Goal: Task Accomplishment & Management: Manage account settings

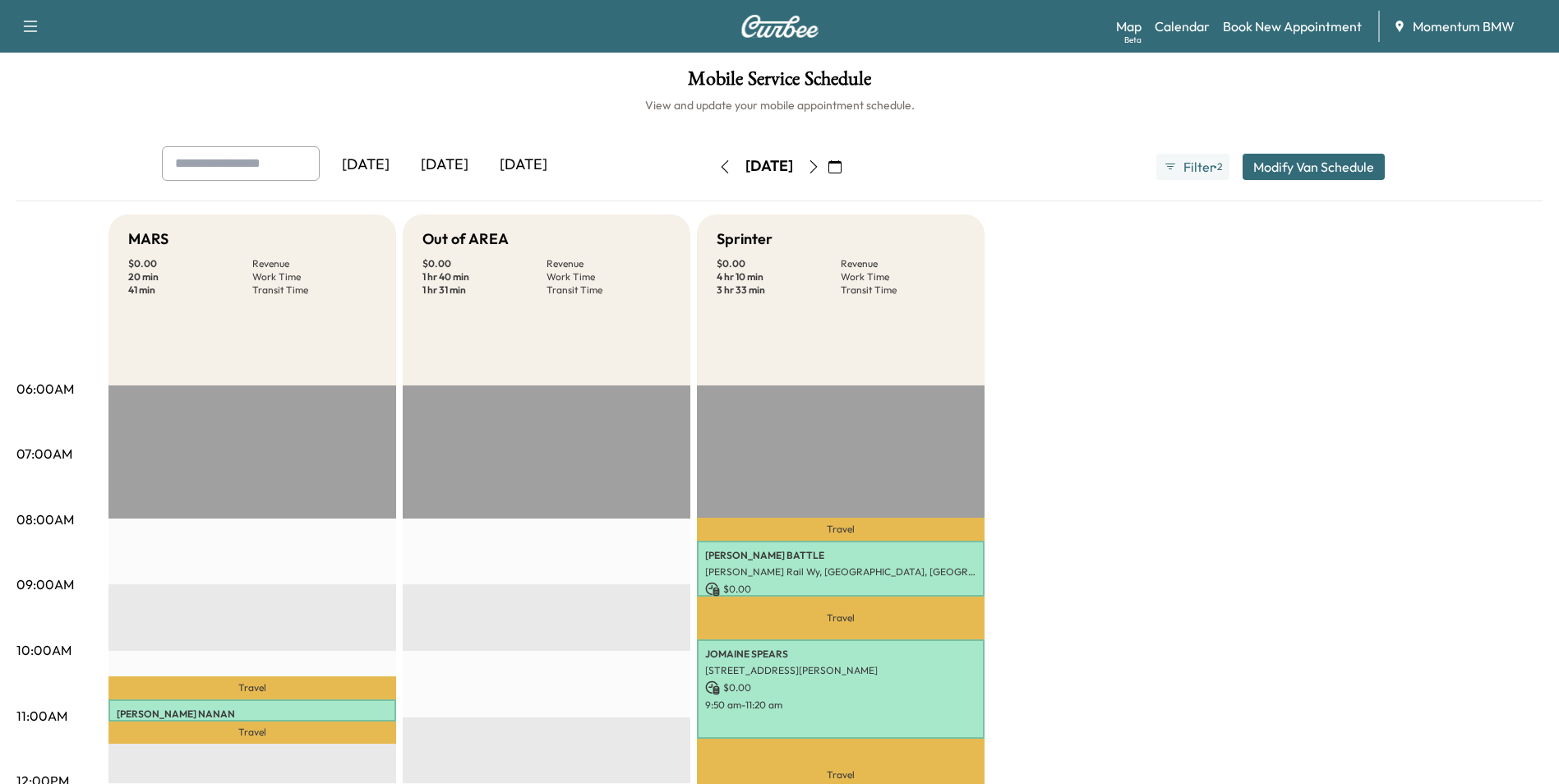
click at [820, 162] on icon "button" at bounding box center [813, 167] width 13 height 13
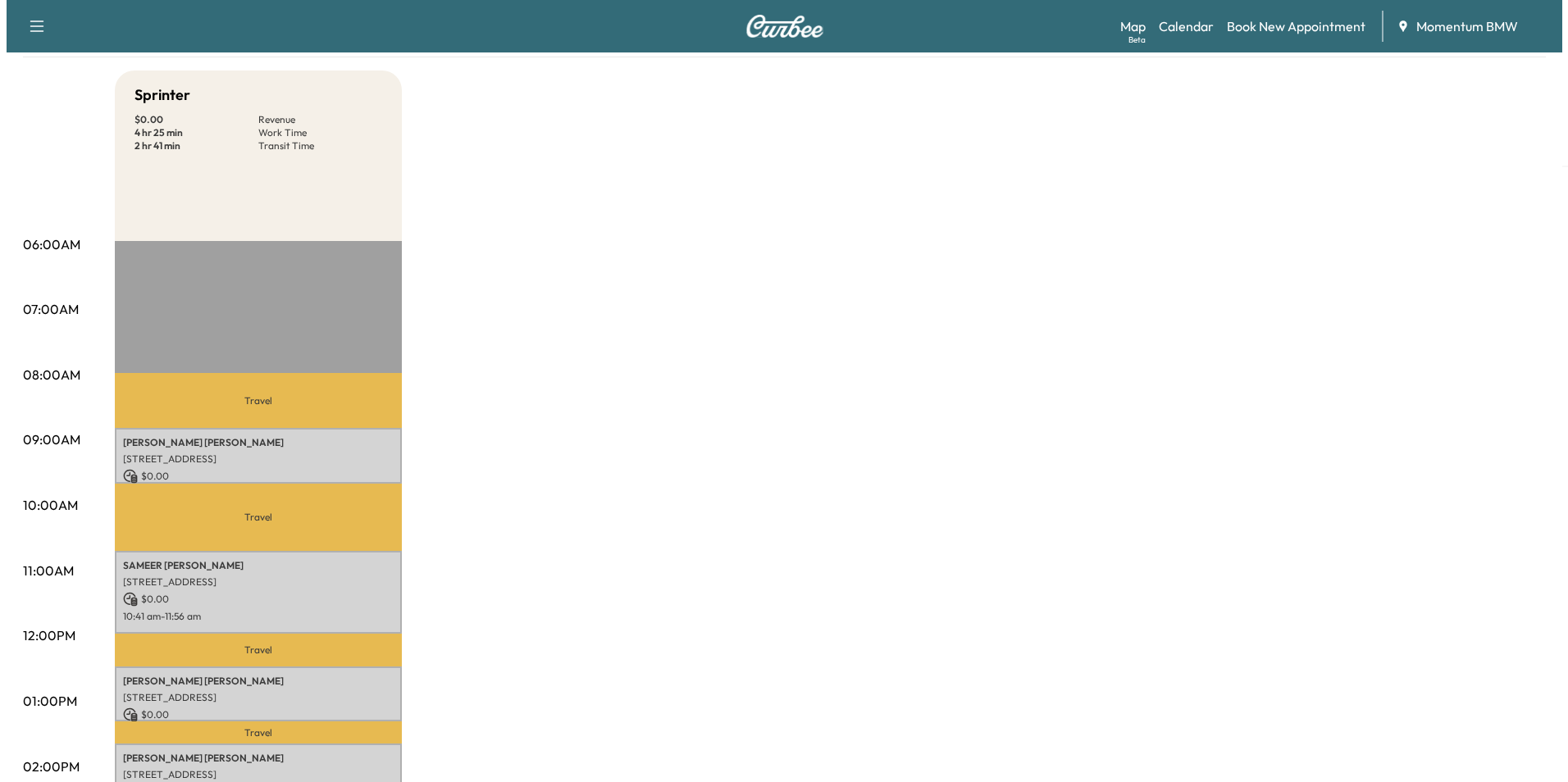
scroll to position [246, 0]
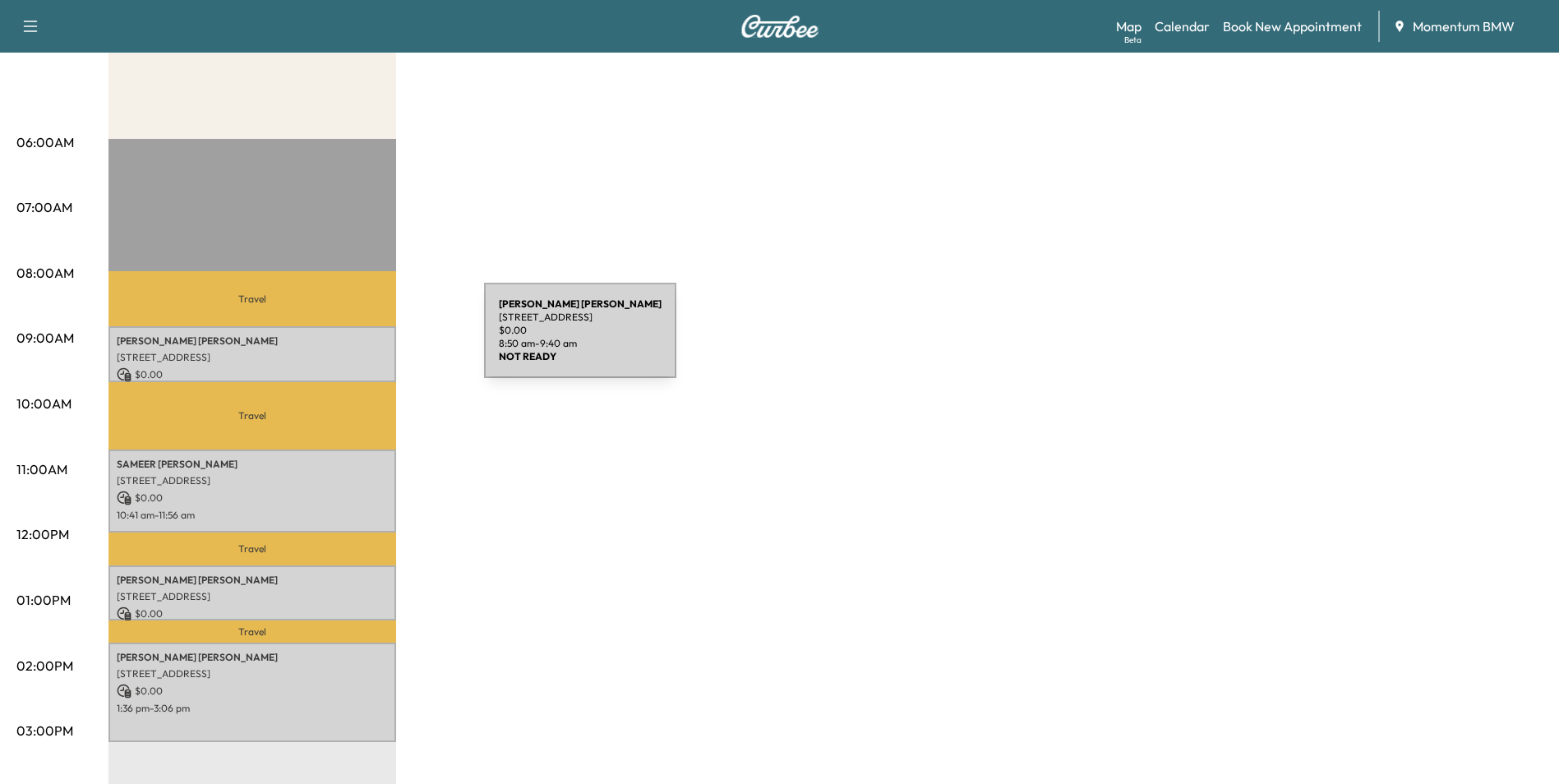
click at [361, 340] on p "[PERSON_NAME]" at bounding box center [253, 340] width 271 height 13
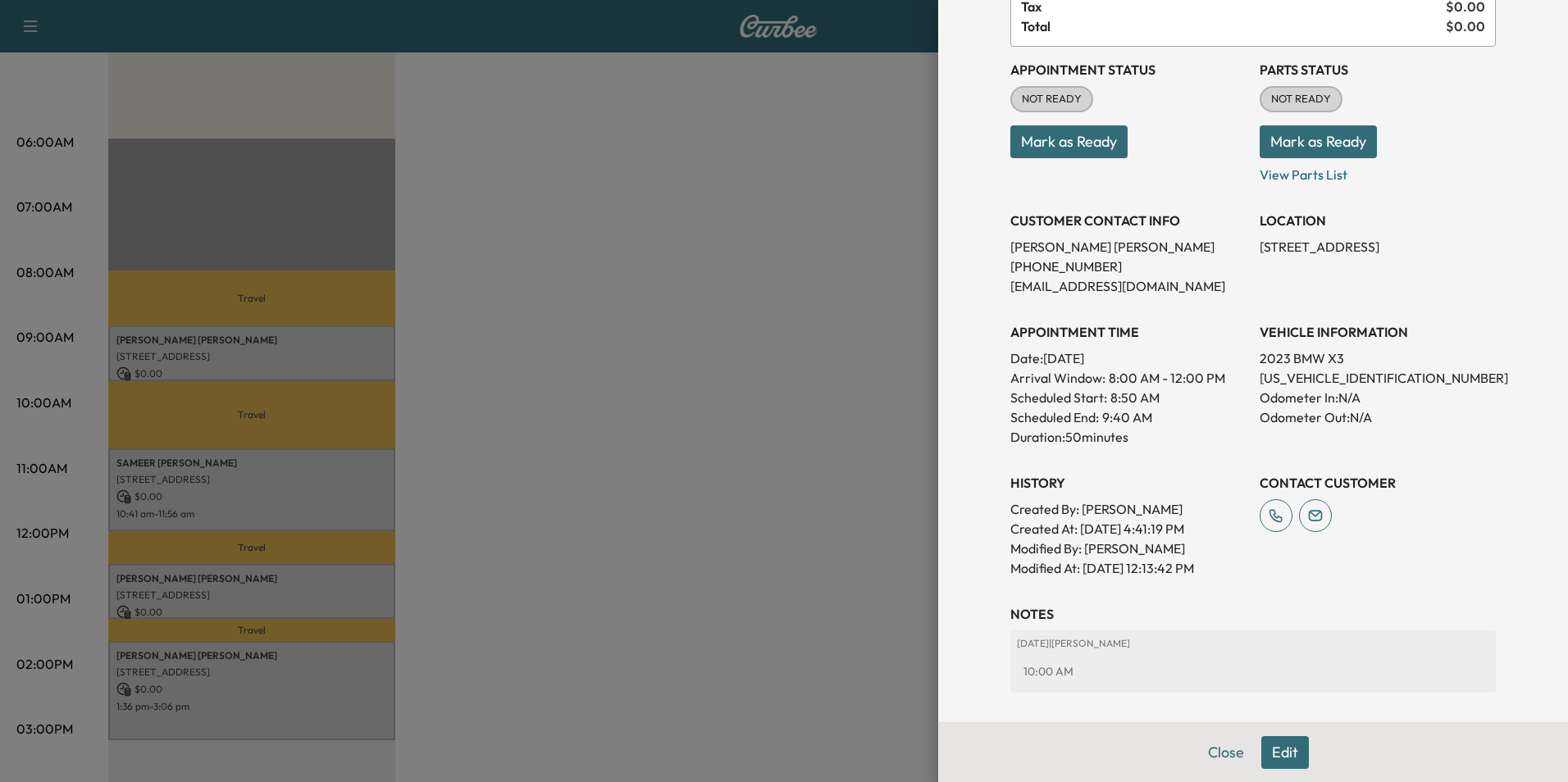
scroll to position [228, 0]
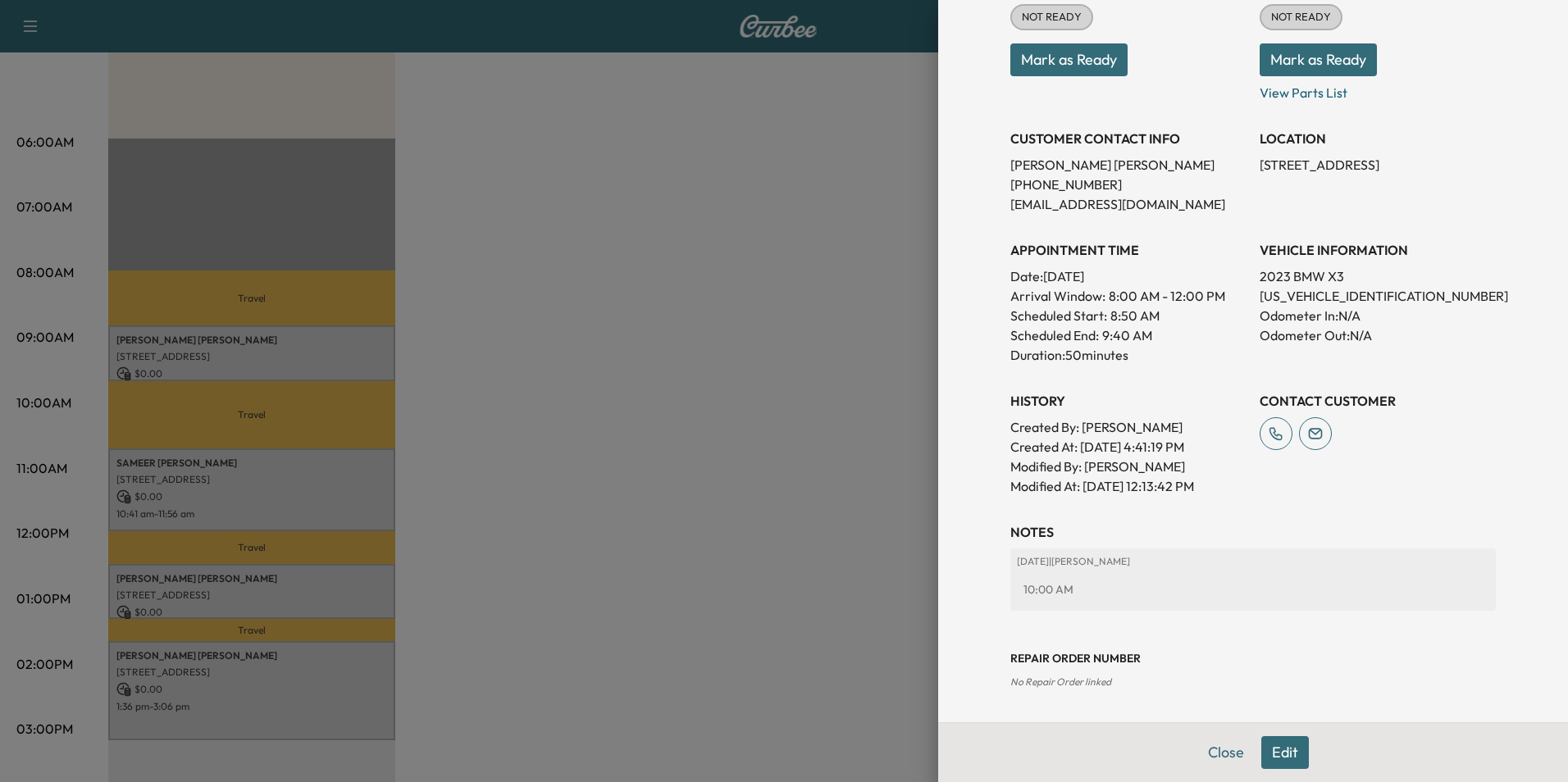
click at [320, 485] on div at bounding box center [784, 391] width 1568 height 782
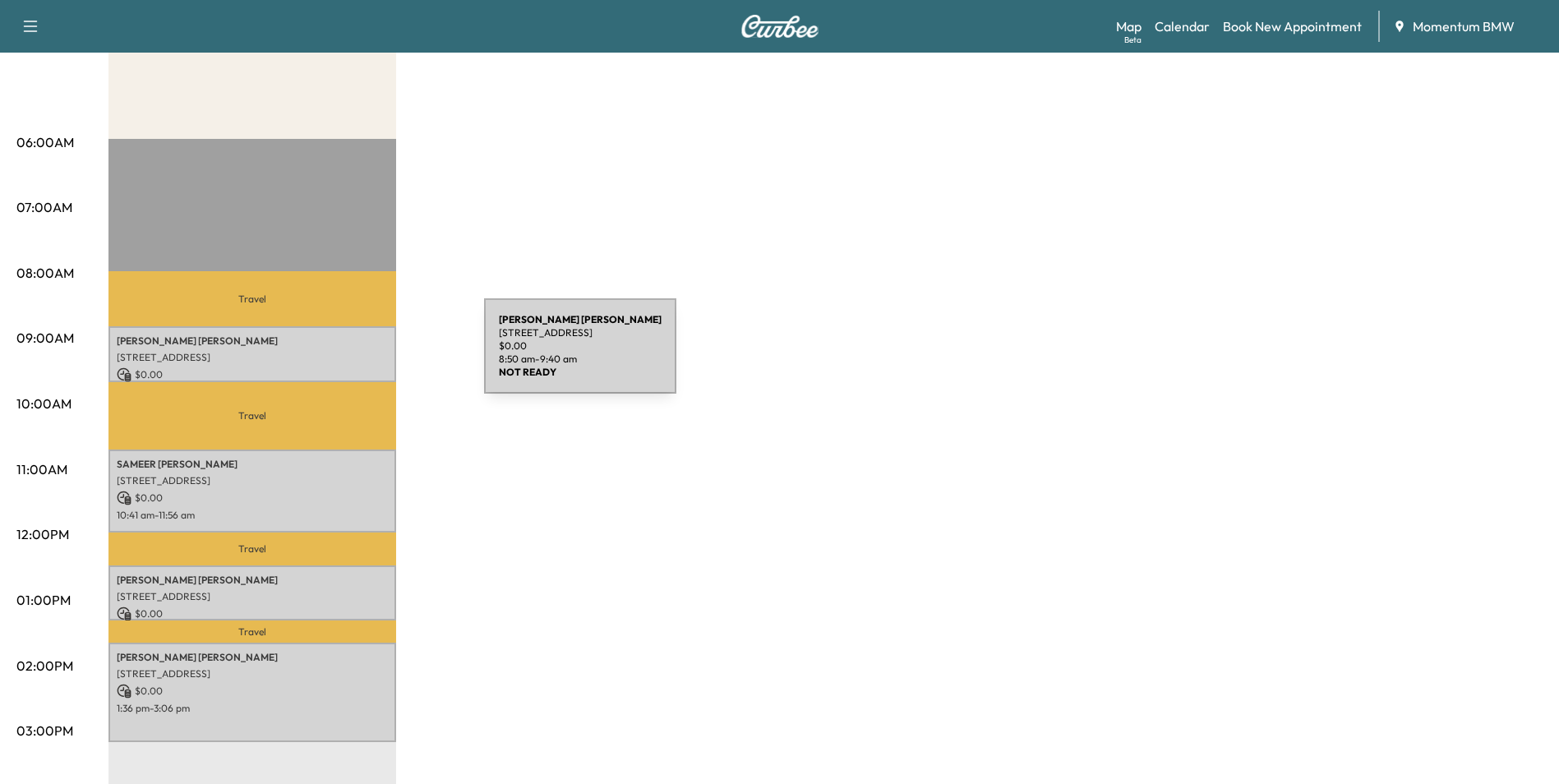
click at [361, 356] on p "[STREET_ADDRESS]" at bounding box center [253, 357] width 271 height 13
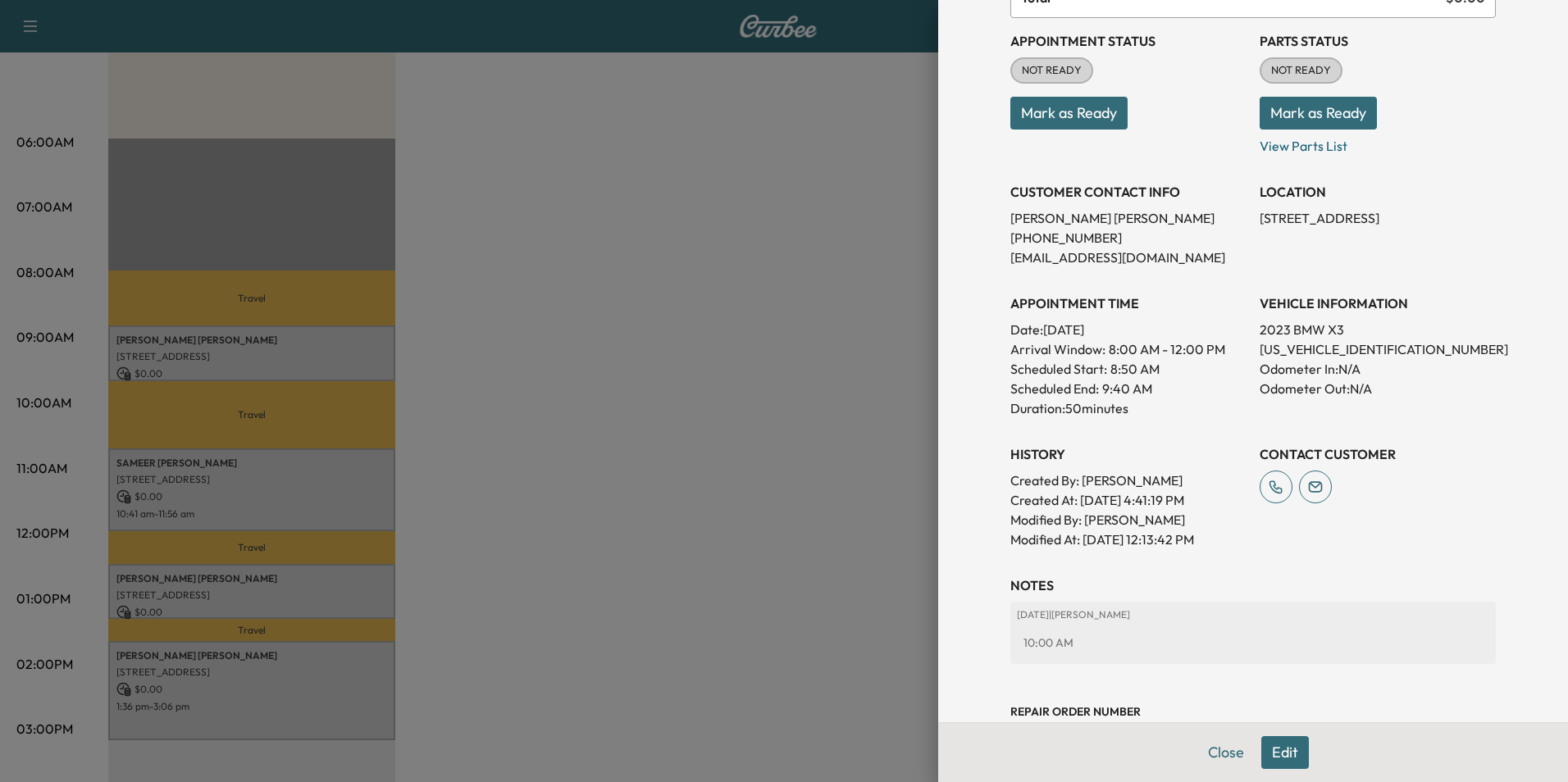
scroll to position [146, 0]
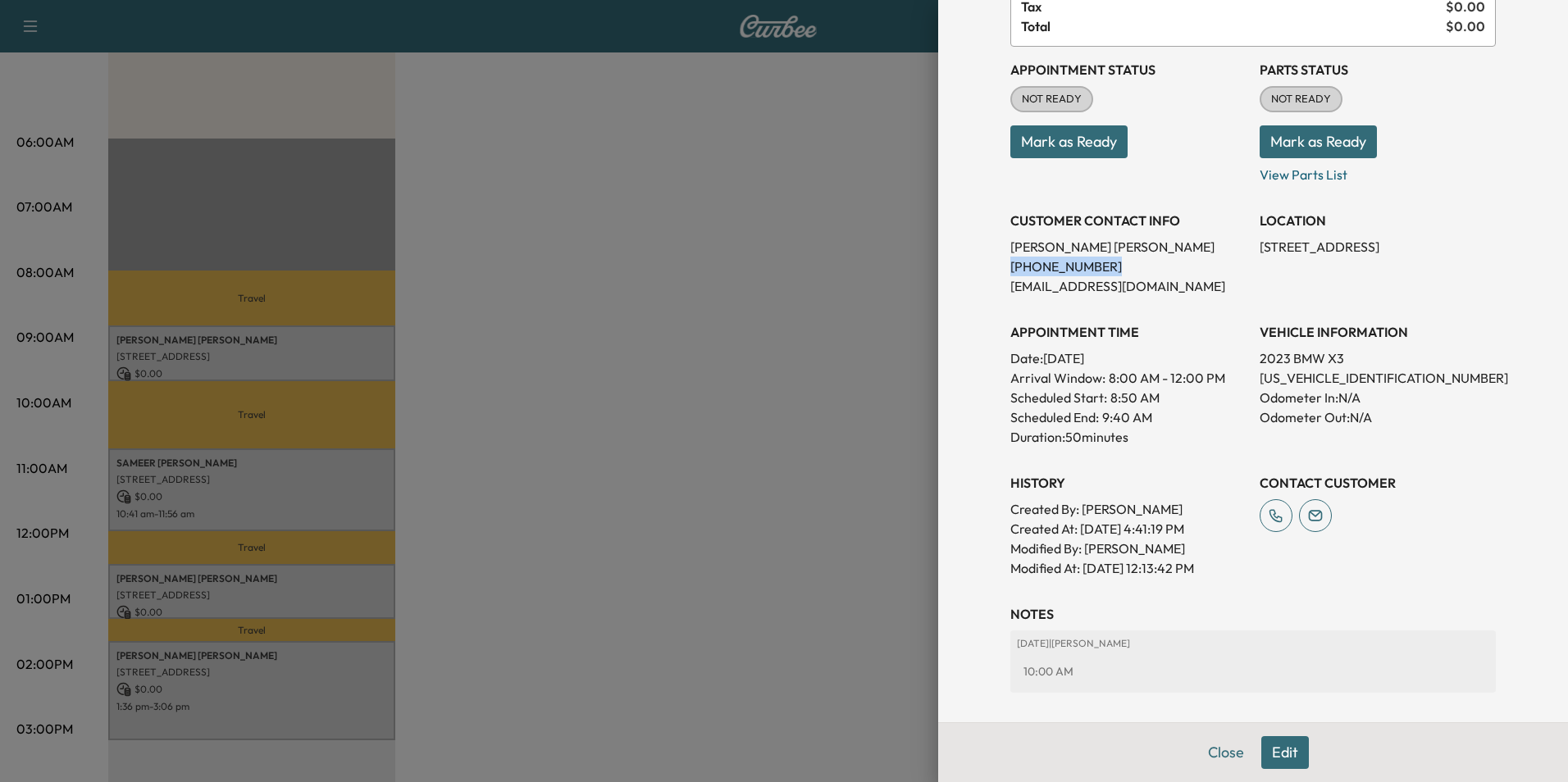
drag, startPoint x: 976, startPoint y: 257, endPoint x: 1109, endPoint y: 270, distance: 133.6
click at [1109, 270] on div "Appointment Details Services 252 - Annual Oil Service $ 0.00 Tax $ 0.00 Total $…" at bounding box center [1253, 391] width 630 height 782
drag, startPoint x: 1109, startPoint y: 270, endPoint x: 1071, endPoint y: 264, distance: 38.5
copy p "[PHONE_NUMBER]"
click at [1215, 750] on button "Close" at bounding box center [1225, 752] width 57 height 33
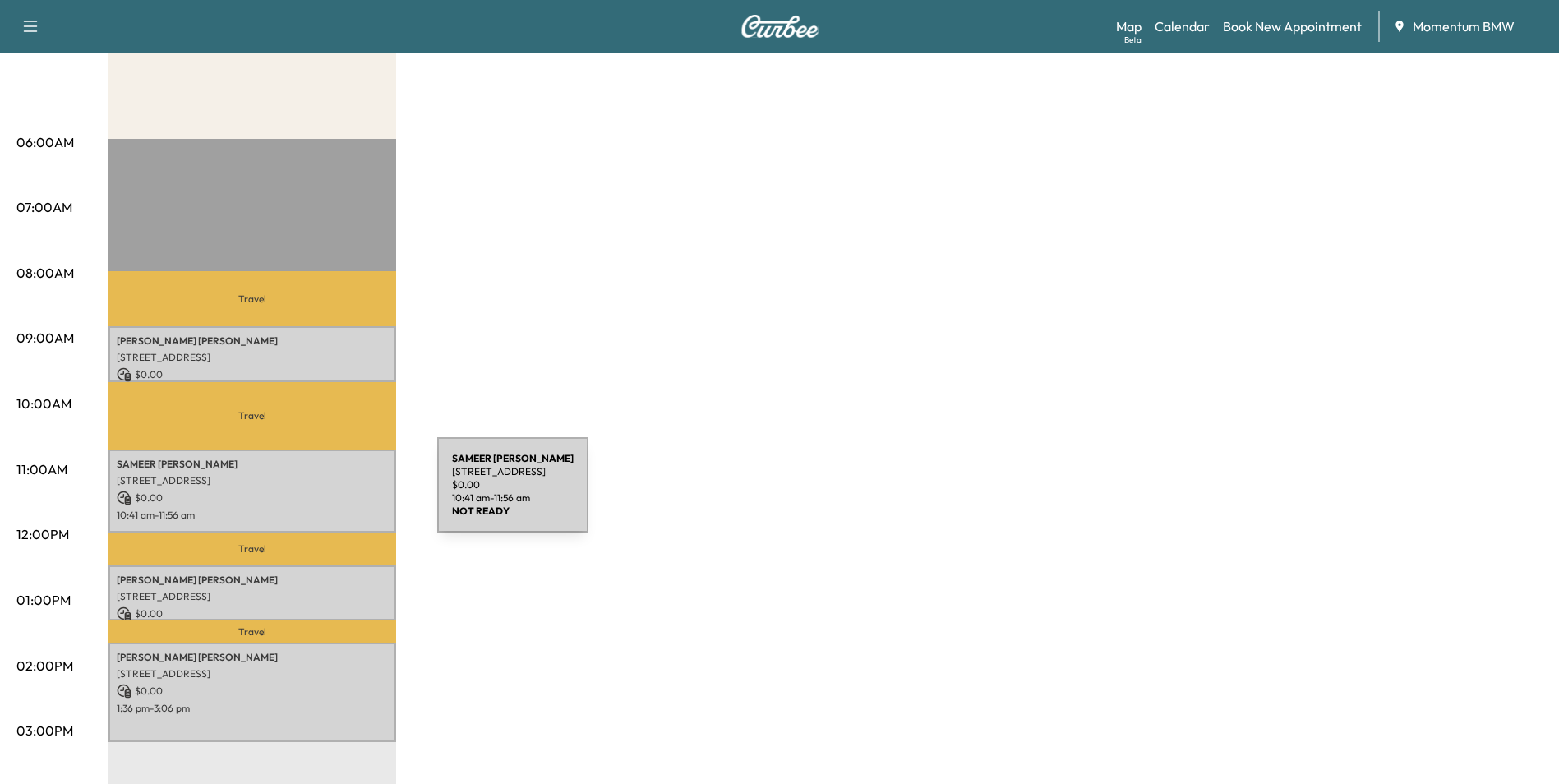
click at [314, 495] on p "$ 0.00" at bounding box center [253, 497] width 271 height 15
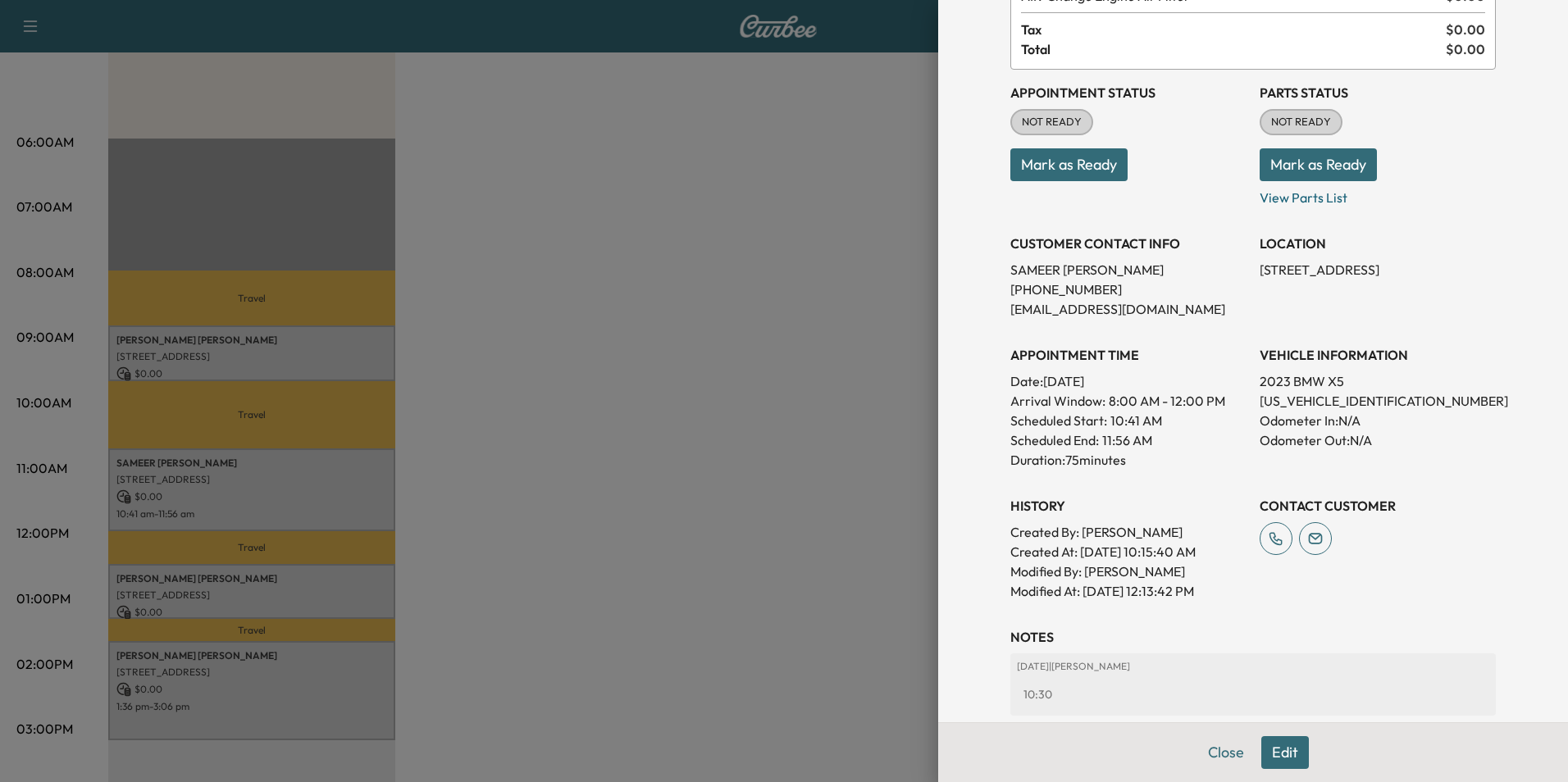
scroll to position [164, 0]
click at [339, 590] on div at bounding box center [784, 391] width 1568 height 782
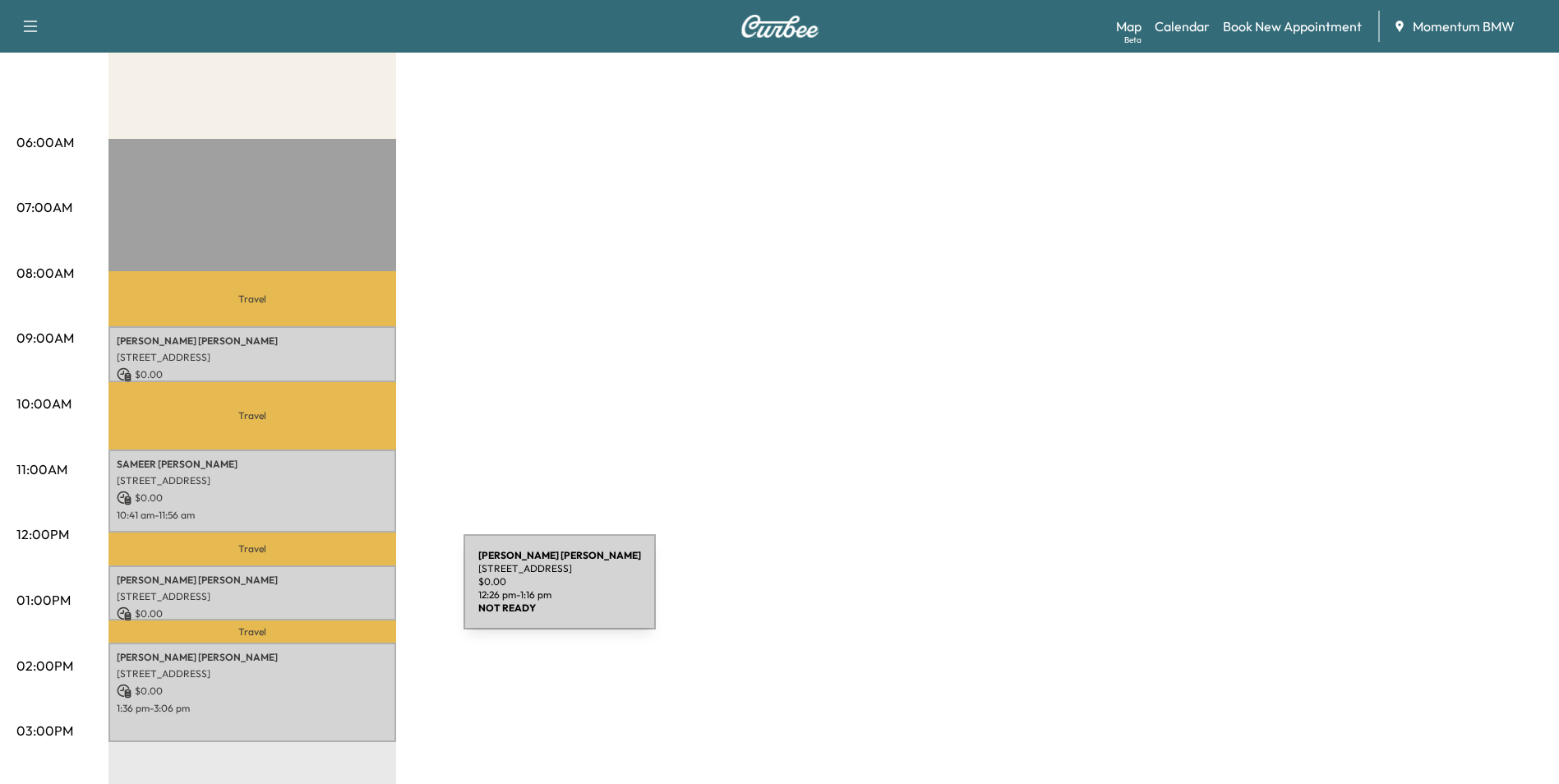
click at [340, 592] on p "[STREET_ADDRESS]" at bounding box center [253, 596] width 271 height 13
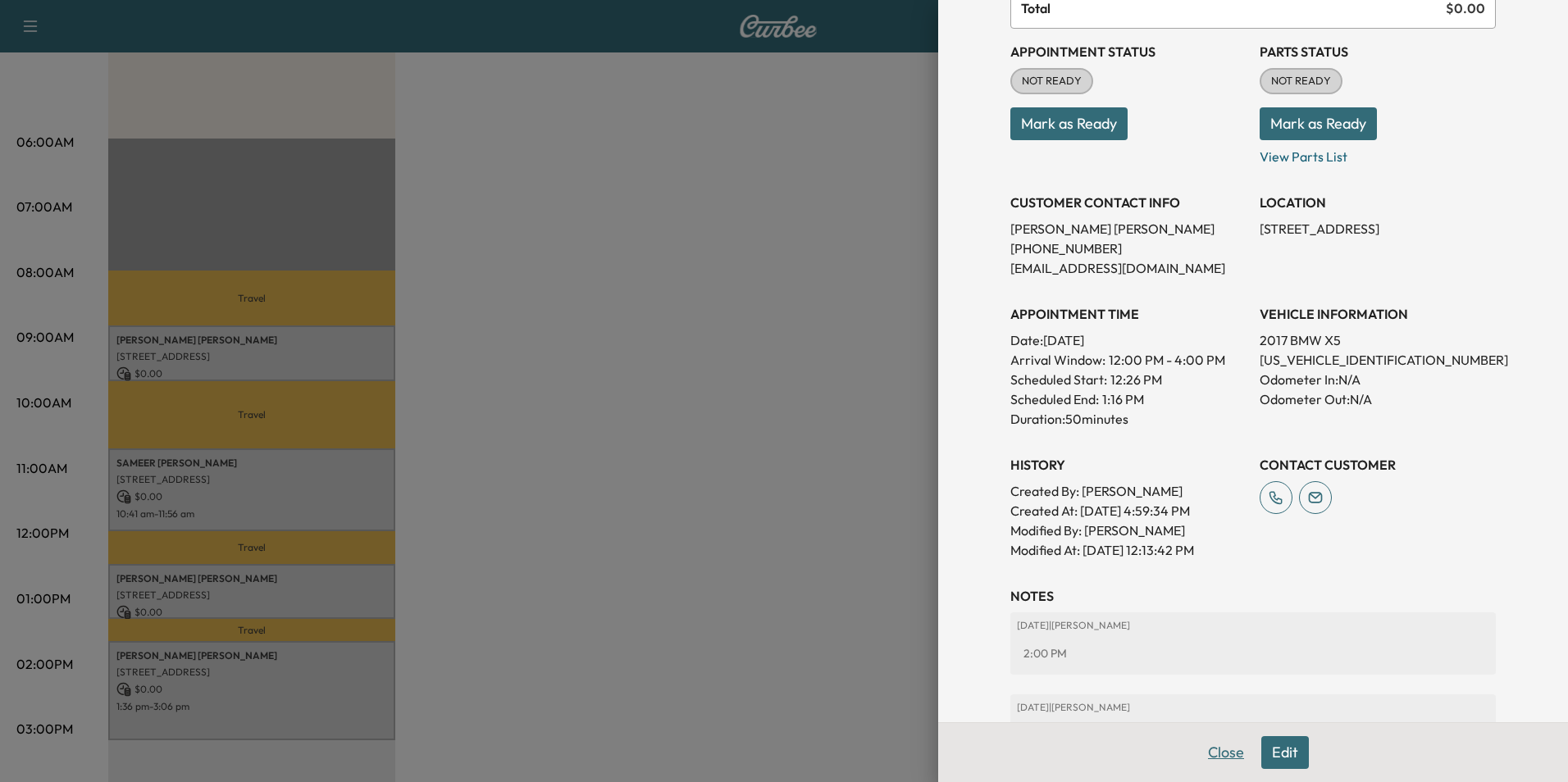
click at [1214, 749] on button "Close" at bounding box center [1225, 752] width 57 height 33
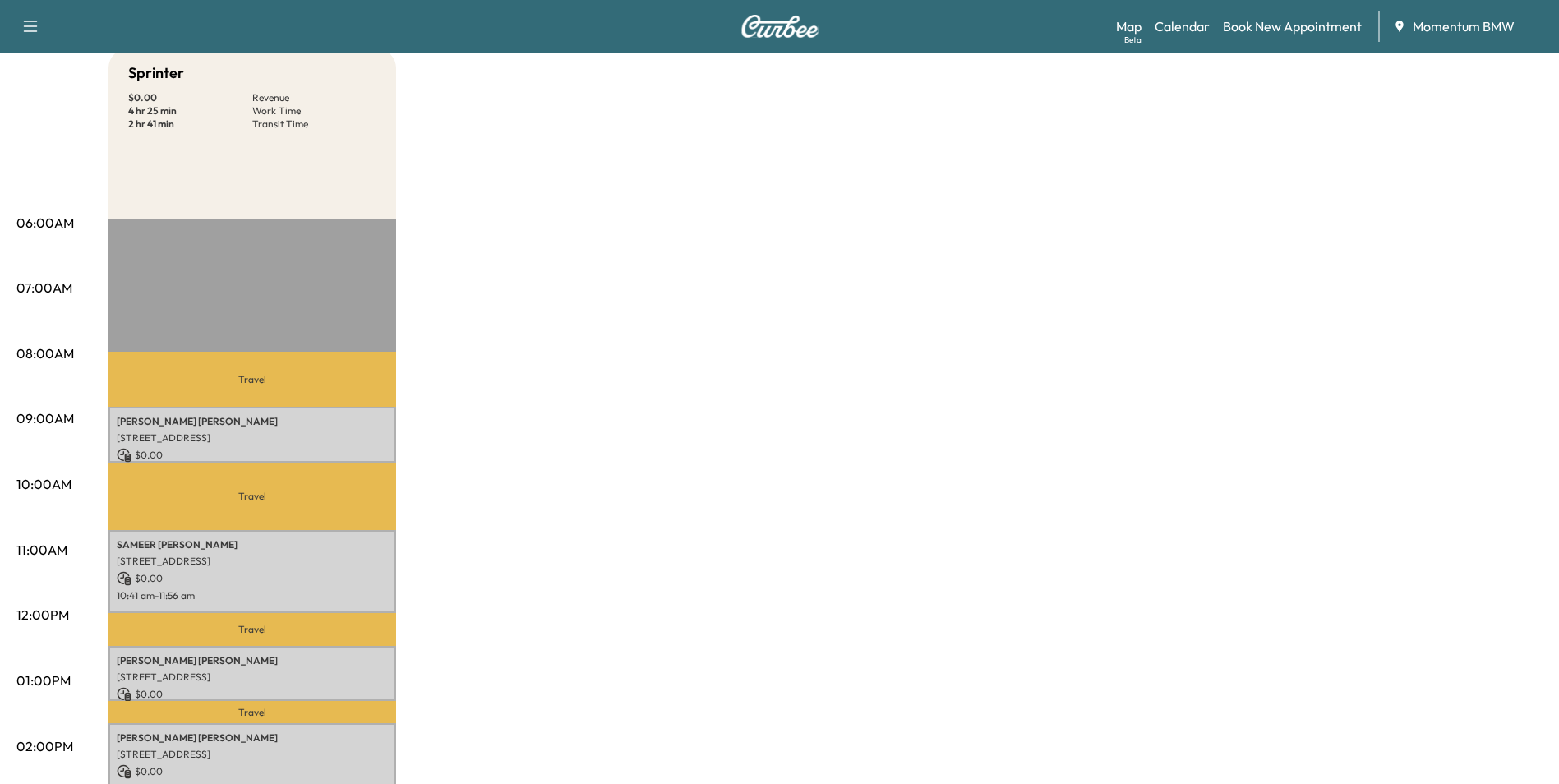
scroll to position [0, 0]
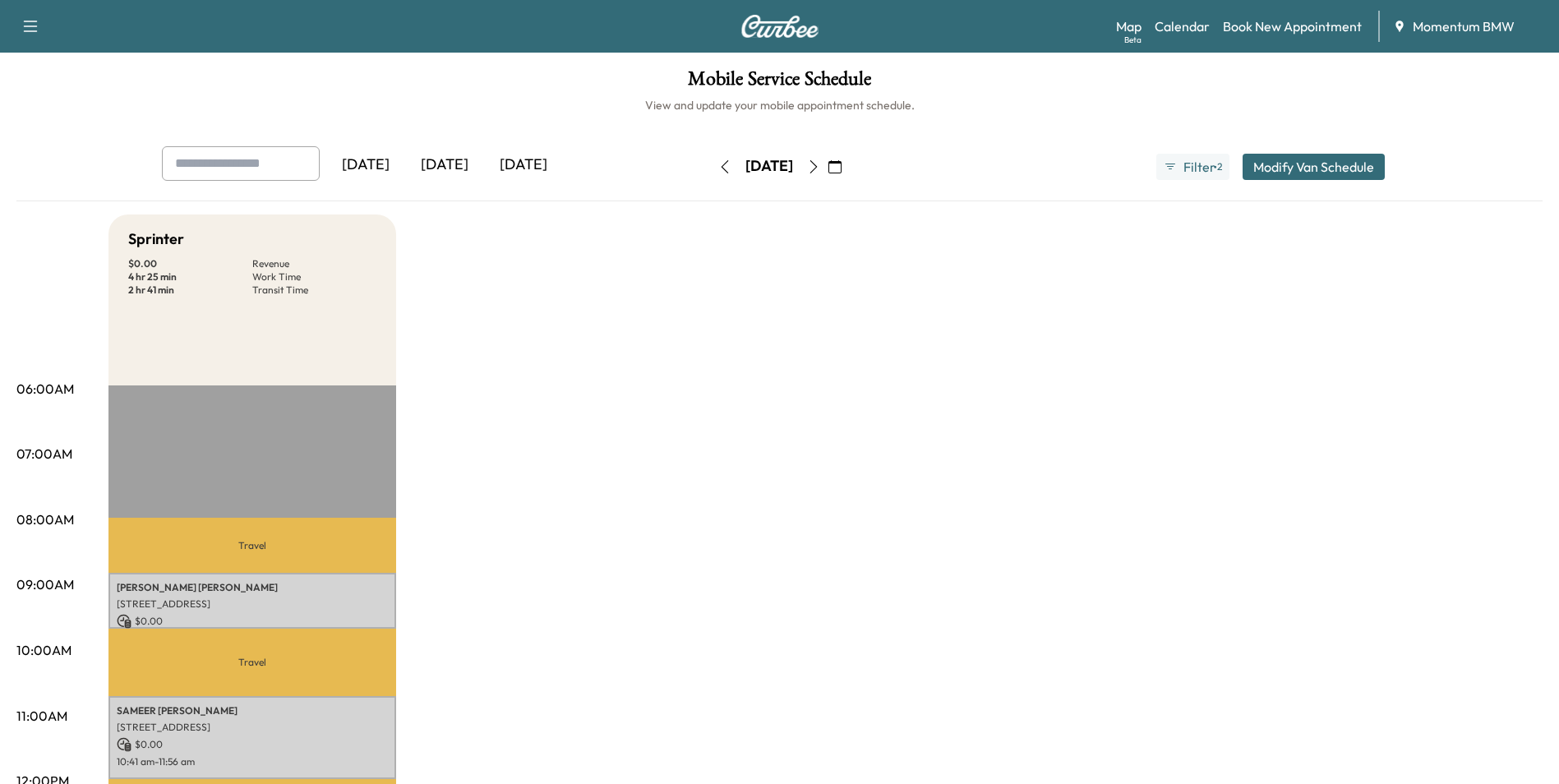
click at [718, 167] on icon "button" at bounding box center [724, 167] width 13 height 13
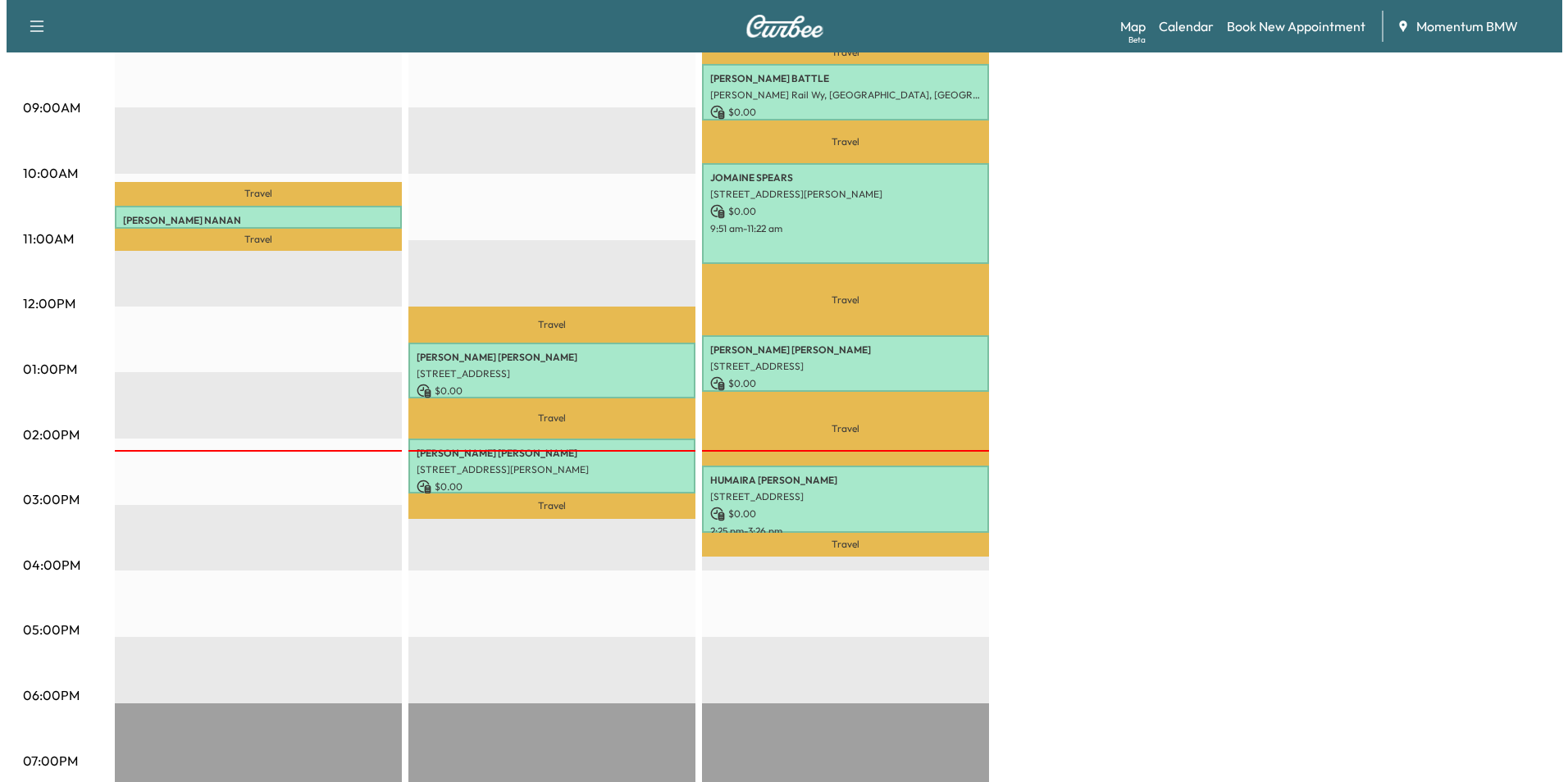
scroll to position [492, 0]
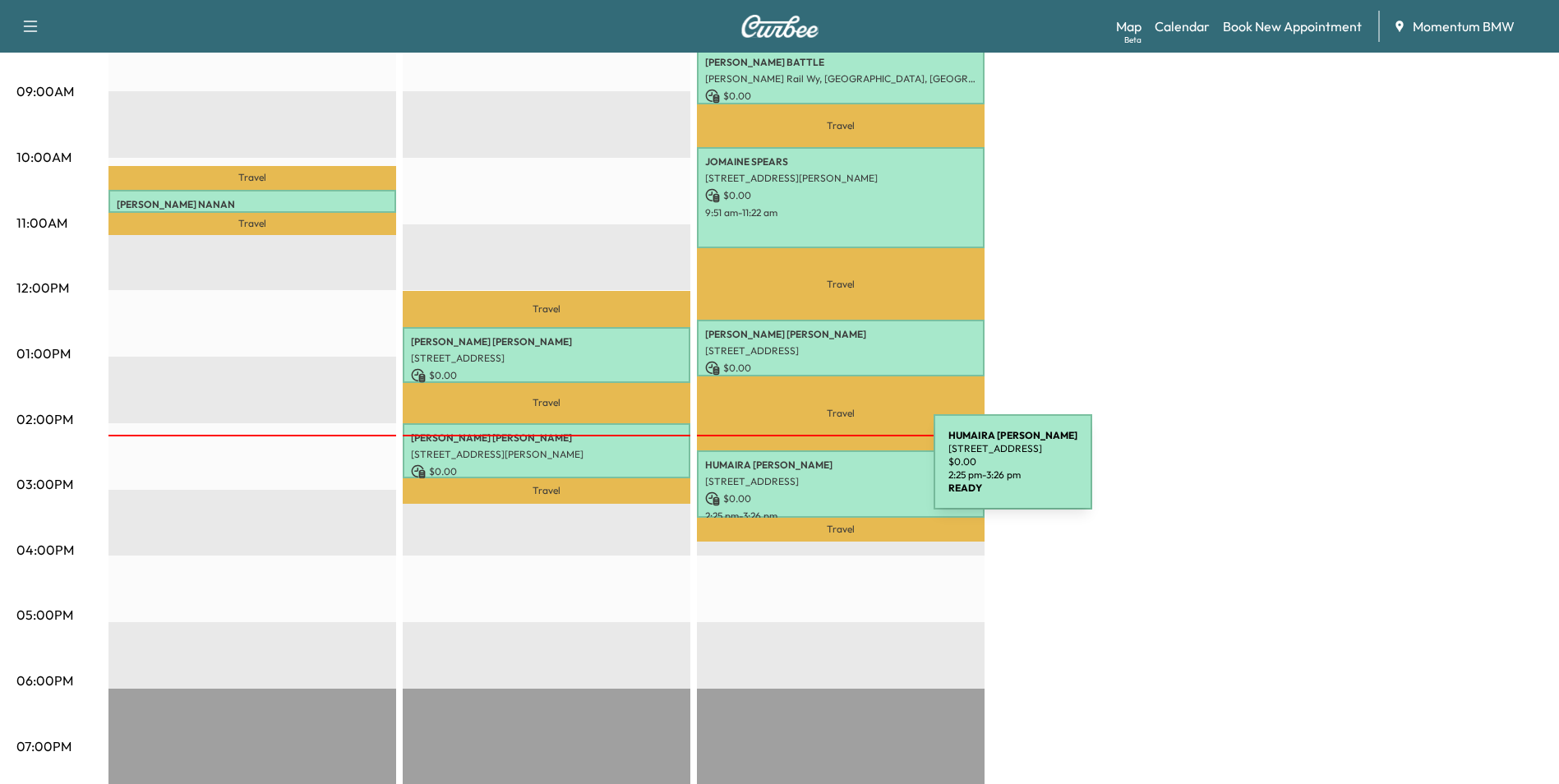
click at [811, 475] on p "[STREET_ADDRESS]" at bounding box center [841, 481] width 271 height 13
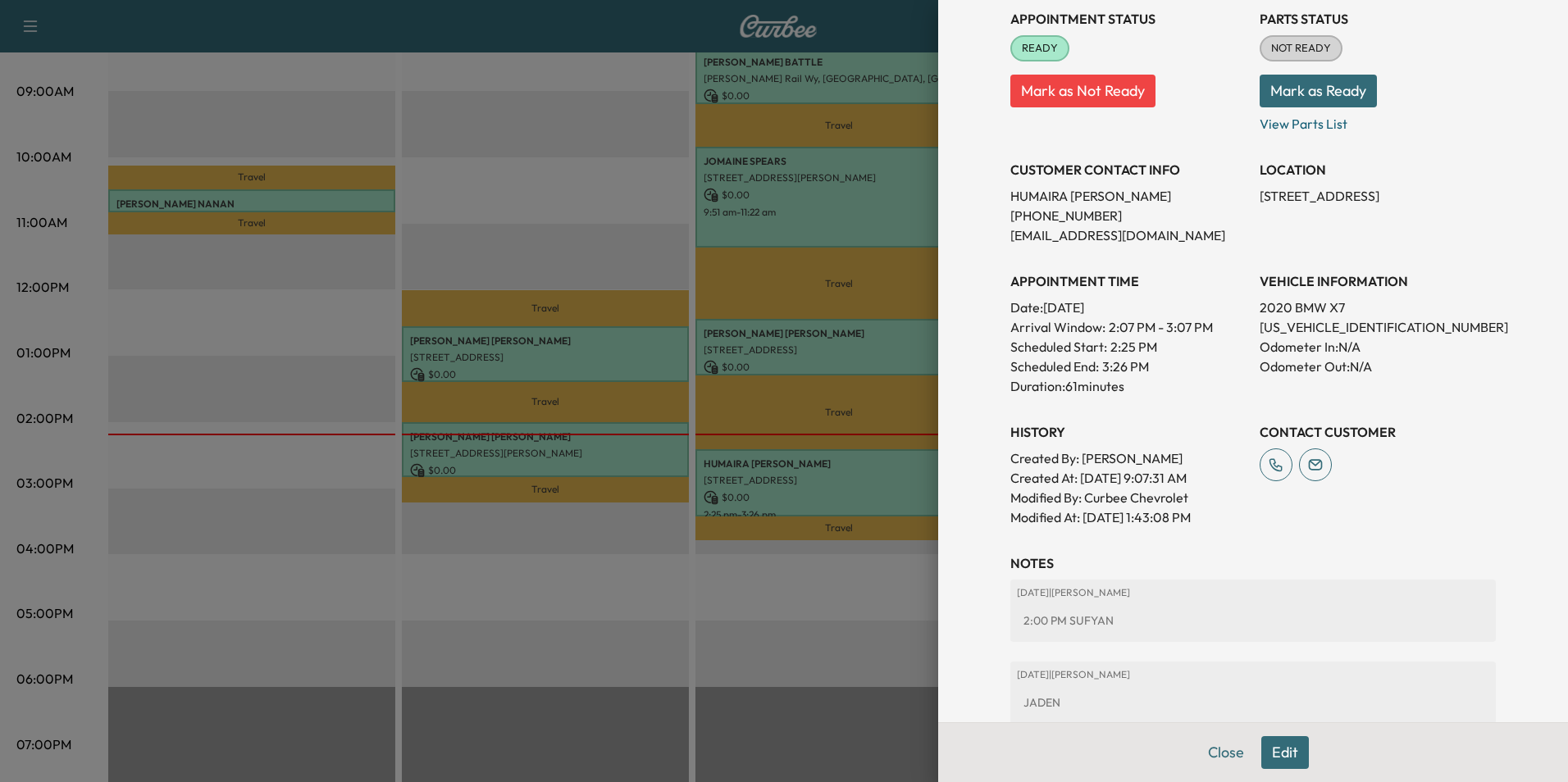
scroll to position [246, 0]
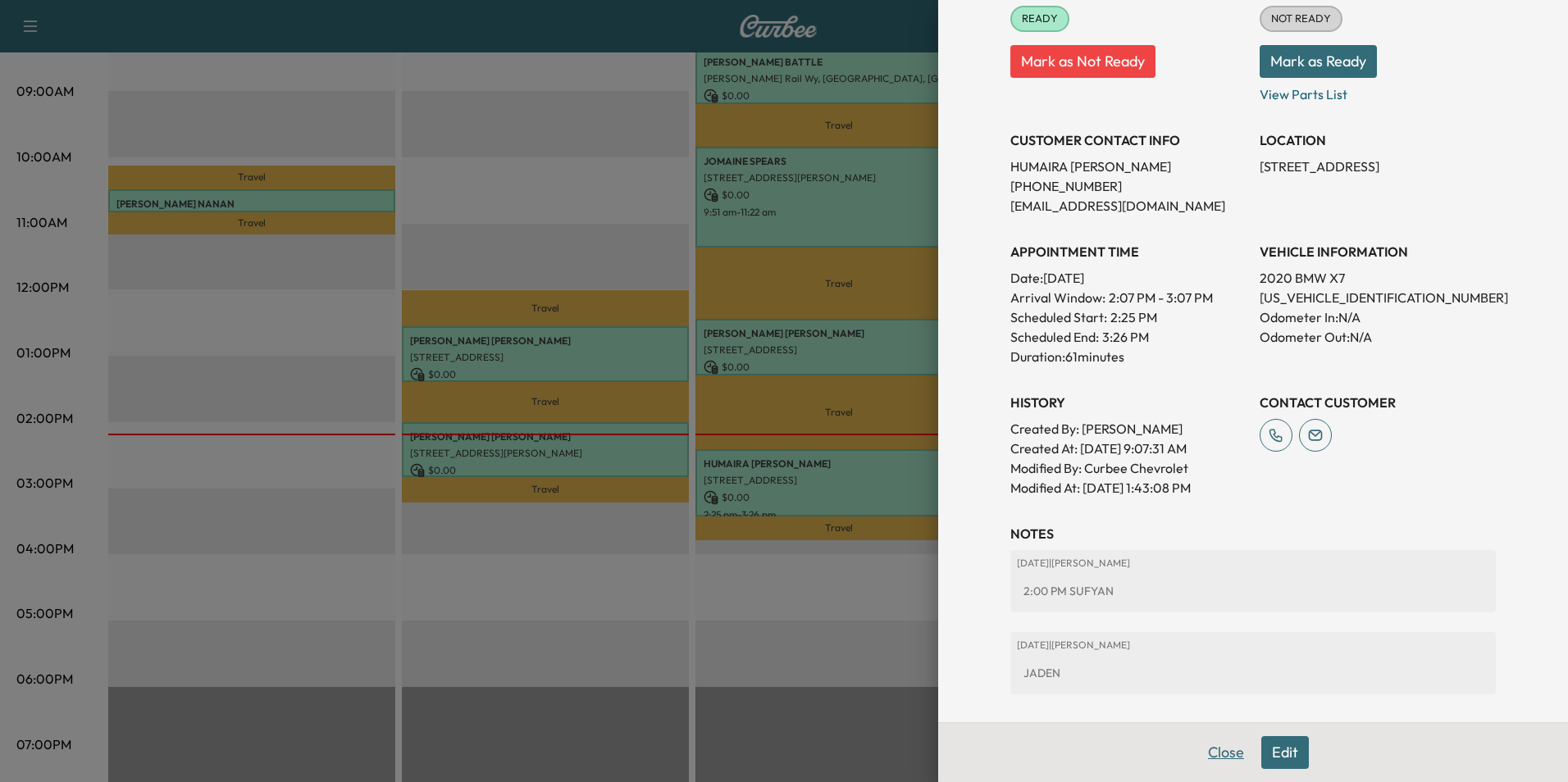
click at [1218, 755] on button "Close" at bounding box center [1225, 752] width 57 height 33
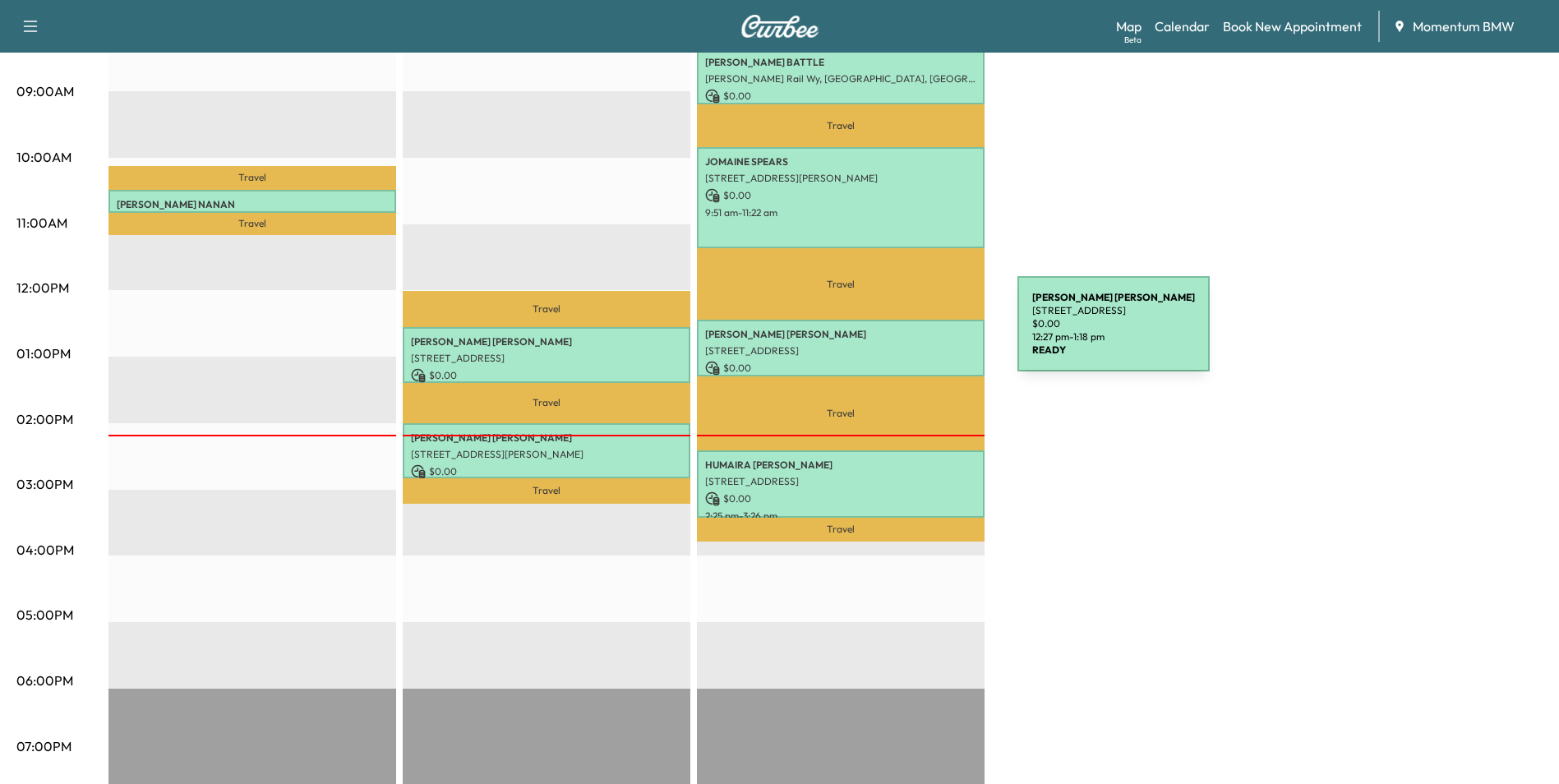
click at [895, 333] on p "[PERSON_NAME]" at bounding box center [841, 334] width 271 height 13
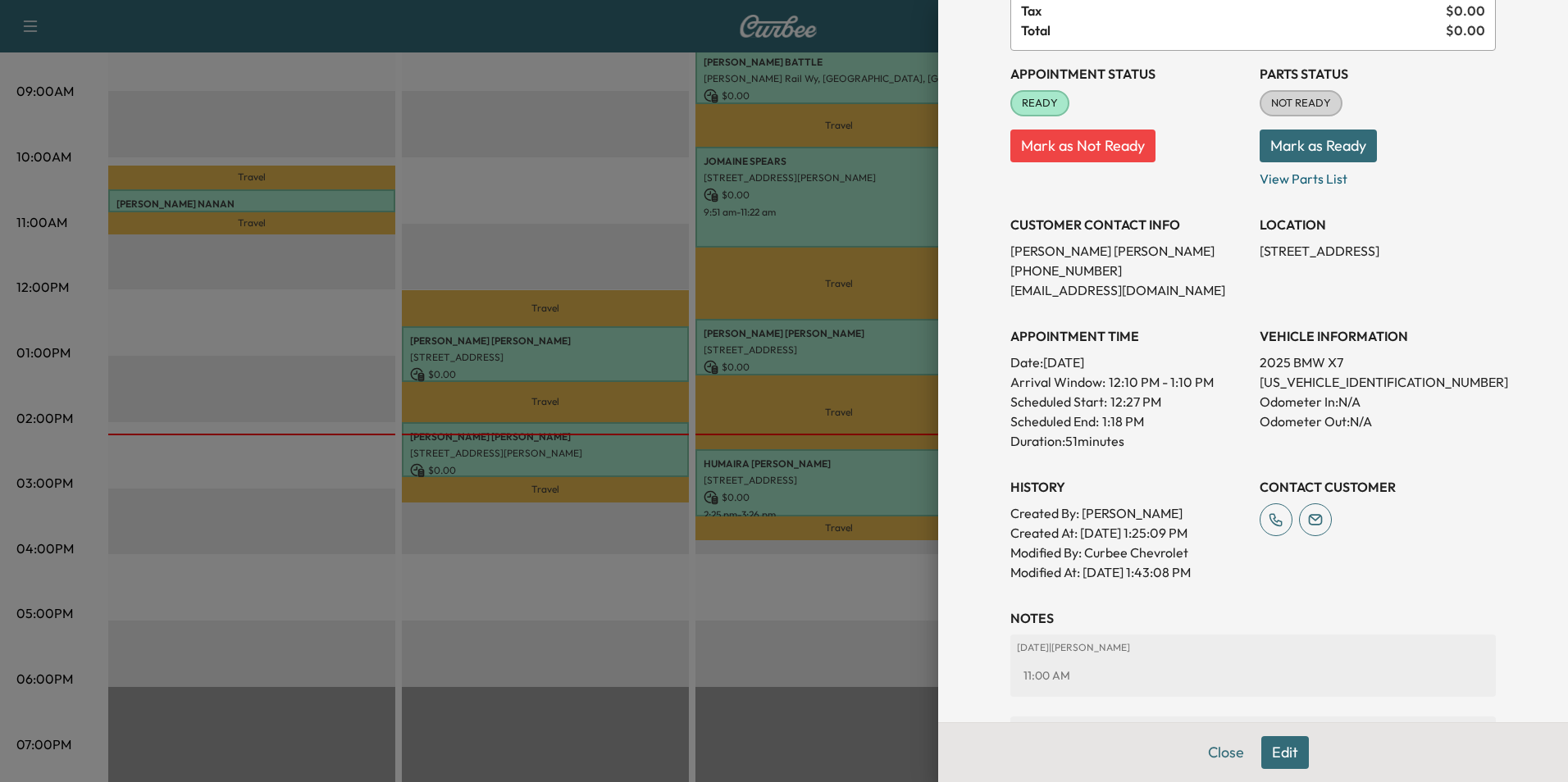
scroll to position [164, 0]
click at [620, 447] on div at bounding box center [784, 391] width 1568 height 782
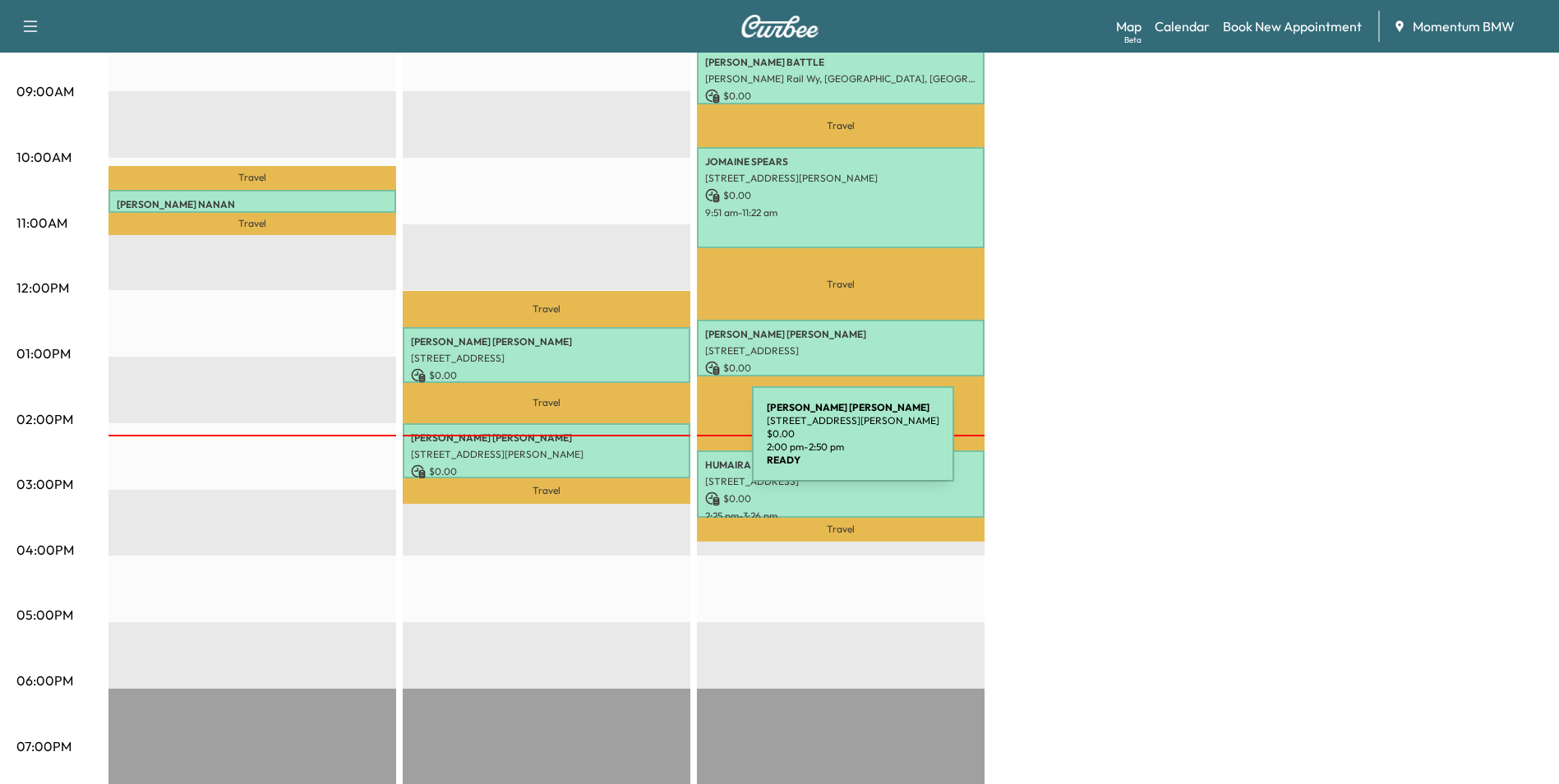
click at [629, 448] on p "[STREET_ADDRESS][PERSON_NAME]" at bounding box center [546, 454] width 271 height 13
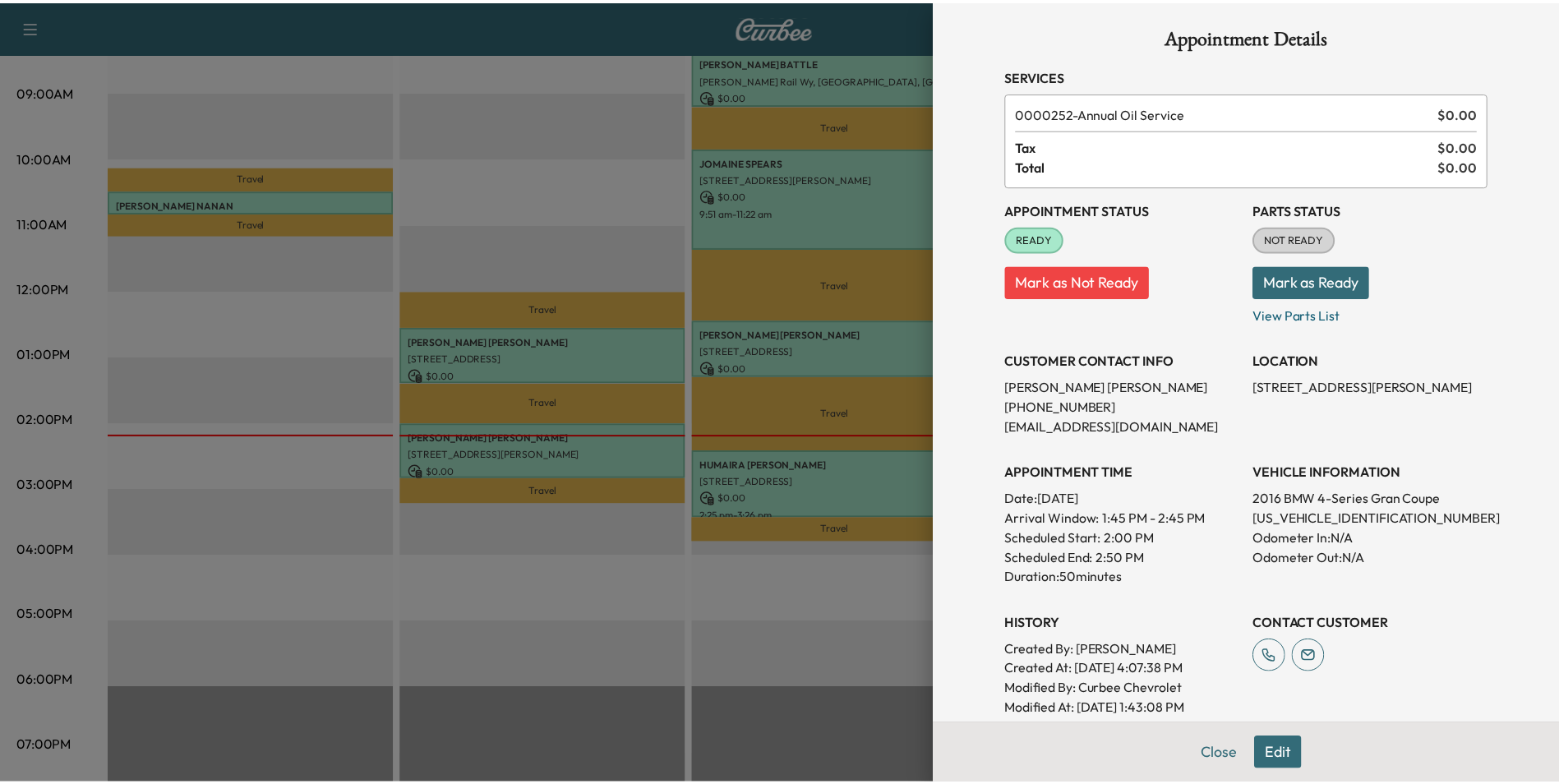
scroll to position [0, 0]
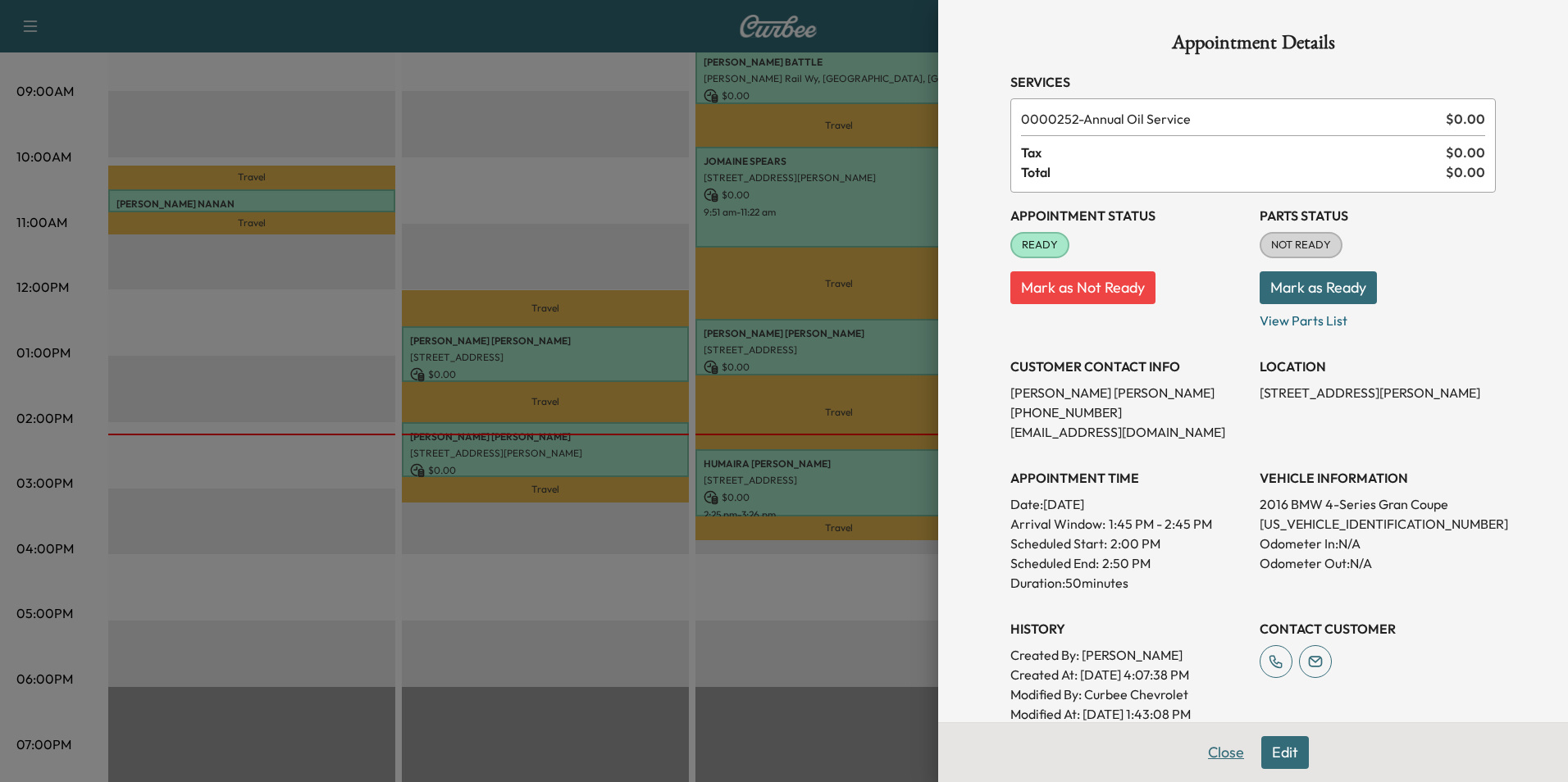
click at [1220, 749] on button "Close" at bounding box center [1225, 752] width 57 height 33
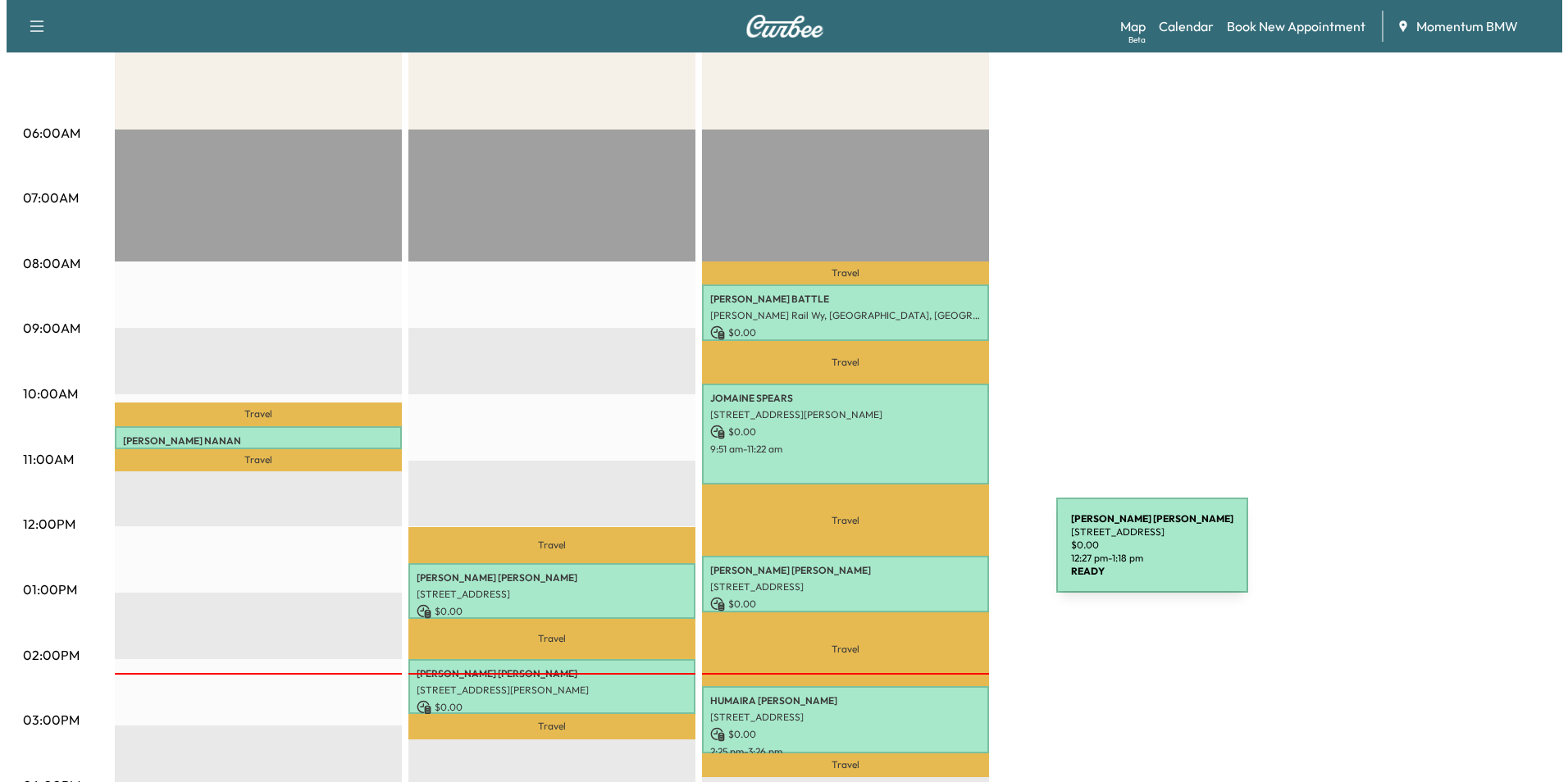
scroll to position [246, 0]
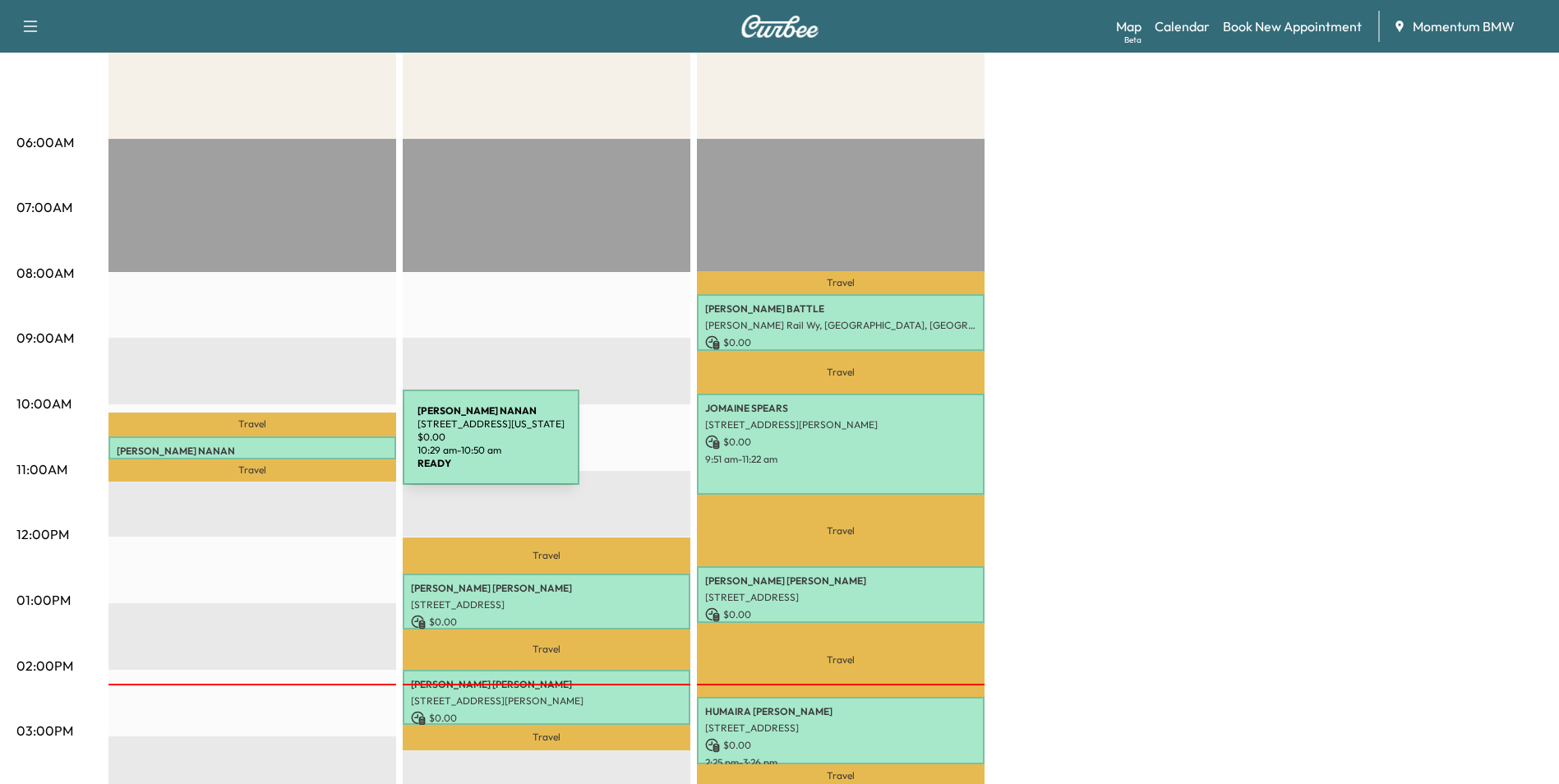
click at [279, 447] on p "[PERSON_NAME]" at bounding box center [253, 451] width 271 height 13
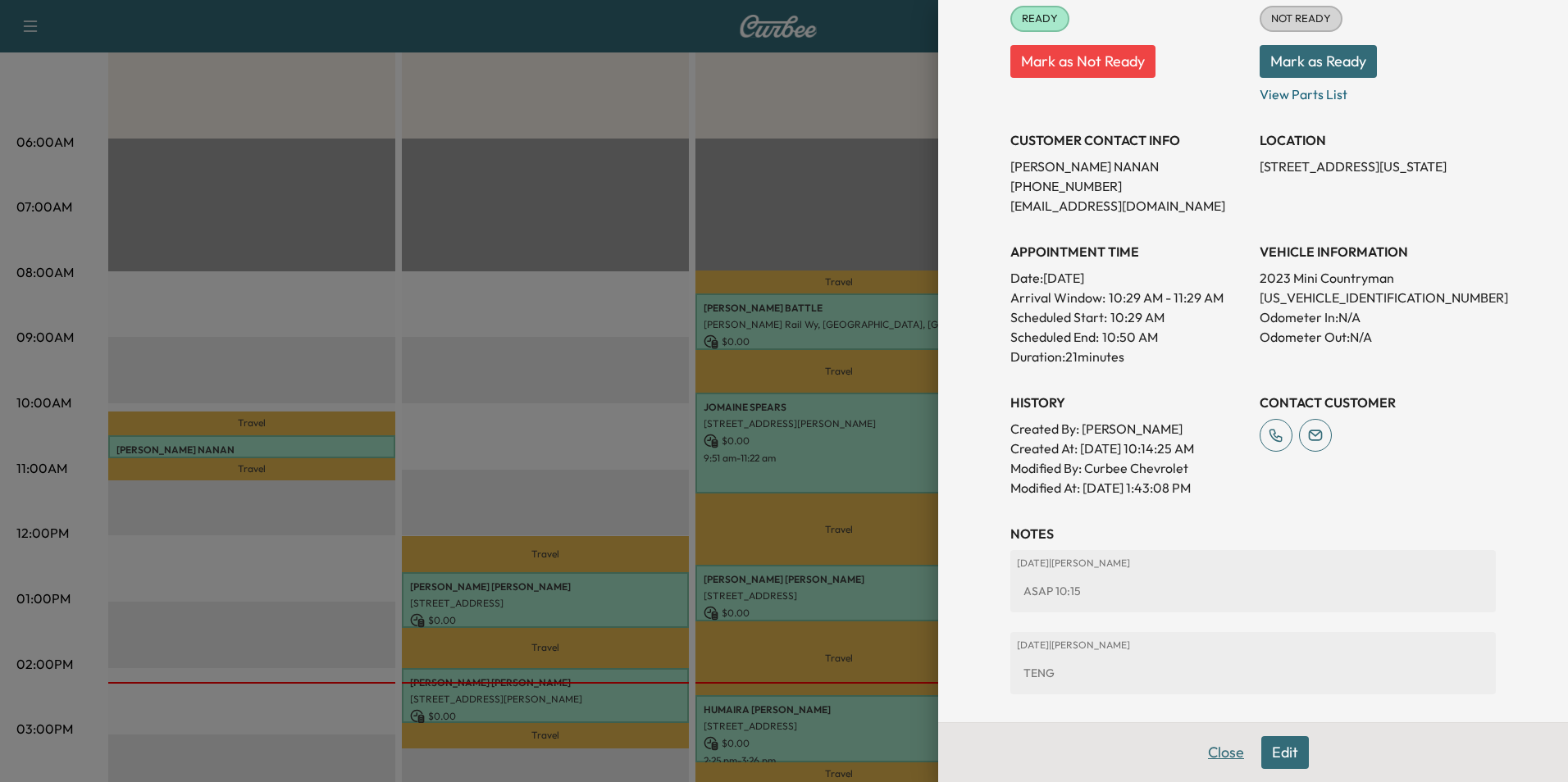
click at [1220, 755] on button "Close" at bounding box center [1225, 752] width 57 height 33
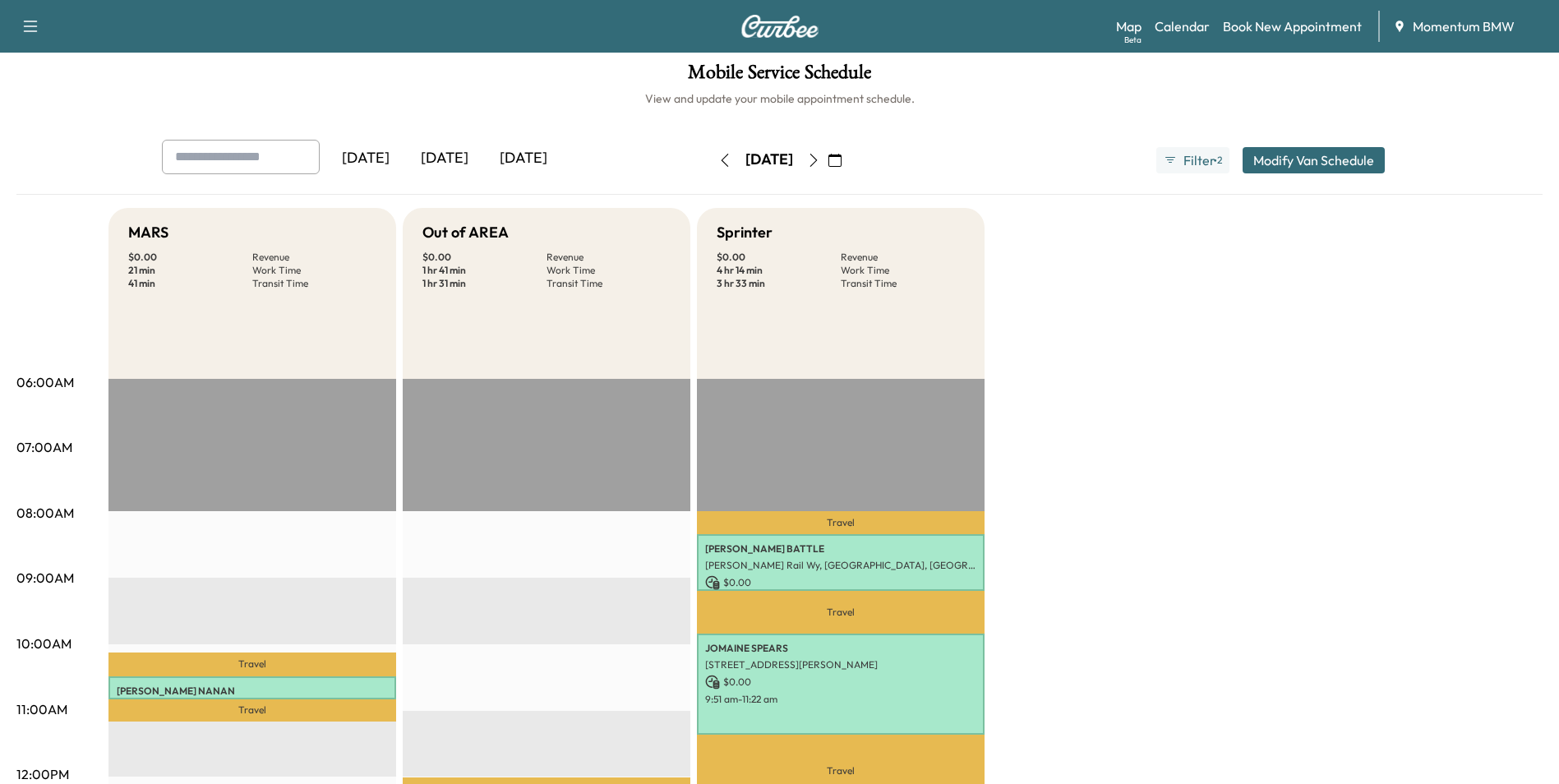
scroll to position [0, 0]
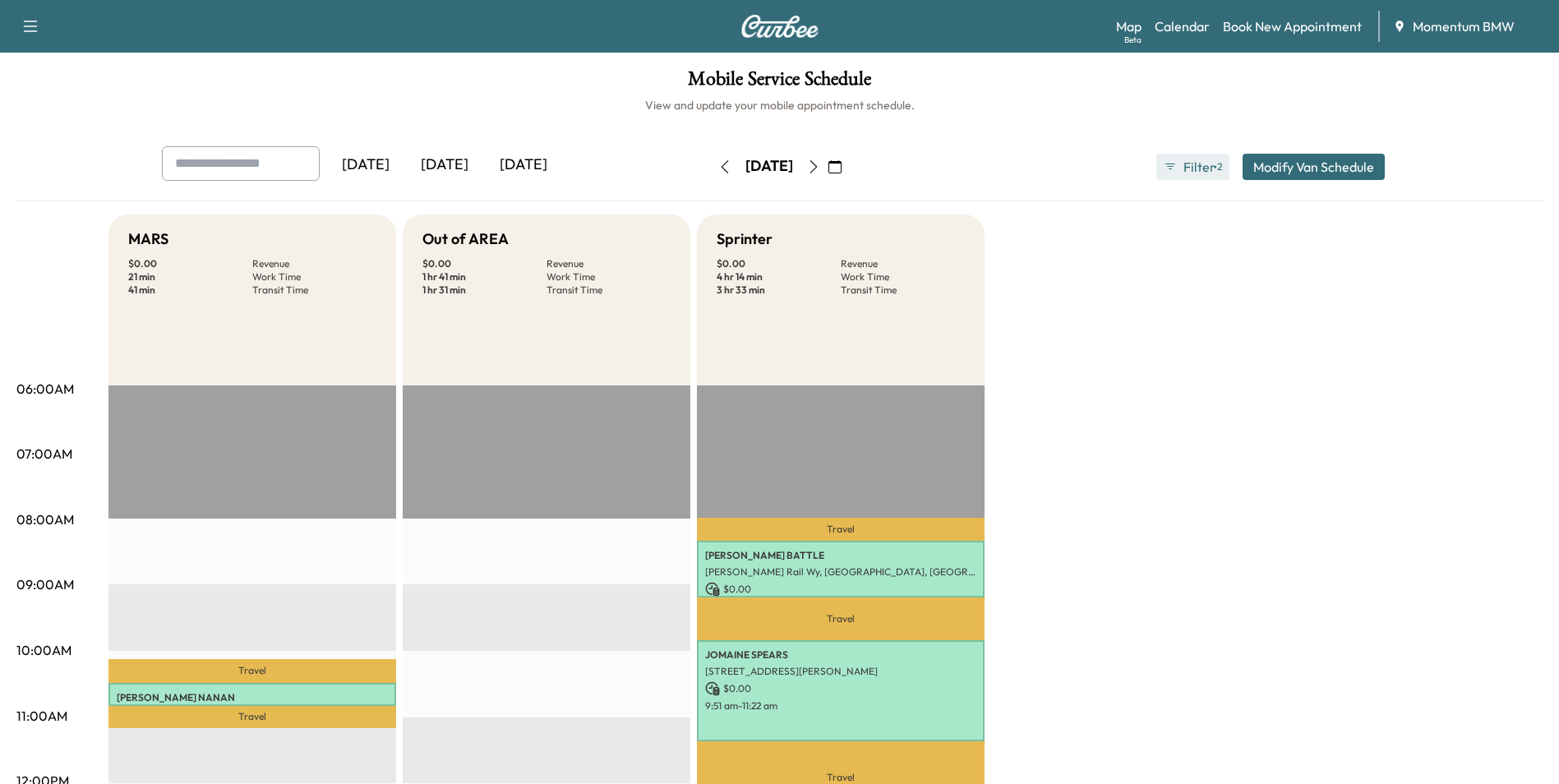
click at [1205, 167] on span "Filter" at bounding box center [1198, 167] width 29 height 20
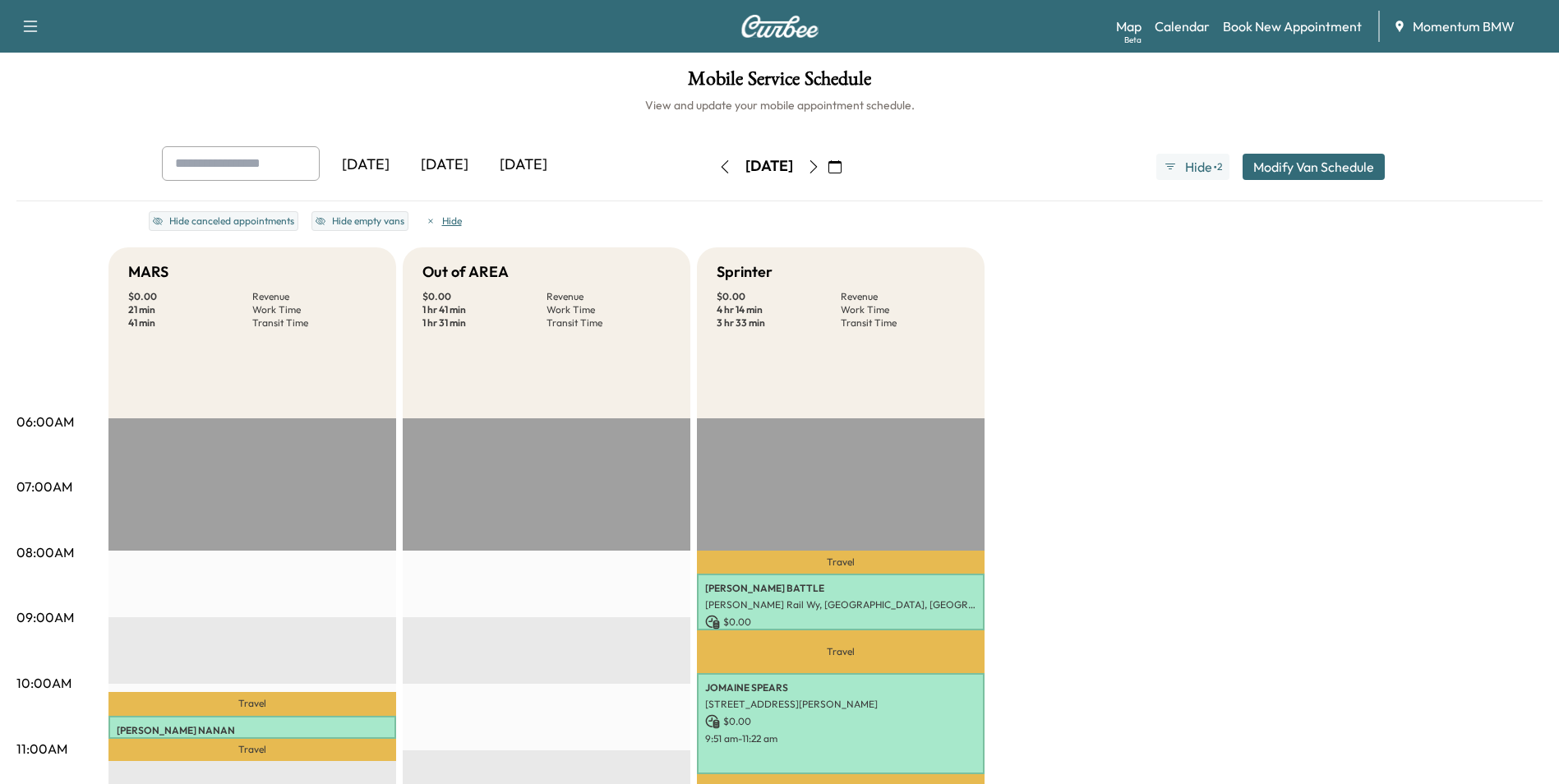
click at [435, 221] on button "Hide" at bounding box center [444, 221] width 45 height 20
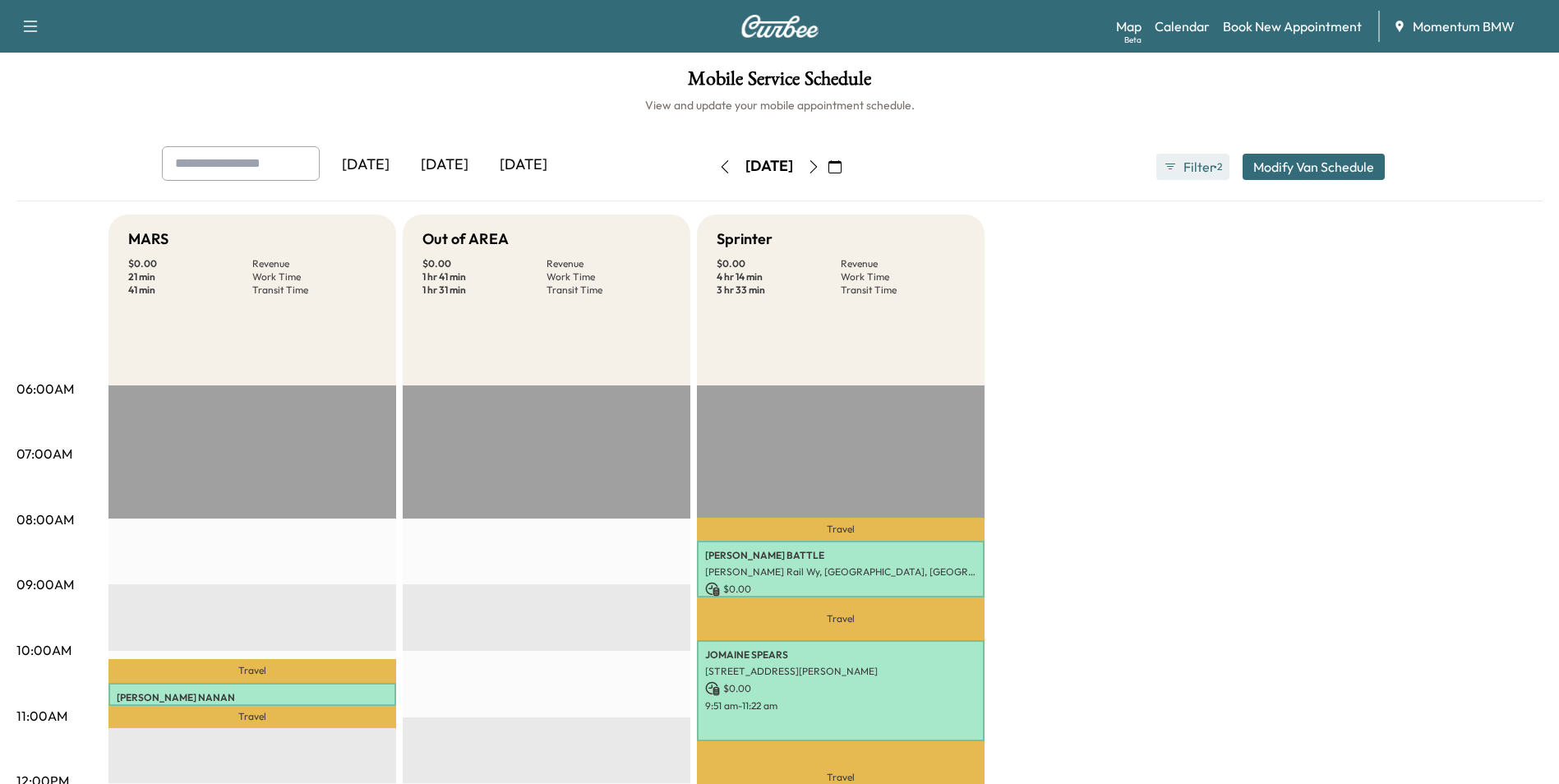
click at [1193, 164] on span "Filter" at bounding box center [1198, 167] width 29 height 20
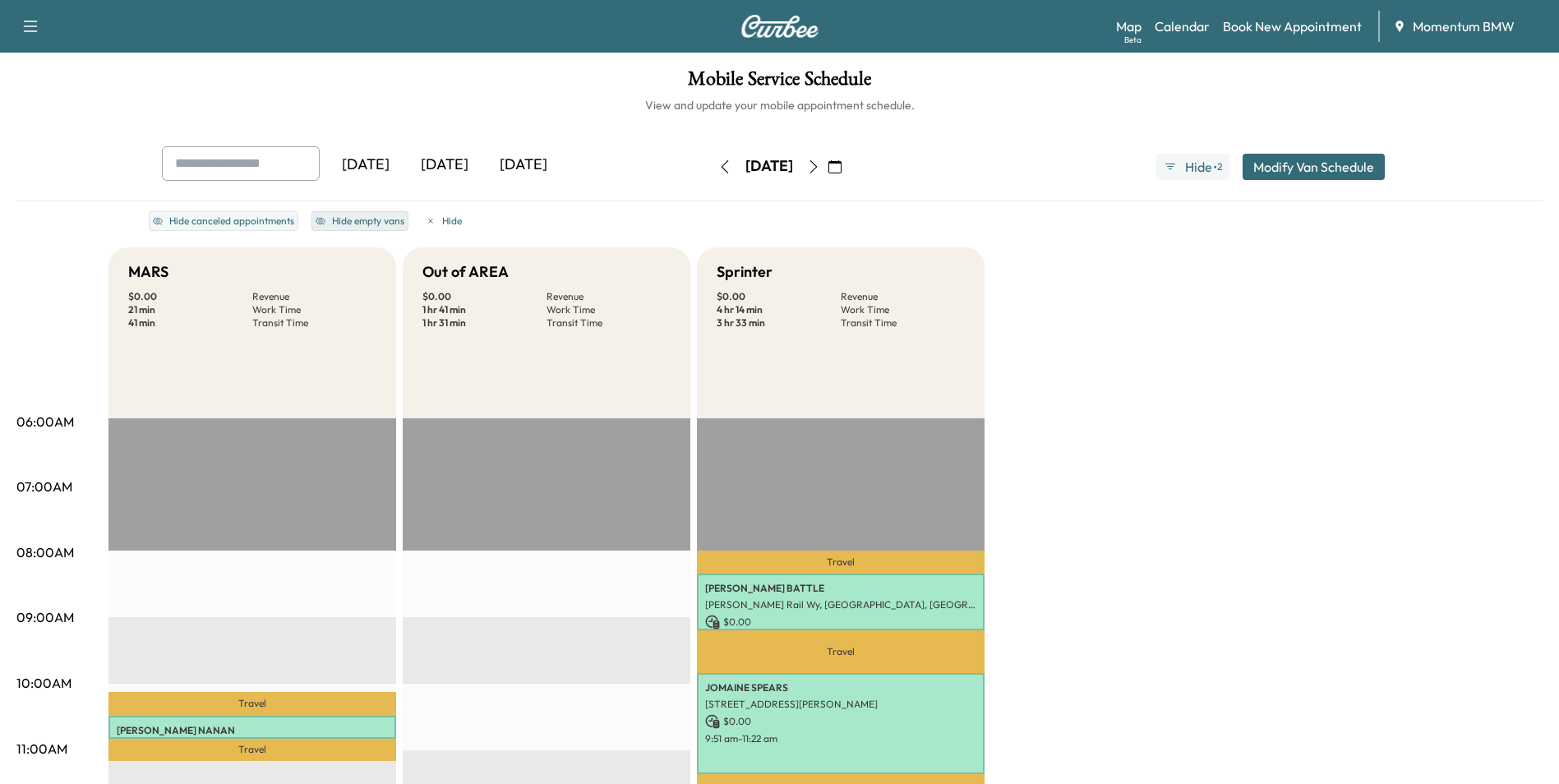
click at [332, 222] on button "Hide empty vans" at bounding box center [360, 221] width 97 height 20
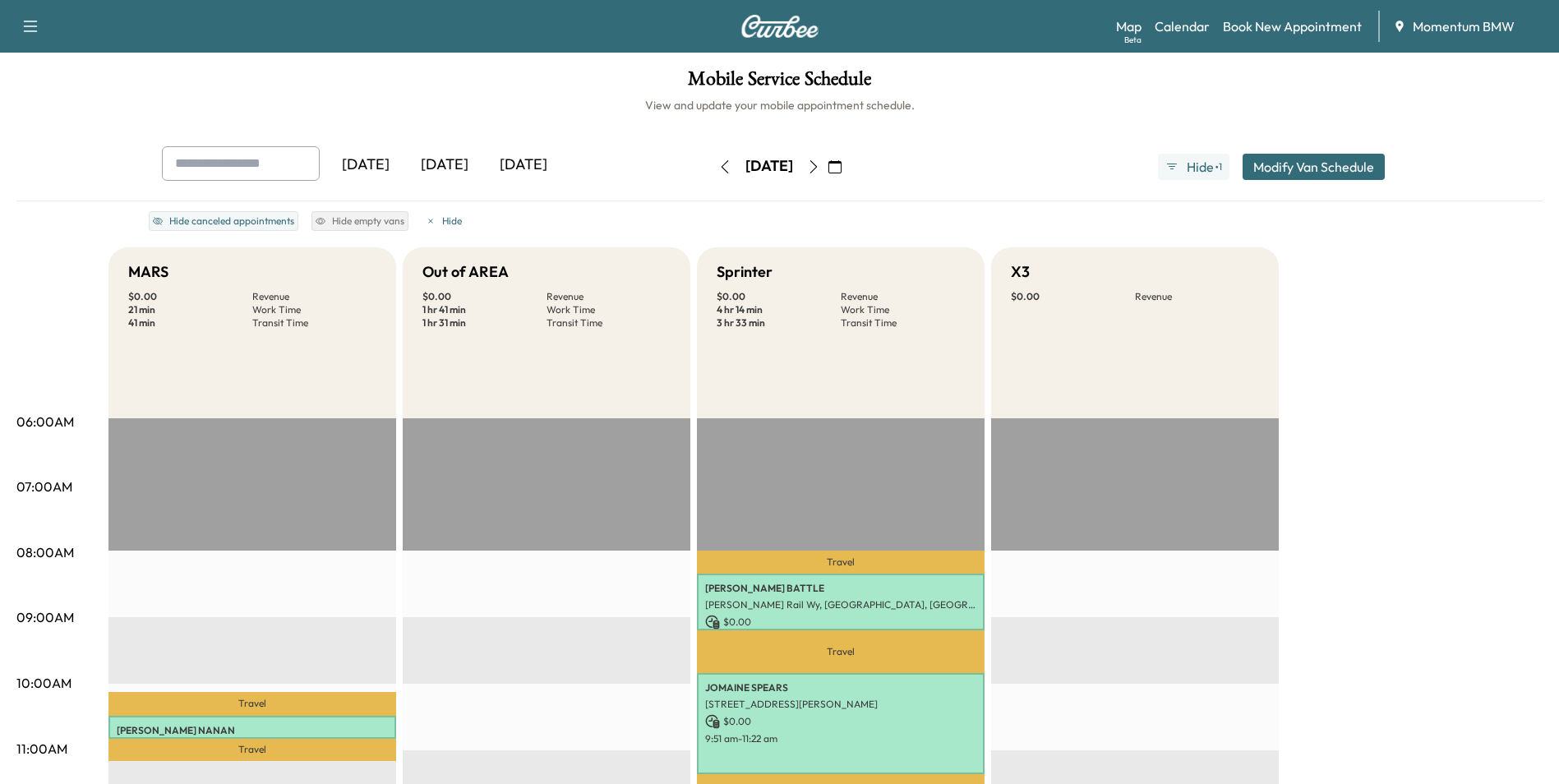
click at [468, 63] on div "Mobile Service Schedule View and update your mobile appointment schedule. [DATE…" at bounding box center [779, 774] width 1559 height 1443
click at [1252, 33] on link "Book New Appointment" at bounding box center [1293, 26] width 139 height 20
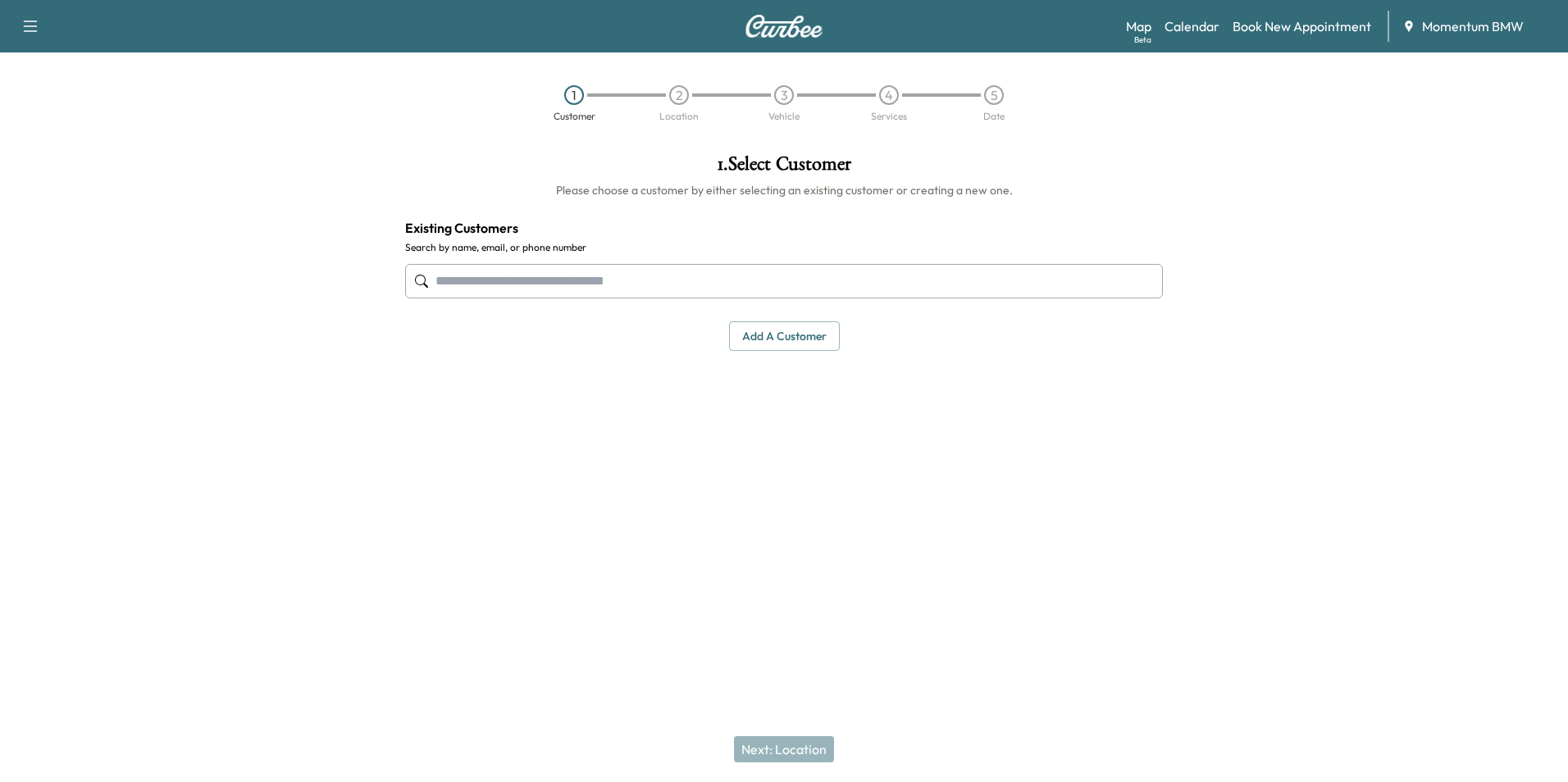
click at [798, 340] on button "Add a customer" at bounding box center [784, 336] width 111 height 30
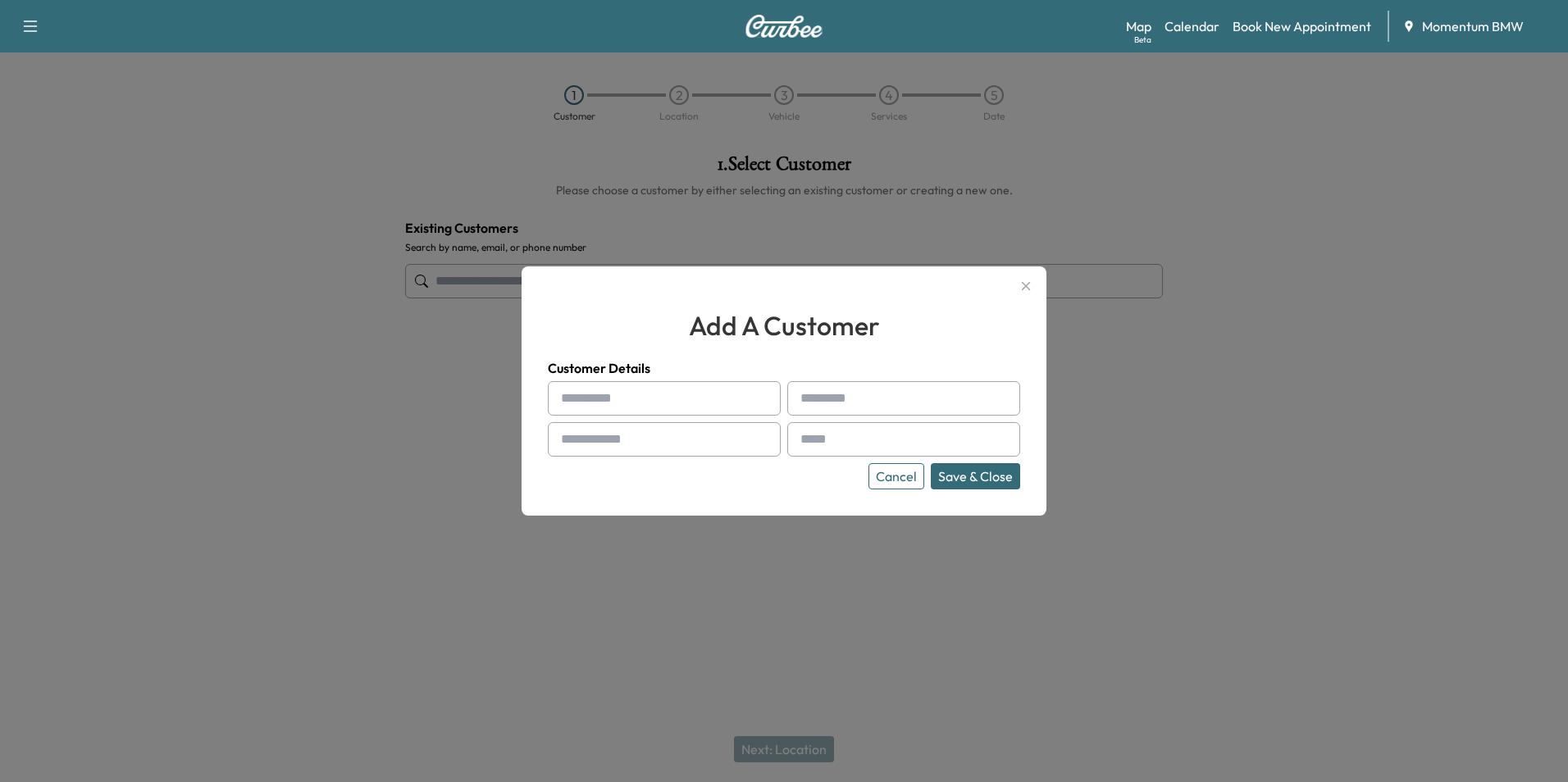
click at [573, 399] on div at bounding box center [564, 398] width 20 height 20
click at [906, 481] on button "Cancel" at bounding box center [895, 476] width 56 height 27
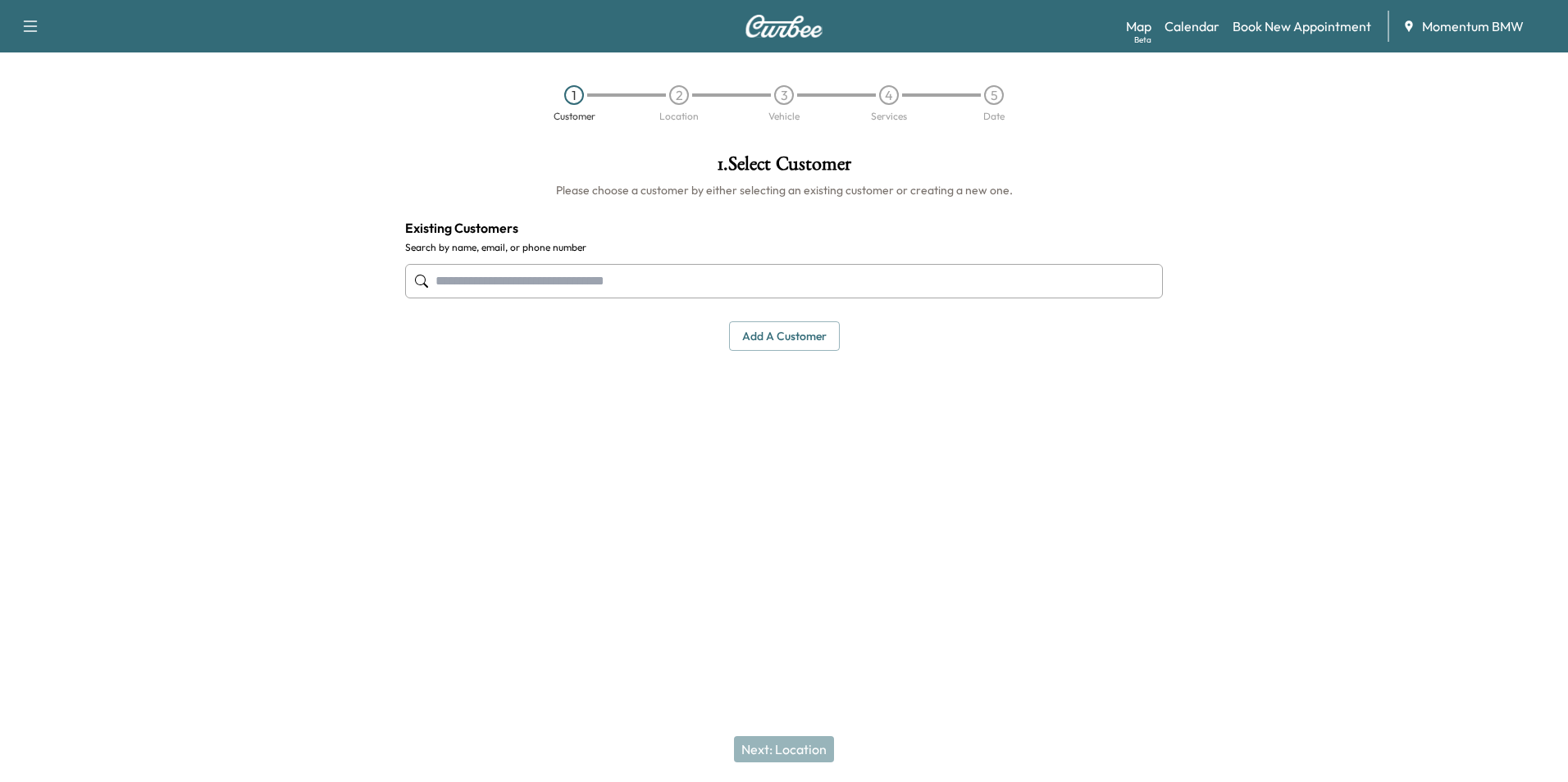
click at [467, 279] on input "text" at bounding box center [784, 281] width 757 height 34
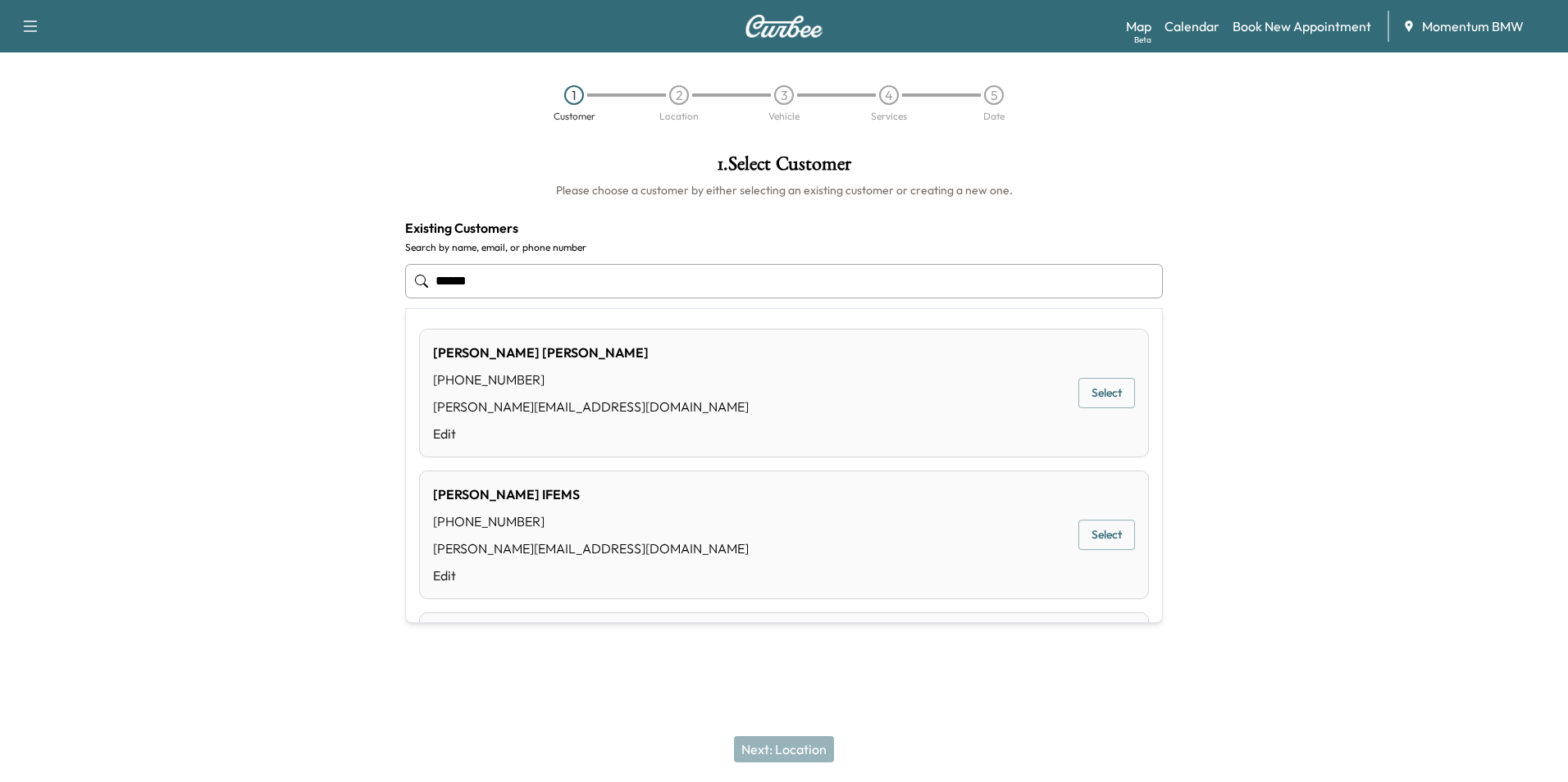
click at [569, 402] on div "[PERSON_NAME] [PHONE_NUMBER] [PERSON_NAME][EMAIL_ADDRESS][DOMAIN_NAME] Edit Sel…" at bounding box center [784, 393] width 730 height 128
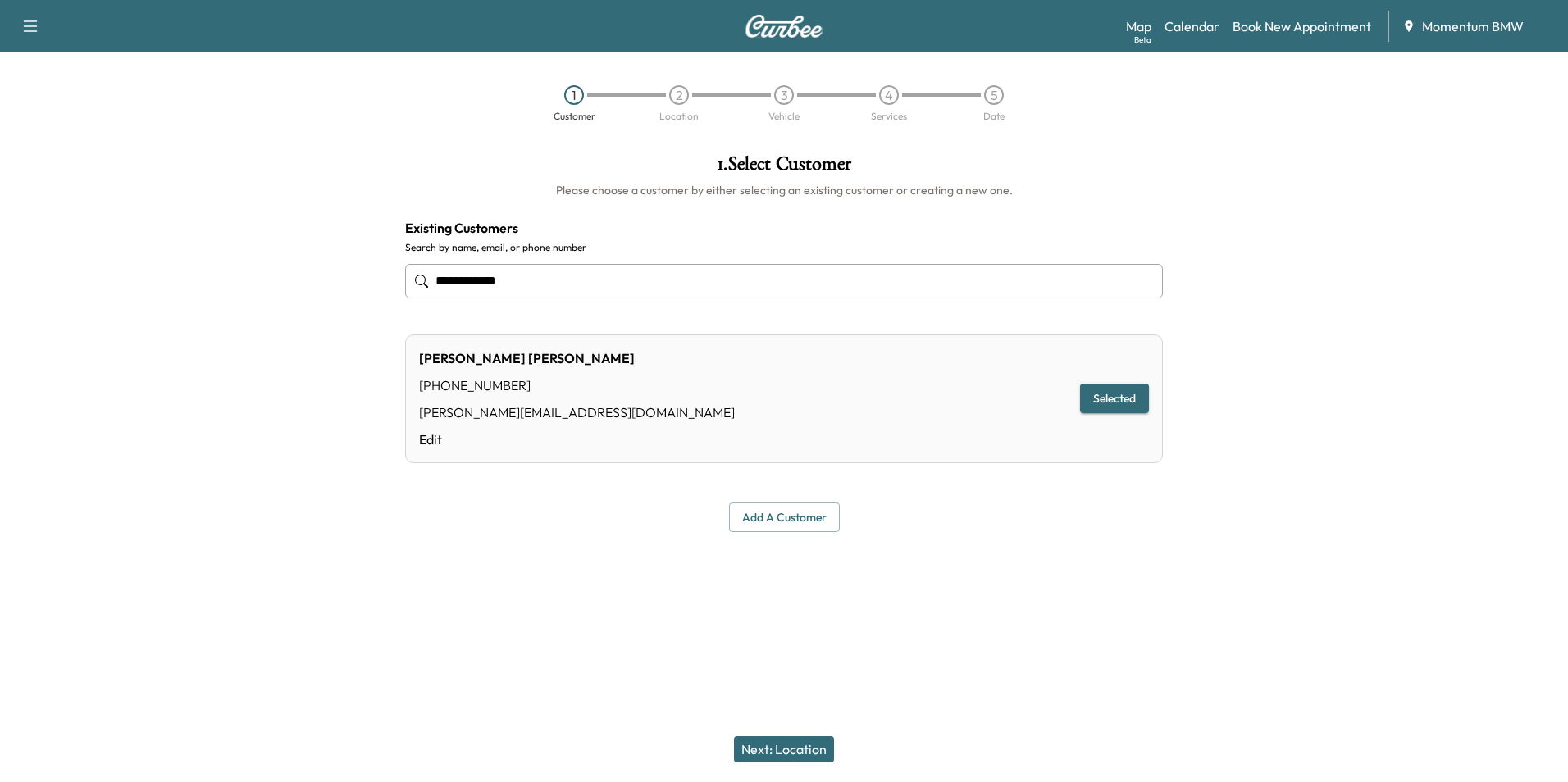
type input "**********"
click at [790, 745] on button "Next: Location" at bounding box center [783, 749] width 100 height 27
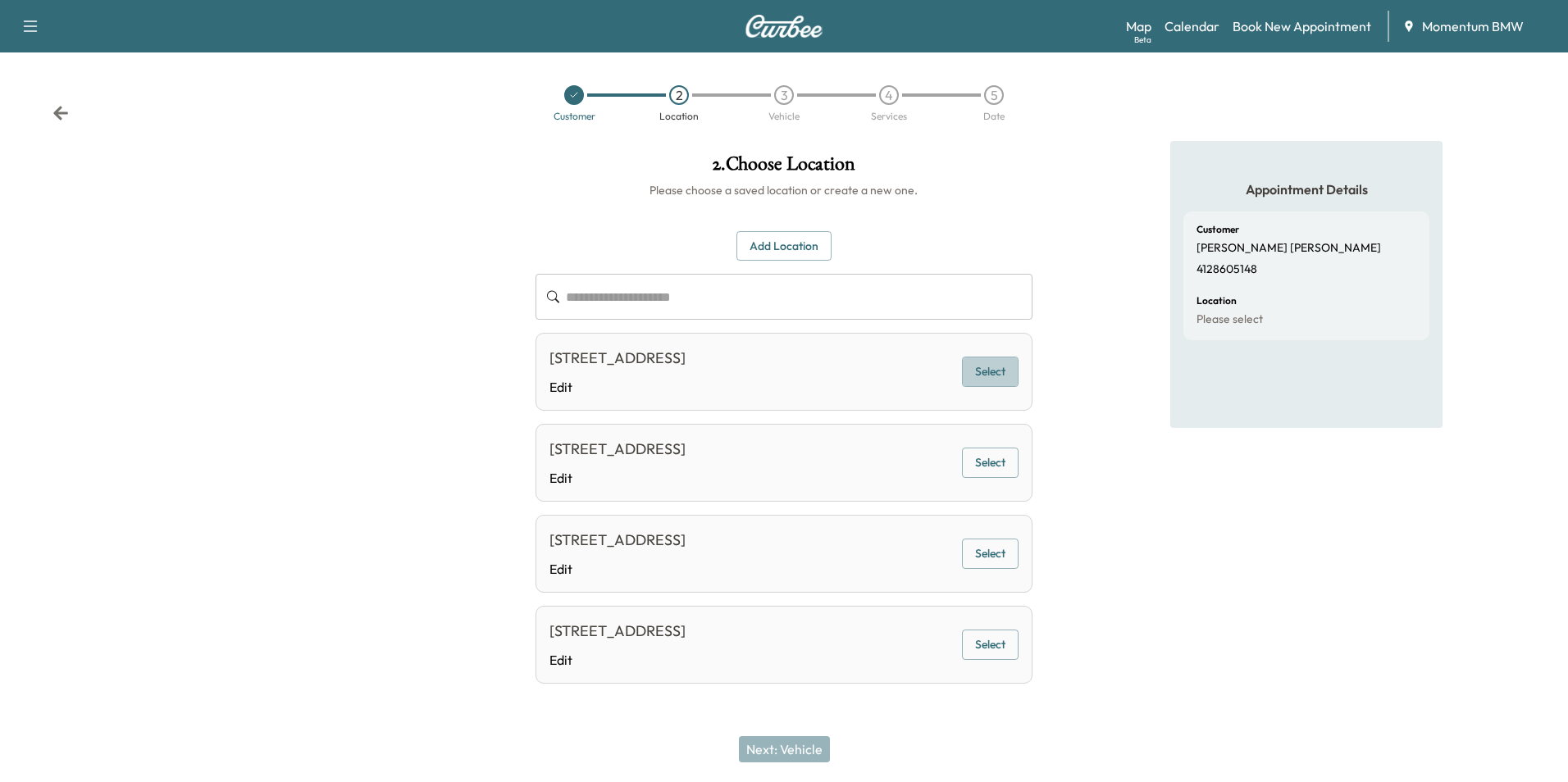
click at [981, 371] on button "Select" at bounding box center [990, 371] width 57 height 30
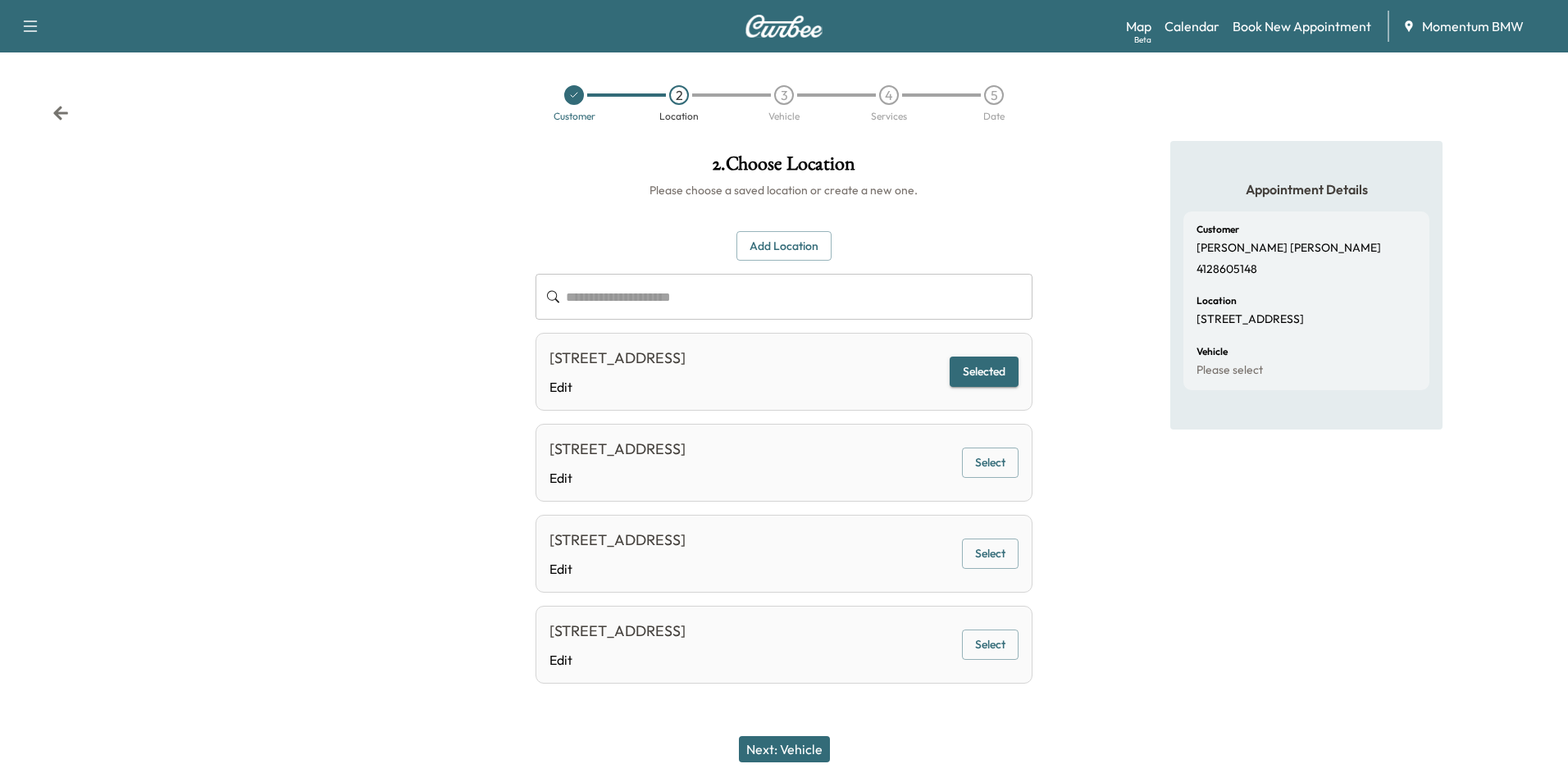
click at [773, 745] on button "Next: Vehicle" at bounding box center [784, 749] width 91 height 27
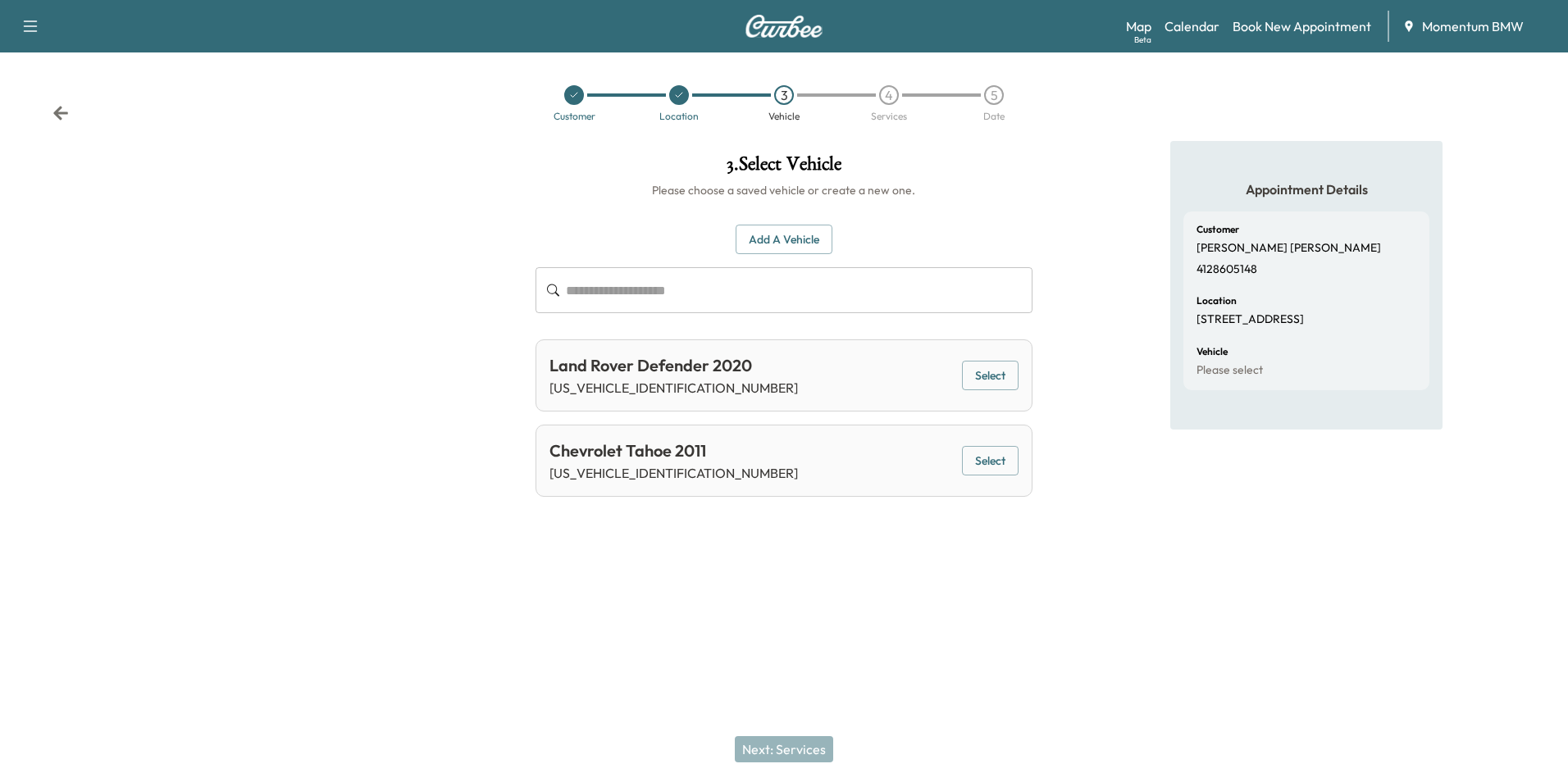
click at [994, 372] on button "Select" at bounding box center [990, 375] width 57 height 30
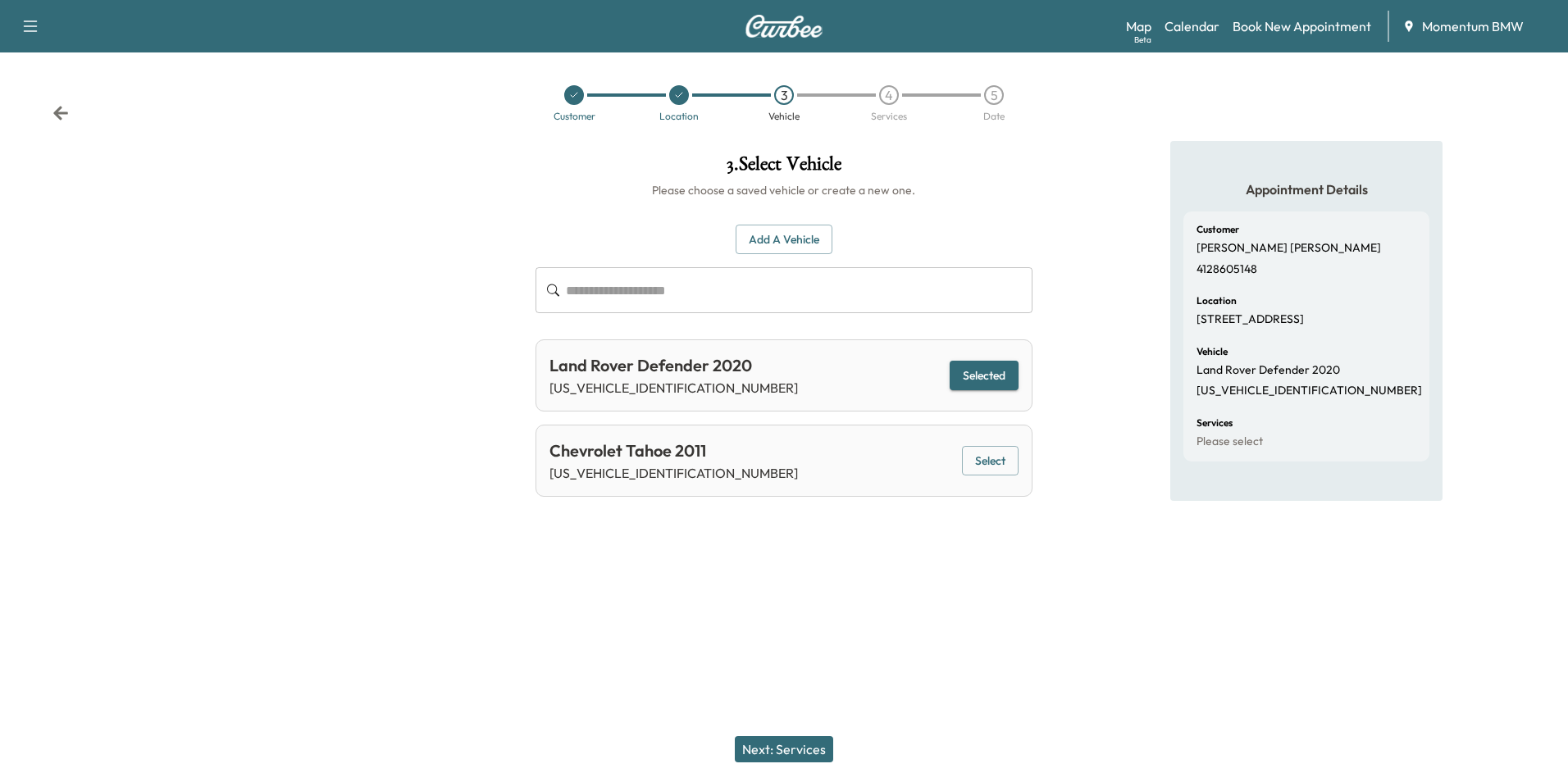
click at [784, 748] on button "Next: Services" at bounding box center [783, 749] width 99 height 27
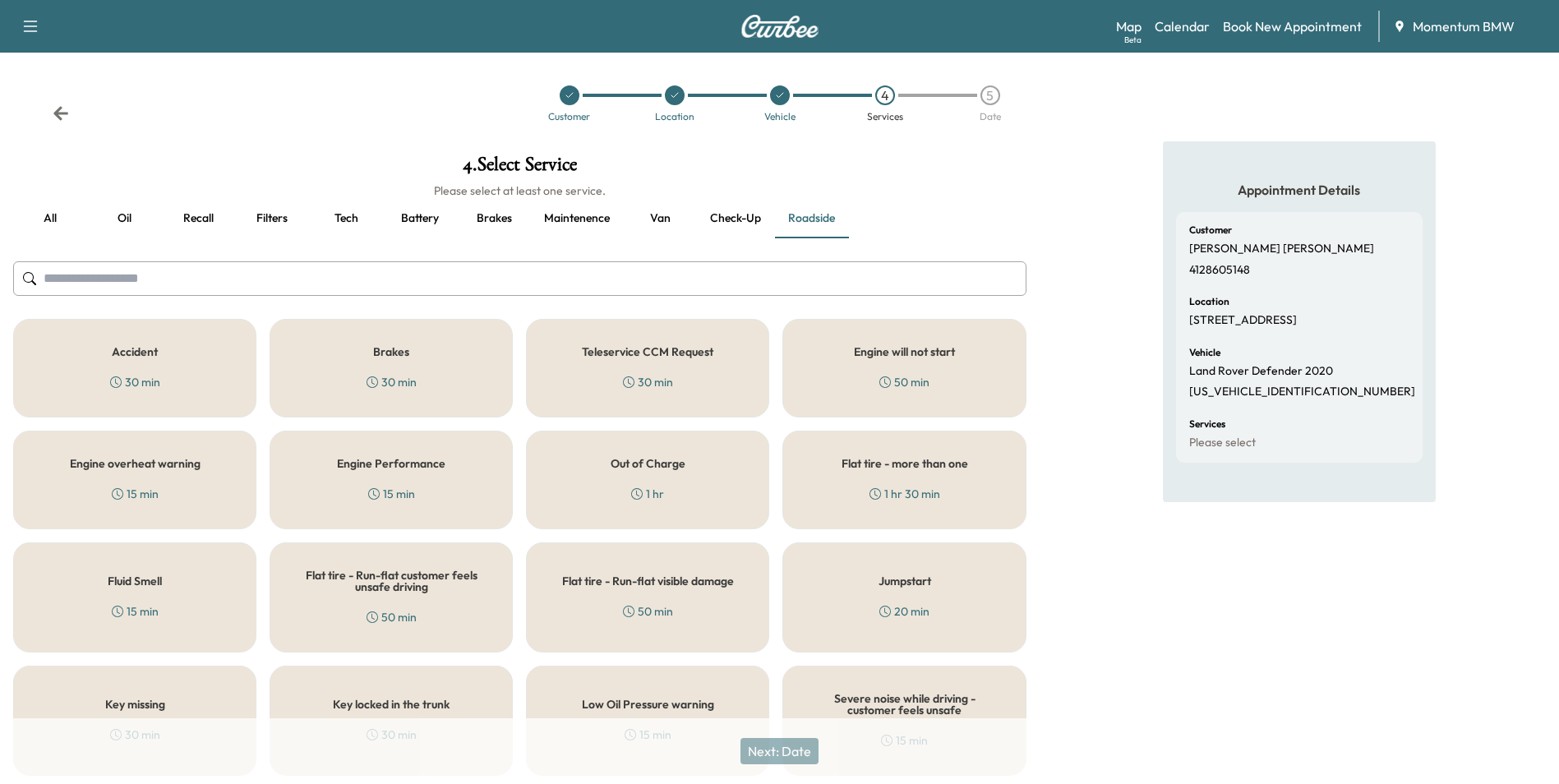
click at [120, 215] on button "Oil" at bounding box center [124, 219] width 74 height 40
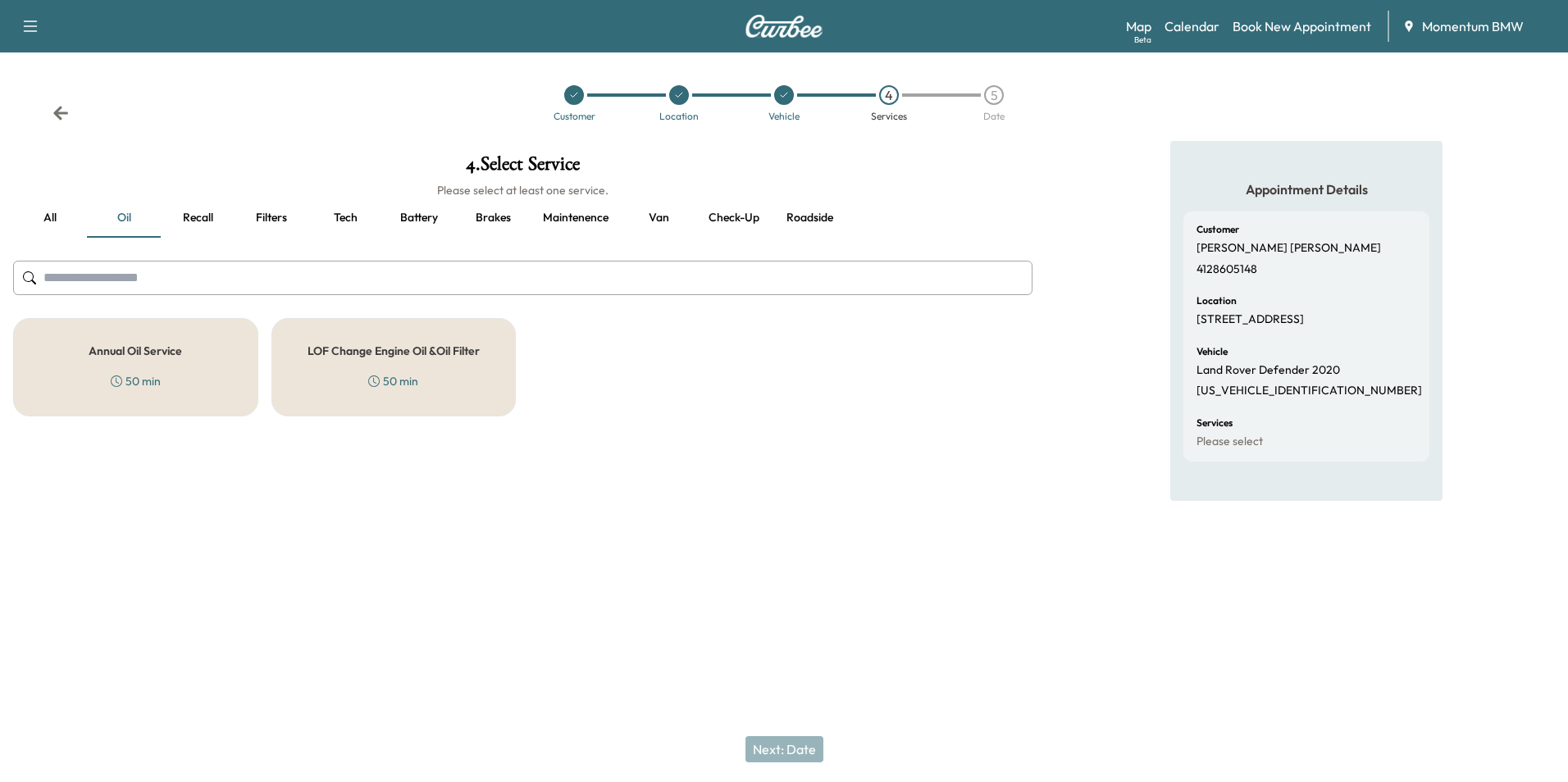
click at [209, 355] on div "Annual Oil Service 50 min" at bounding box center [135, 367] width 245 height 98
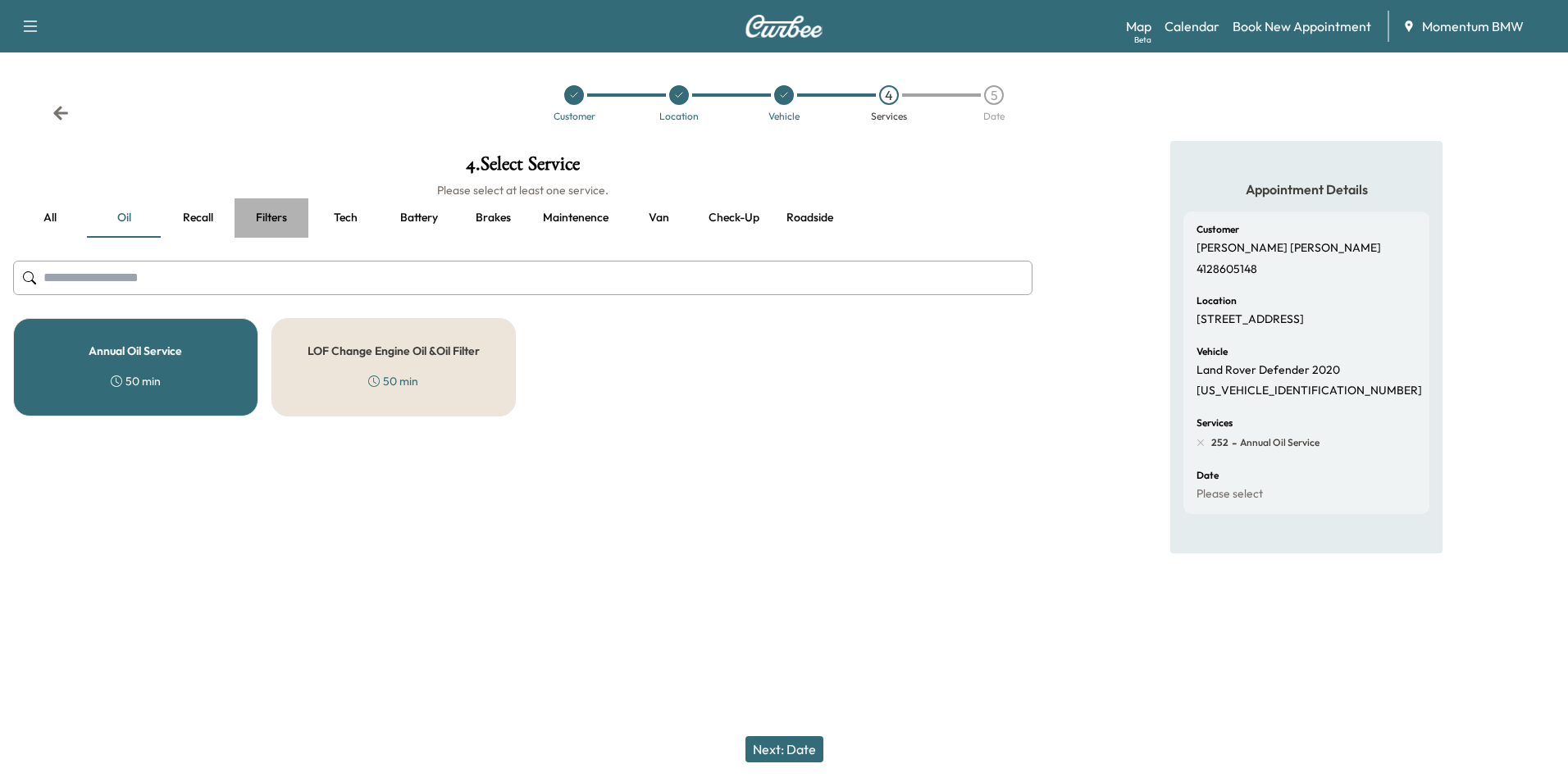
click at [277, 217] on button "Filters" at bounding box center [272, 218] width 74 height 39
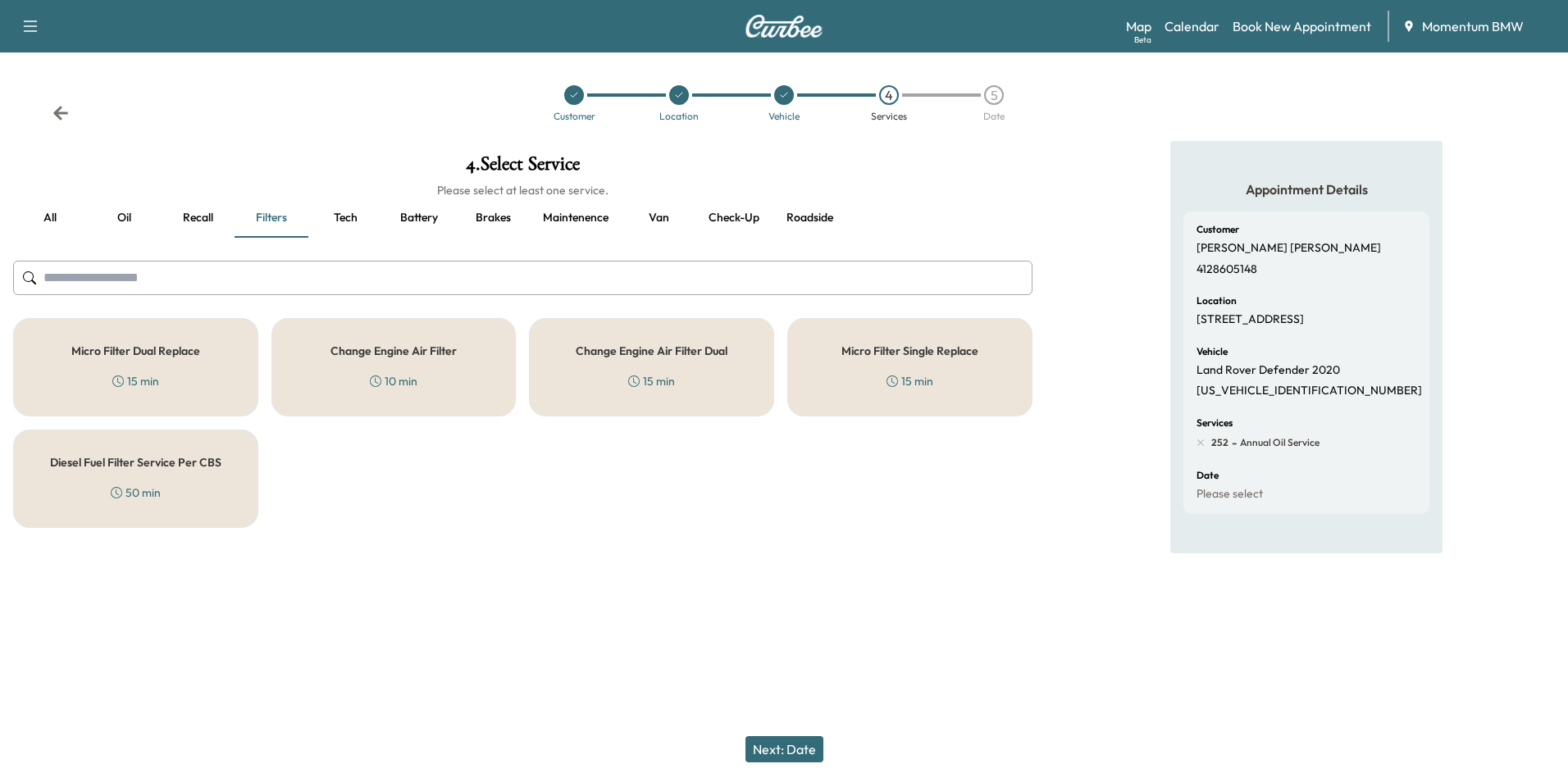
click at [611, 366] on div "Change Engine Air Filter Dual 15 min" at bounding box center [651, 367] width 245 height 98
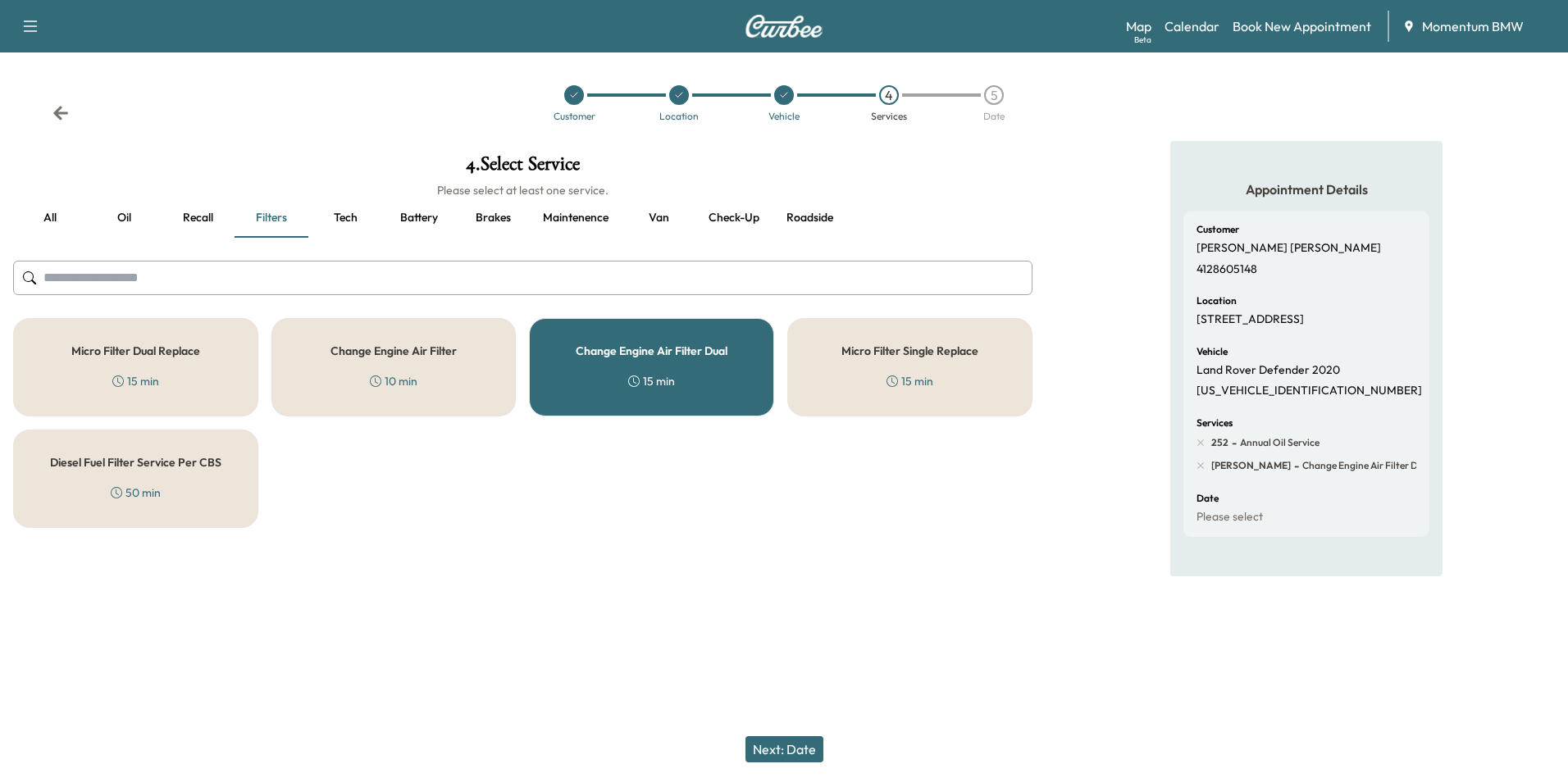
click at [861, 365] on div "Micro Filter Single Replace 15 min" at bounding box center [910, 367] width 245 height 98
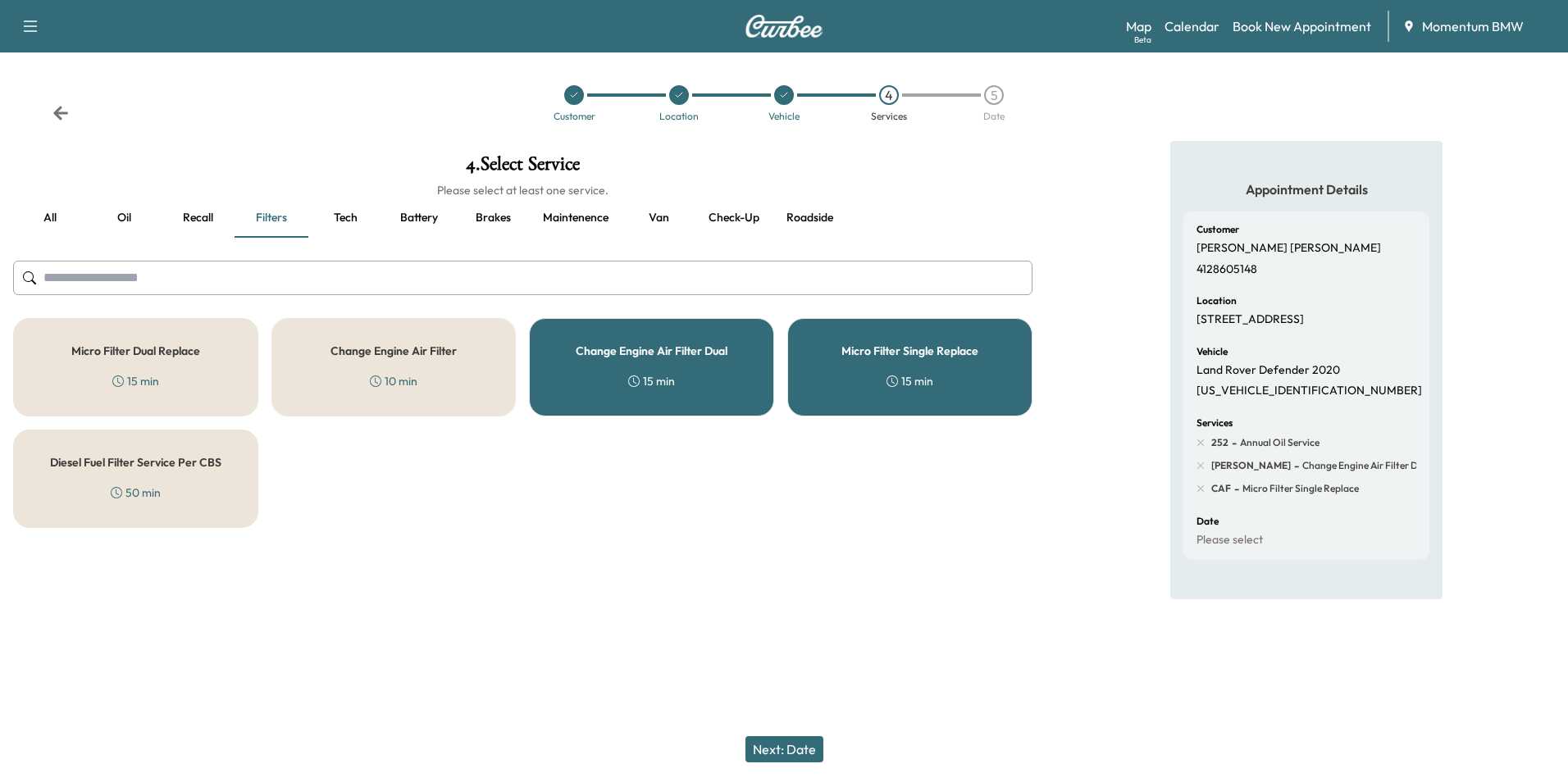
click at [485, 220] on button "Brakes" at bounding box center [493, 218] width 74 height 39
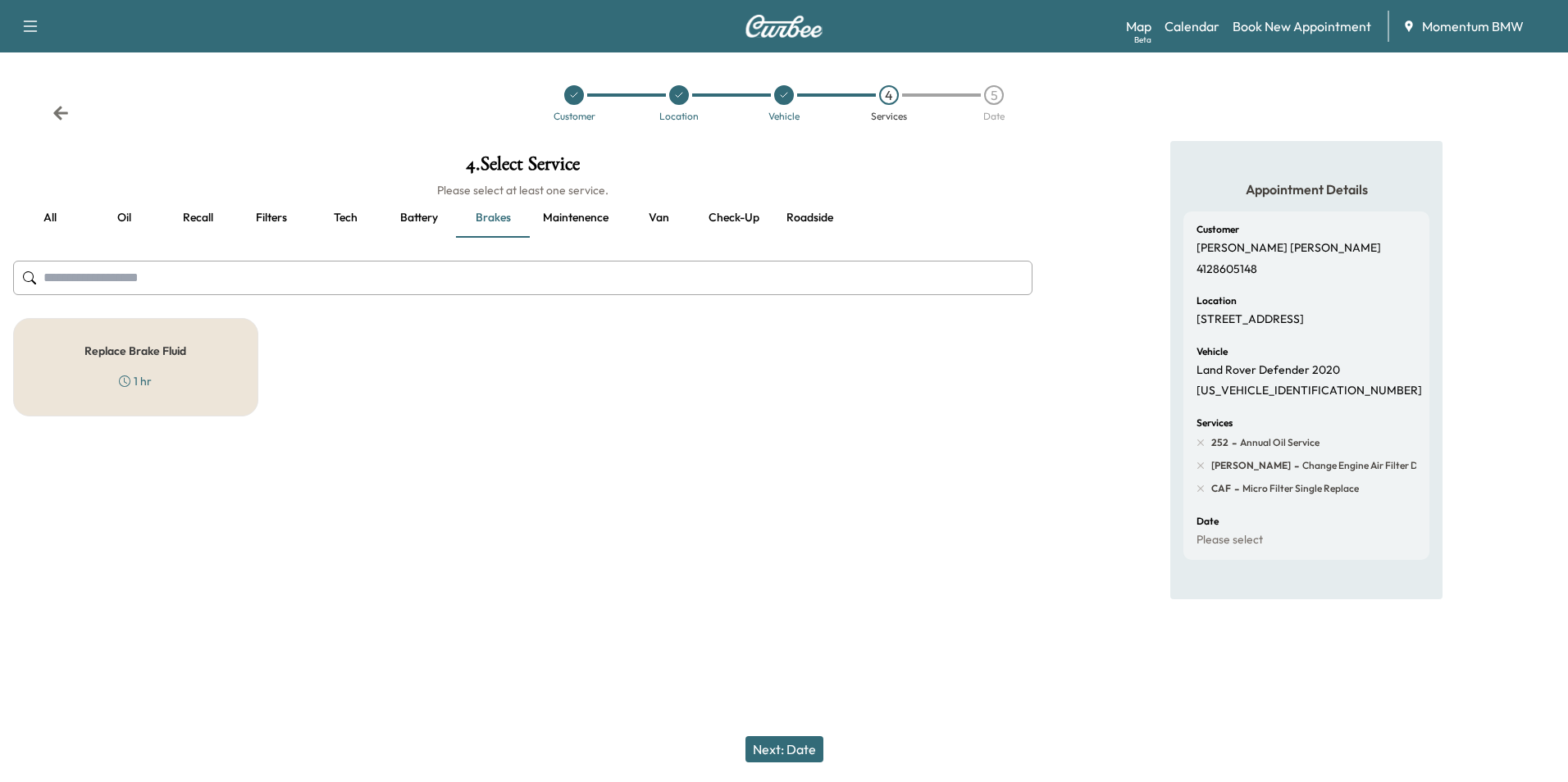
drag, startPoint x: 193, startPoint y: 337, endPoint x: 272, endPoint y: 339, distance: 79.0
click at [193, 338] on div "Replace Brake Fluid 1 hr" at bounding box center [135, 367] width 245 height 98
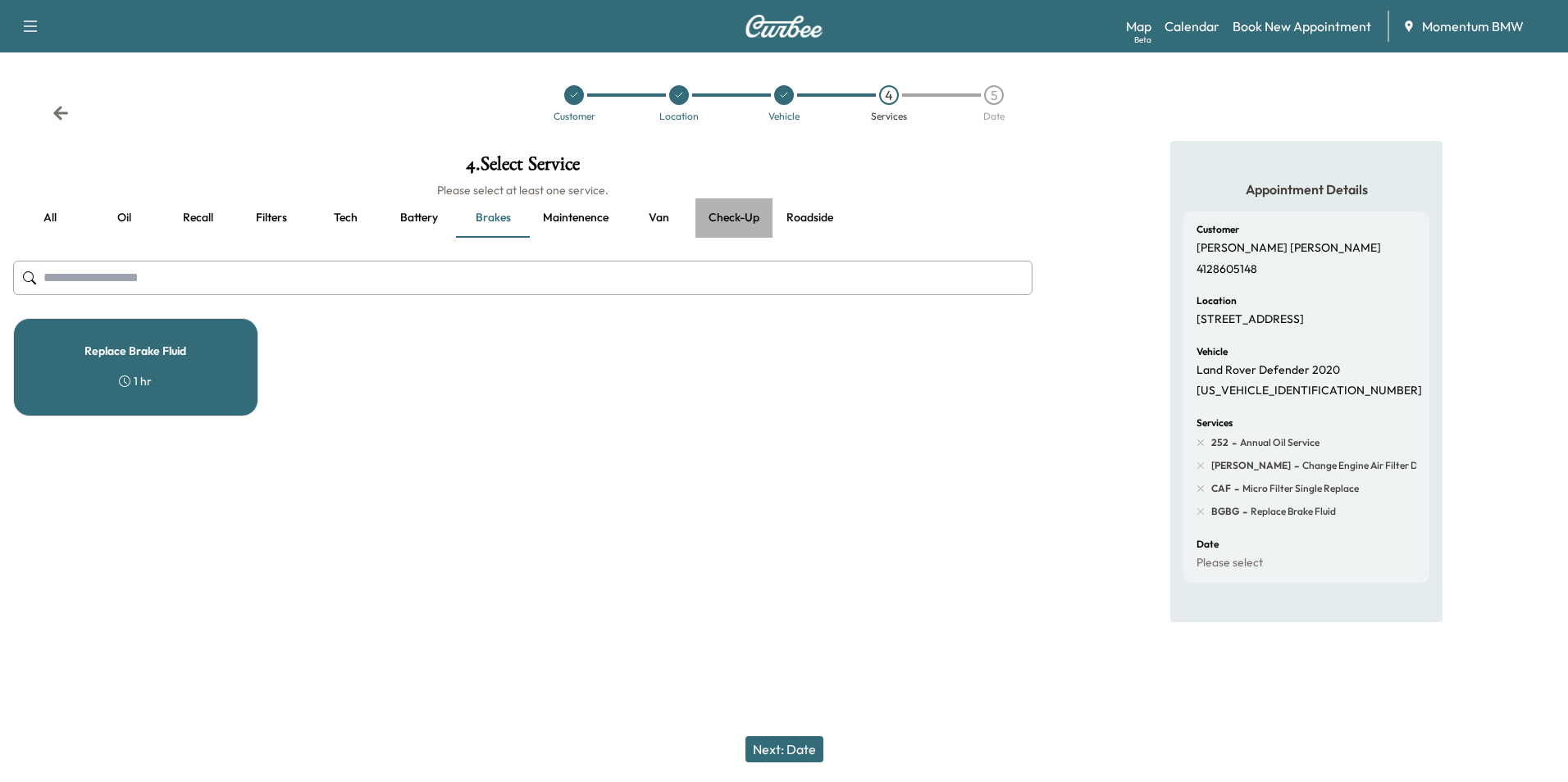
click at [733, 218] on button "Check-up" at bounding box center [733, 218] width 77 height 39
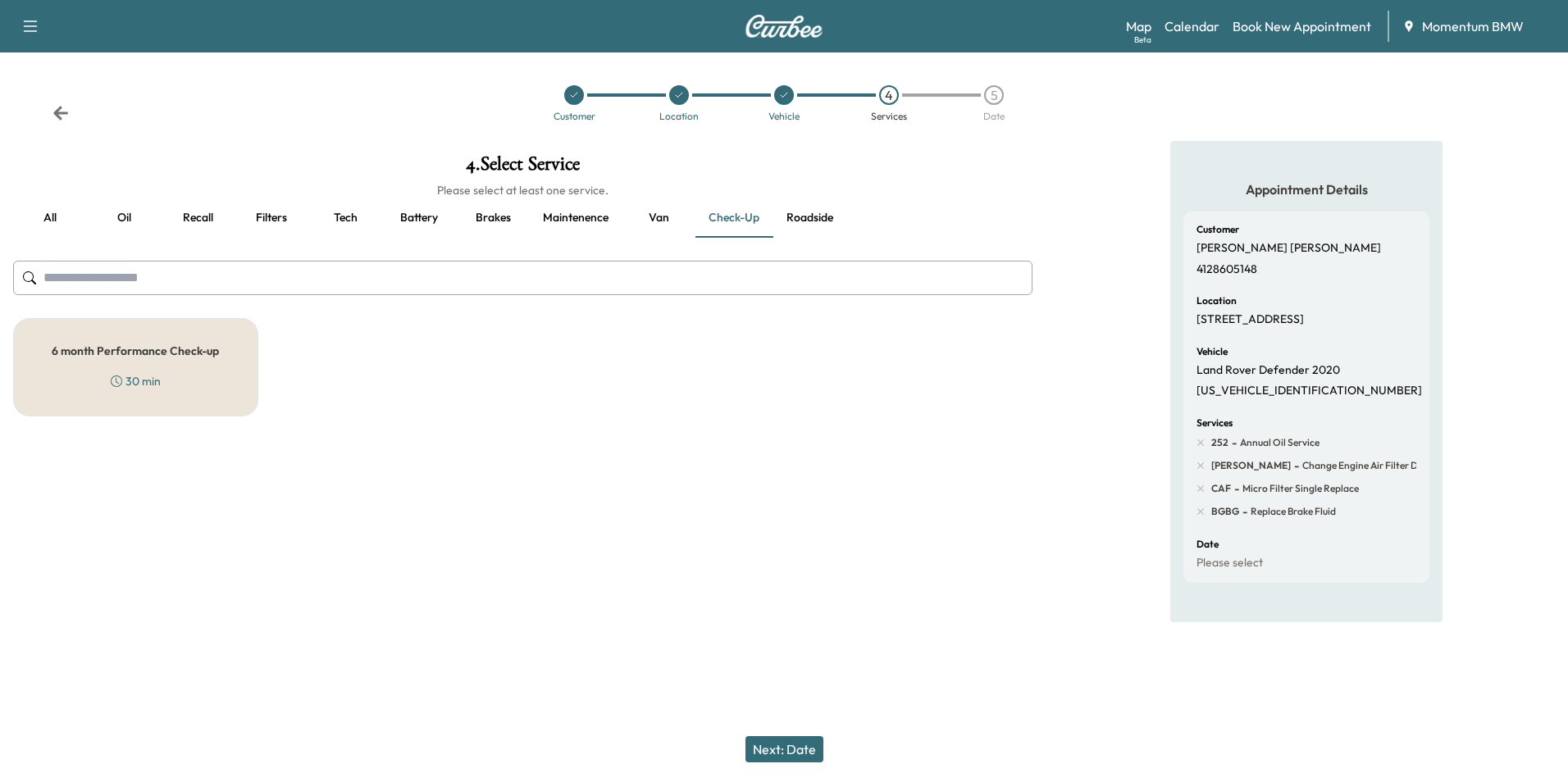
click at [201, 374] on div "6 month Performance Check-up 30 min" at bounding box center [135, 367] width 245 height 98
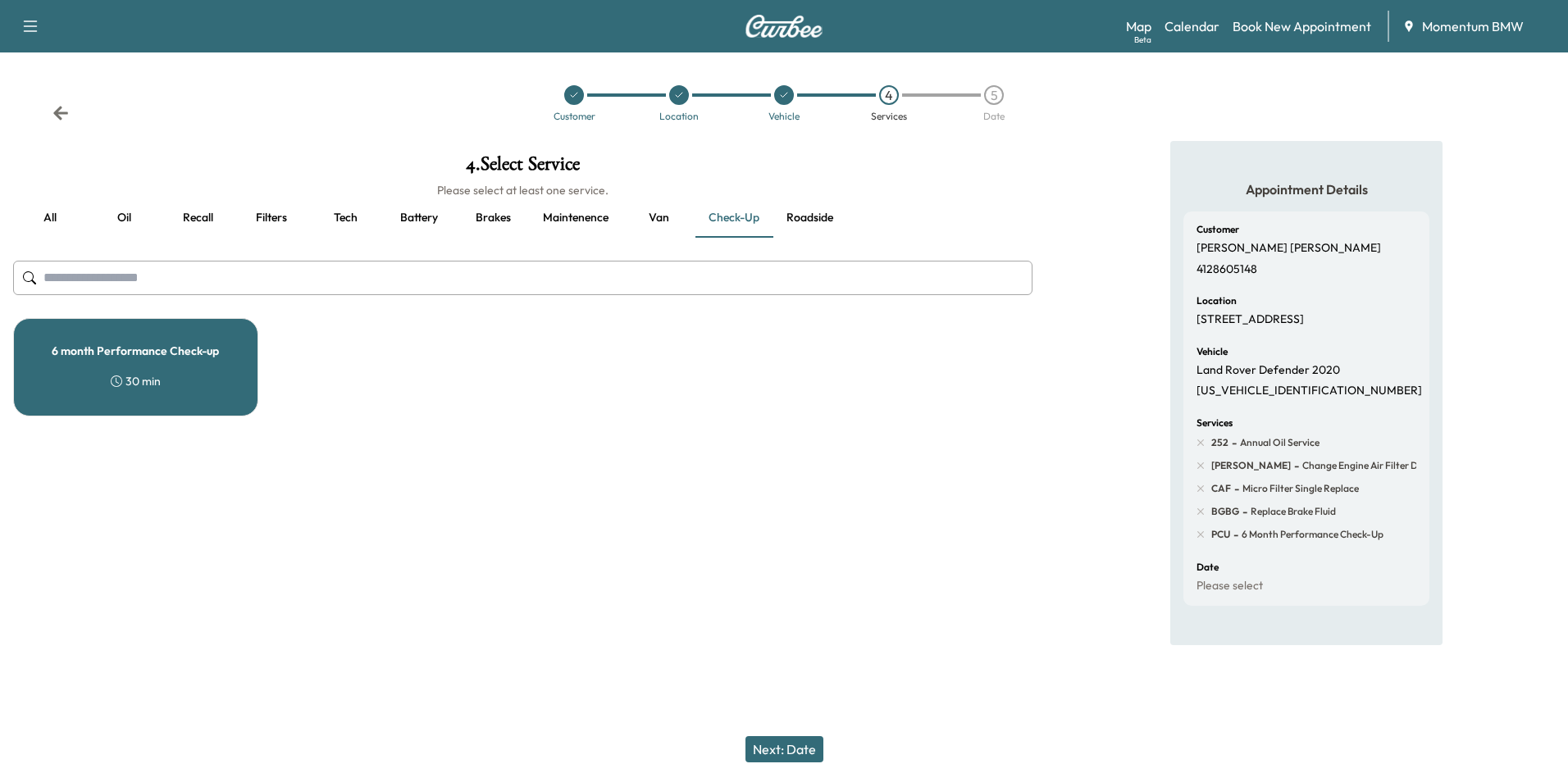
click at [791, 750] on button "Next: Date" at bounding box center [784, 749] width 78 height 27
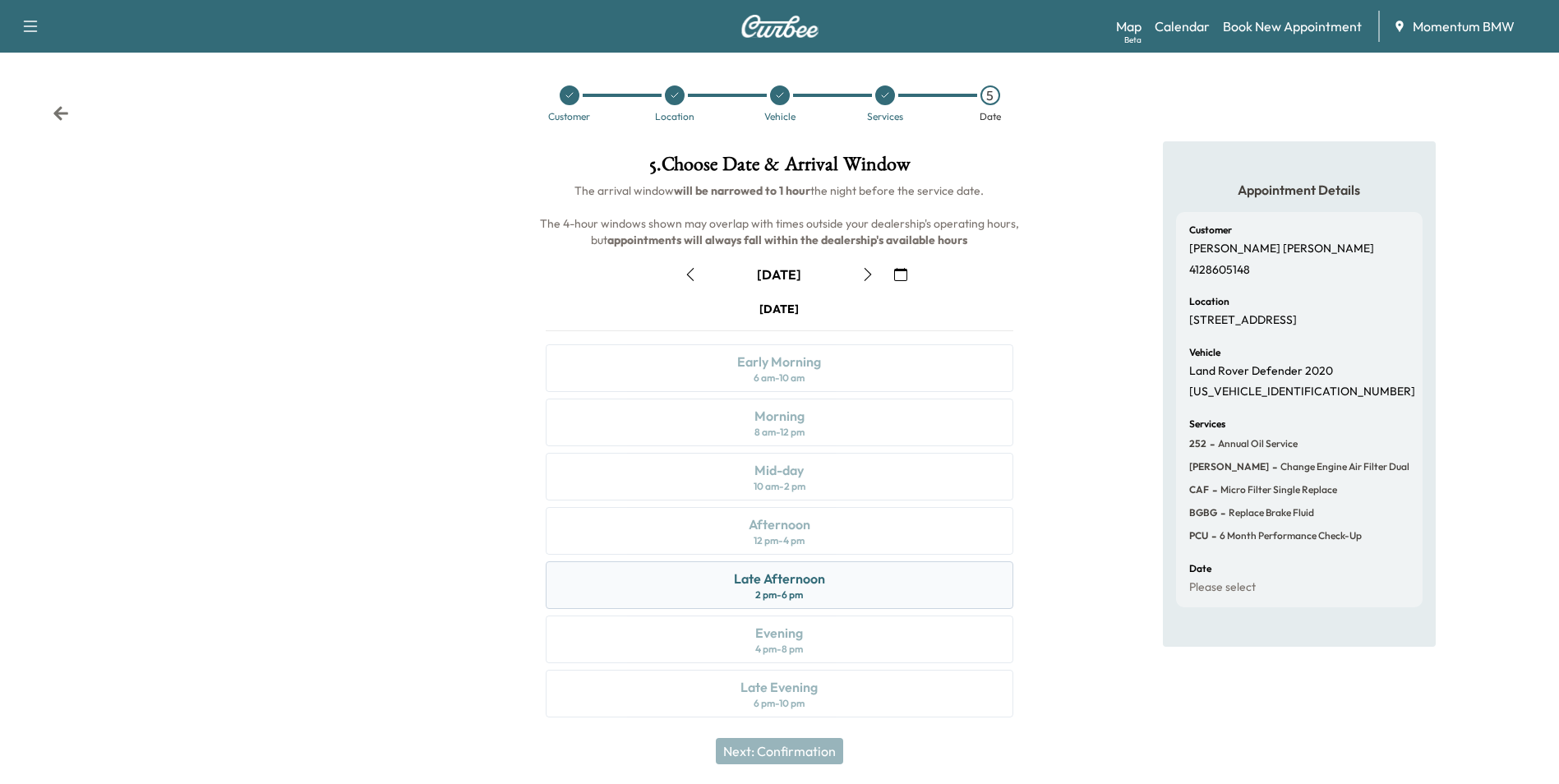
click at [731, 583] on div "Late Afternoon 2 pm - 6 pm" at bounding box center [779, 586] width 467 height 48
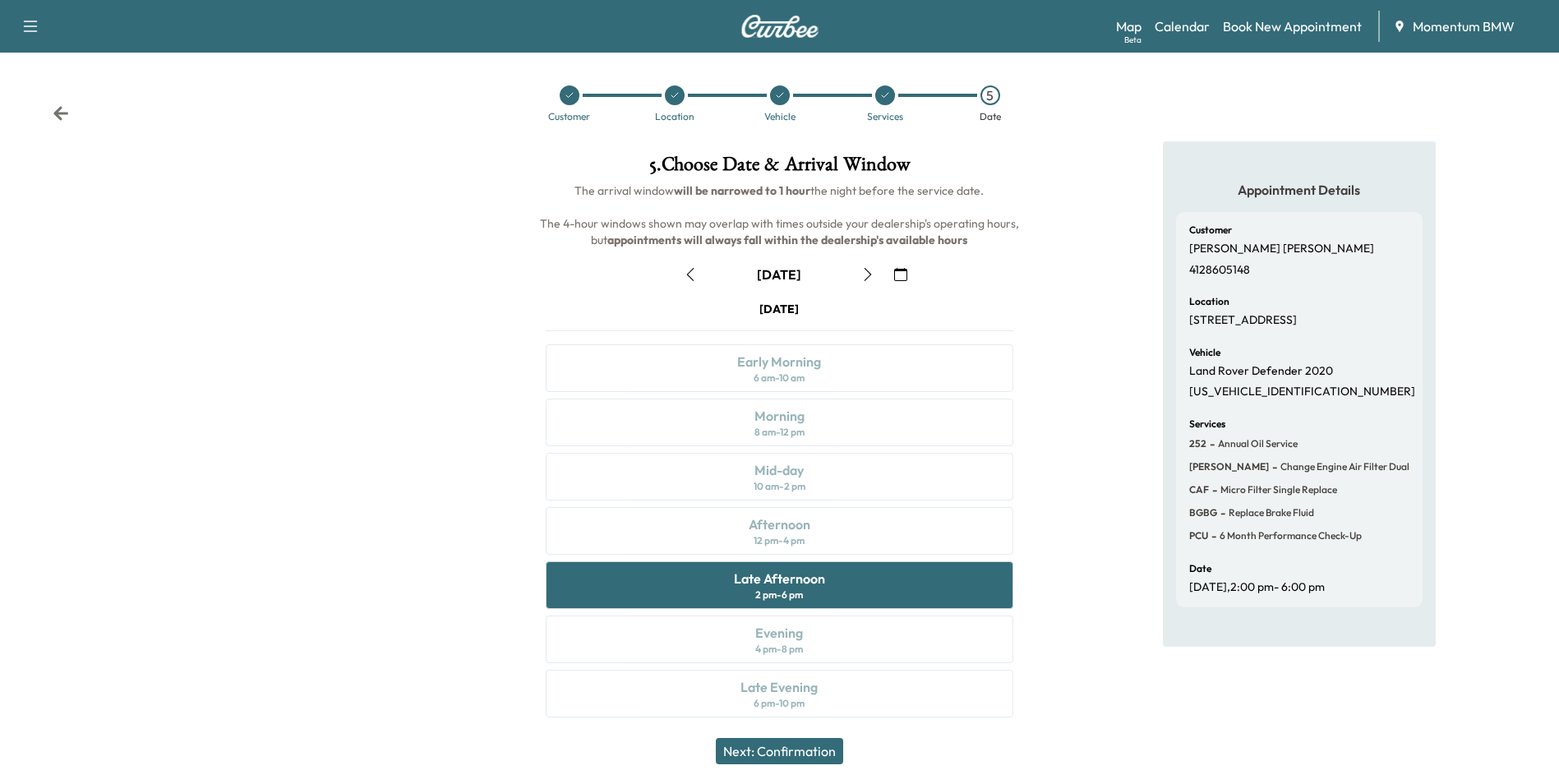
click at [812, 757] on button "Next: Confirmation" at bounding box center [779, 751] width 127 height 27
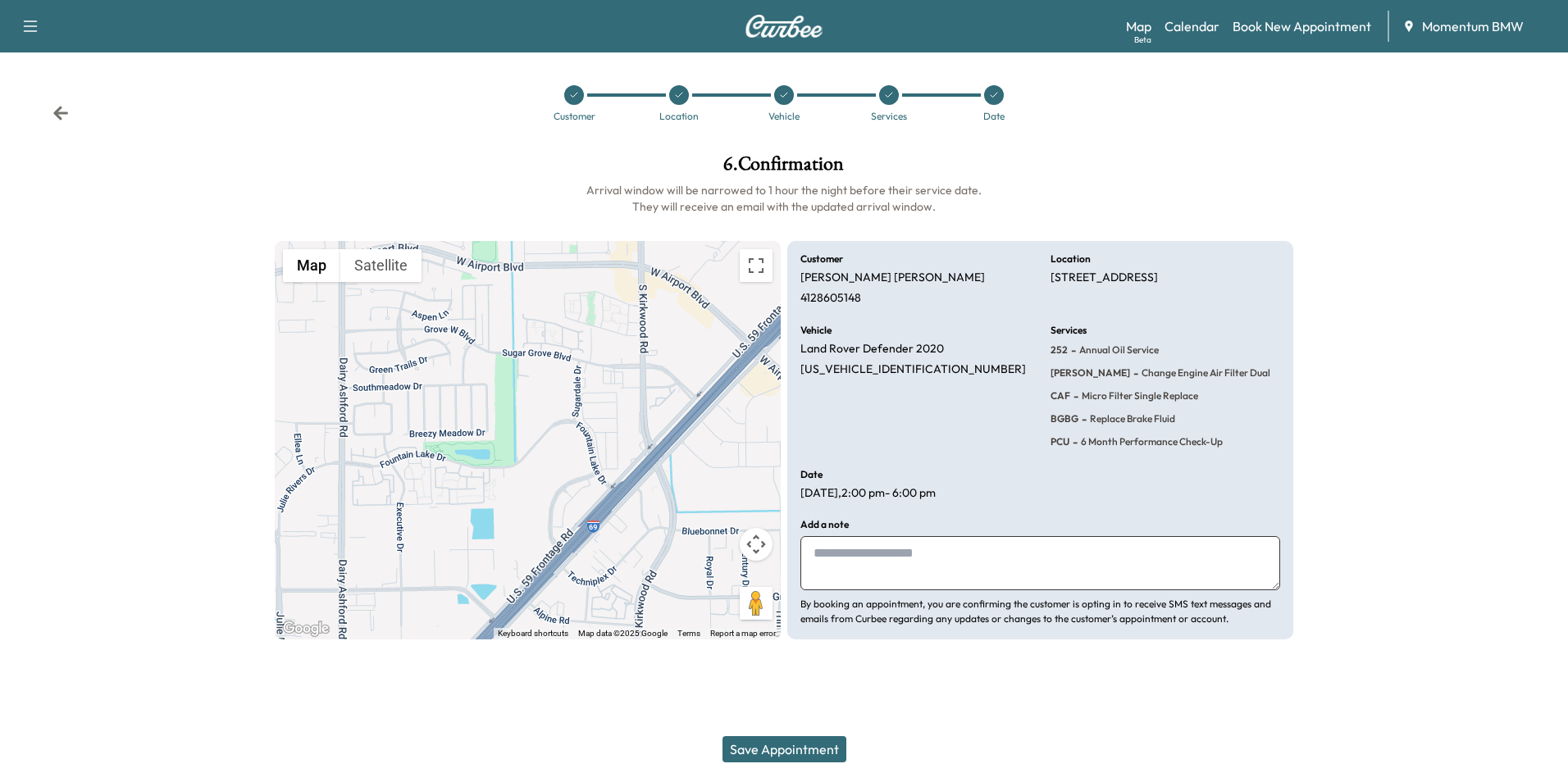
click at [806, 748] on button "Save Appointment" at bounding box center [784, 749] width 123 height 27
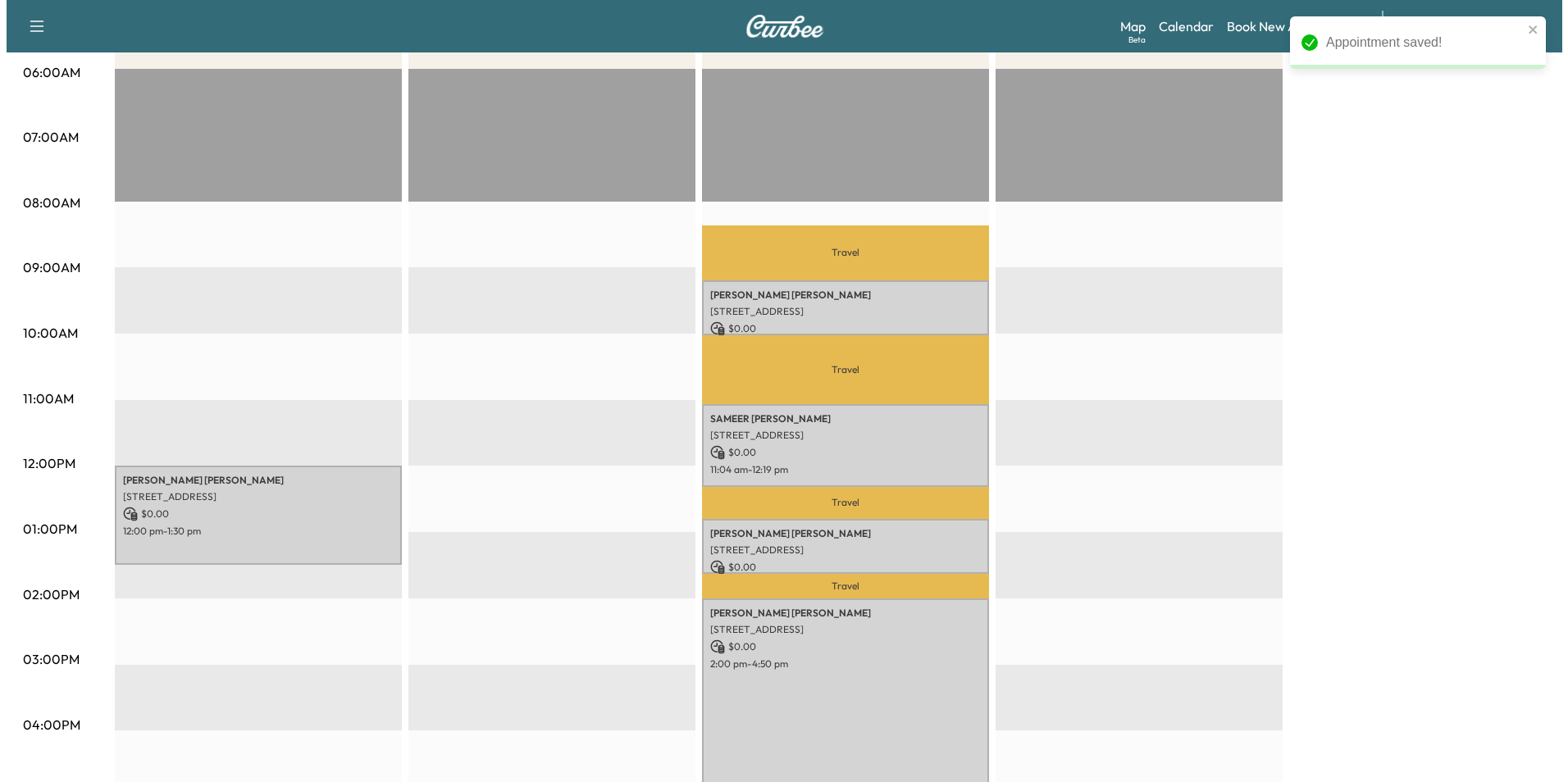
scroll to position [328, 0]
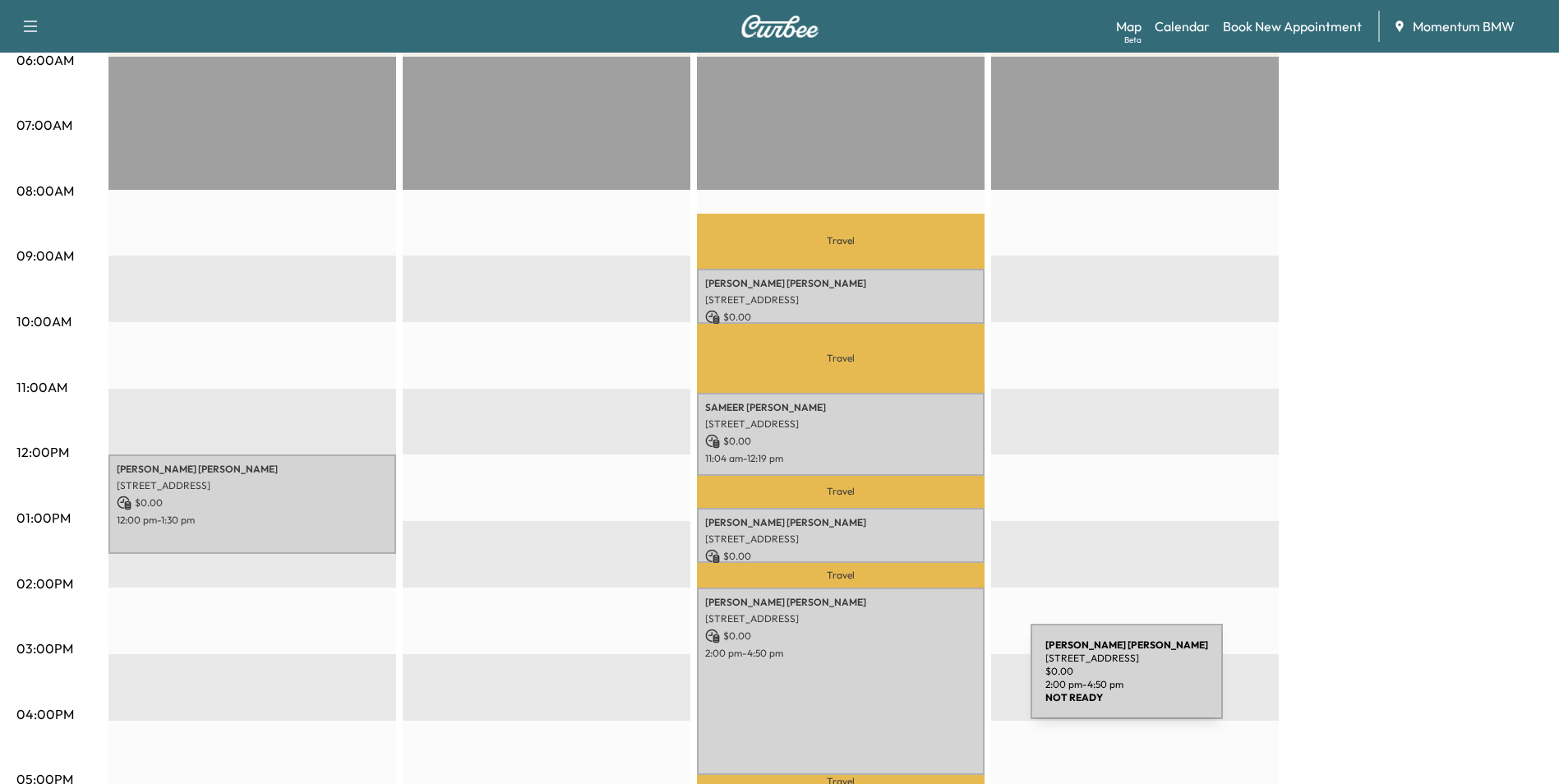
click at [907, 681] on div "[PERSON_NAME] [STREET_ADDRESS] $ 0.00 2:00 pm - 4:50 pm" at bounding box center [840, 681] width 288 height 188
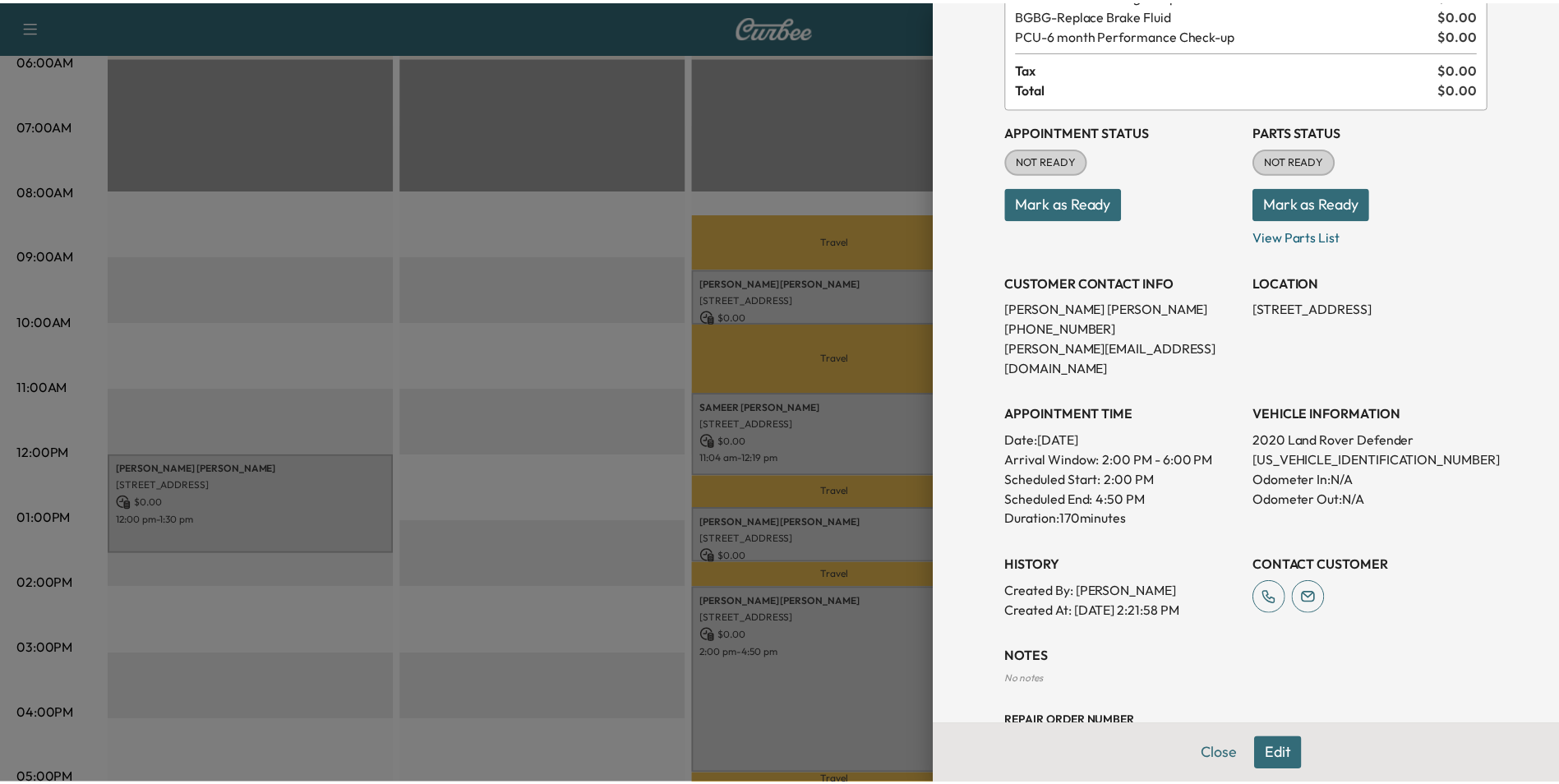
scroll to position [205, 0]
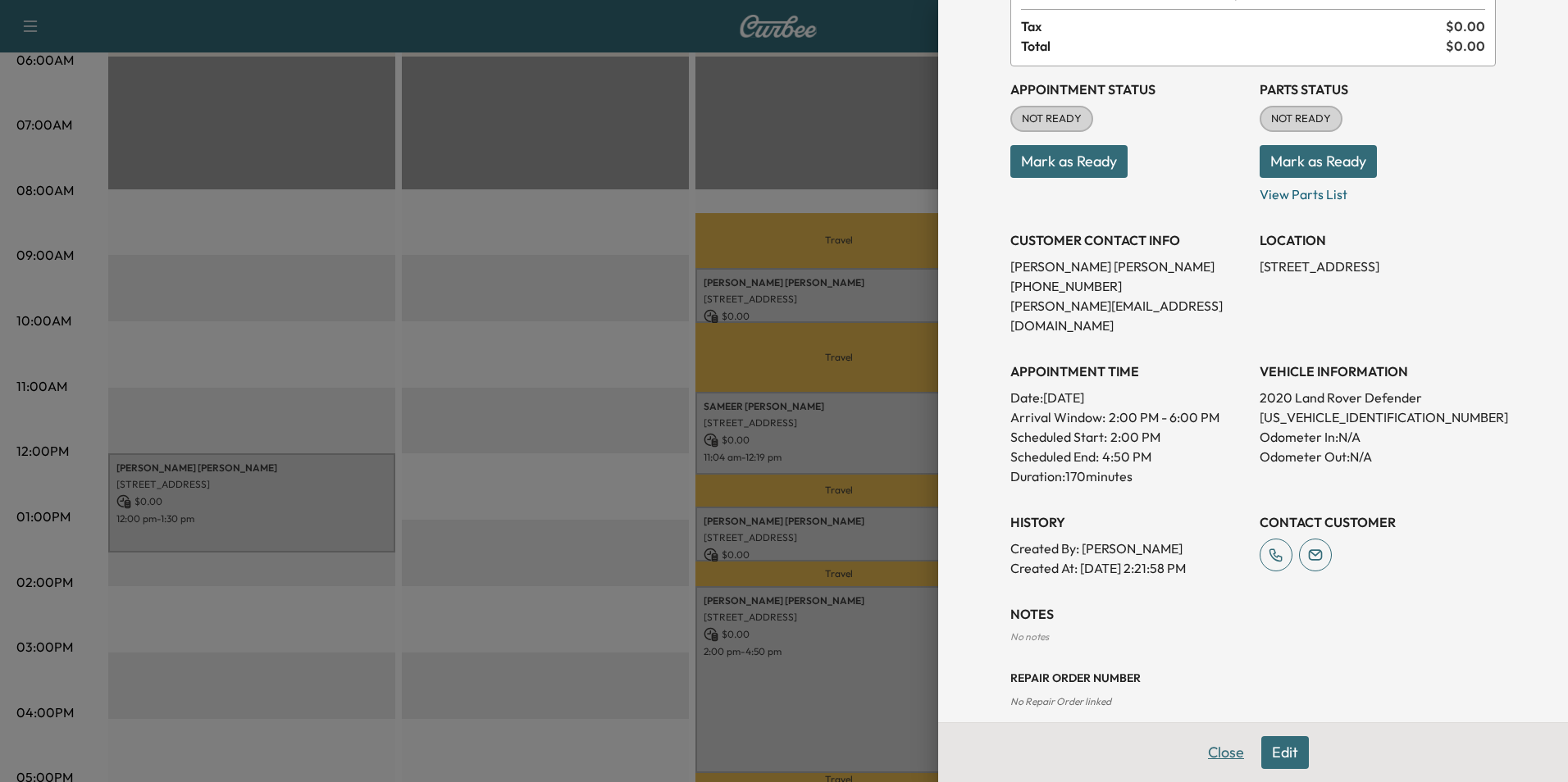
click at [1217, 754] on button "Close" at bounding box center [1225, 752] width 57 height 33
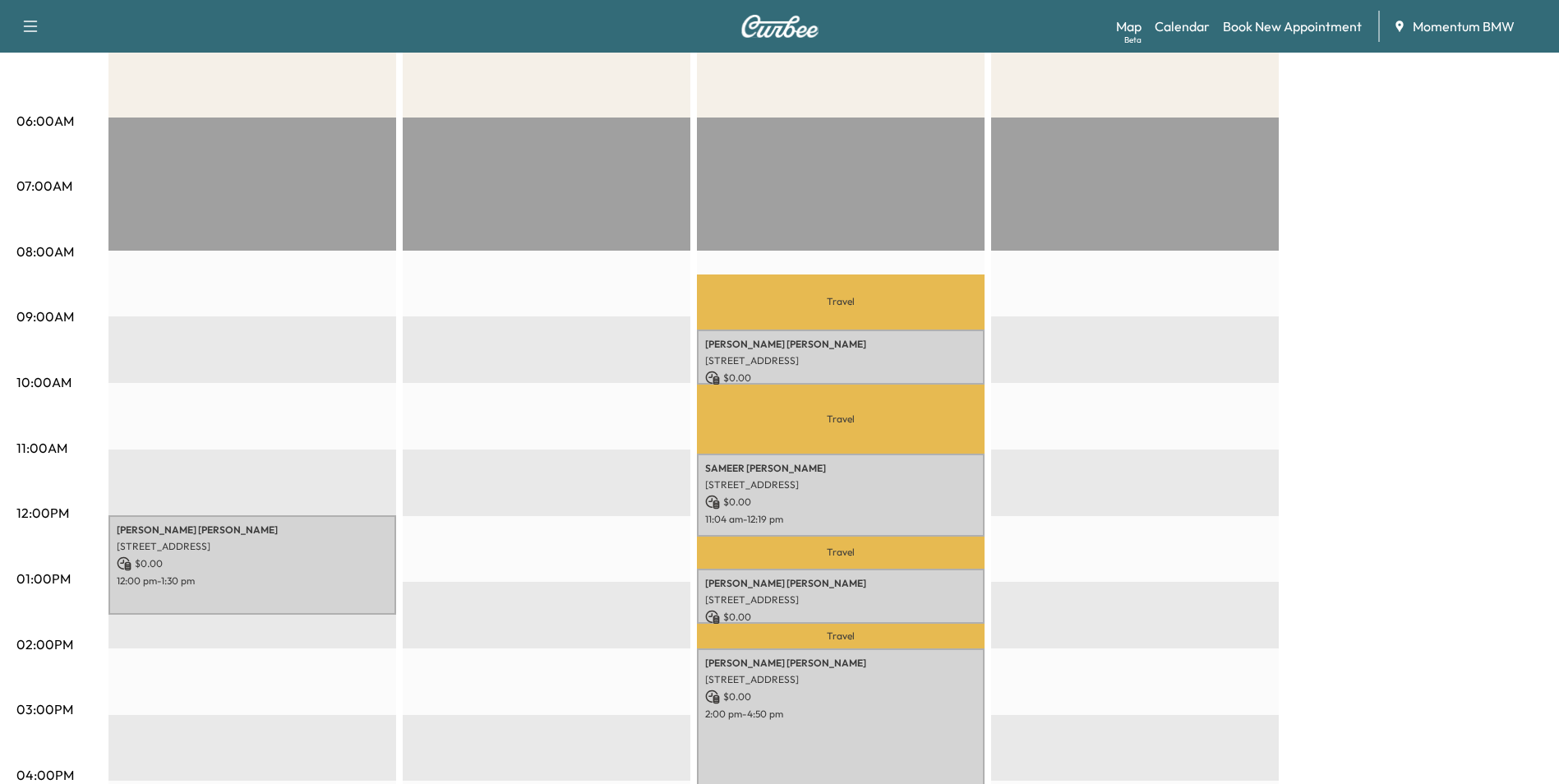
scroll to position [105, 0]
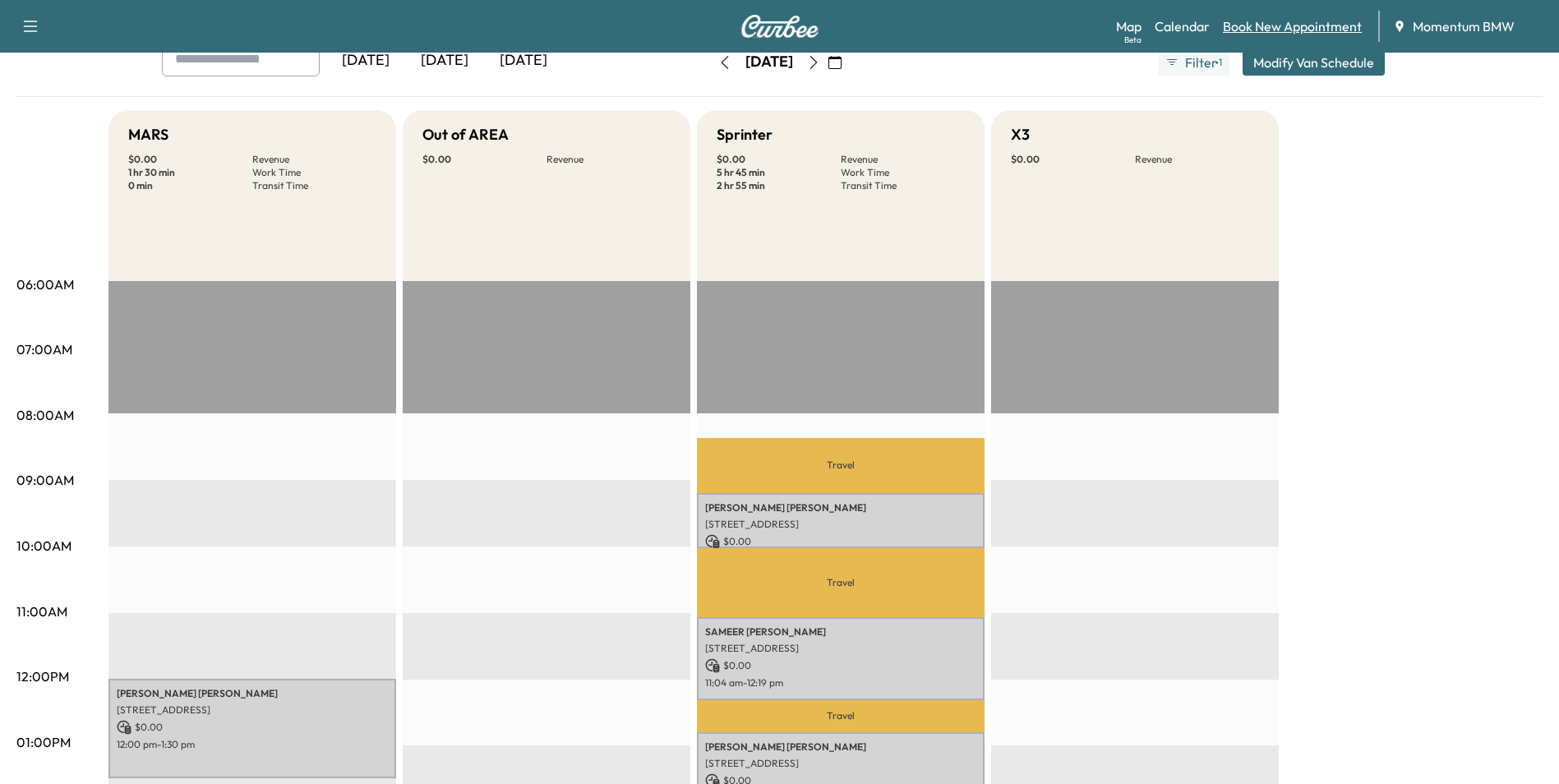
click at [1298, 24] on link "Book New Appointment" at bounding box center [1293, 26] width 139 height 20
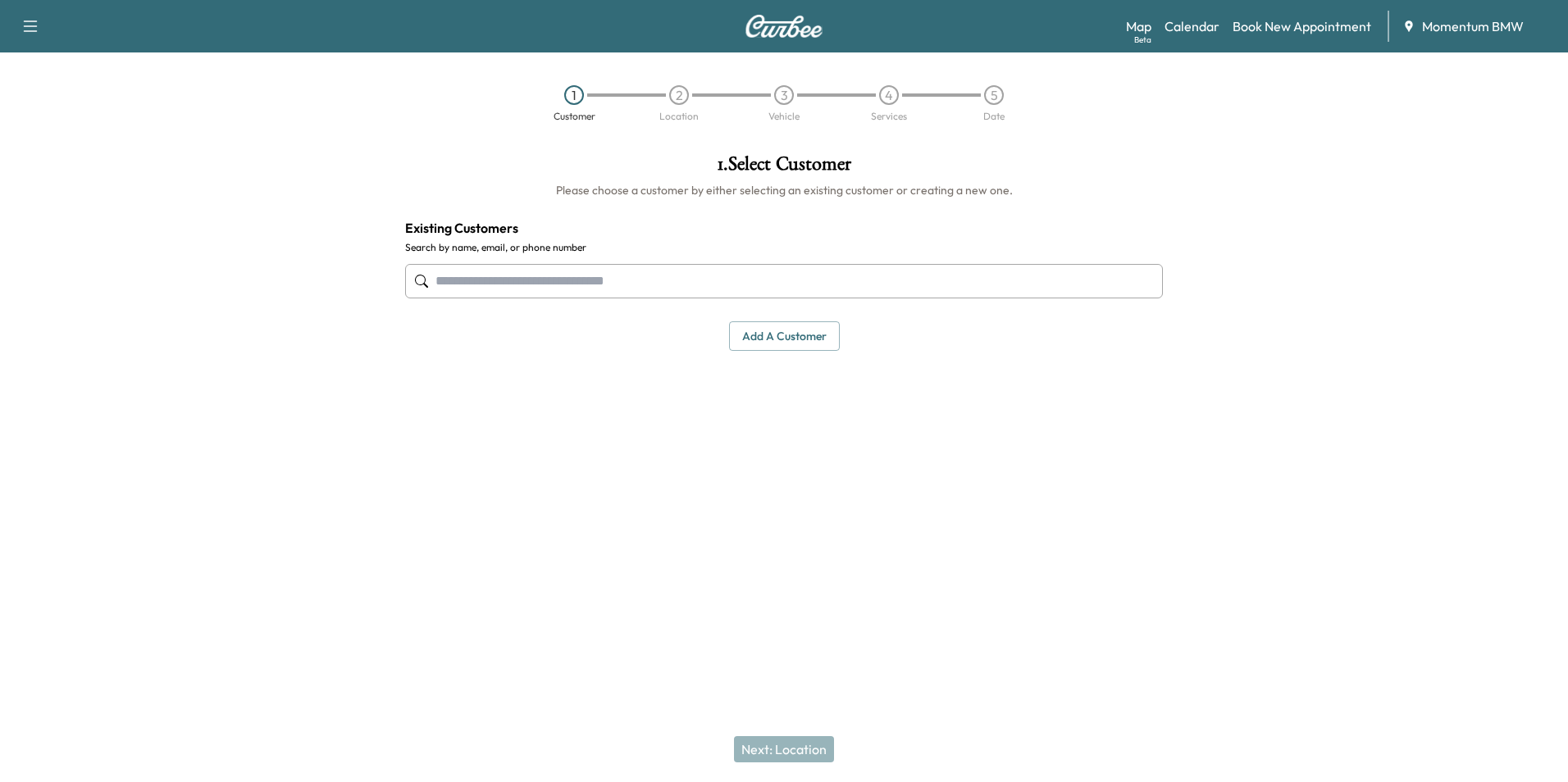
click at [675, 286] on input "text" at bounding box center [784, 281] width 757 height 34
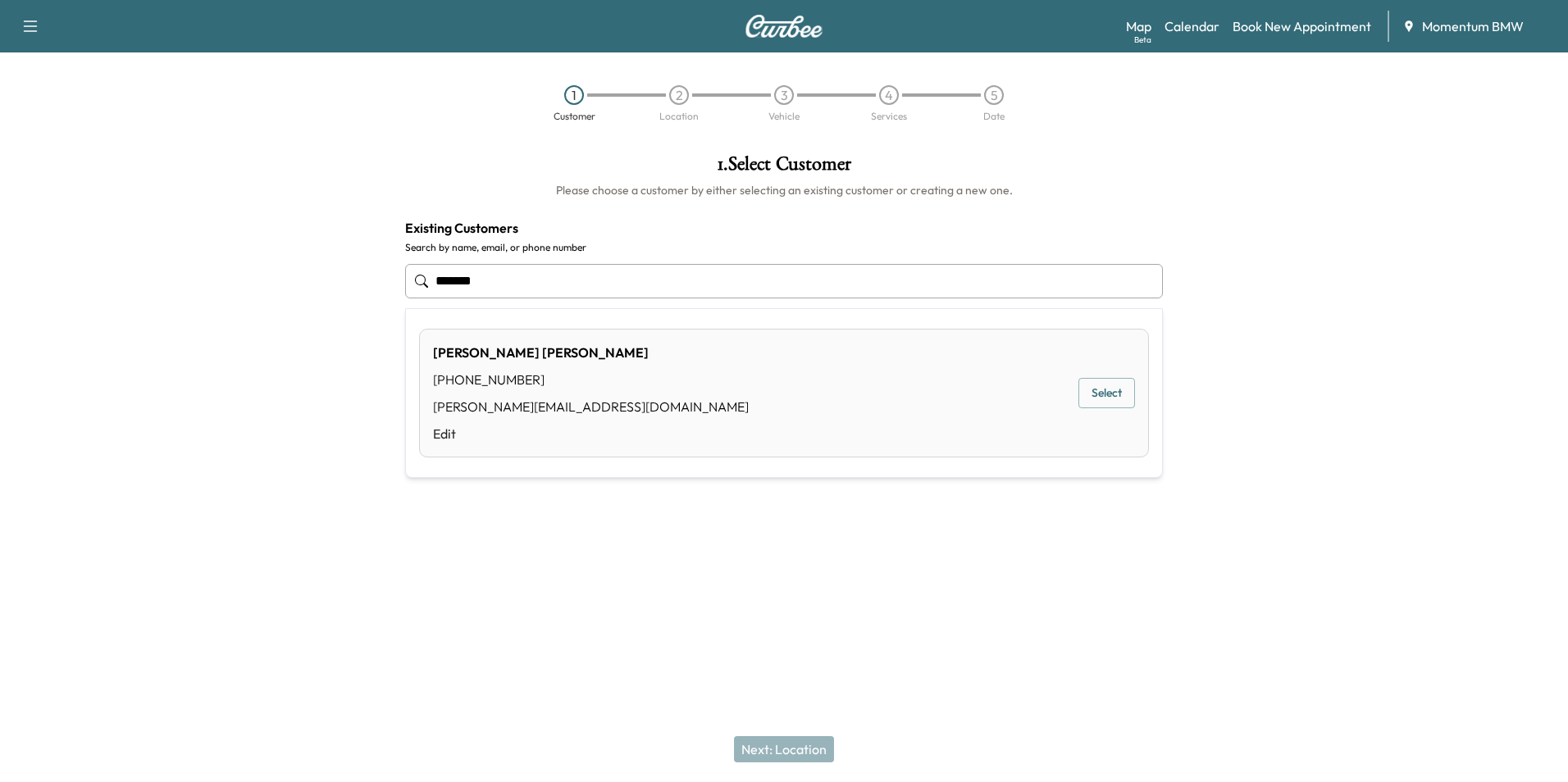
click at [1109, 401] on button "Select" at bounding box center [1106, 392] width 57 height 30
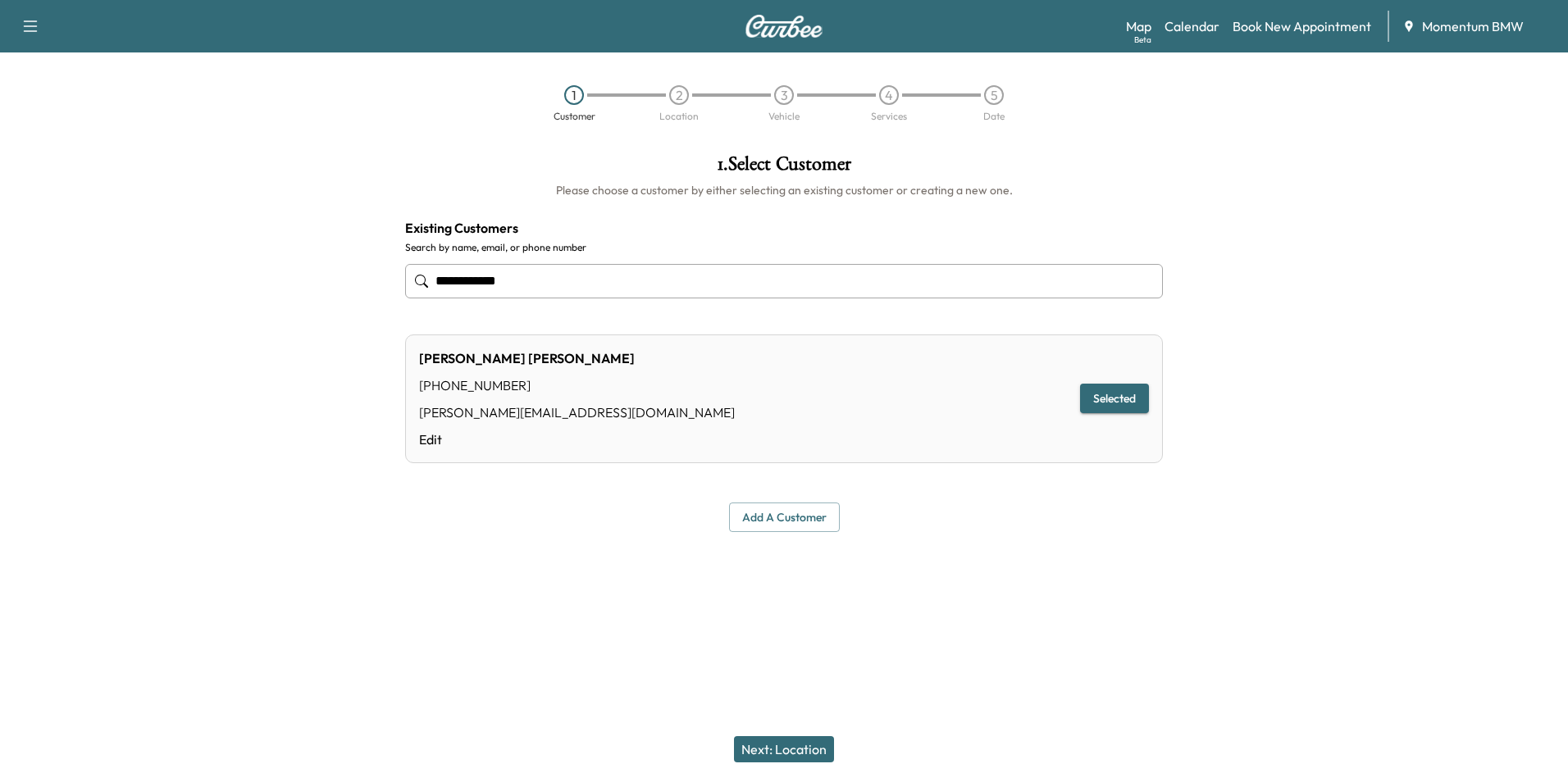
type input "**********"
click at [767, 741] on button "Next: Location" at bounding box center [783, 749] width 100 height 27
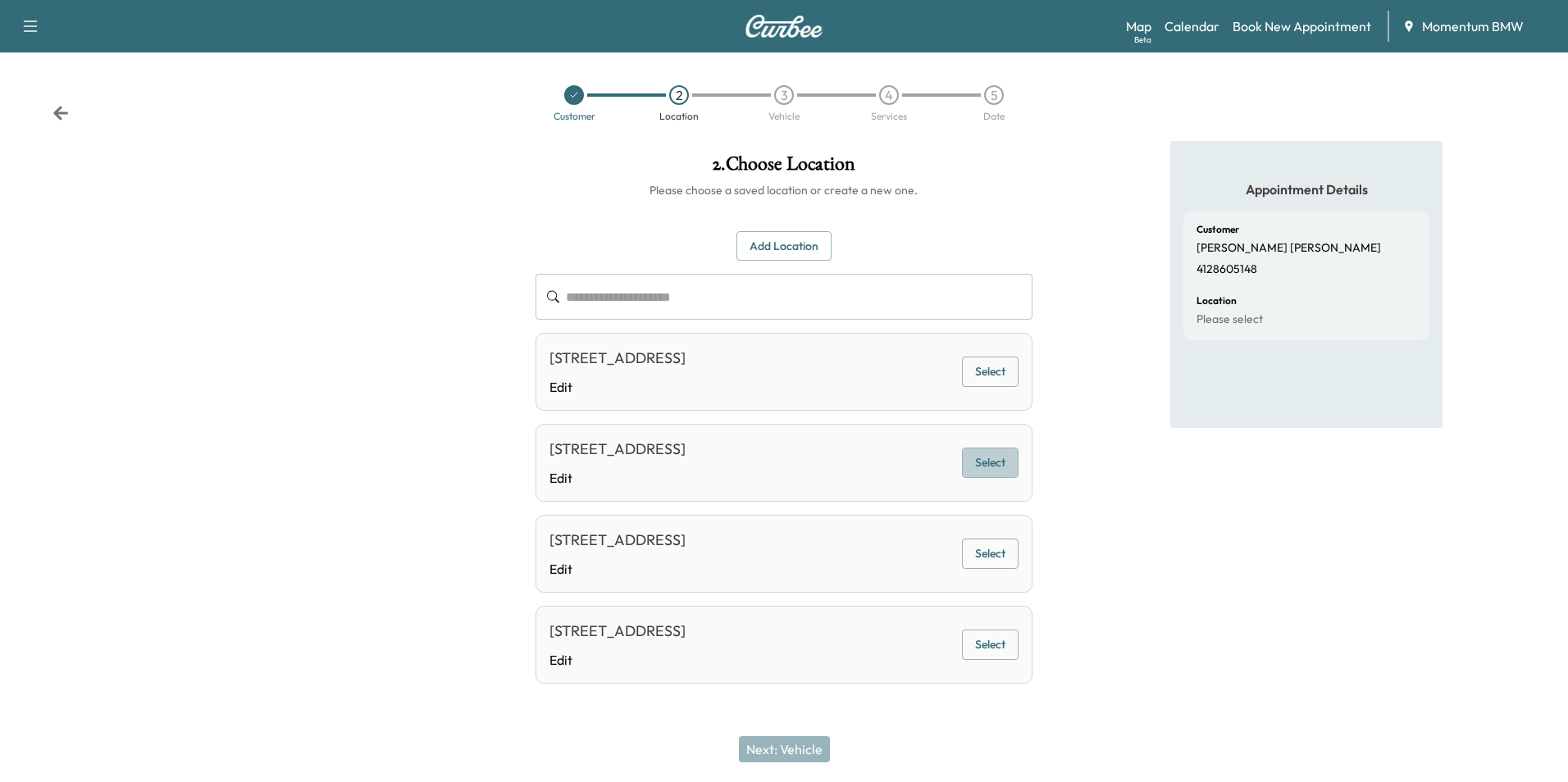
click at [973, 473] on button "Select" at bounding box center [990, 462] width 57 height 30
click at [788, 753] on button "Next: Vehicle" at bounding box center [784, 749] width 91 height 27
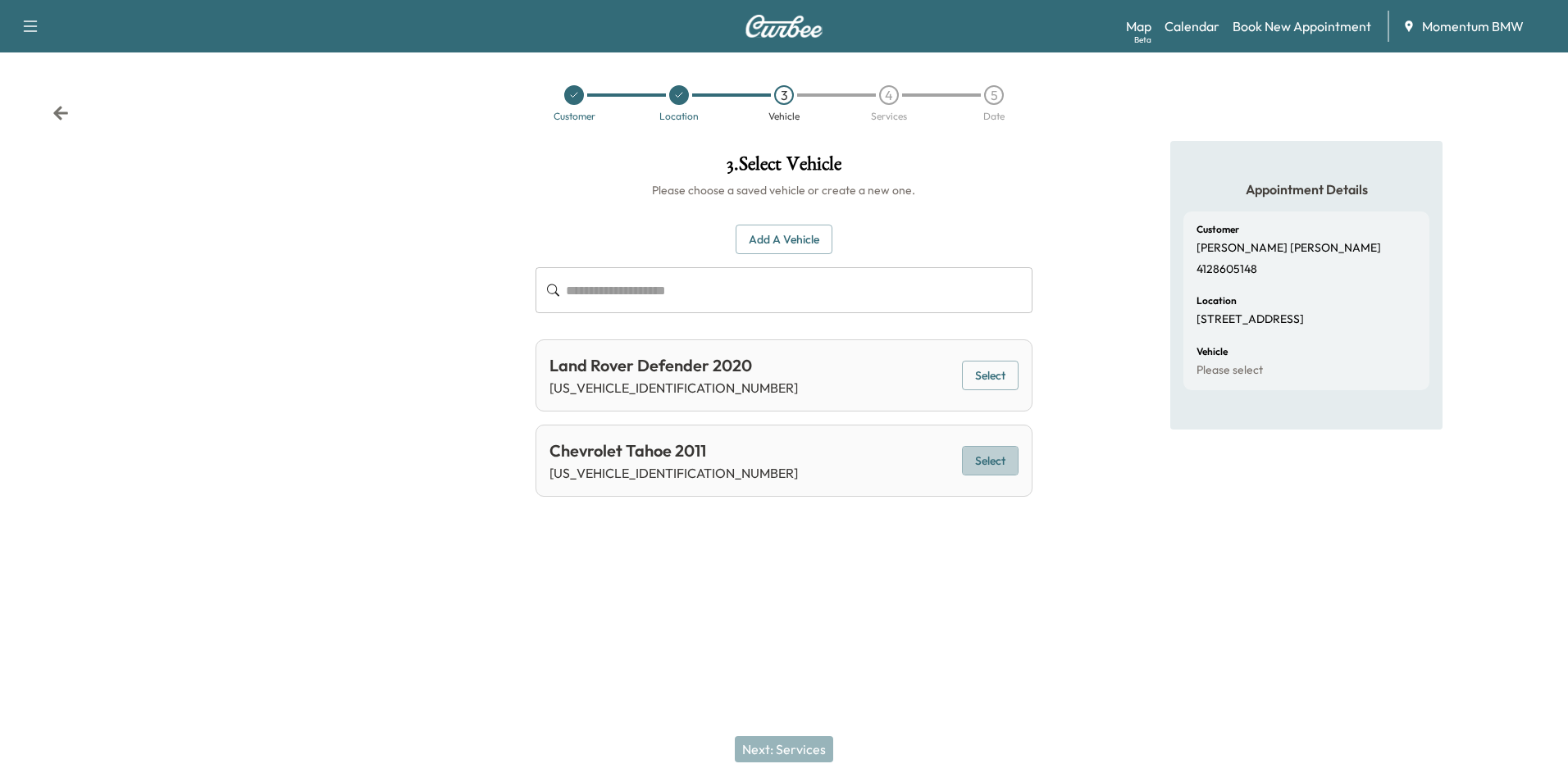
click at [988, 451] on button "Select" at bounding box center [990, 461] width 57 height 30
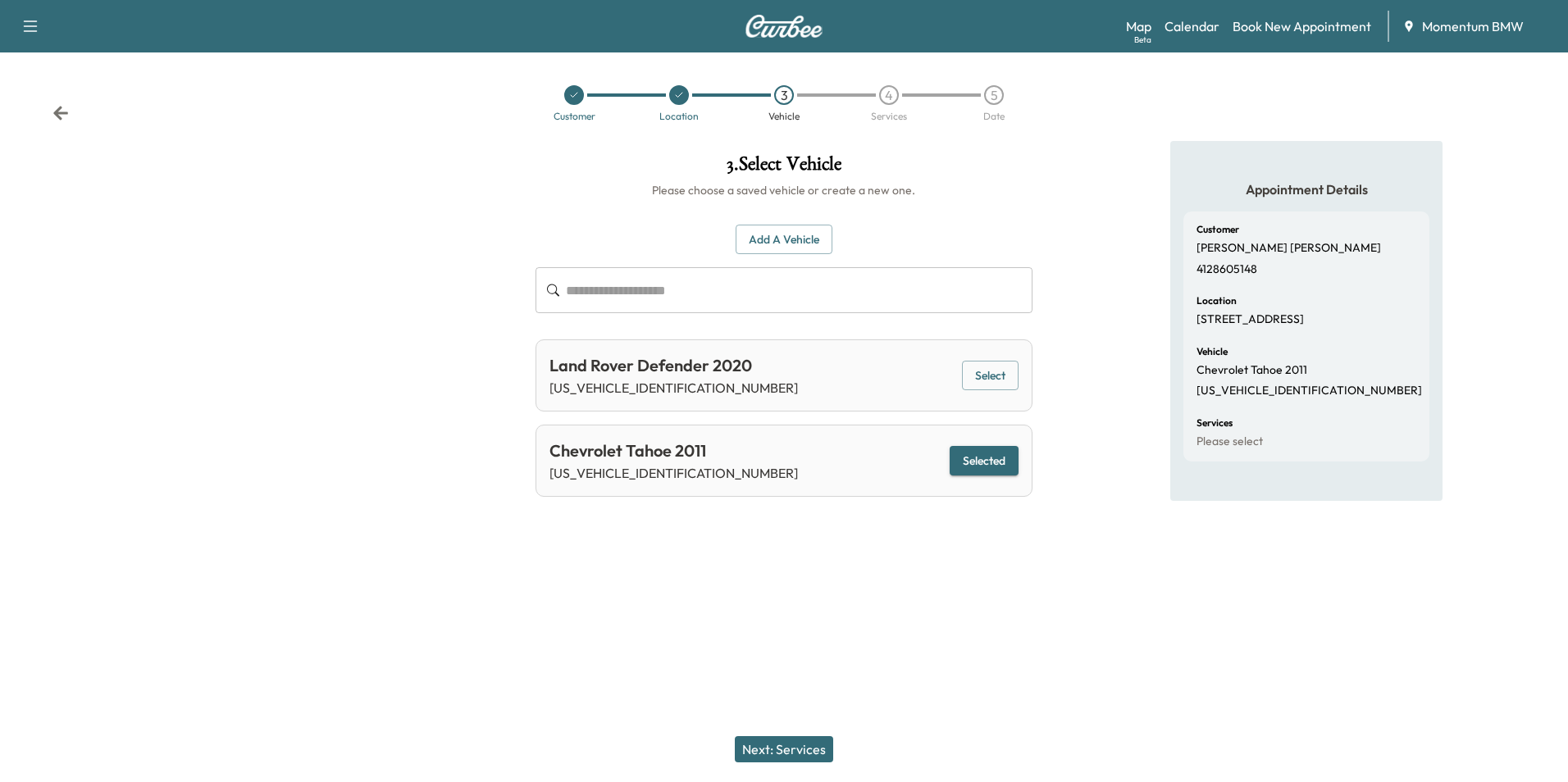
click at [794, 742] on button "Next: Services" at bounding box center [783, 749] width 99 height 27
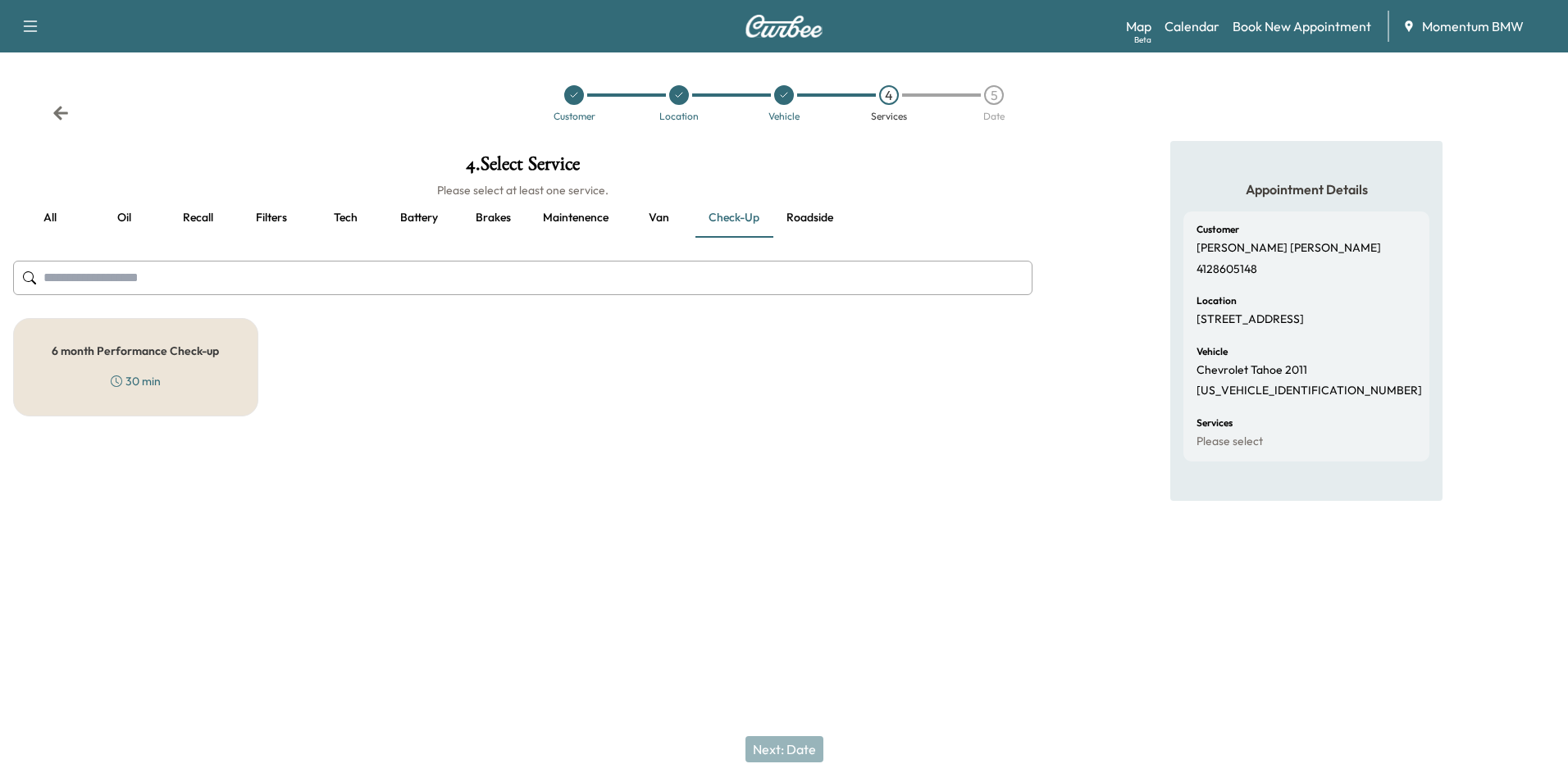
click at [135, 375] on div "30 min" at bounding box center [135, 380] width 50 height 16
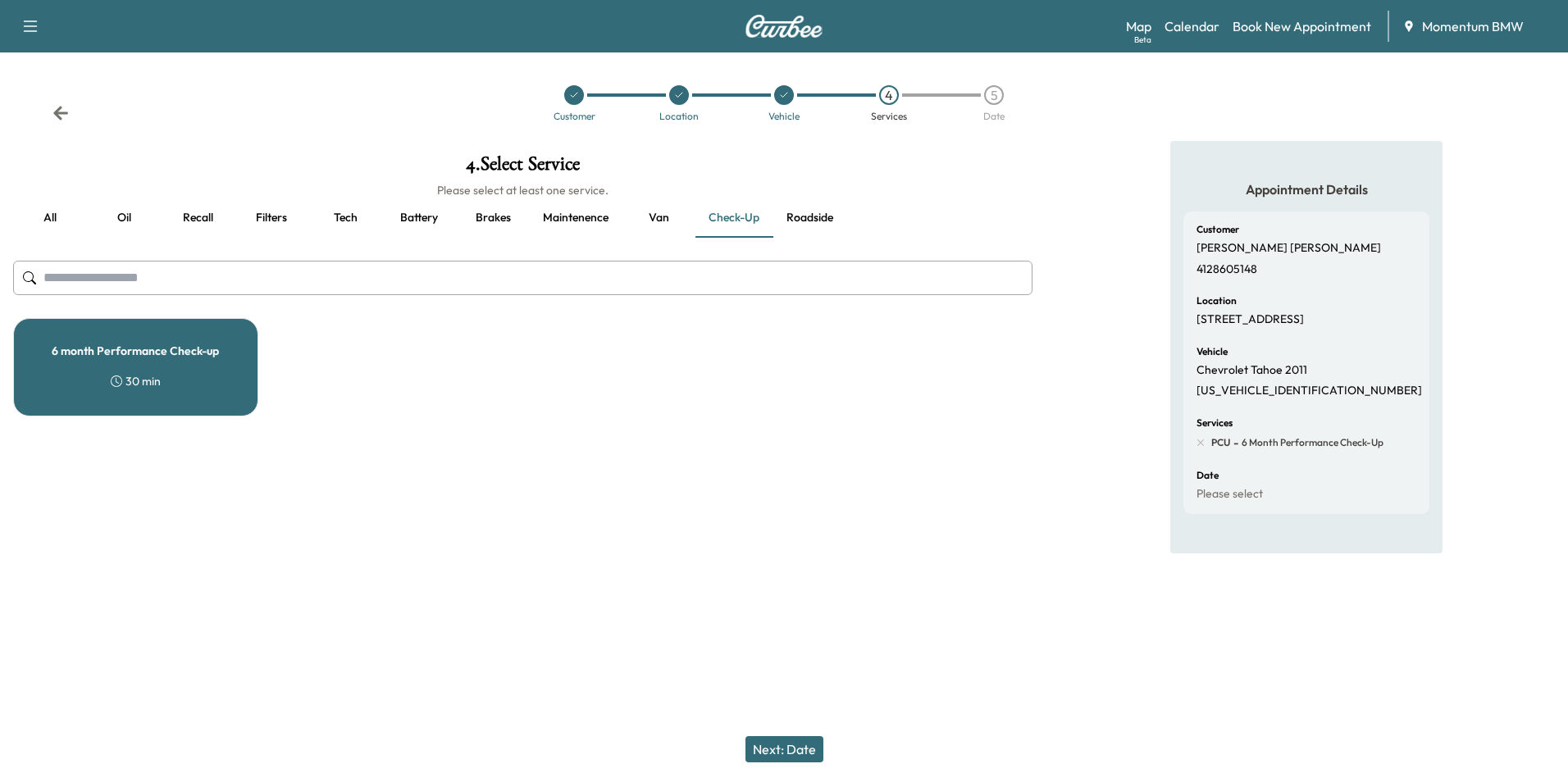
click at [787, 743] on button "Next: Date" at bounding box center [784, 749] width 78 height 27
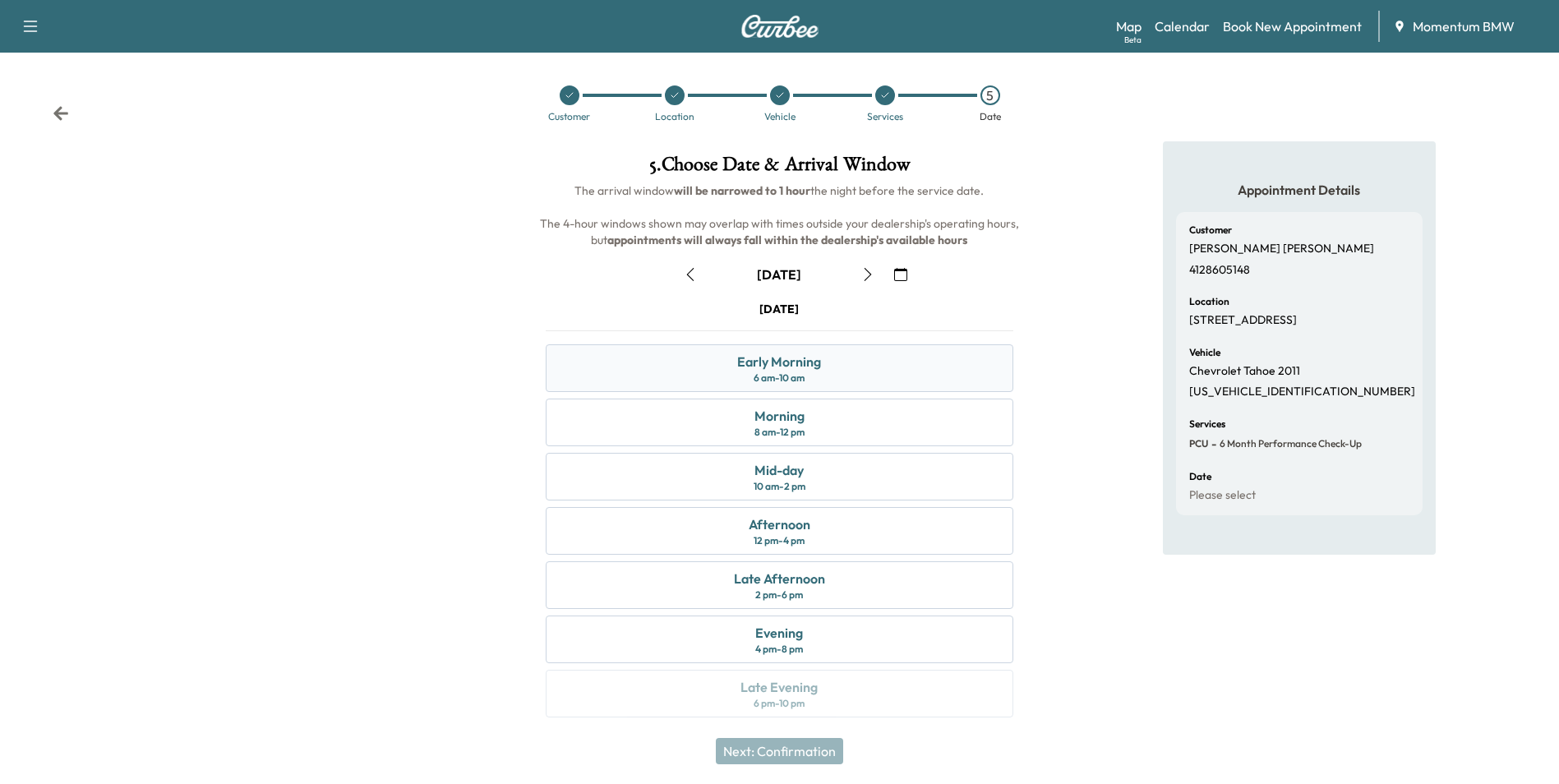
click at [743, 387] on div "Early Morning 6 am - 10 am" at bounding box center [779, 368] width 467 height 48
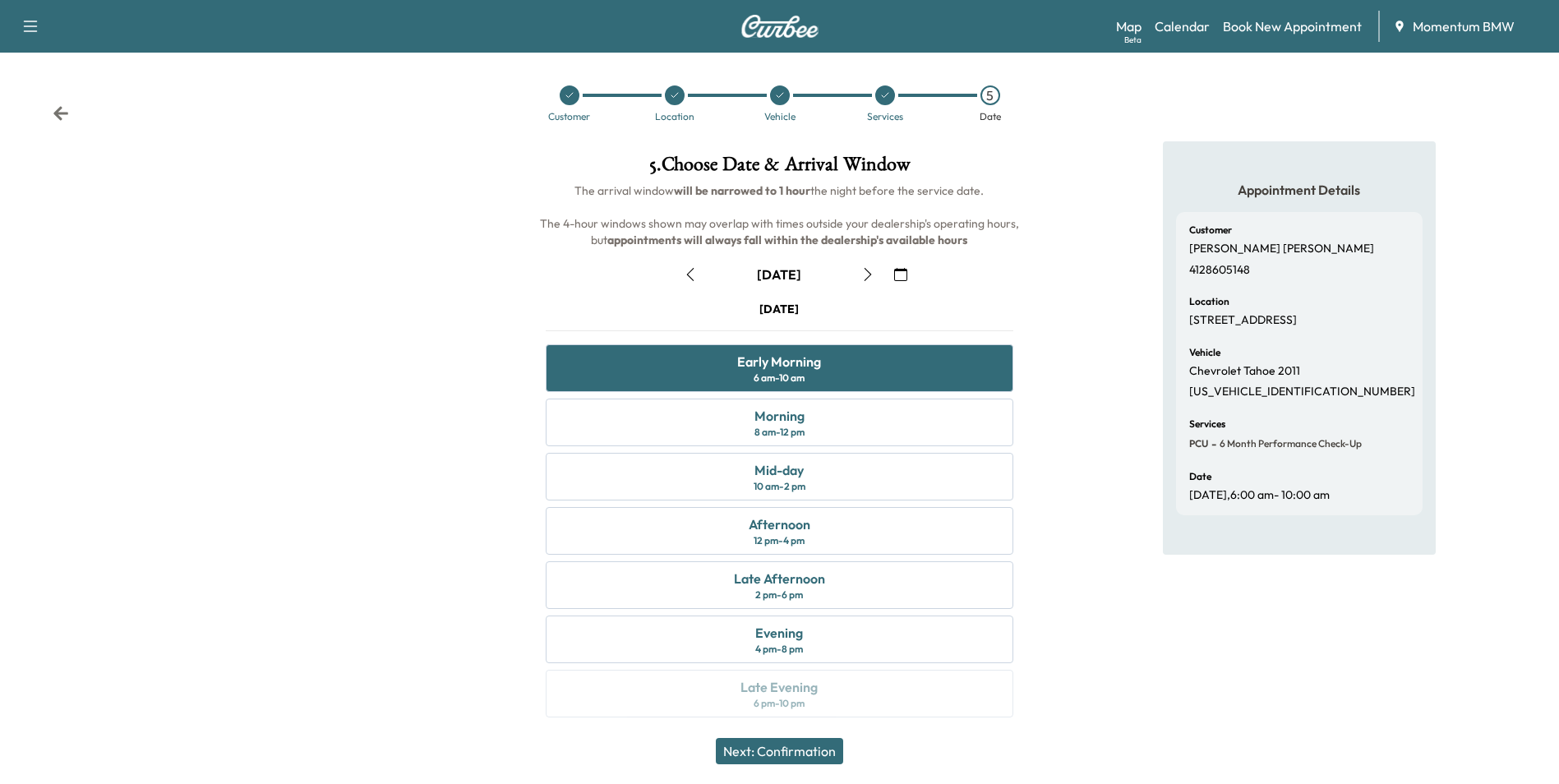
click at [810, 746] on button "Next: Confirmation" at bounding box center [779, 751] width 127 height 27
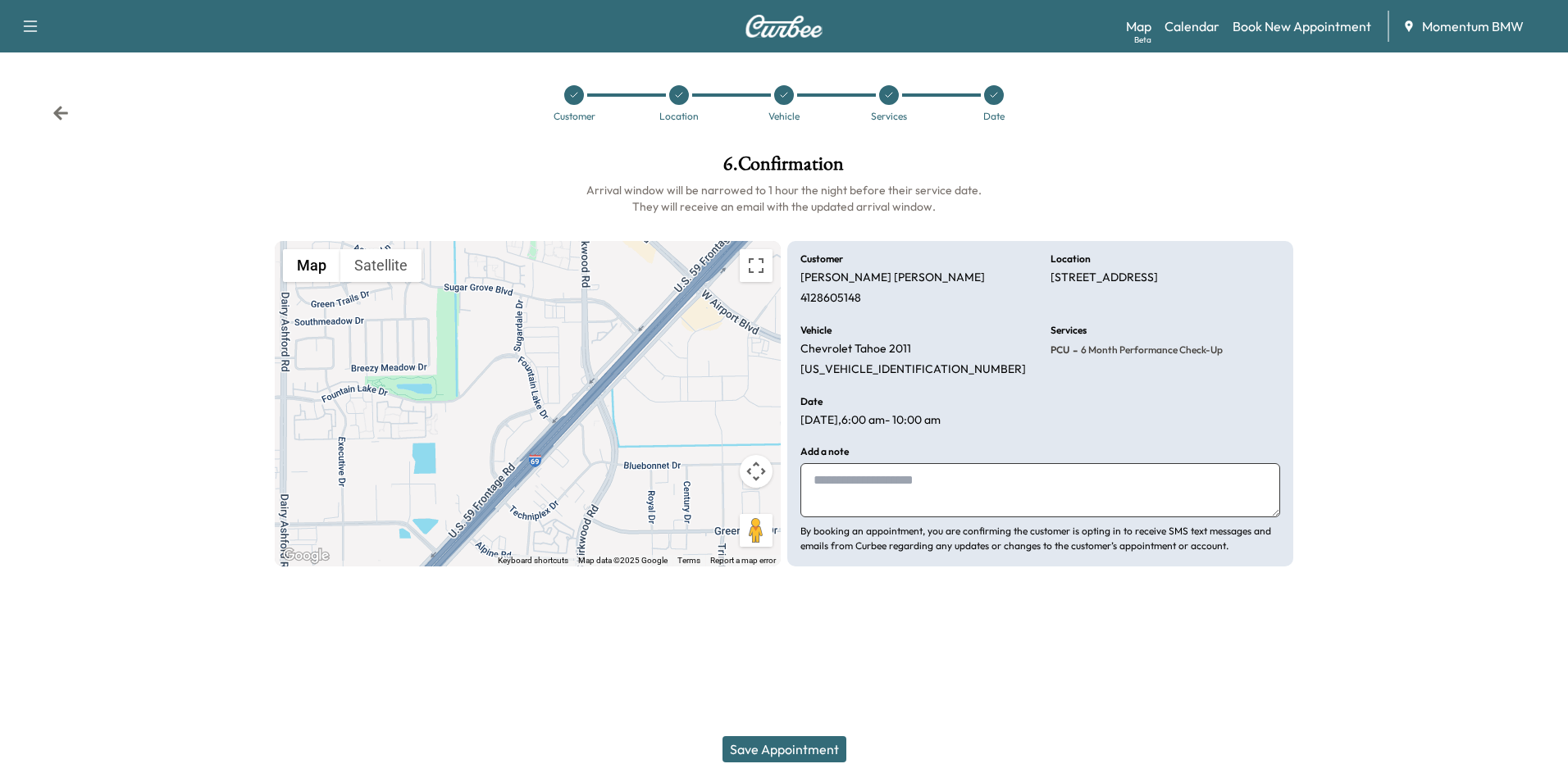
click at [765, 750] on button "Save Appointment" at bounding box center [784, 749] width 123 height 27
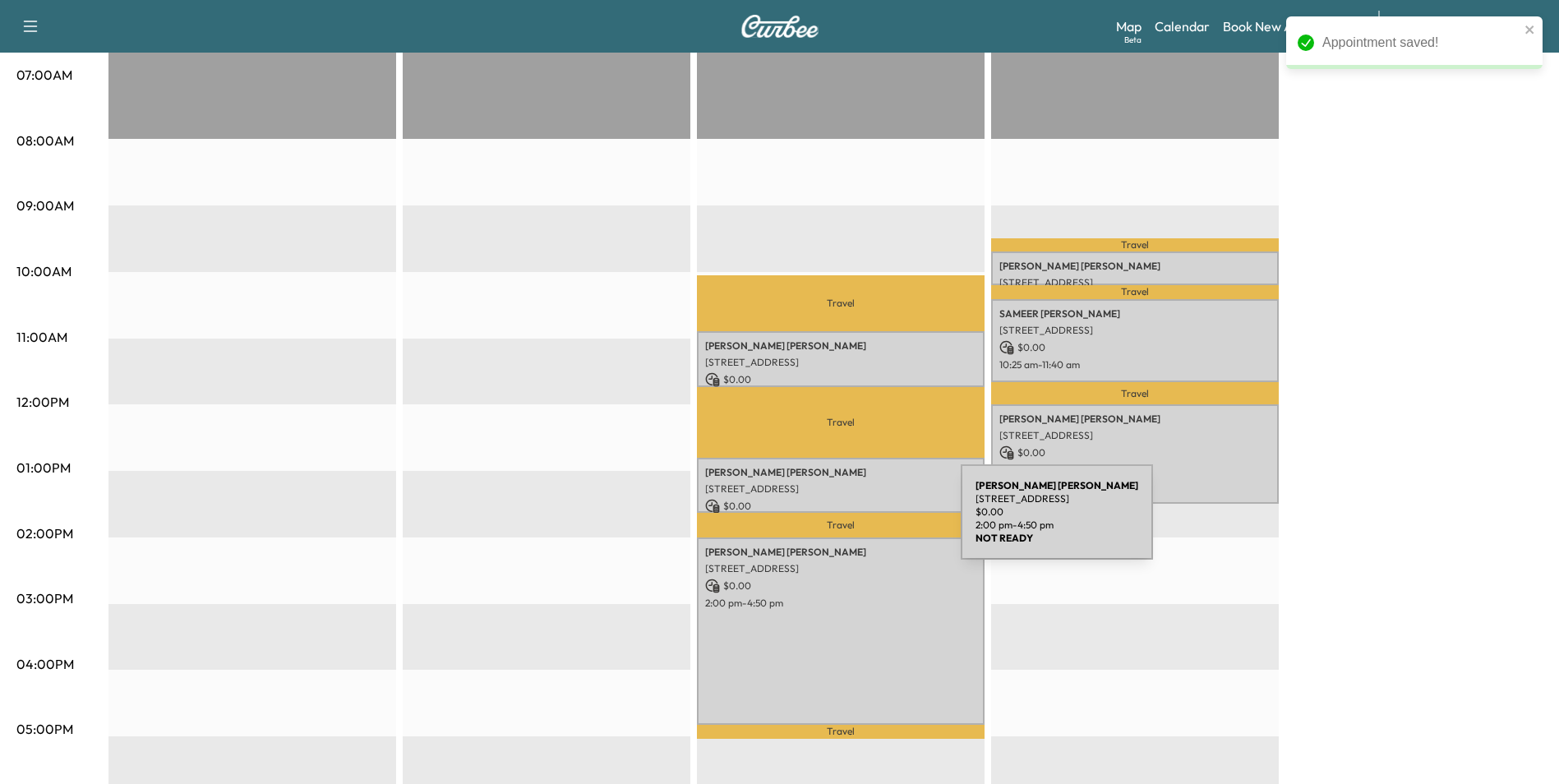
scroll to position [410, 0]
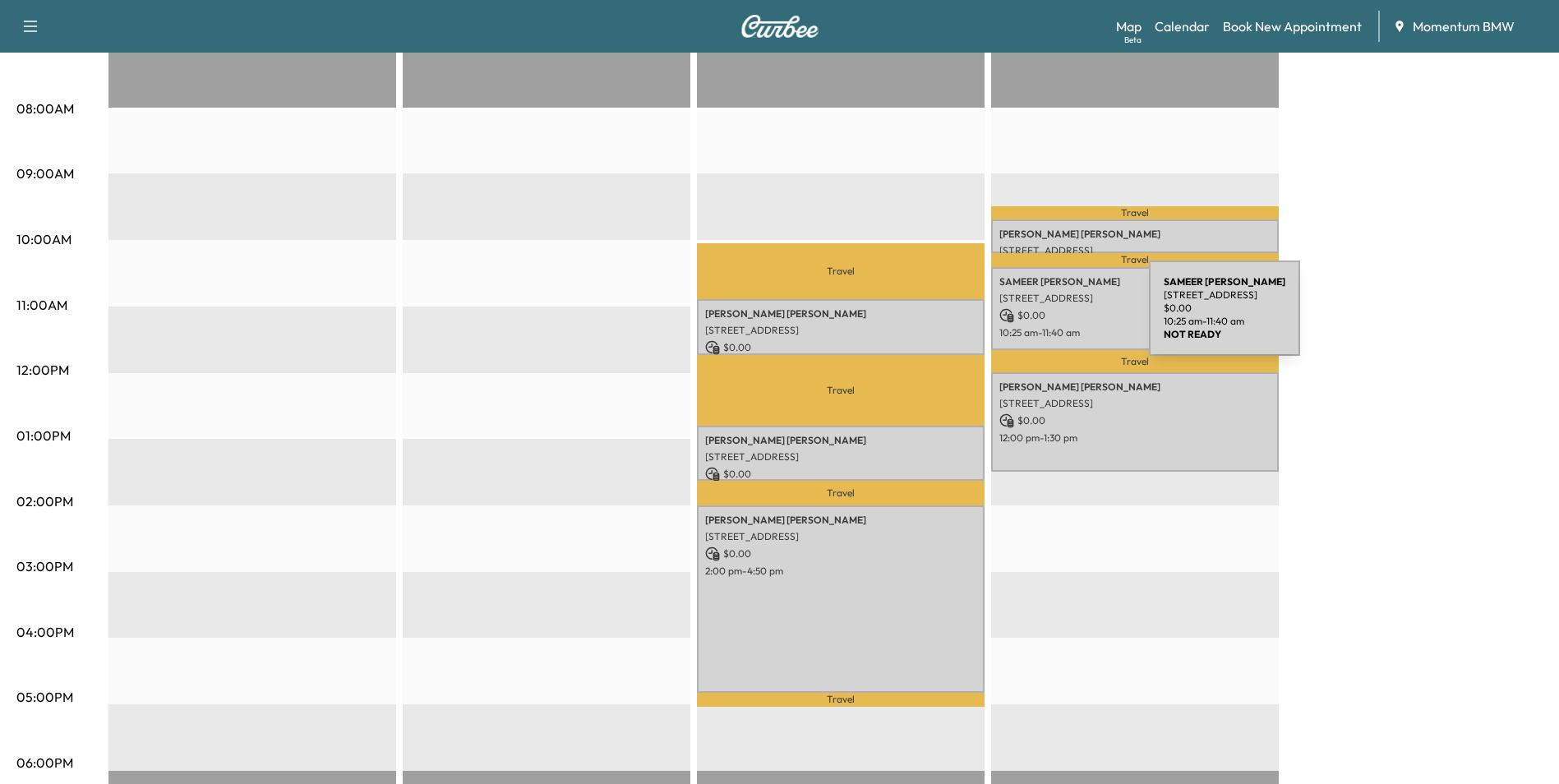
drag, startPoint x: 1026, startPoint y: 318, endPoint x: 1021, endPoint y: 290, distance: 28.4
click at [1021, 292] on p "[STREET_ADDRESS]" at bounding box center [1136, 298] width 271 height 13
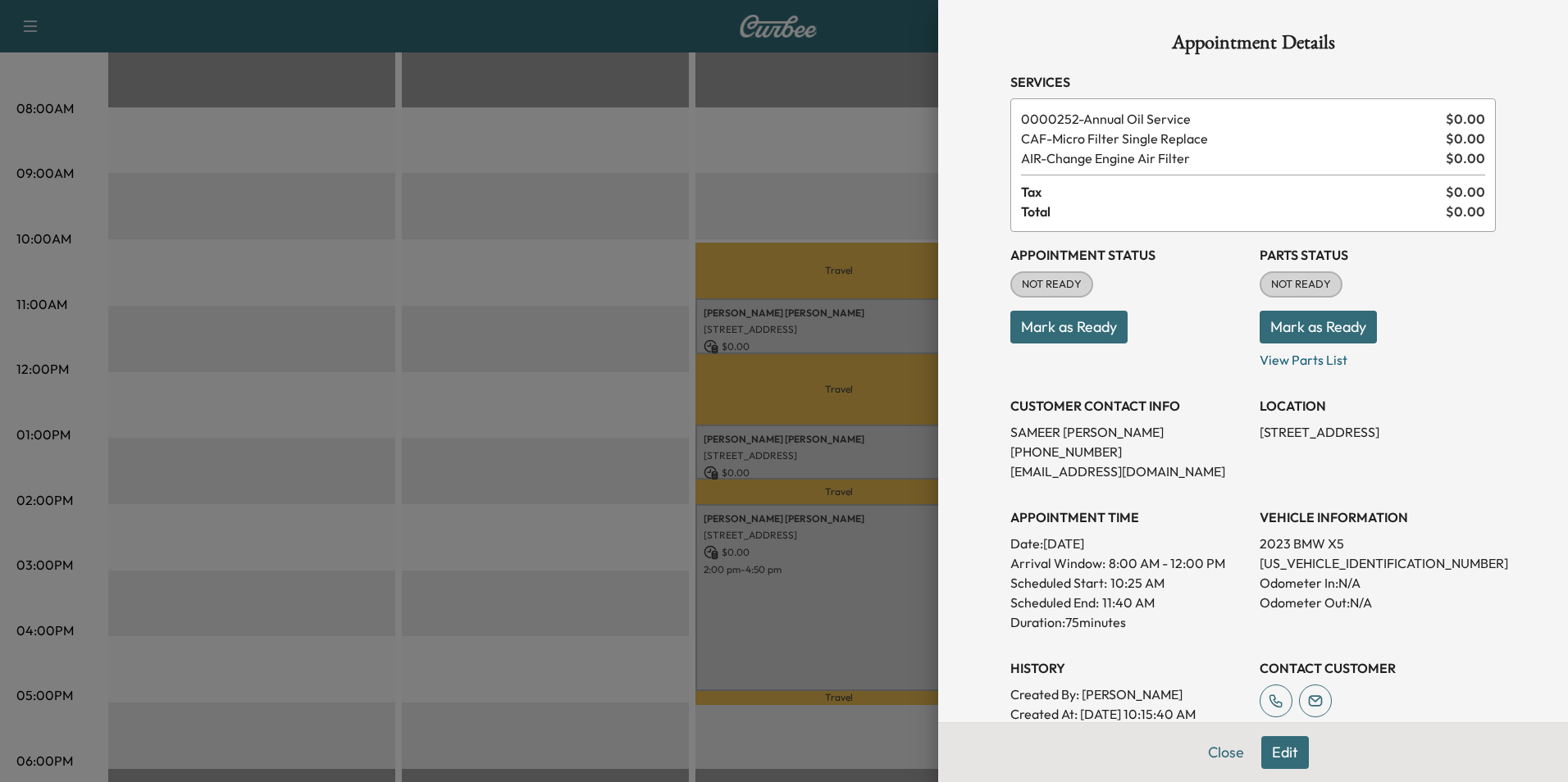
click at [854, 175] on div at bounding box center [784, 391] width 1568 height 782
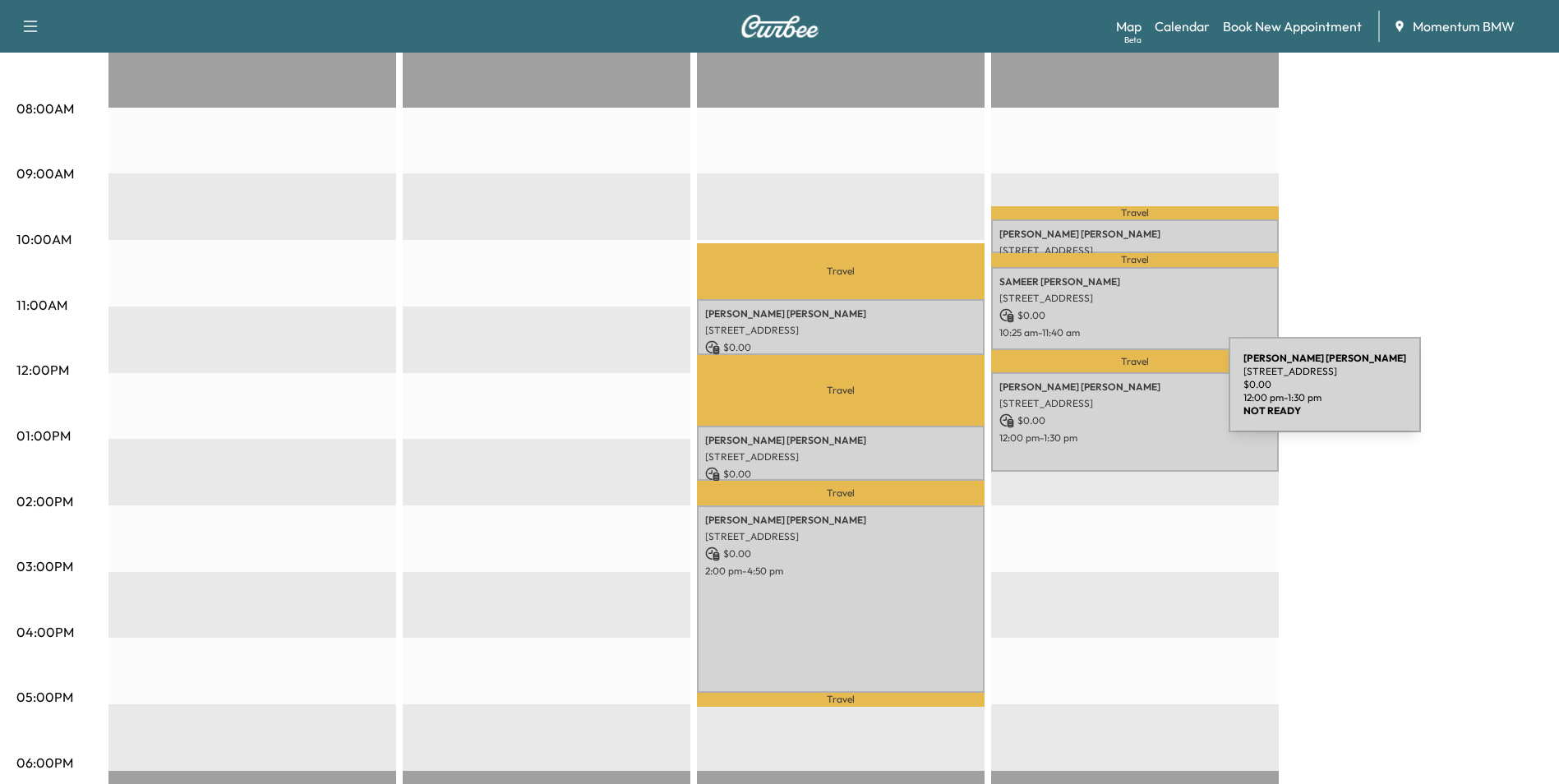
click at [1105, 397] on p "[STREET_ADDRESS]" at bounding box center [1136, 403] width 271 height 13
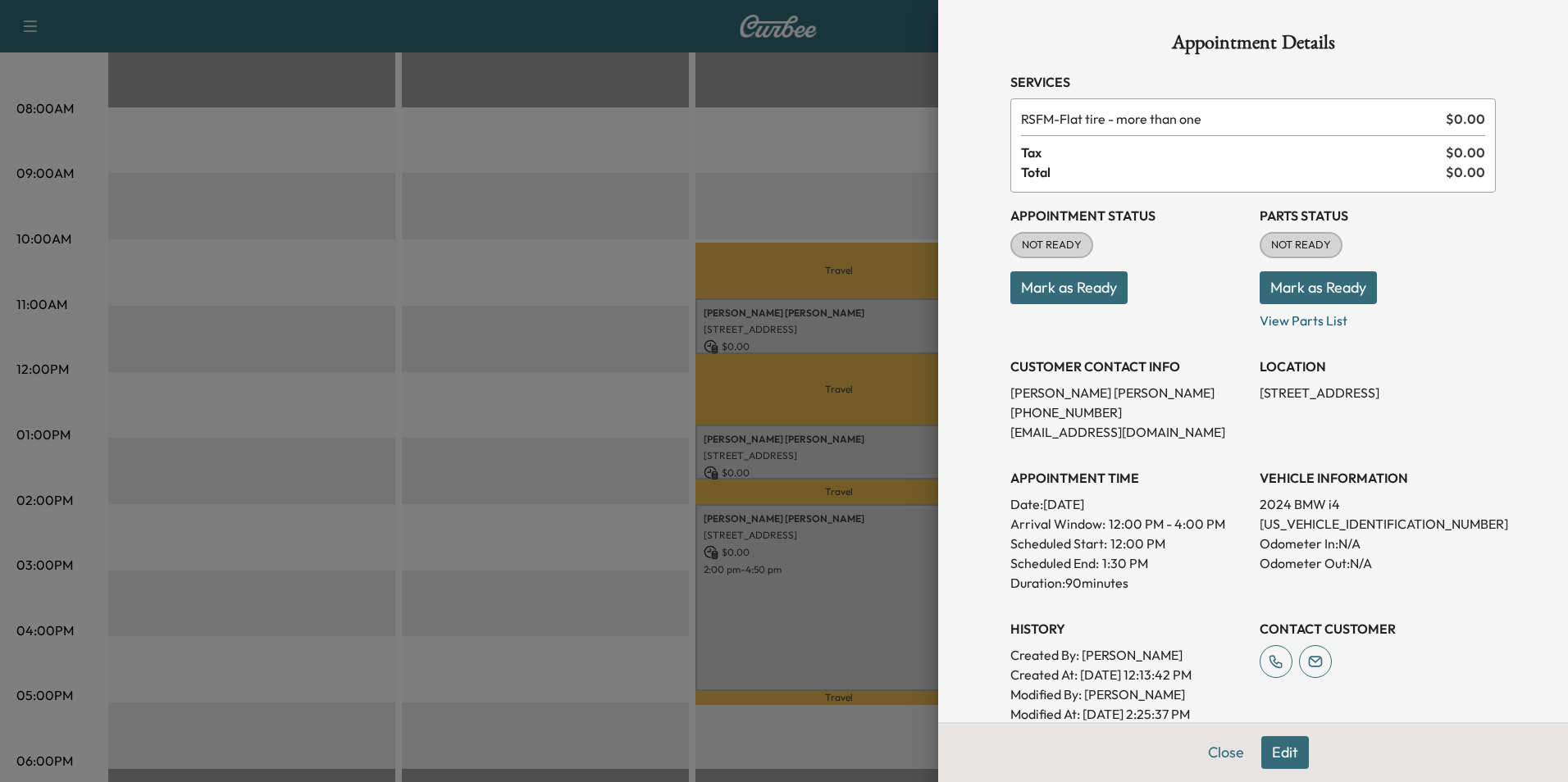
click at [683, 137] on div at bounding box center [784, 391] width 1568 height 782
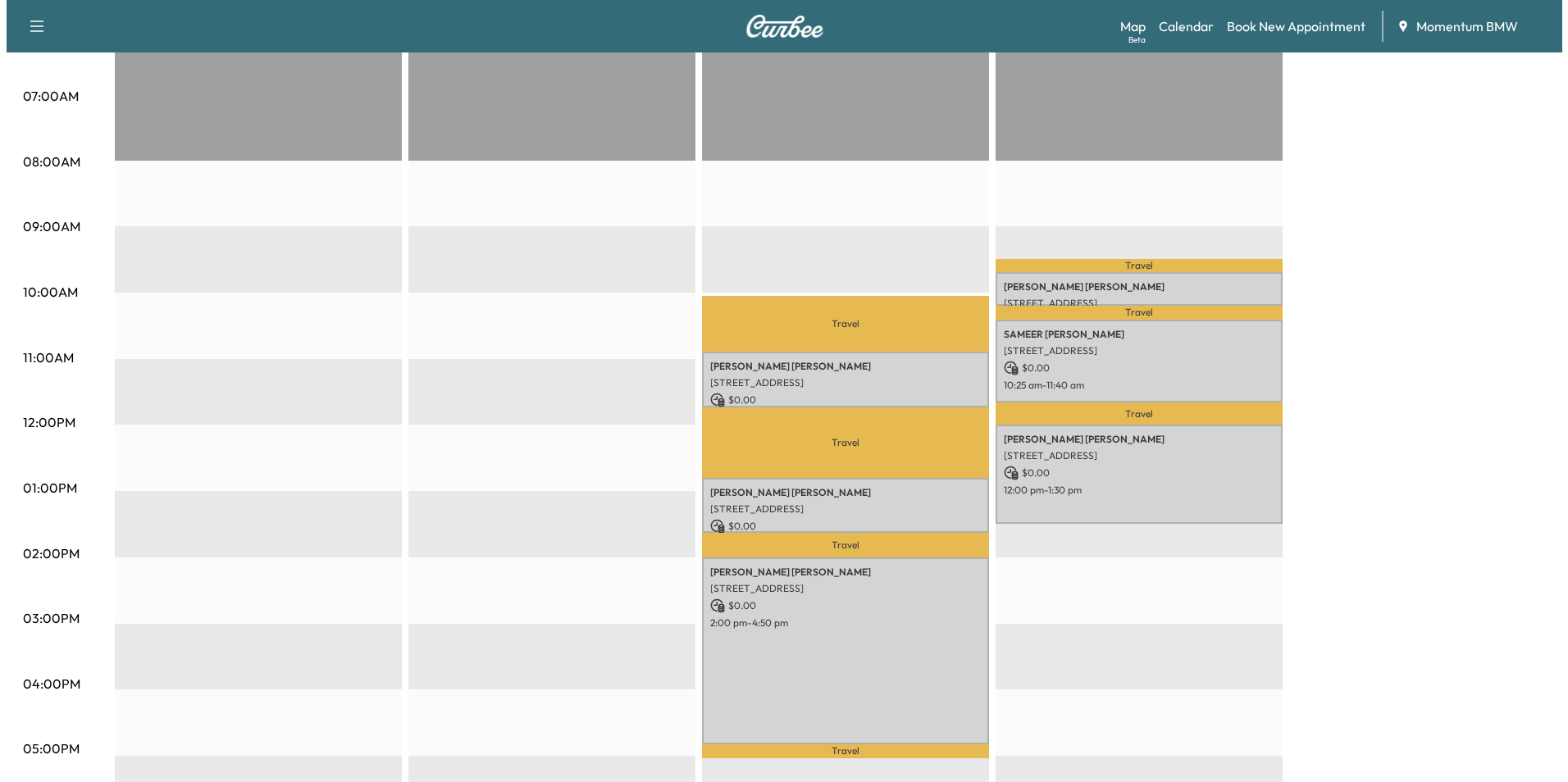
scroll to position [328, 0]
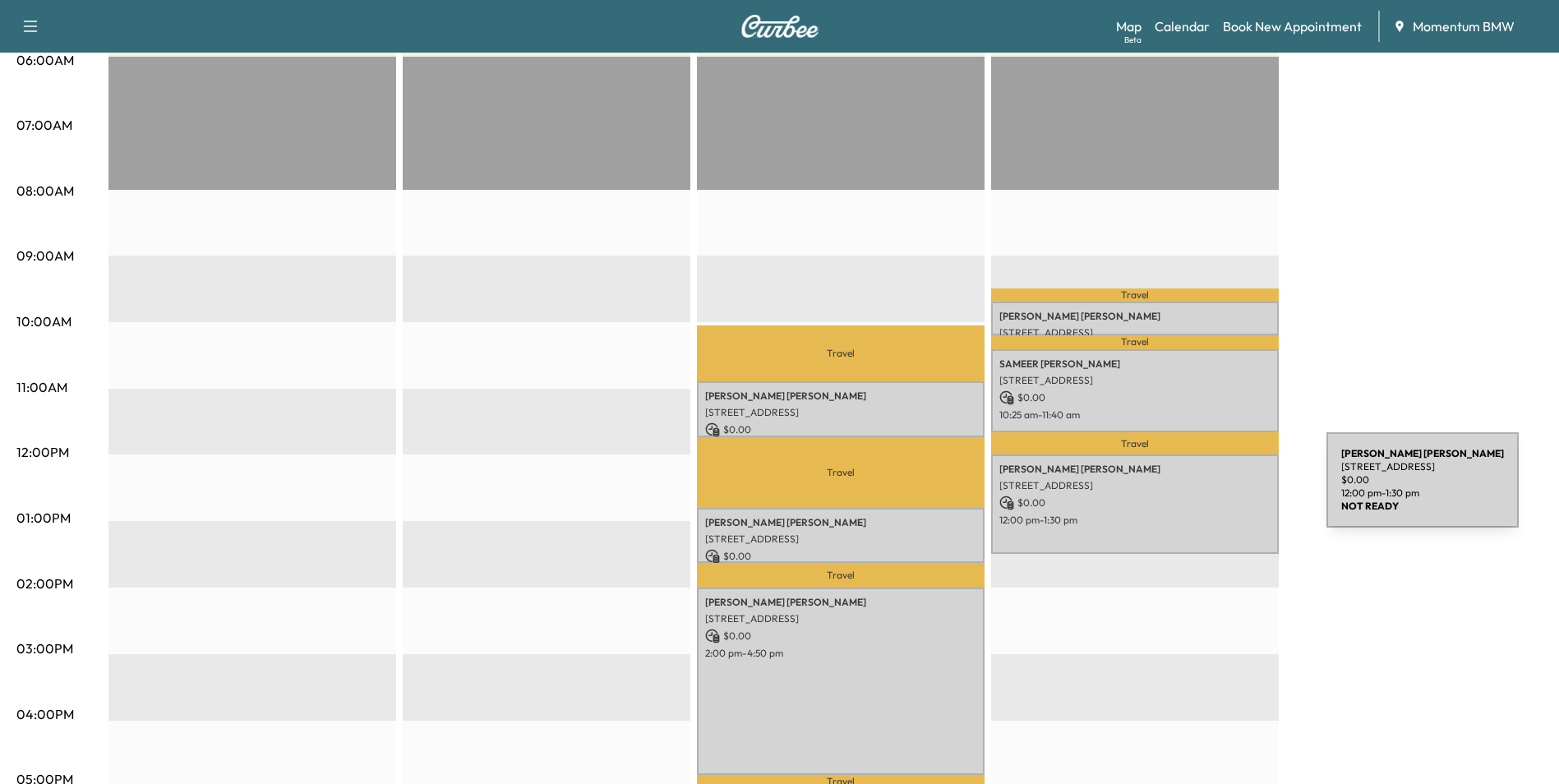
click at [1203, 489] on div "[PERSON_NAME] [STREET_ADDRESS] $ 0.00 12:00 pm - 1:30 pm" at bounding box center [1135, 504] width 288 height 100
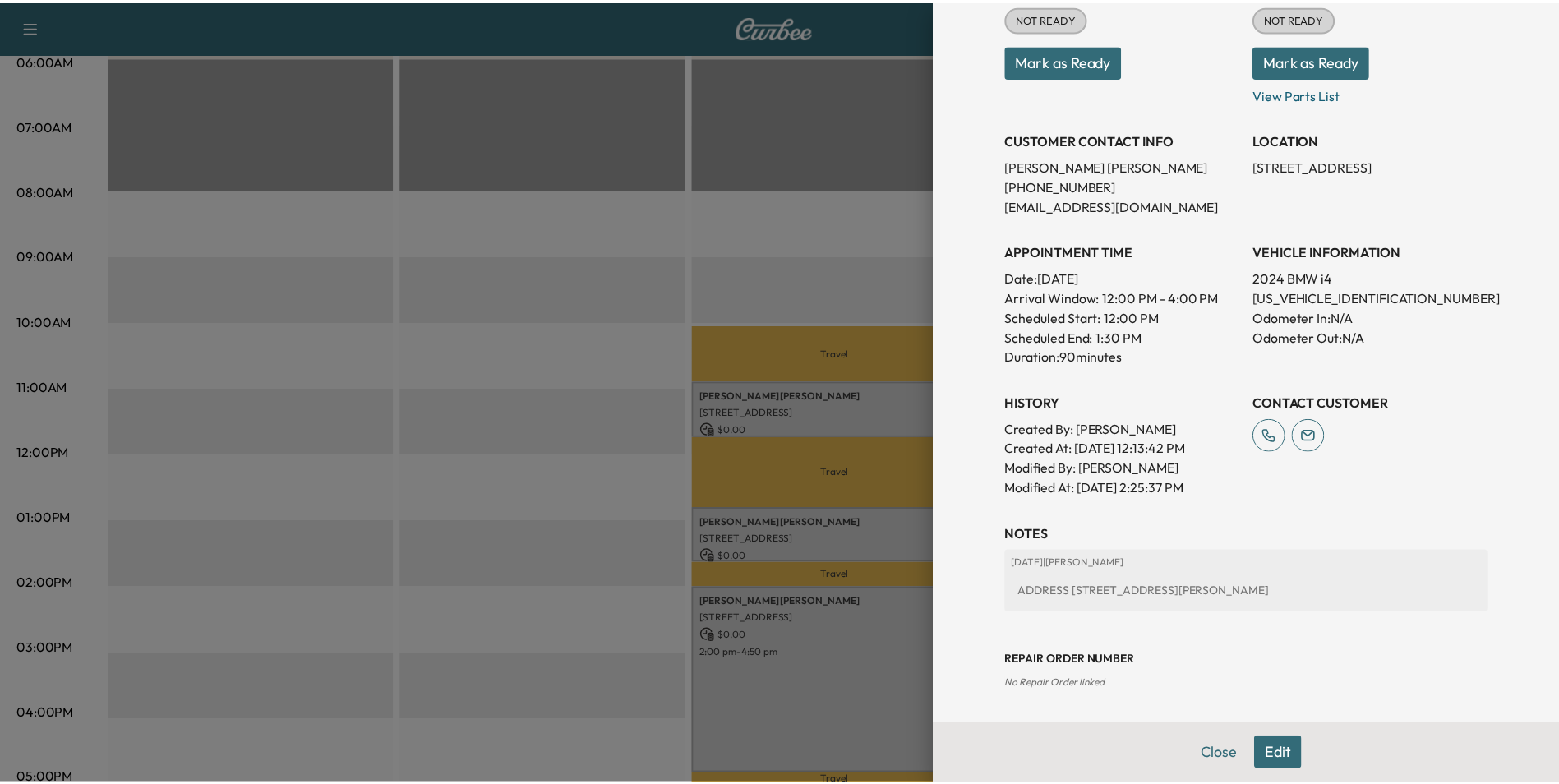
scroll to position [228, 0]
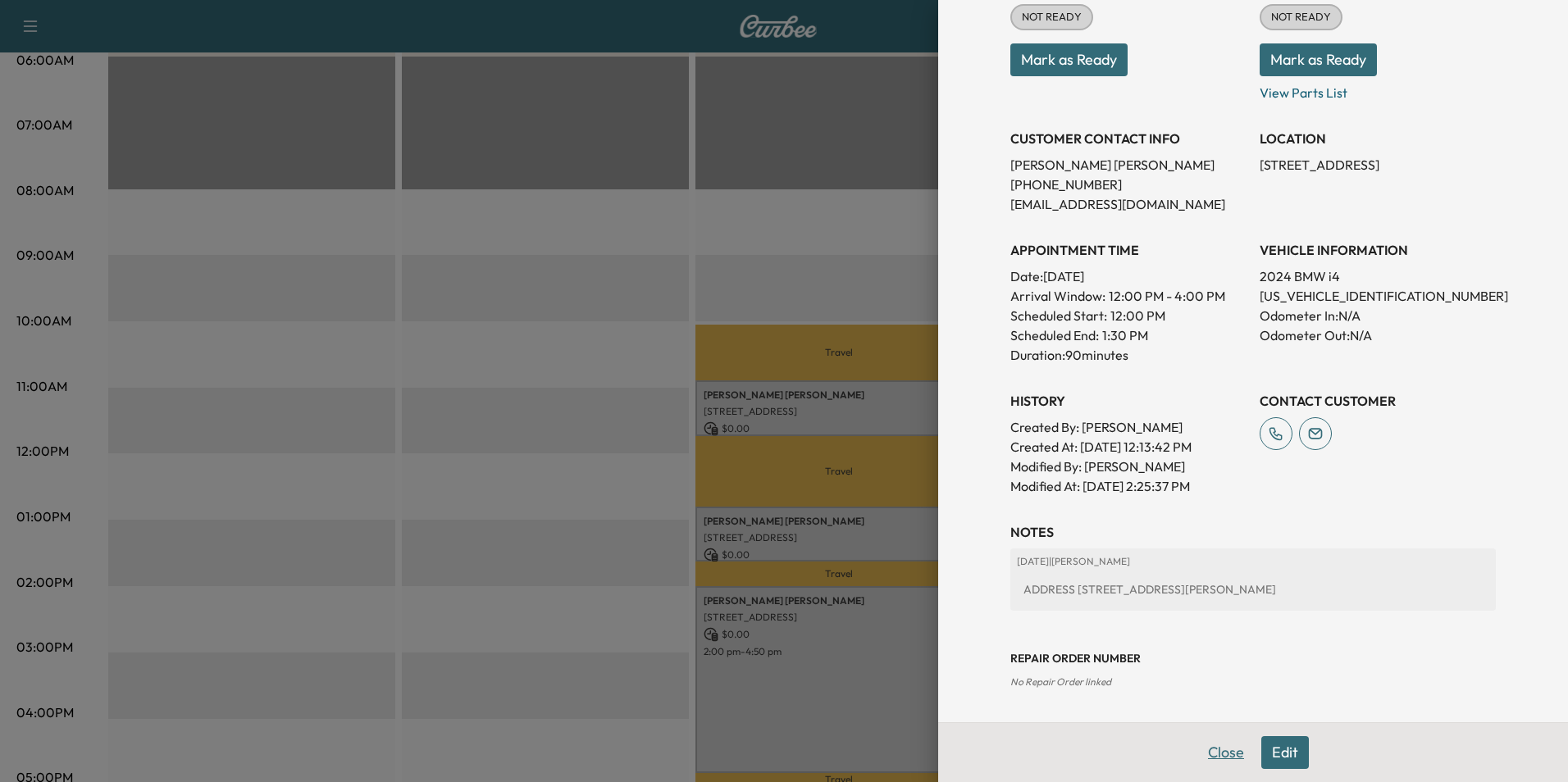
click at [1211, 748] on button "Close" at bounding box center [1225, 752] width 57 height 33
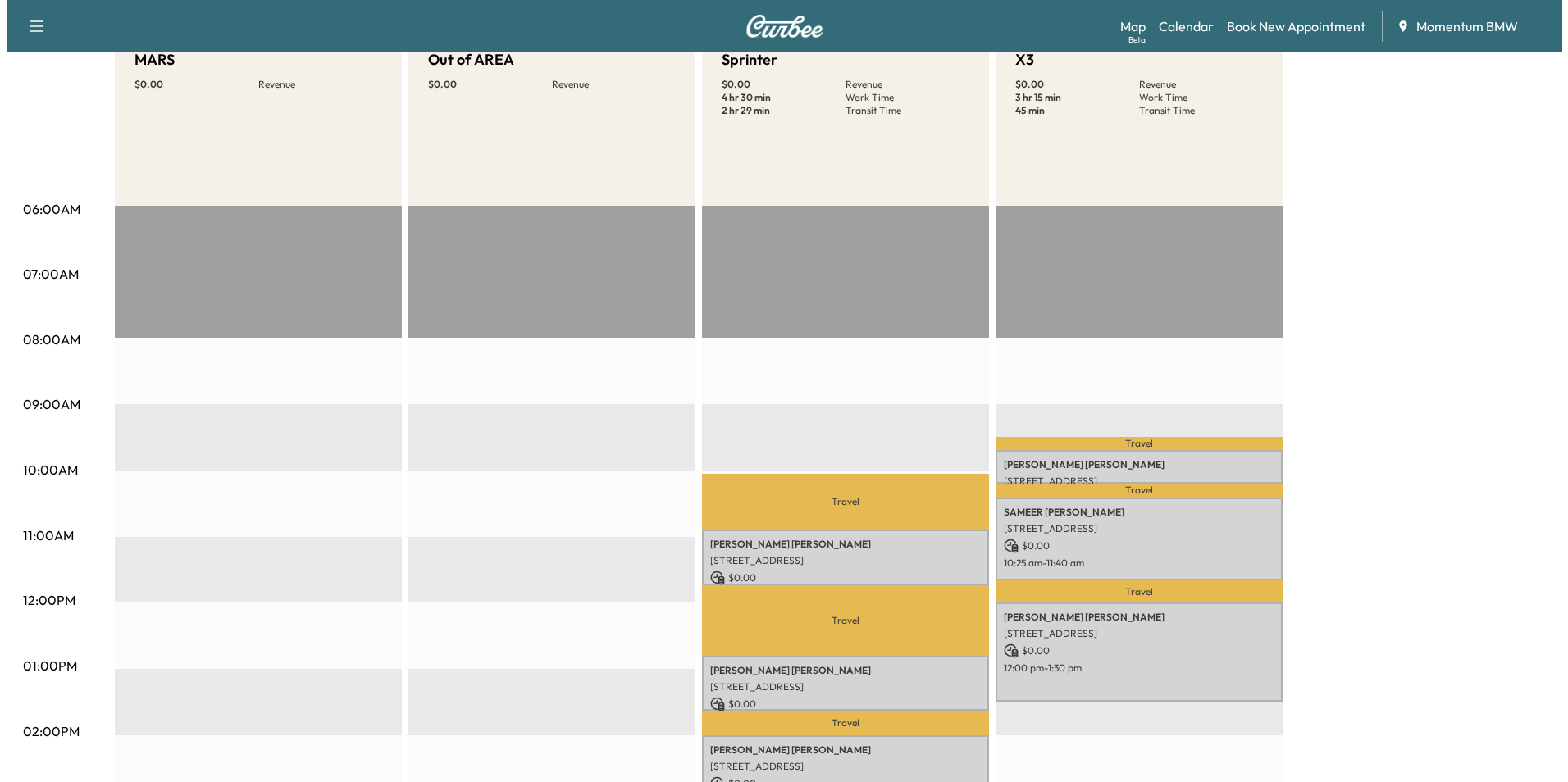
scroll to position [0, 0]
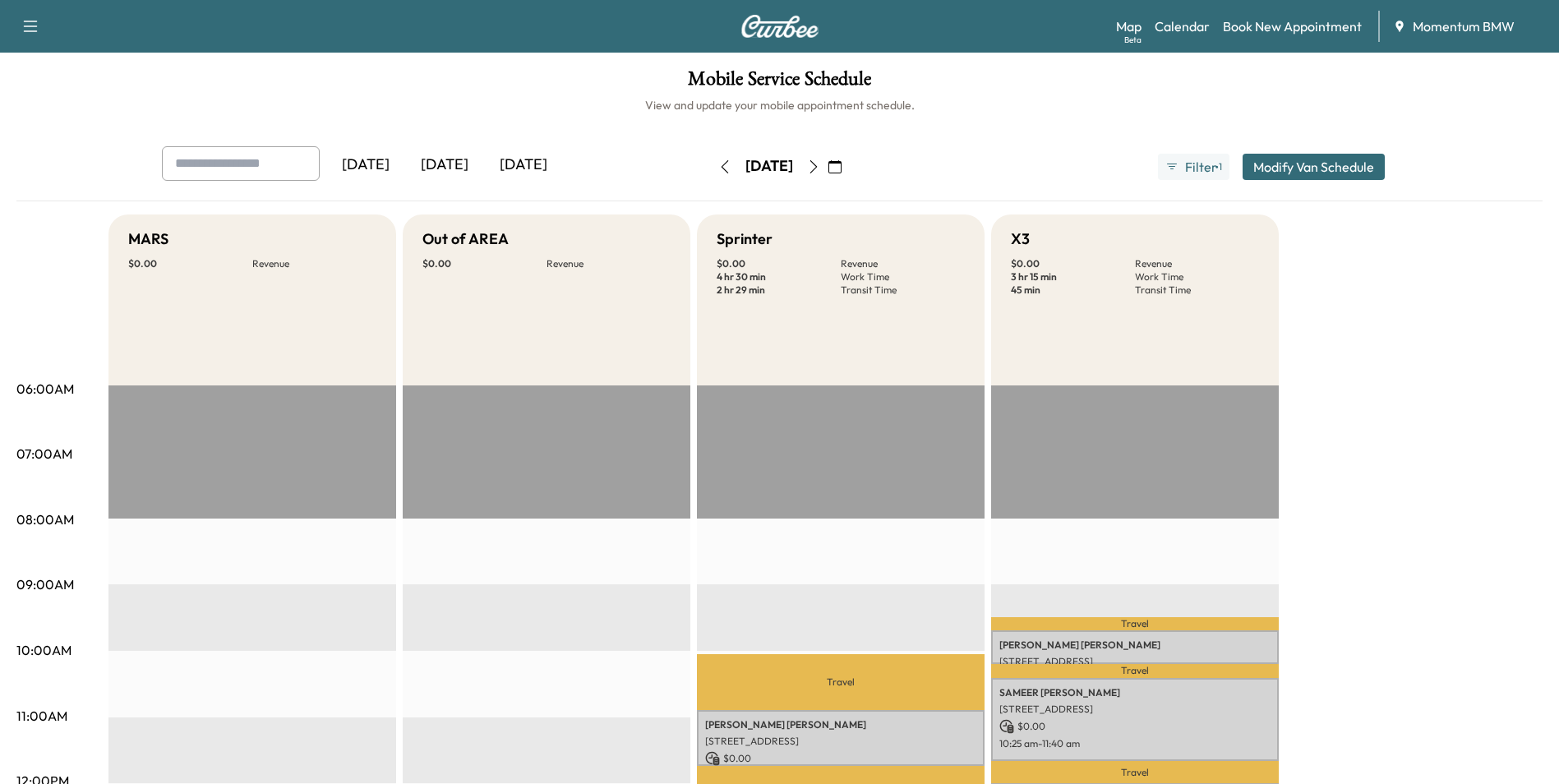
click at [1311, 169] on button "Modify Van Schedule" at bounding box center [1314, 167] width 143 height 27
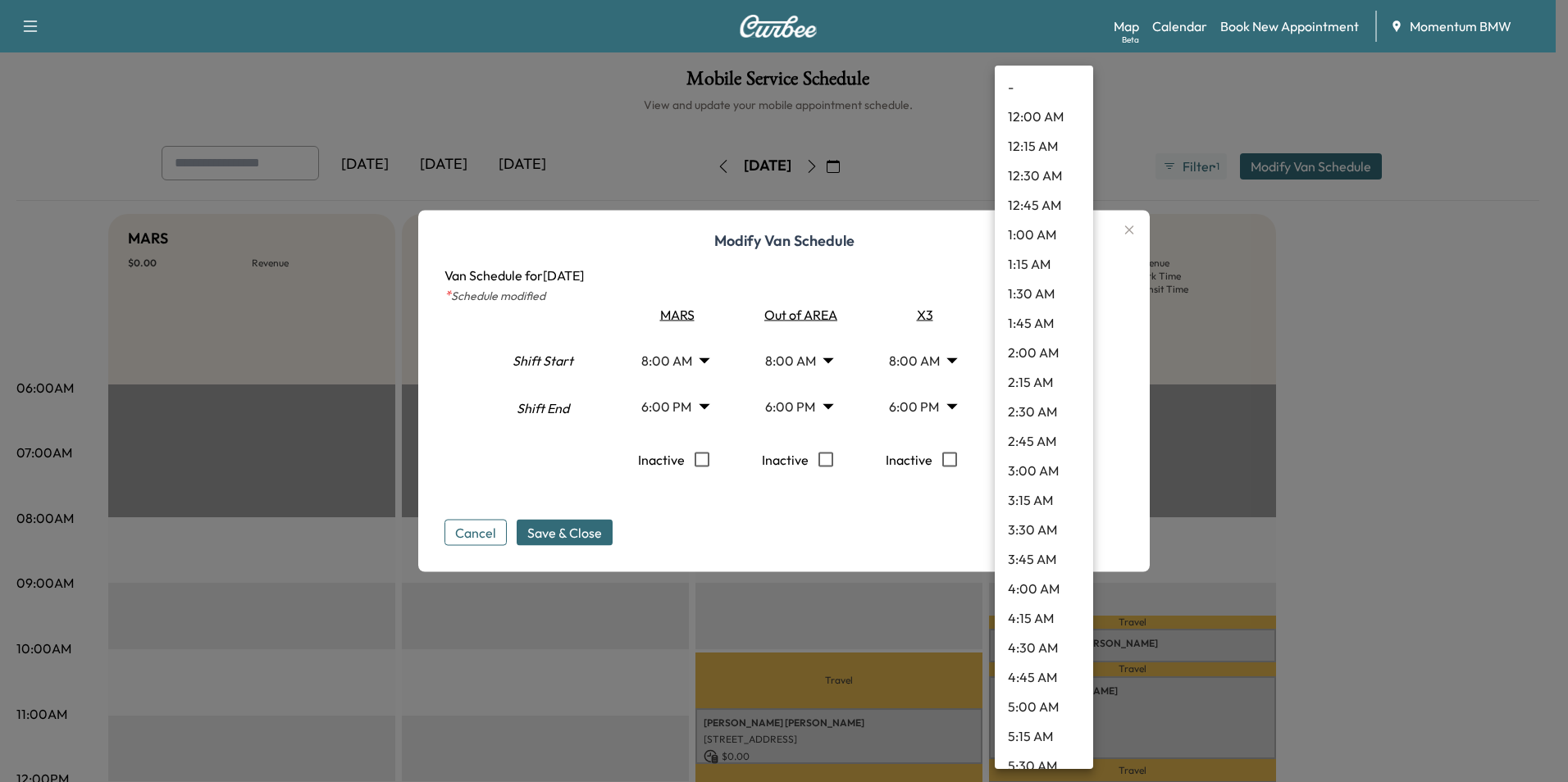
click at [1075, 359] on body "Support Log Out Map Beta Calendar Book New Appointment Momentum BMW Mobile Serv…" at bounding box center [784, 391] width 1568 height 782
click at [1046, 533] on li "9:00 AM" at bounding box center [1044, 535] width 99 height 29
type input "*"
click at [1076, 397] on body "Support Log Out Map Beta Calendar Book New Appointment Momentum BMW Mobile Serv…" at bounding box center [784, 391] width 1568 height 782
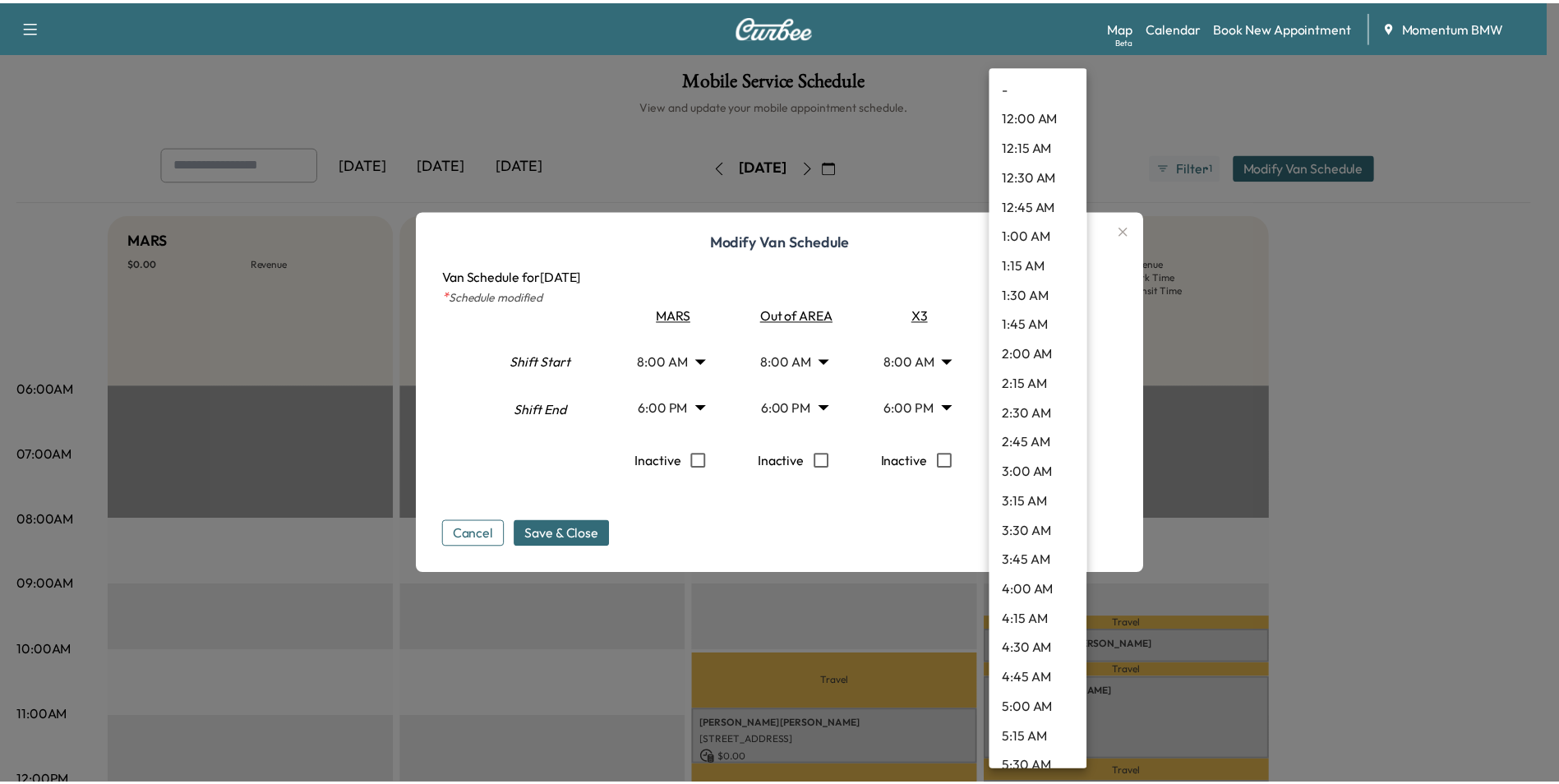
scroll to position [1828, 0]
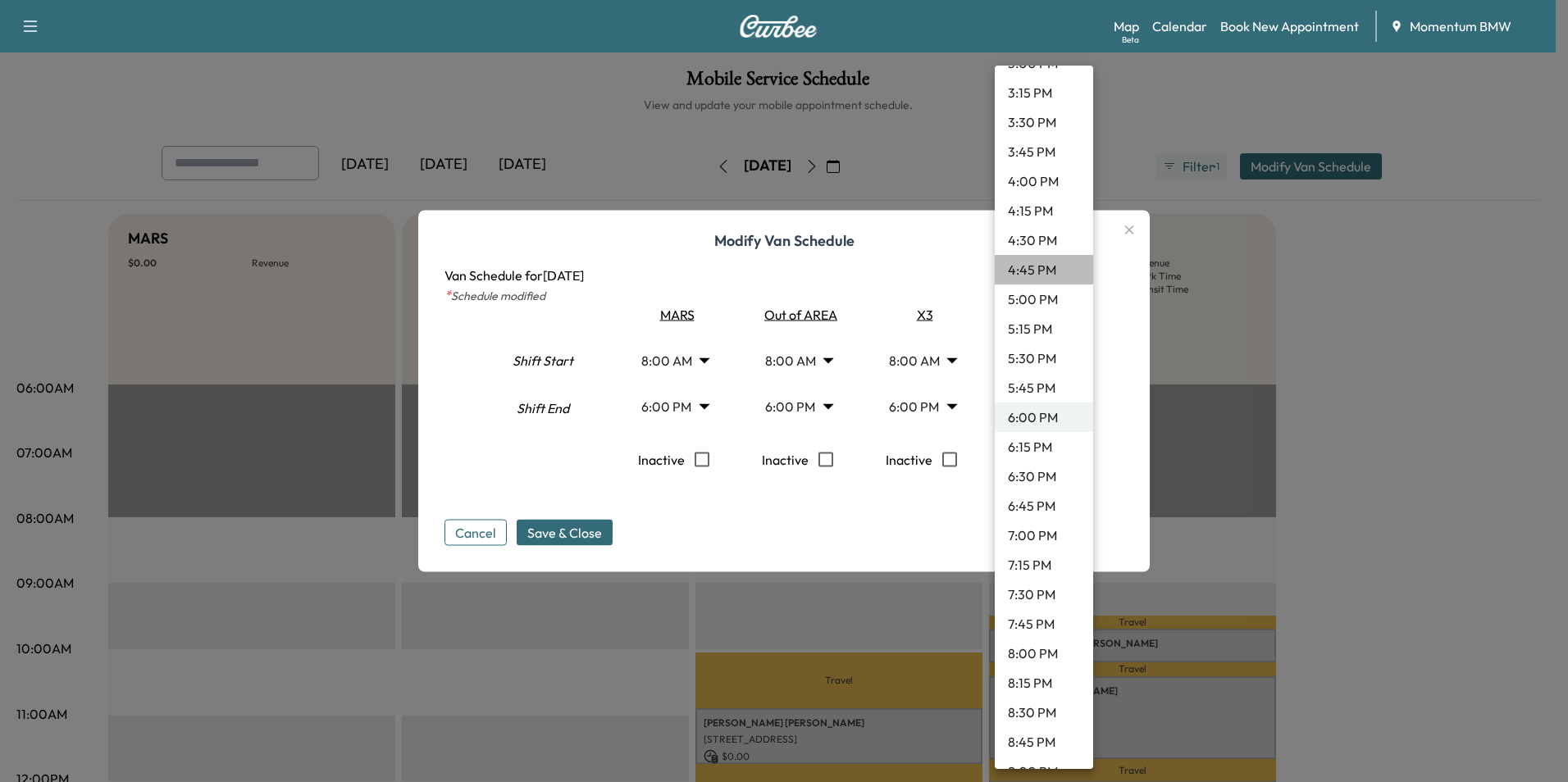
click at [1056, 272] on li "4:45 PM" at bounding box center [1044, 270] width 99 height 29
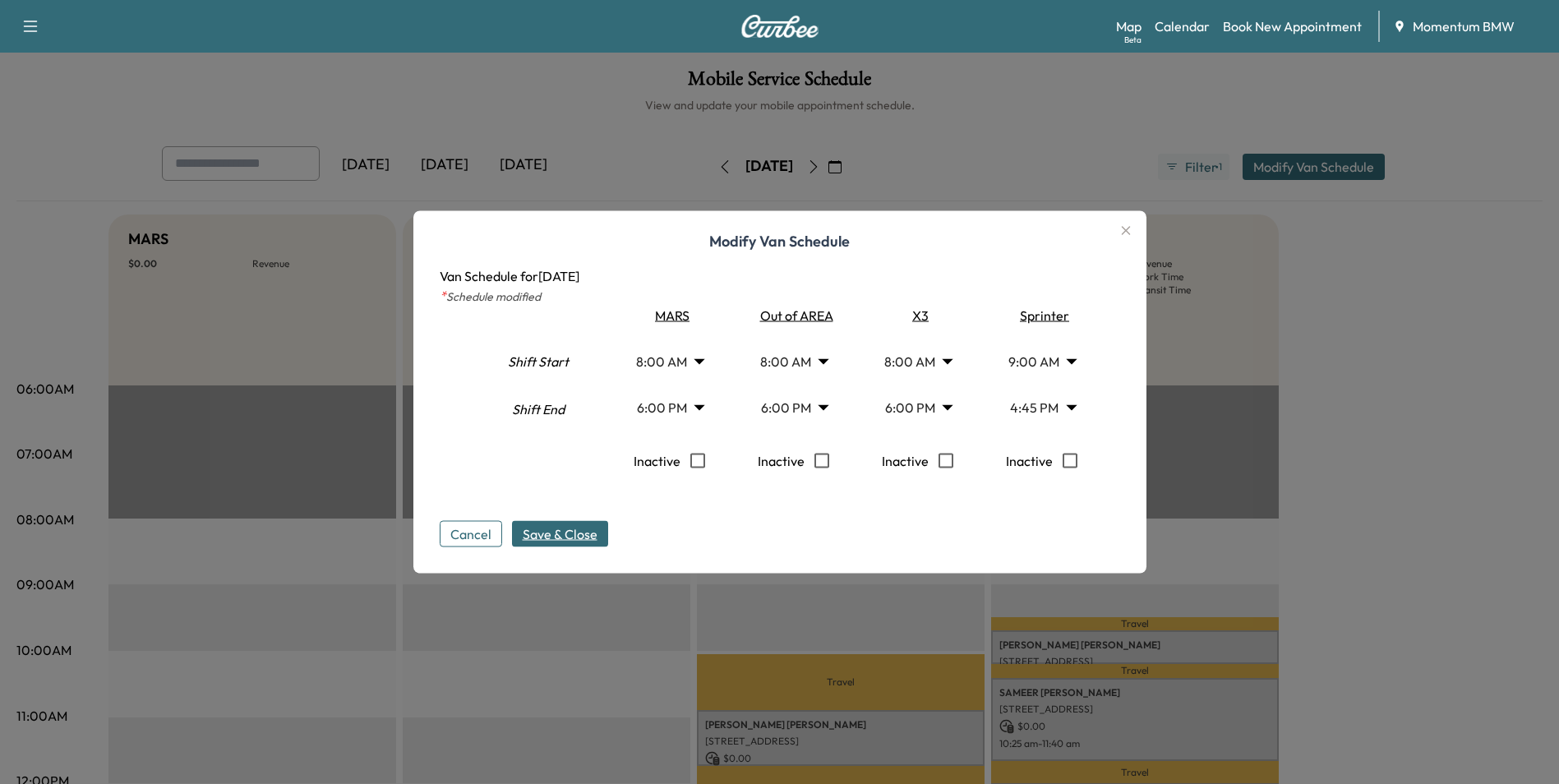
click at [552, 532] on span "Save & Close" at bounding box center [560, 534] width 75 height 20
click at [473, 527] on button "Cancel" at bounding box center [471, 534] width 63 height 27
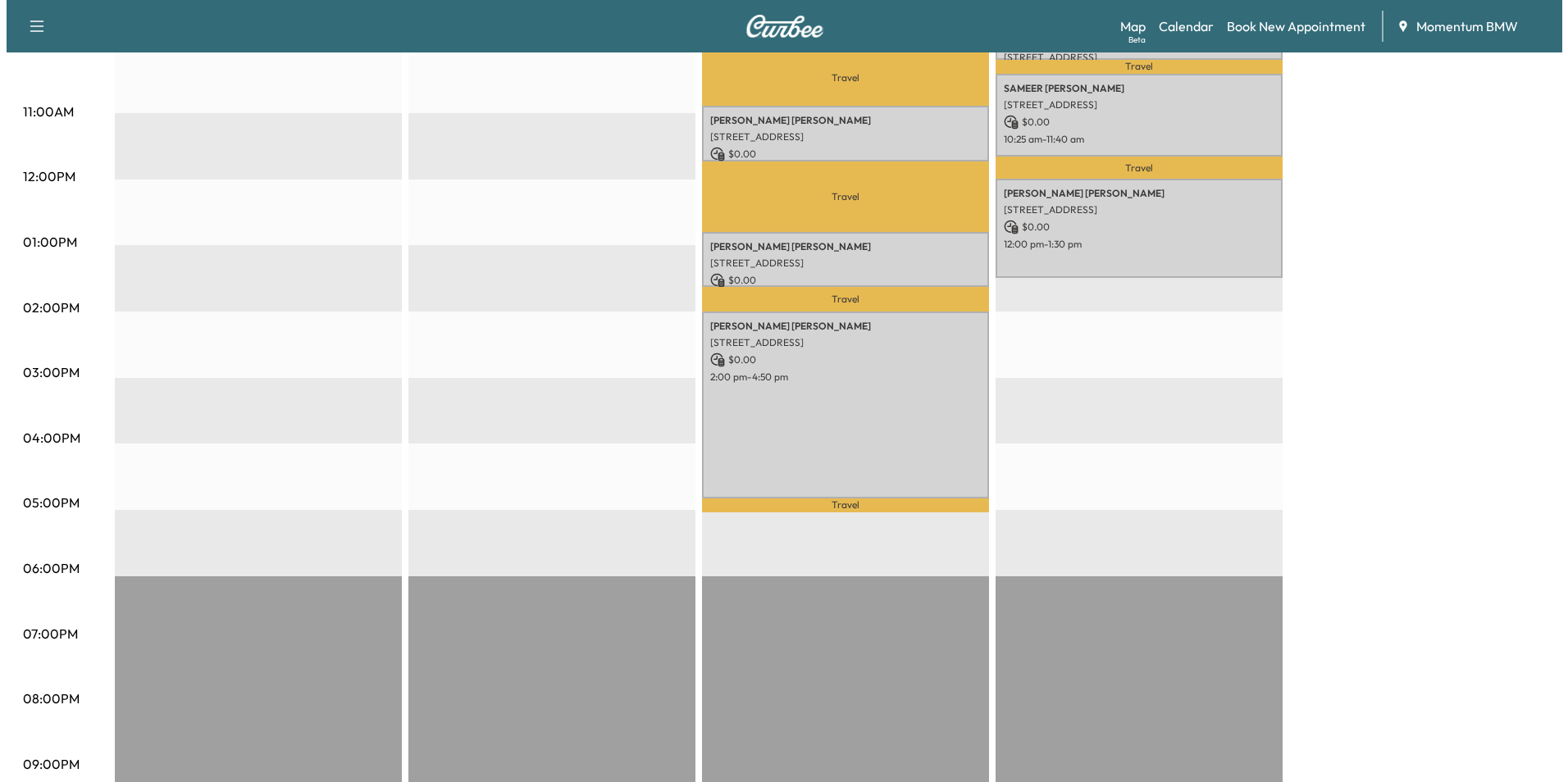
scroll to position [574, 0]
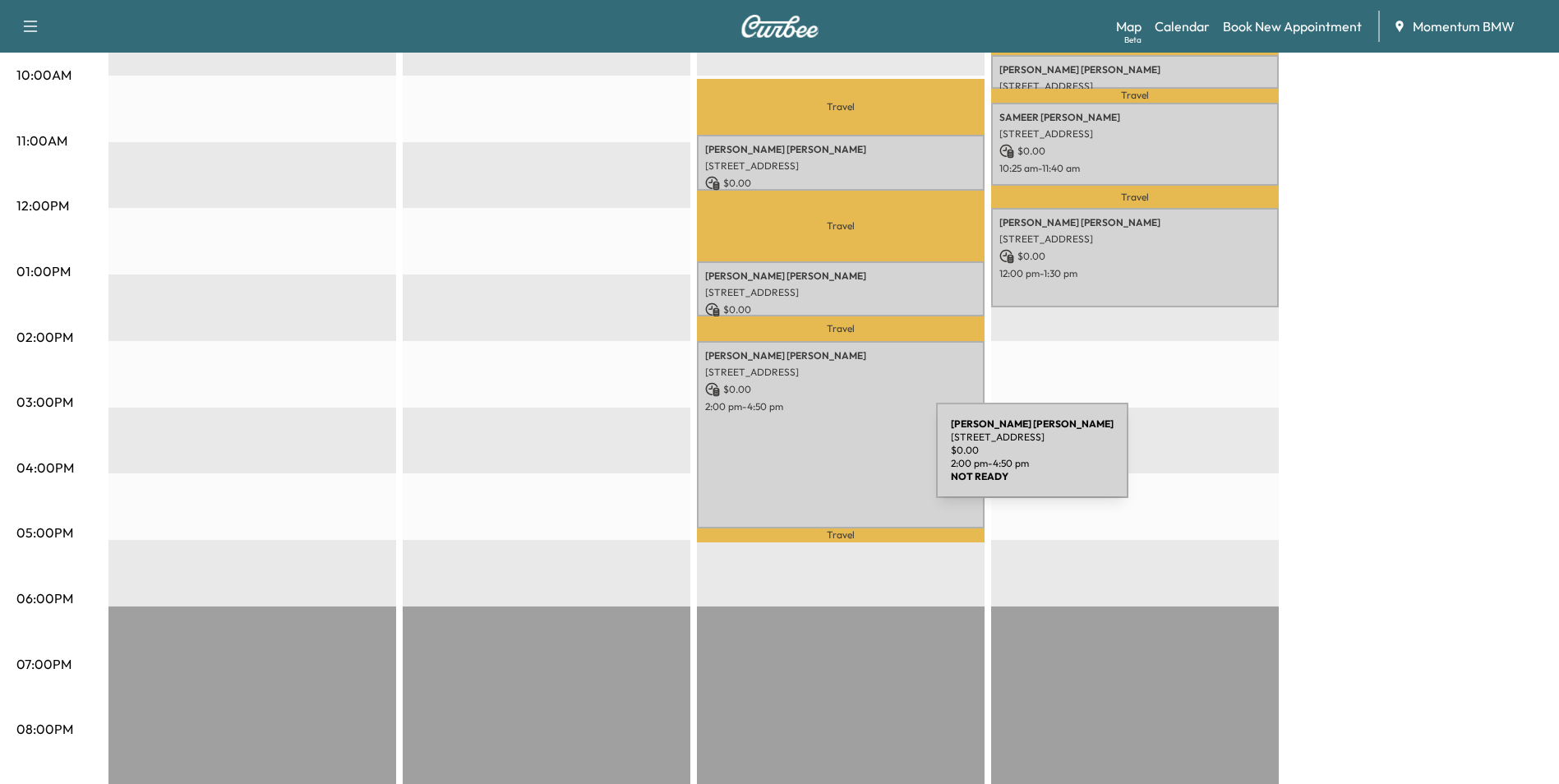
click at [813, 460] on div "[PERSON_NAME] [STREET_ADDRESS] $ 0.00 2:00 pm - 4:50 pm" at bounding box center [840, 435] width 288 height 188
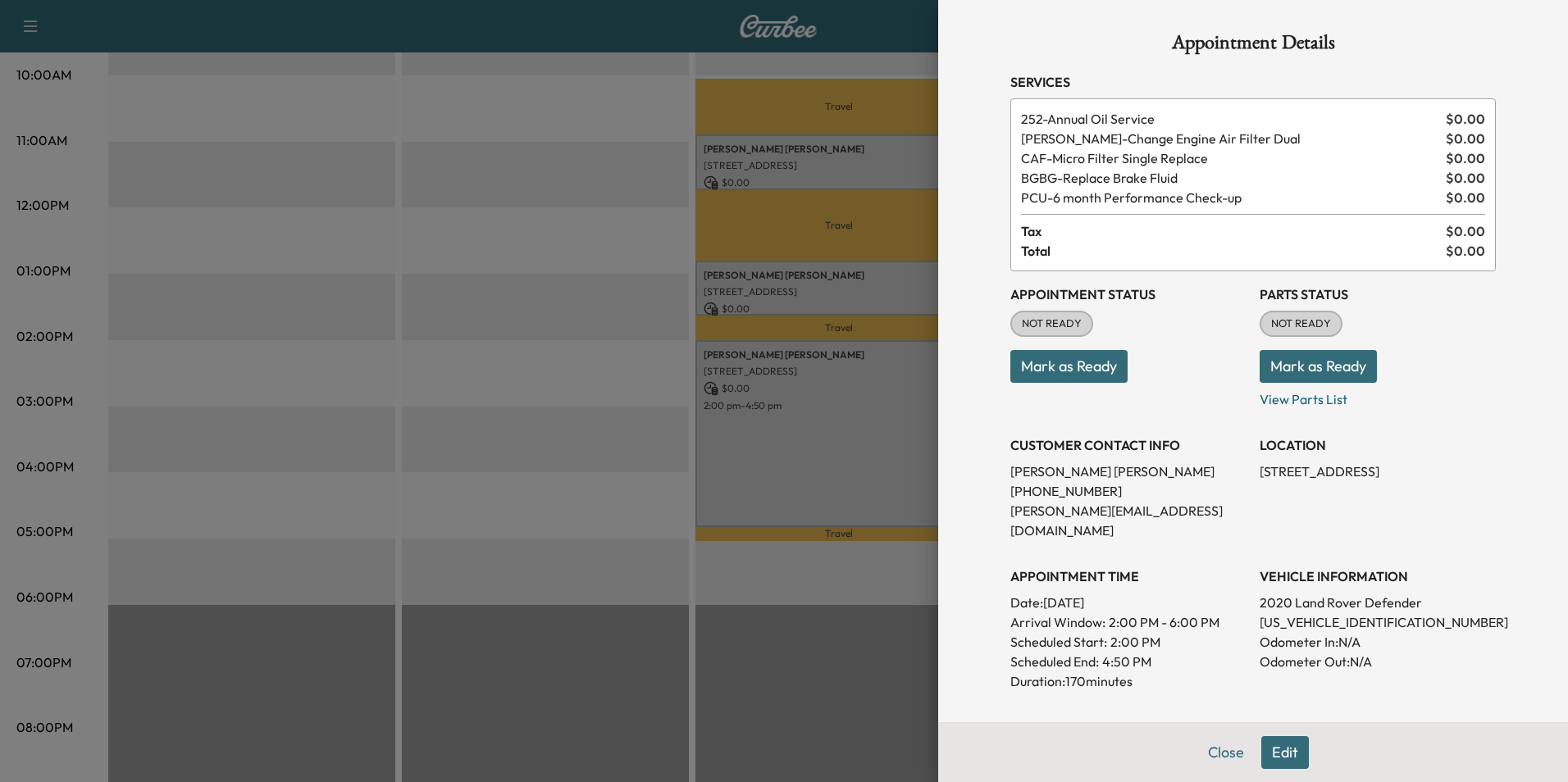
click at [1266, 757] on button "Edit" at bounding box center [1285, 752] width 48 height 33
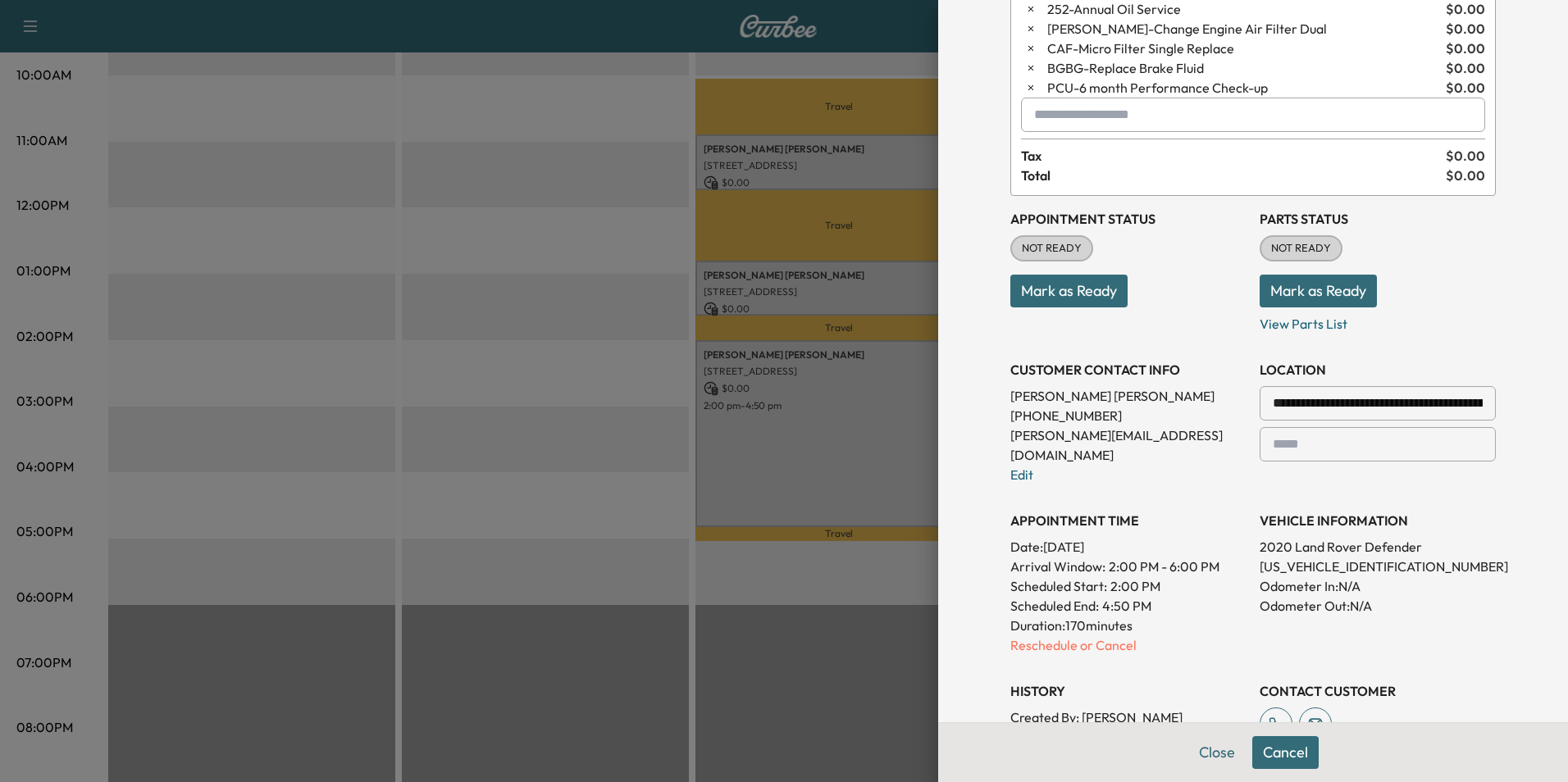
scroll to position [328, 0]
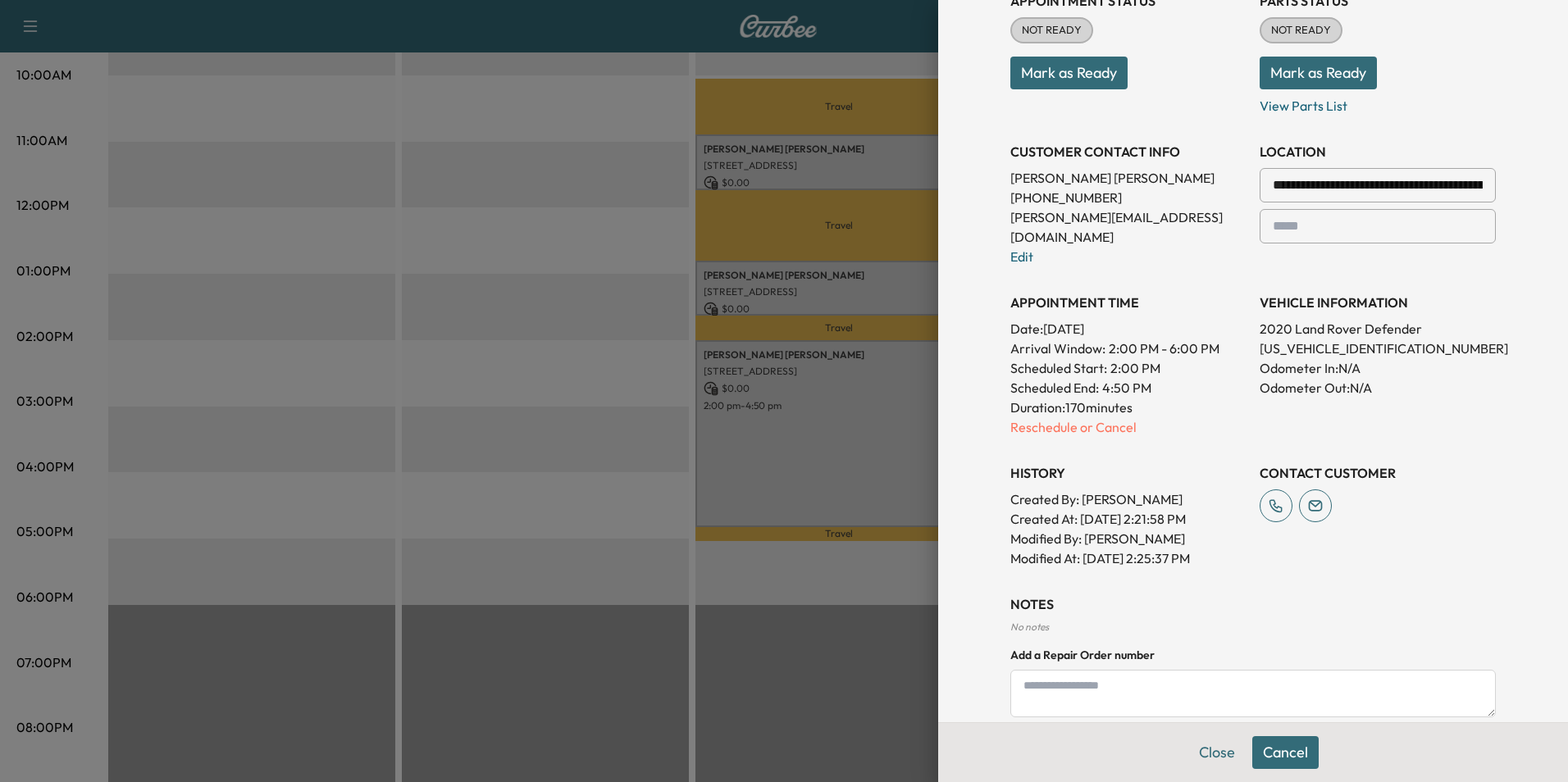
click at [1096, 417] on p "Reschedule or Cancel" at bounding box center [1128, 427] width 236 height 20
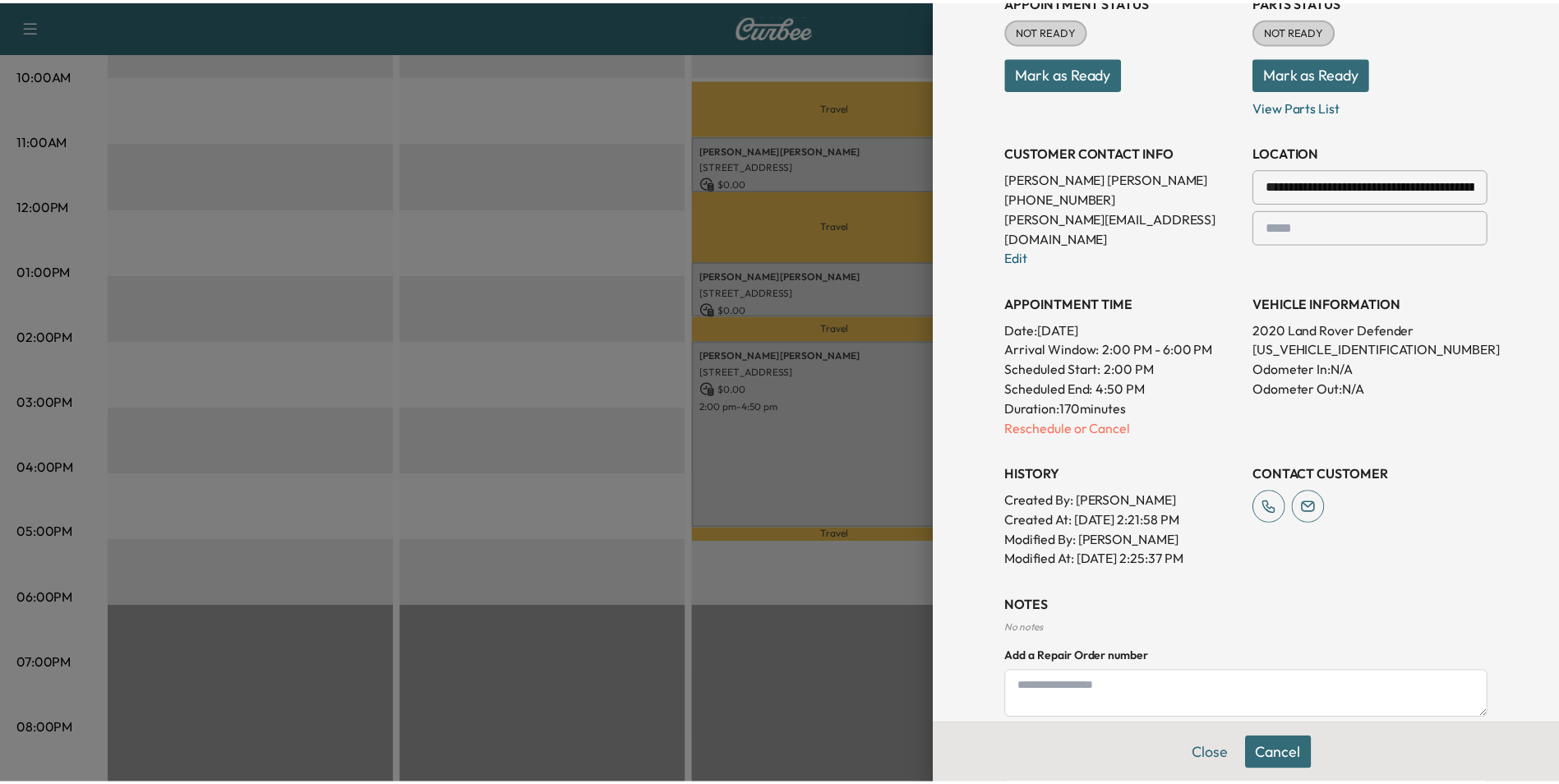
scroll to position [0, 0]
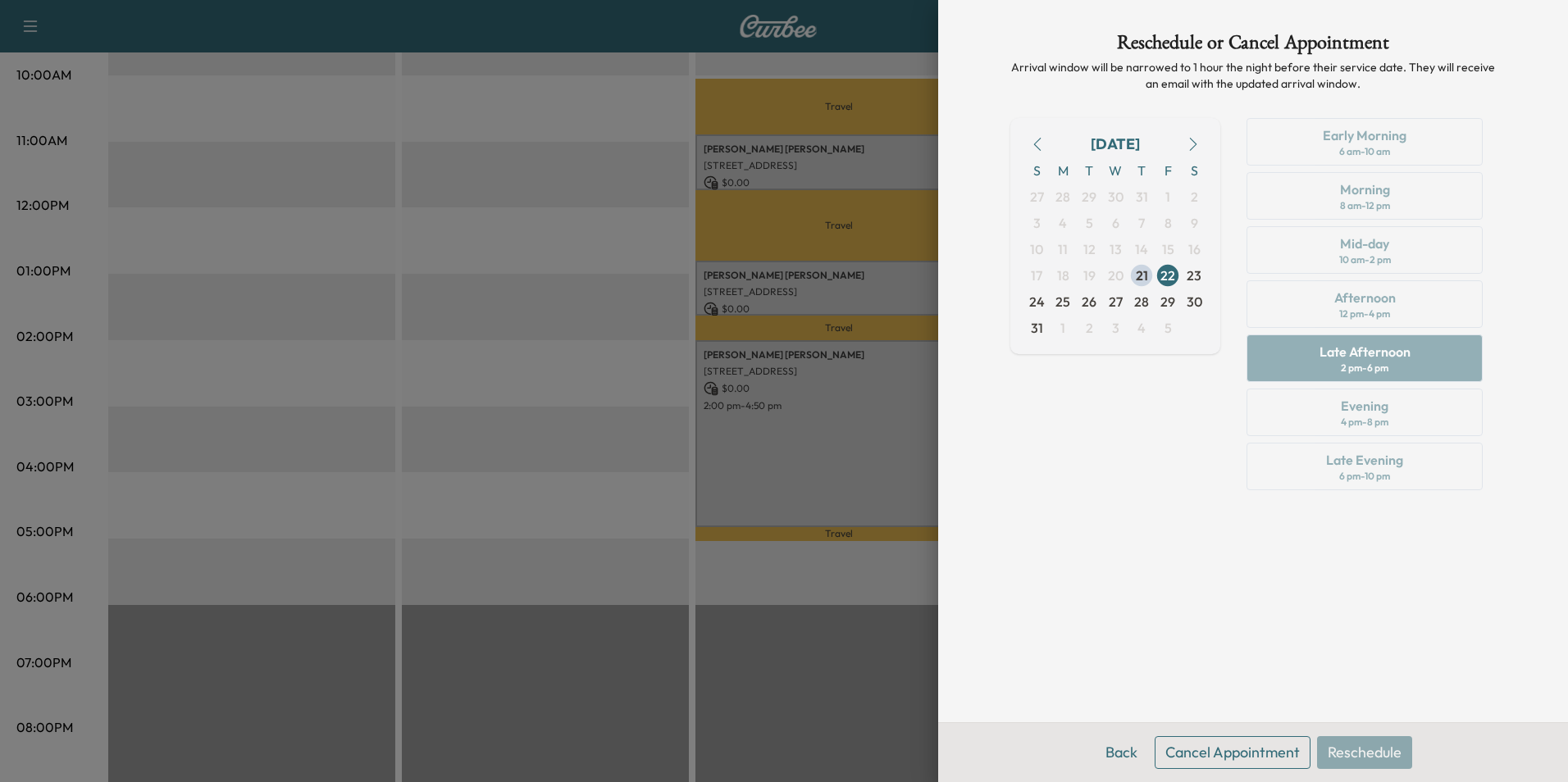
click at [1237, 752] on button "Cancel Appointment" at bounding box center [1232, 752] width 156 height 33
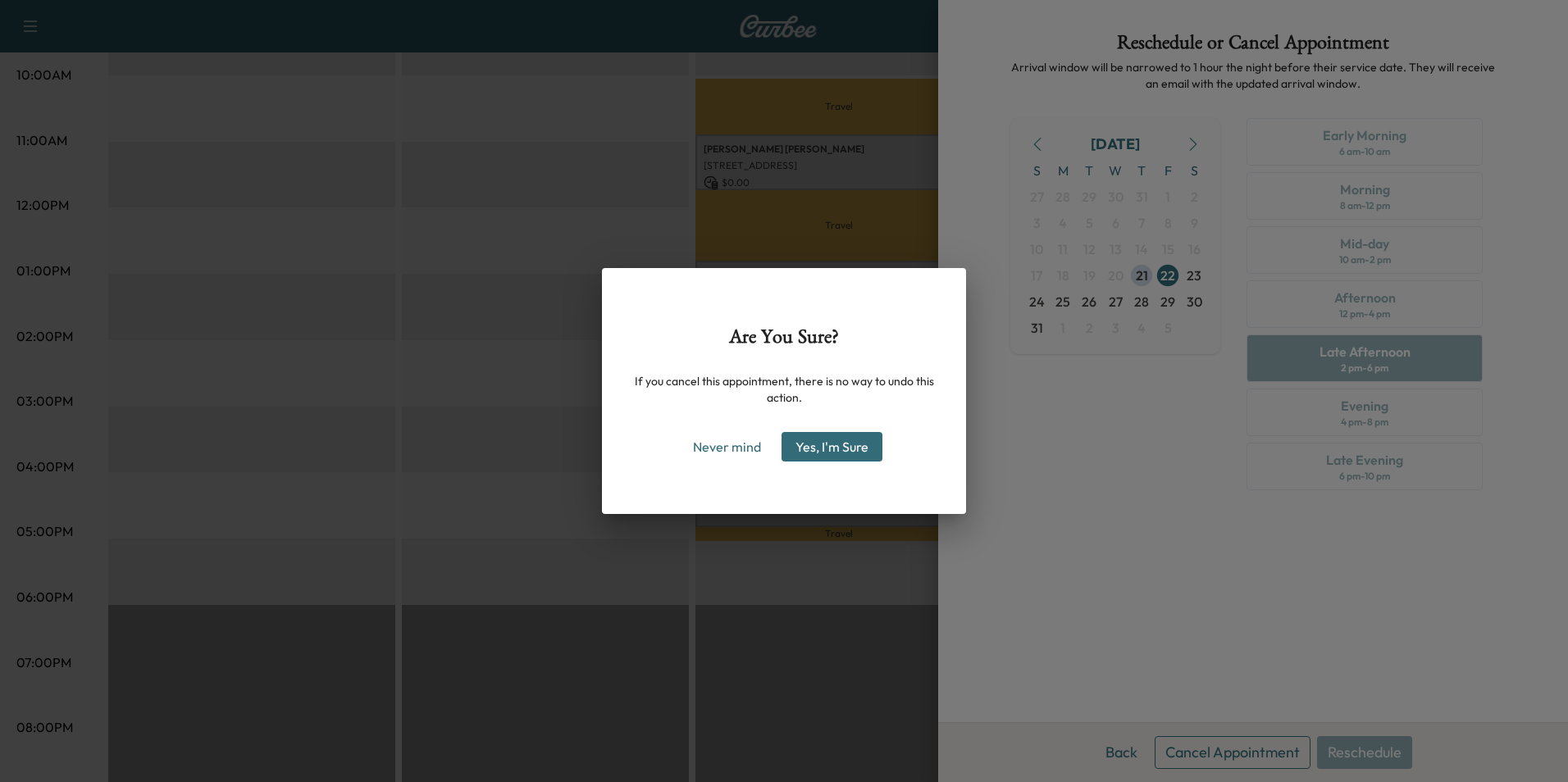
click at [832, 450] on button "Yes, I'm Sure" at bounding box center [832, 446] width 101 height 29
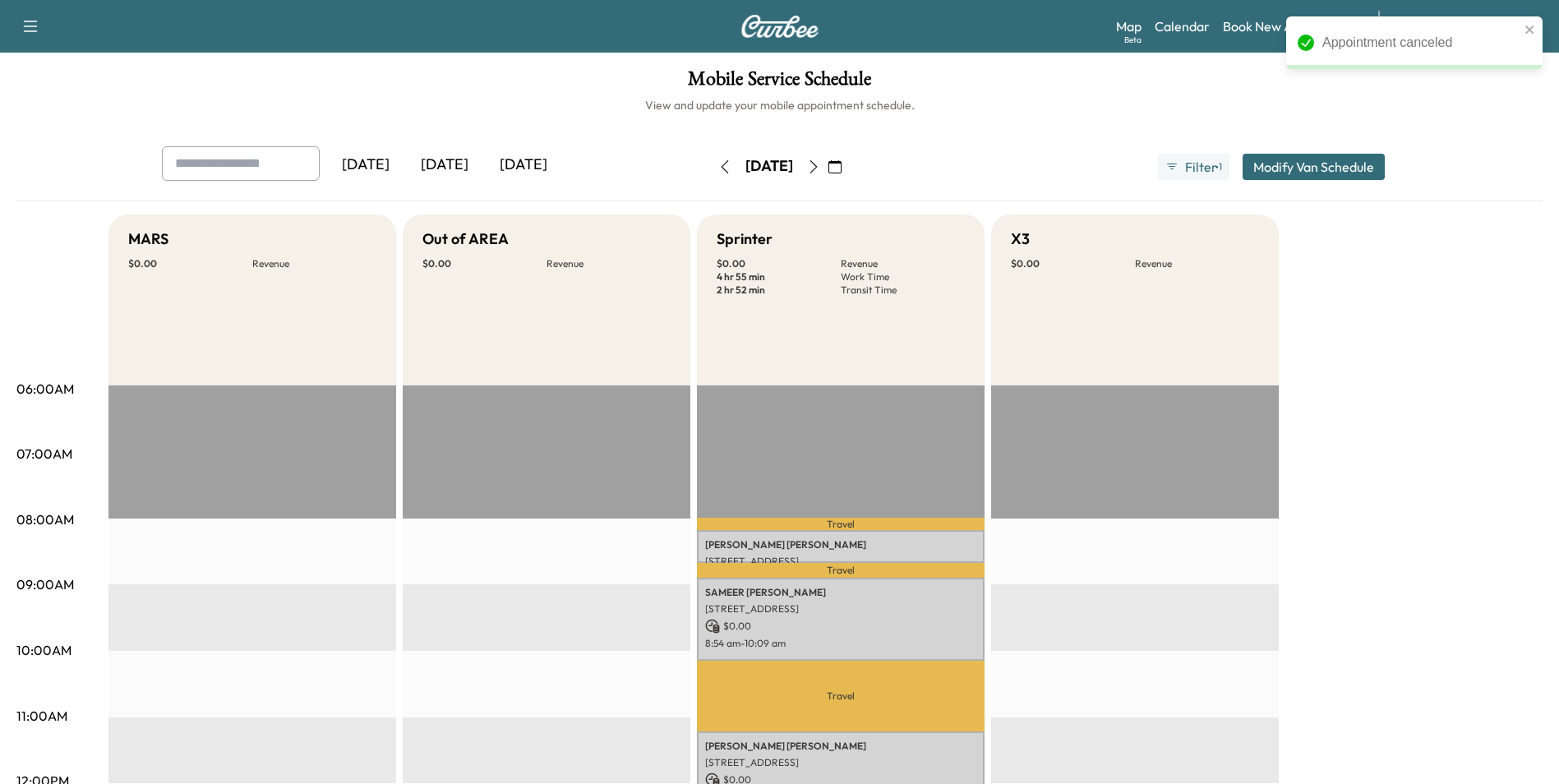
click at [1308, 161] on button "Modify Van Schedule" at bounding box center [1314, 167] width 143 height 27
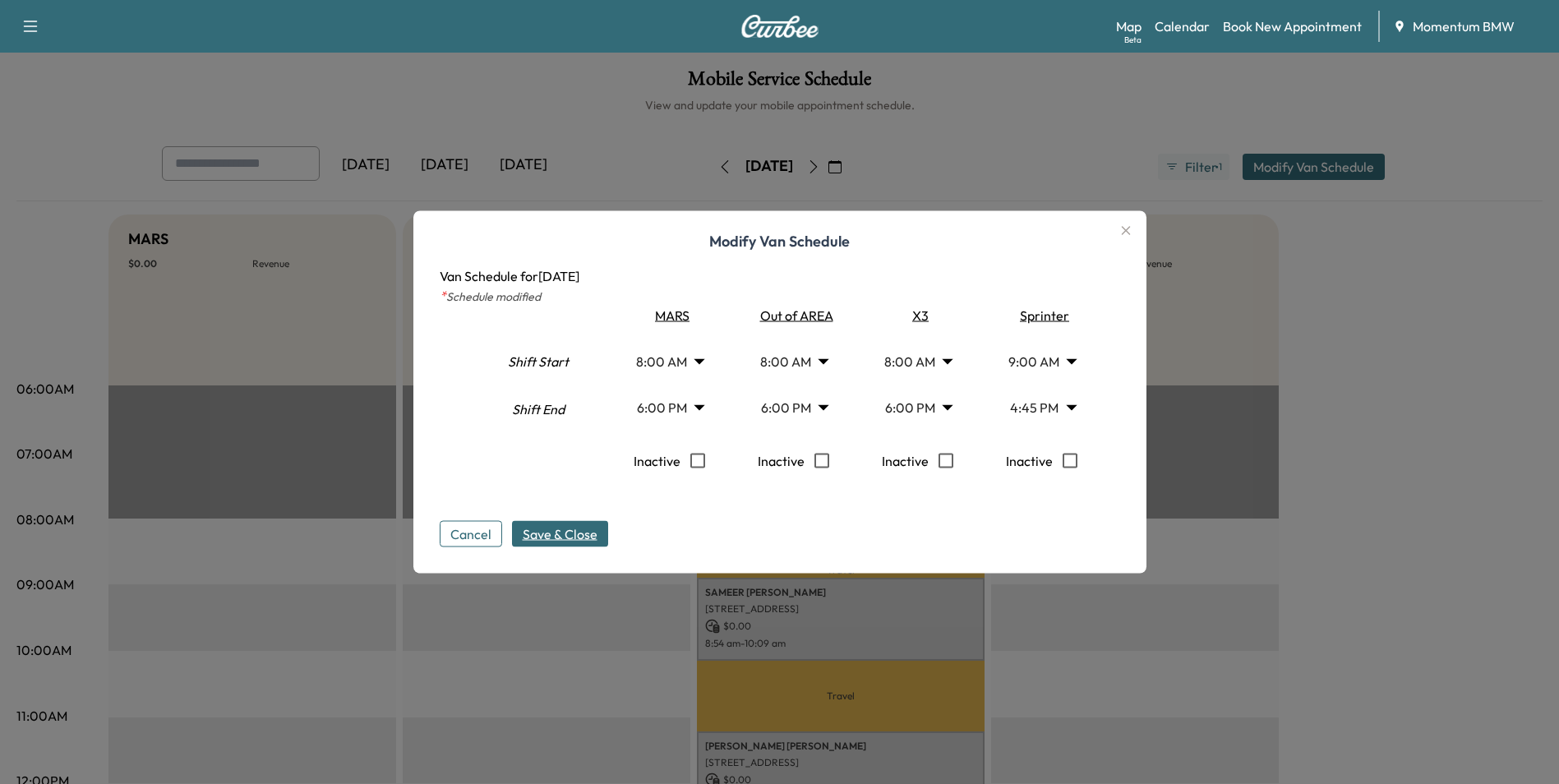
click at [560, 526] on span "Save & Close" at bounding box center [560, 534] width 75 height 20
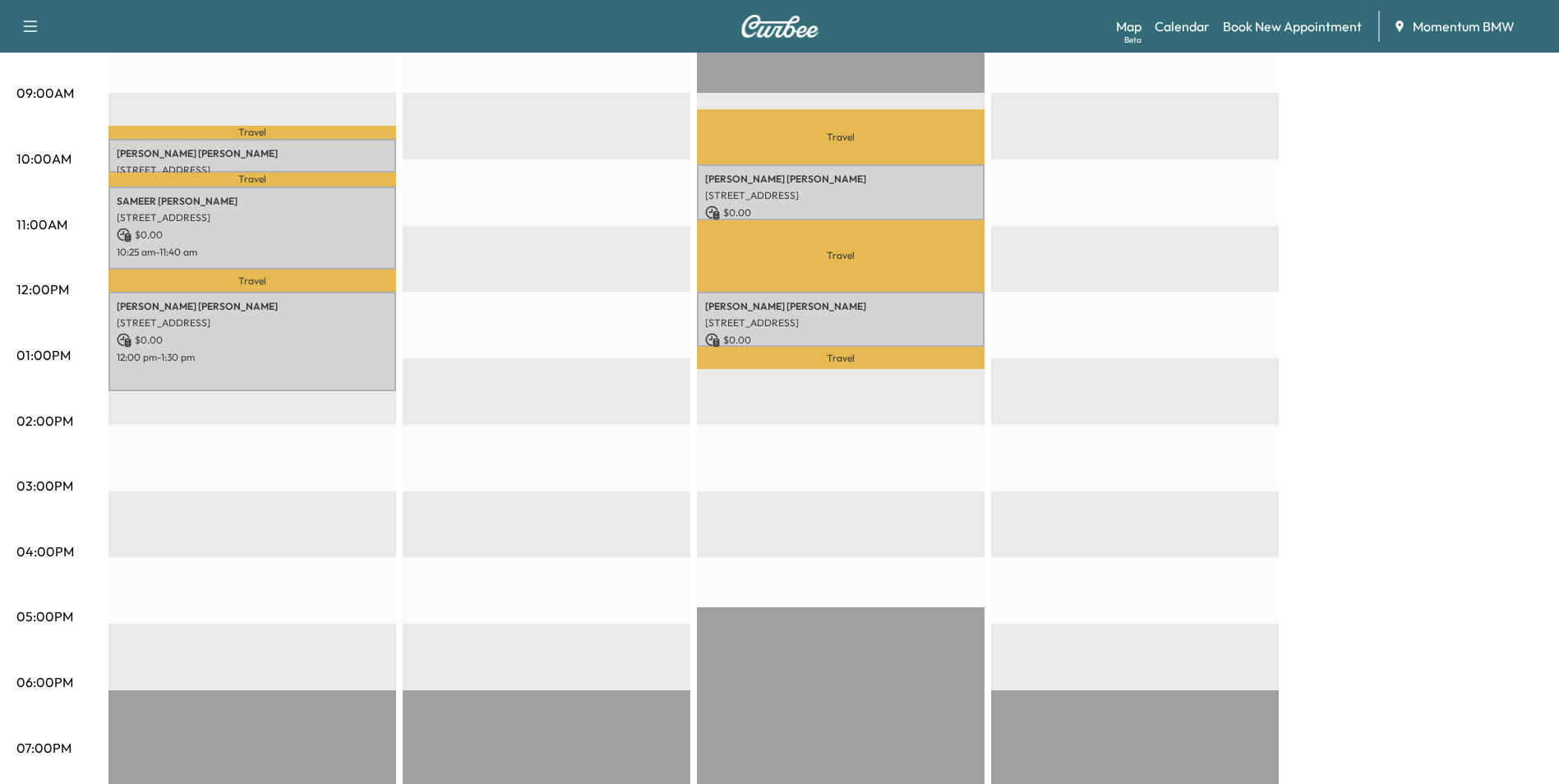
scroll to position [493, 0]
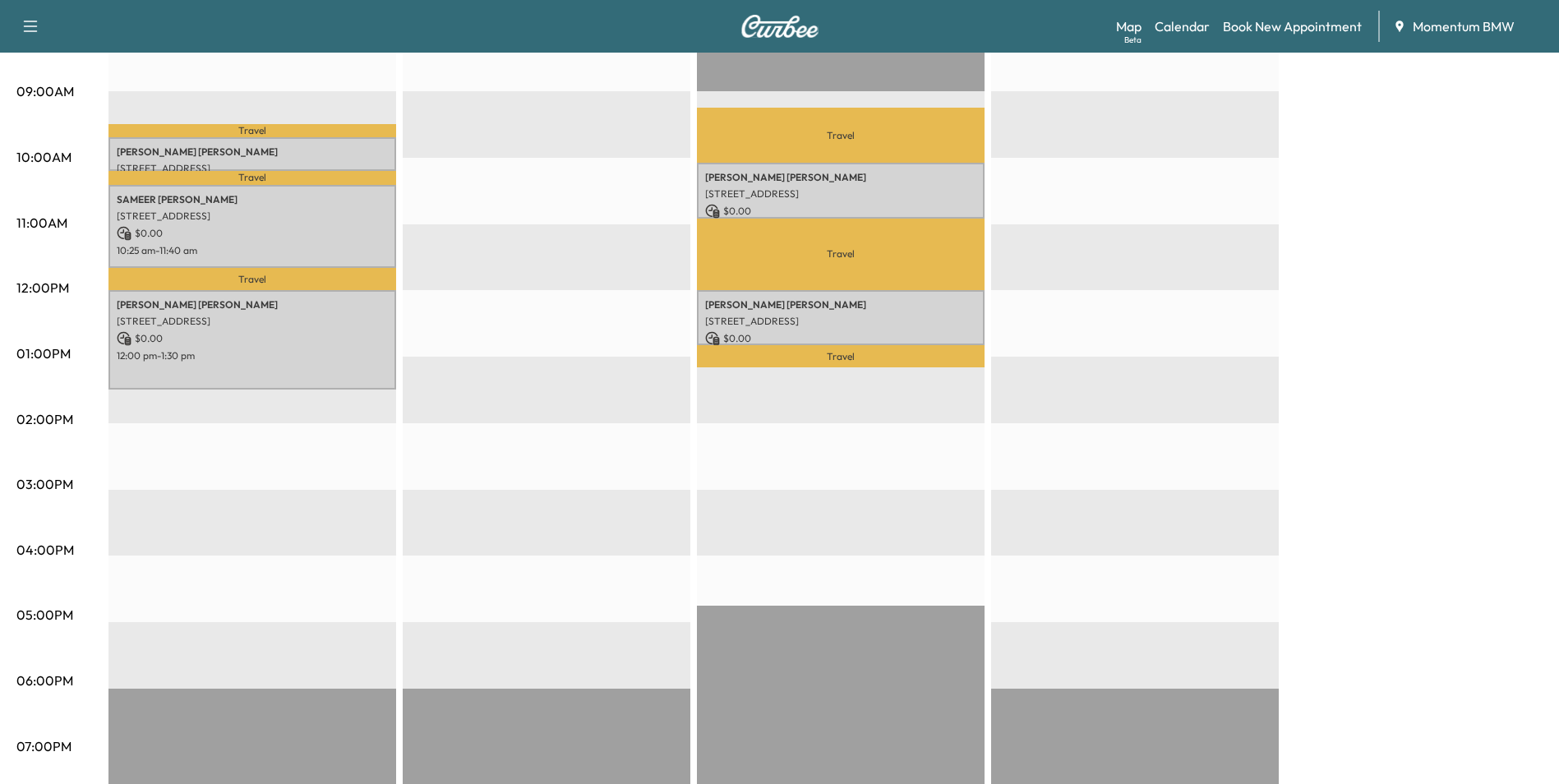
drag, startPoint x: 715, startPoint y: 593, endPoint x: 745, endPoint y: 540, distance: 60.9
click at [745, 540] on div "Travel [PERSON_NAME] [STREET_ADDRESS] $ 0.00 10:05 am - 10:55 am Travel [PERSON…" at bounding box center [840, 423] width 288 height 1061
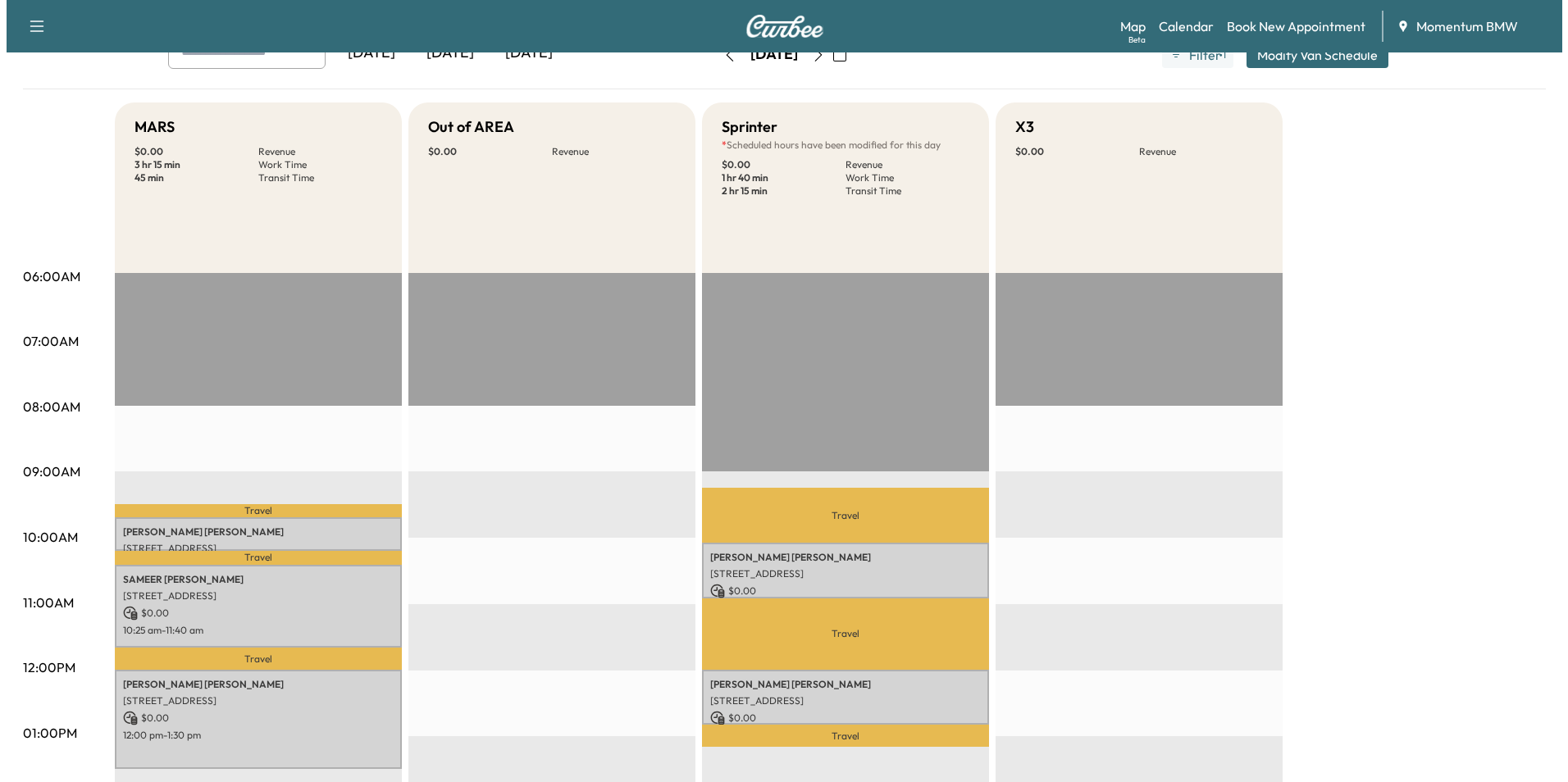
scroll to position [0, 0]
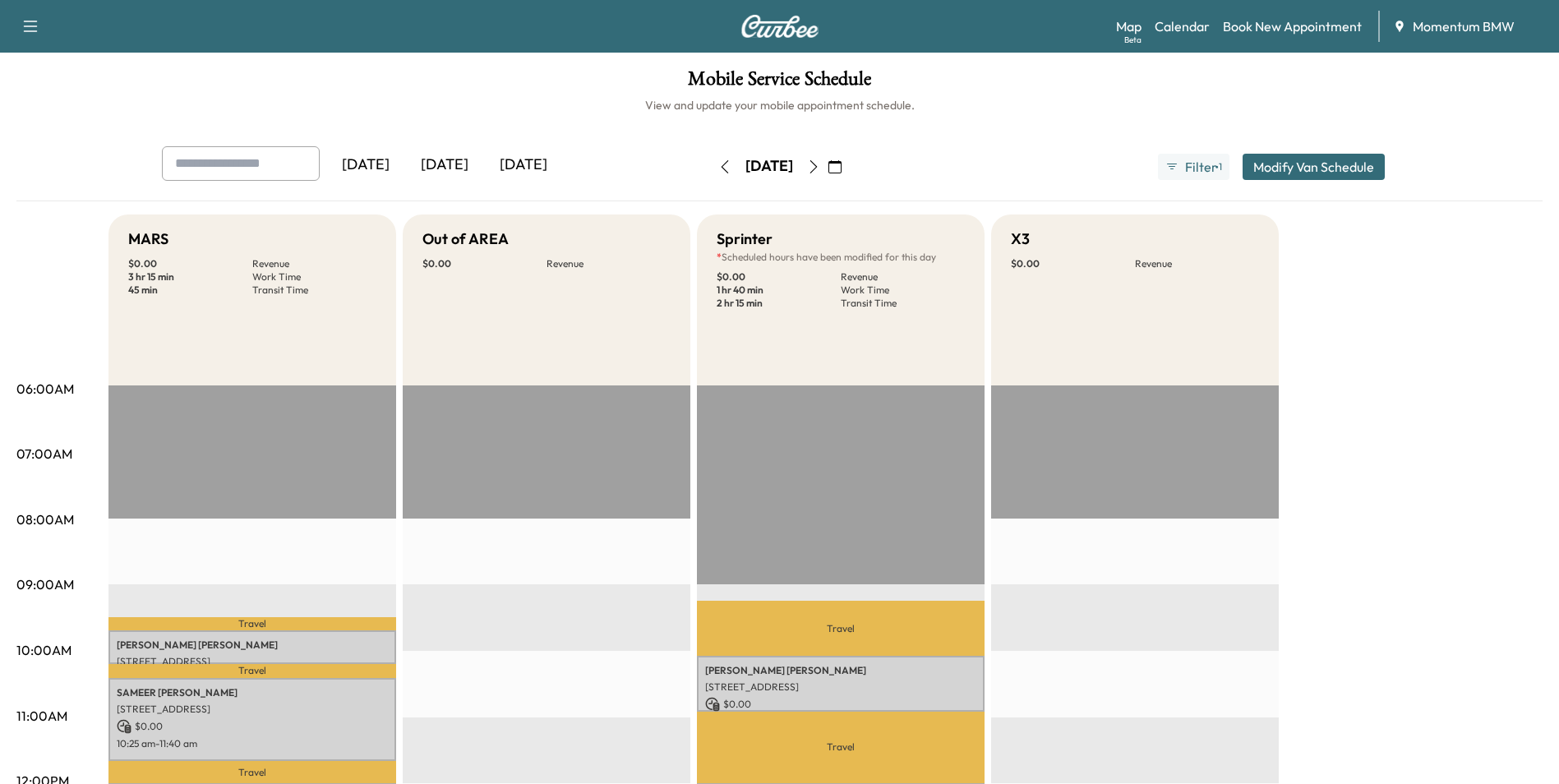
click at [1317, 171] on button "Modify Van Schedule" at bounding box center [1314, 167] width 143 height 27
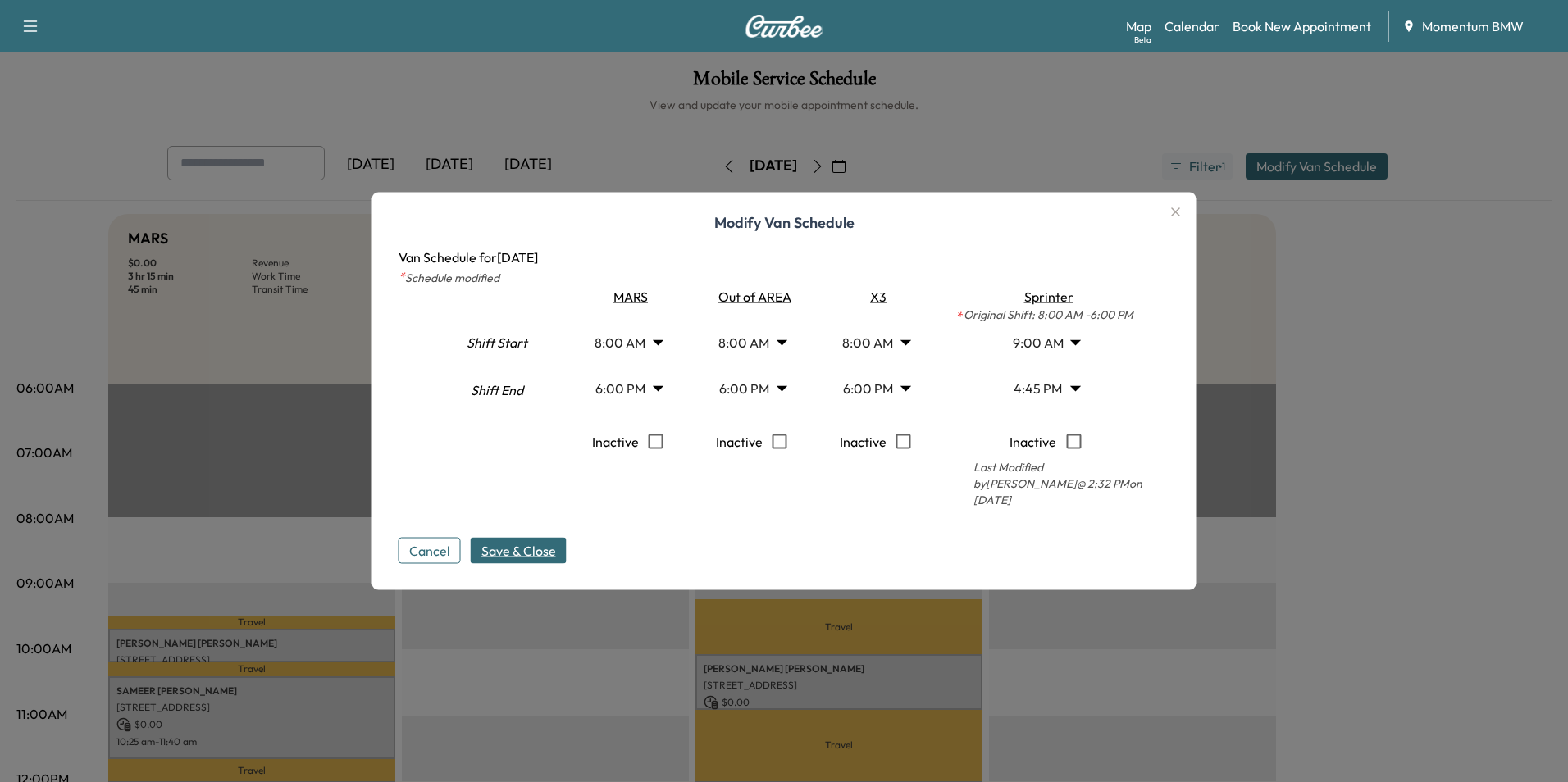
click at [1071, 392] on body "Support Log Out Map Beta Calendar Book New Appointment Momentum BMW Mobile Serv…" at bounding box center [784, 391] width 1568 height 782
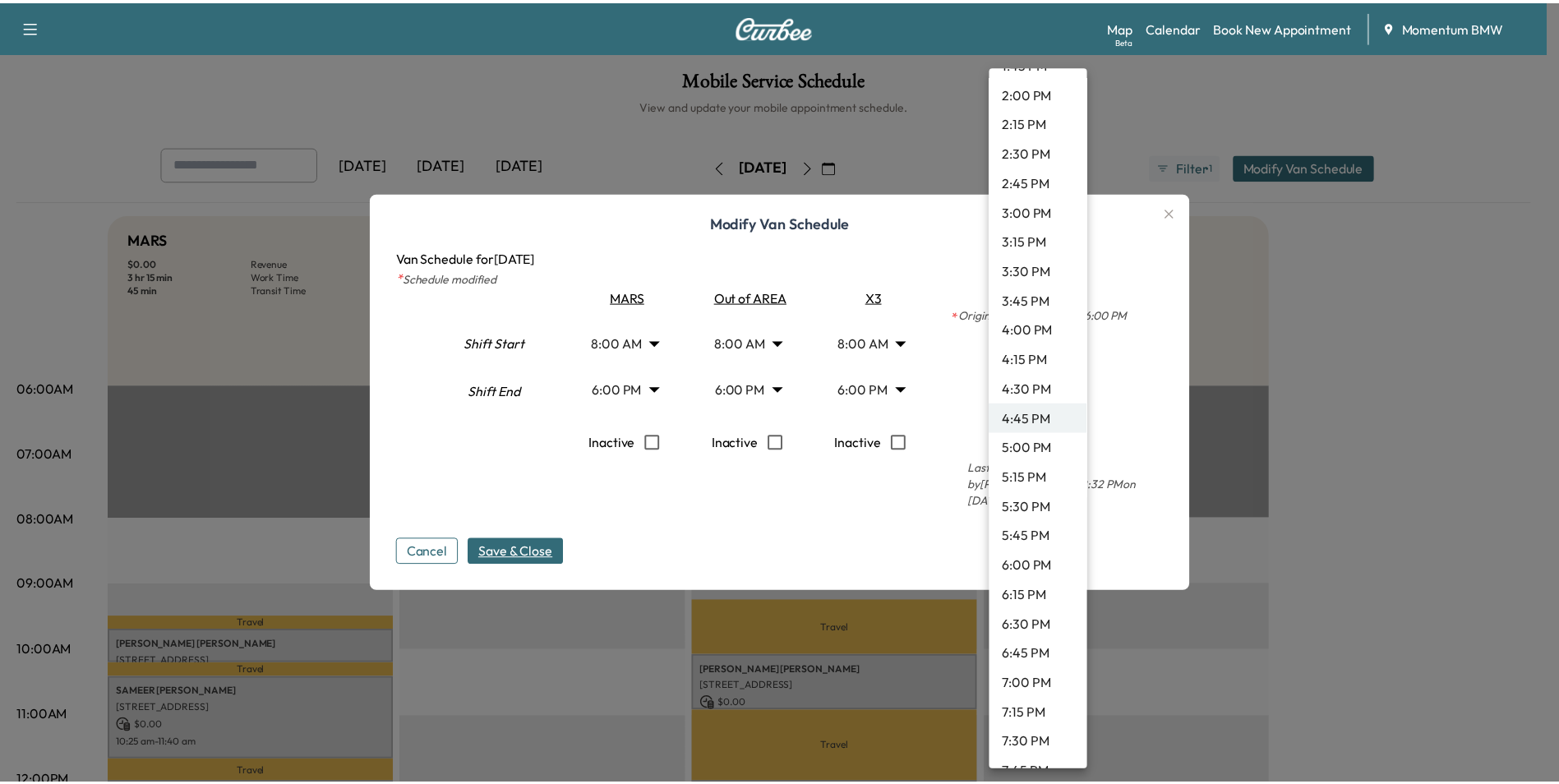
scroll to position [1598, 0]
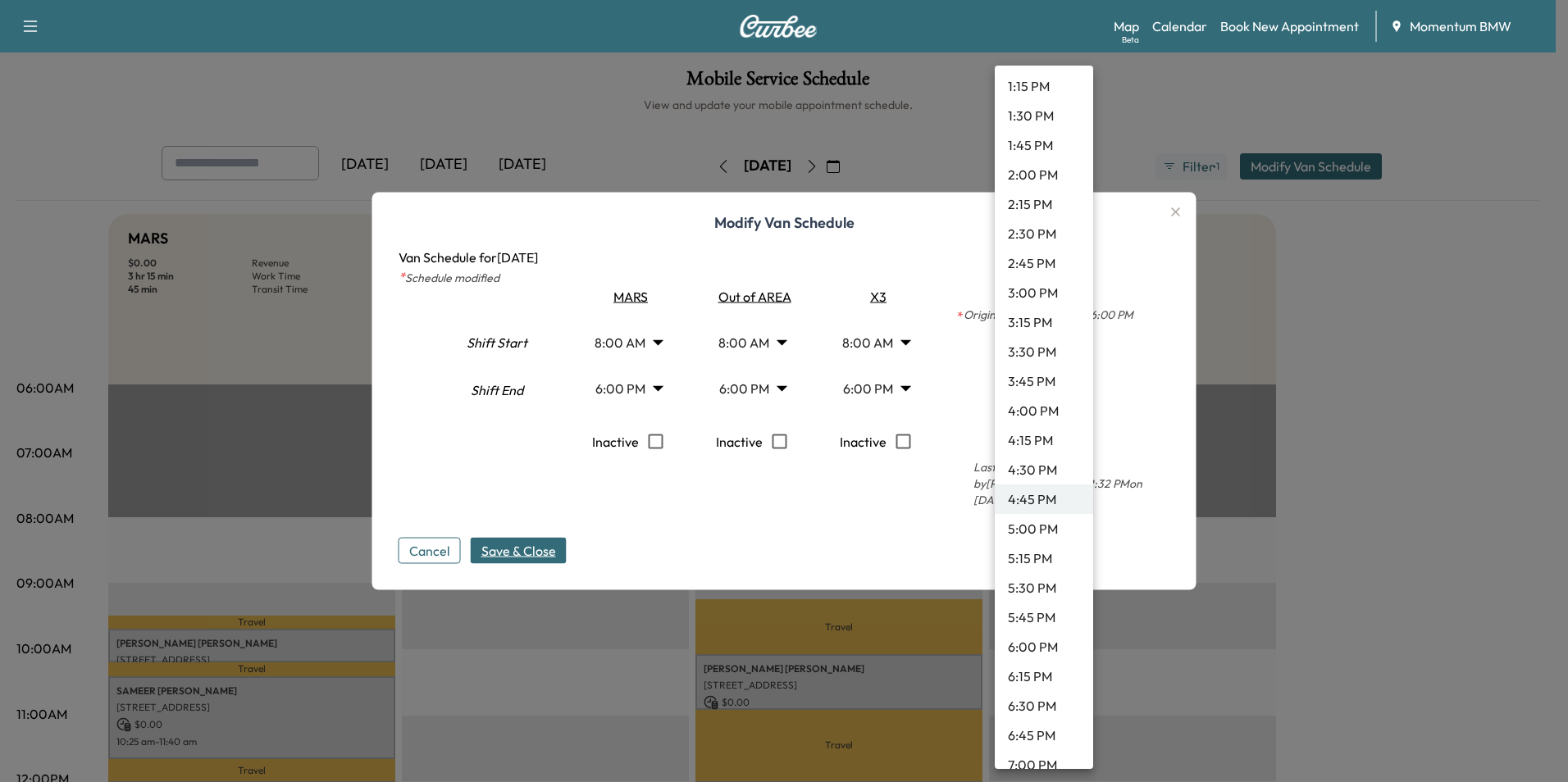
click at [1053, 118] on li "1:30 PM" at bounding box center [1044, 116] width 99 height 29
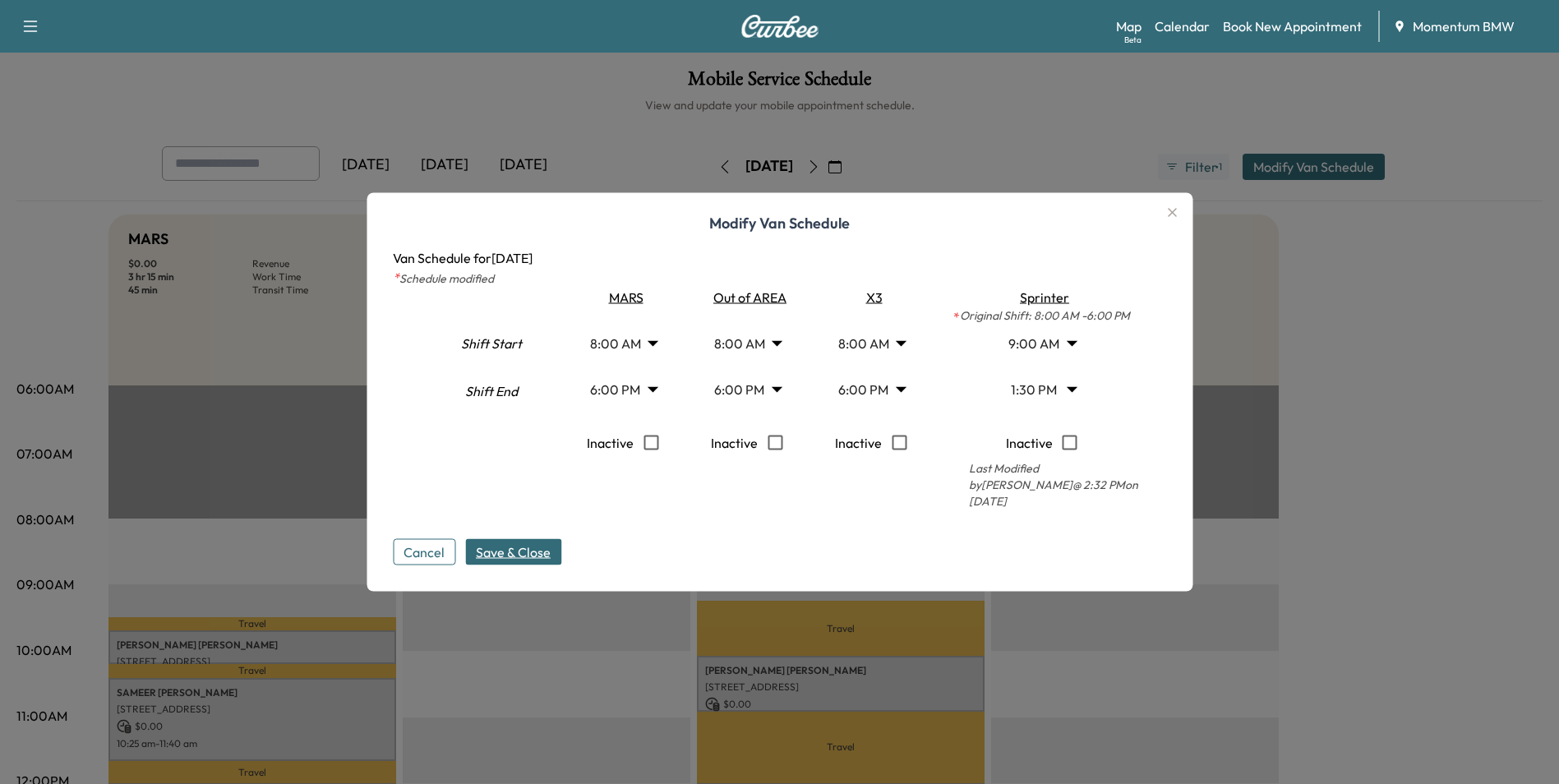
click at [512, 545] on span "Save & Close" at bounding box center [513, 552] width 75 height 20
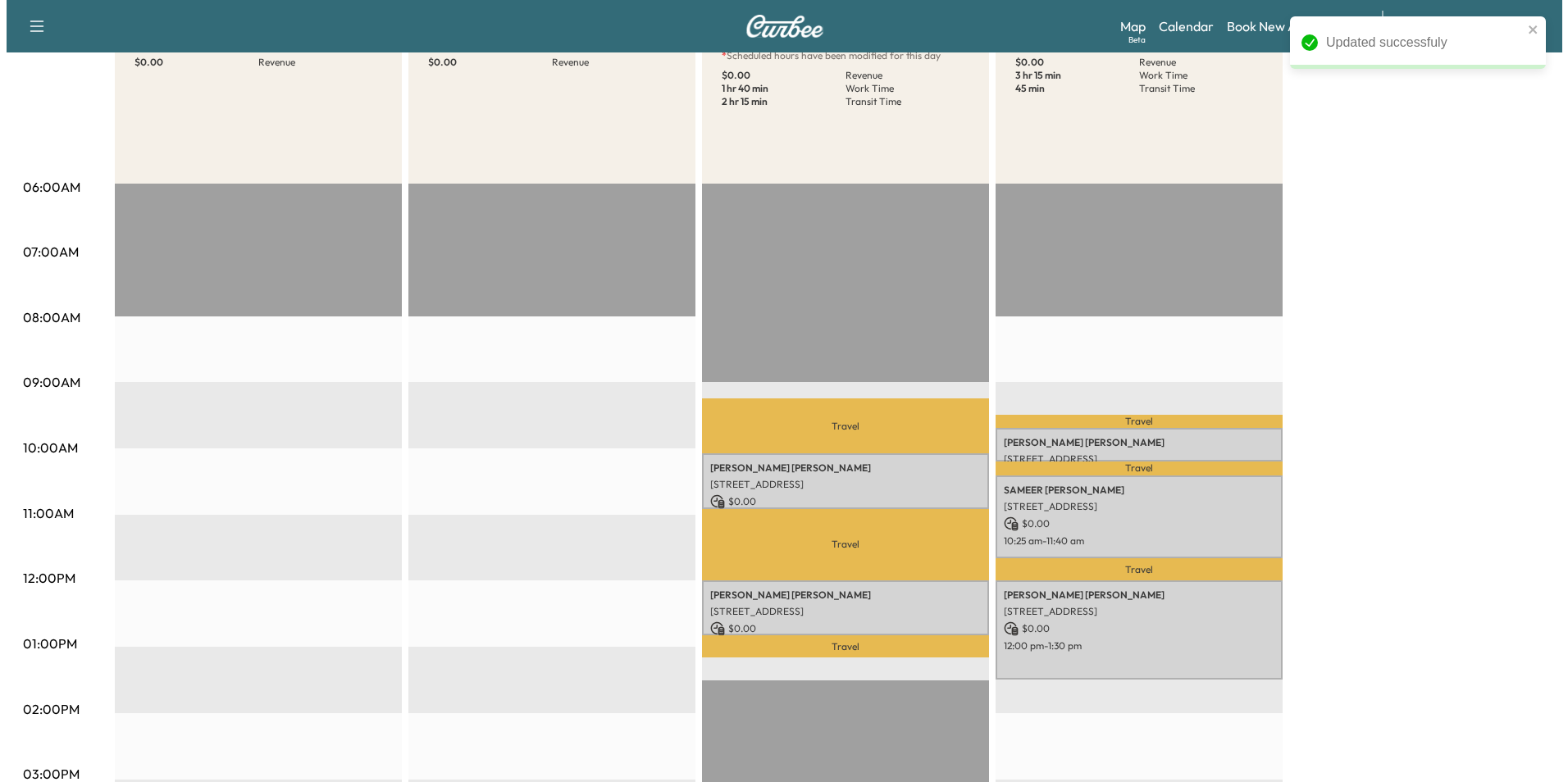
scroll to position [164, 0]
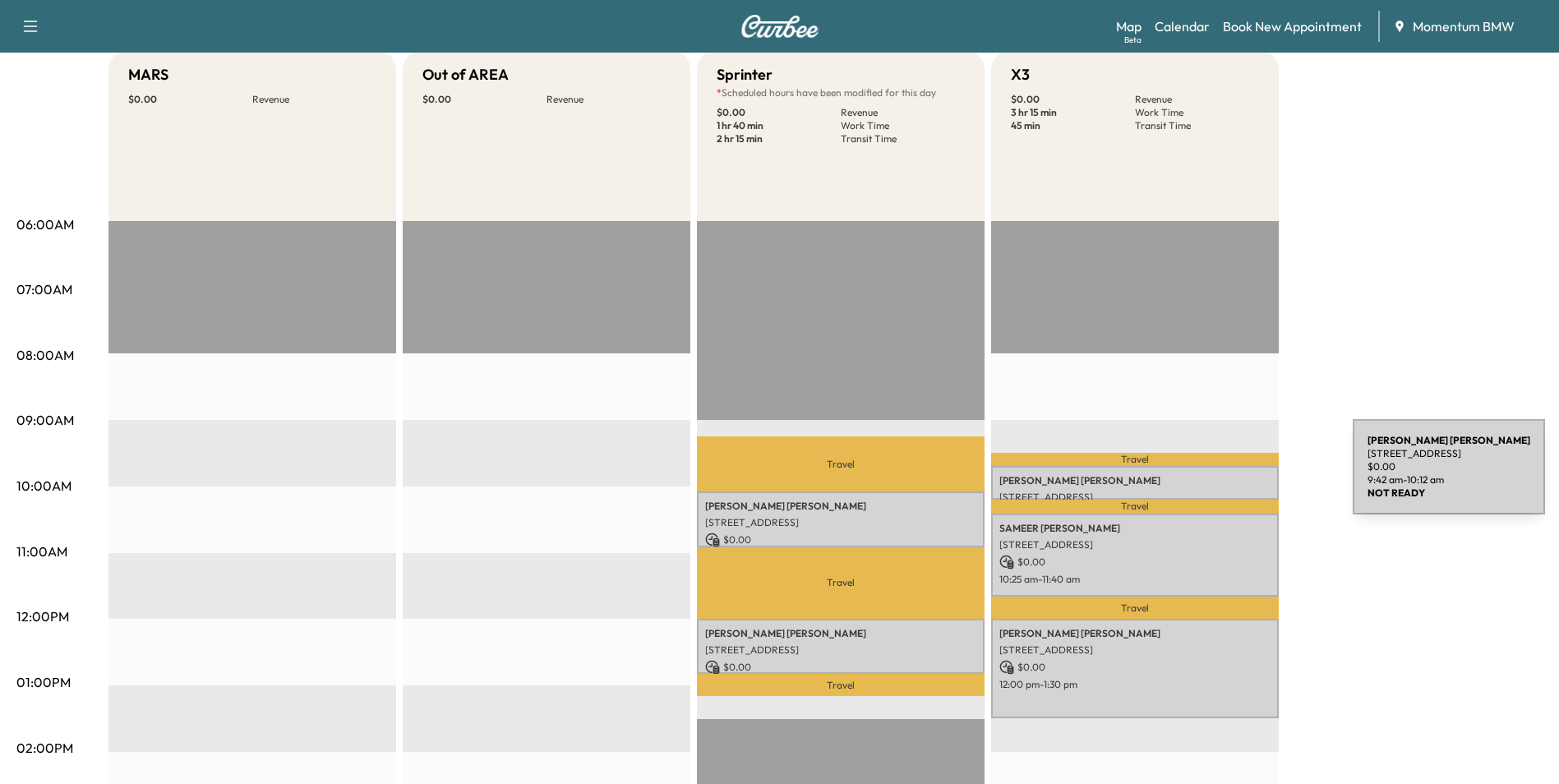
click at [1230, 477] on p "[PERSON_NAME]" at bounding box center [1136, 480] width 271 height 13
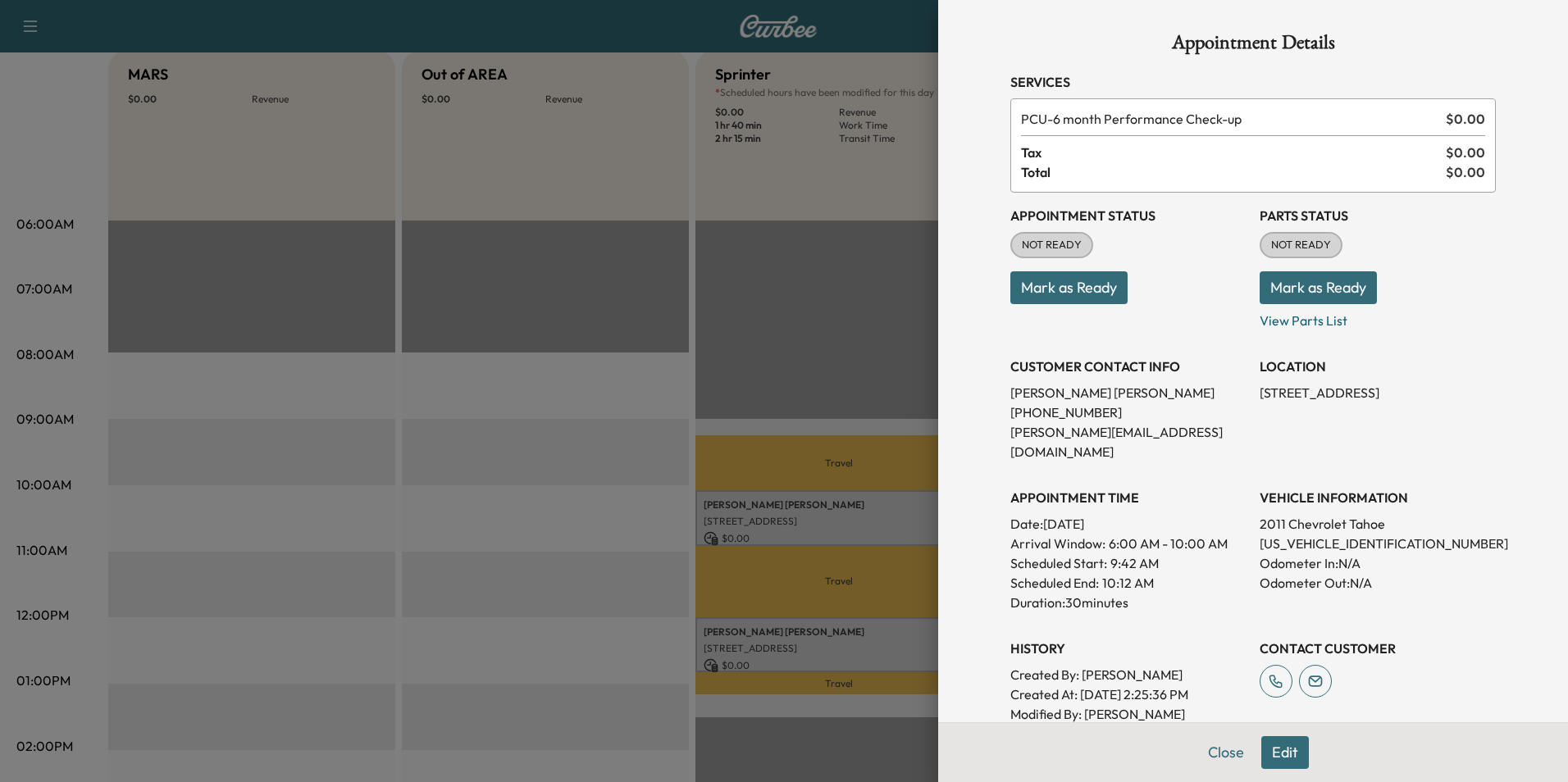
click at [1268, 754] on button "Edit" at bounding box center [1285, 752] width 48 height 33
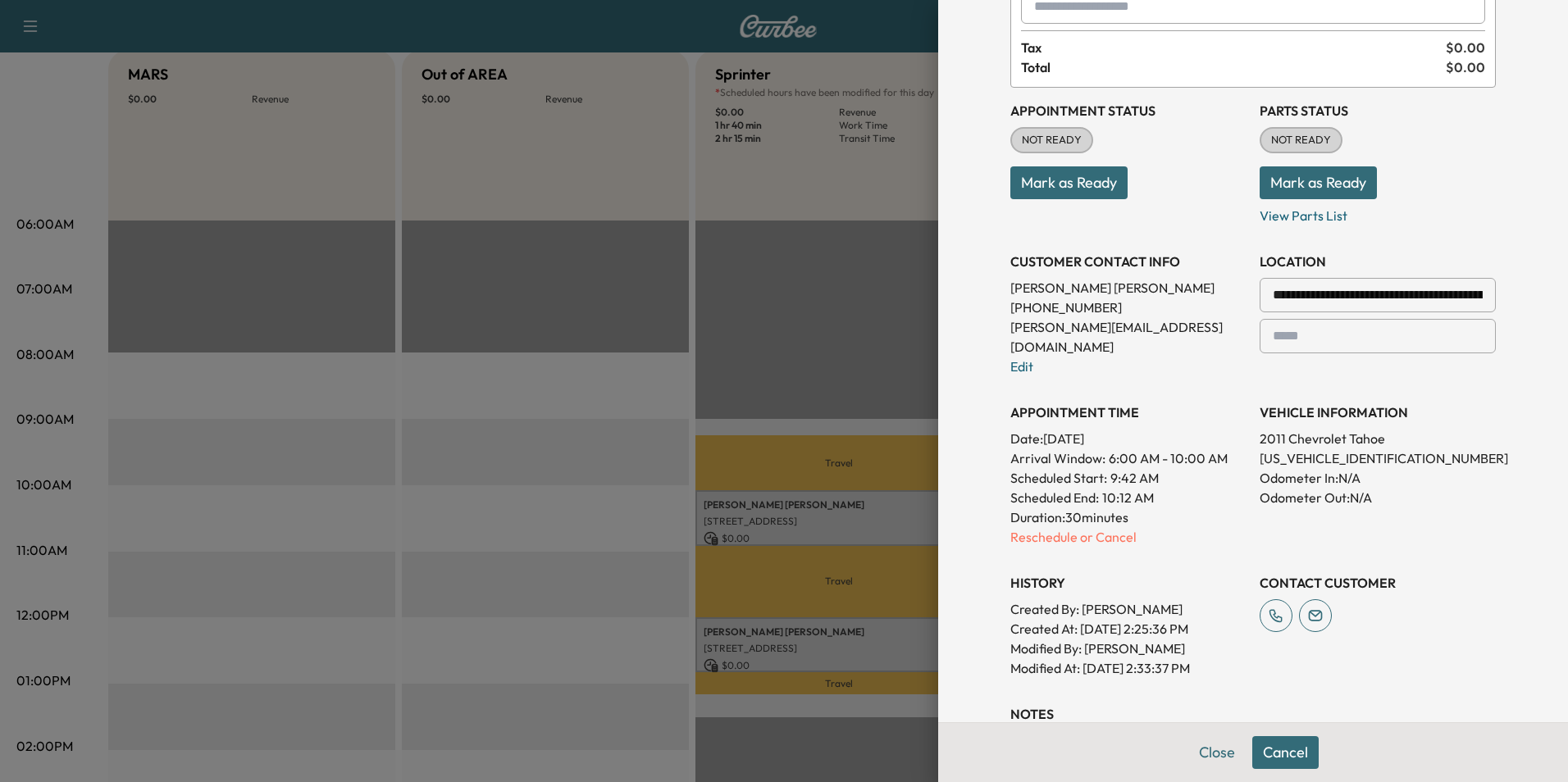
scroll to position [131, 0]
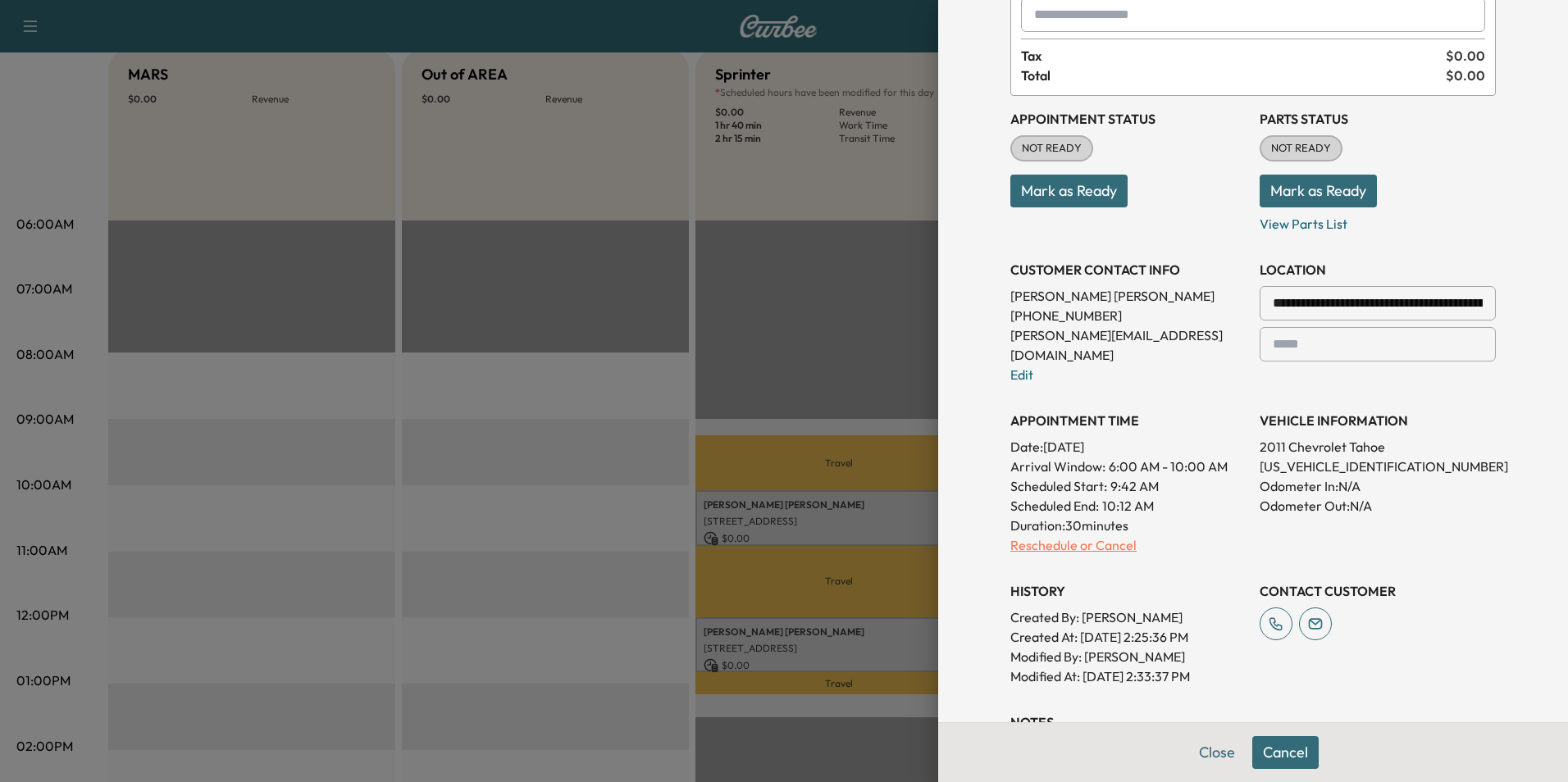
click at [1103, 535] on p "Reschedule or Cancel" at bounding box center [1128, 545] width 236 height 20
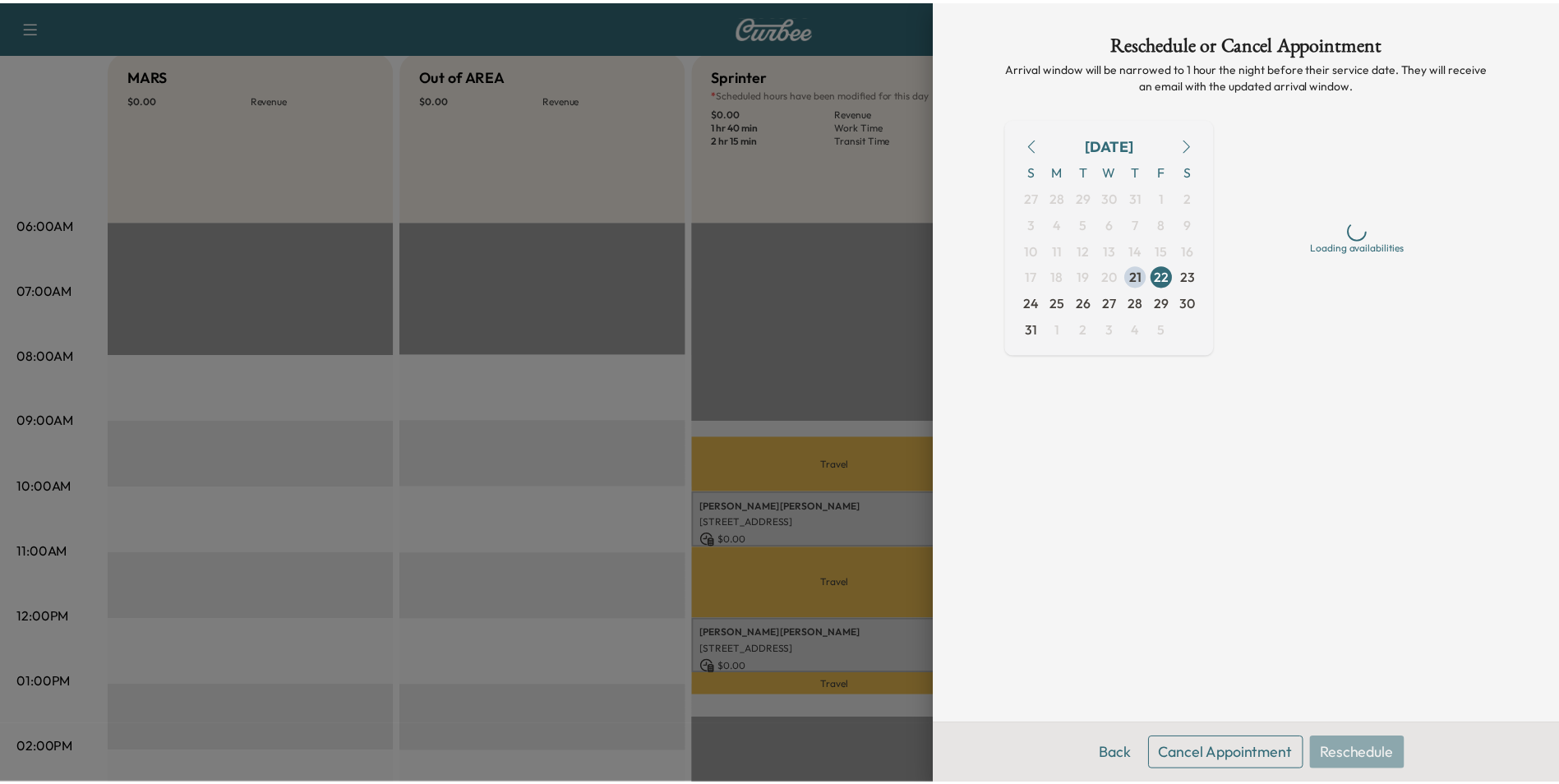
scroll to position [0, 0]
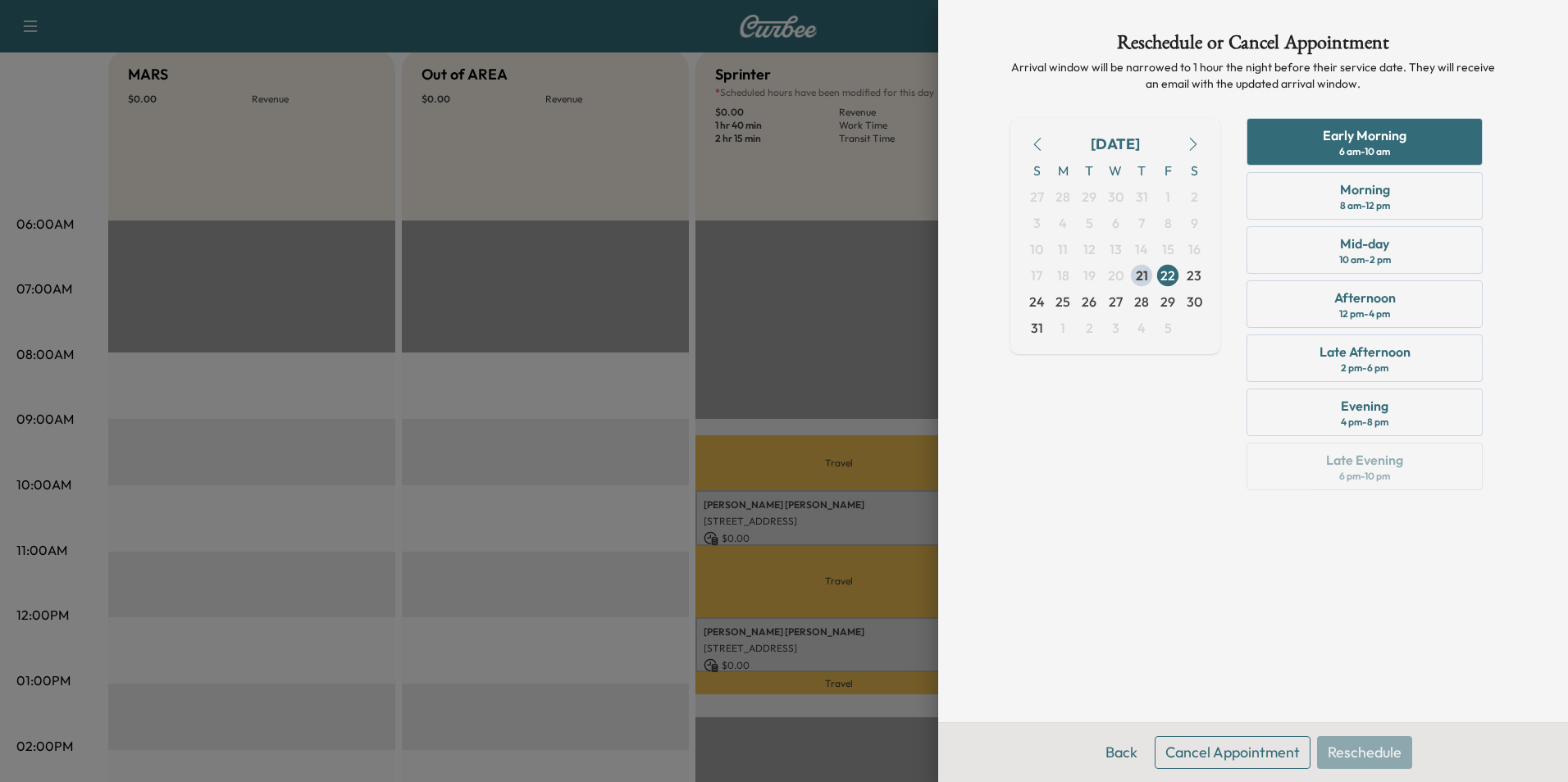
click at [1227, 759] on button "Cancel Appointment" at bounding box center [1232, 752] width 156 height 33
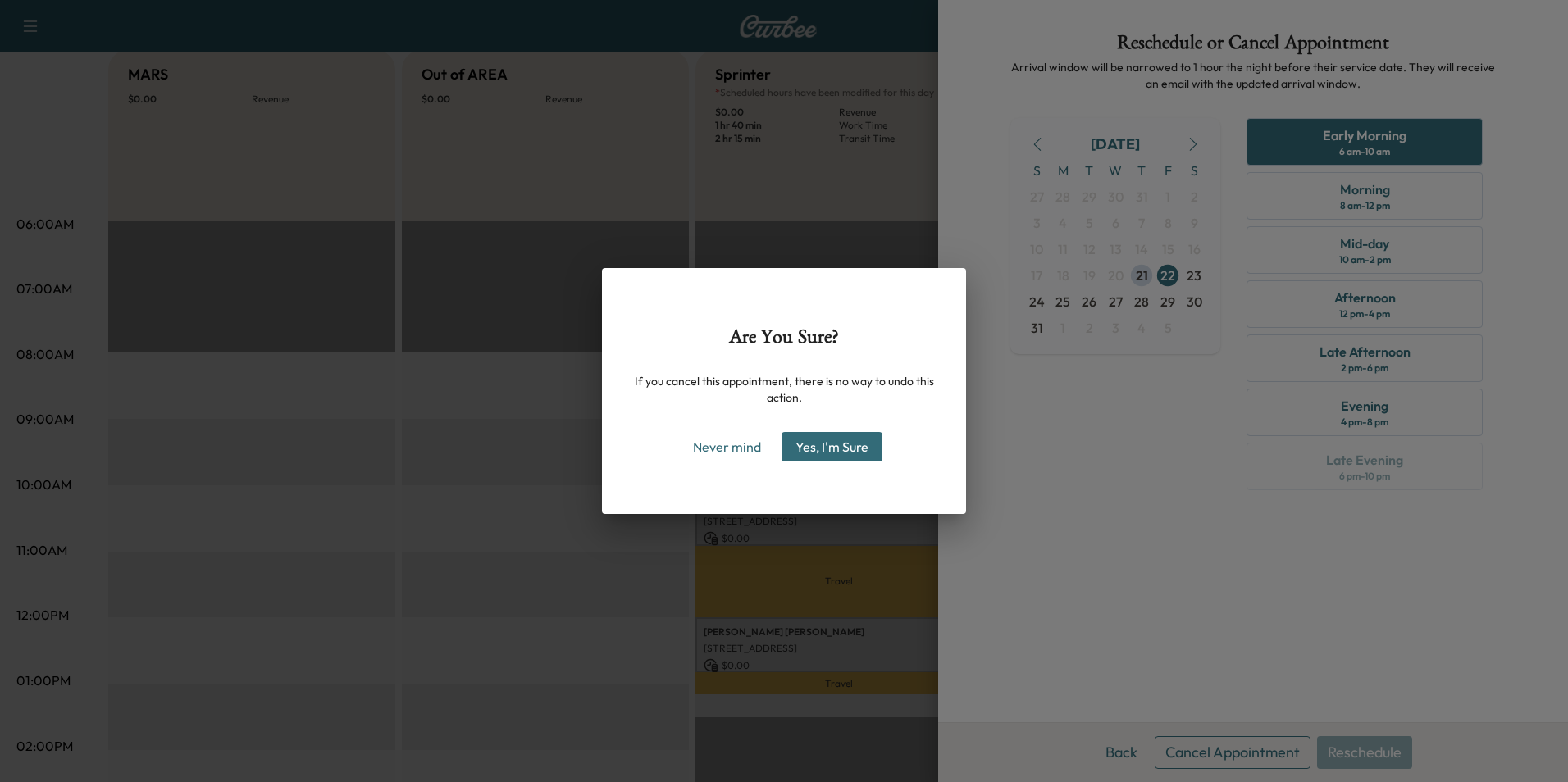
click at [841, 446] on button "Yes, I'm Sure" at bounding box center [832, 446] width 101 height 29
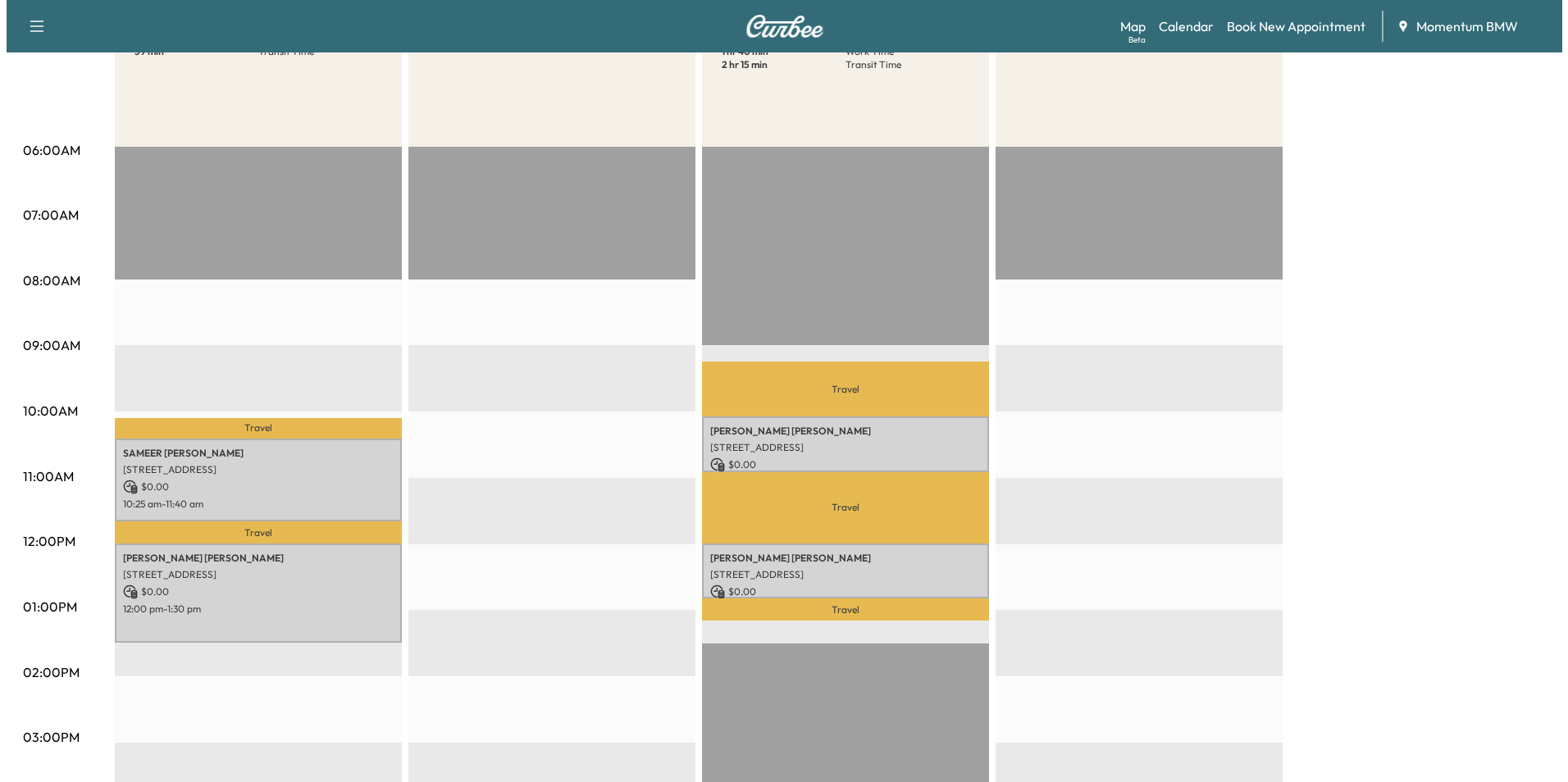
scroll to position [82, 0]
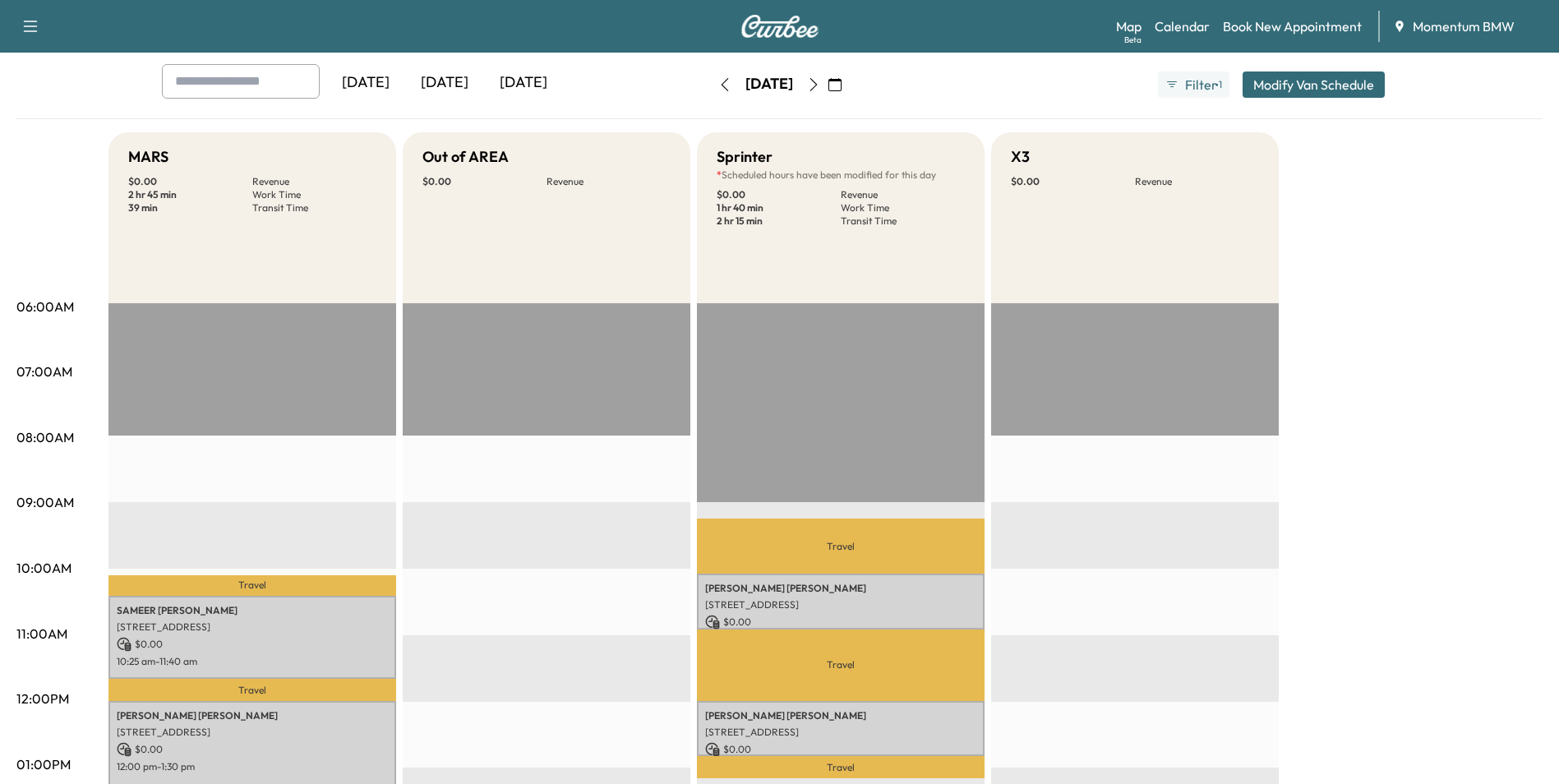
click at [1302, 86] on button "Modify Van Schedule" at bounding box center [1314, 84] width 143 height 27
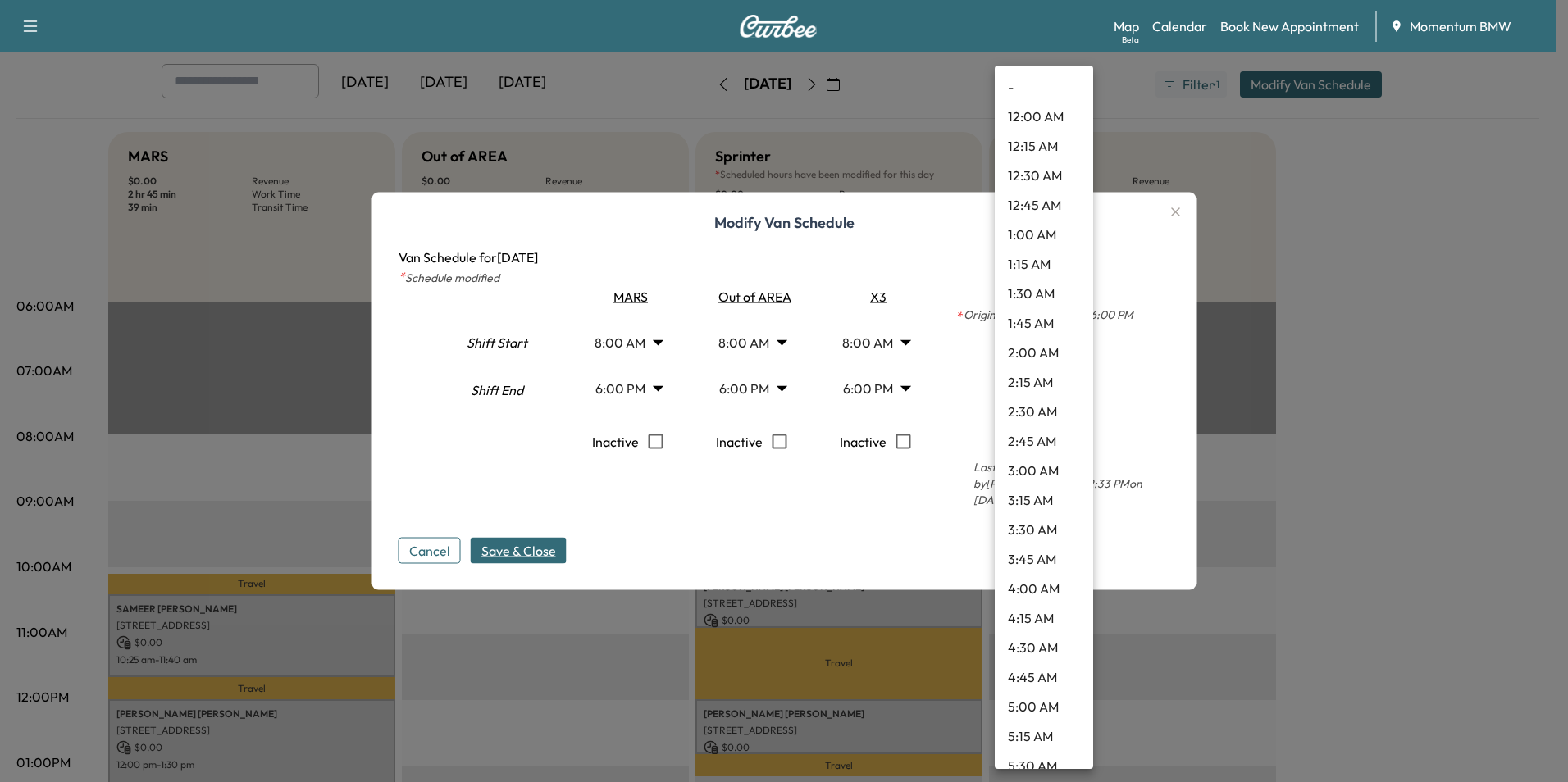
click at [1075, 396] on body "Support Log Out Map Beta Calendar Book New Appointment Momentum BMW Mobile Serv…" at bounding box center [784, 308] width 1568 height 782
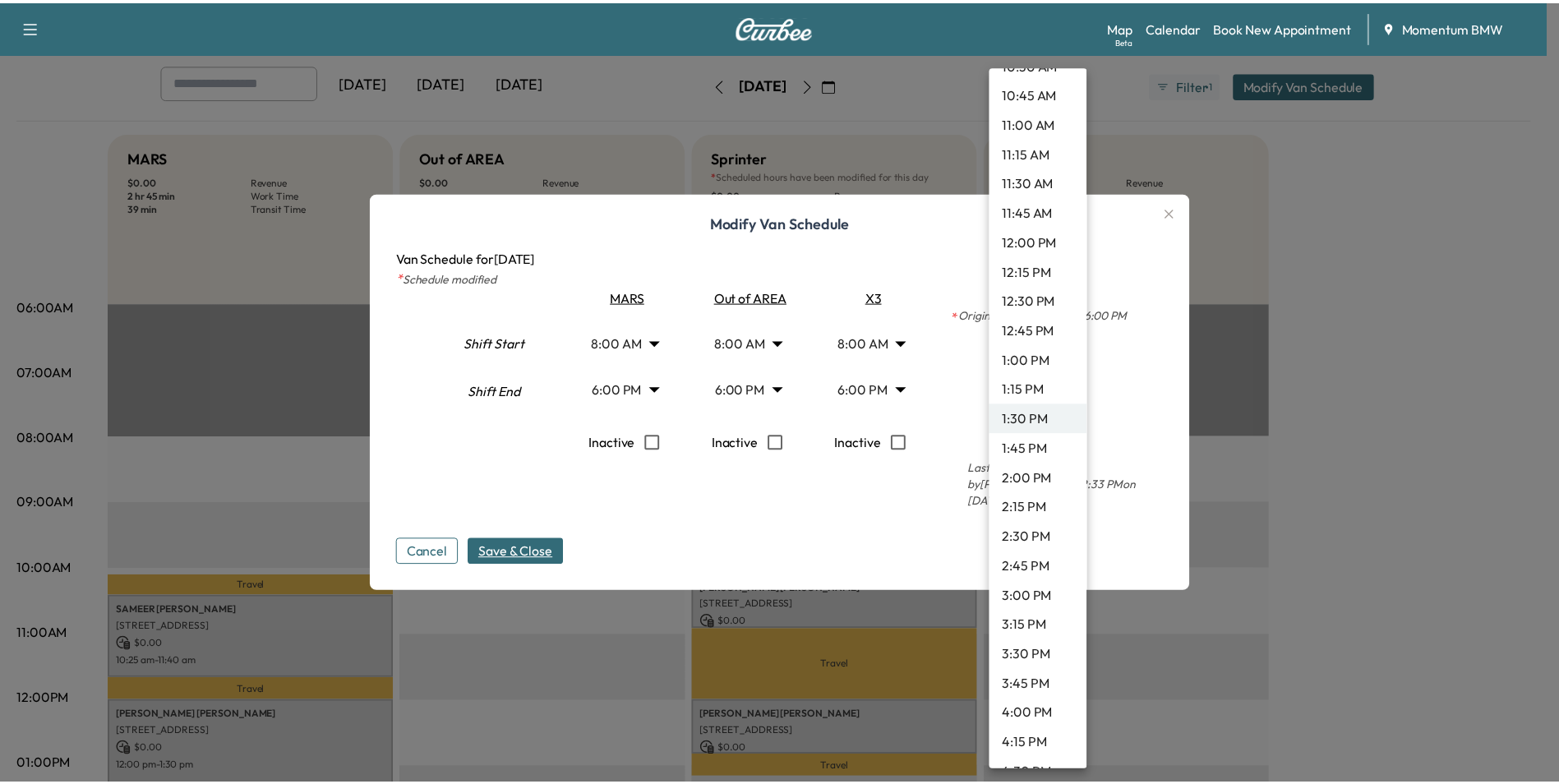
scroll to position [1378, 0]
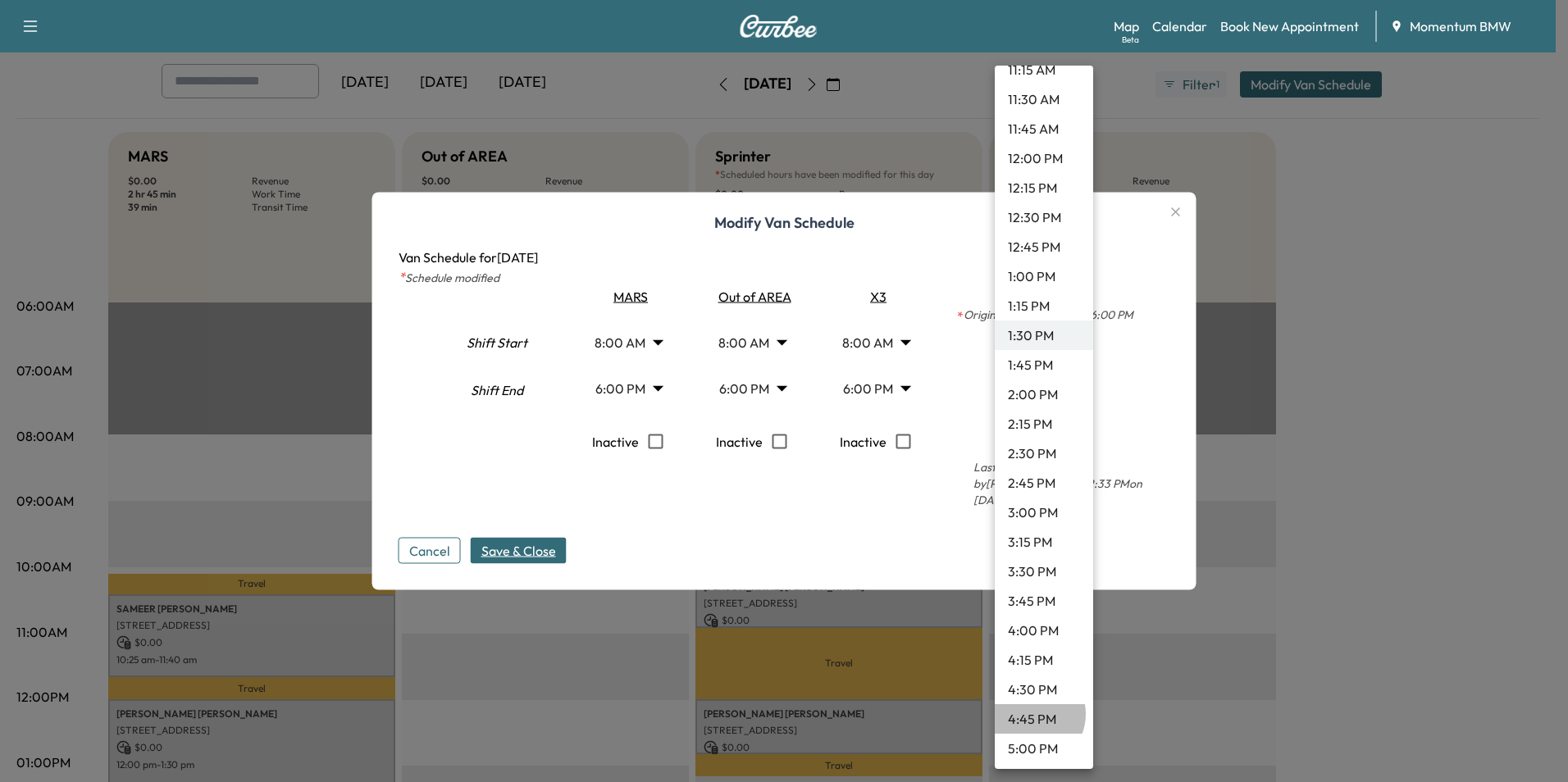
click at [1031, 713] on li "4:45 PM" at bounding box center [1044, 719] width 99 height 29
type input "*****"
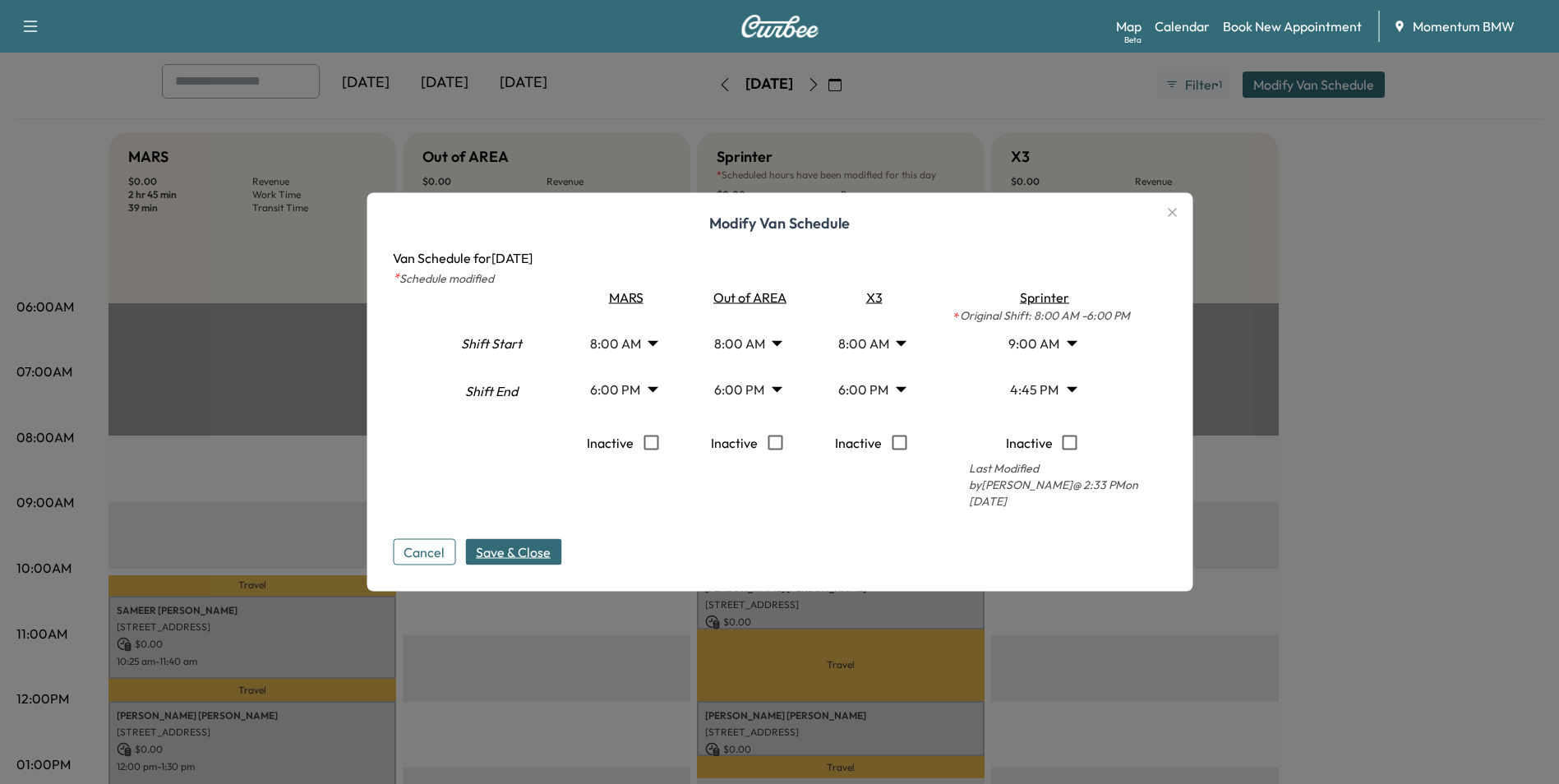
click at [521, 545] on span "Save & Close" at bounding box center [513, 552] width 75 height 20
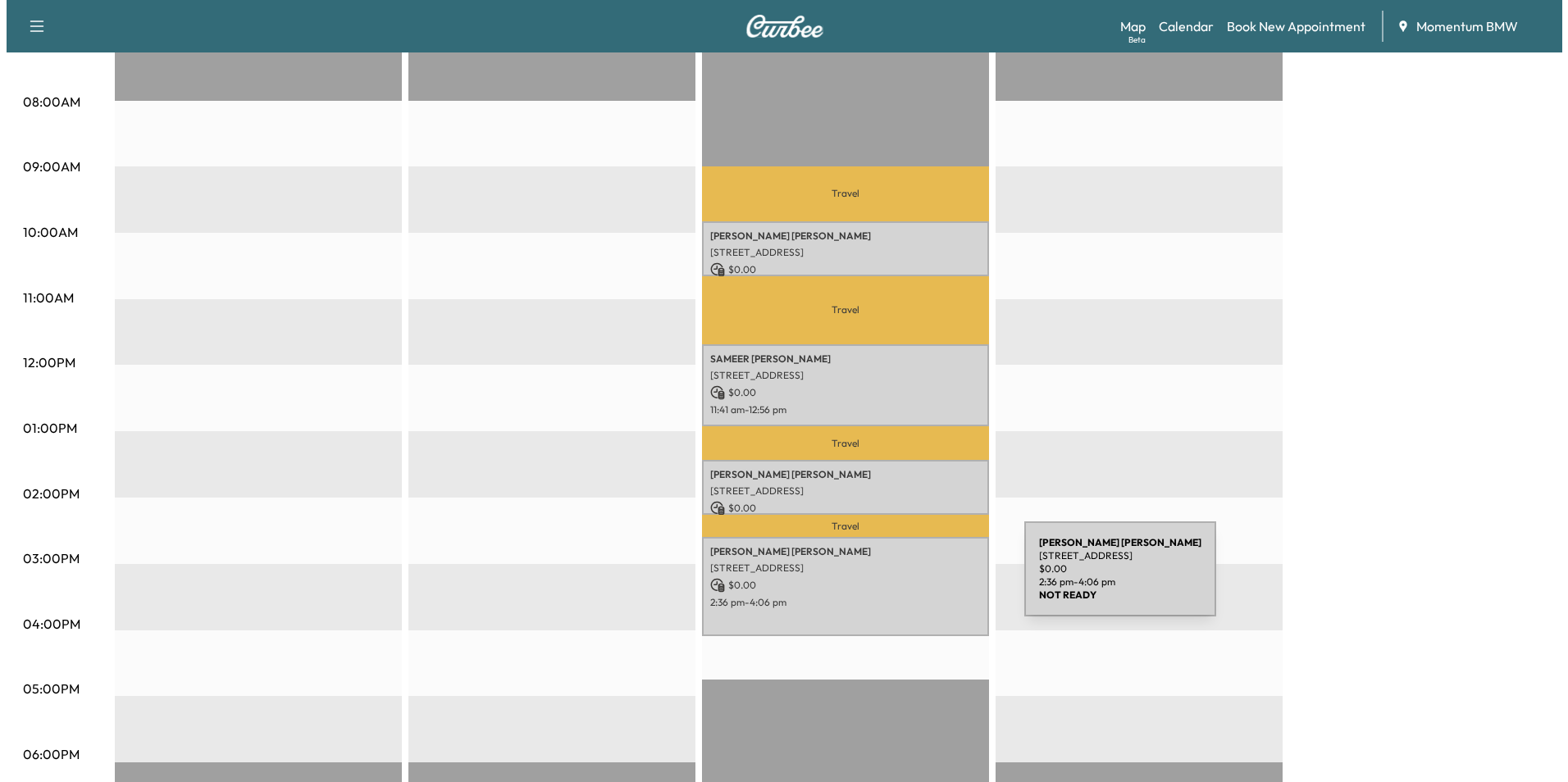
scroll to position [492, 0]
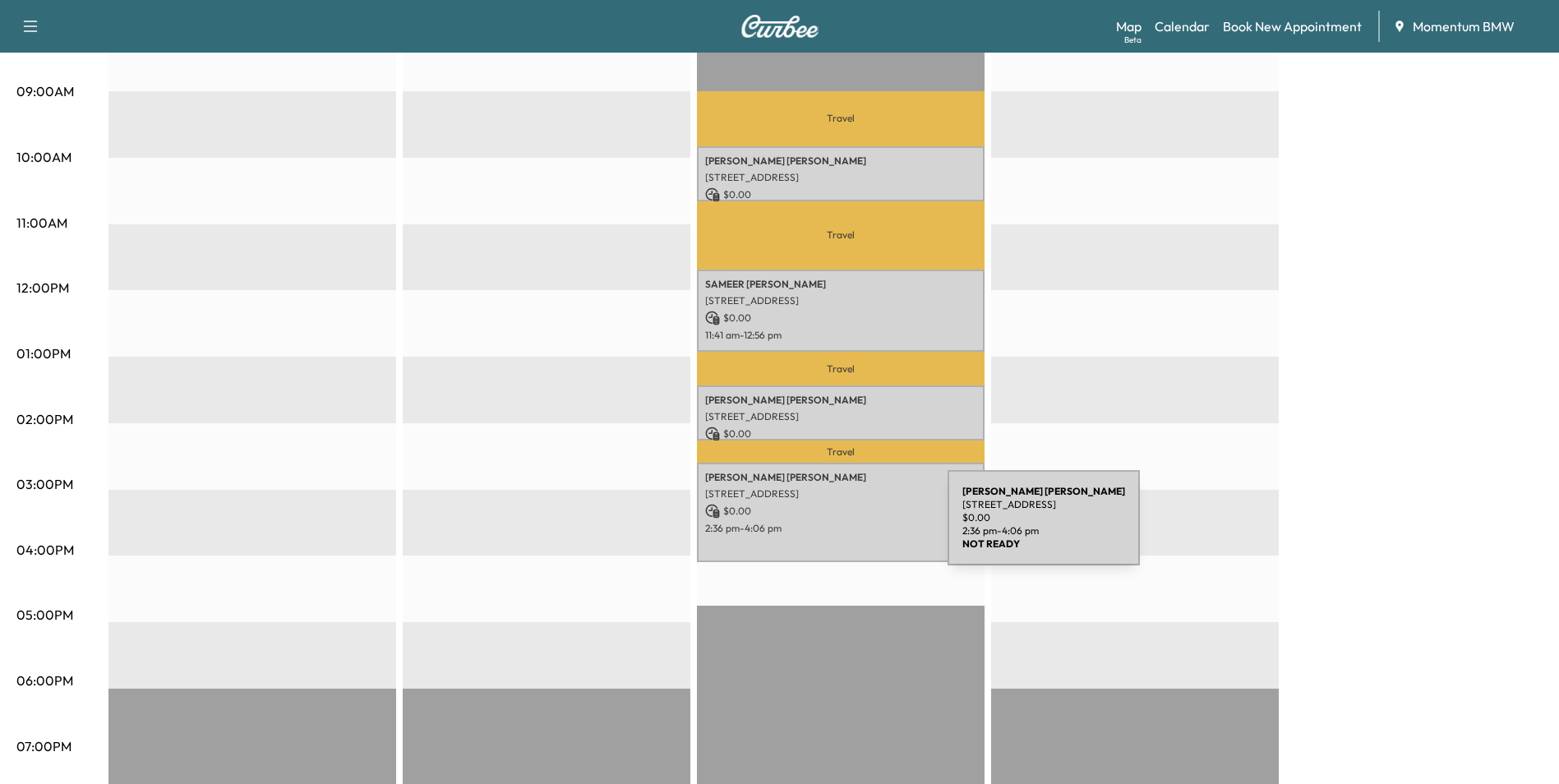
click at [825, 527] on p "2:36 pm - 4:06 pm" at bounding box center [841, 528] width 271 height 13
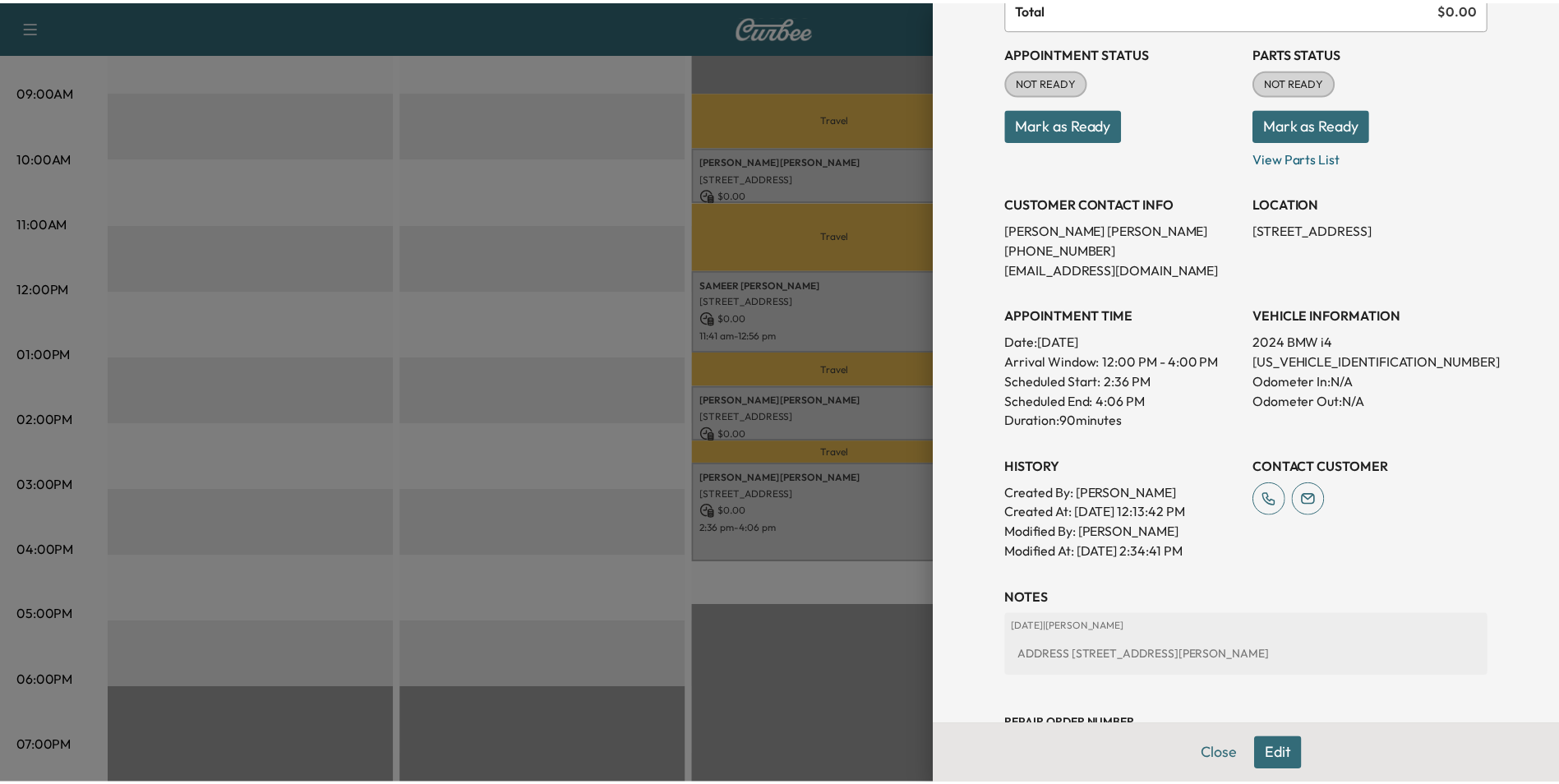
scroll to position [228, 0]
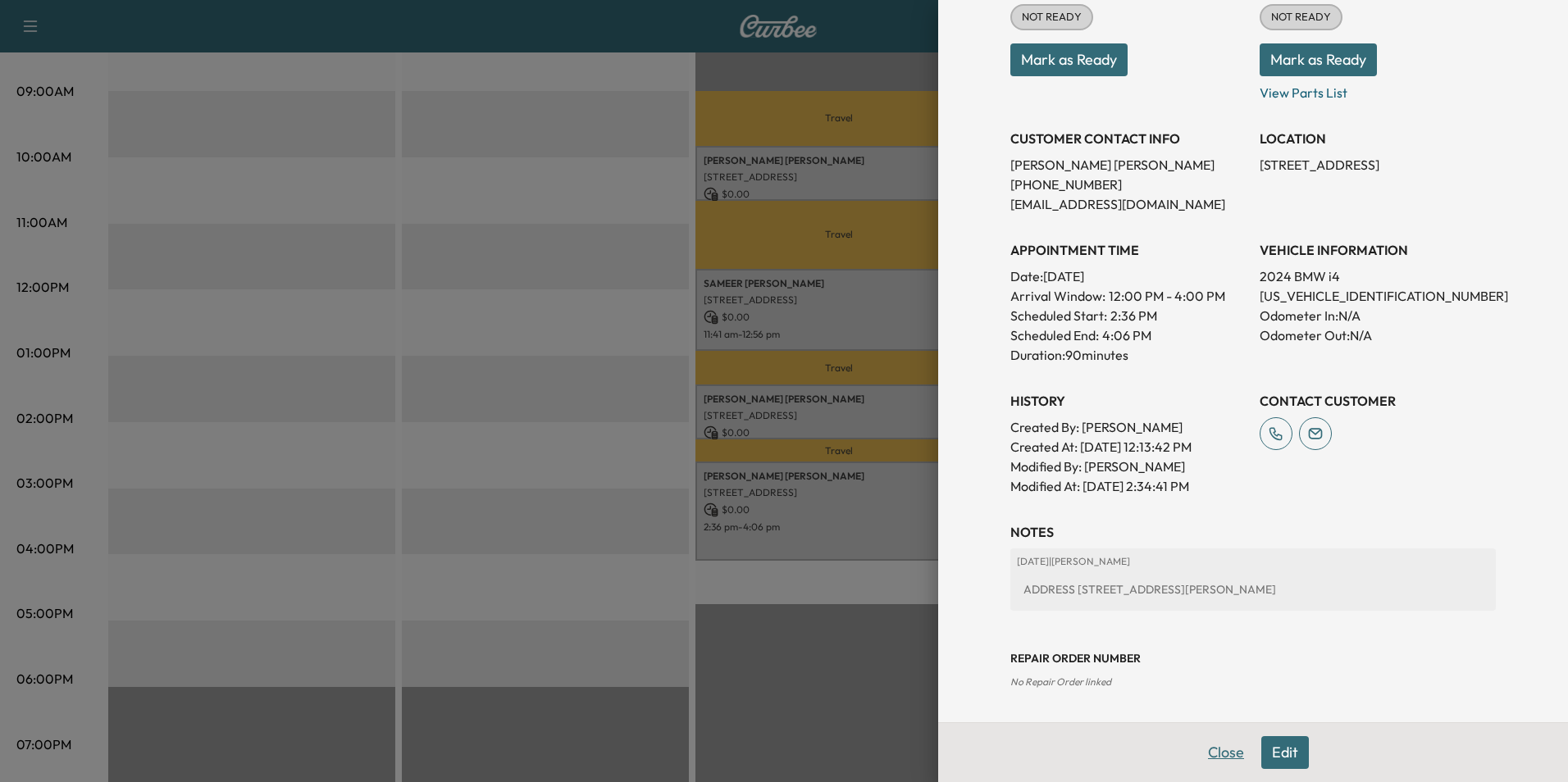
click at [1221, 758] on button "Close" at bounding box center [1225, 752] width 57 height 33
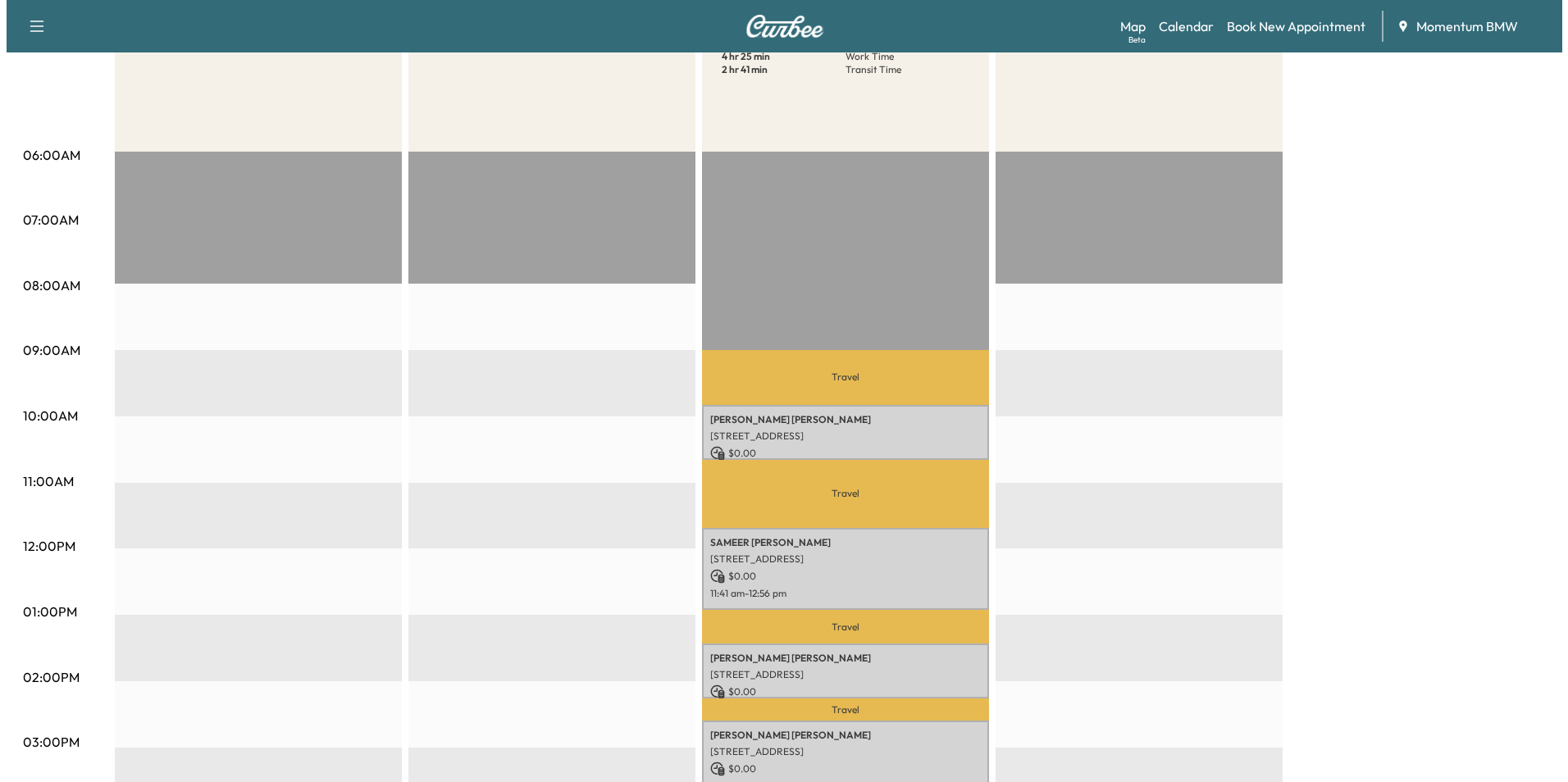
scroll to position [328, 0]
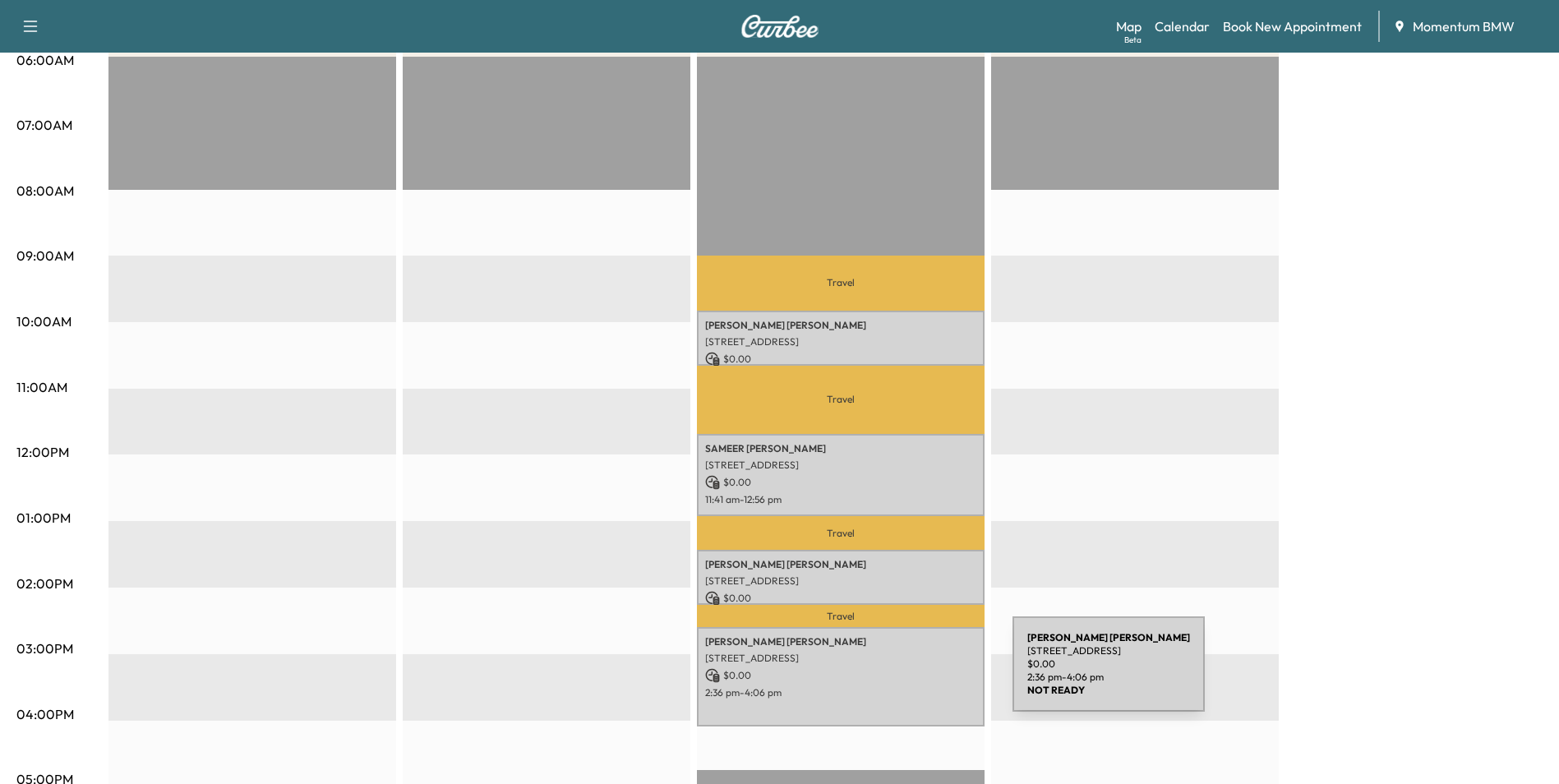
click at [889, 674] on p "$ 0.00" at bounding box center [841, 675] width 271 height 15
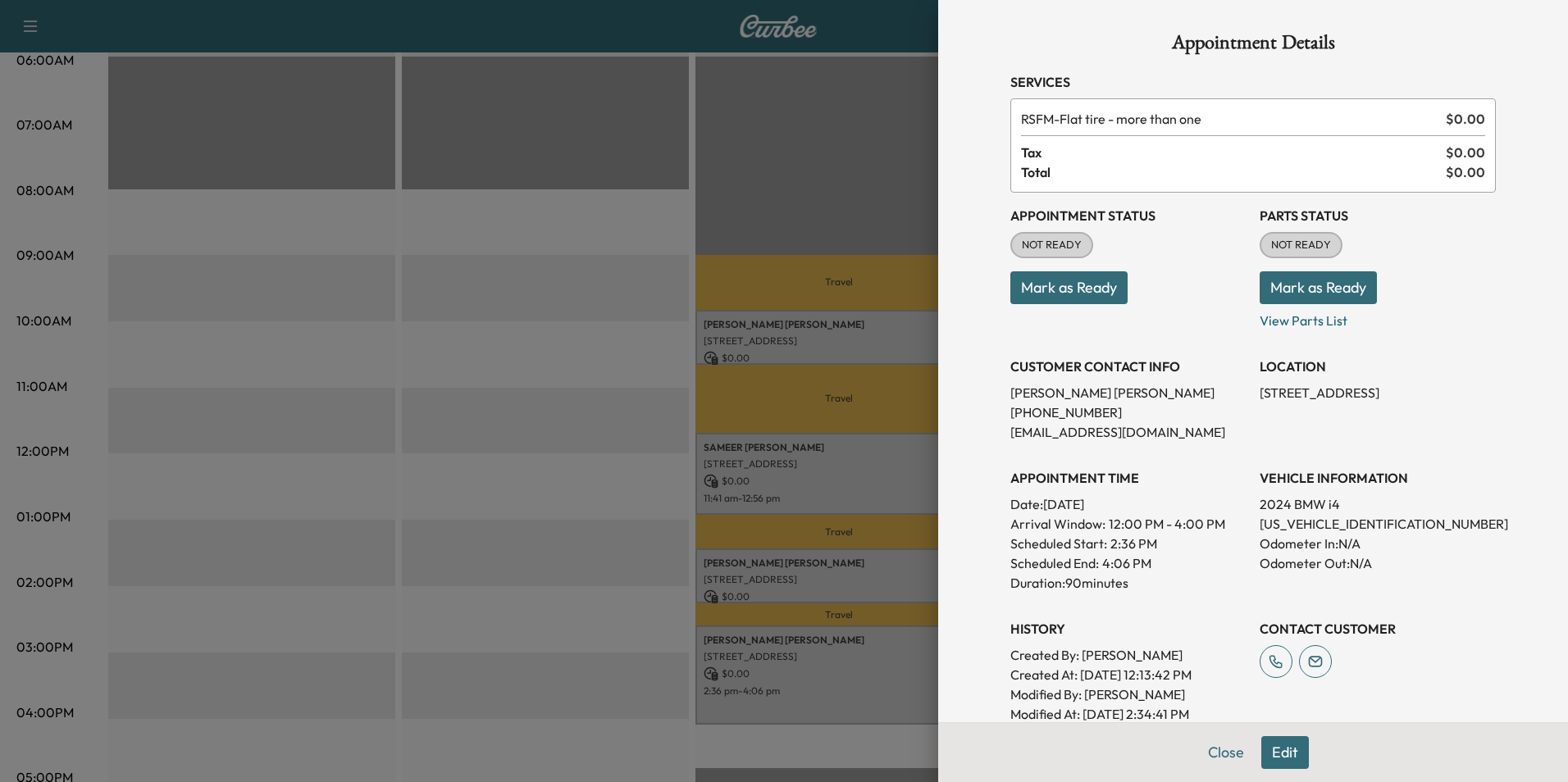
click at [1287, 755] on button "Edit" at bounding box center [1285, 752] width 48 height 33
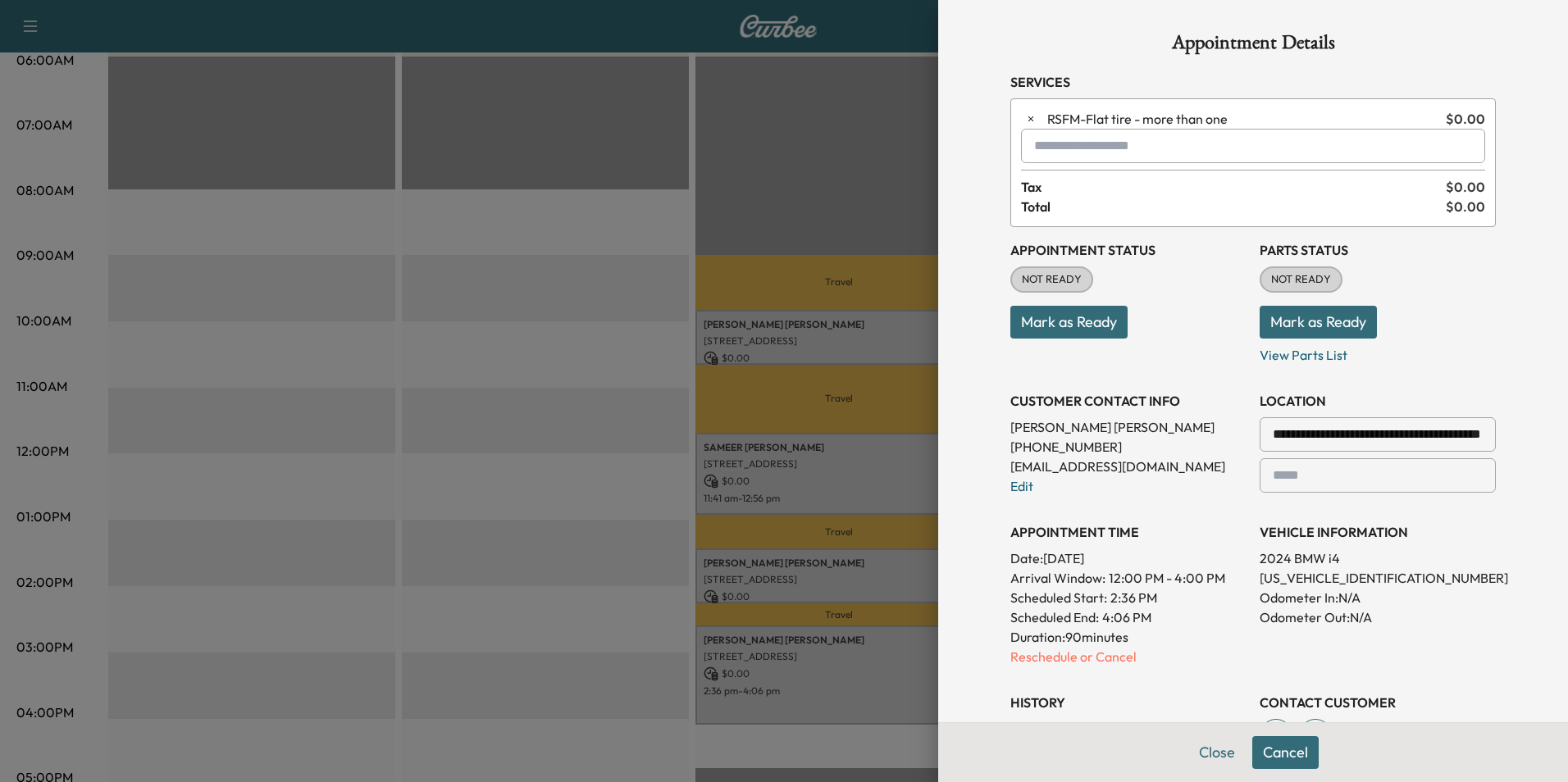
click at [1050, 148] on input "text" at bounding box center [1253, 146] width 464 height 34
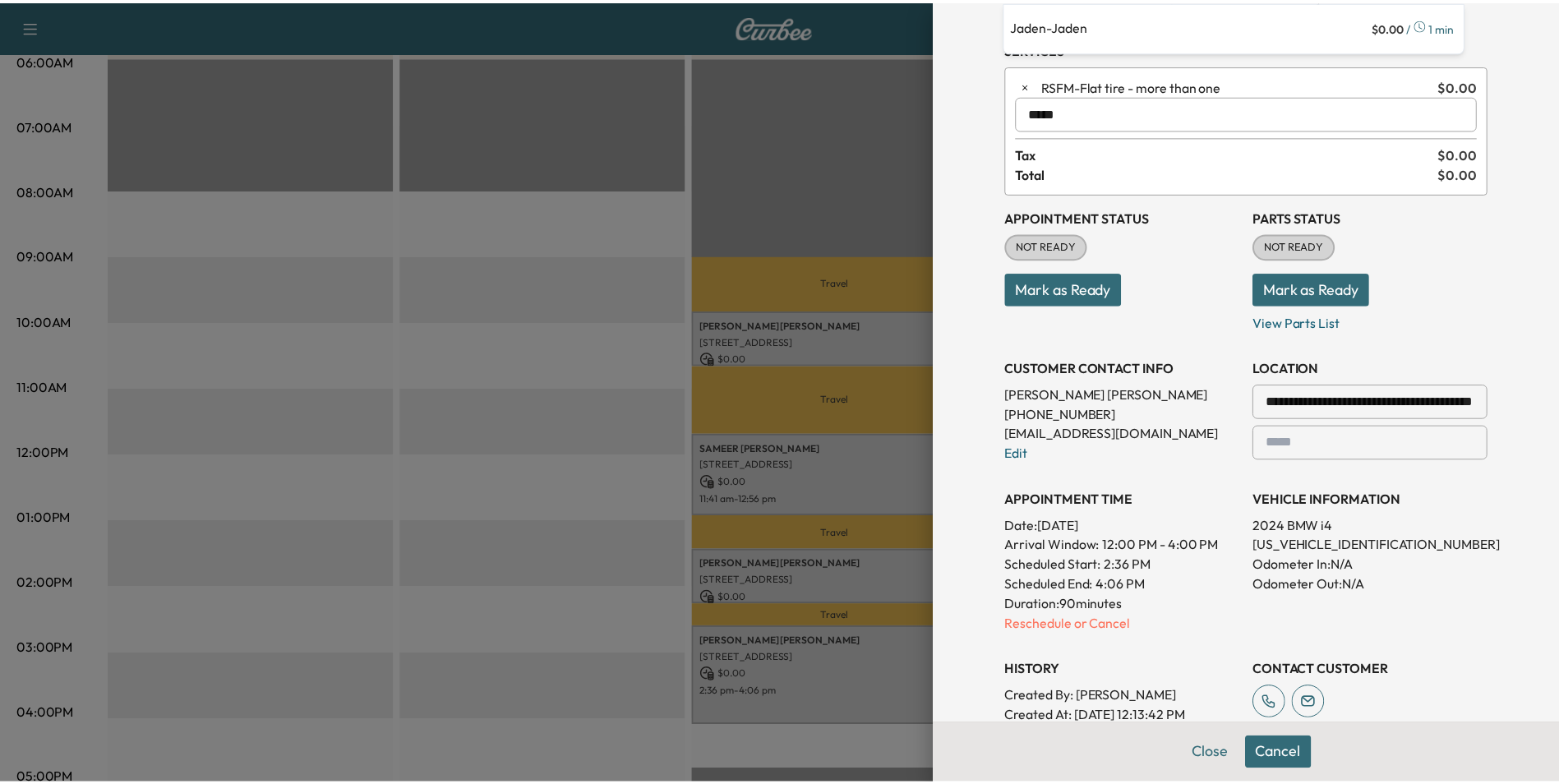
scroll to position [29, 0]
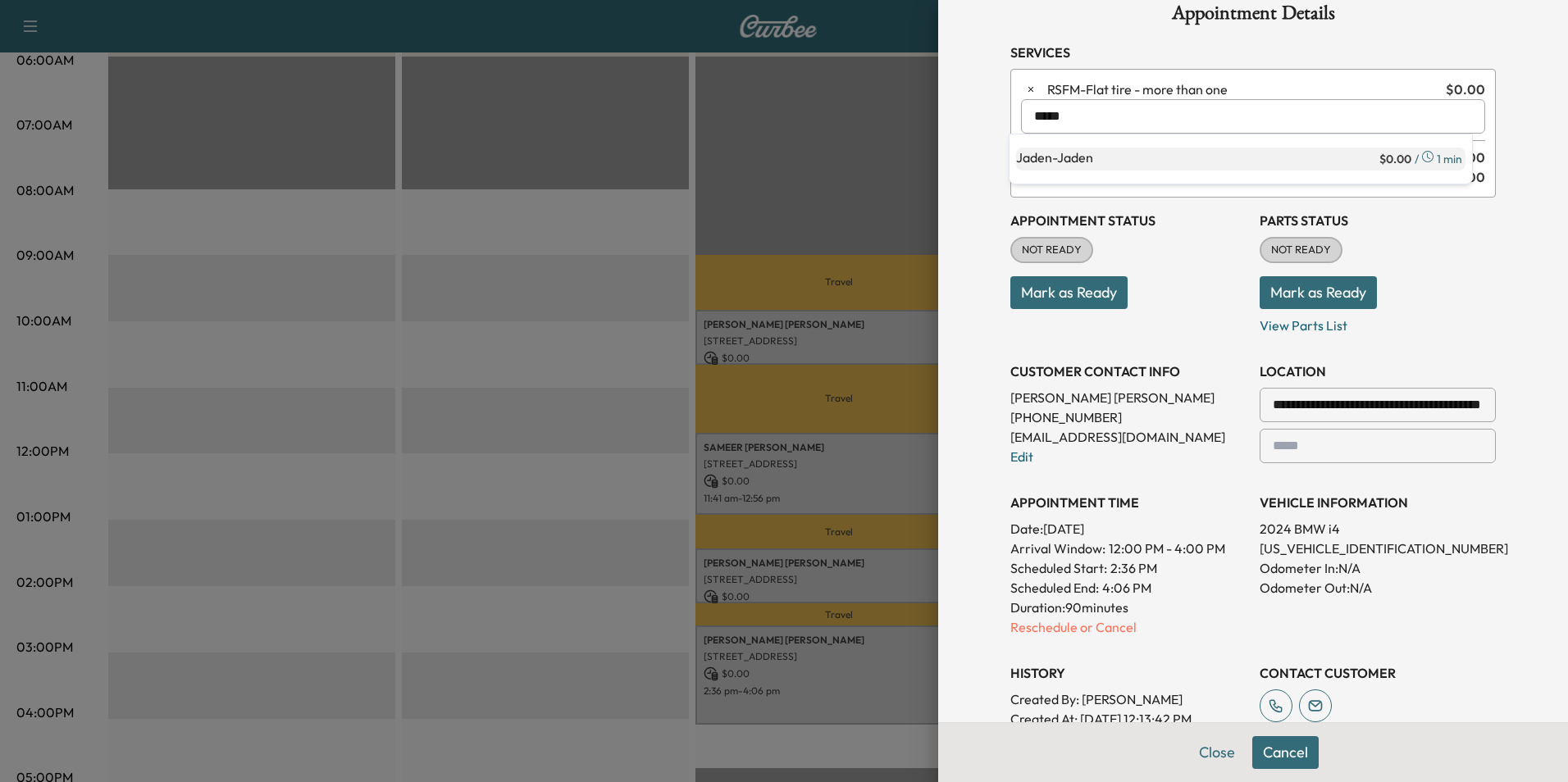
click at [1082, 158] on p "[PERSON_NAME]" at bounding box center [1196, 158] width 360 height 23
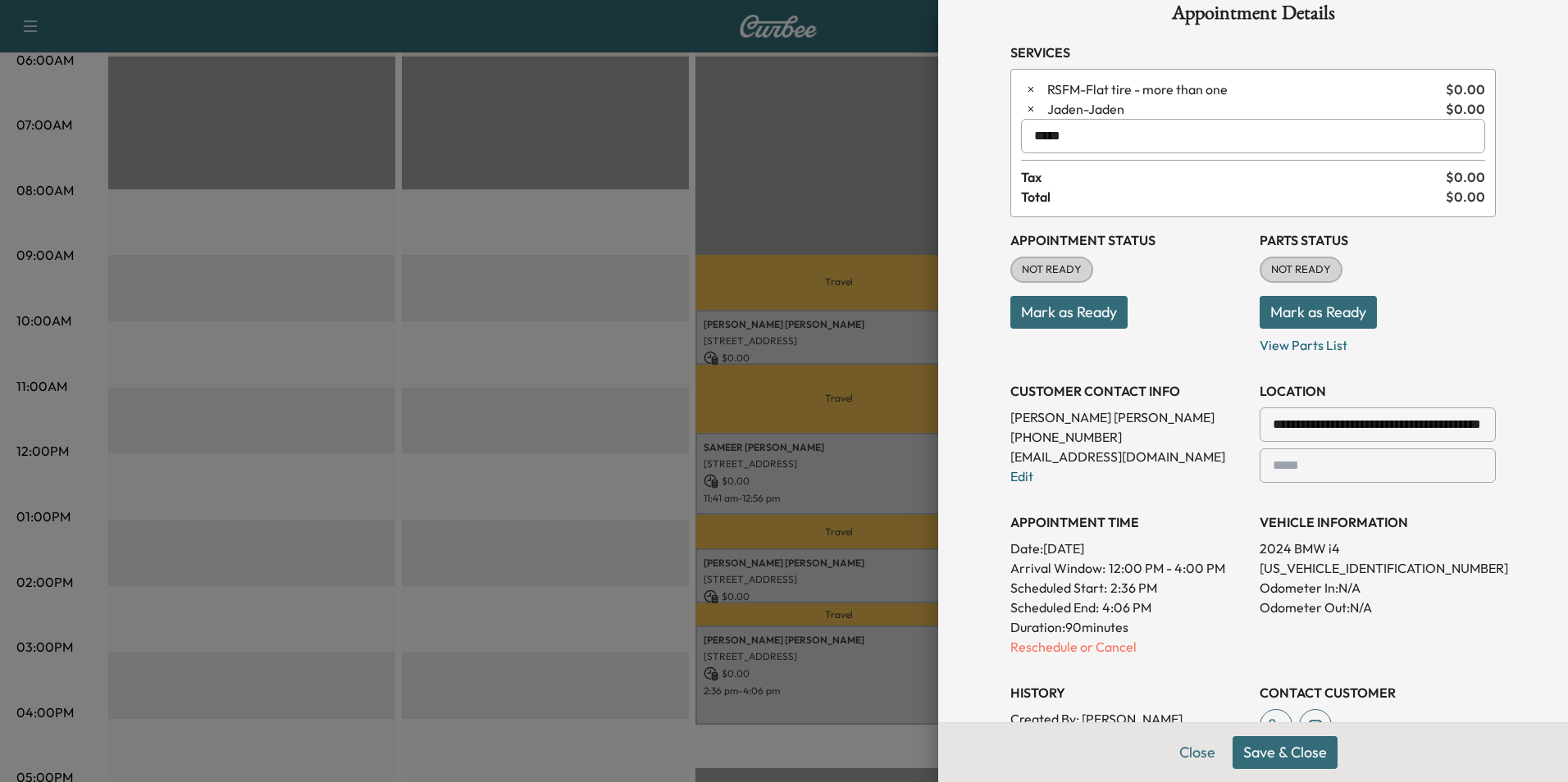
type input "*****"
click at [1271, 761] on button "Save & Close" at bounding box center [1284, 752] width 105 height 33
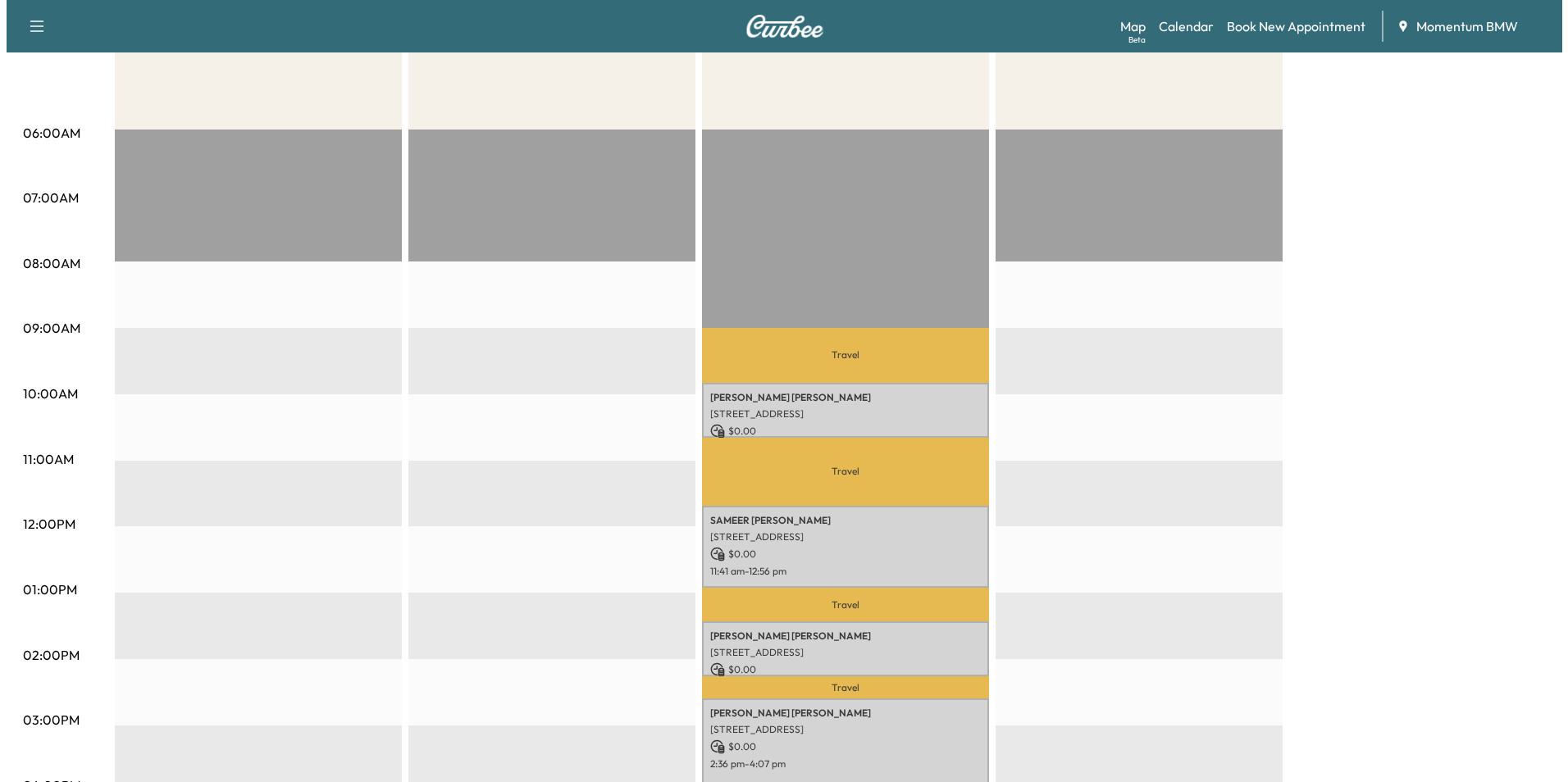
scroll to position [164, 0]
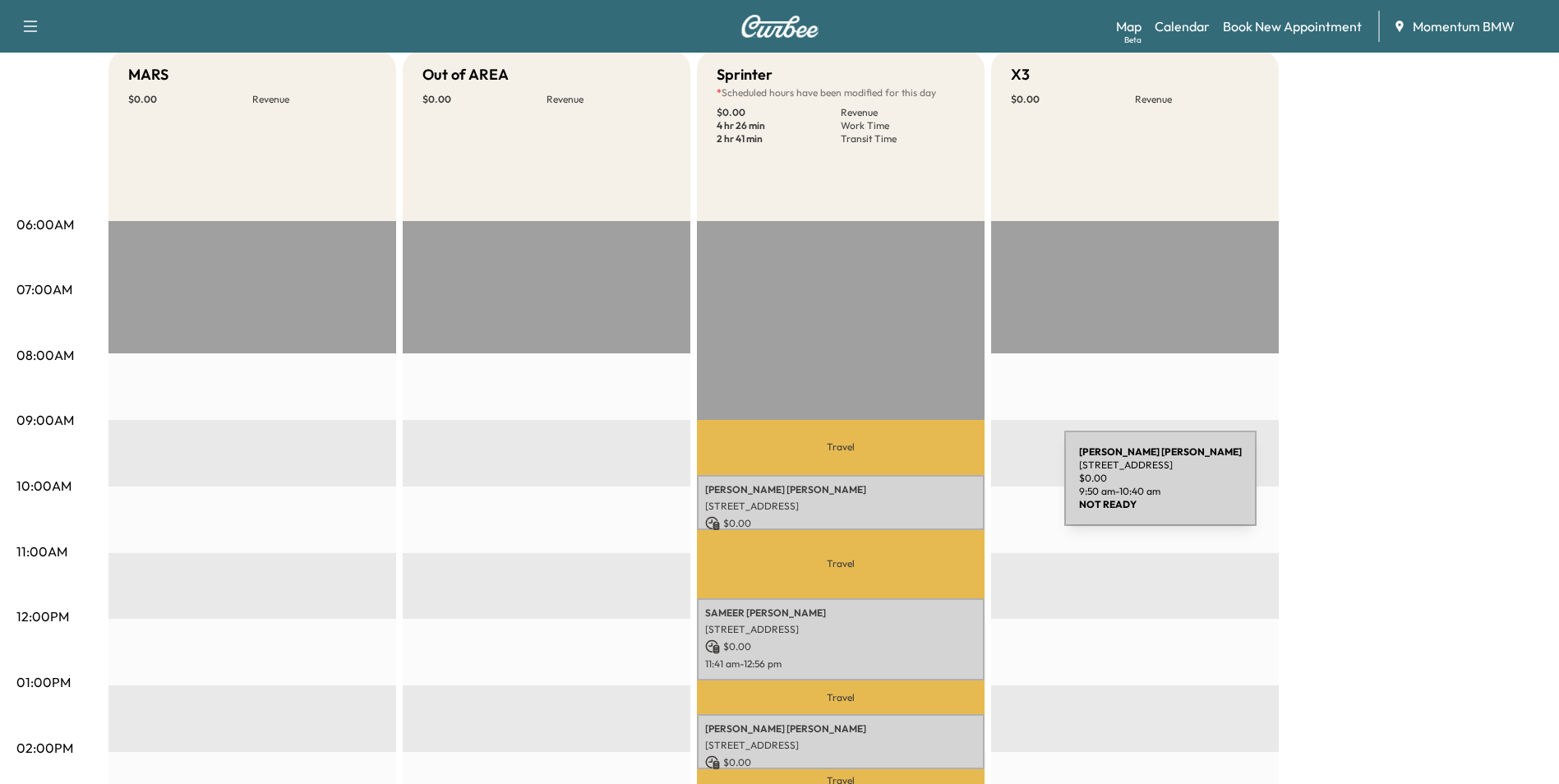
click at [941, 488] on p "[PERSON_NAME]" at bounding box center [841, 489] width 271 height 13
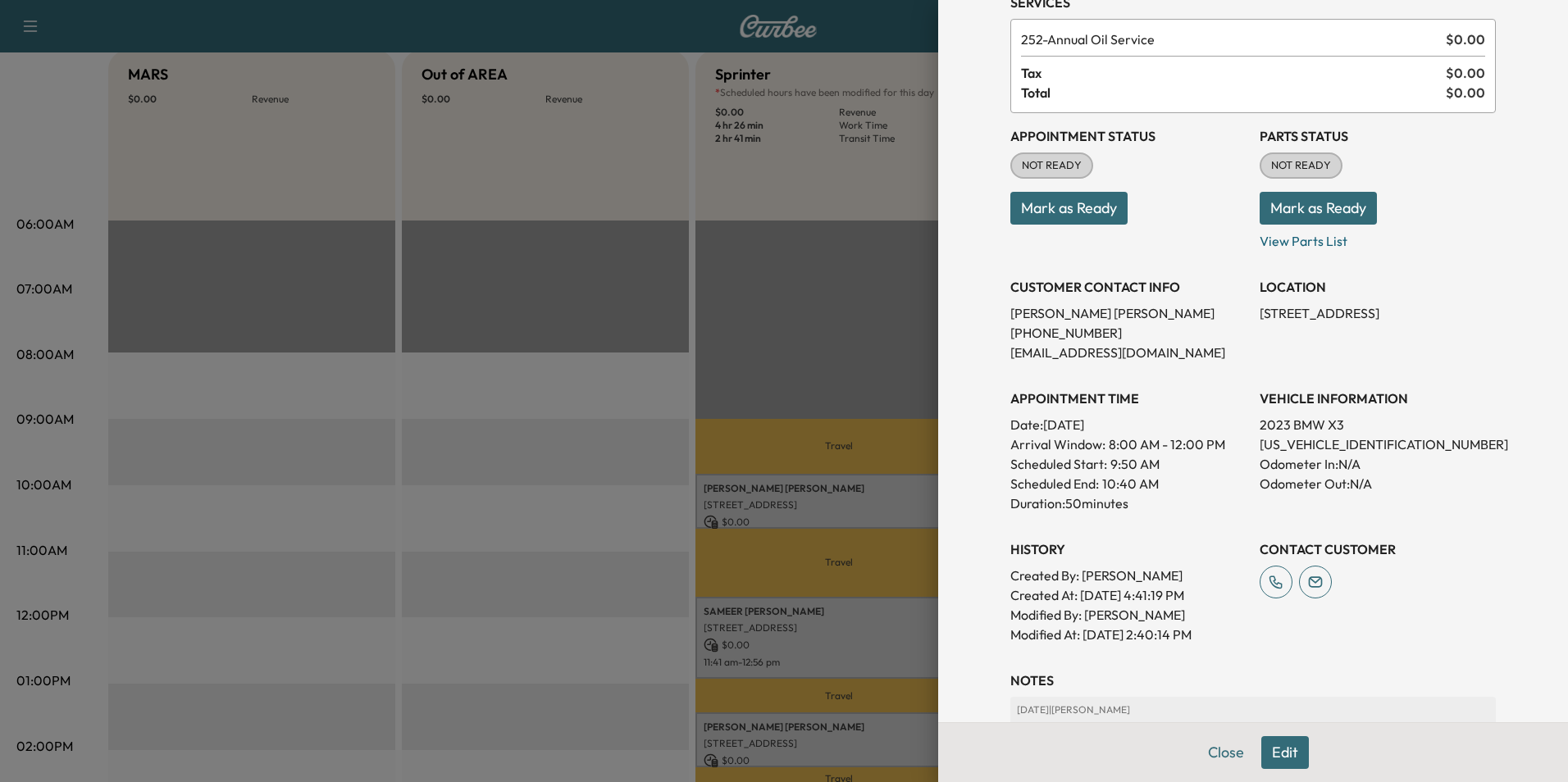
scroll to position [228, 0]
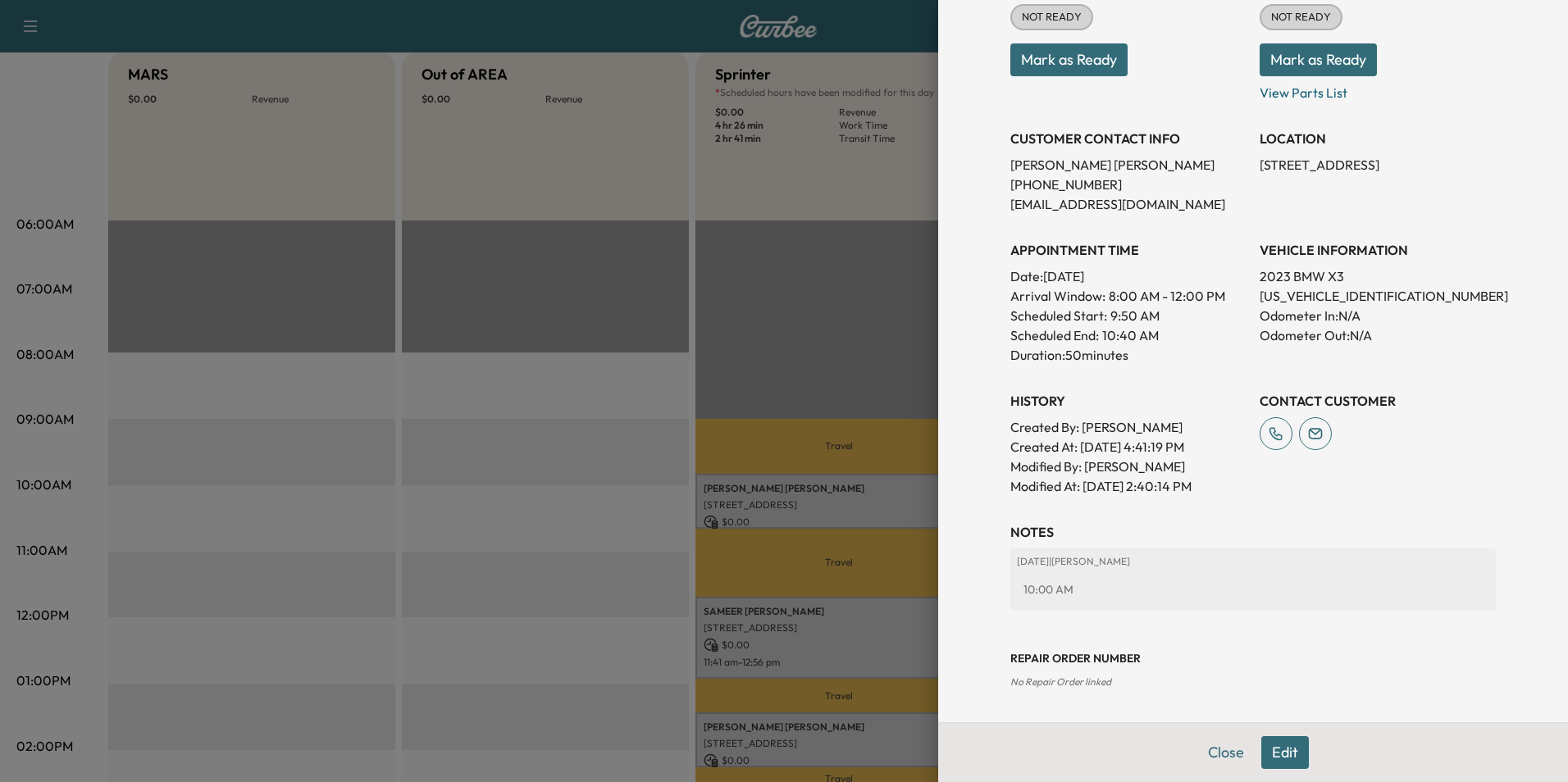
click at [1266, 744] on button "Edit" at bounding box center [1285, 752] width 48 height 33
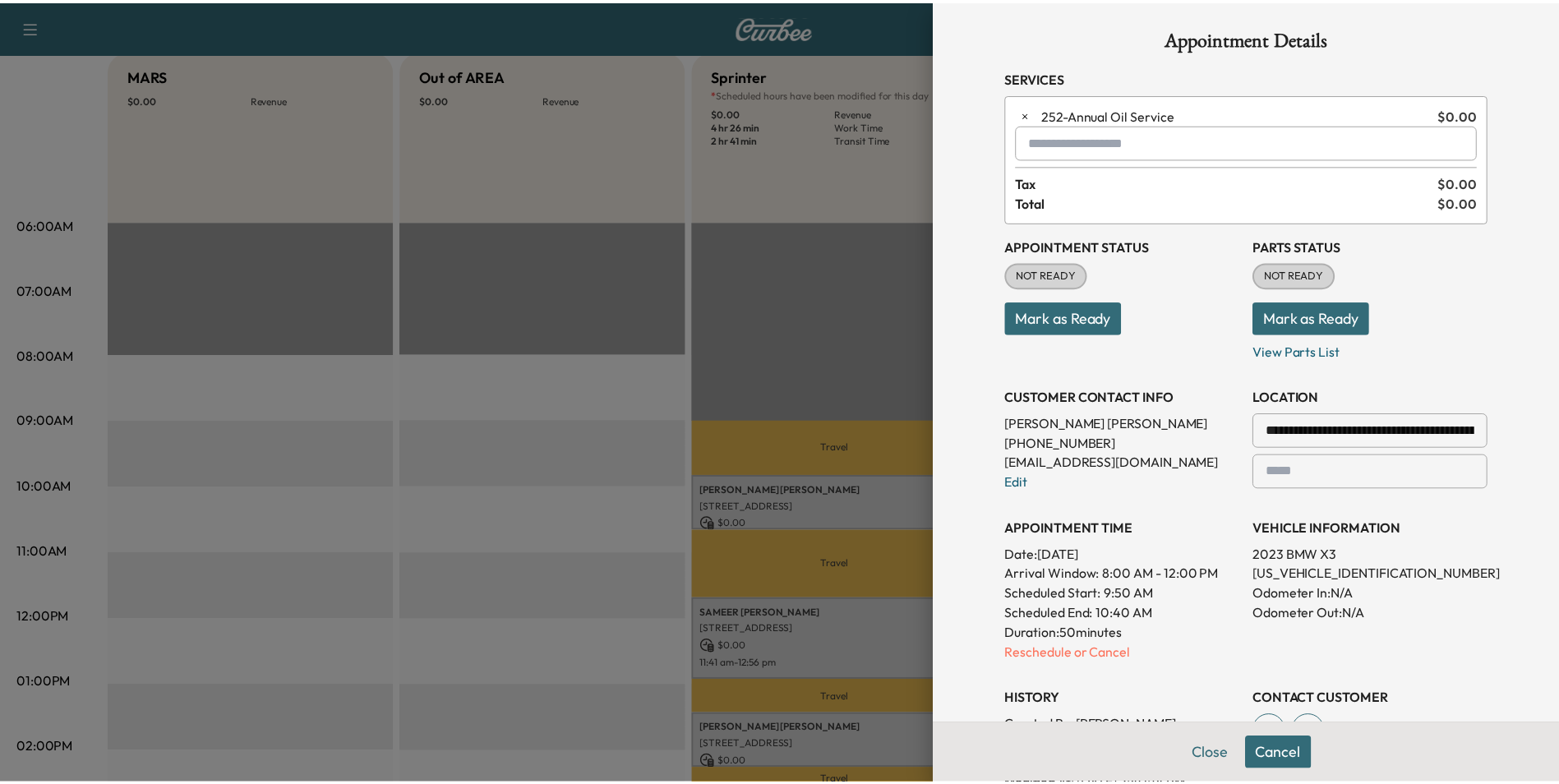
scroll to position [0, 0]
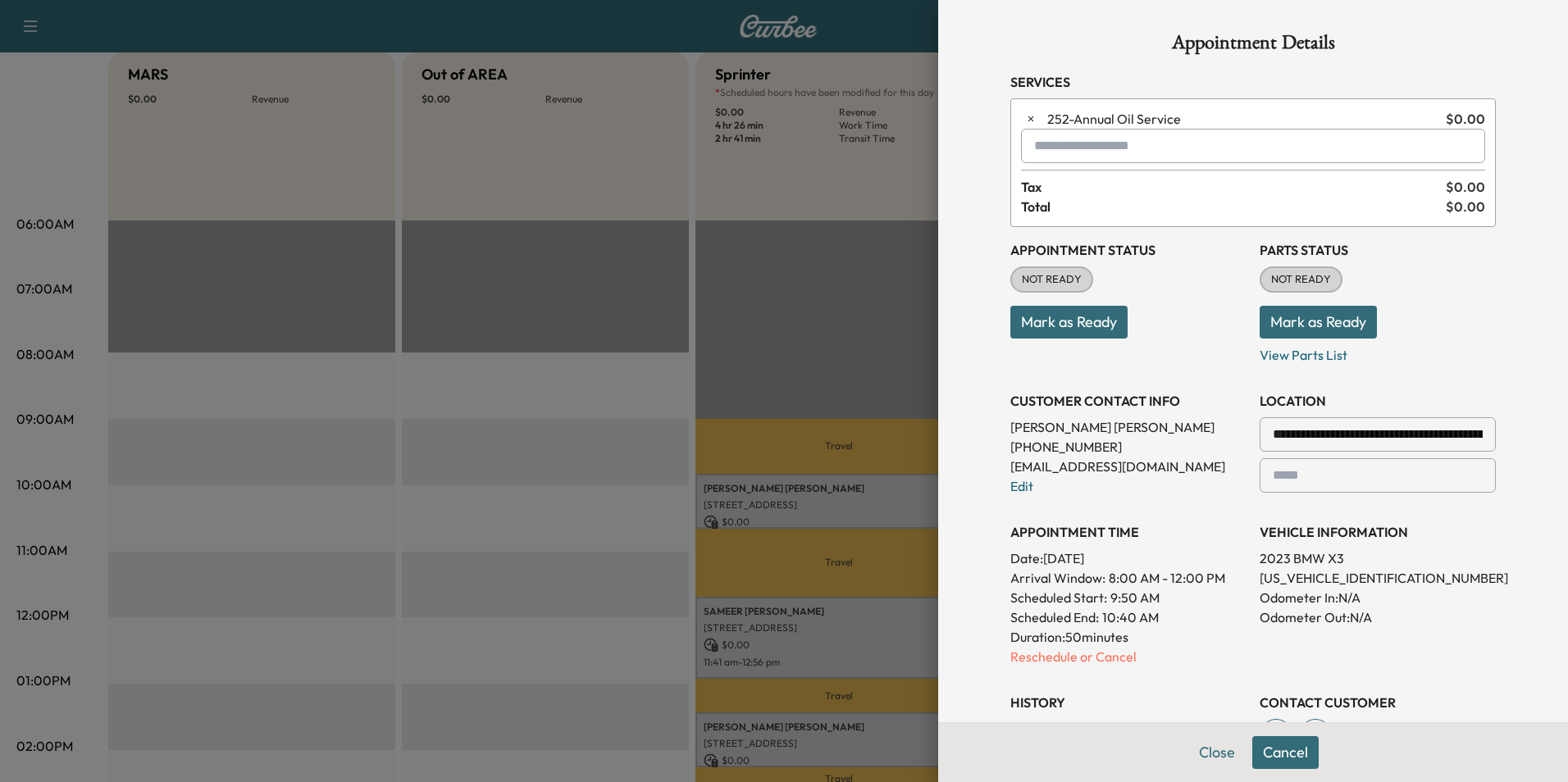
drag, startPoint x: 1062, startPoint y: 146, endPoint x: 1054, endPoint y: 156, distance: 12.8
click at [1062, 146] on input "text" at bounding box center [1253, 146] width 464 height 34
type input "*"
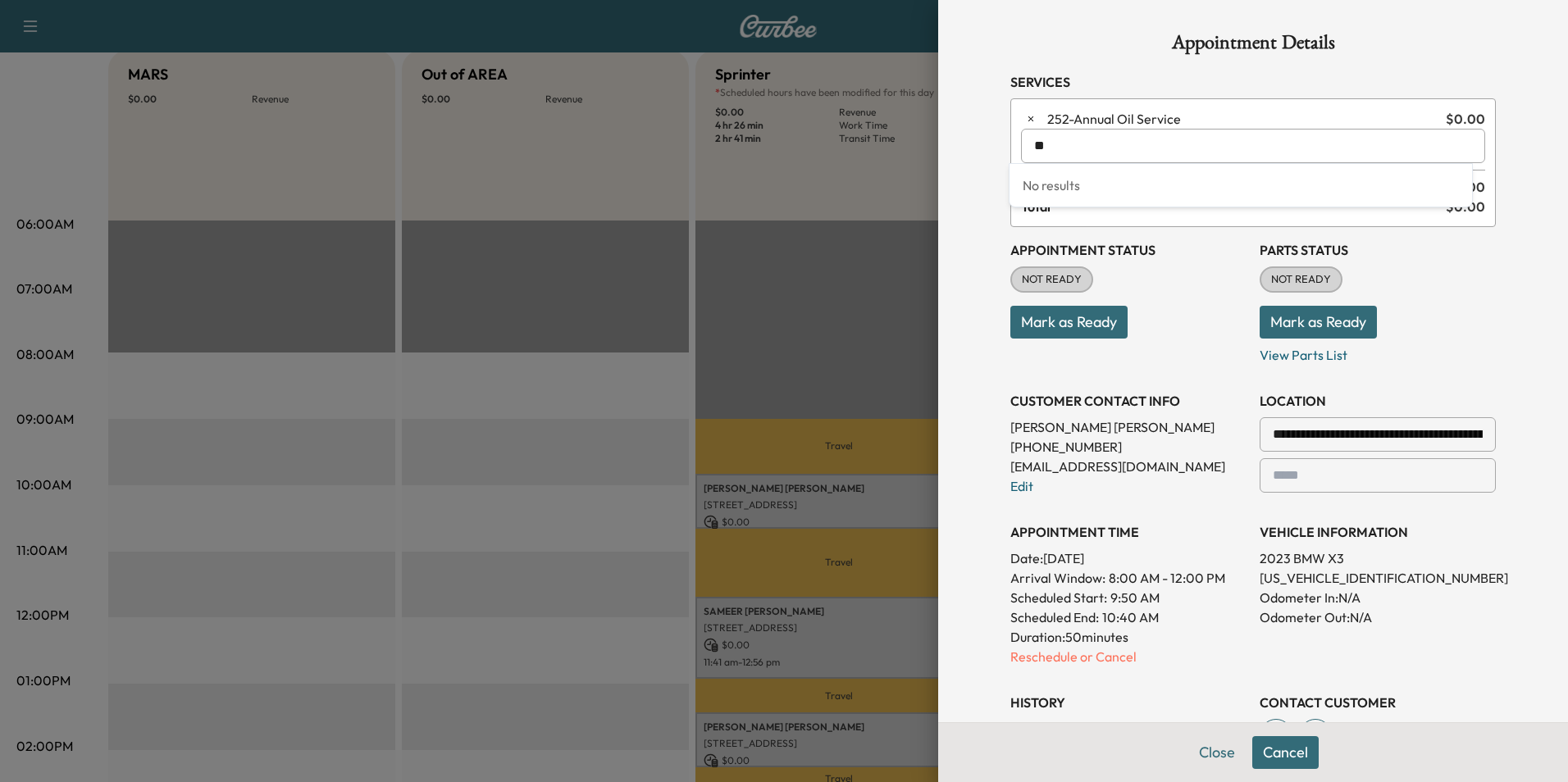
type input "*"
click at [1206, 752] on button "Close" at bounding box center [1217, 752] width 57 height 33
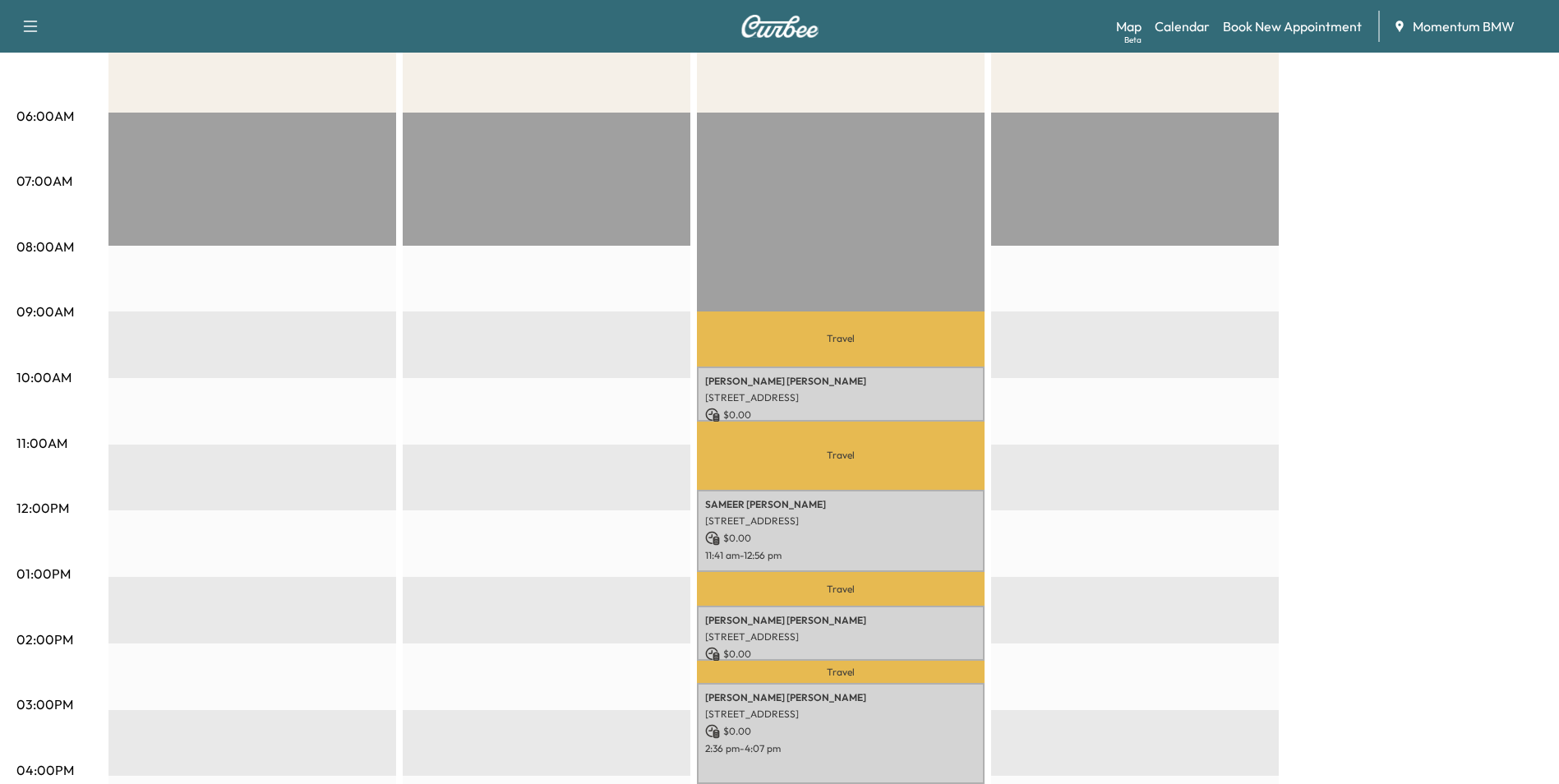
scroll to position [329, 0]
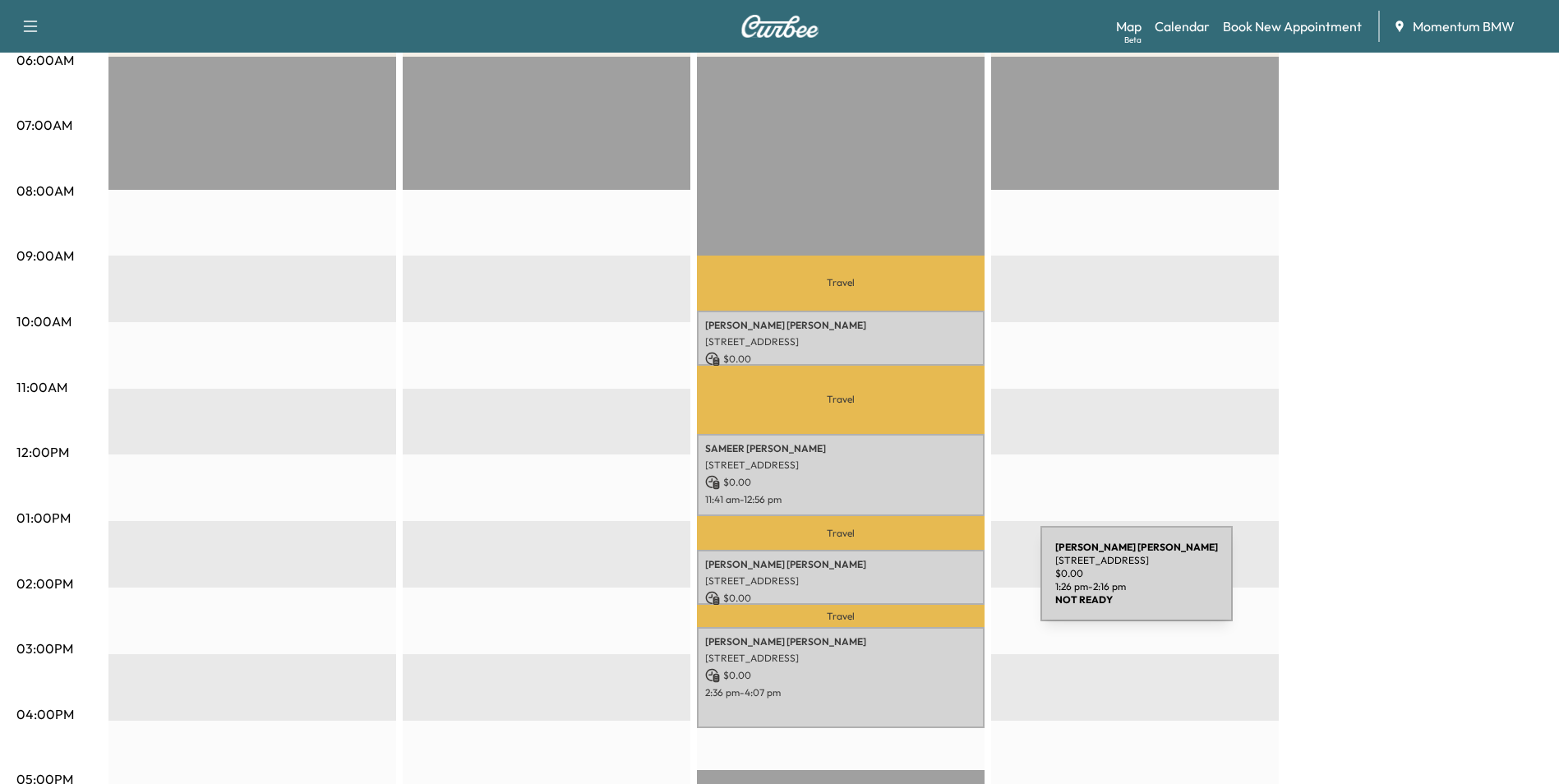
click at [917, 583] on div "[PERSON_NAME] [STREET_ADDRESS] $ 0.00 1:26 pm - 2:16 pm" at bounding box center [840, 577] width 288 height 55
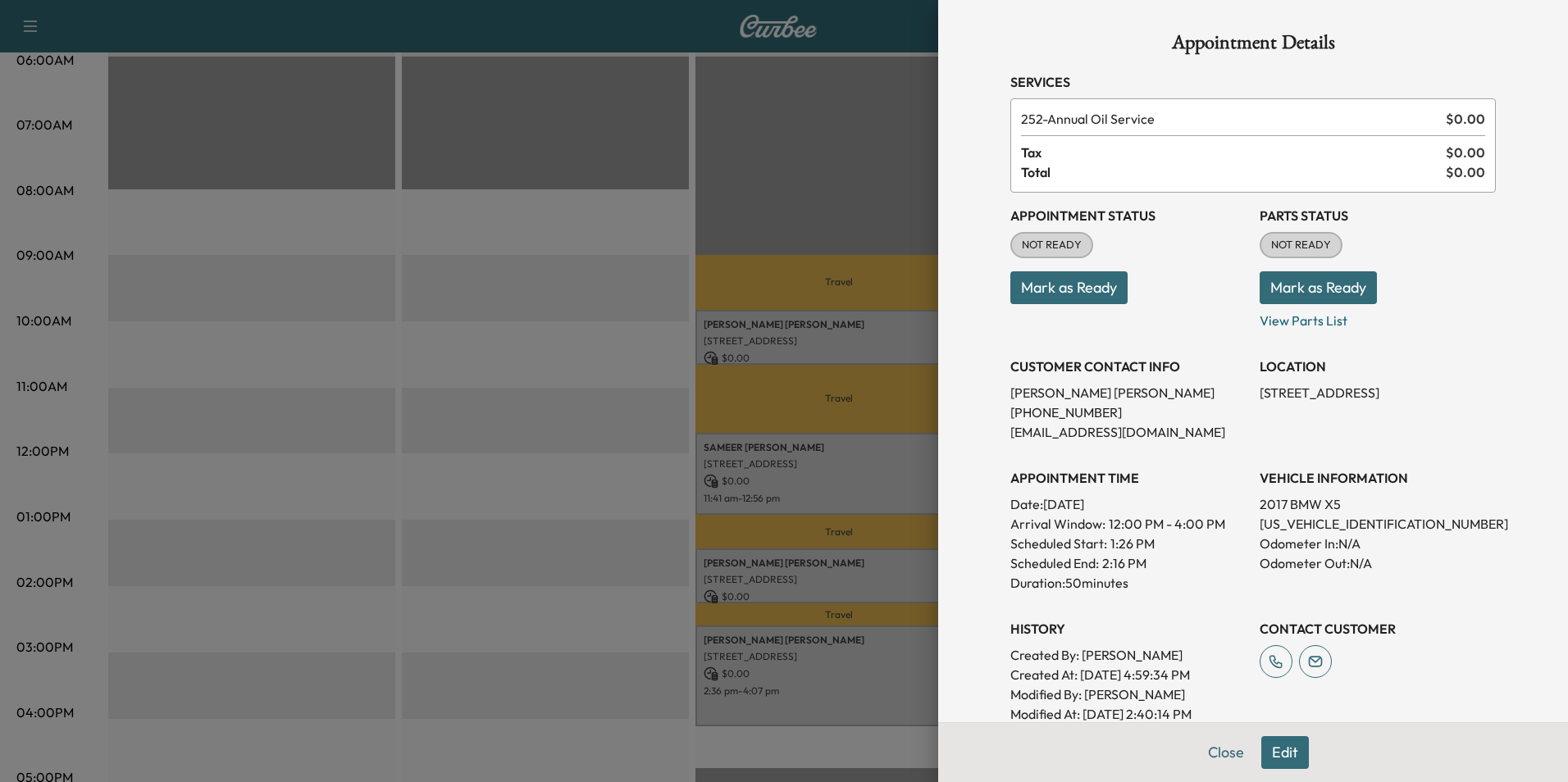
click at [891, 476] on div at bounding box center [784, 391] width 1568 height 782
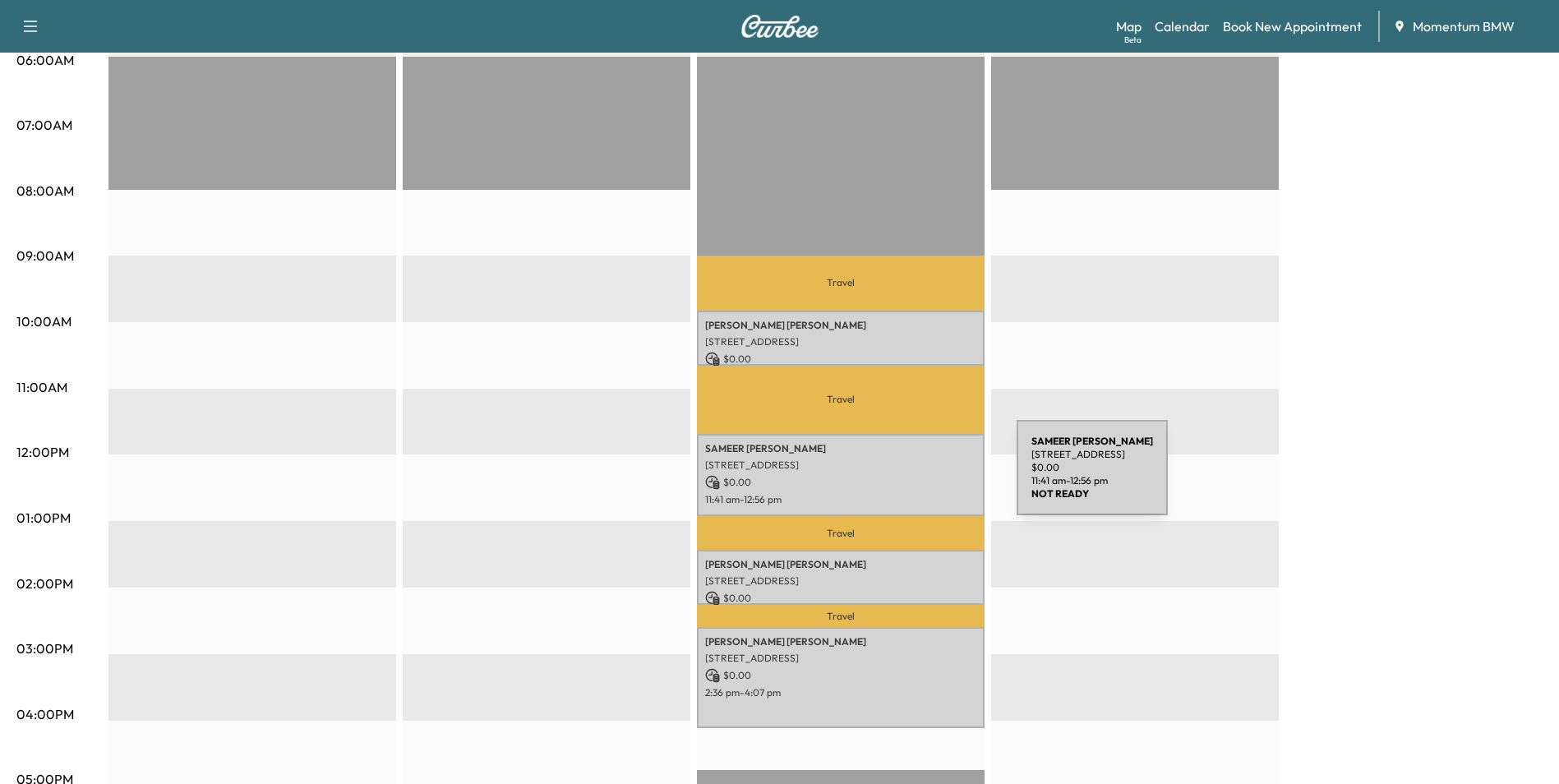
click at [893, 477] on p "$ 0.00" at bounding box center [841, 482] width 271 height 15
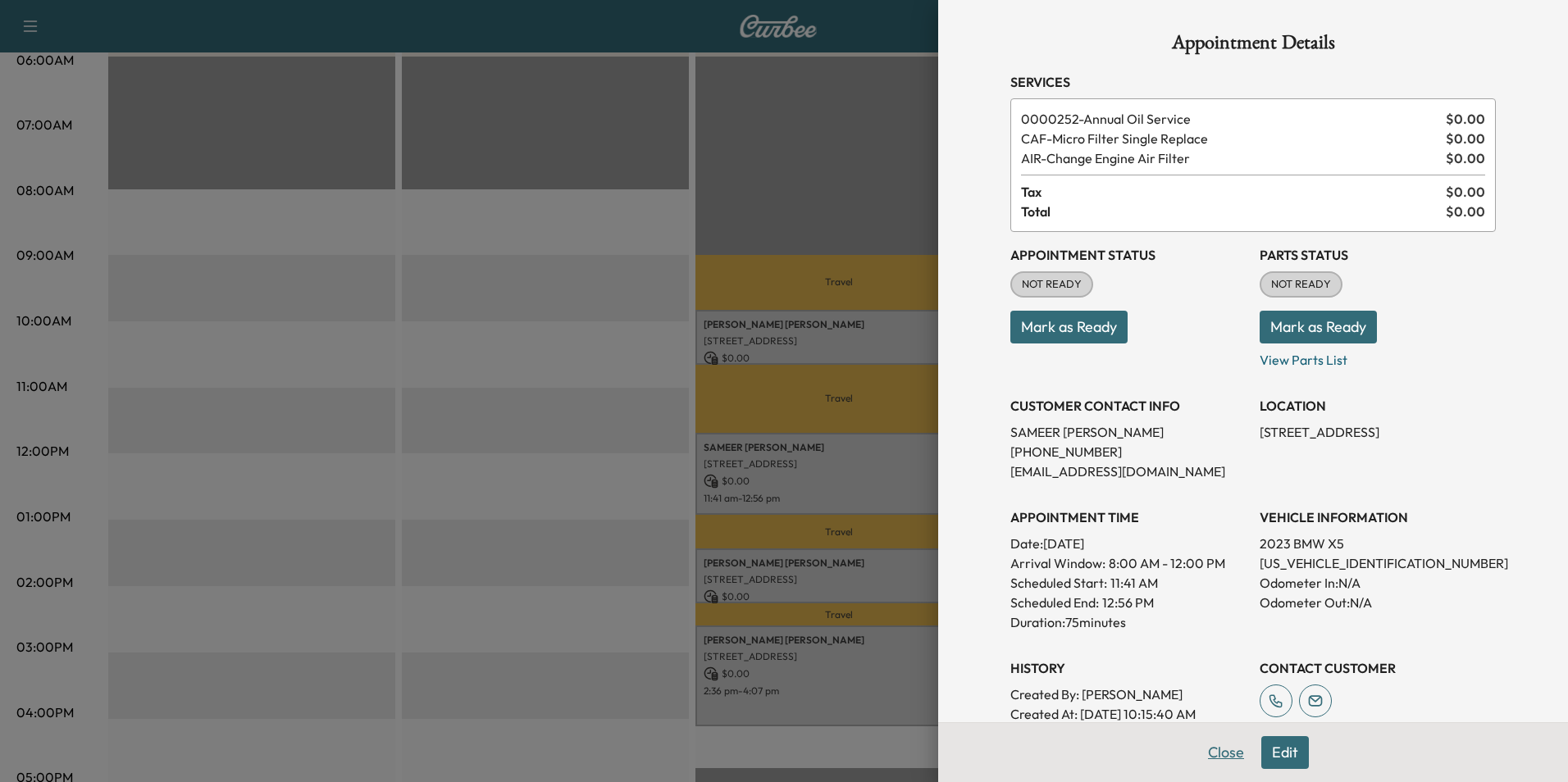
click at [1229, 750] on button "Close" at bounding box center [1225, 752] width 57 height 33
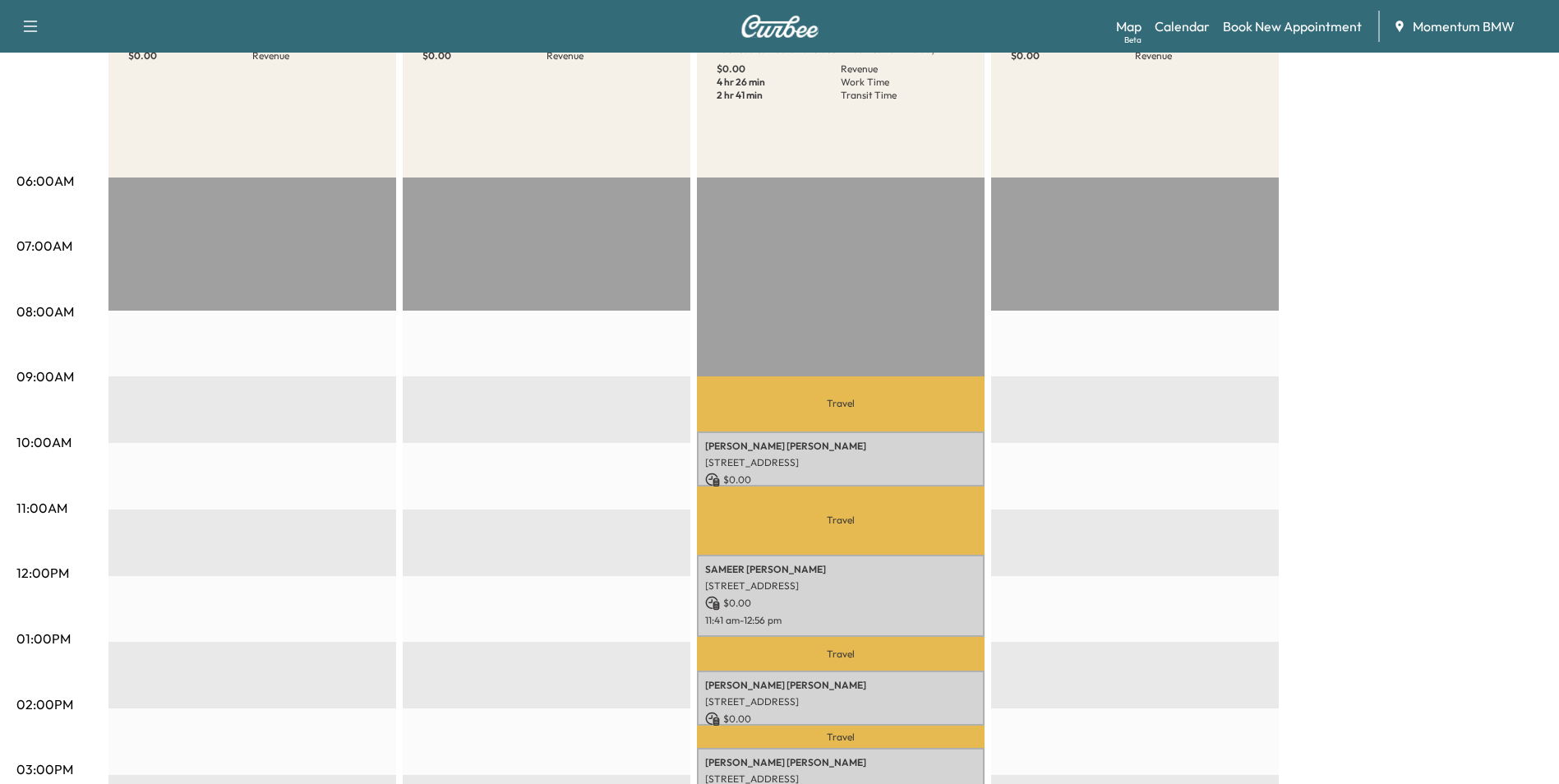
scroll to position [0, 0]
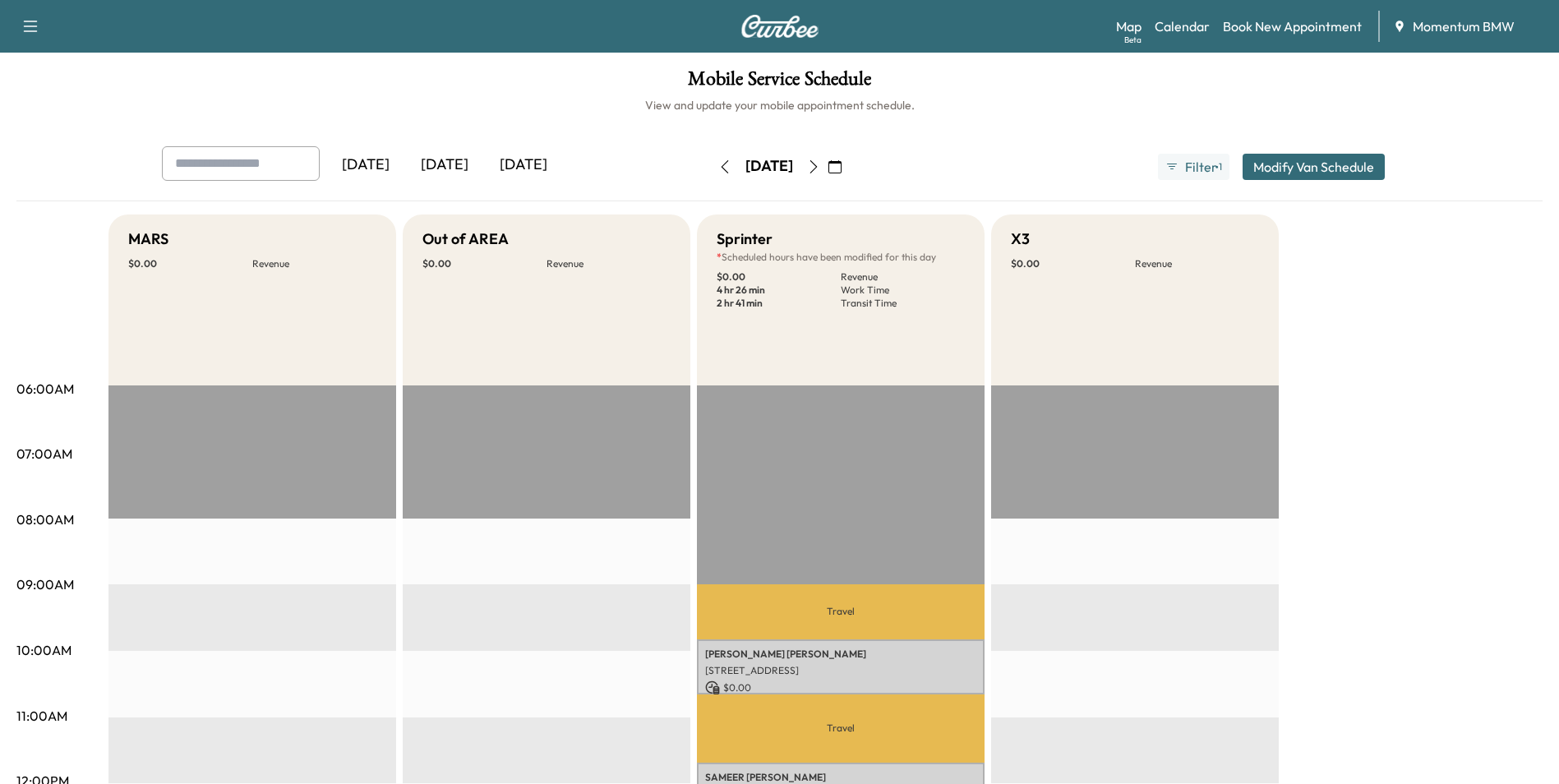
click at [817, 167] on icon "button" at bounding box center [813, 167] width 8 height 13
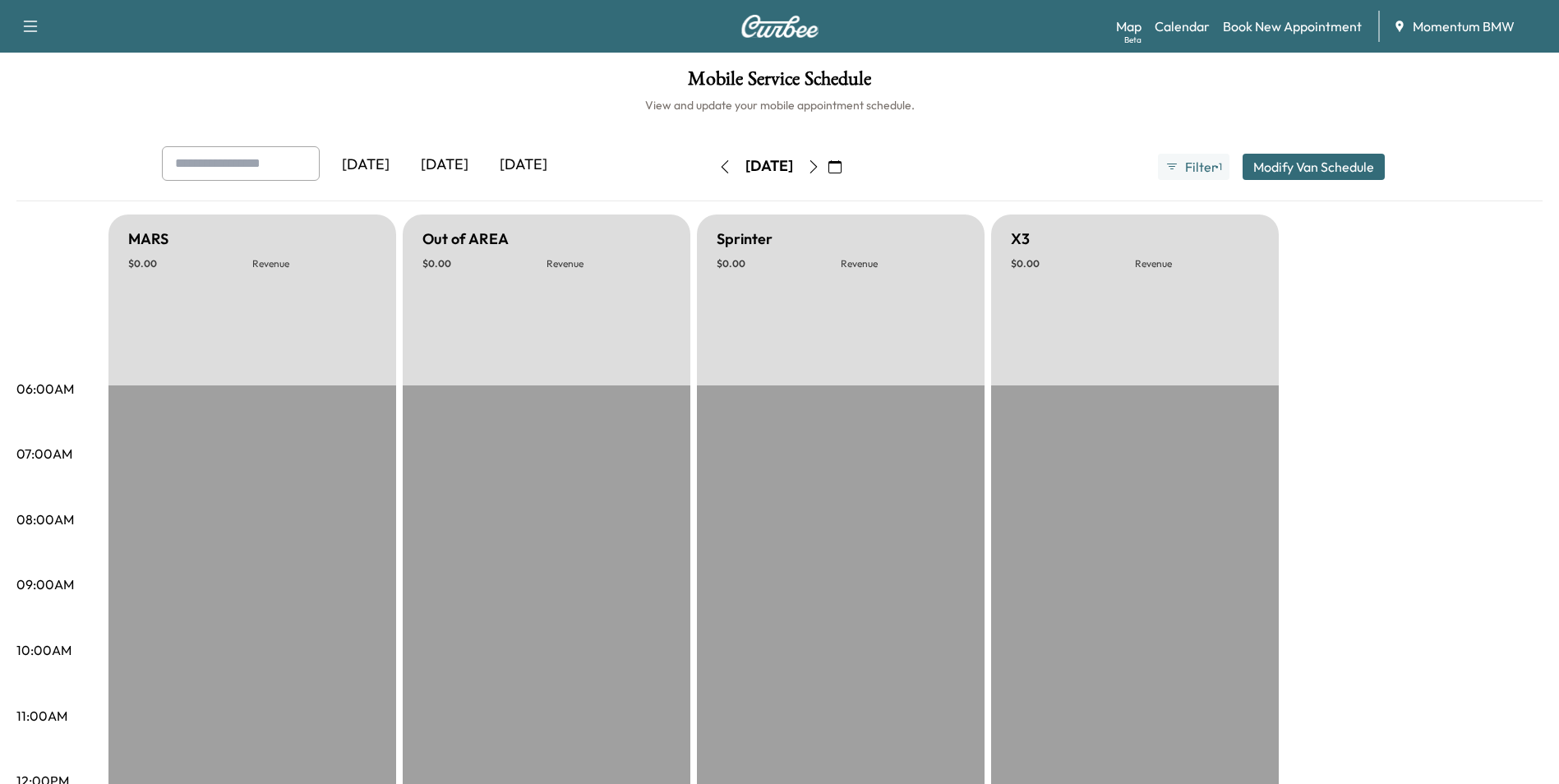
click at [820, 161] on icon "button" at bounding box center [813, 167] width 13 height 13
click at [820, 167] on icon "button" at bounding box center [813, 167] width 13 height 13
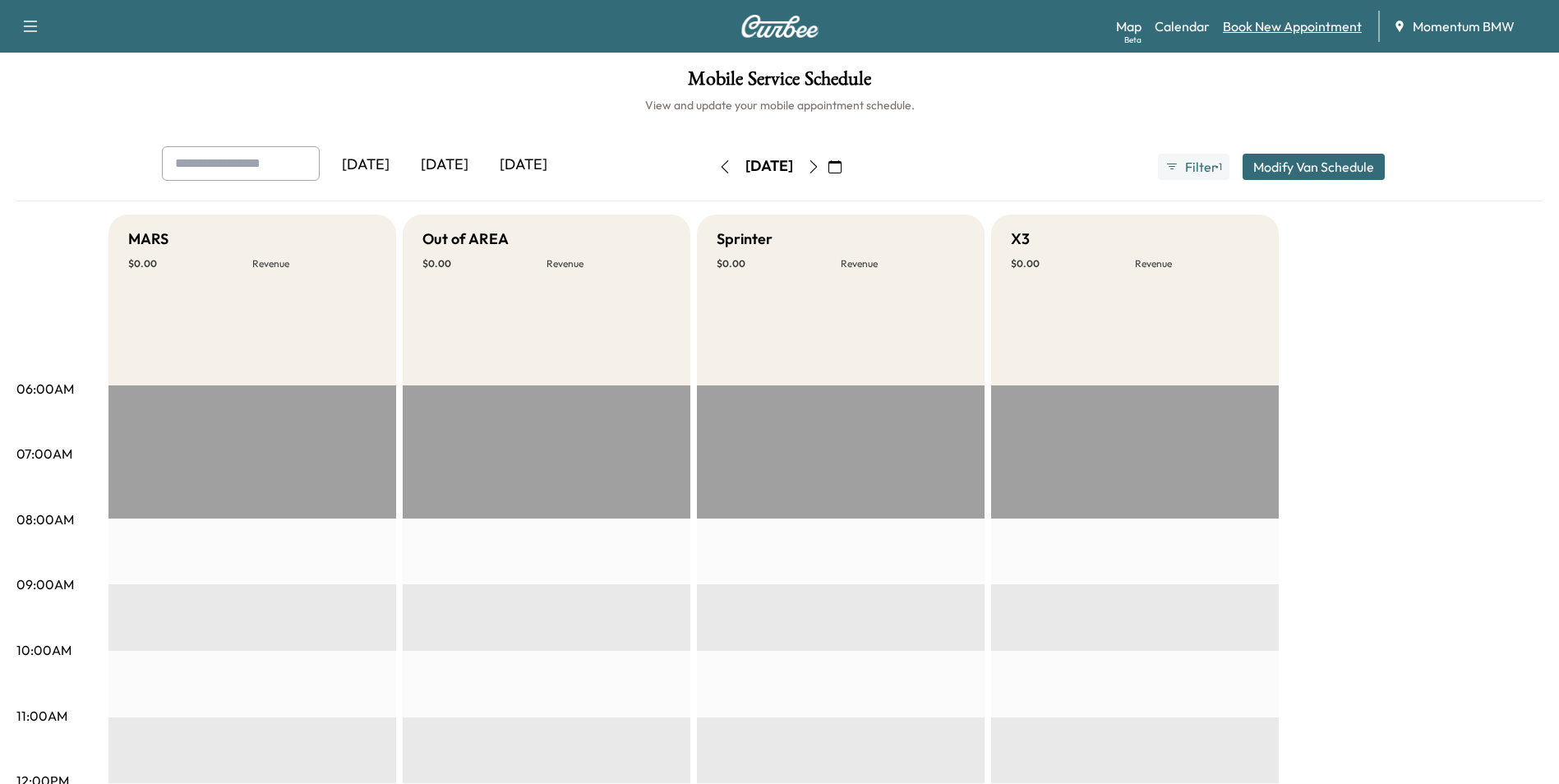
click at [1247, 28] on link "Book New Appointment" at bounding box center [1293, 26] width 139 height 20
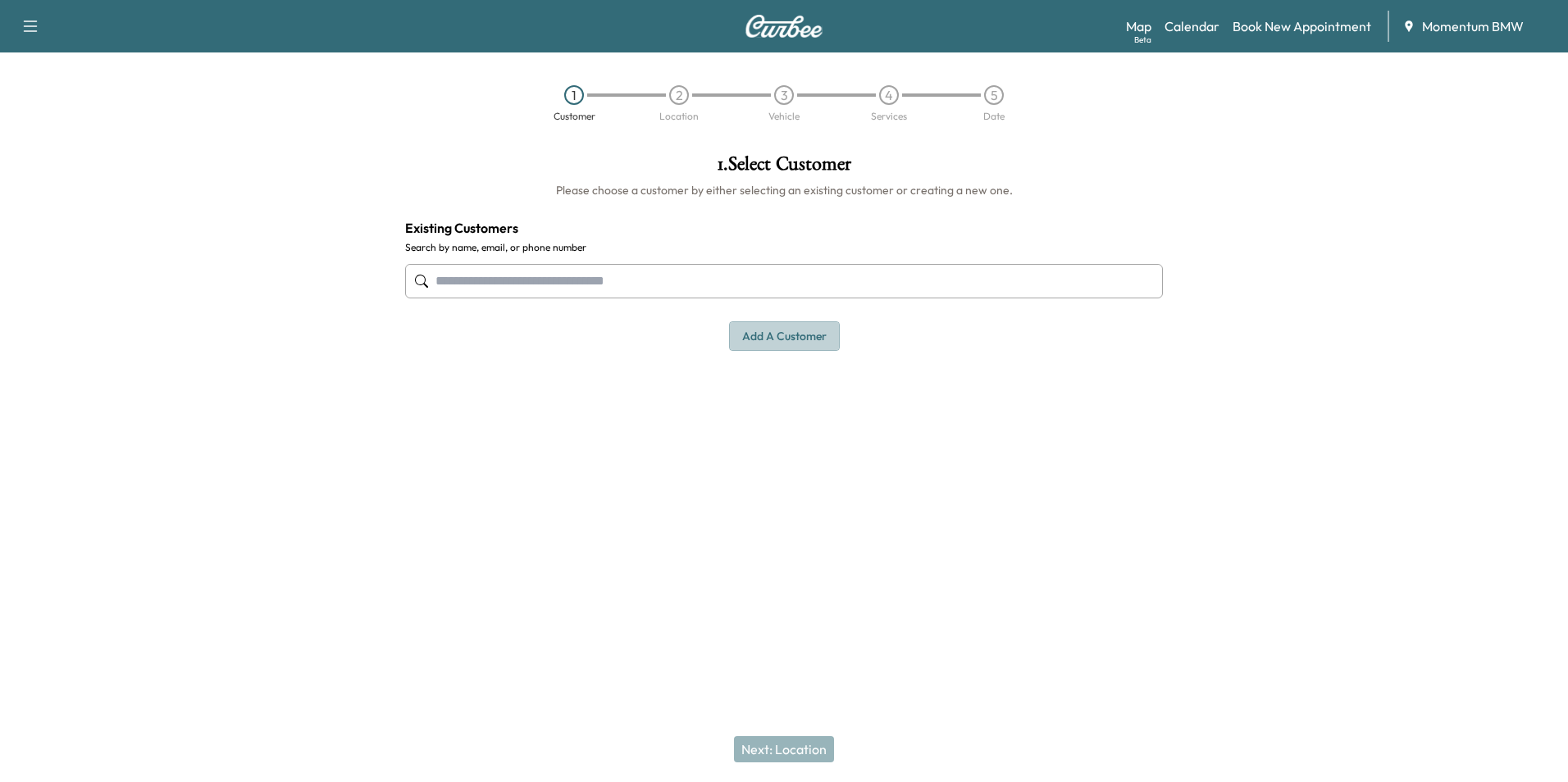
click at [769, 333] on button "Add a customer" at bounding box center [784, 336] width 111 height 30
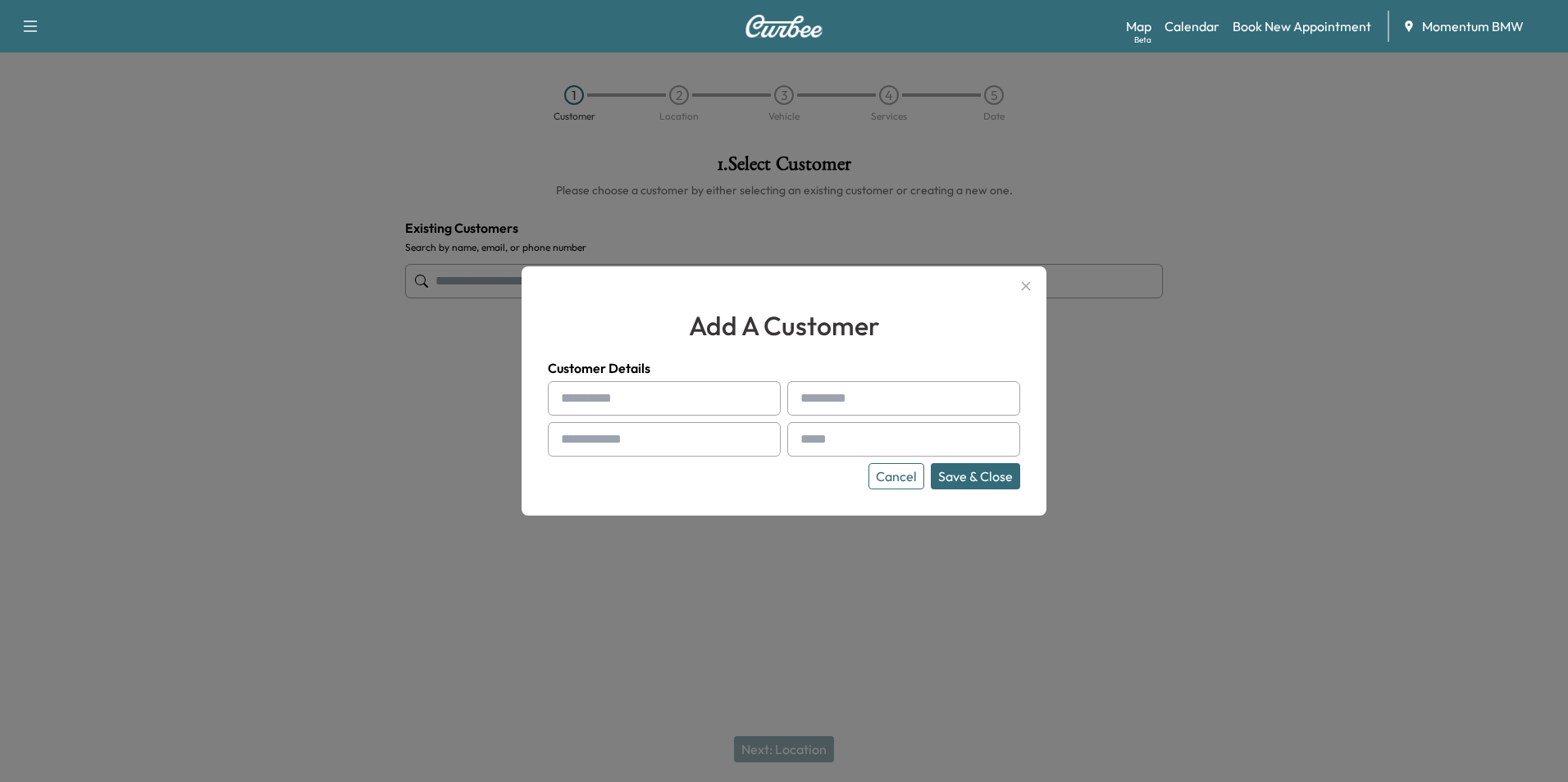
click at [1027, 281] on icon "button" at bounding box center [1026, 285] width 20 height 20
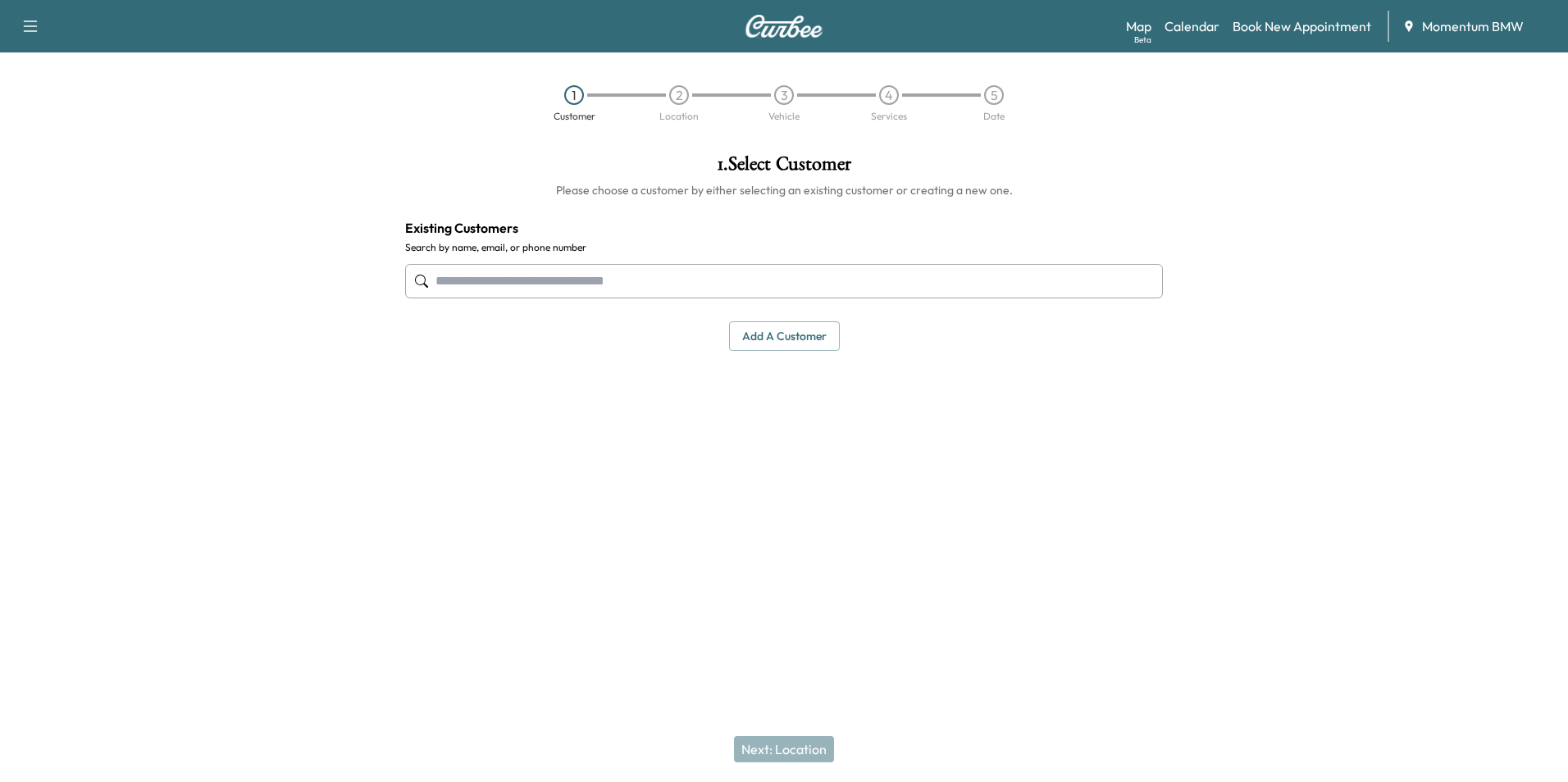
click at [709, 281] on input "text" at bounding box center [784, 281] width 757 height 34
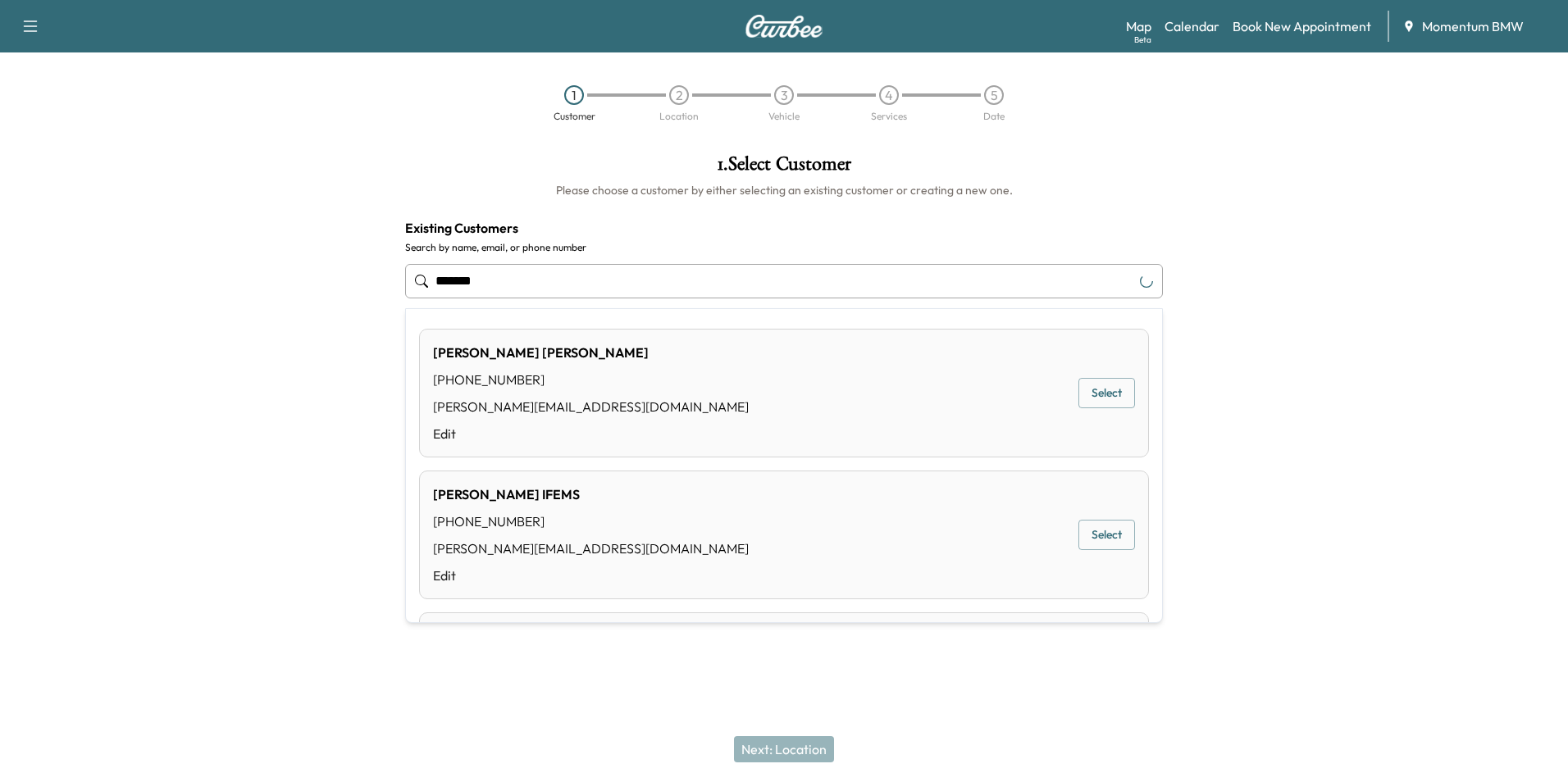
click at [662, 365] on div "[PERSON_NAME] [PHONE_NUMBER] [PERSON_NAME][EMAIL_ADDRESS][DOMAIN_NAME] Edit Sel…" at bounding box center [784, 393] width 730 height 128
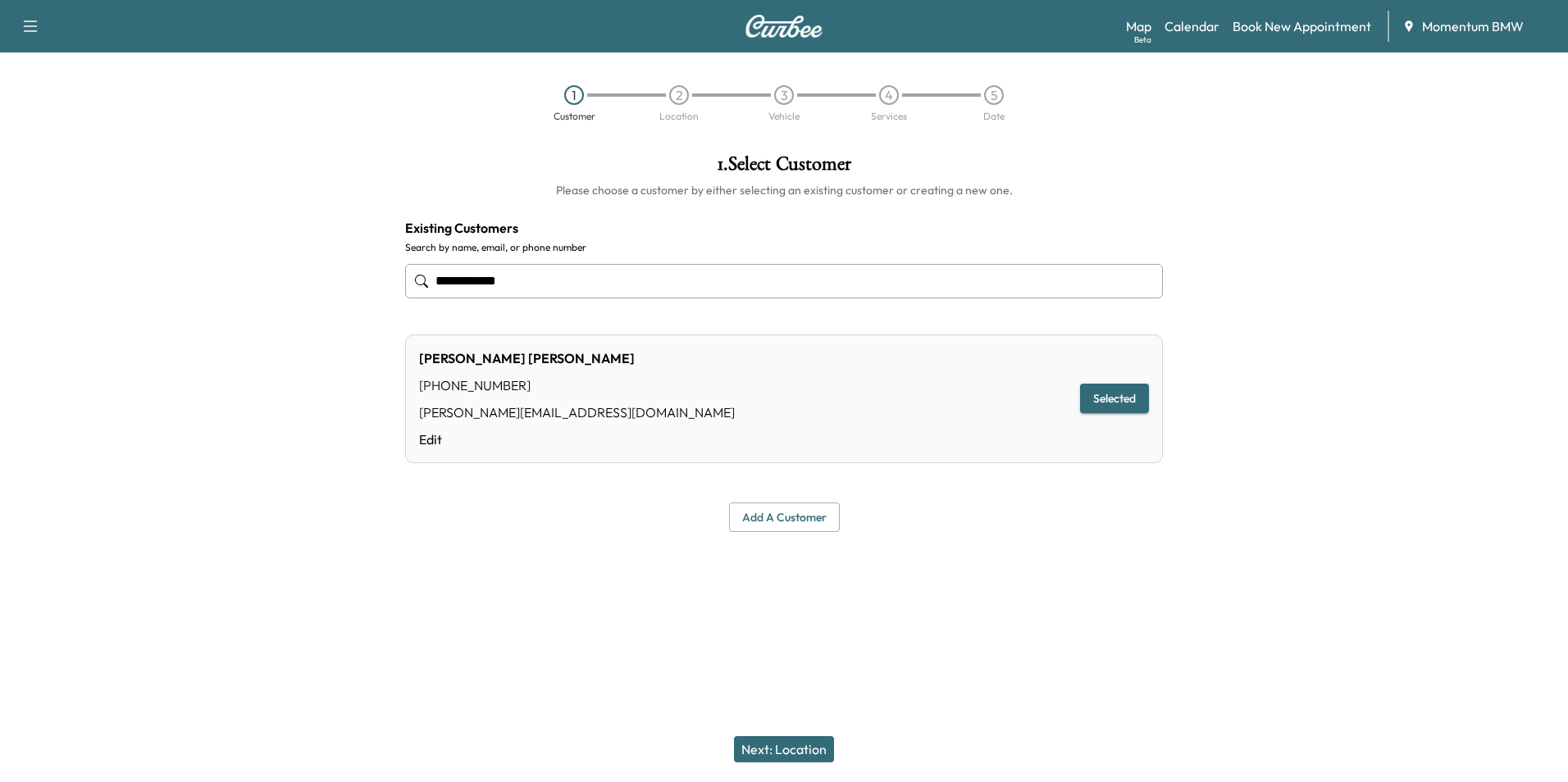
type input "**********"
click at [786, 745] on button "Next: Location" at bounding box center [783, 749] width 100 height 27
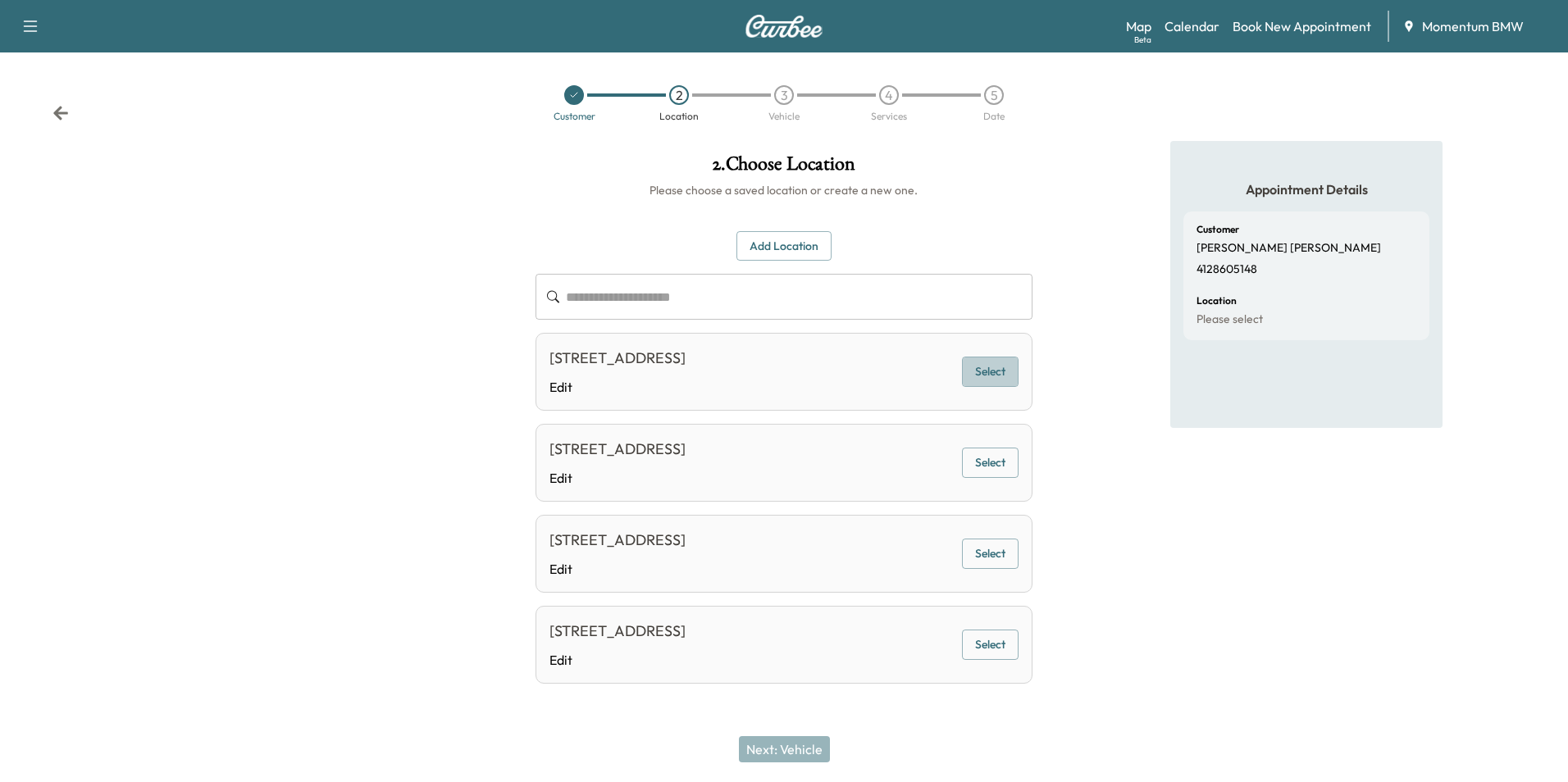
click at [996, 373] on button "Select" at bounding box center [990, 371] width 57 height 30
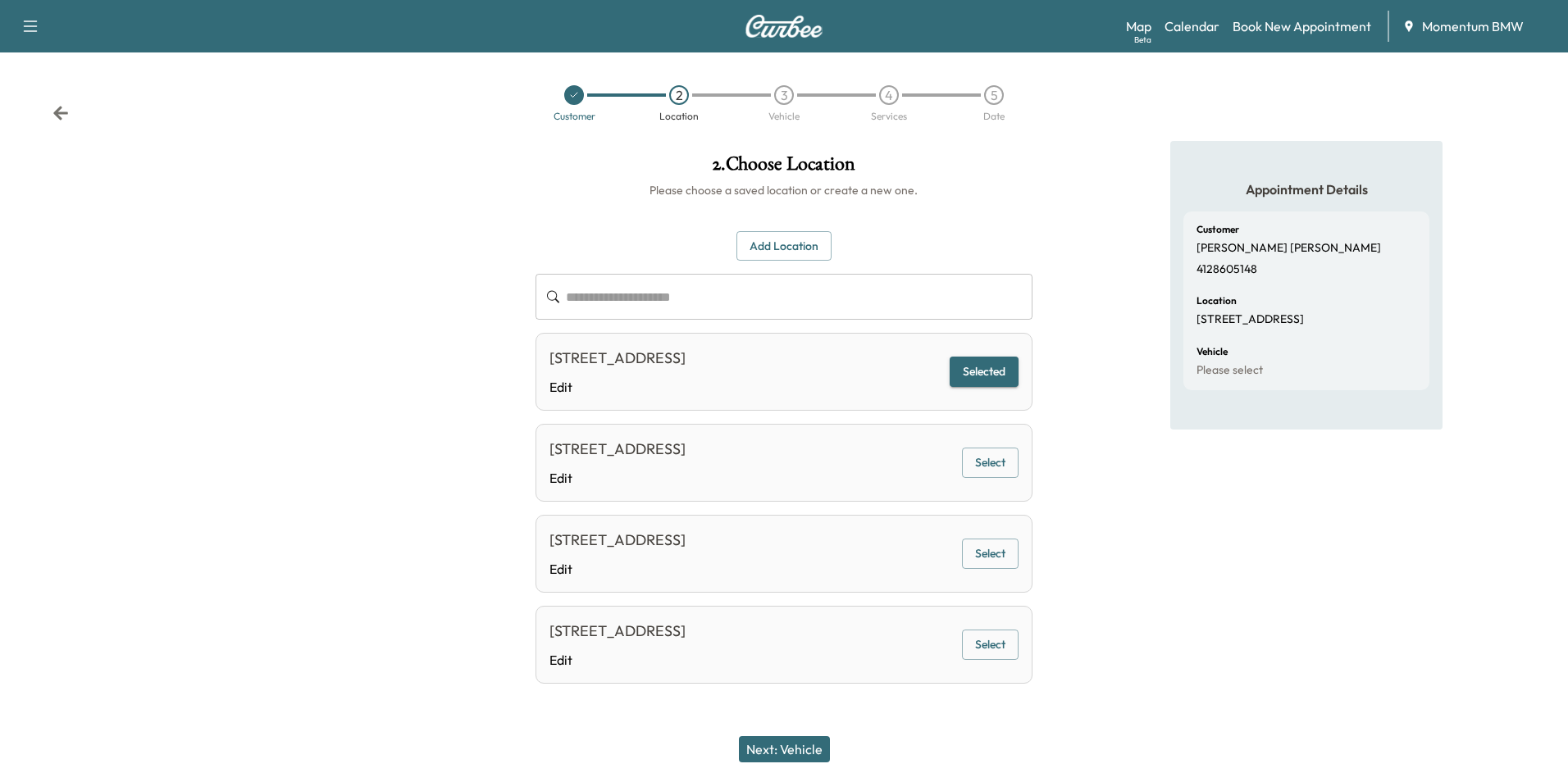
click at [784, 746] on button "Next: Vehicle" at bounding box center [784, 749] width 91 height 27
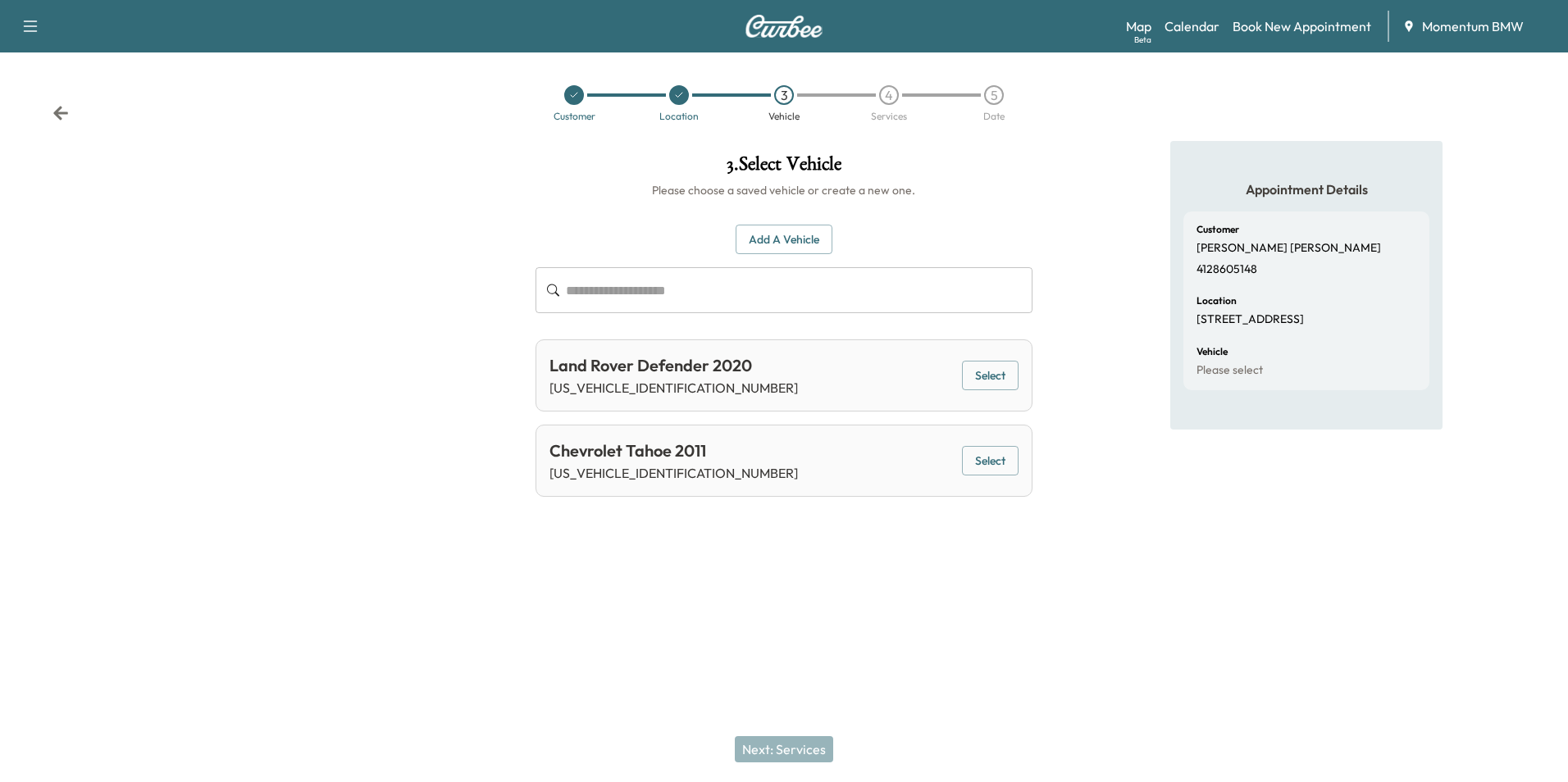
click at [998, 453] on button "Select" at bounding box center [990, 461] width 57 height 30
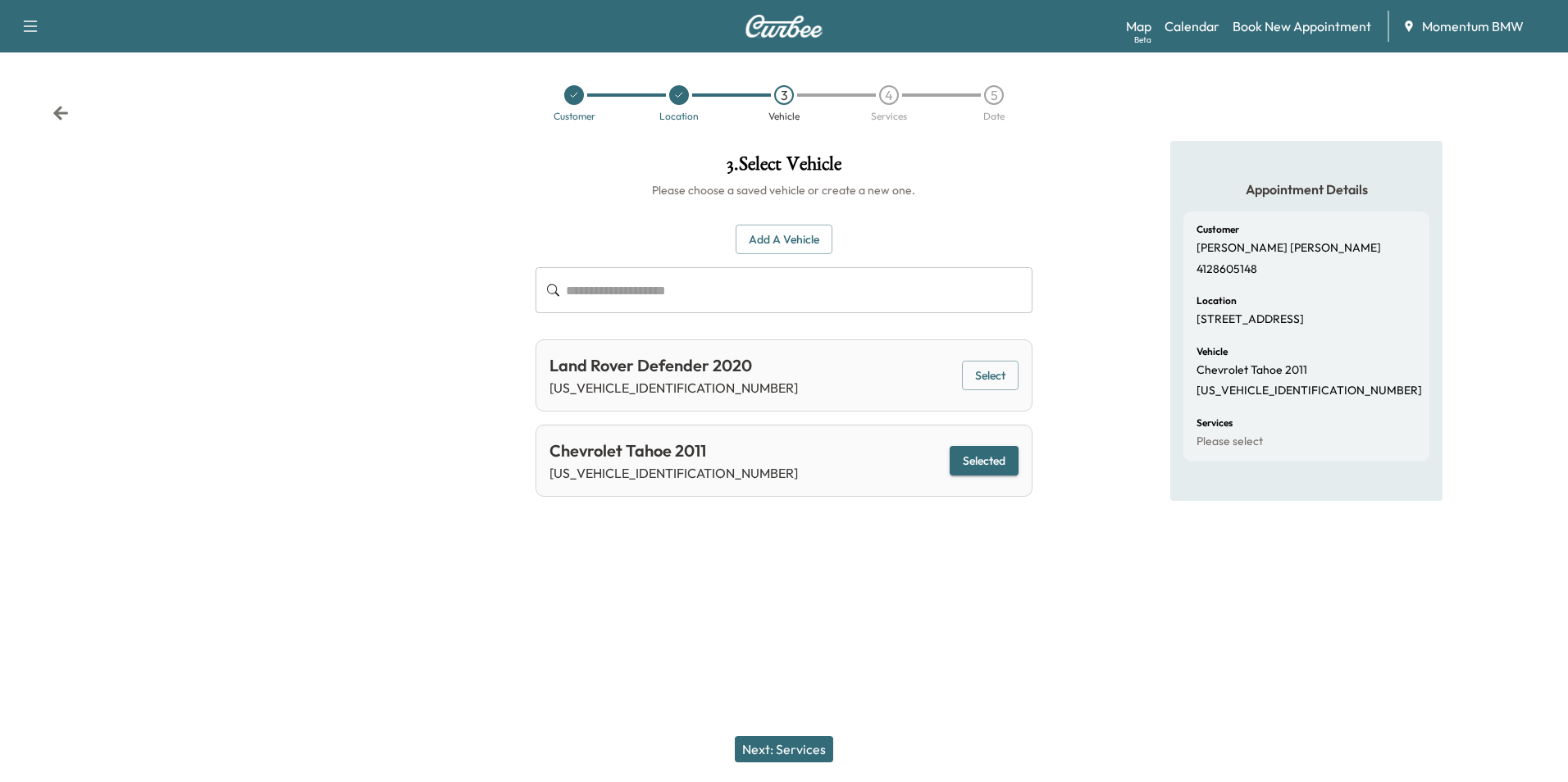
click at [790, 742] on button "Next: Services" at bounding box center [783, 749] width 99 height 27
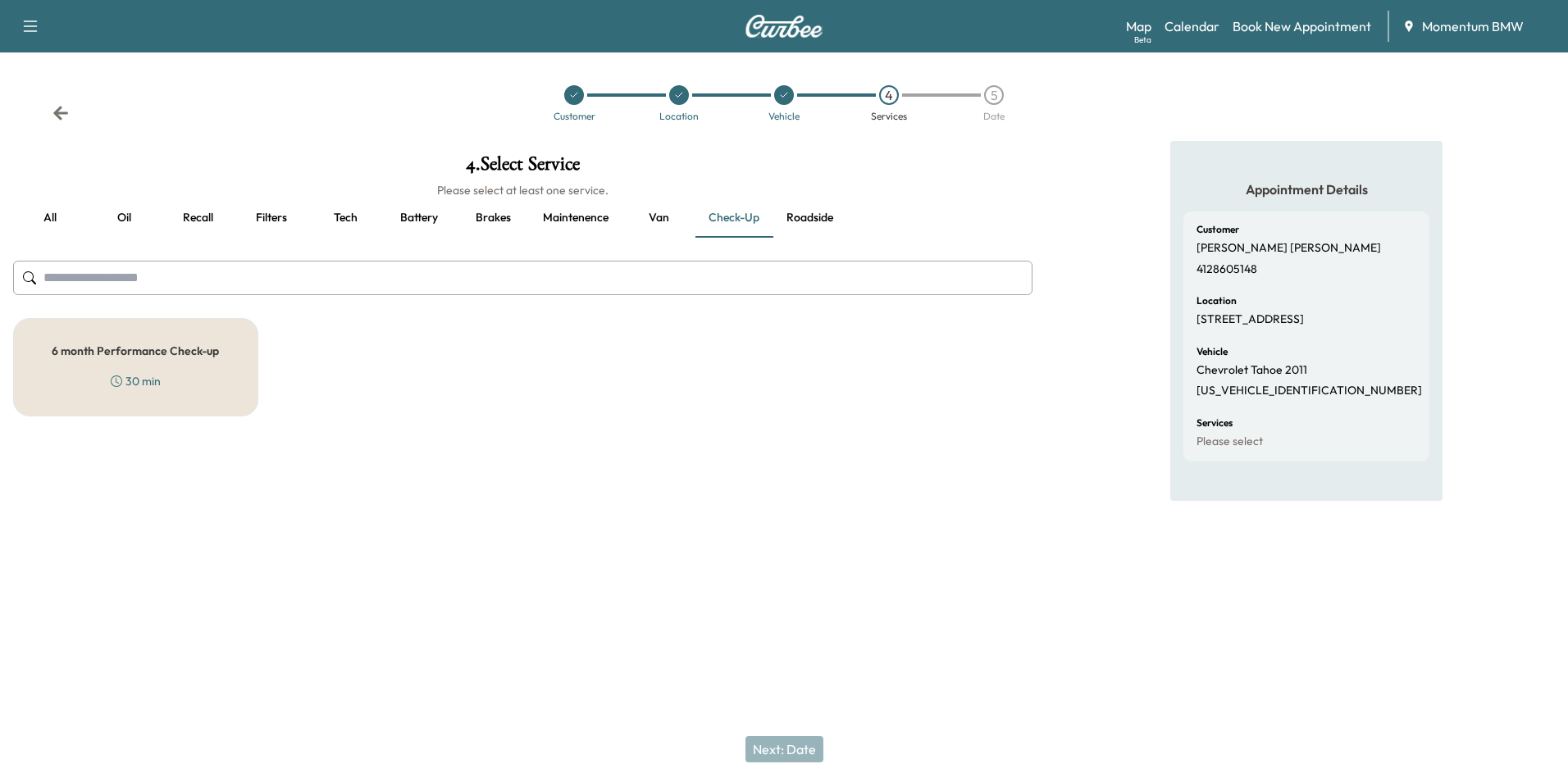
click at [121, 218] on button "Oil" at bounding box center [123, 218] width 74 height 39
click at [231, 395] on div "LOF Change Engine Oil &Oil Filter 50 min" at bounding box center [135, 367] width 245 height 98
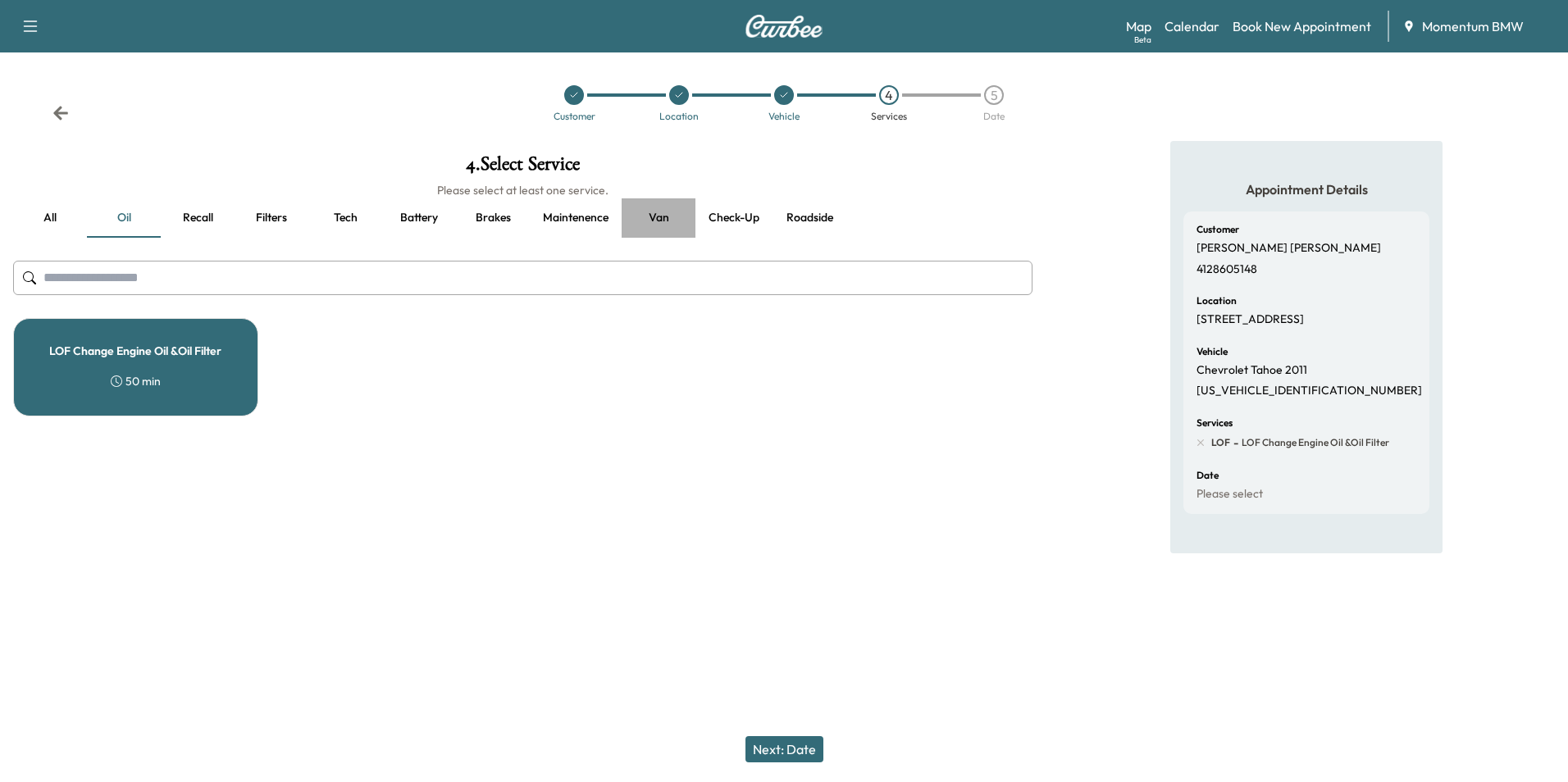
click at [658, 219] on button "Van" at bounding box center [658, 218] width 74 height 39
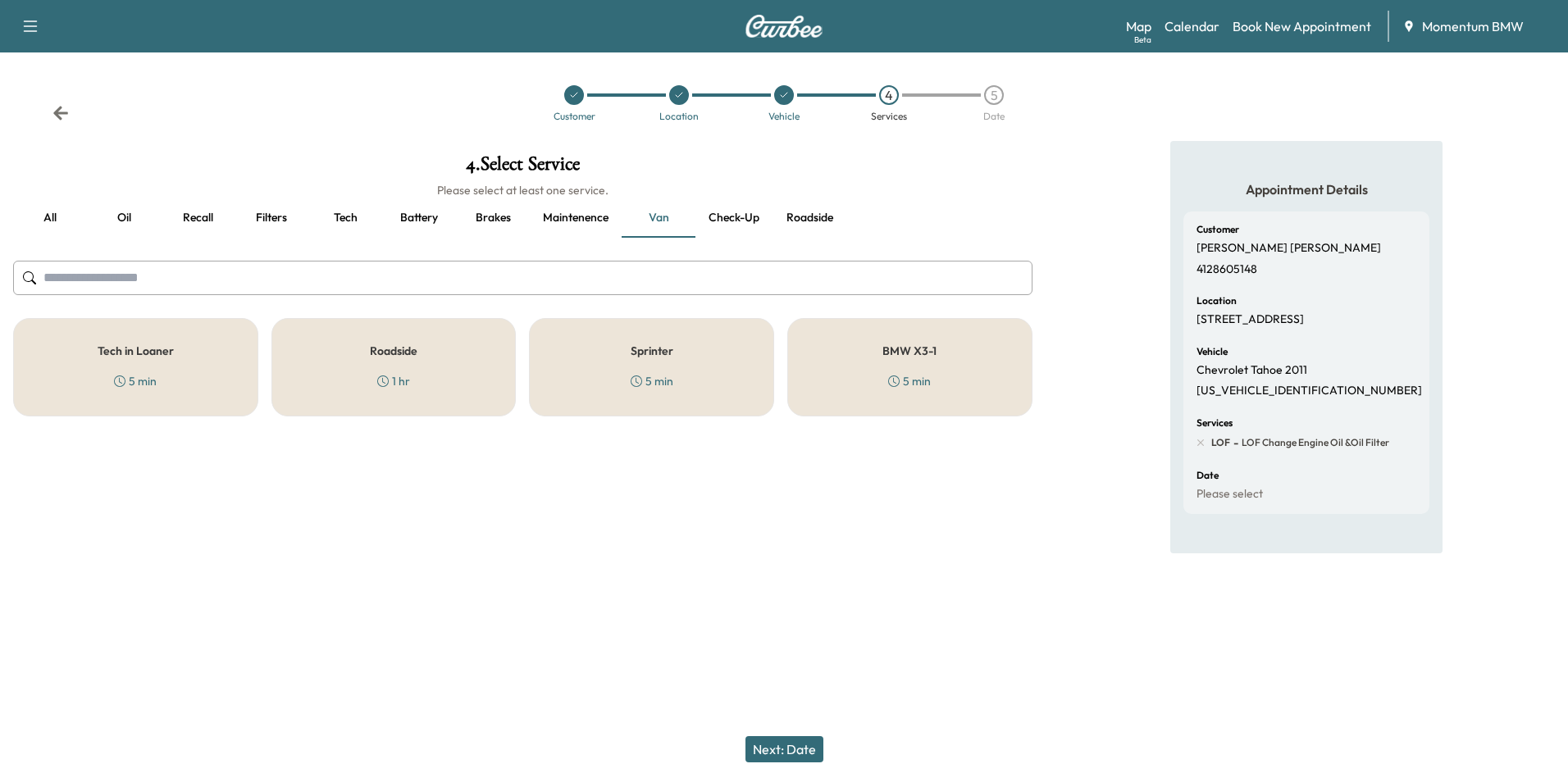
click at [889, 371] on div "BMW X3-1 5 min" at bounding box center [910, 367] width 245 height 98
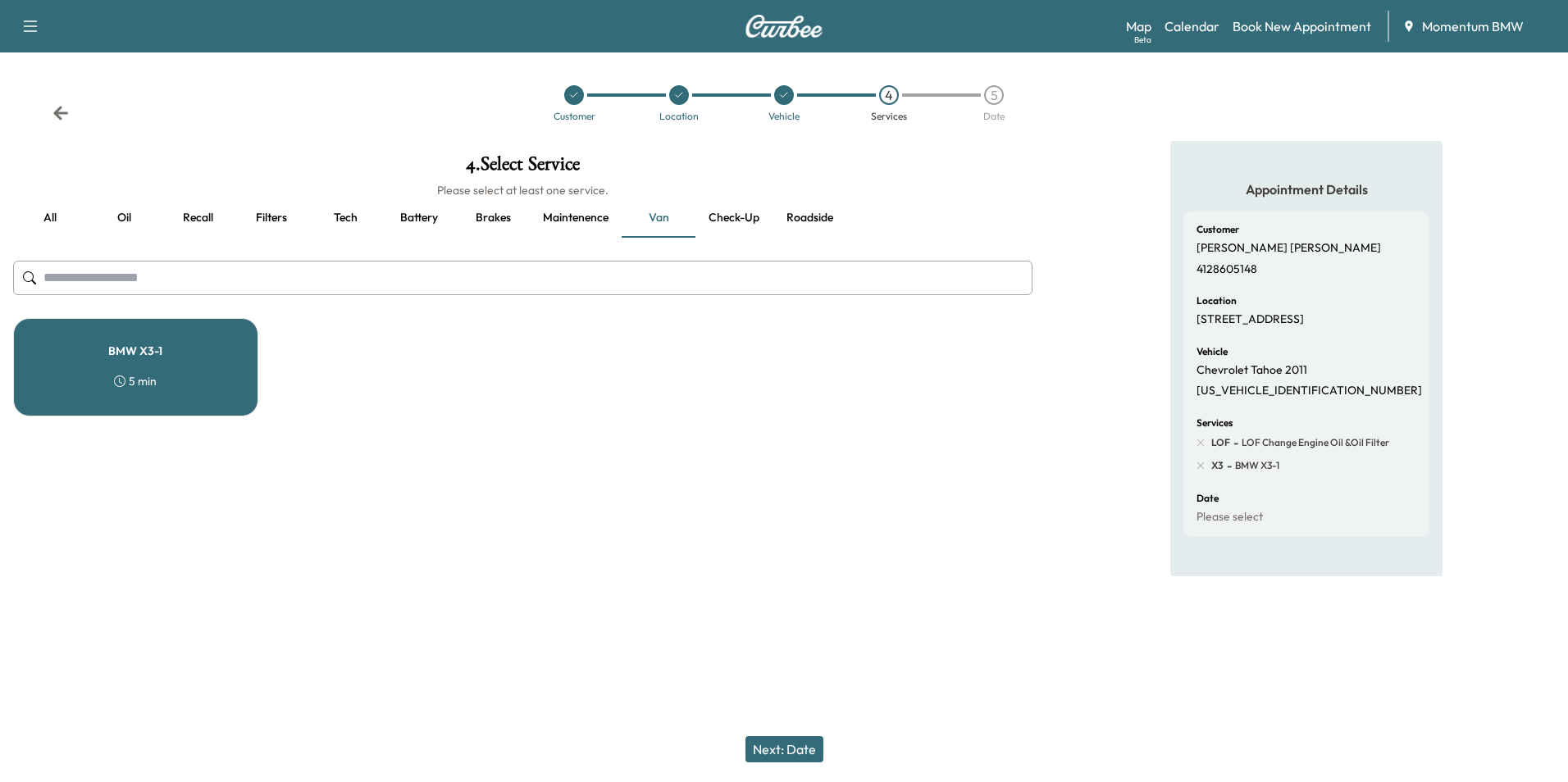
click at [795, 746] on button "Next: Date" at bounding box center [784, 749] width 78 height 27
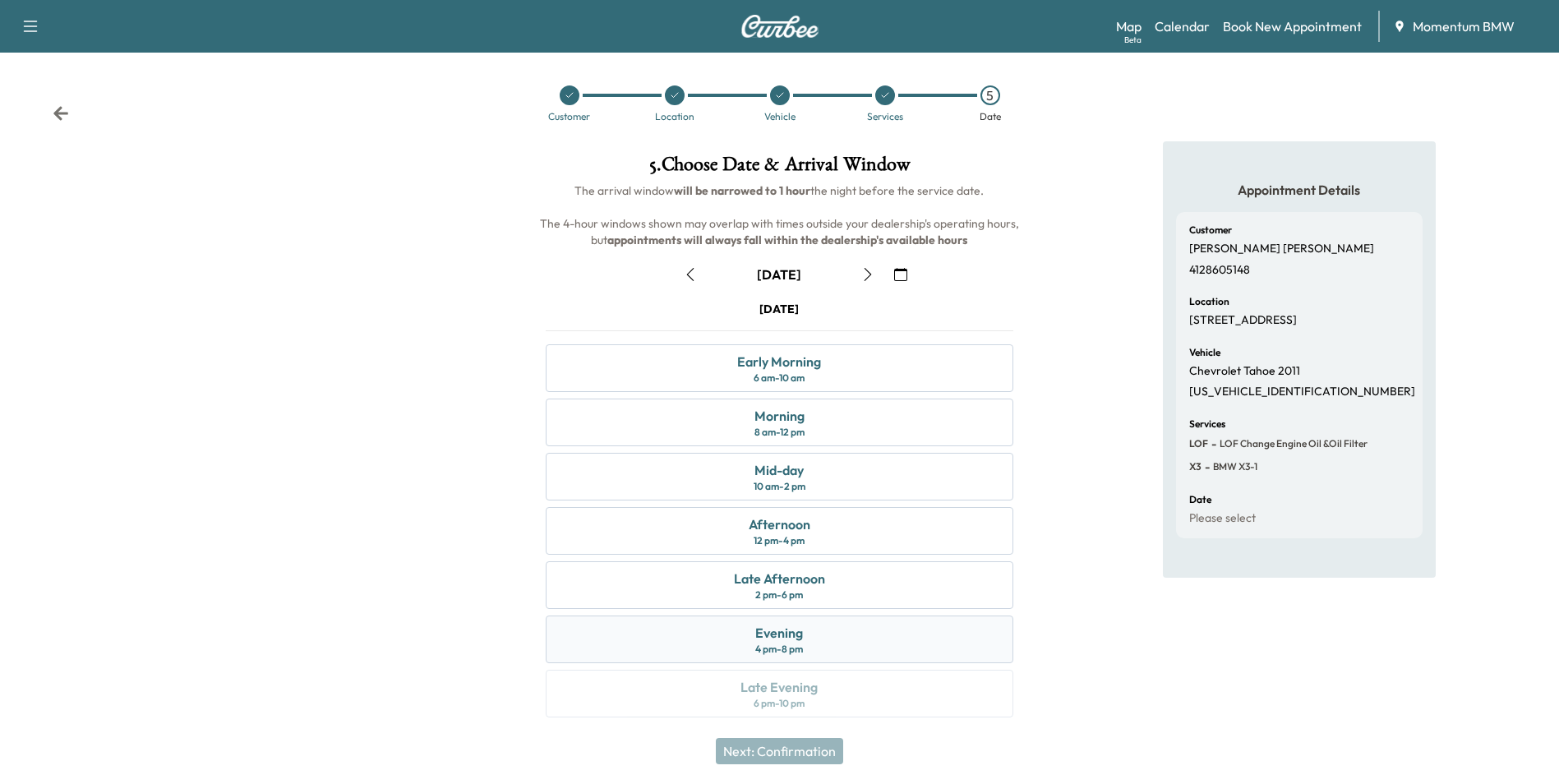
click at [783, 636] on div "Evening" at bounding box center [779, 632] width 48 height 20
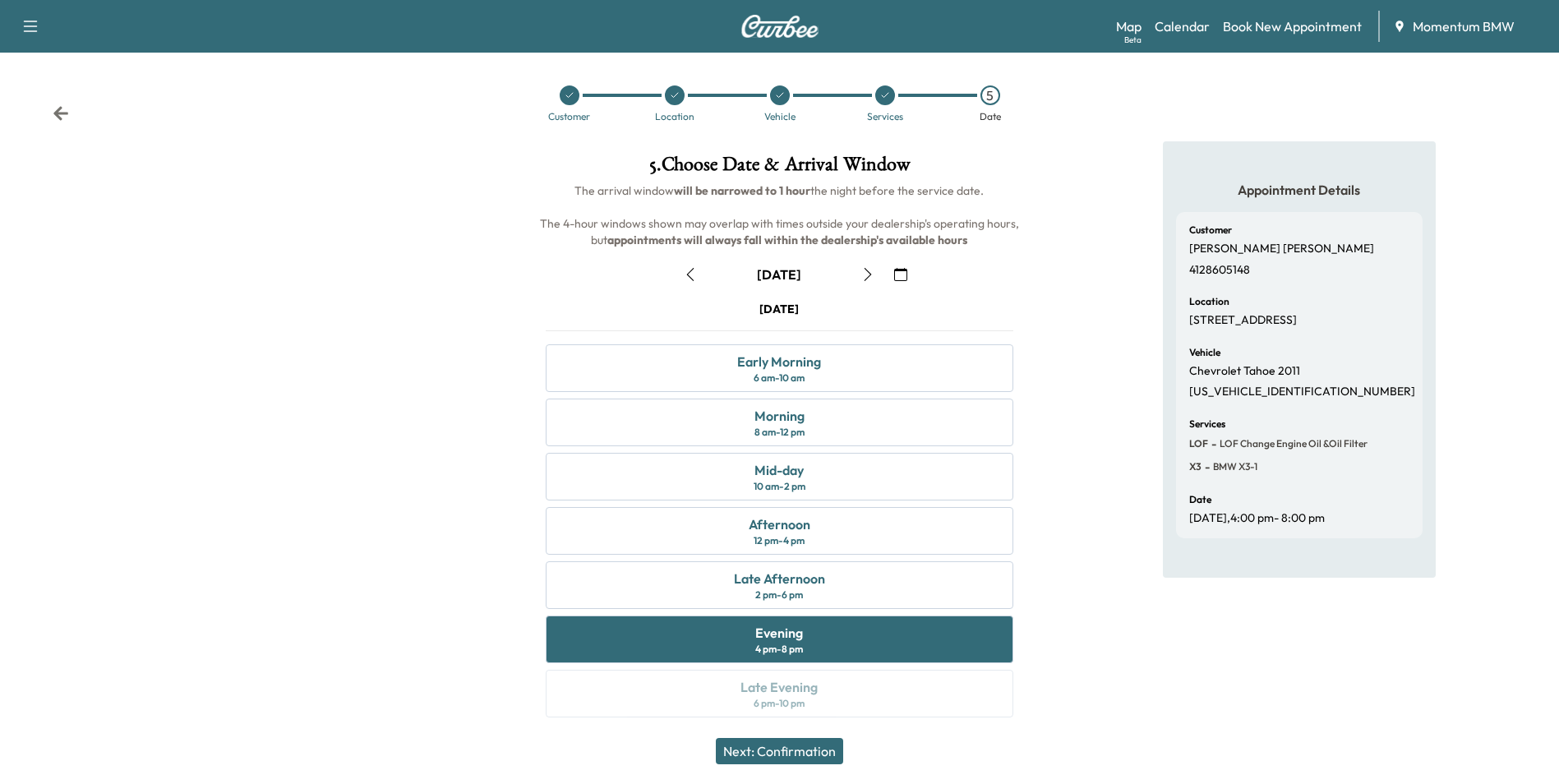
click at [796, 746] on button "Next: Confirmation" at bounding box center [779, 751] width 127 height 27
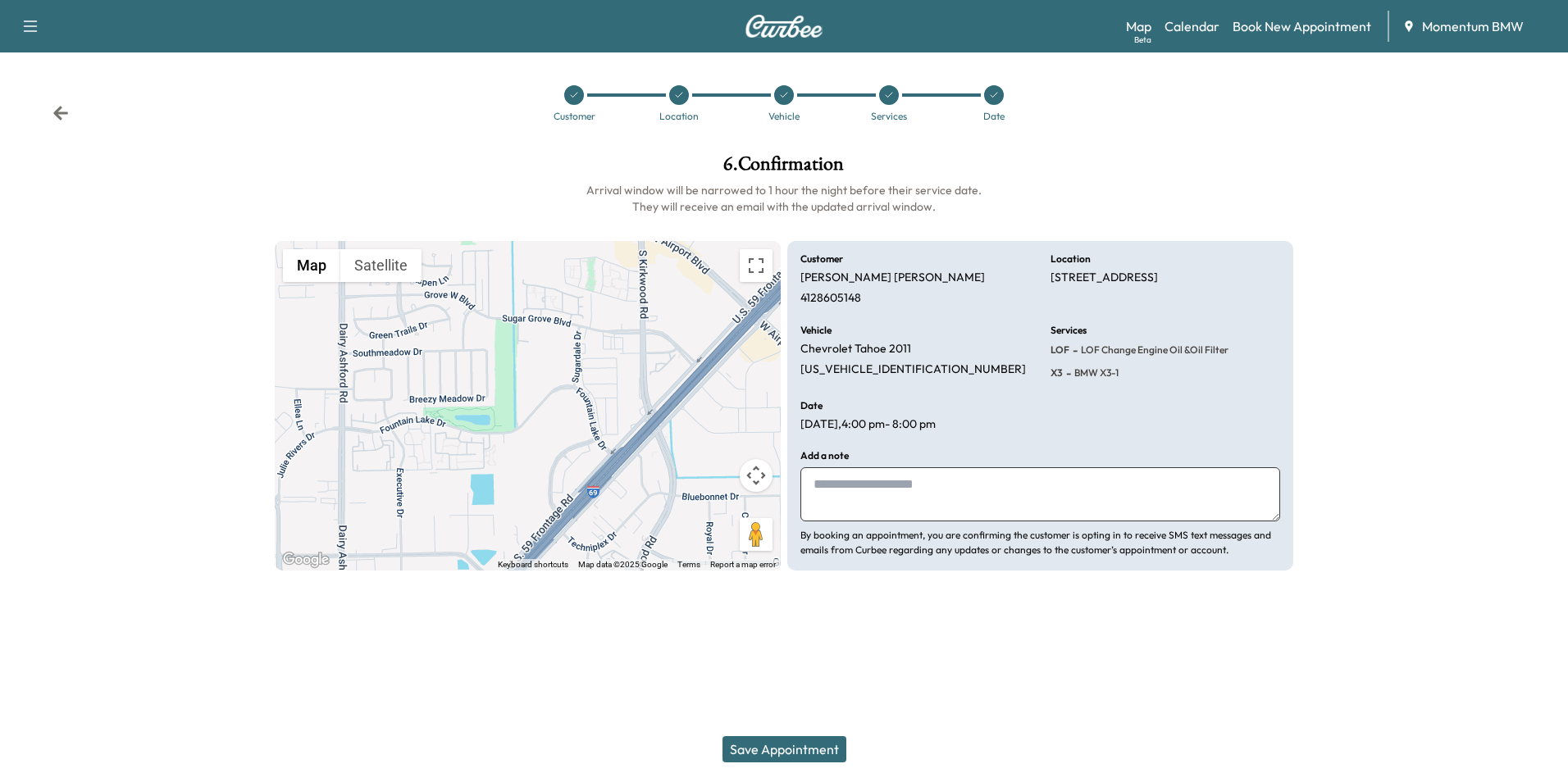
click at [785, 746] on button "Save Appointment" at bounding box center [784, 749] width 123 height 27
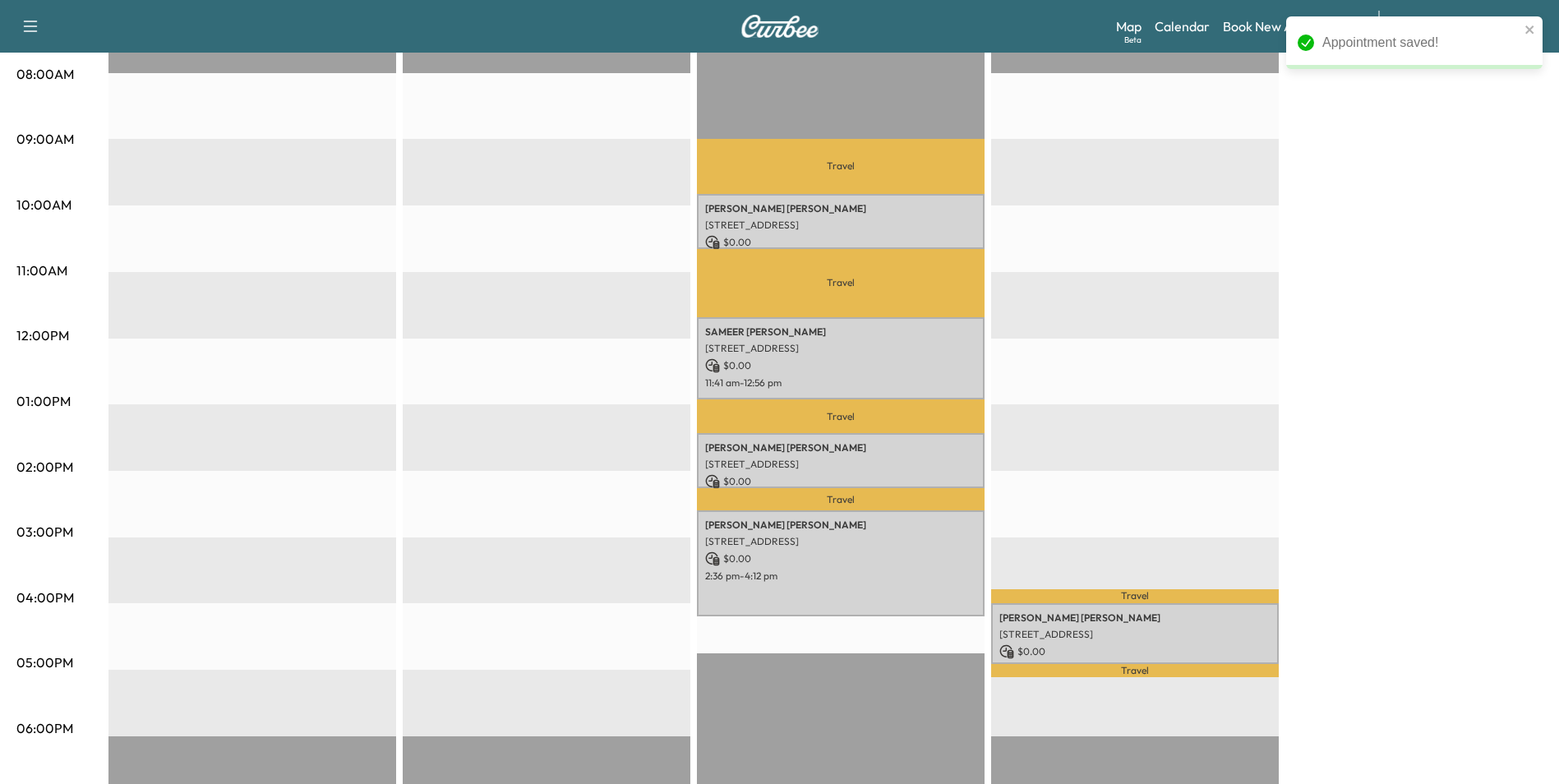
scroll to position [658, 0]
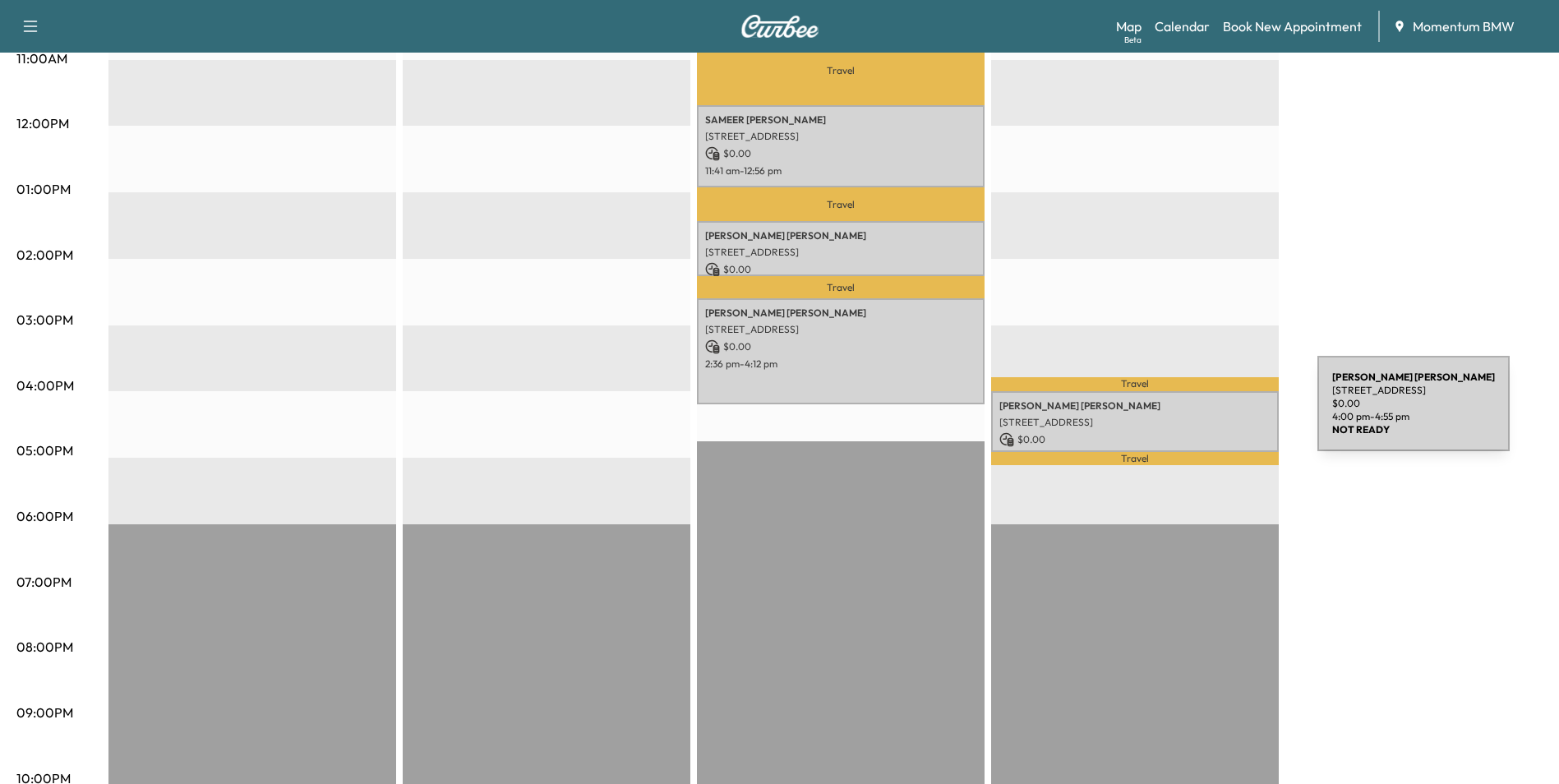
click at [1195, 416] on p "[STREET_ADDRESS]" at bounding box center [1136, 422] width 271 height 13
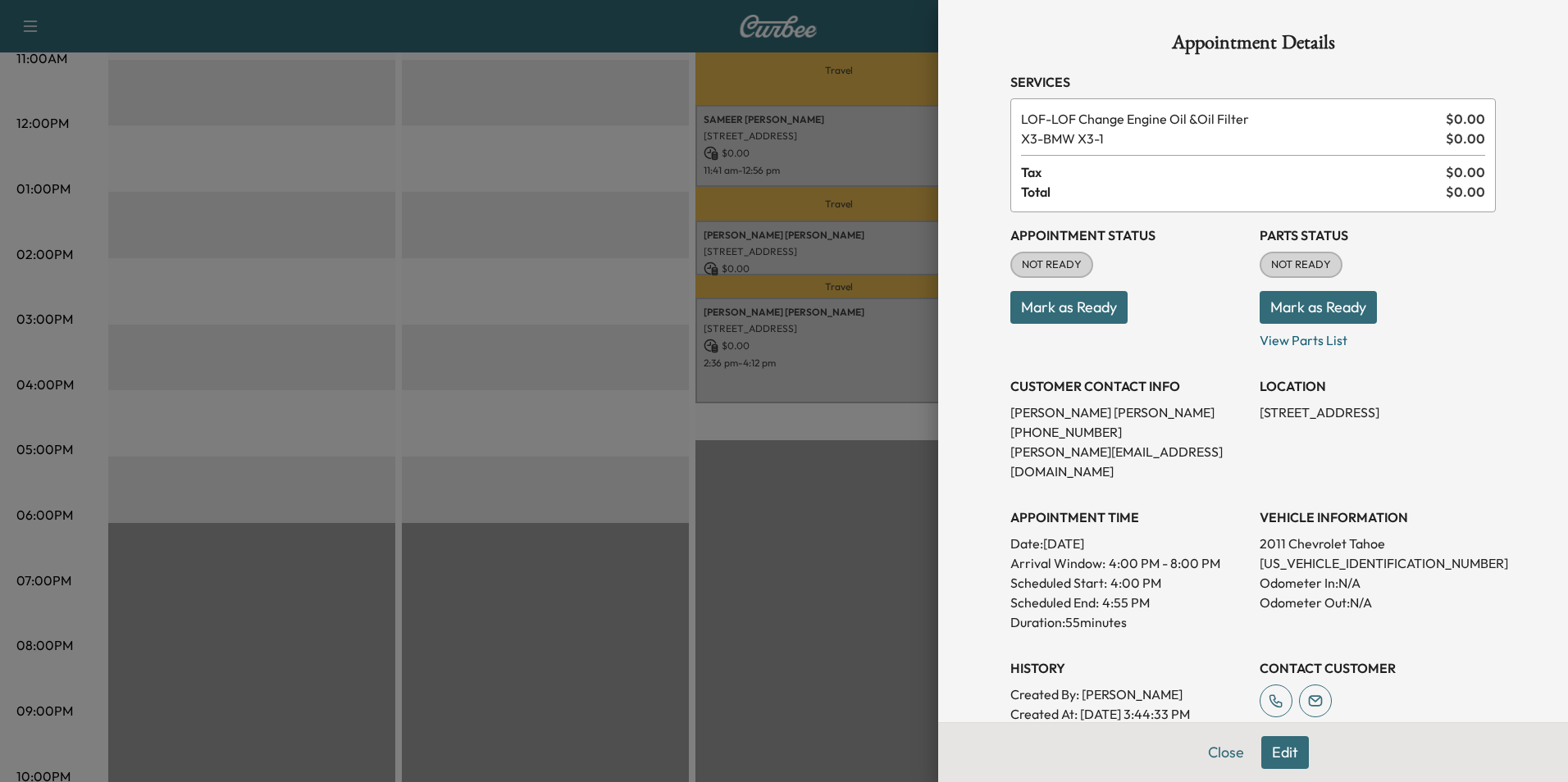
click at [1271, 745] on button "Edit" at bounding box center [1285, 752] width 48 height 33
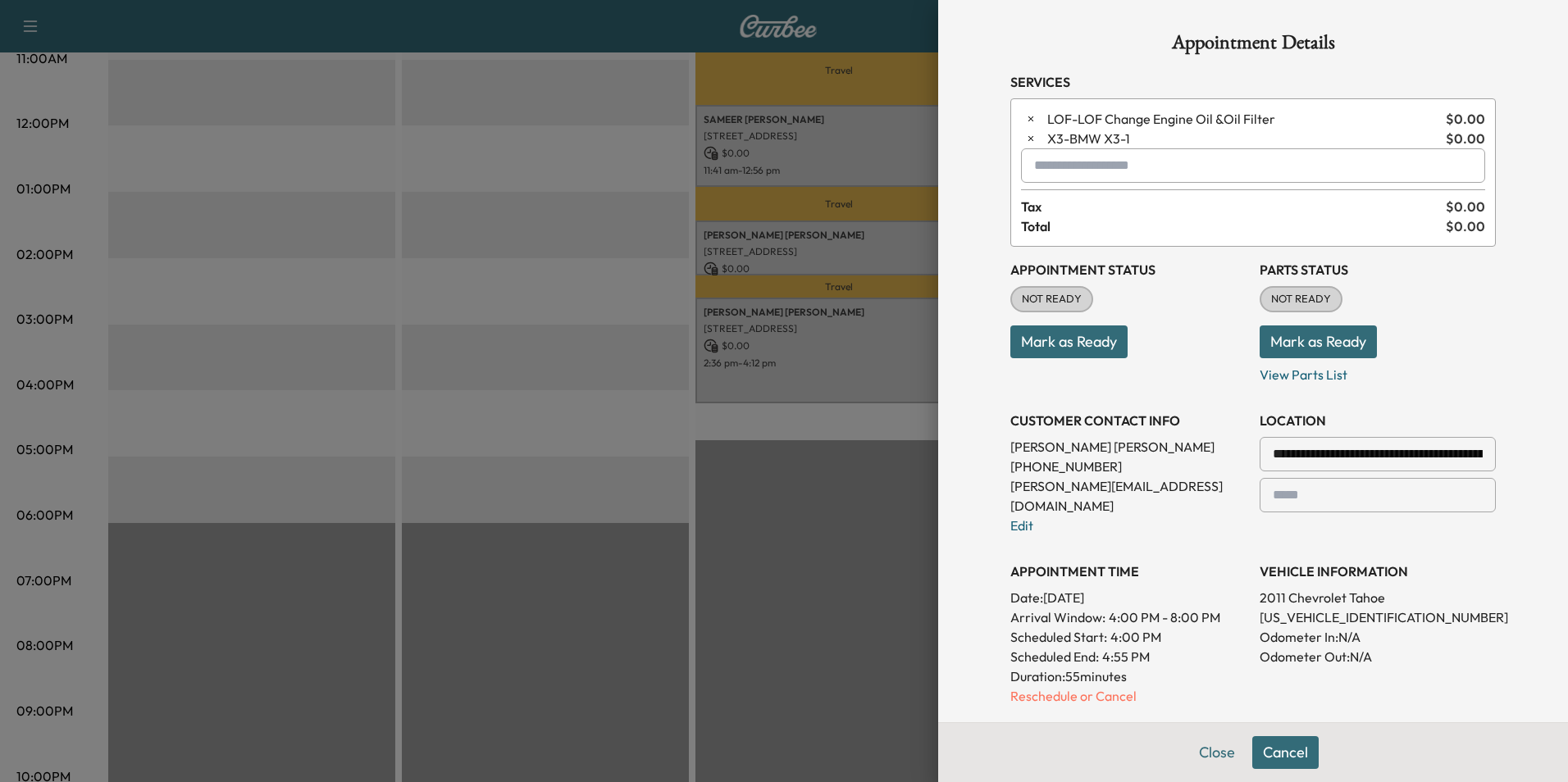
click at [1110, 171] on input "text" at bounding box center [1253, 165] width 464 height 34
click at [1095, 206] on p "[PERSON_NAME]" at bounding box center [1196, 208] width 360 height 23
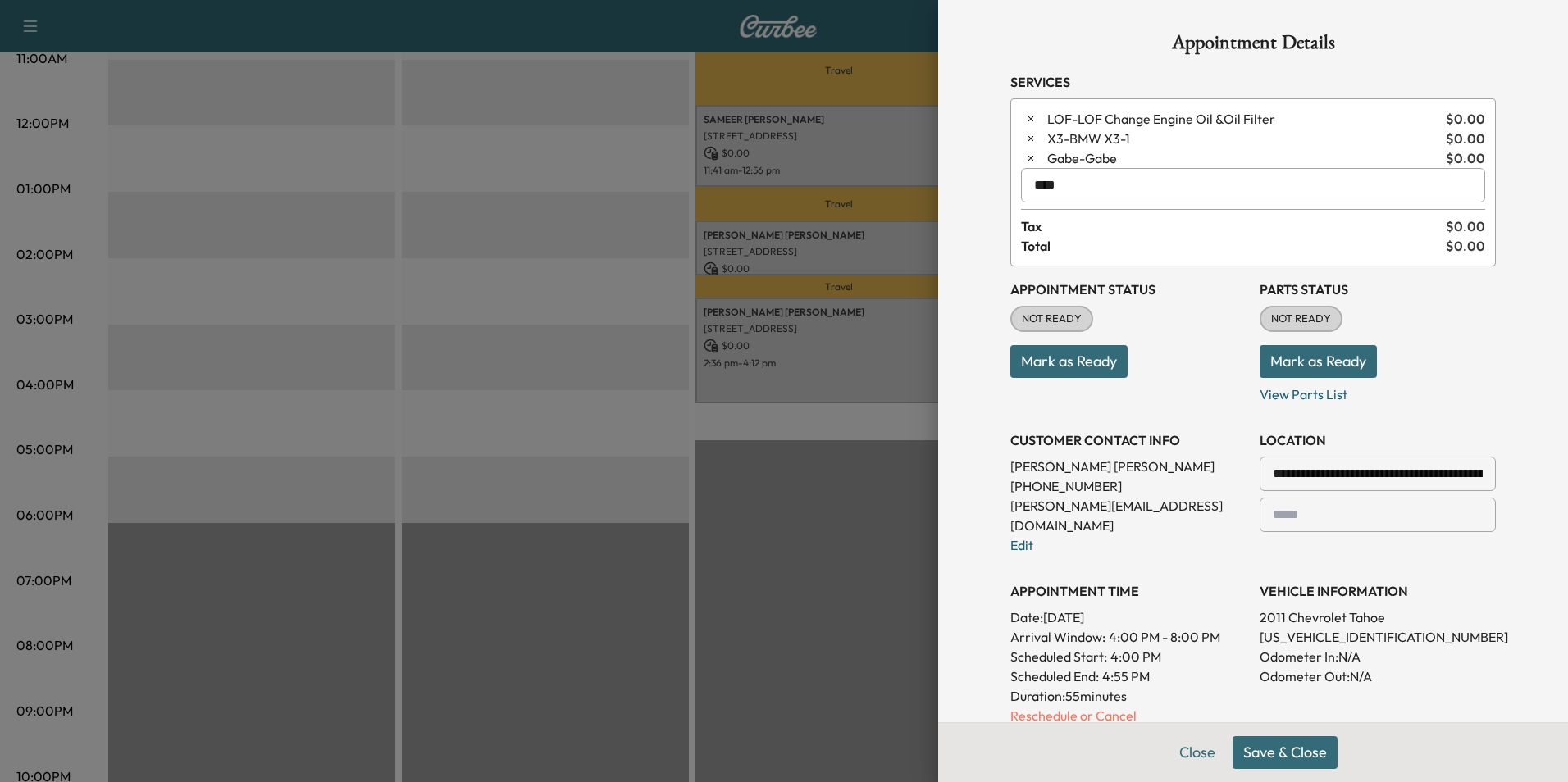
type input "****"
click at [1273, 737] on button "Save & Close" at bounding box center [1284, 752] width 105 height 33
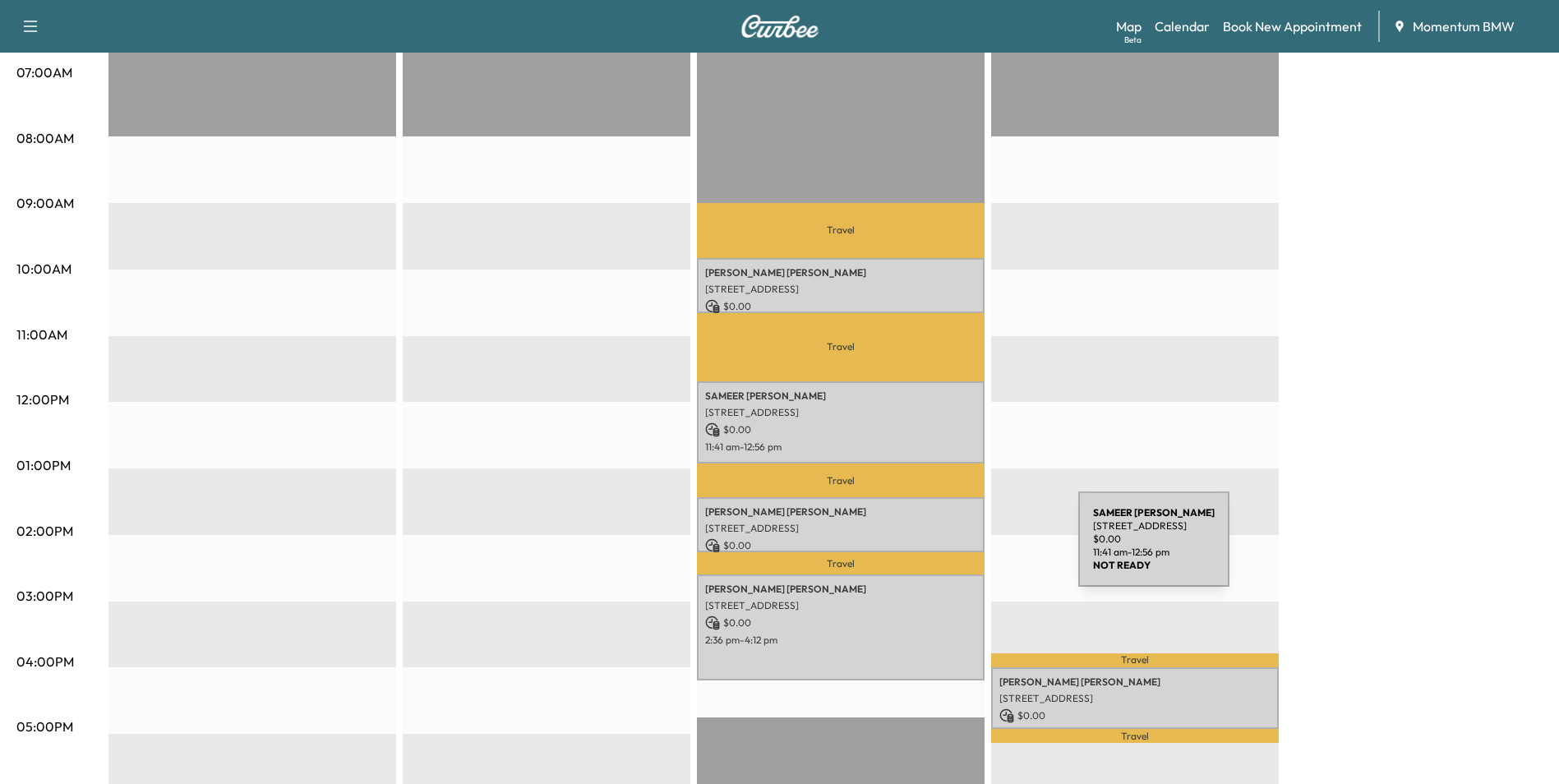
scroll to position [410, 0]
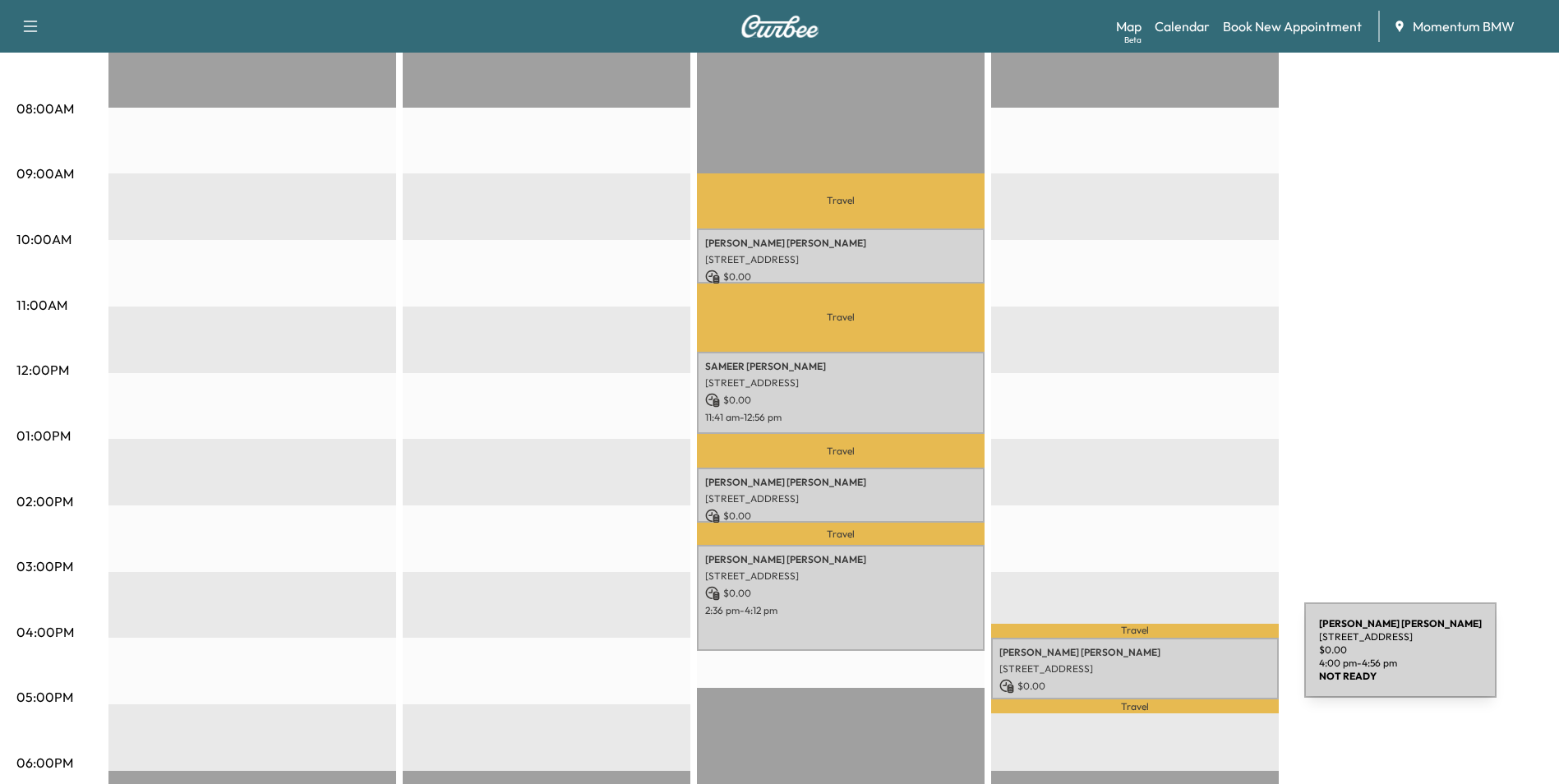
click at [1181, 662] on p "[STREET_ADDRESS]" at bounding box center [1136, 668] width 271 height 13
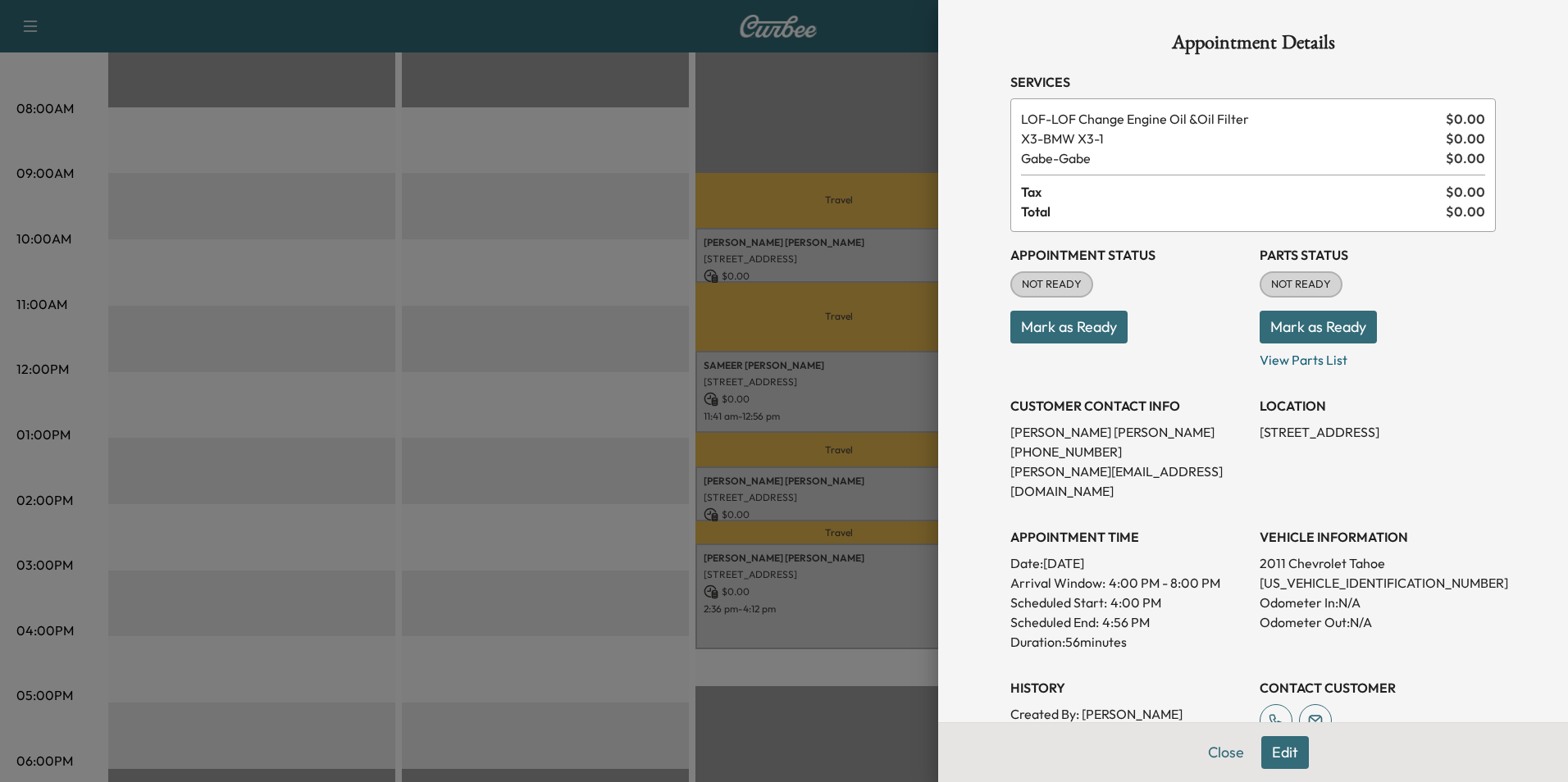
click at [1278, 756] on button "Edit" at bounding box center [1285, 752] width 48 height 33
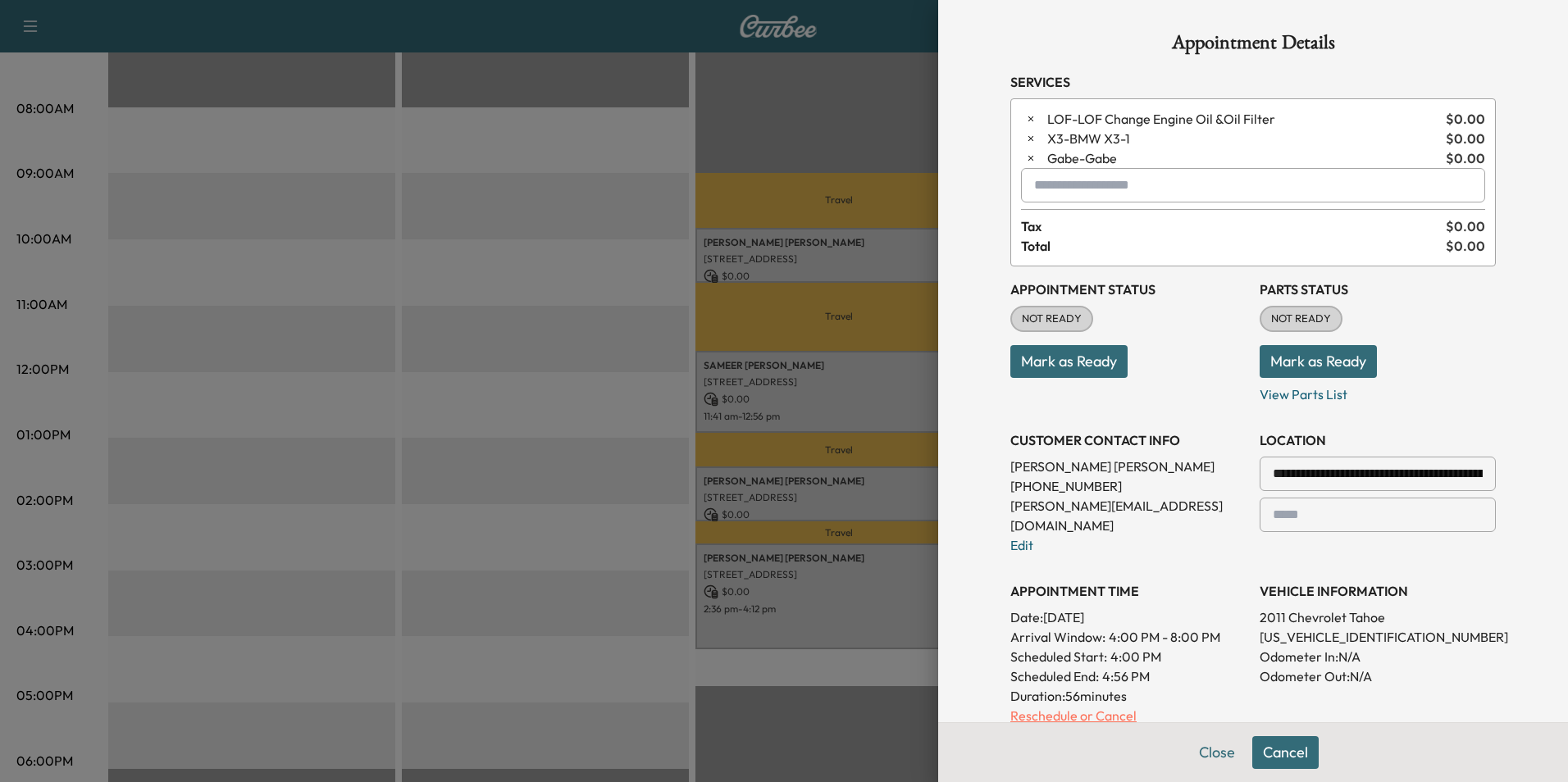
click at [1098, 706] on p "Reschedule or Cancel" at bounding box center [1128, 715] width 236 height 20
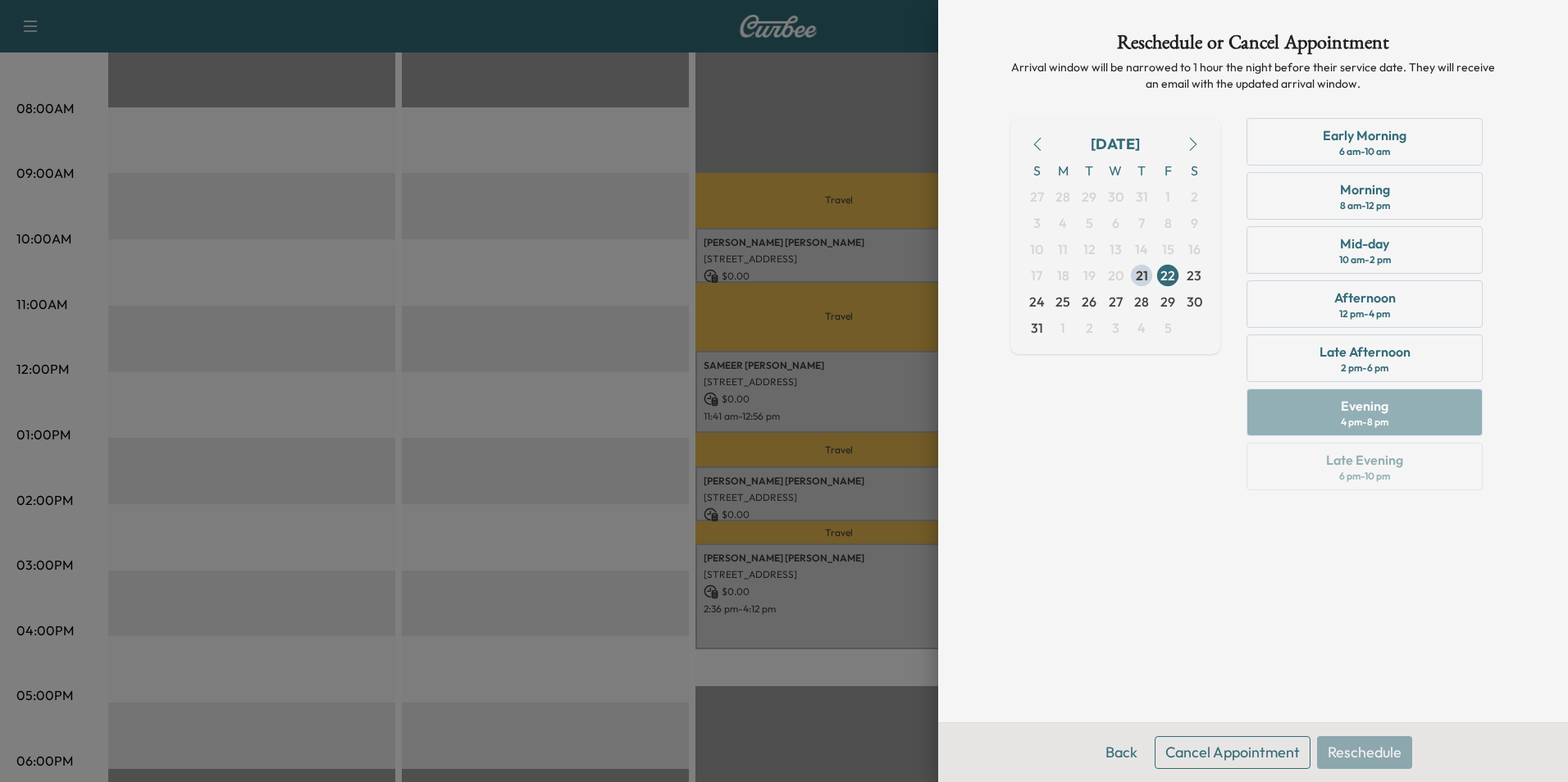
click at [1231, 757] on button "Cancel Appointment" at bounding box center [1232, 752] width 156 height 33
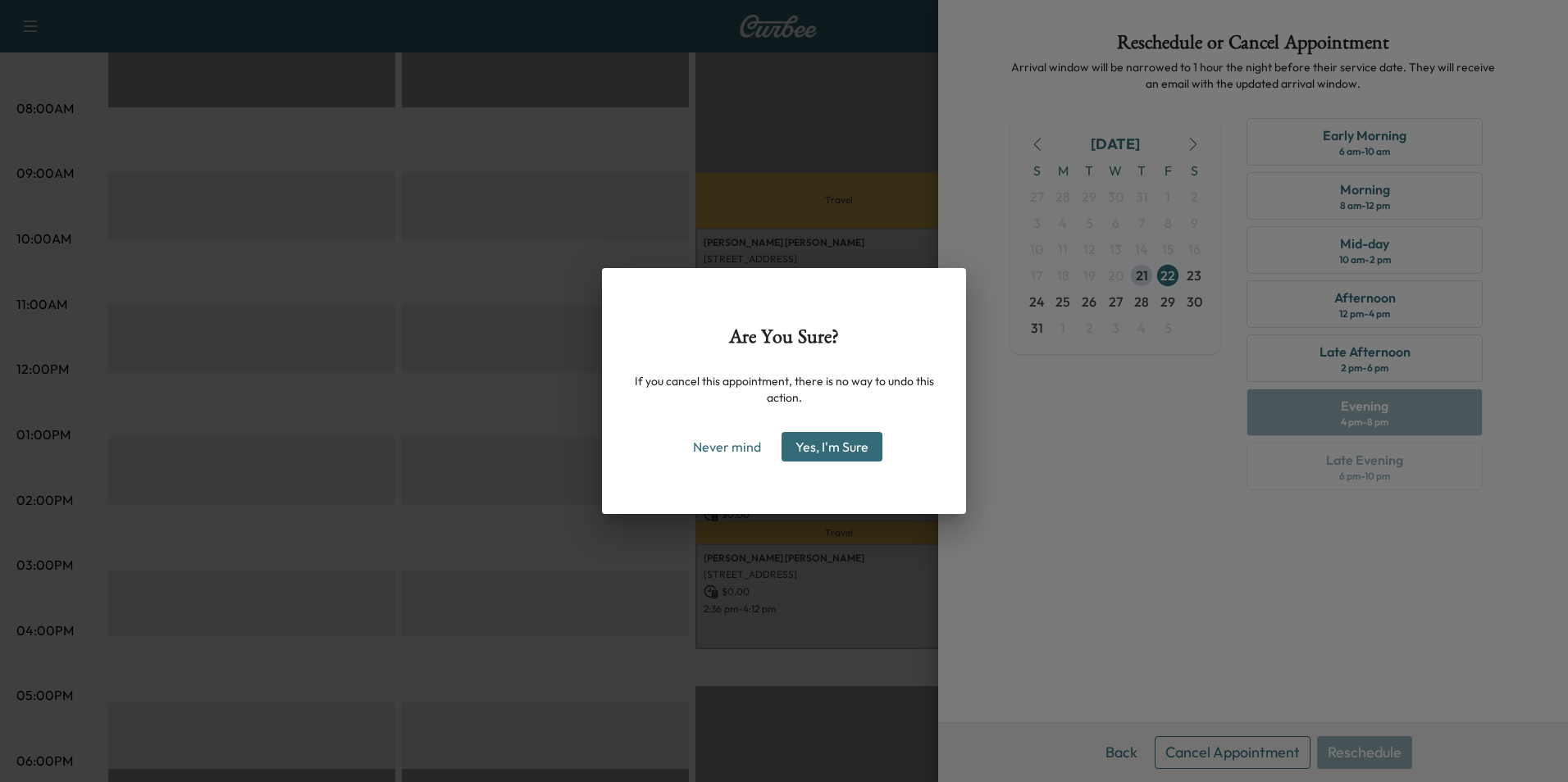
click at [869, 451] on button "Yes, I'm Sure" at bounding box center [832, 446] width 101 height 29
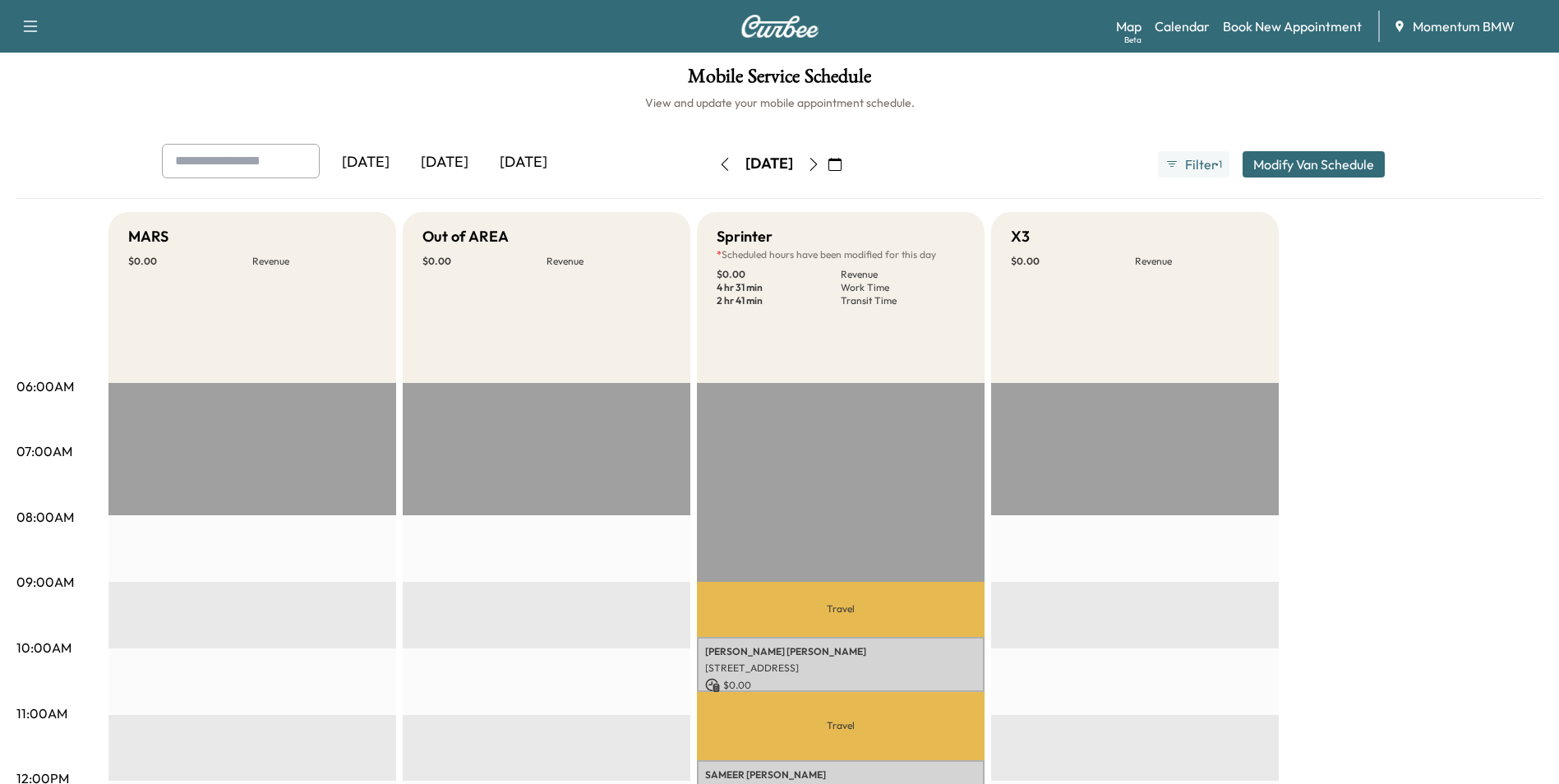
scroll to position [0, 0]
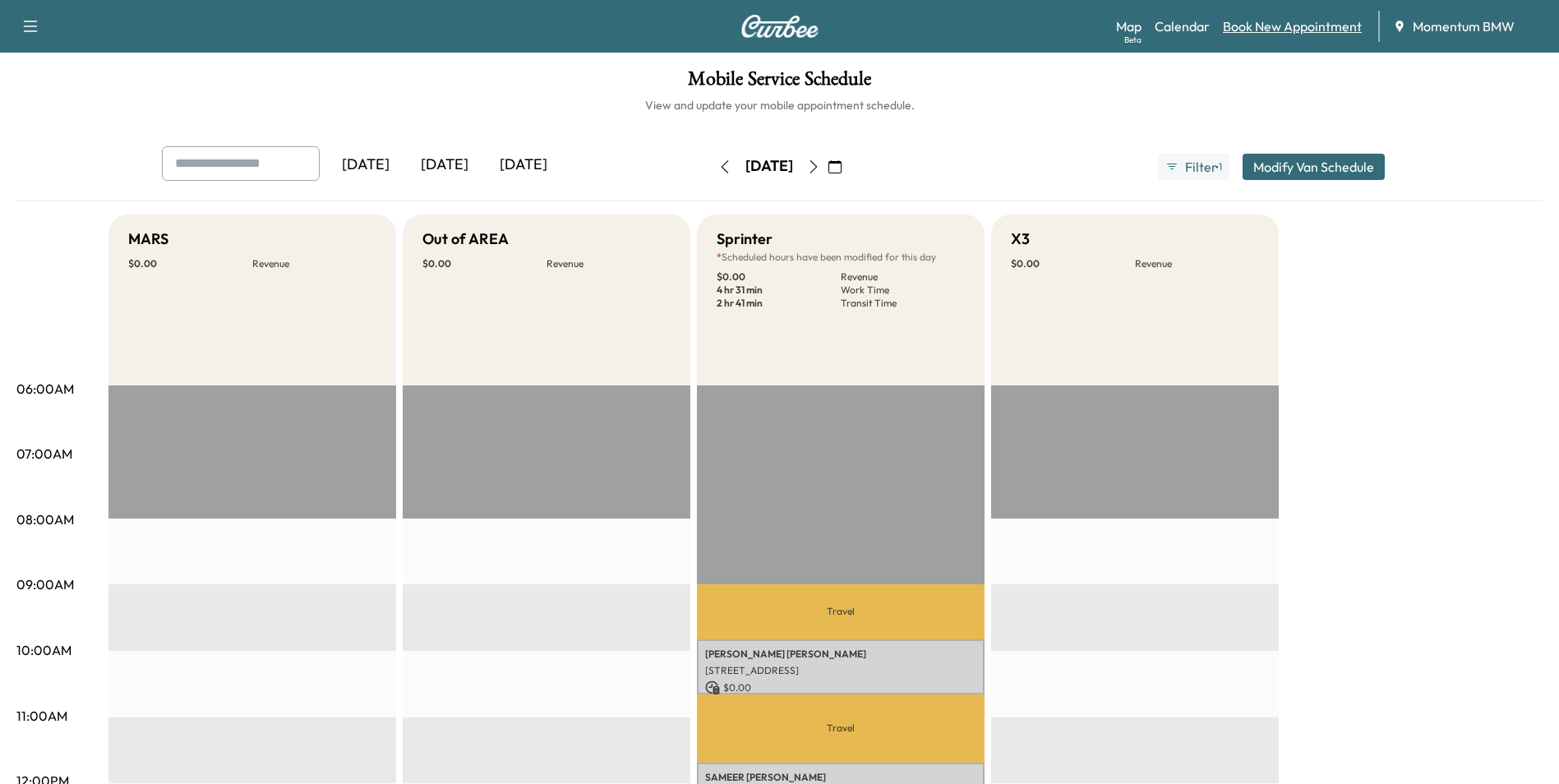
click at [1299, 26] on link "Book New Appointment" at bounding box center [1293, 26] width 139 height 20
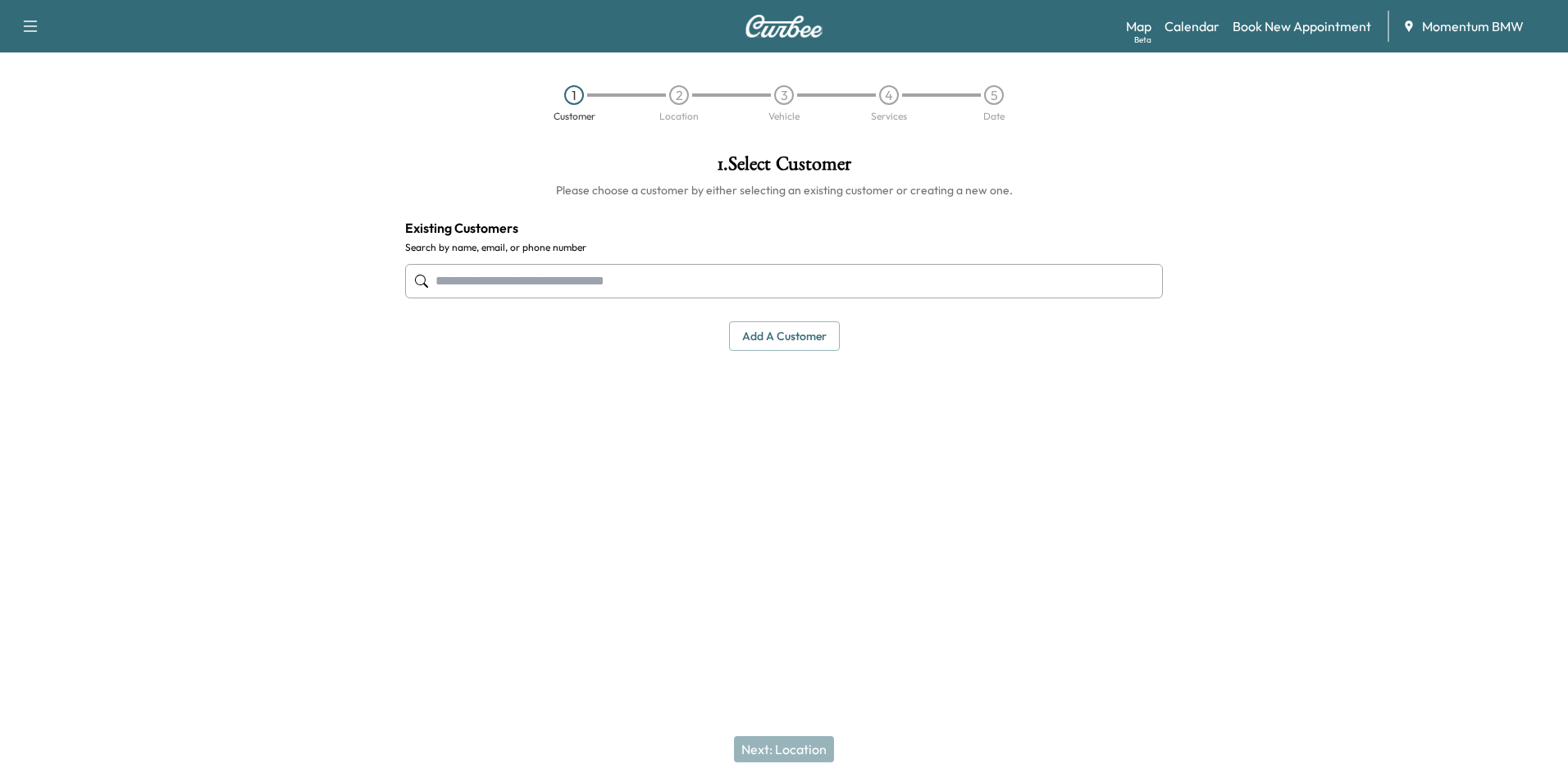
click at [777, 333] on button "Add a customer" at bounding box center [784, 336] width 111 height 30
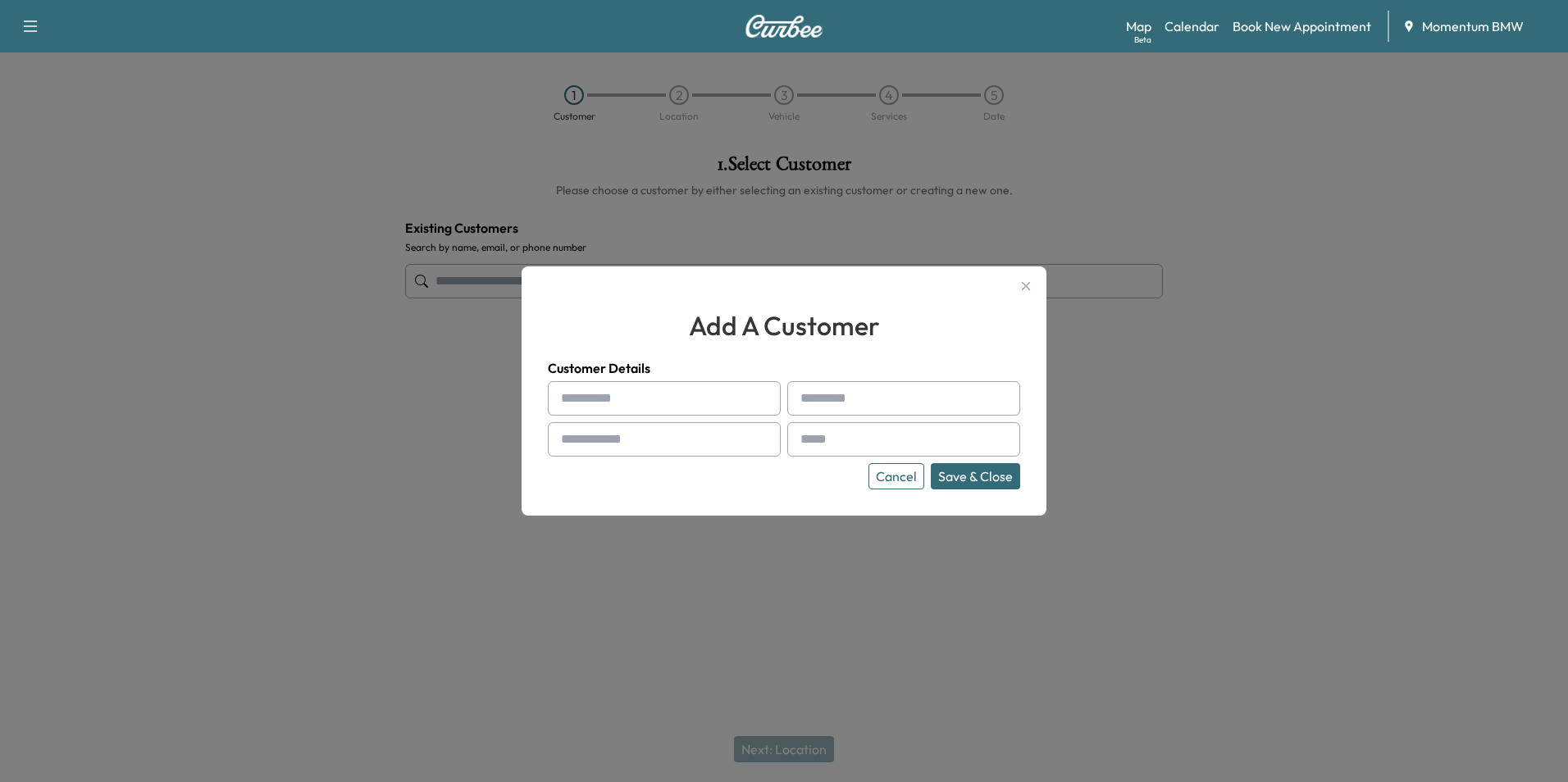
click at [729, 321] on button "Add a customer" at bounding box center [784, 336] width 111 height 30
click at [578, 392] on input "text" at bounding box center [664, 398] width 233 height 34
type input "******"
click at [805, 406] on div at bounding box center [803, 398] width 20 height 20
click at [829, 402] on input "text" at bounding box center [904, 398] width 233 height 34
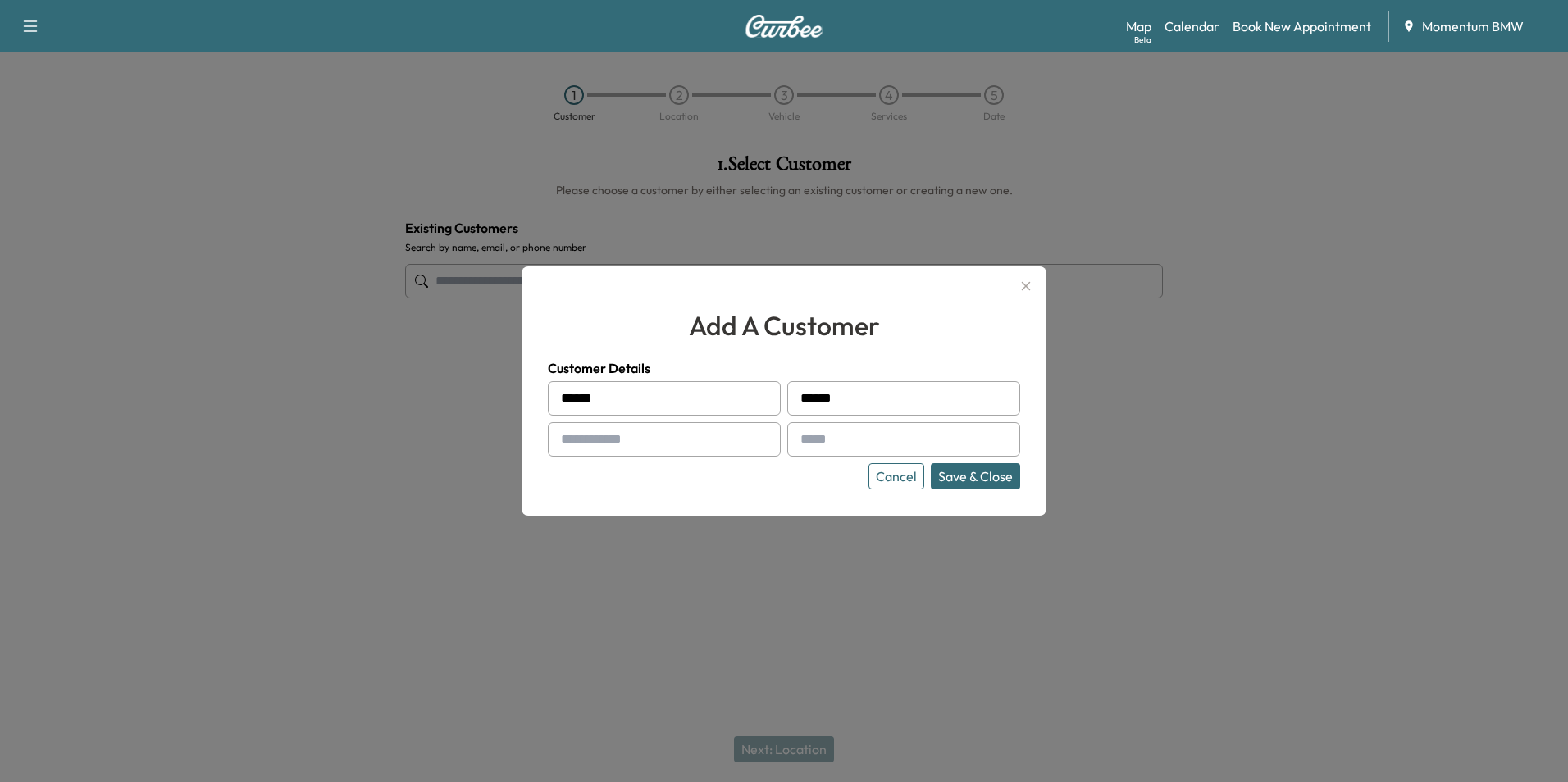
type input "******"
click at [566, 435] on div at bounding box center [564, 439] width 20 height 20
click at [622, 444] on input "text" at bounding box center [664, 439] width 233 height 34
type input "**********"
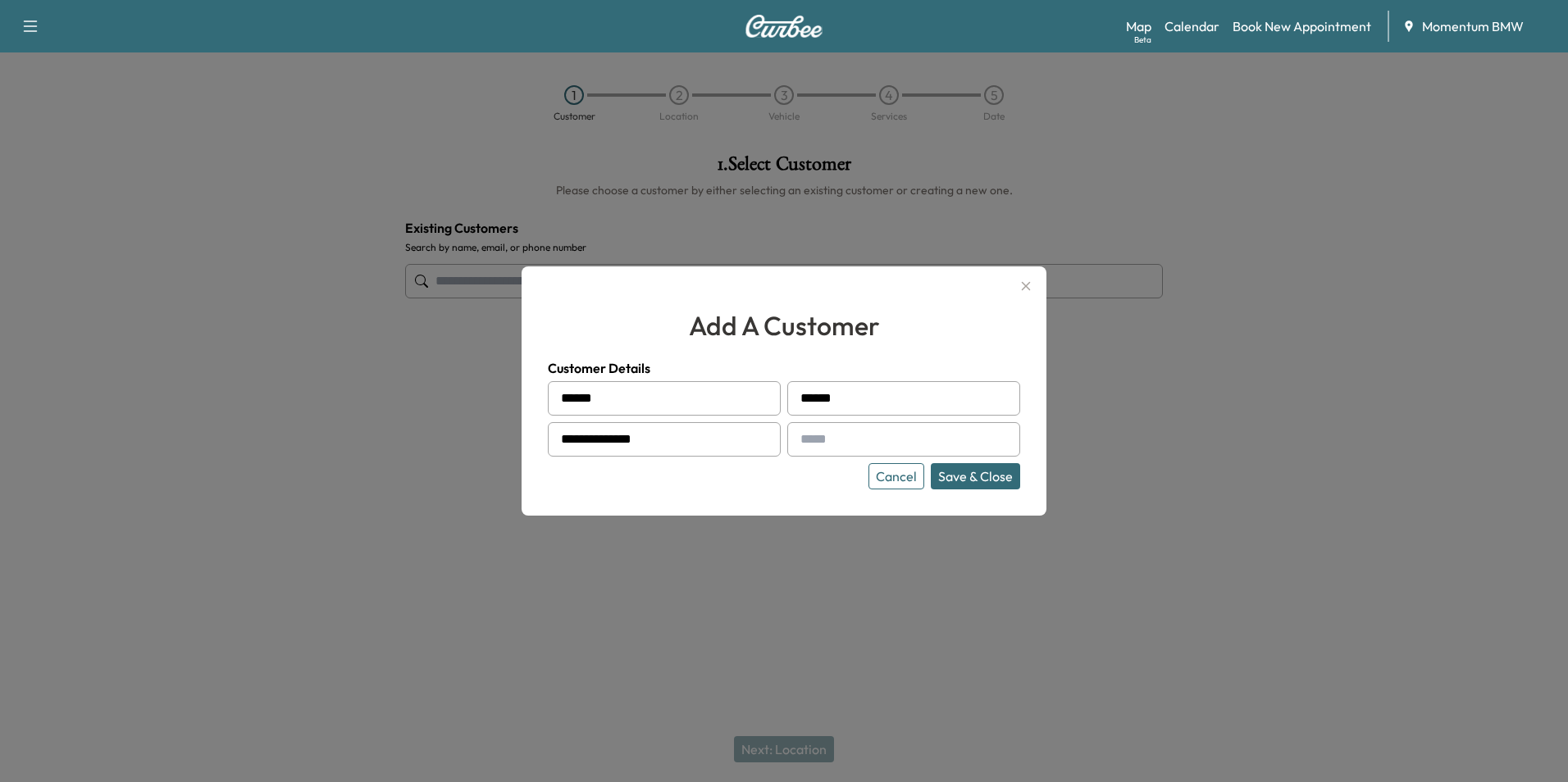
click at [874, 435] on input "text" at bounding box center [904, 439] width 233 height 34
type input "**********"
click at [971, 469] on button "Save & Close" at bounding box center [975, 476] width 89 height 27
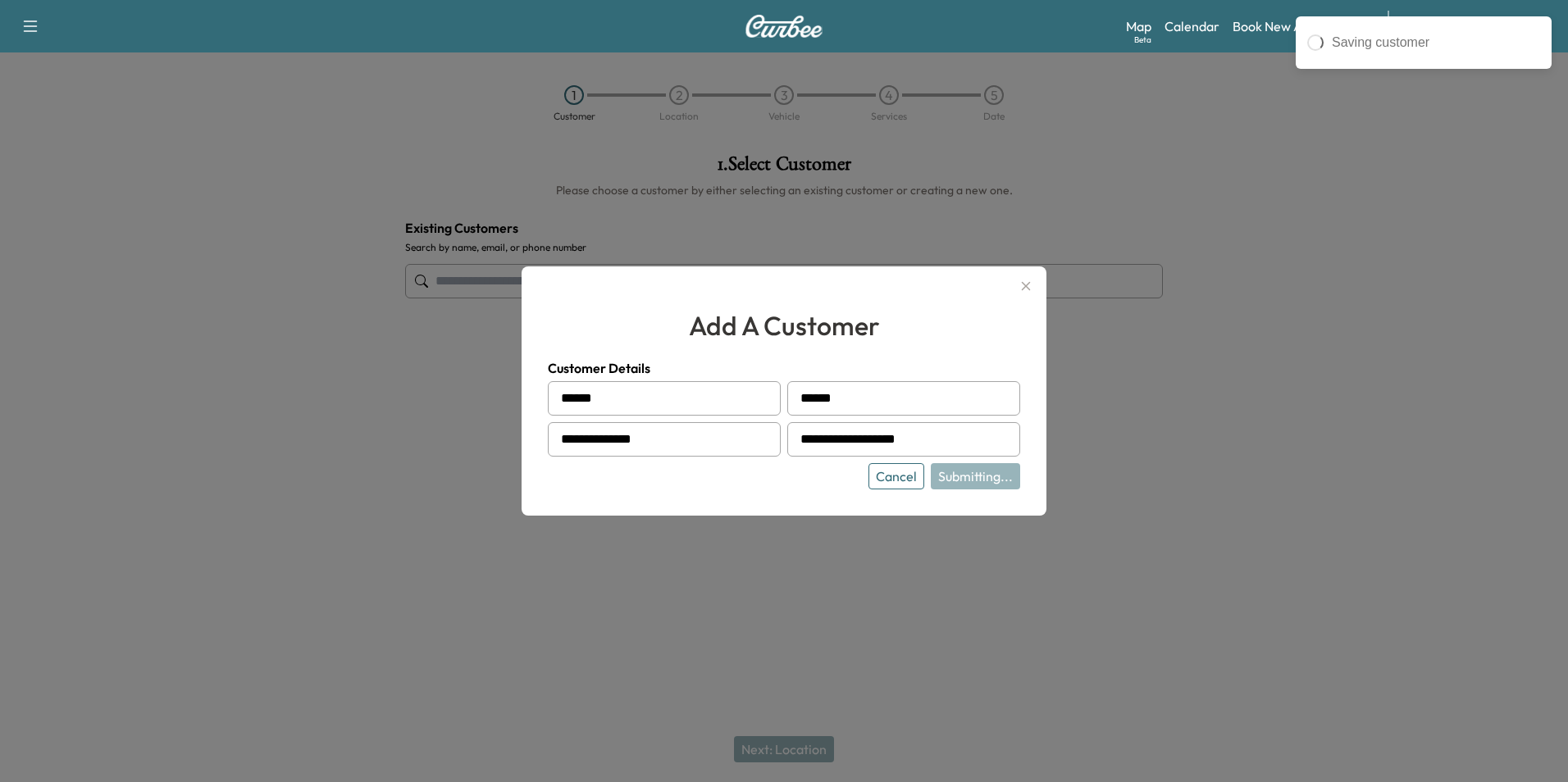
type input "**********"
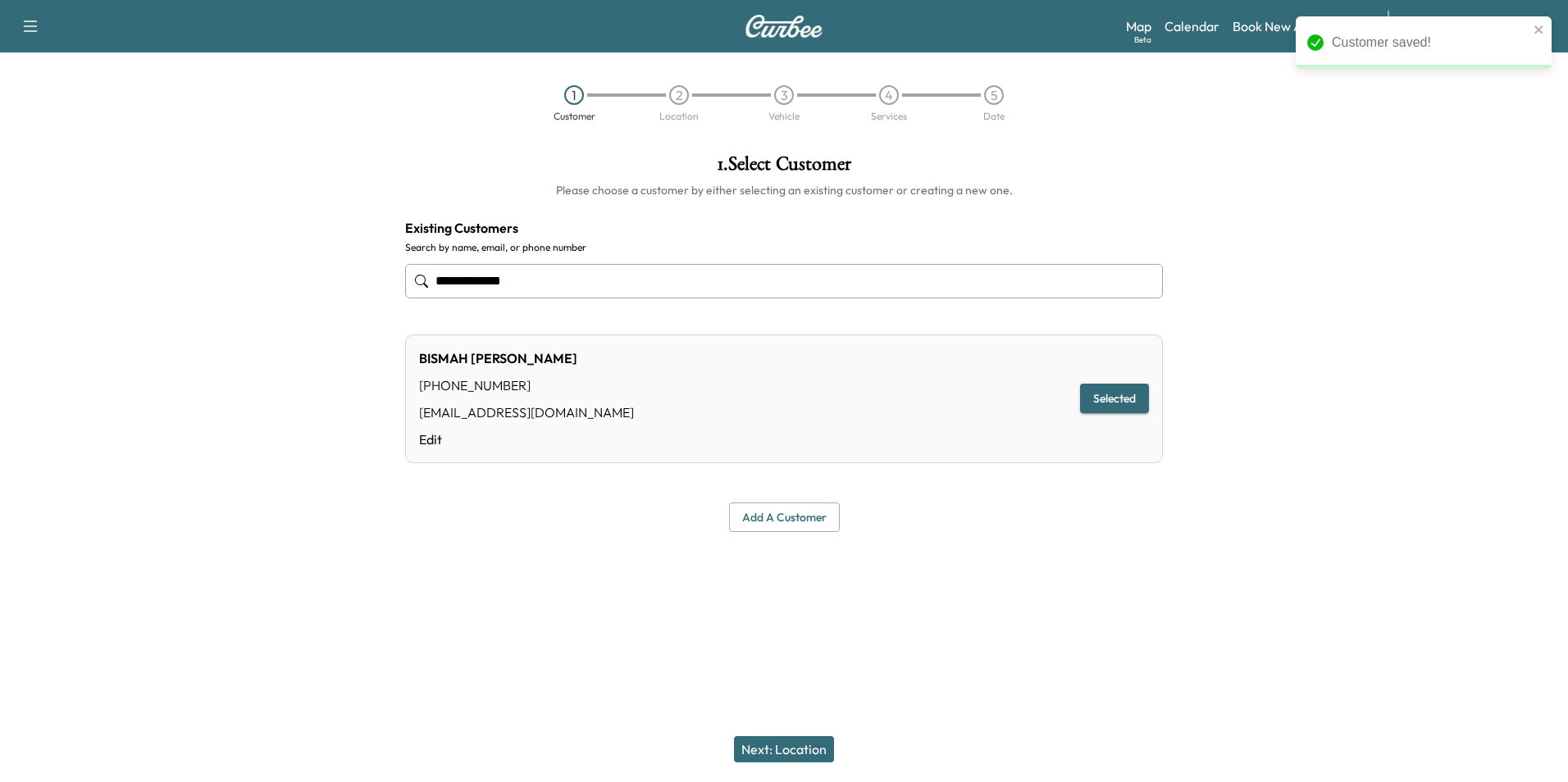
click at [801, 751] on button "Next: Location" at bounding box center [783, 749] width 100 height 27
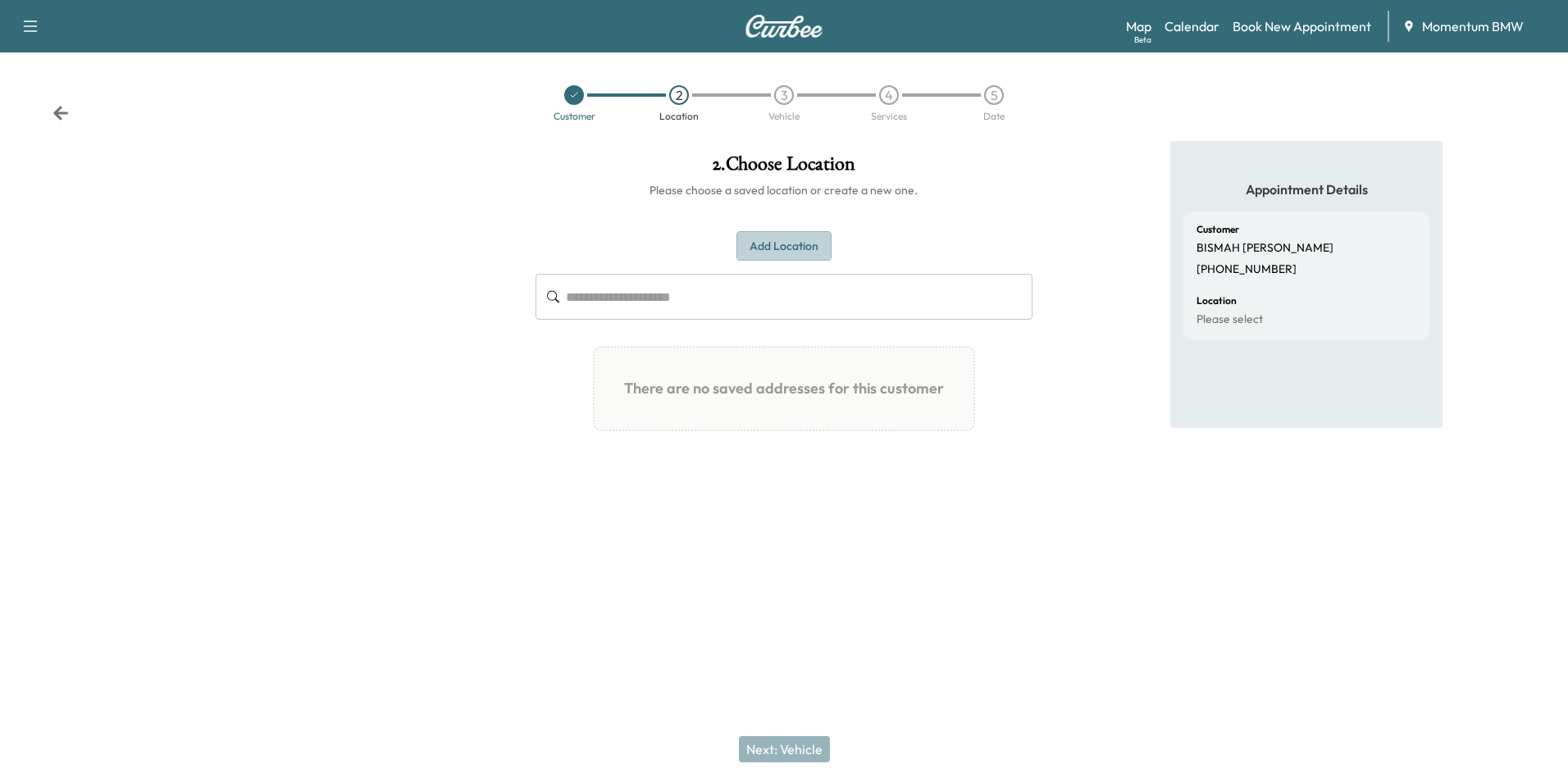
click at [794, 245] on button "Add Location" at bounding box center [783, 246] width 95 height 30
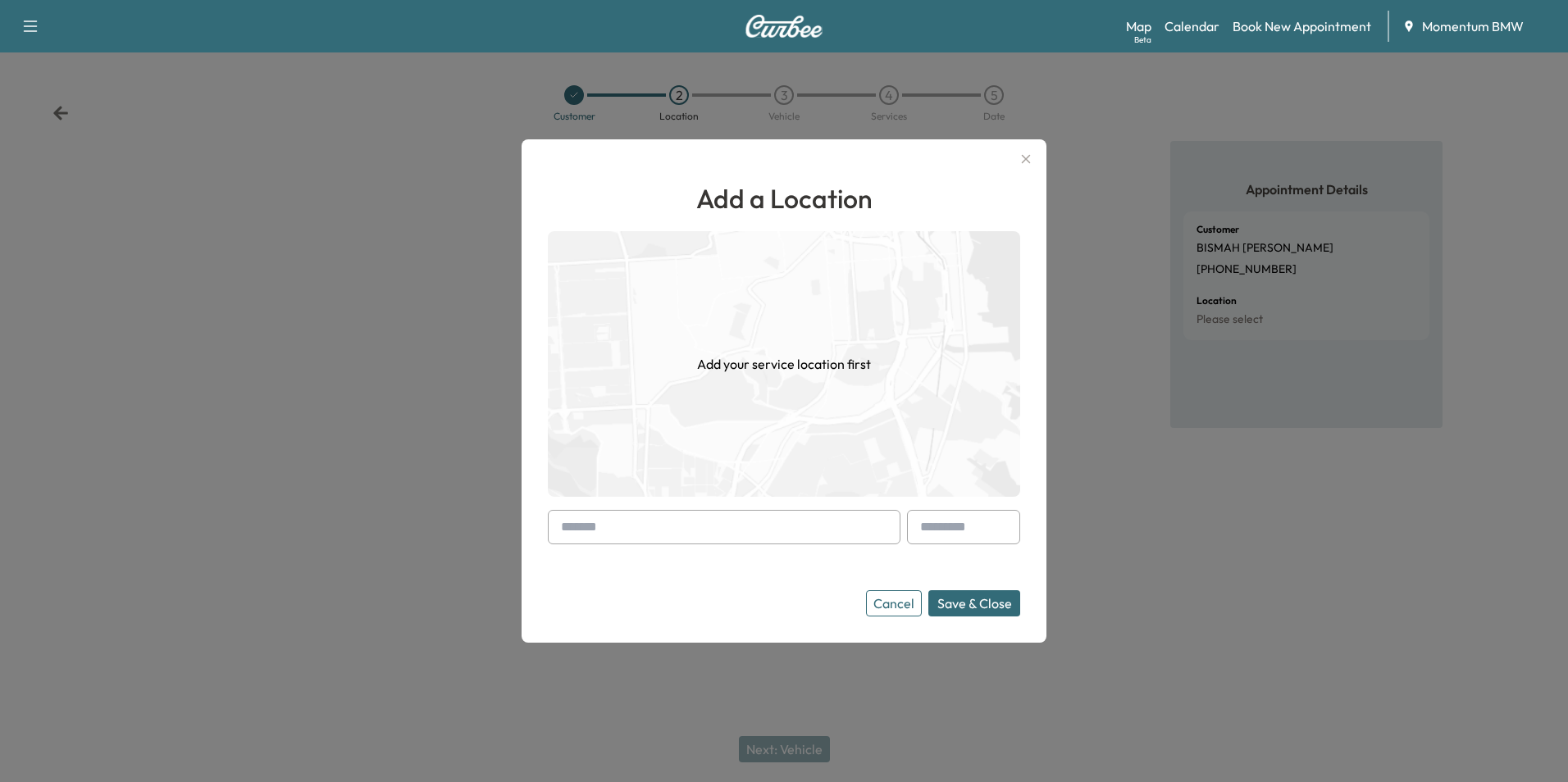
click at [572, 528] on div at bounding box center [564, 527] width 20 height 20
click at [586, 523] on input "text" at bounding box center [723, 527] width 352 height 34
paste input "**********"
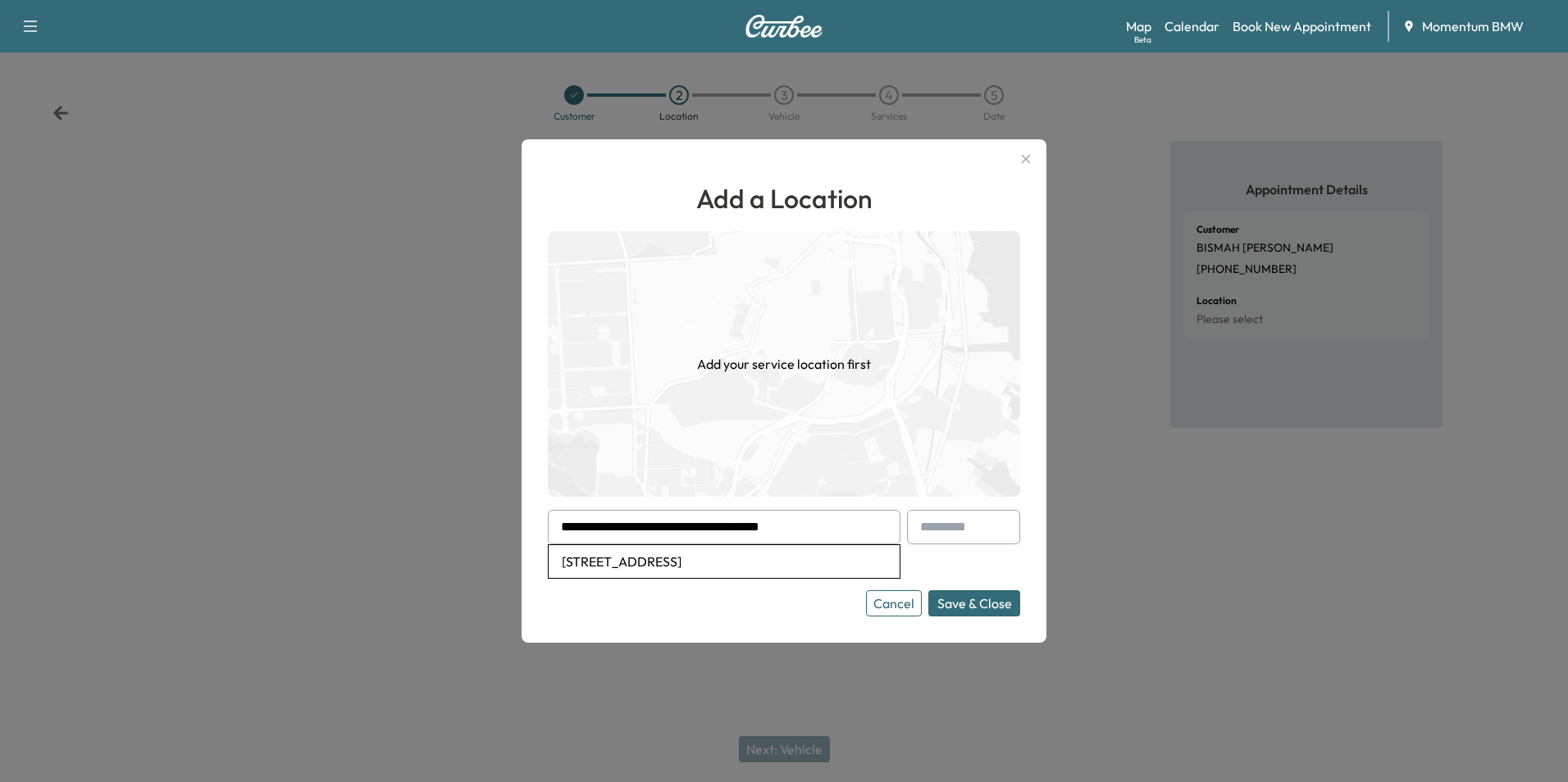
click at [737, 546] on li "[STREET_ADDRESS]" at bounding box center [724, 561] width 351 height 33
type input "**********"
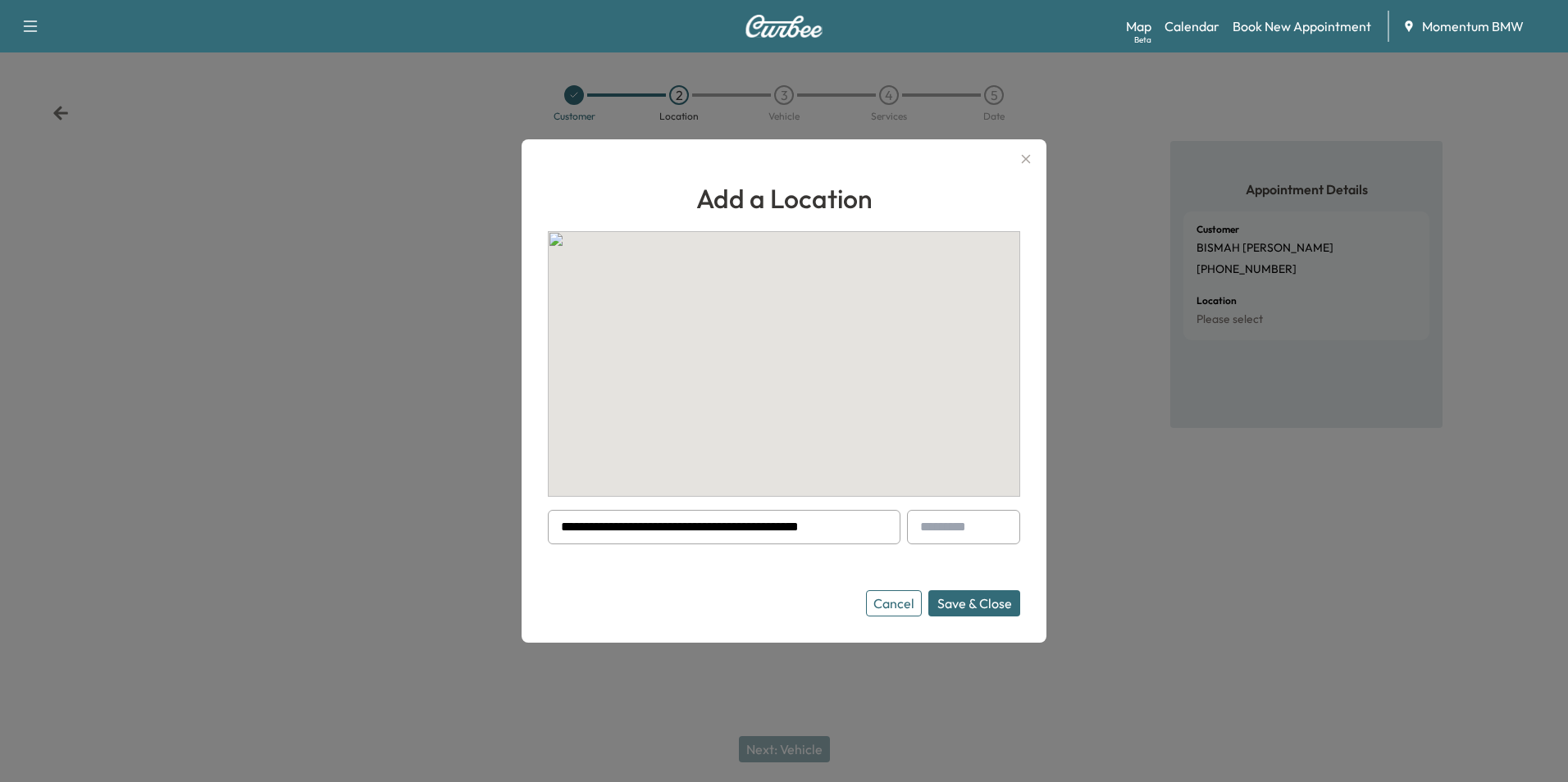
click at [975, 609] on button "Save & Close" at bounding box center [973, 603] width 92 height 27
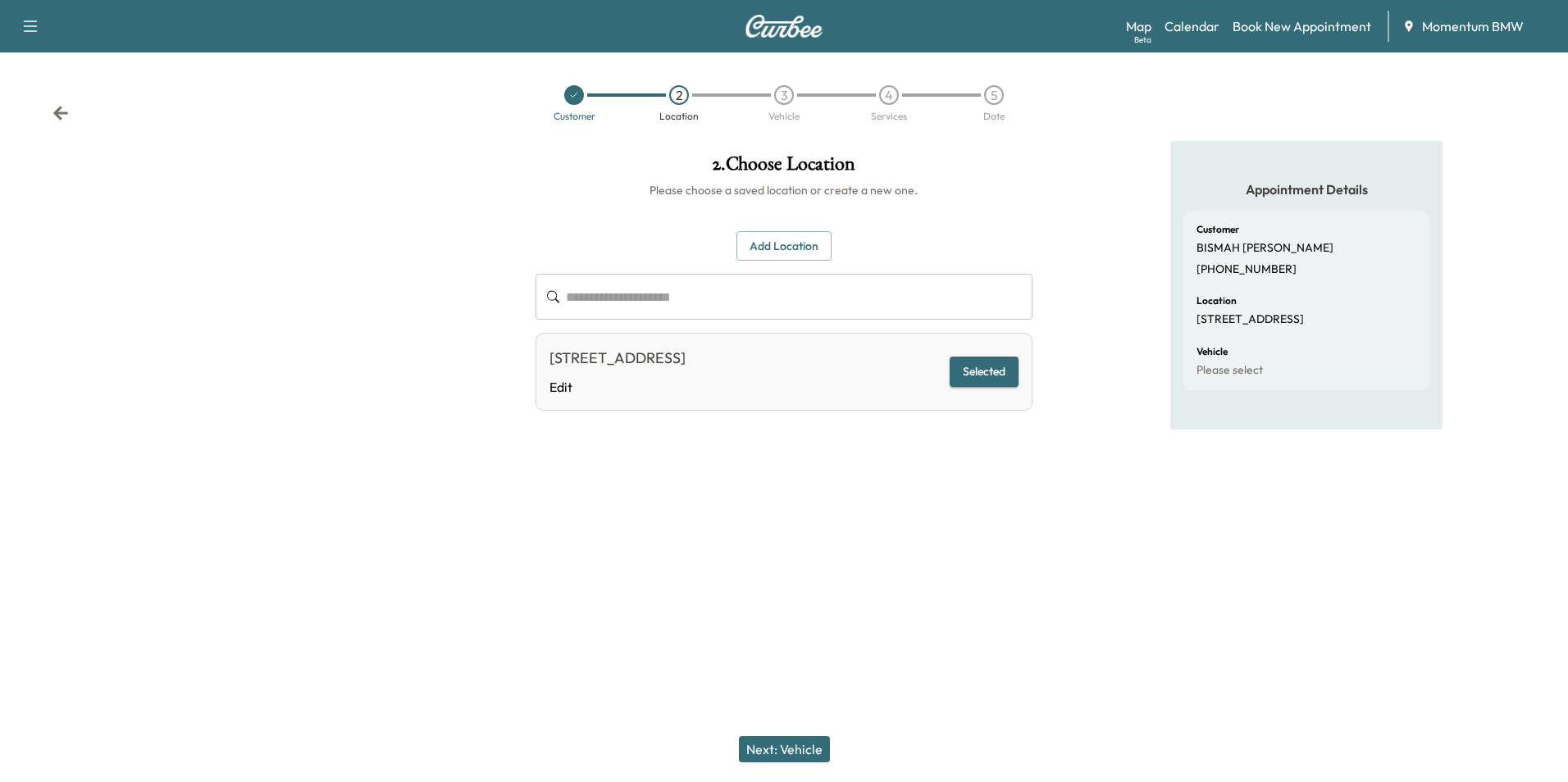
click at [783, 741] on button "Next: Vehicle" at bounding box center [784, 749] width 91 height 27
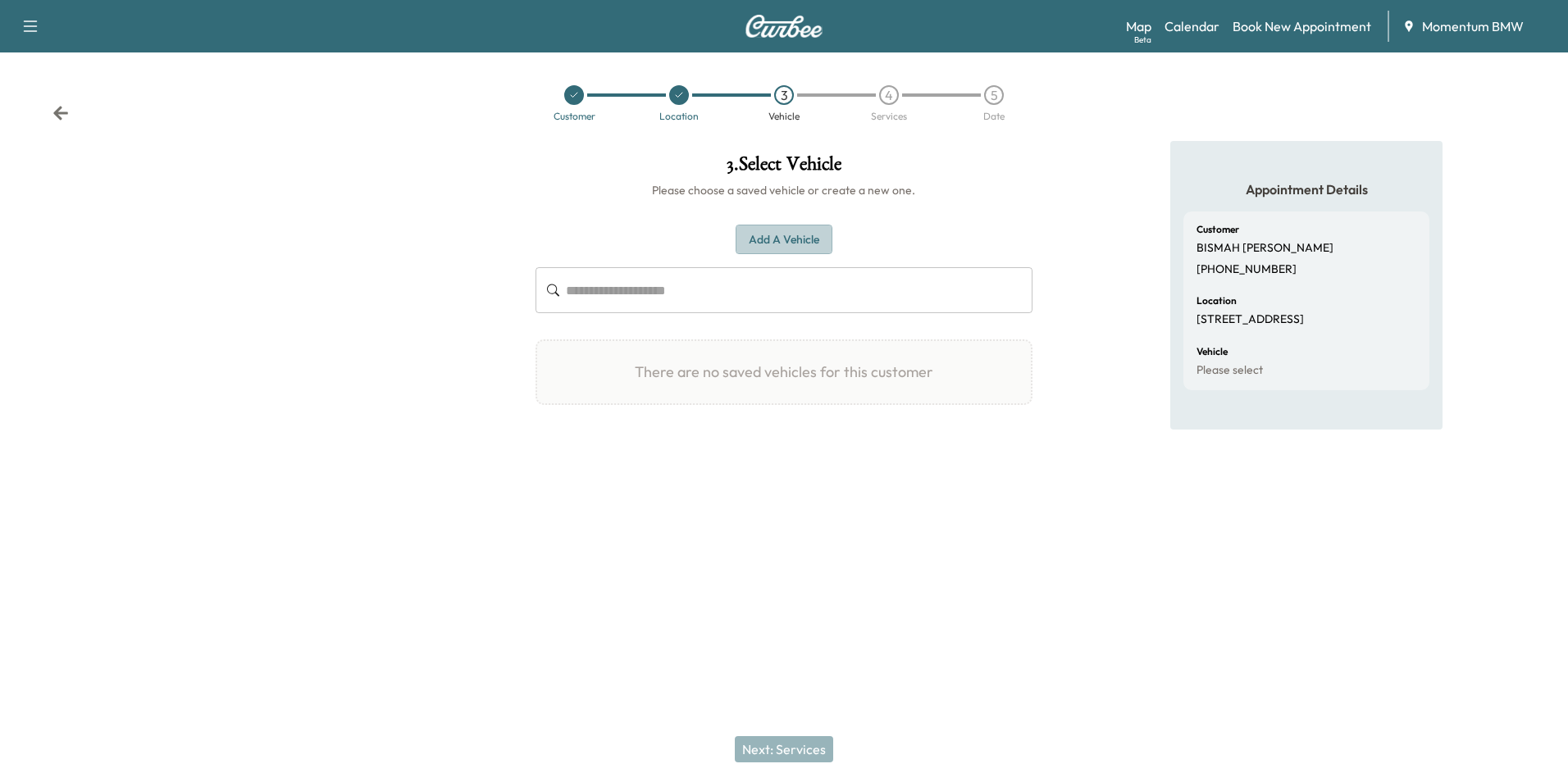
click at [775, 237] on button "Add a Vehicle" at bounding box center [783, 239] width 97 height 30
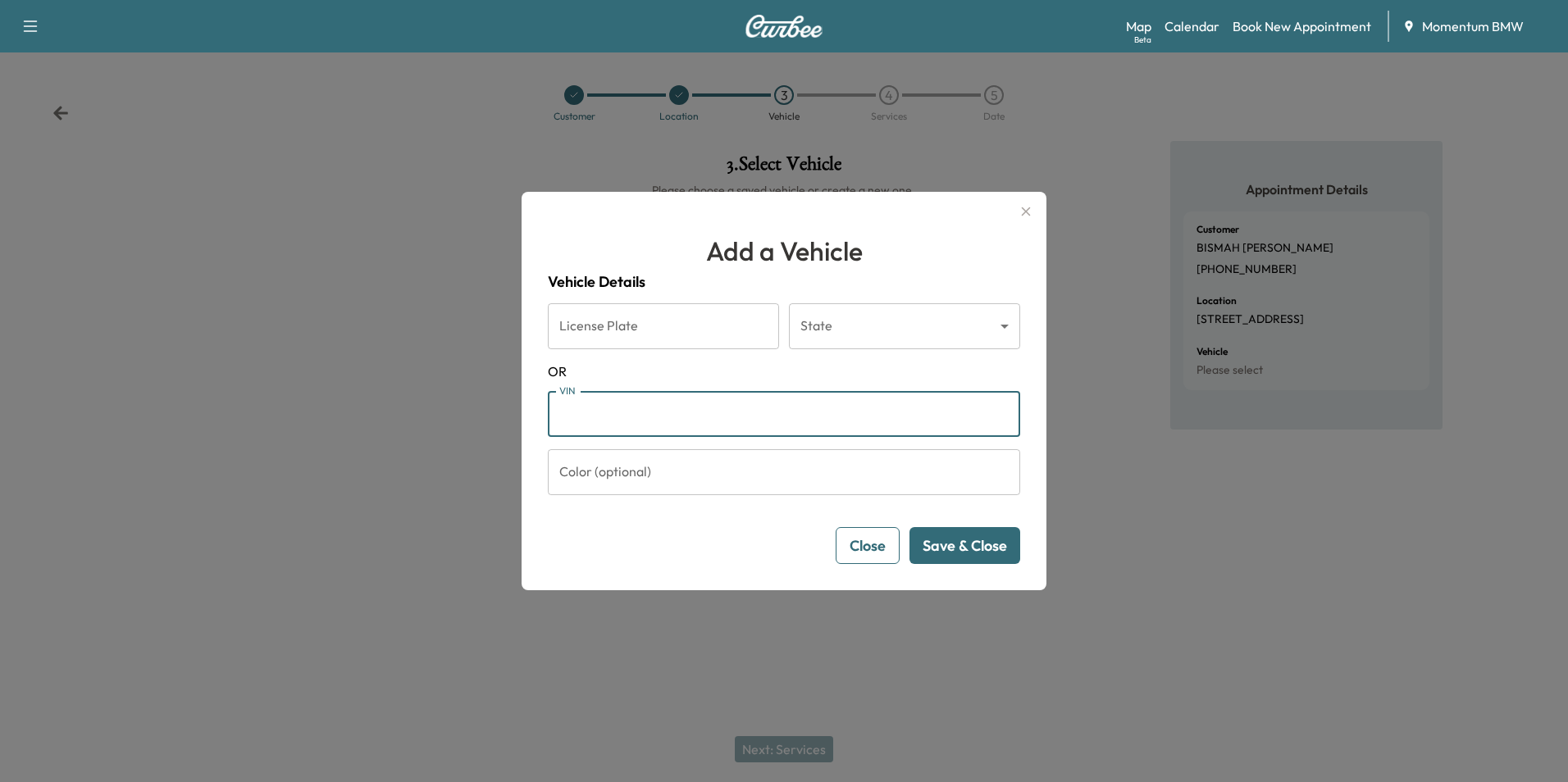
paste input "**********"
type input "**********"
click at [988, 534] on button "Save & Close" at bounding box center [964, 545] width 111 height 37
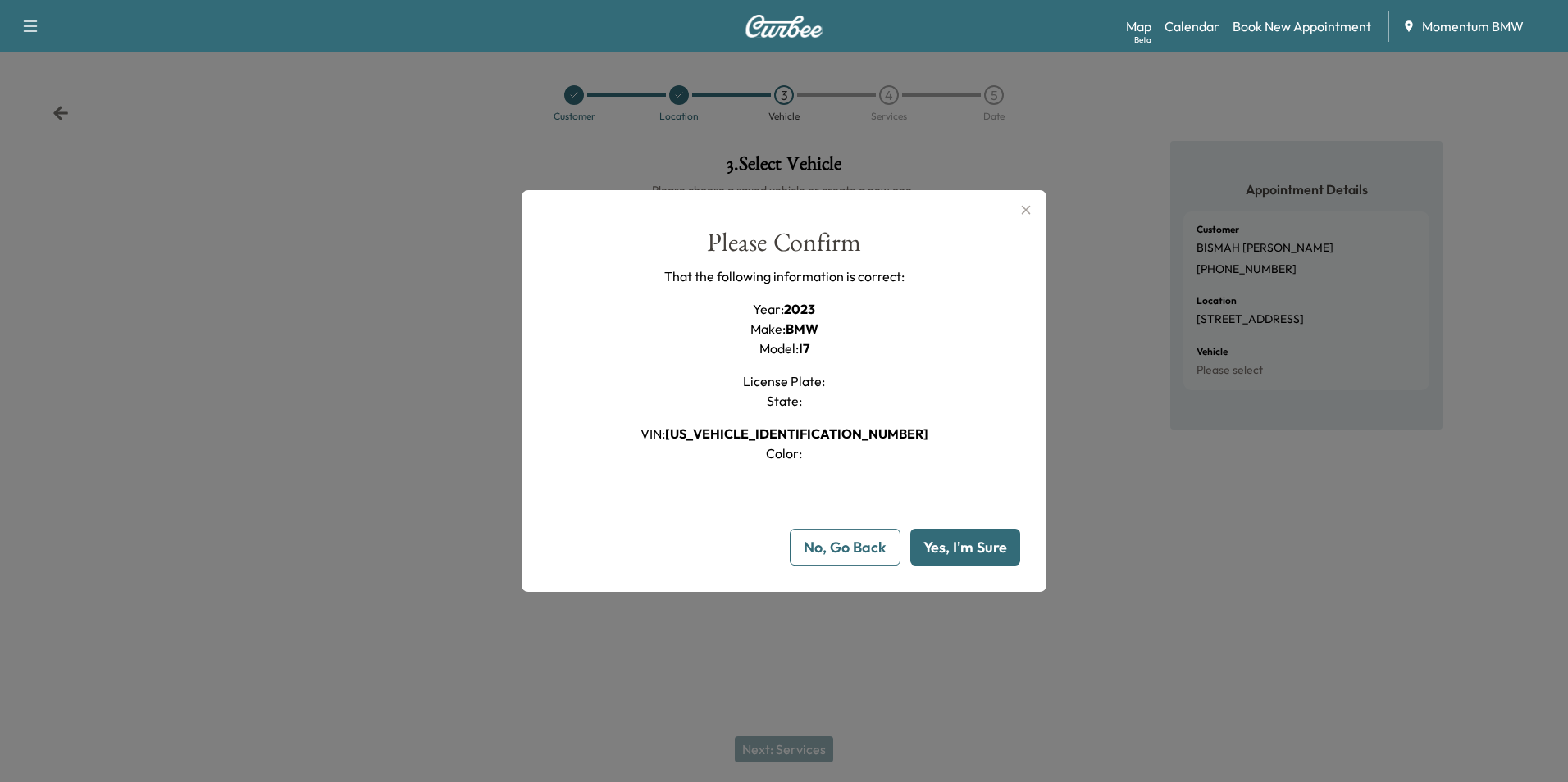
click at [982, 540] on button "Yes, I'm Sure" at bounding box center [965, 546] width 110 height 37
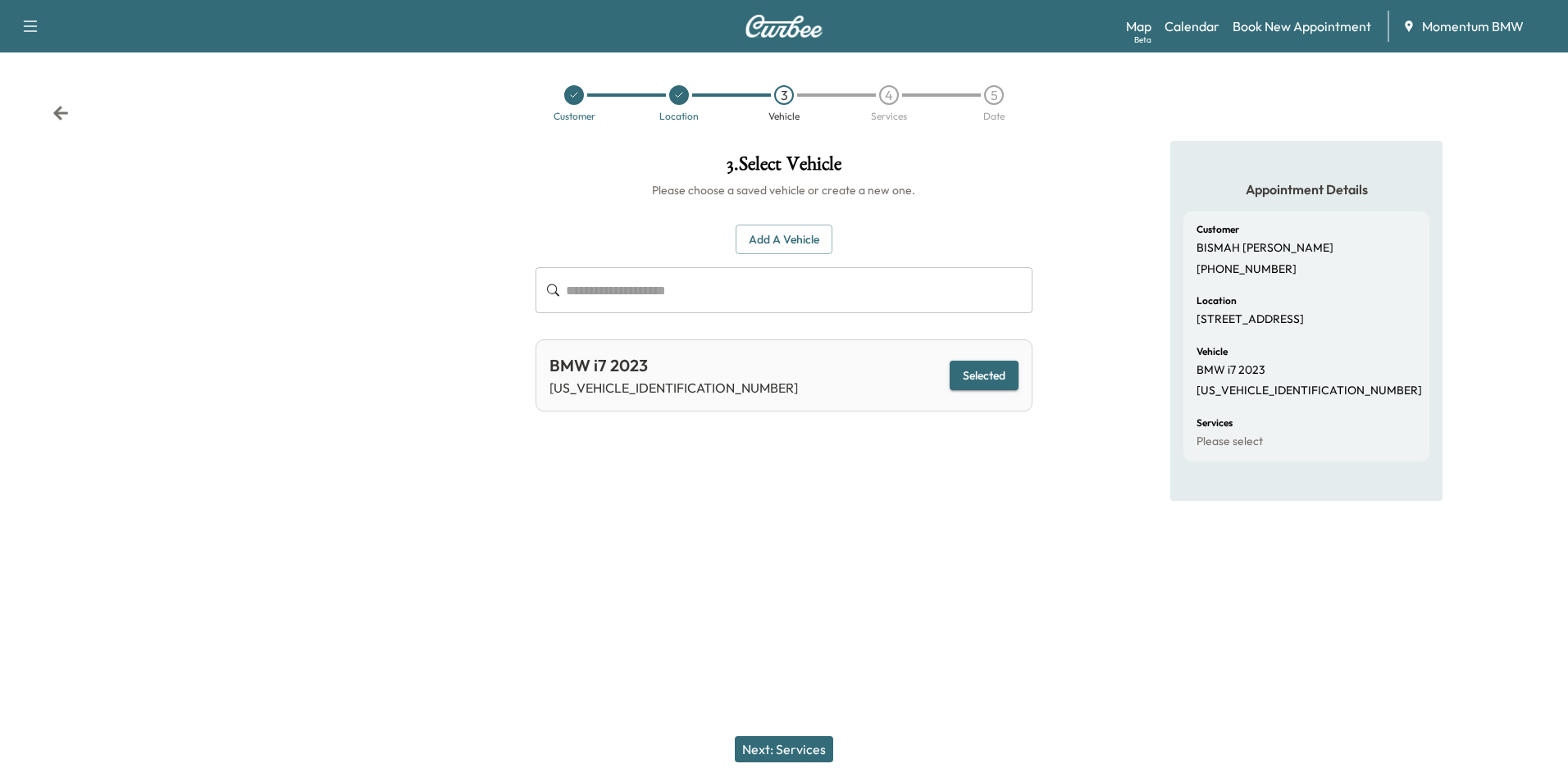
click at [796, 748] on button "Next: Services" at bounding box center [783, 749] width 99 height 27
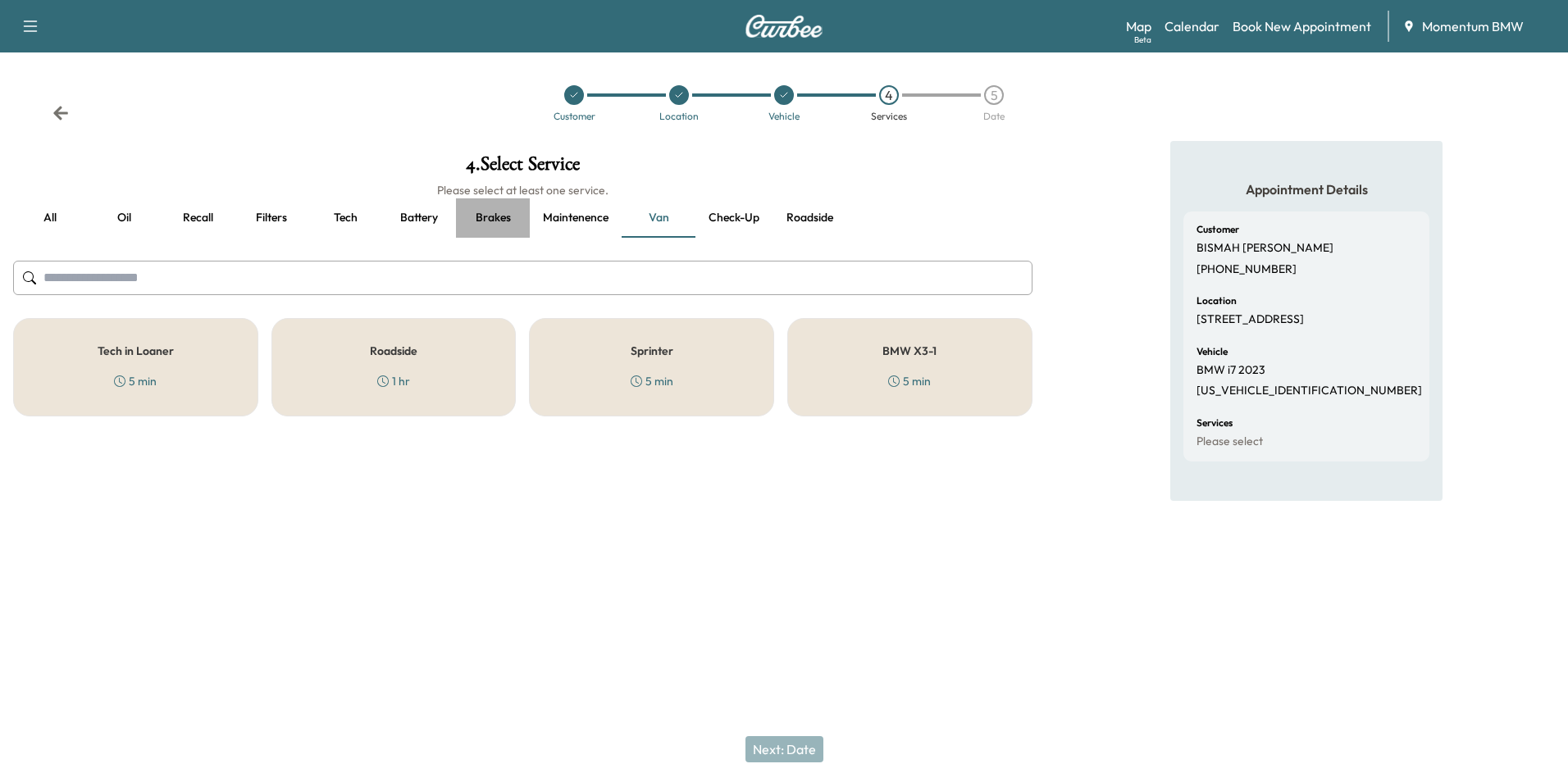
click at [495, 219] on button "Brakes" at bounding box center [493, 218] width 74 height 39
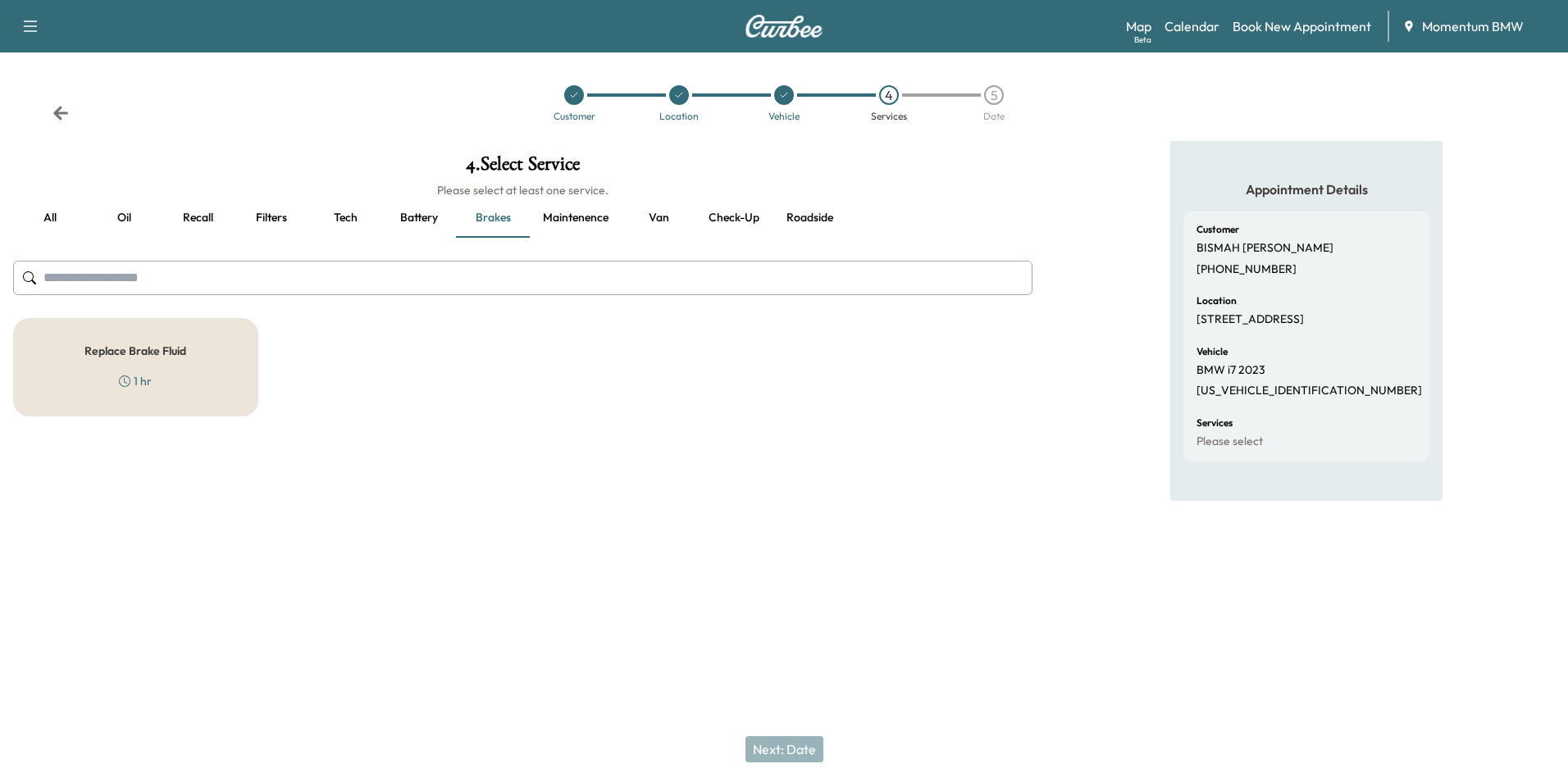
click at [231, 354] on div "Replace Brake Fluid 1 hr" at bounding box center [135, 367] width 245 height 98
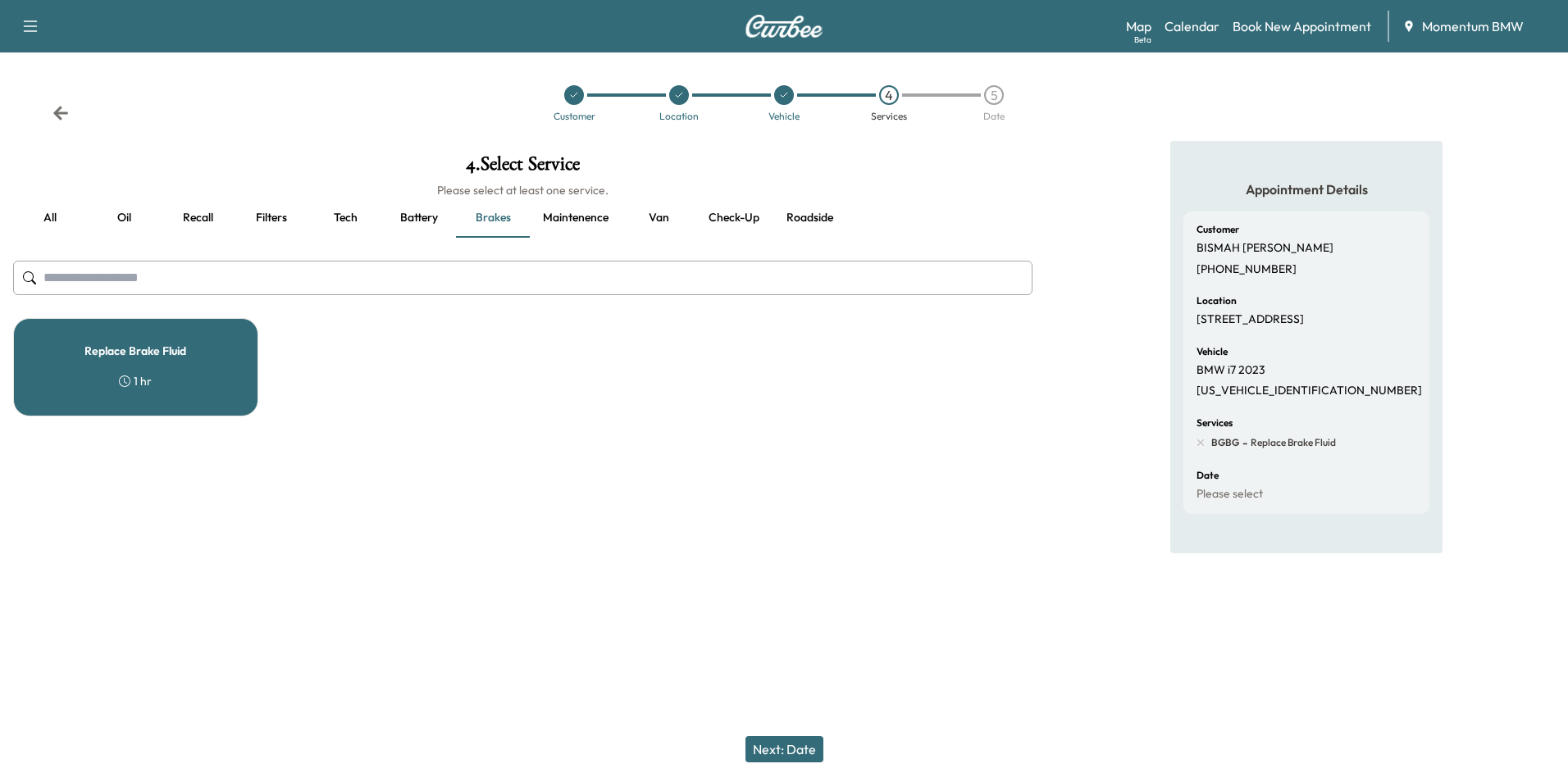
click at [278, 216] on button "Filters" at bounding box center [272, 218] width 74 height 39
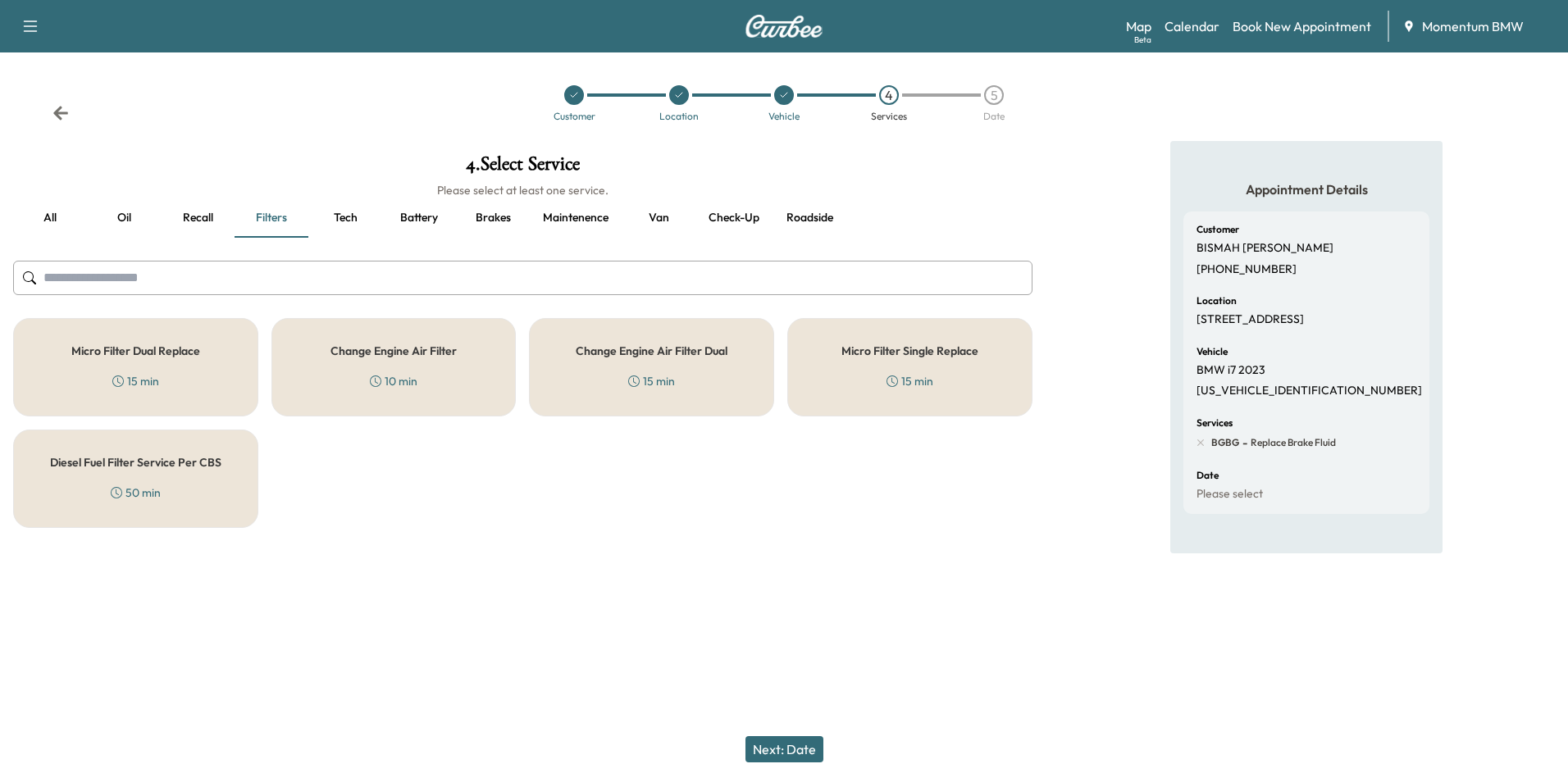
click at [870, 381] on div "Micro Filter Single Replace 15 min" at bounding box center [910, 367] width 245 height 98
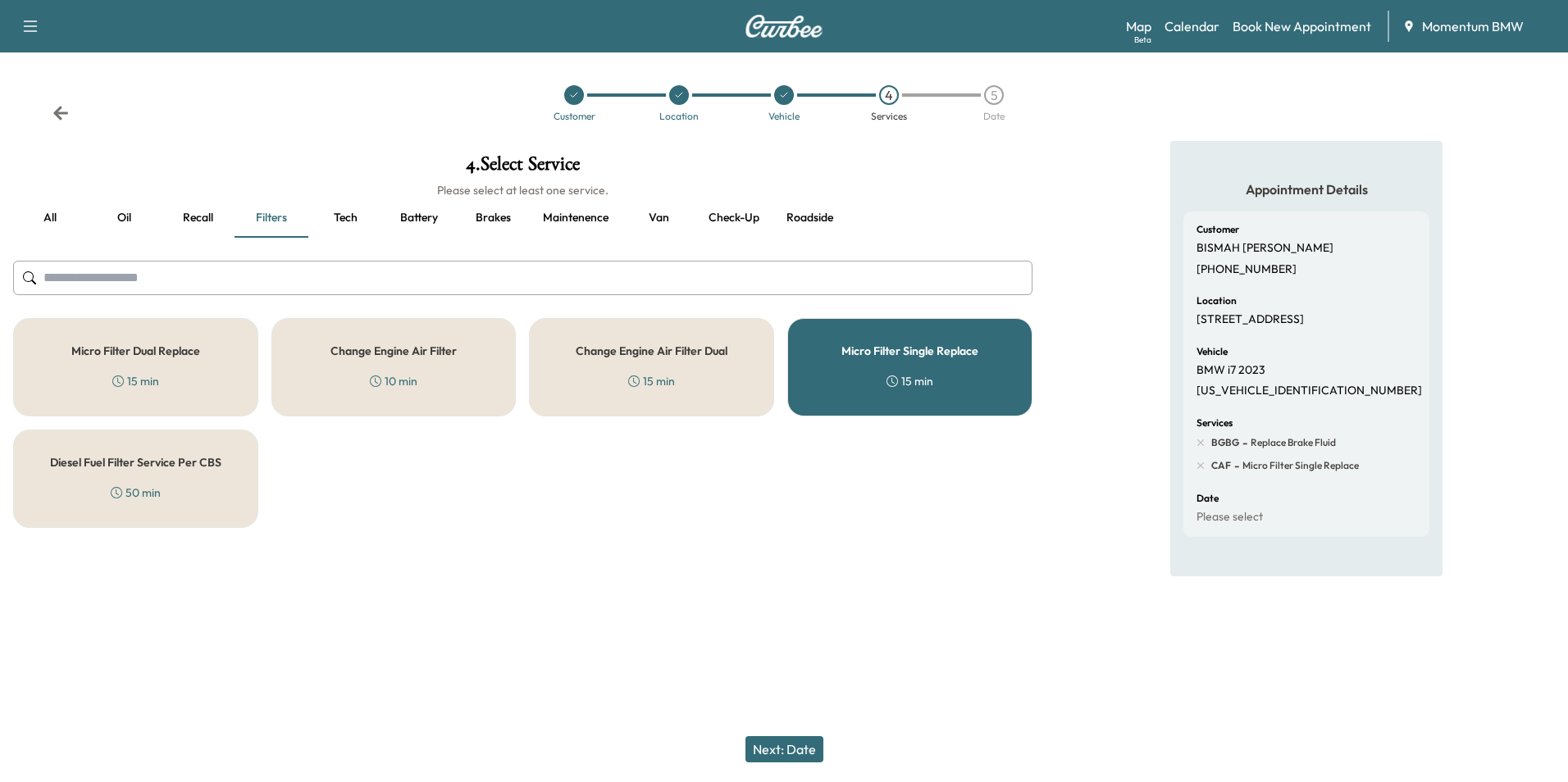
click at [112, 359] on div "Micro Filter Dual Replace 15 min" at bounding box center [135, 367] width 245 height 98
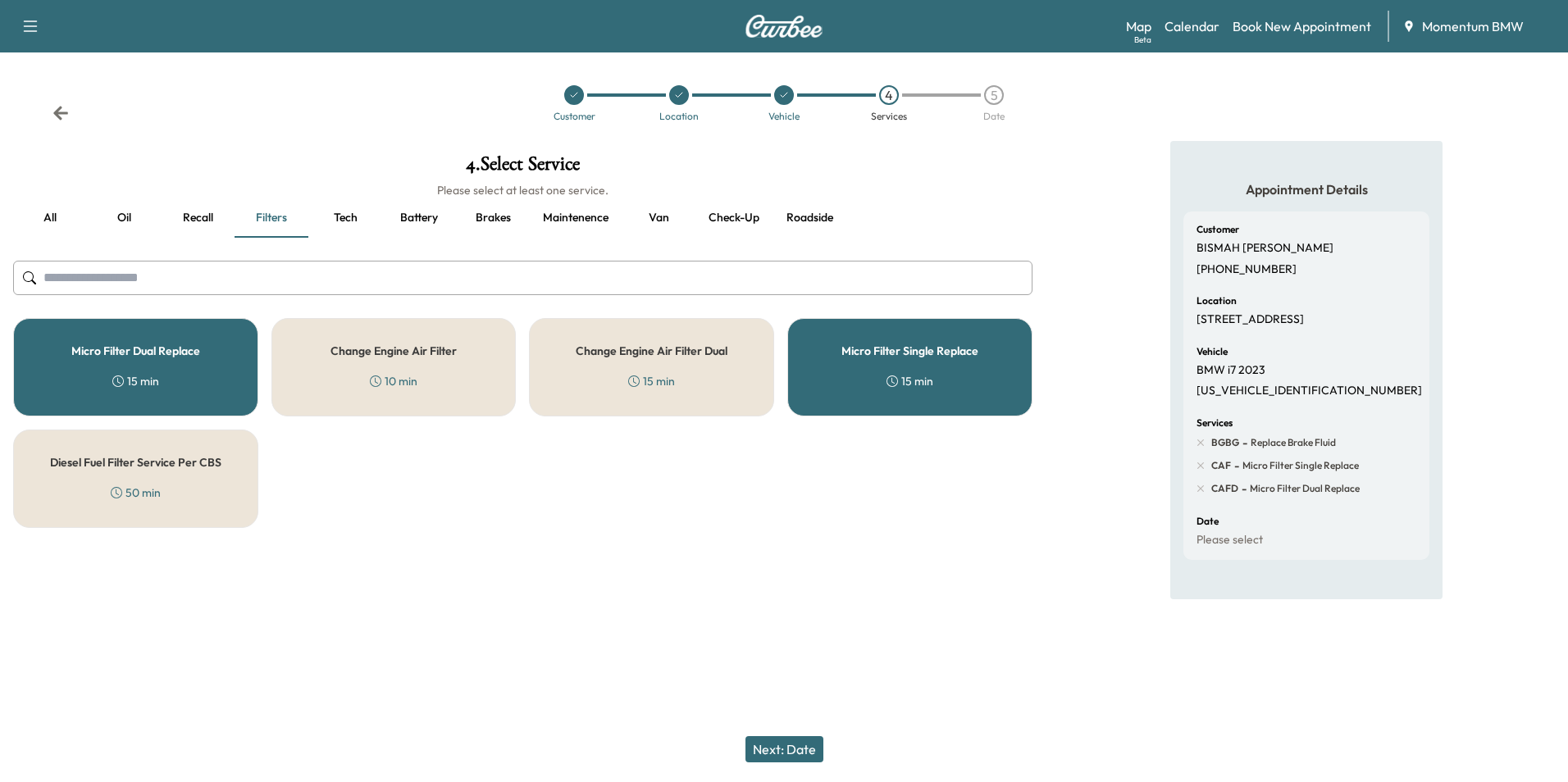
click at [964, 372] on div "Micro Filter Single Replace 15 min" at bounding box center [910, 367] width 245 height 98
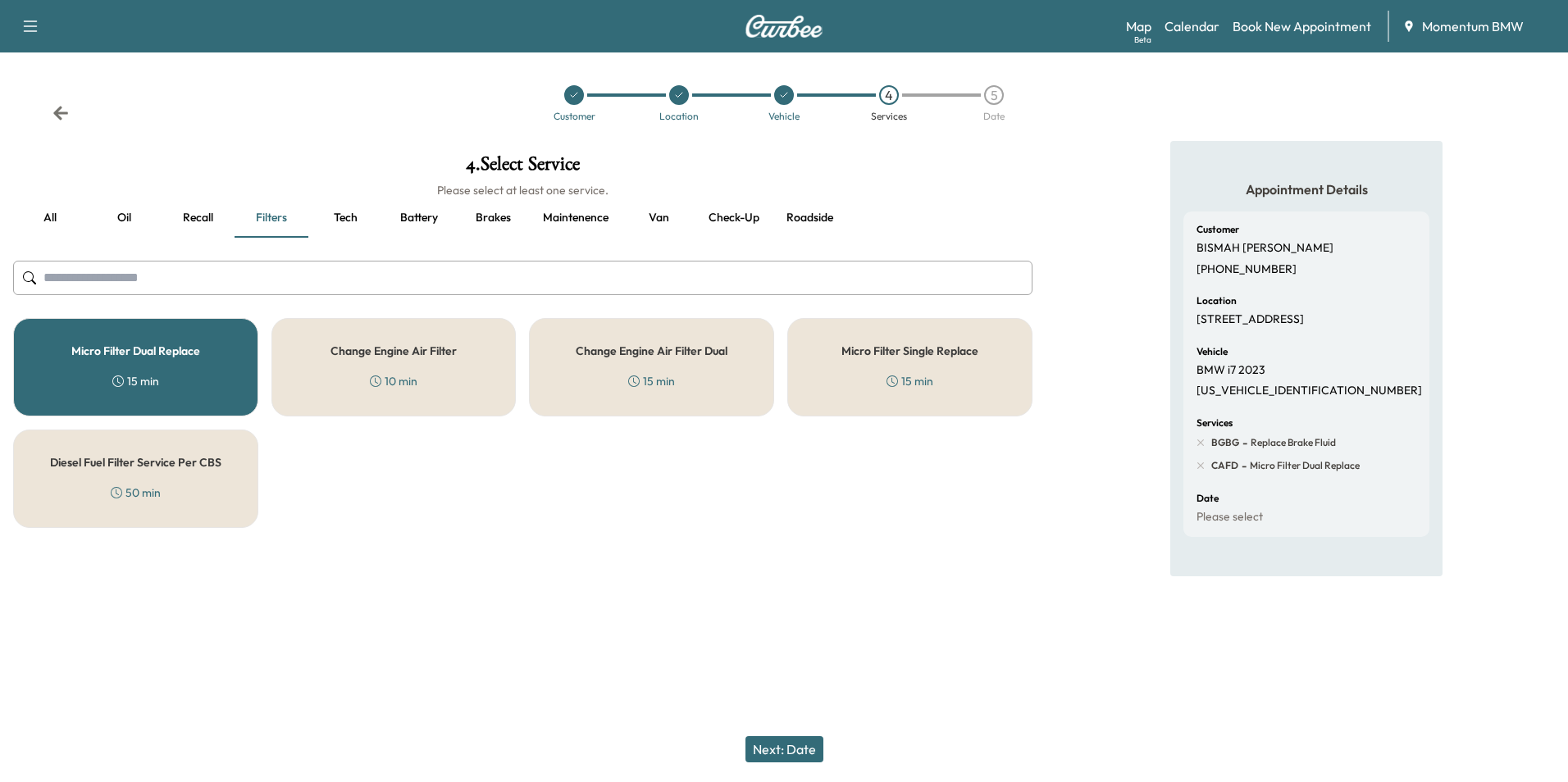
click at [158, 369] on div "Micro Filter Dual Replace 15 min" at bounding box center [135, 367] width 245 height 98
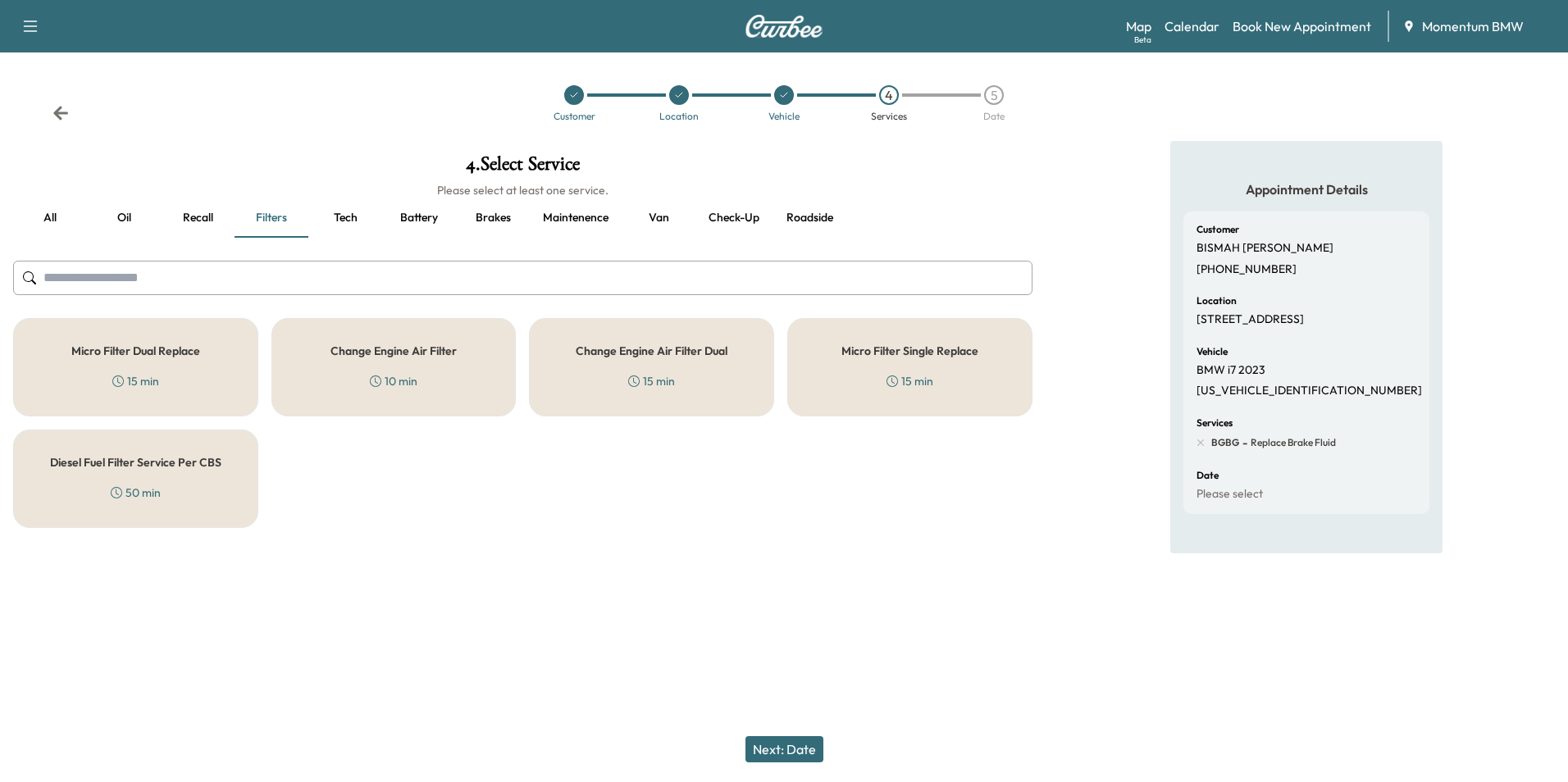
click at [966, 362] on div "Micro Filter Single Replace 15 min" at bounding box center [910, 367] width 245 height 98
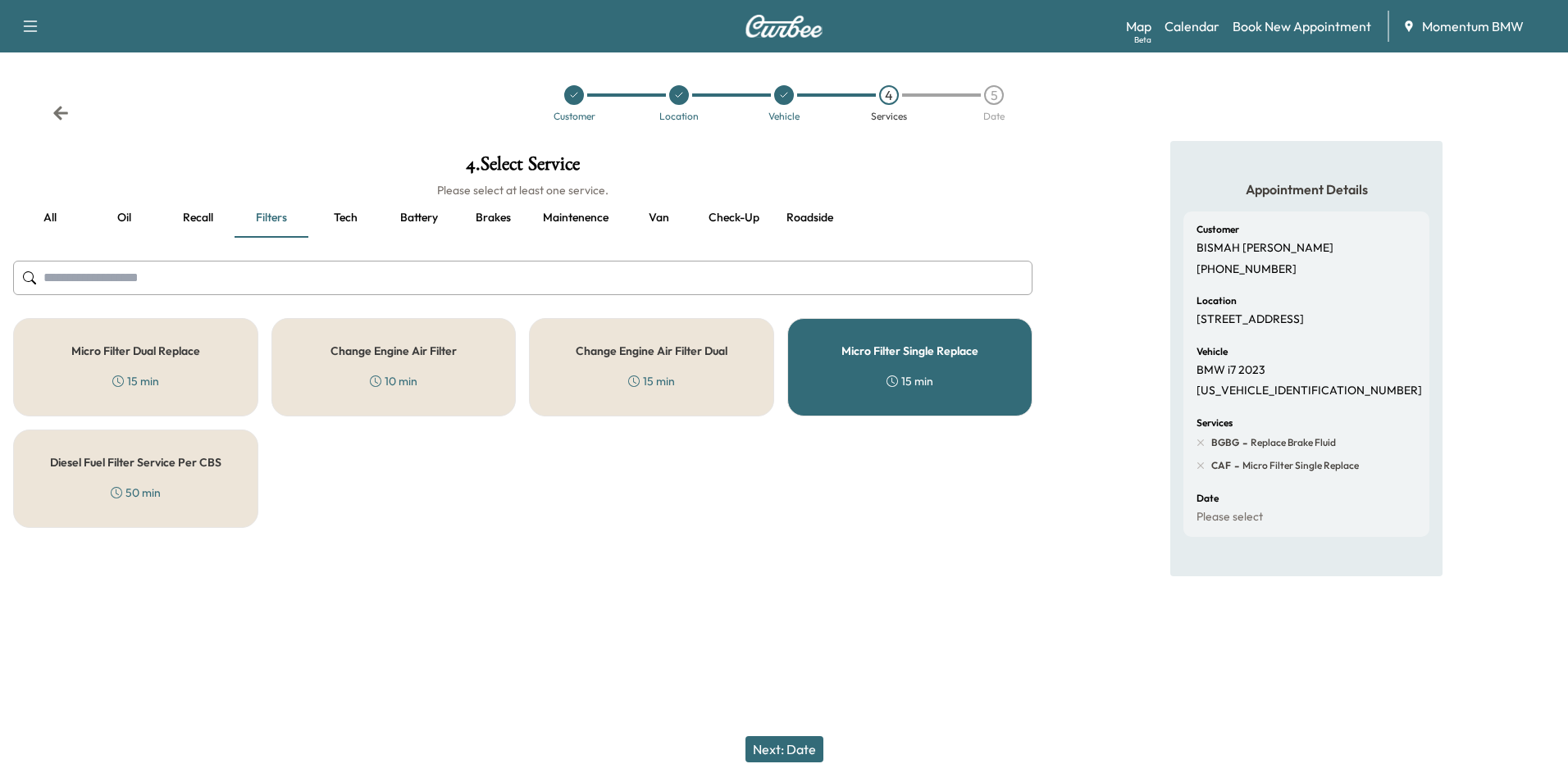
click at [779, 756] on button "Next: Date" at bounding box center [784, 749] width 78 height 27
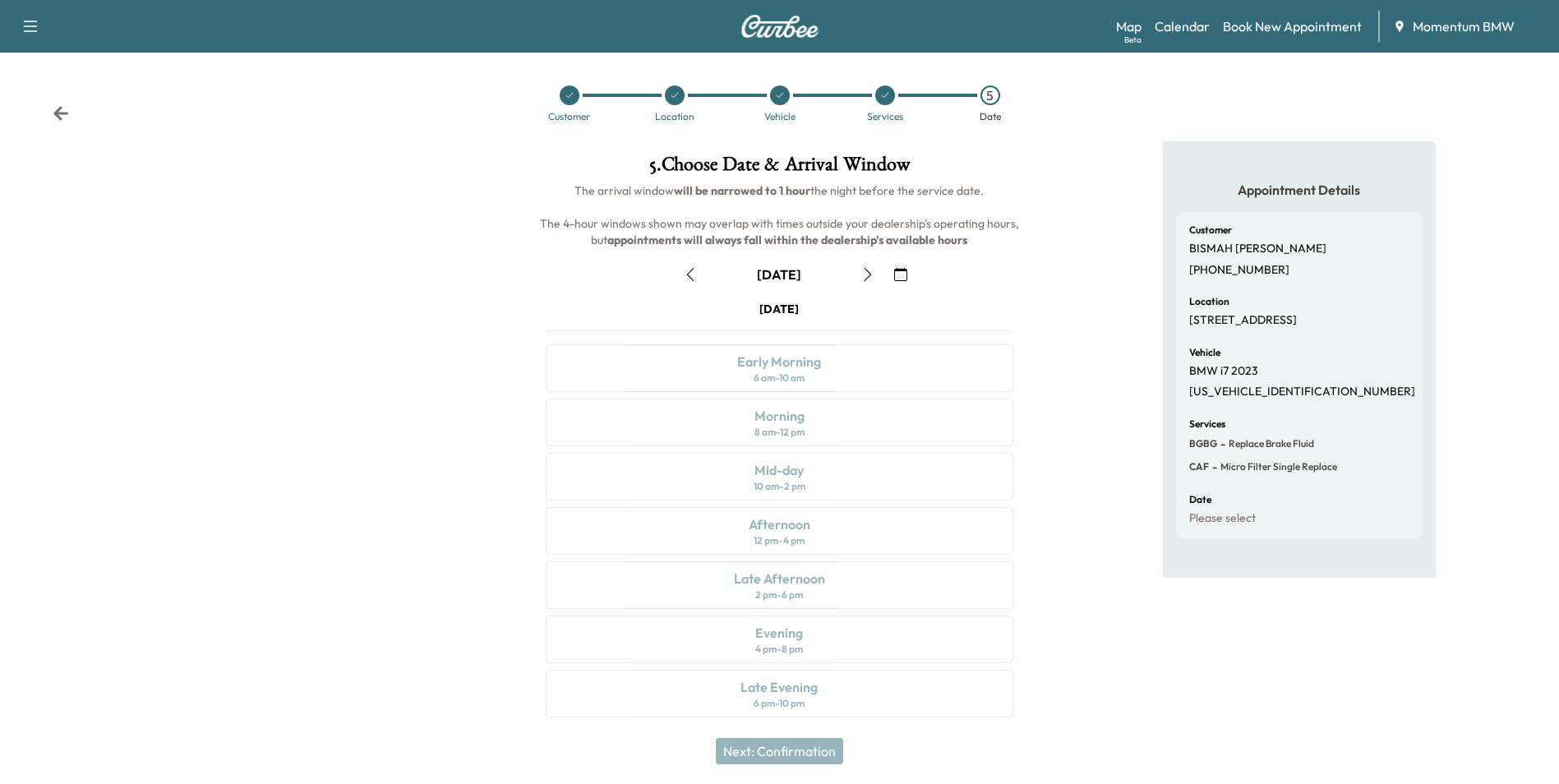
click at [690, 277] on icon "button" at bounding box center [690, 274] width 13 height 13
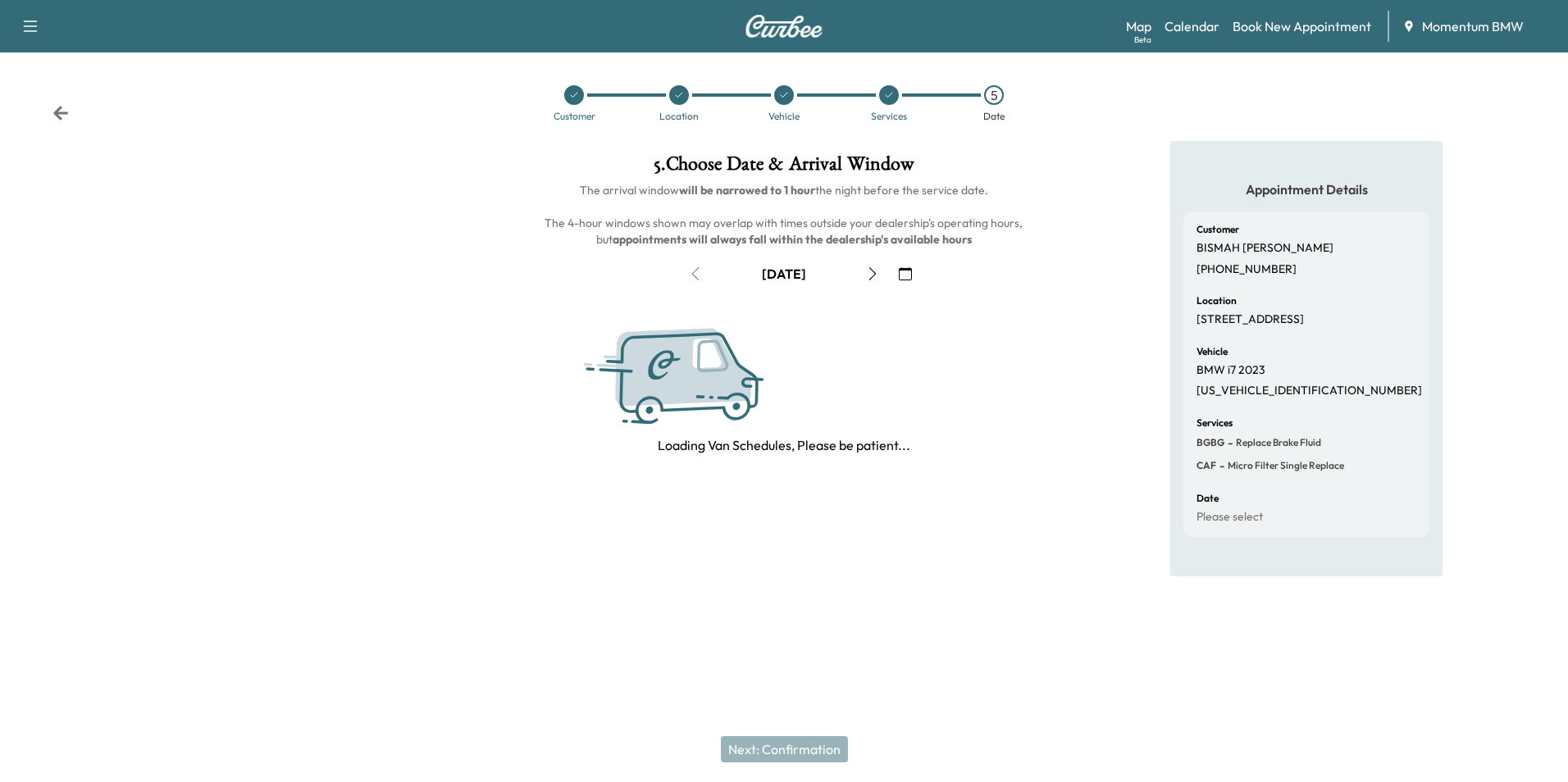
click at [876, 276] on icon "button" at bounding box center [871, 273] width 13 height 13
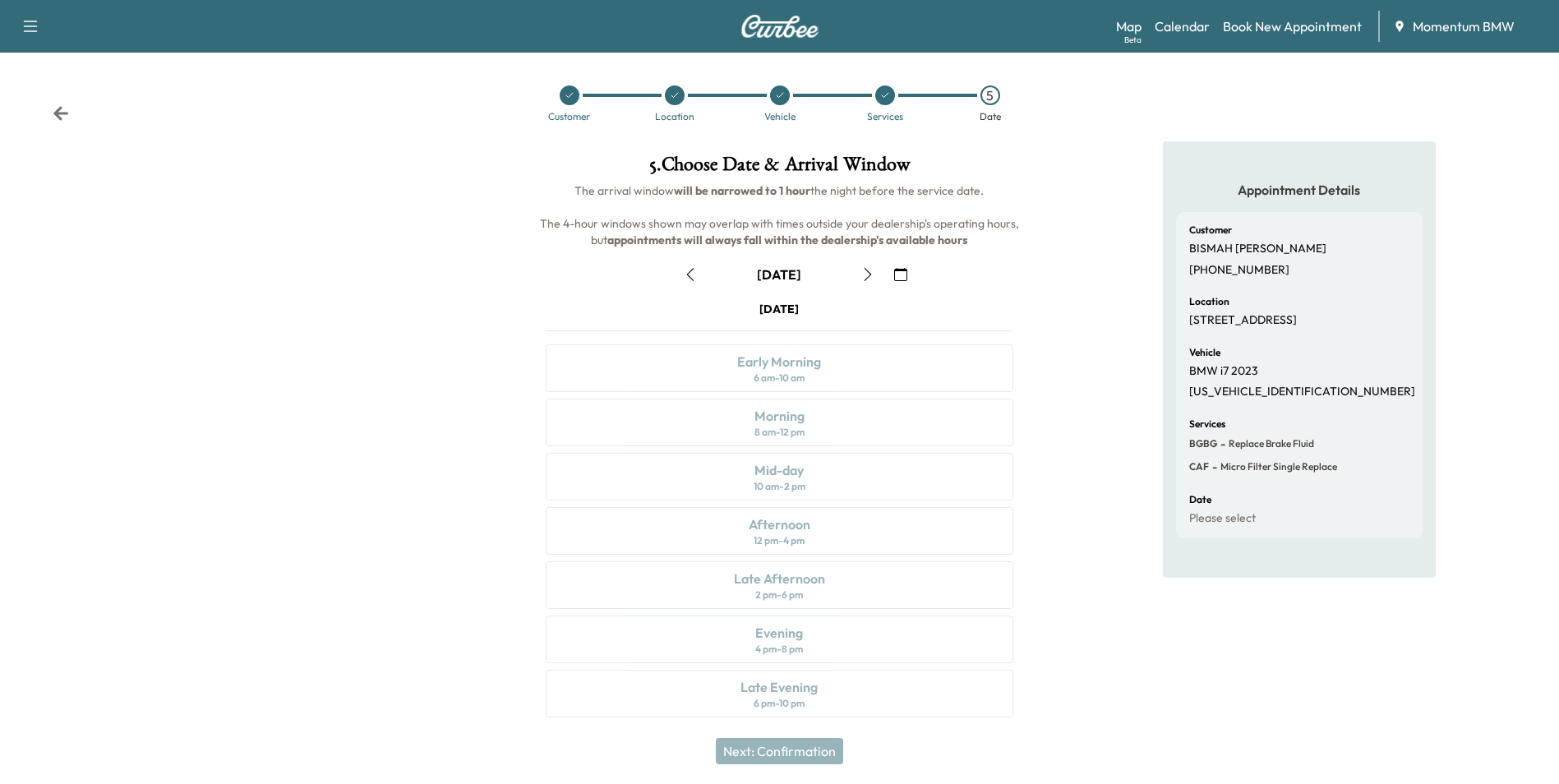
click at [886, 99] on icon at bounding box center [885, 94] width 9 height 9
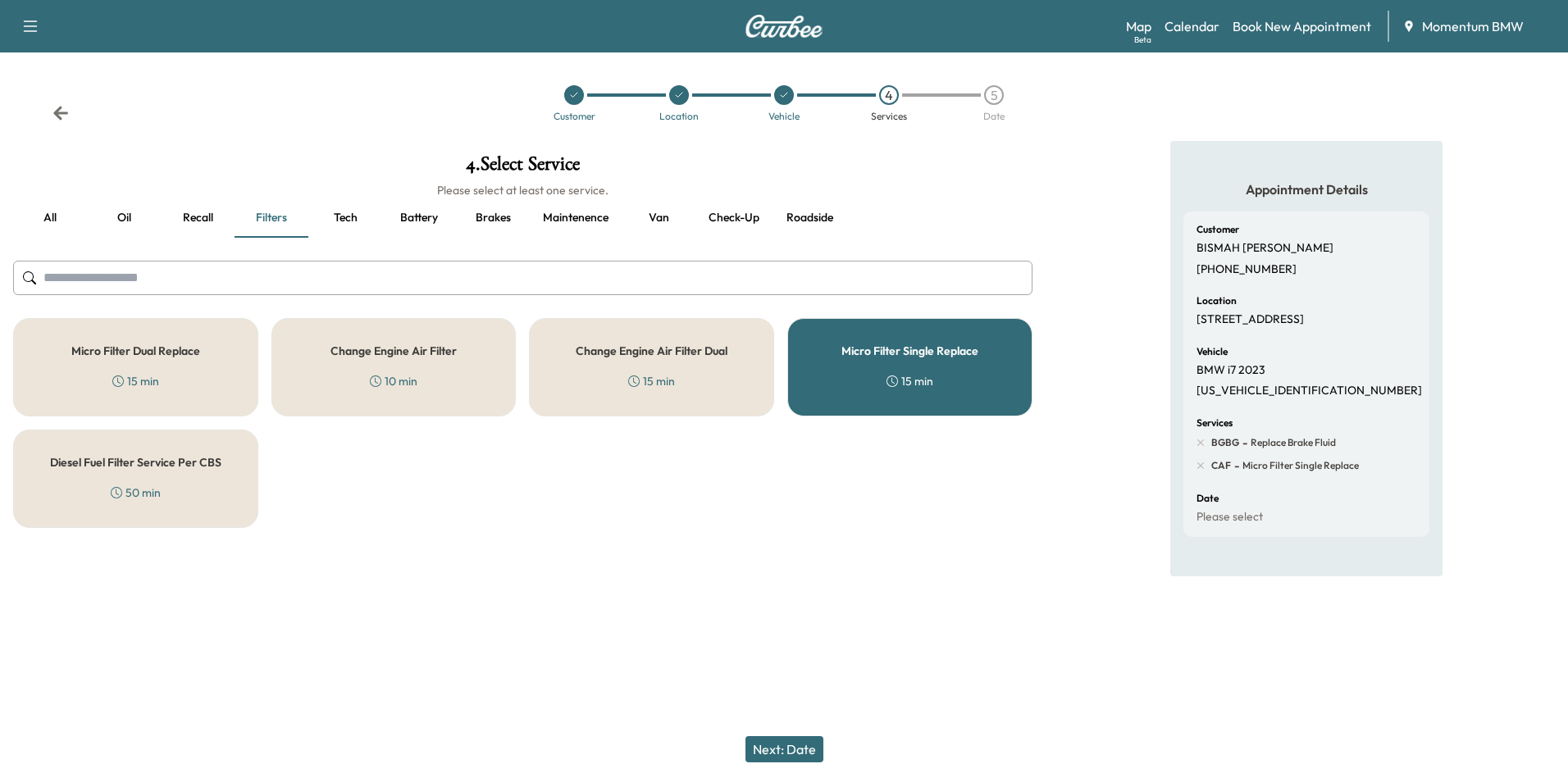
click at [663, 218] on button "Van" at bounding box center [658, 218] width 74 height 39
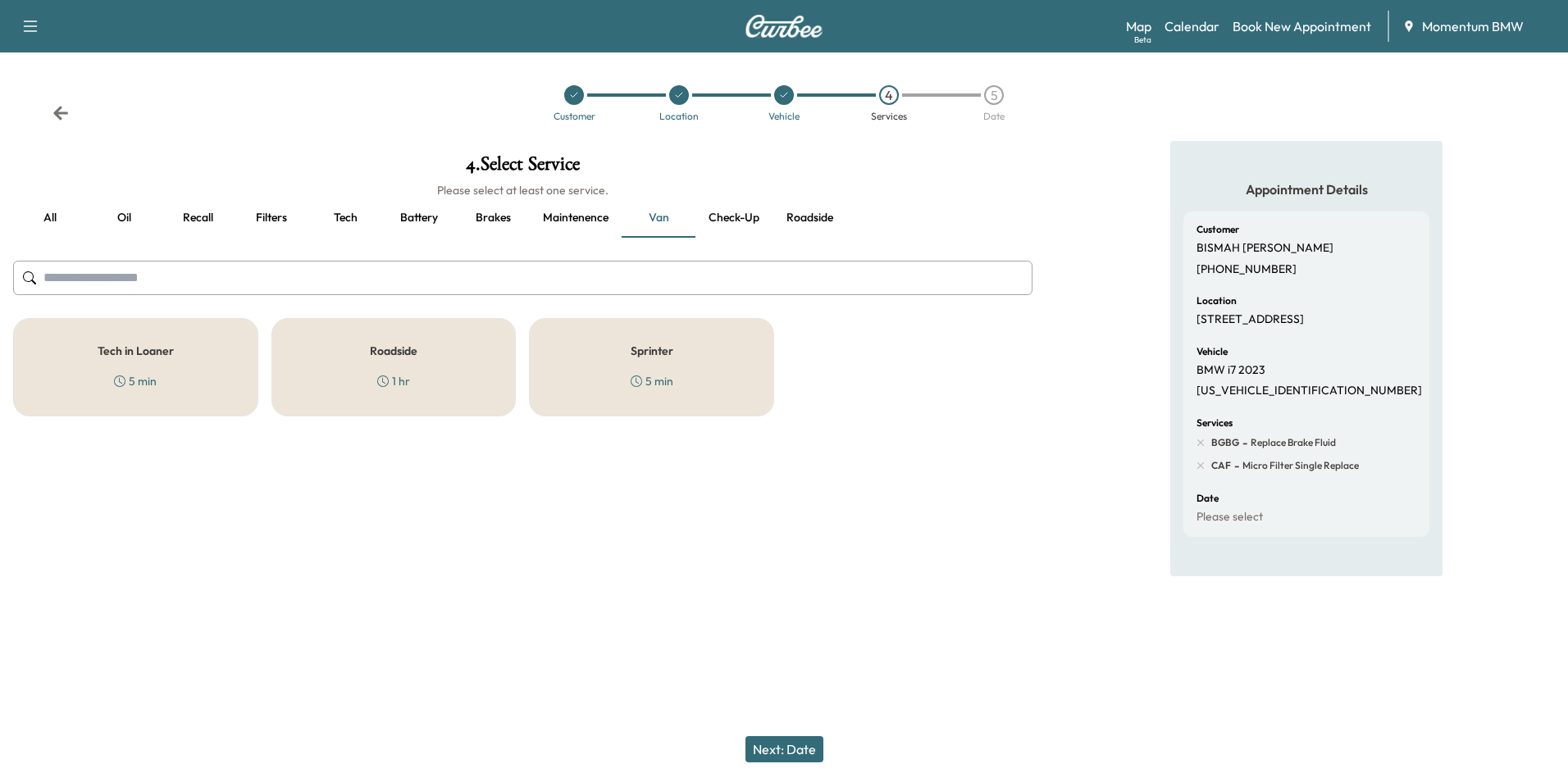
click at [167, 354] on h5 "Tech in Loaner" at bounding box center [135, 350] width 76 height 11
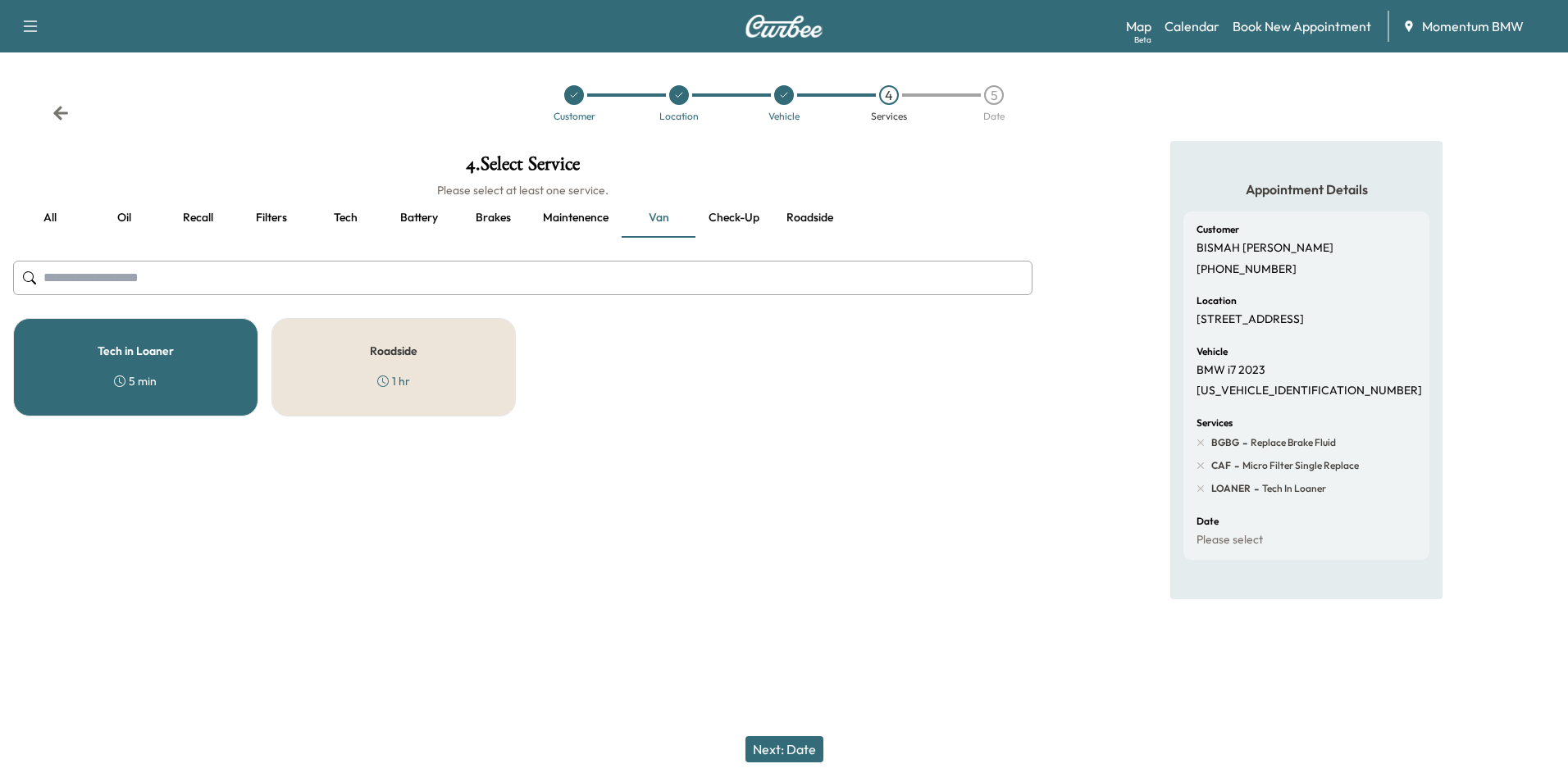
click at [417, 367] on div "Roadside 1 hr" at bounding box center [394, 367] width 245 height 98
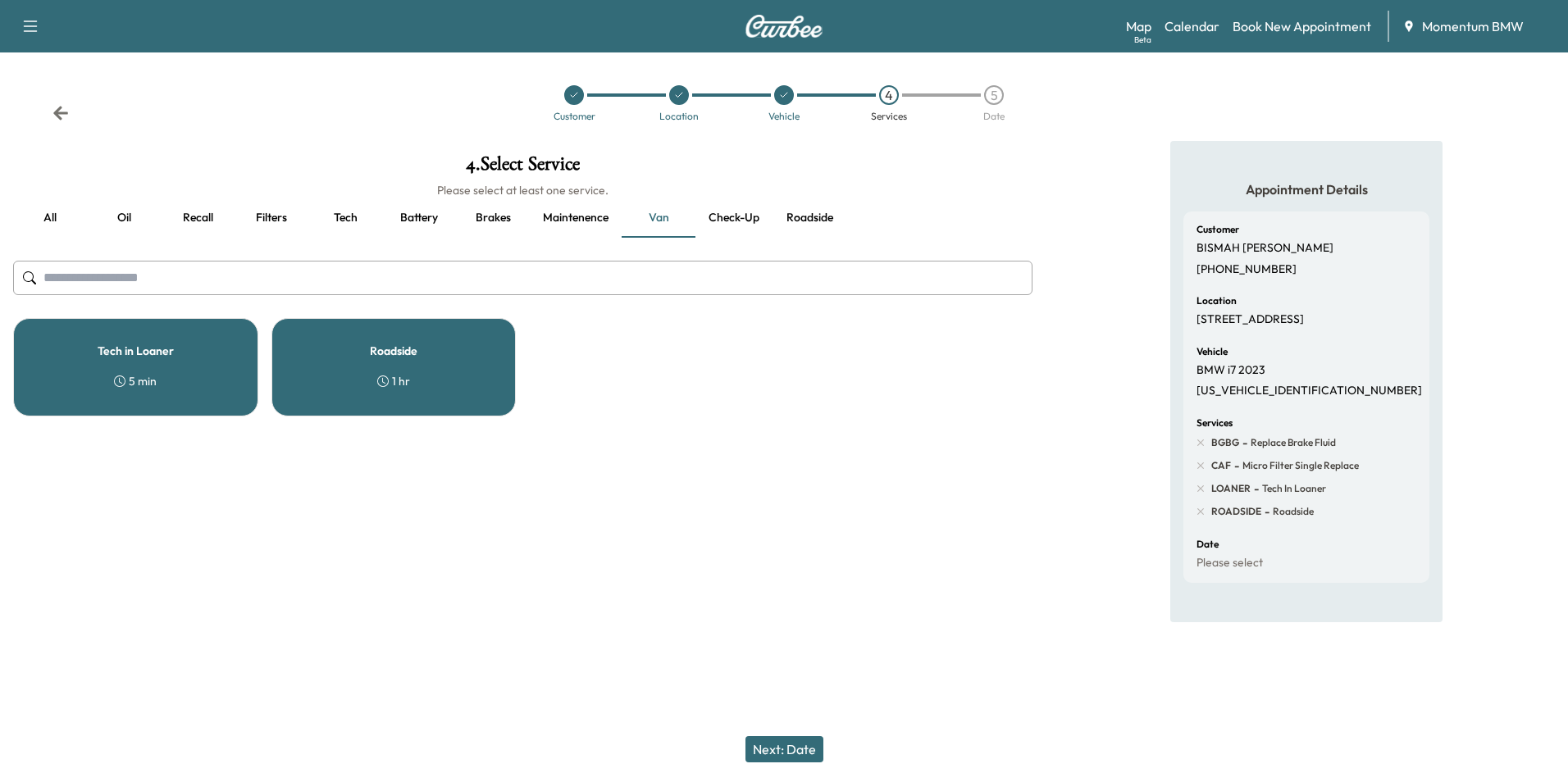
click at [218, 363] on div "Tech in Loaner 5 min" at bounding box center [135, 367] width 245 height 98
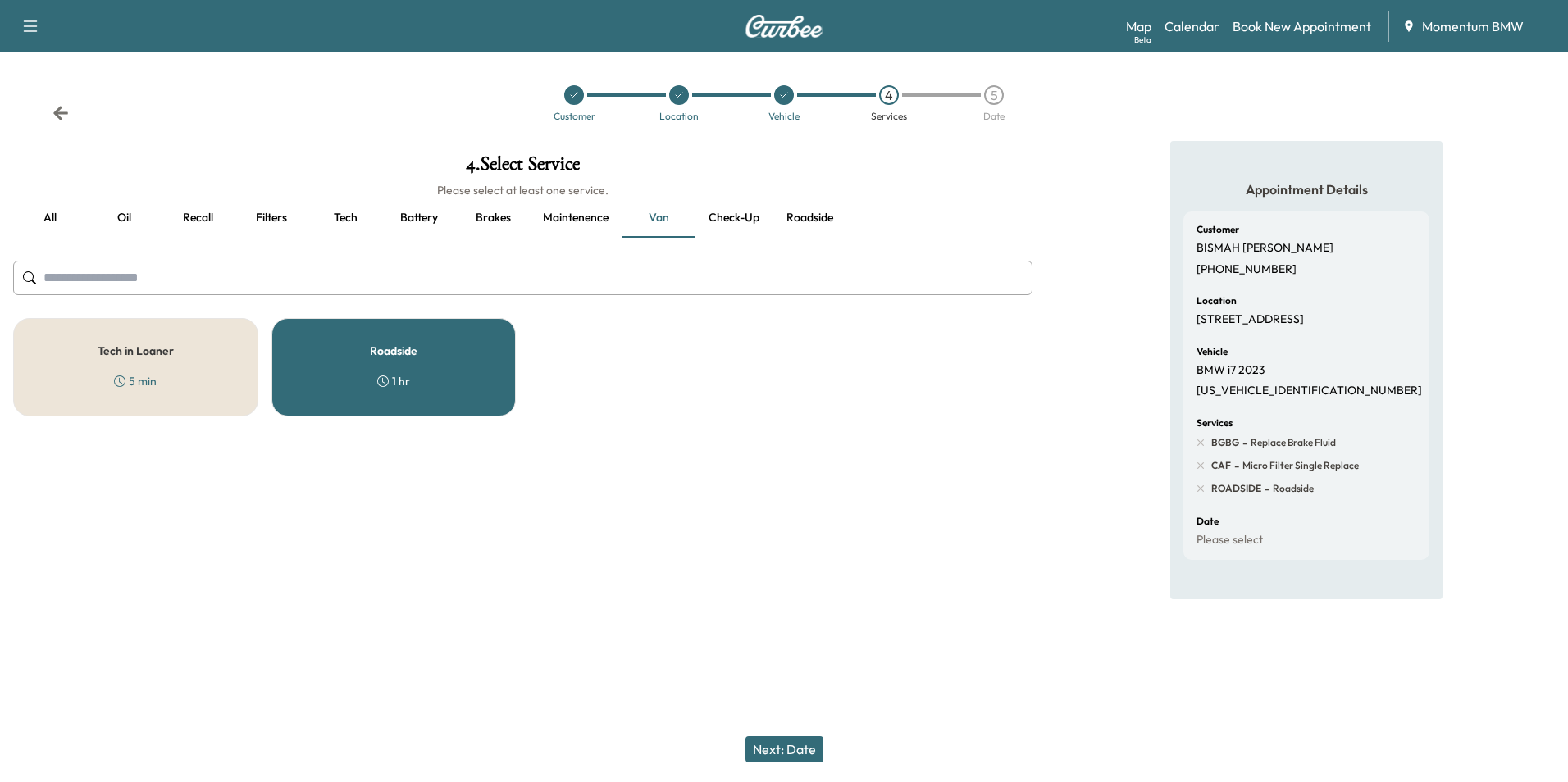
click at [788, 753] on button "Next: Date" at bounding box center [784, 749] width 78 height 27
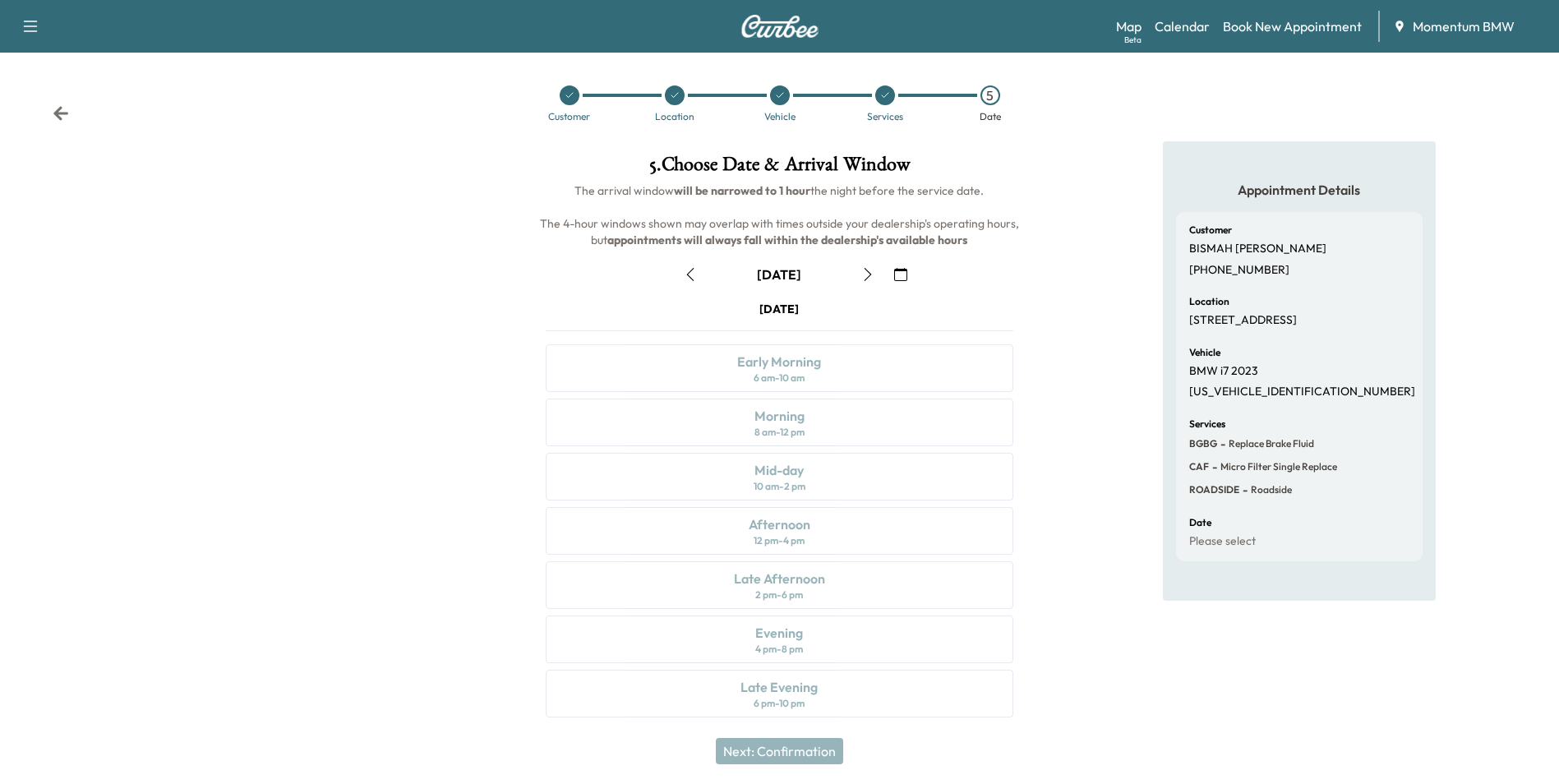
click at [686, 272] on icon "button" at bounding box center [690, 274] width 13 height 13
click at [886, 99] on icon at bounding box center [885, 94] width 9 height 9
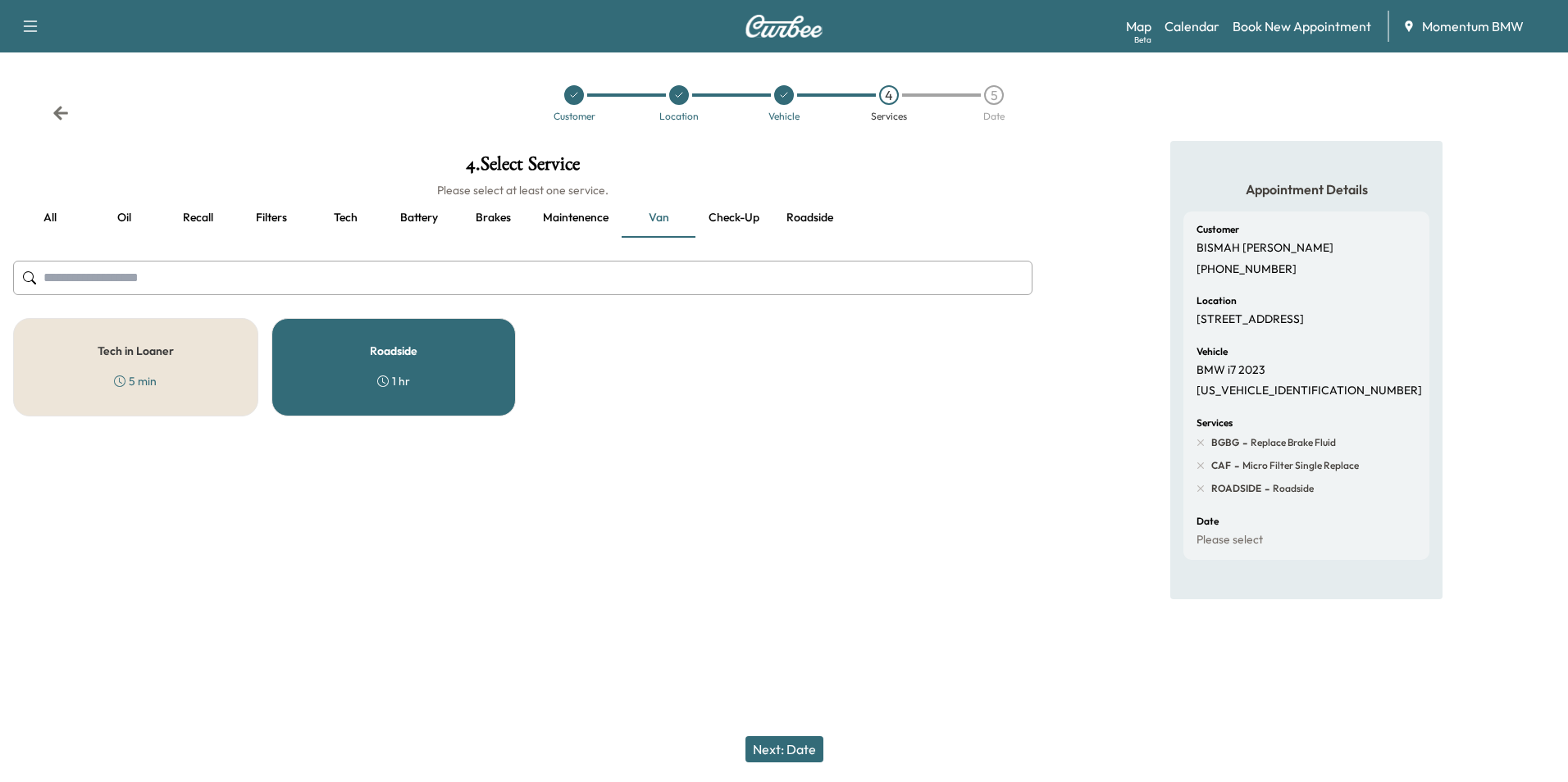
click at [447, 360] on div "Roadside 1 hr" at bounding box center [394, 367] width 245 height 98
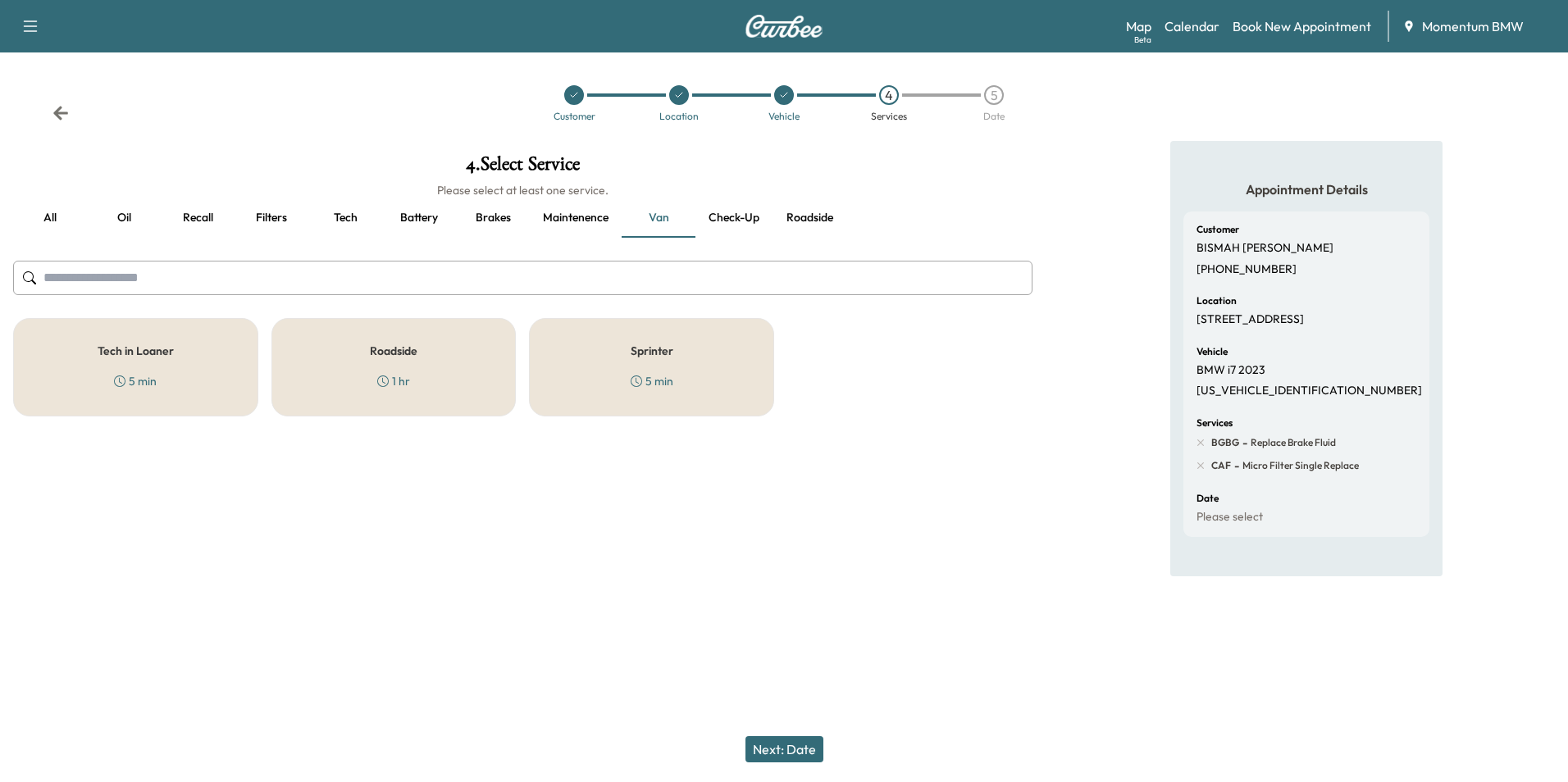
click at [798, 755] on button "Next: Date" at bounding box center [784, 749] width 78 height 27
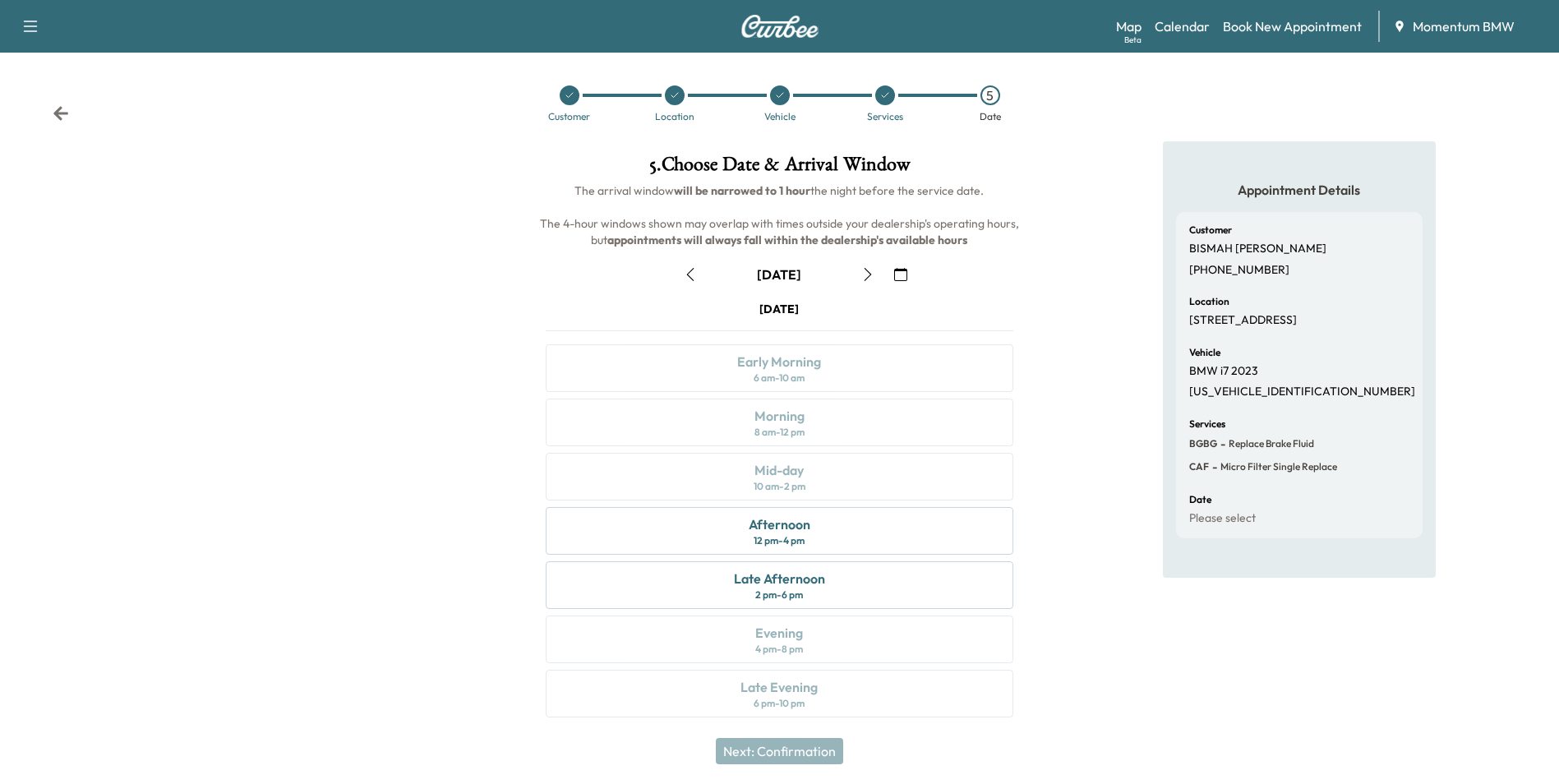
click at [882, 100] on icon at bounding box center [885, 94] width 9 height 9
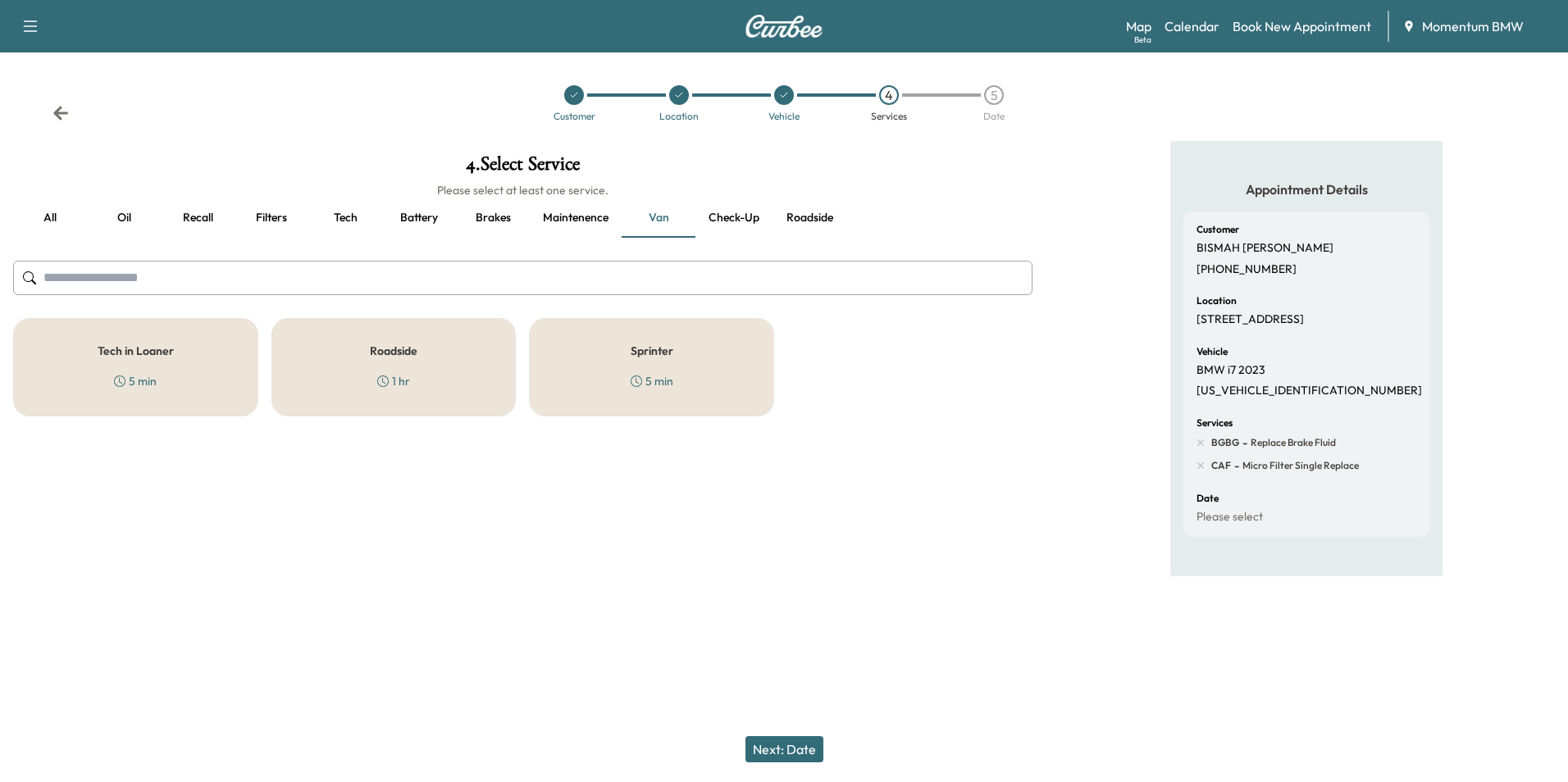
click at [801, 751] on button "Next: Date" at bounding box center [784, 749] width 78 height 27
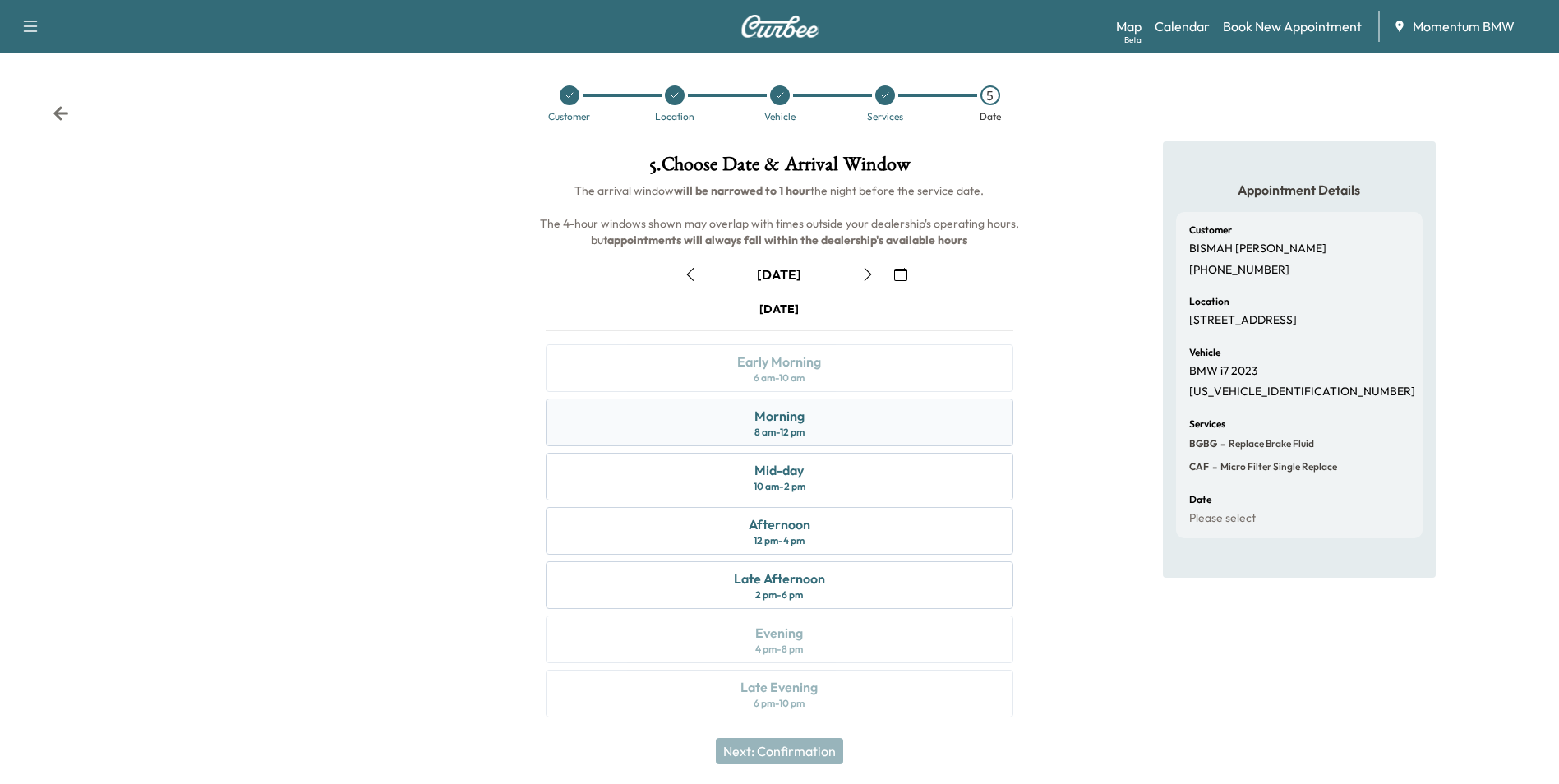
click at [834, 429] on div "Morning 8 am - 12 pm" at bounding box center [779, 422] width 467 height 48
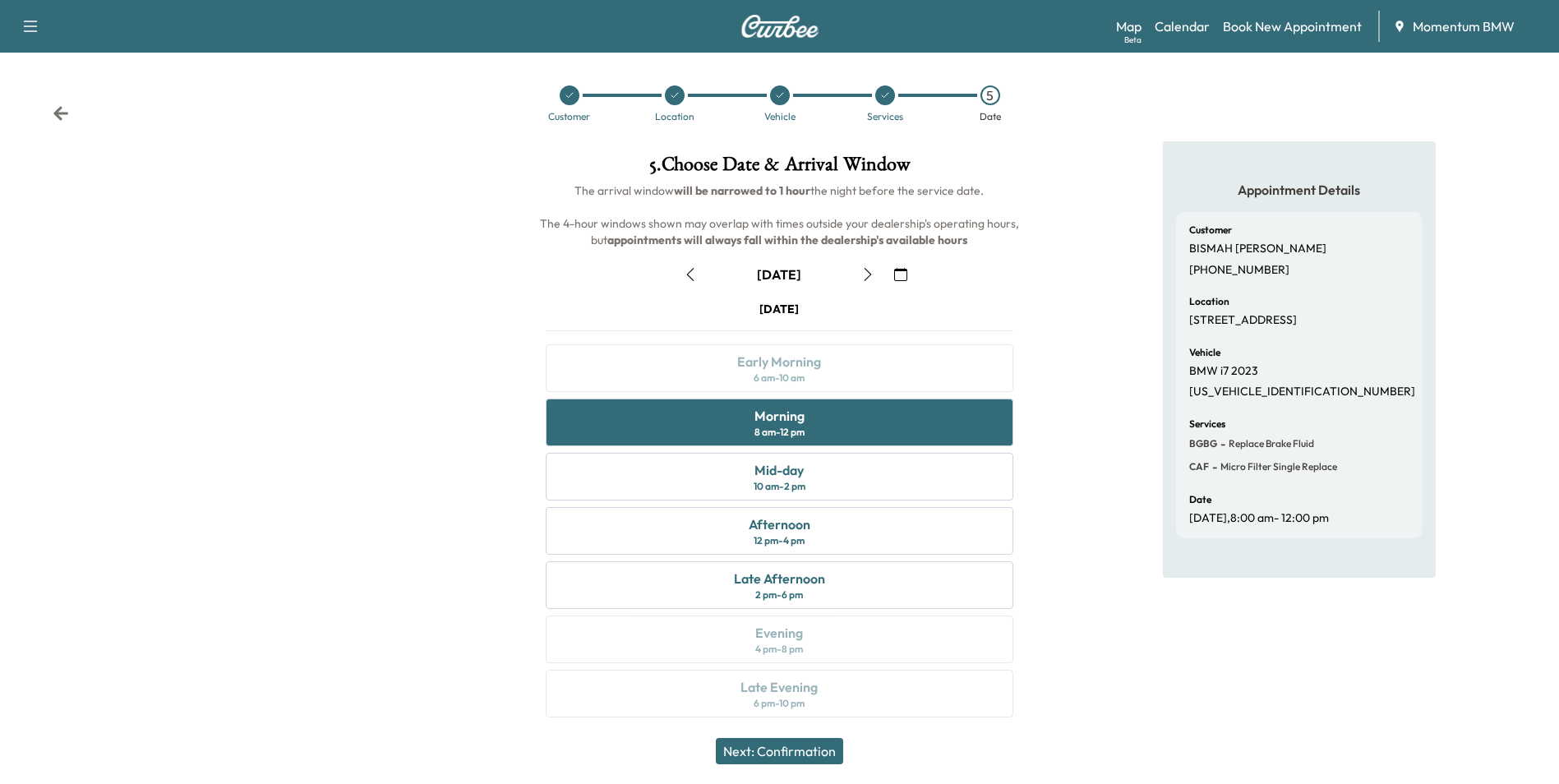
click at [785, 750] on button "Next: Confirmation" at bounding box center [779, 751] width 127 height 27
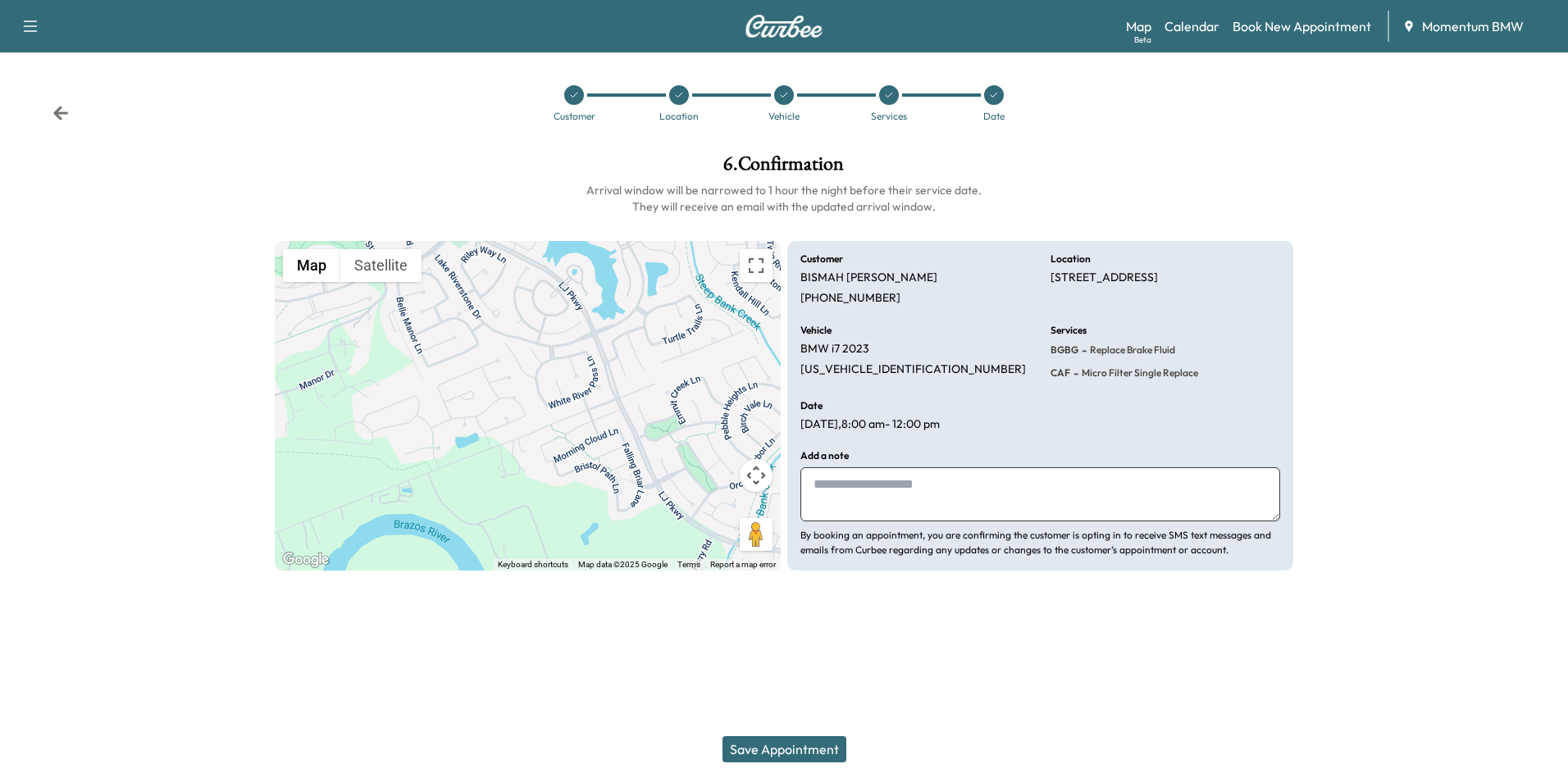
click at [856, 503] on textarea at bounding box center [1040, 493] width 480 height 54
type textarea "*"
click at [808, 751] on button "Save Appointment" at bounding box center [784, 749] width 123 height 27
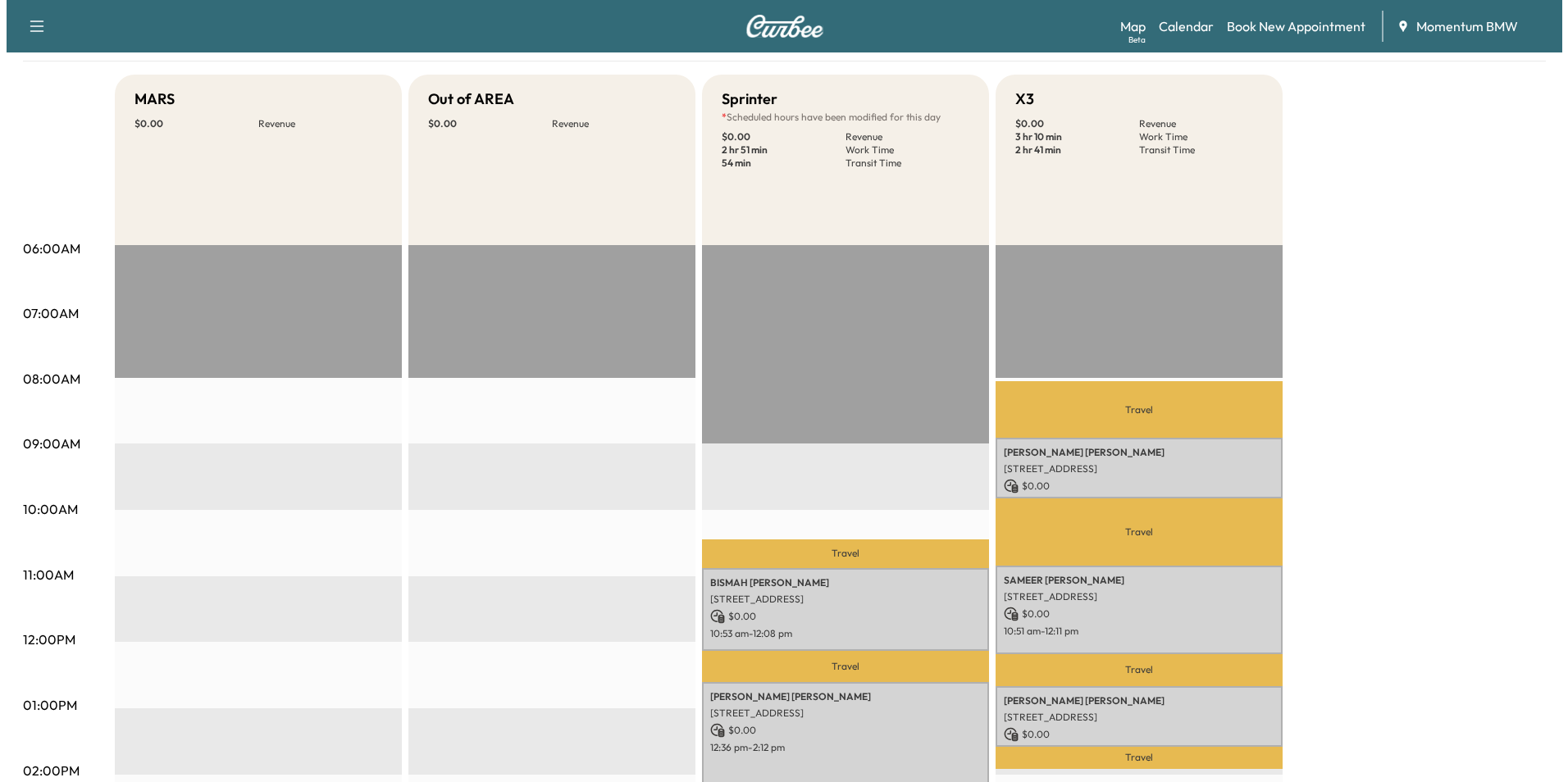
scroll to position [164, 0]
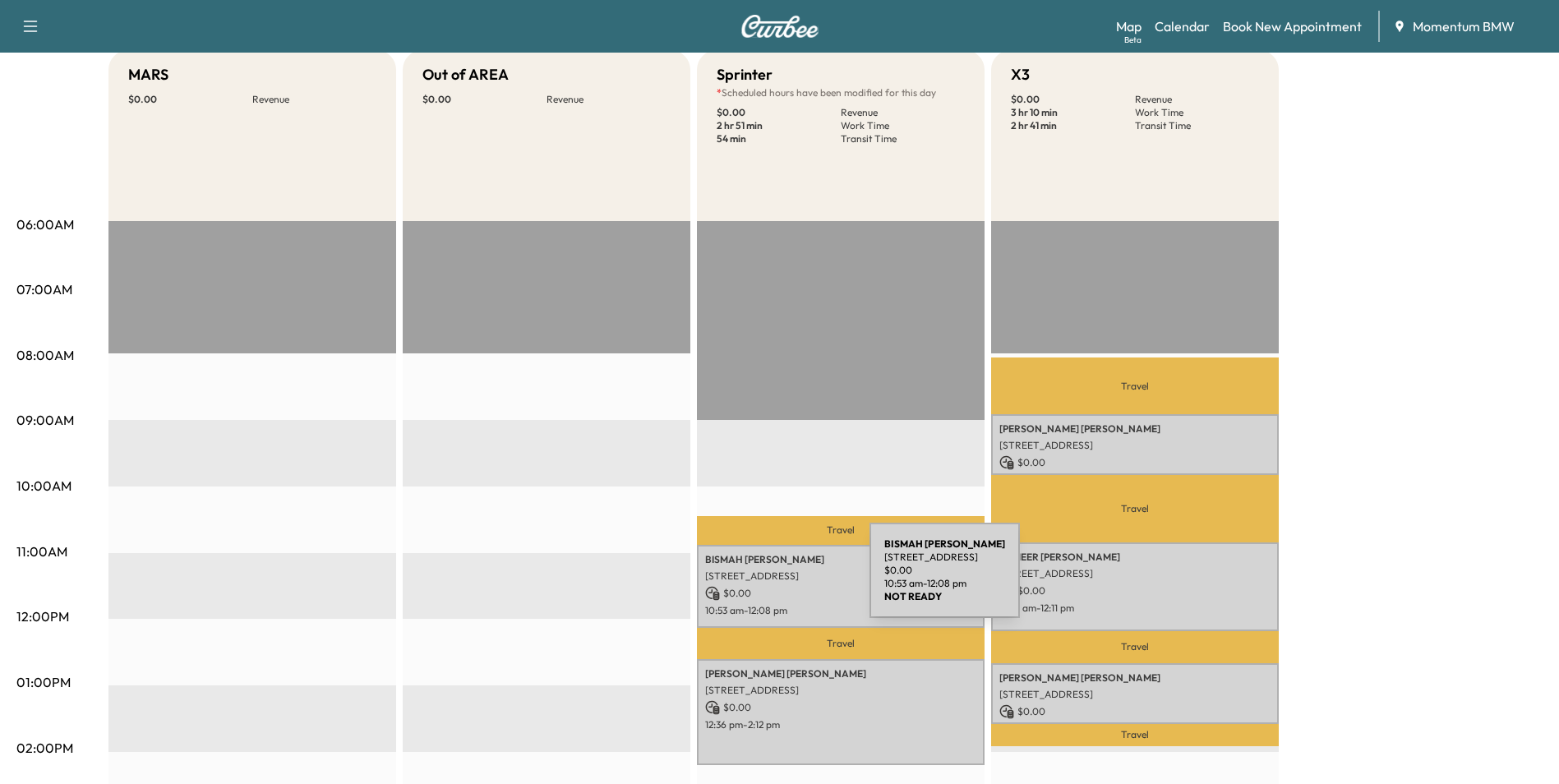
click at [746, 580] on div "[PERSON_NAME] [STREET_ADDRESS] $ 0.00 10:53 am - 12:08 pm" at bounding box center [840, 586] width 288 height 83
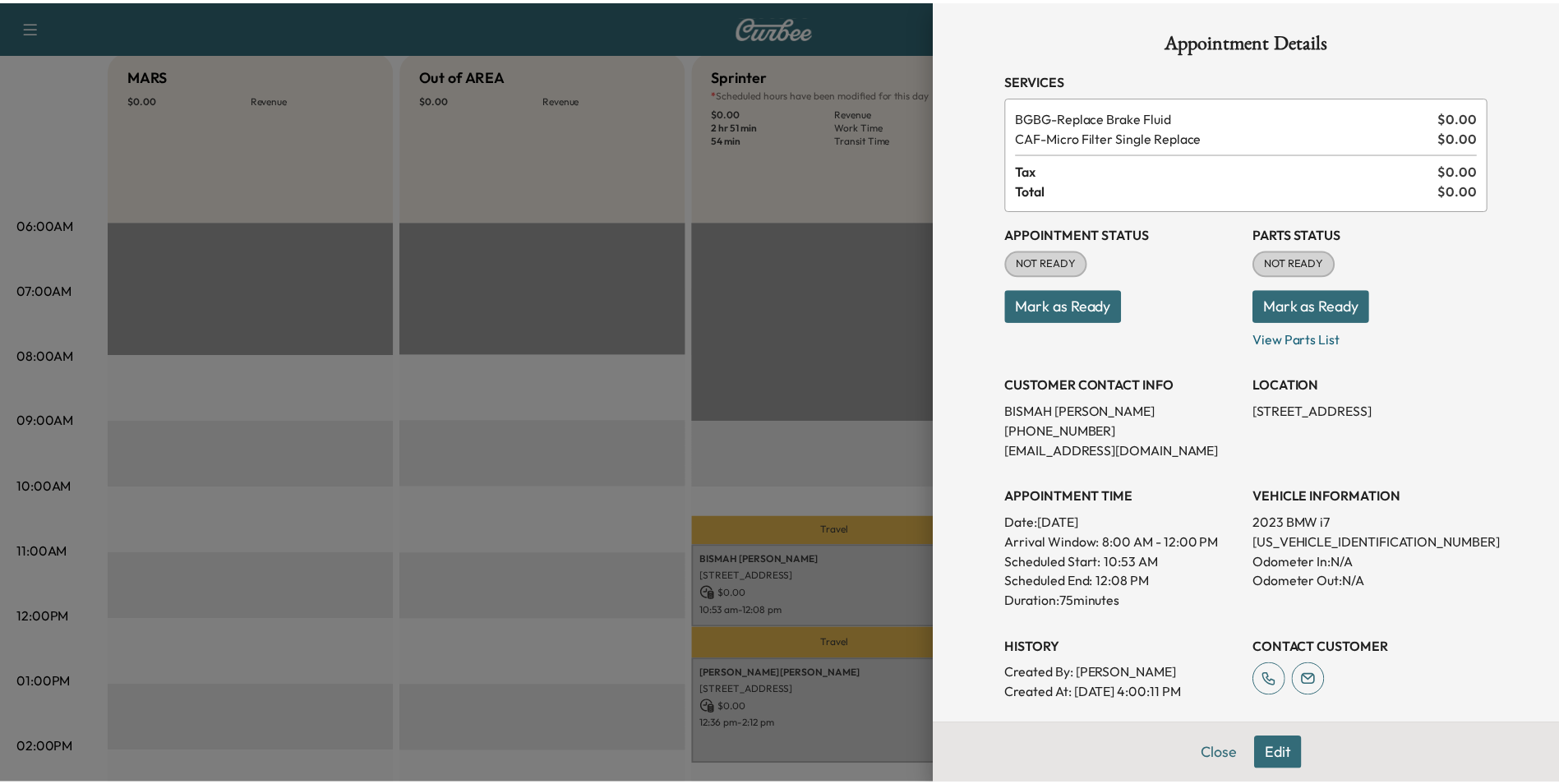
scroll to position [0, 0]
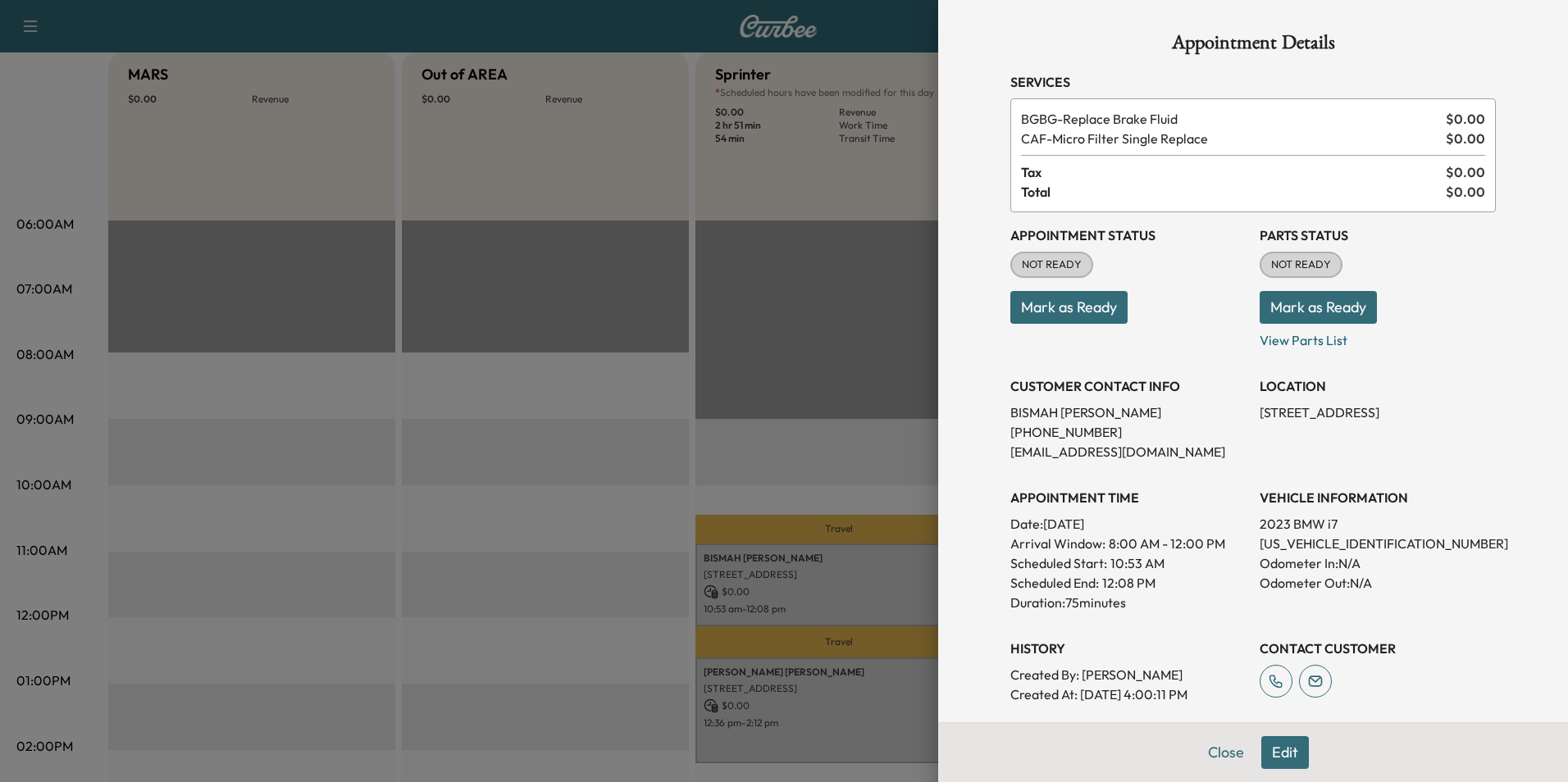
click at [848, 439] on div at bounding box center [784, 391] width 1568 height 782
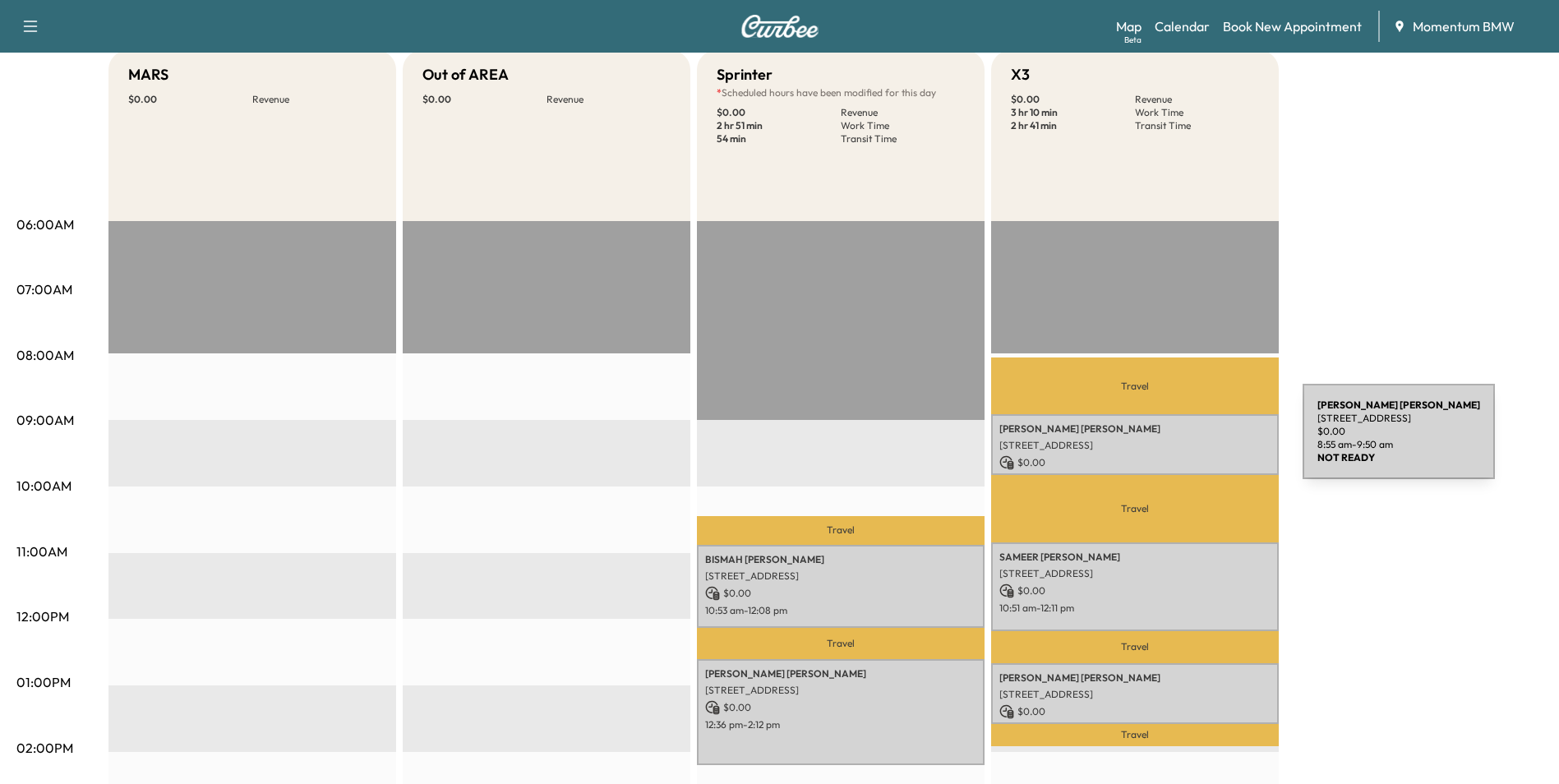
click at [1179, 441] on p "[STREET_ADDRESS]" at bounding box center [1136, 445] width 271 height 13
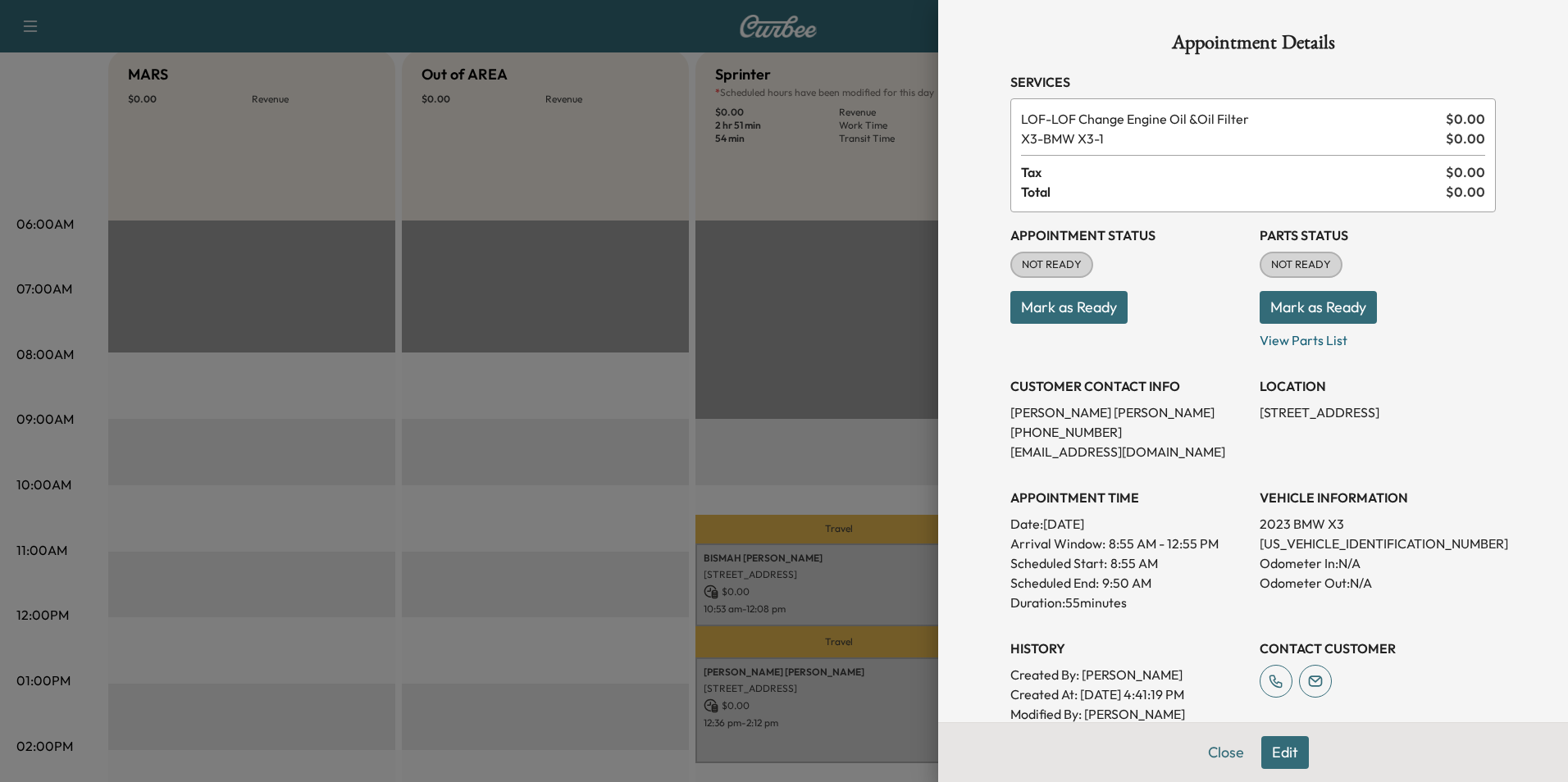
click at [1265, 758] on button "Edit" at bounding box center [1285, 752] width 48 height 33
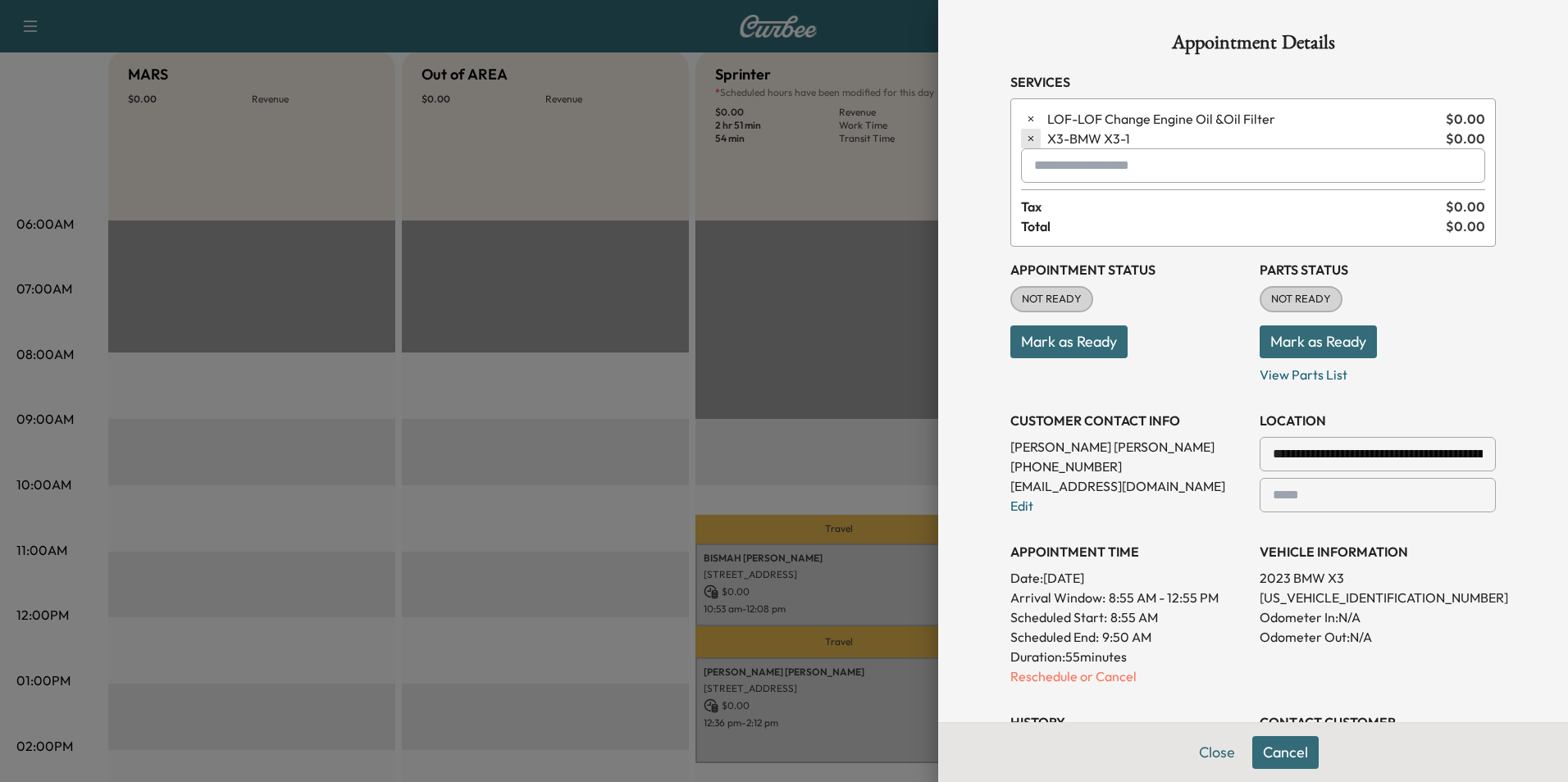
click at [1025, 136] on icon "button" at bounding box center [1030, 138] width 11 height 11
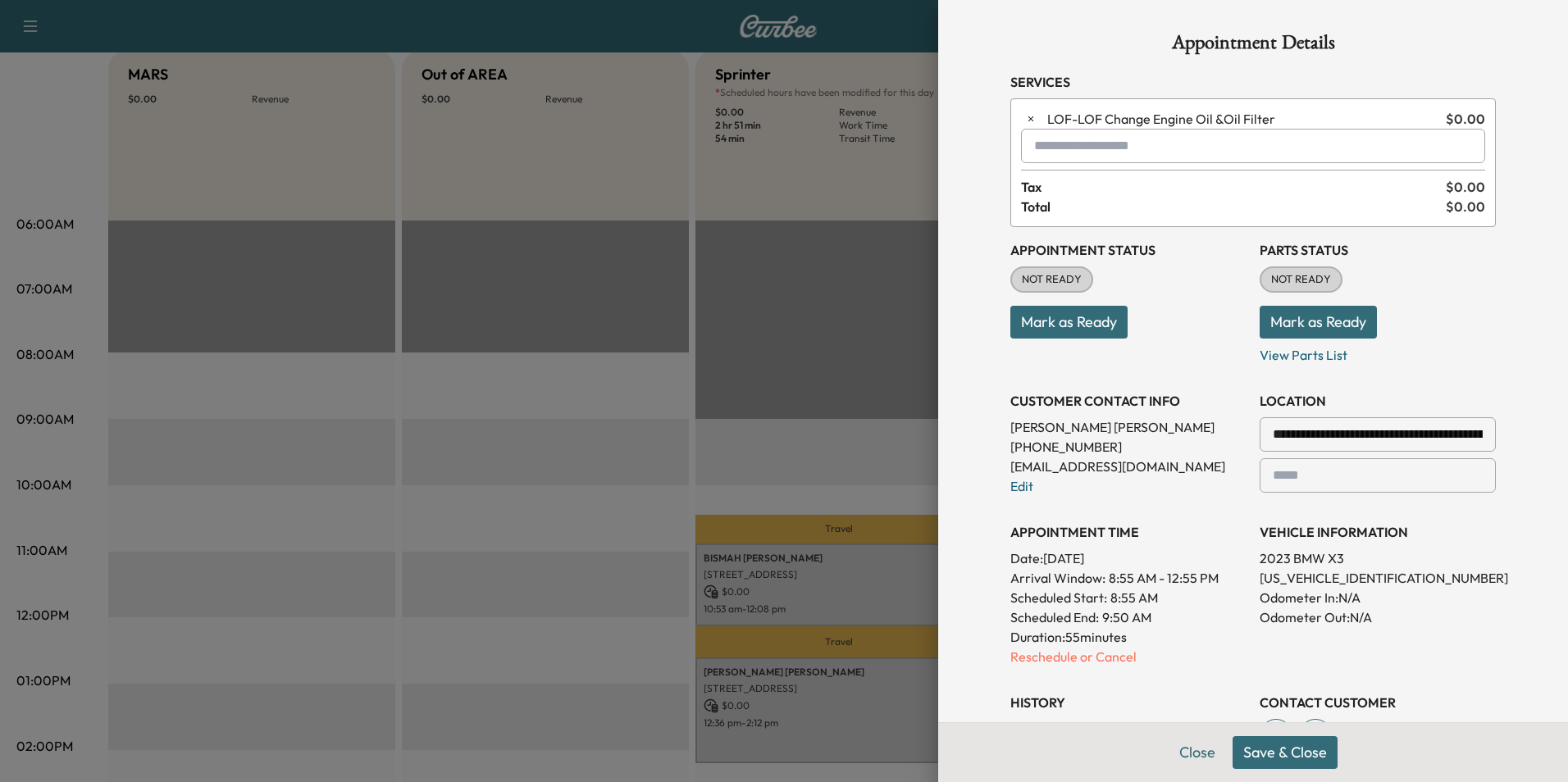
click at [1291, 755] on button "Save & Close" at bounding box center [1284, 752] width 105 height 33
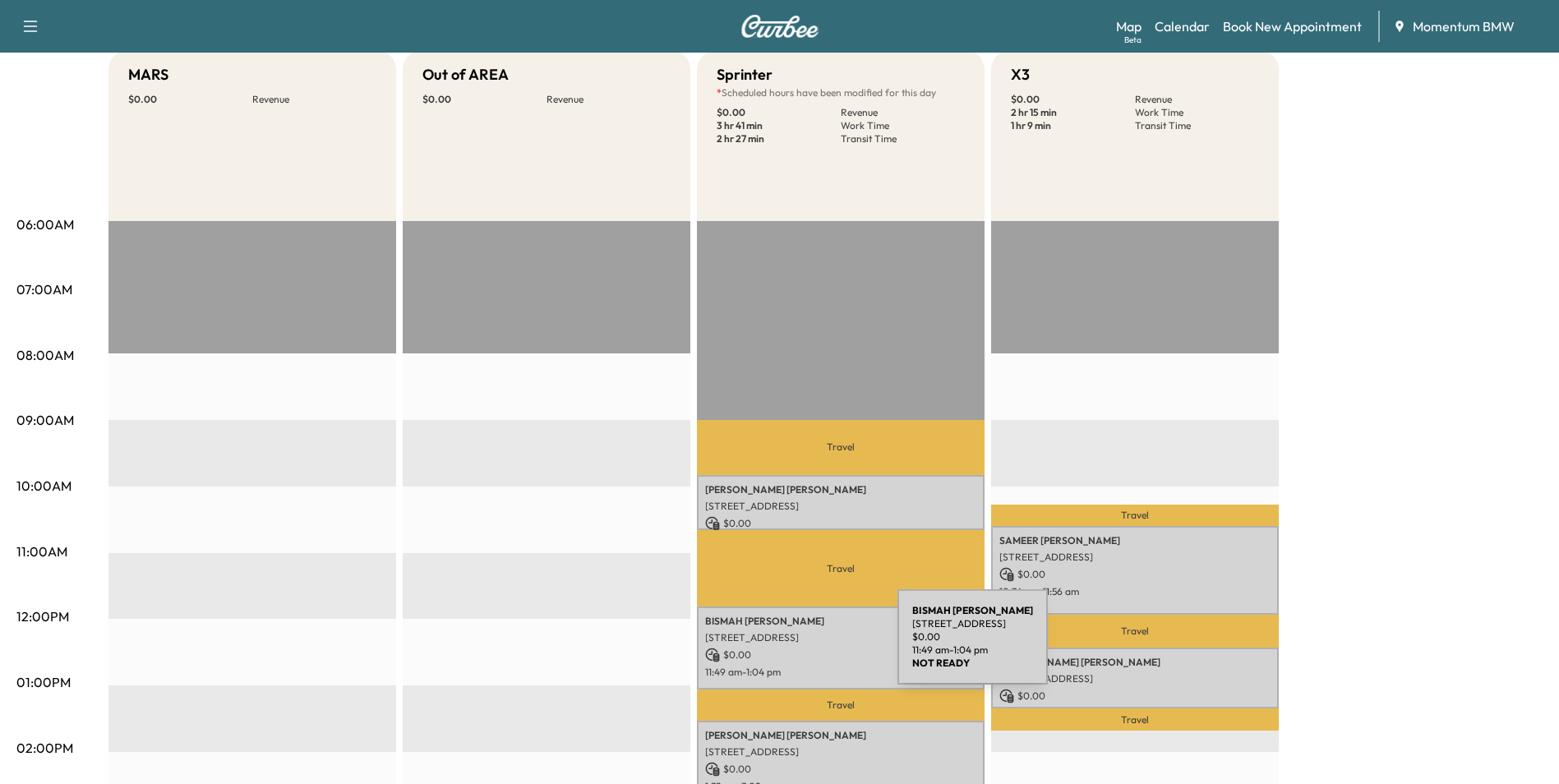
click at [774, 647] on p "$ 0.00" at bounding box center [841, 654] width 271 height 15
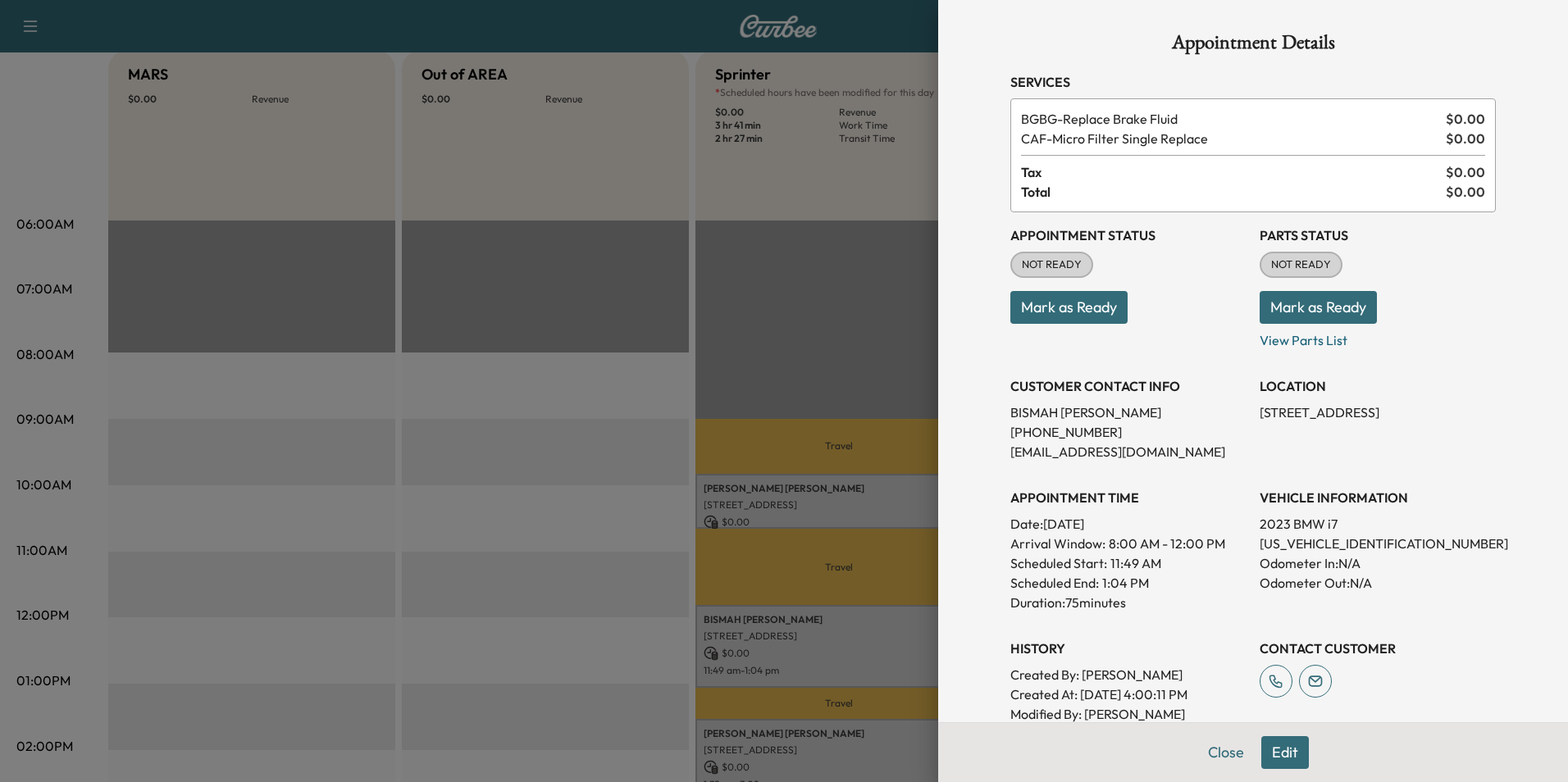
click at [1270, 760] on button "Edit" at bounding box center [1285, 752] width 48 height 33
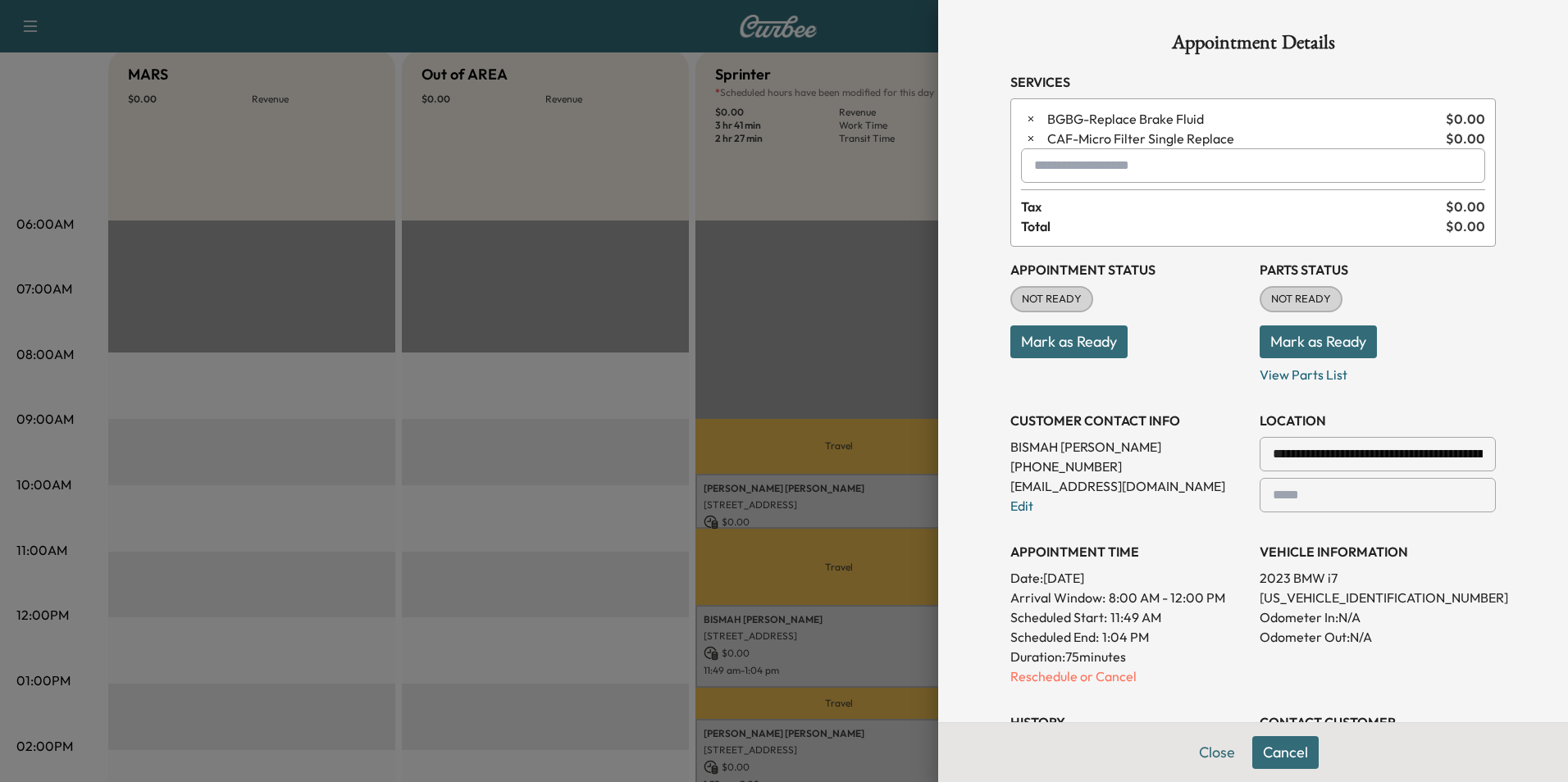
click at [1039, 166] on input "text" at bounding box center [1253, 165] width 464 height 34
type input "***"
click at [1206, 753] on button "Close" at bounding box center [1217, 752] width 57 height 33
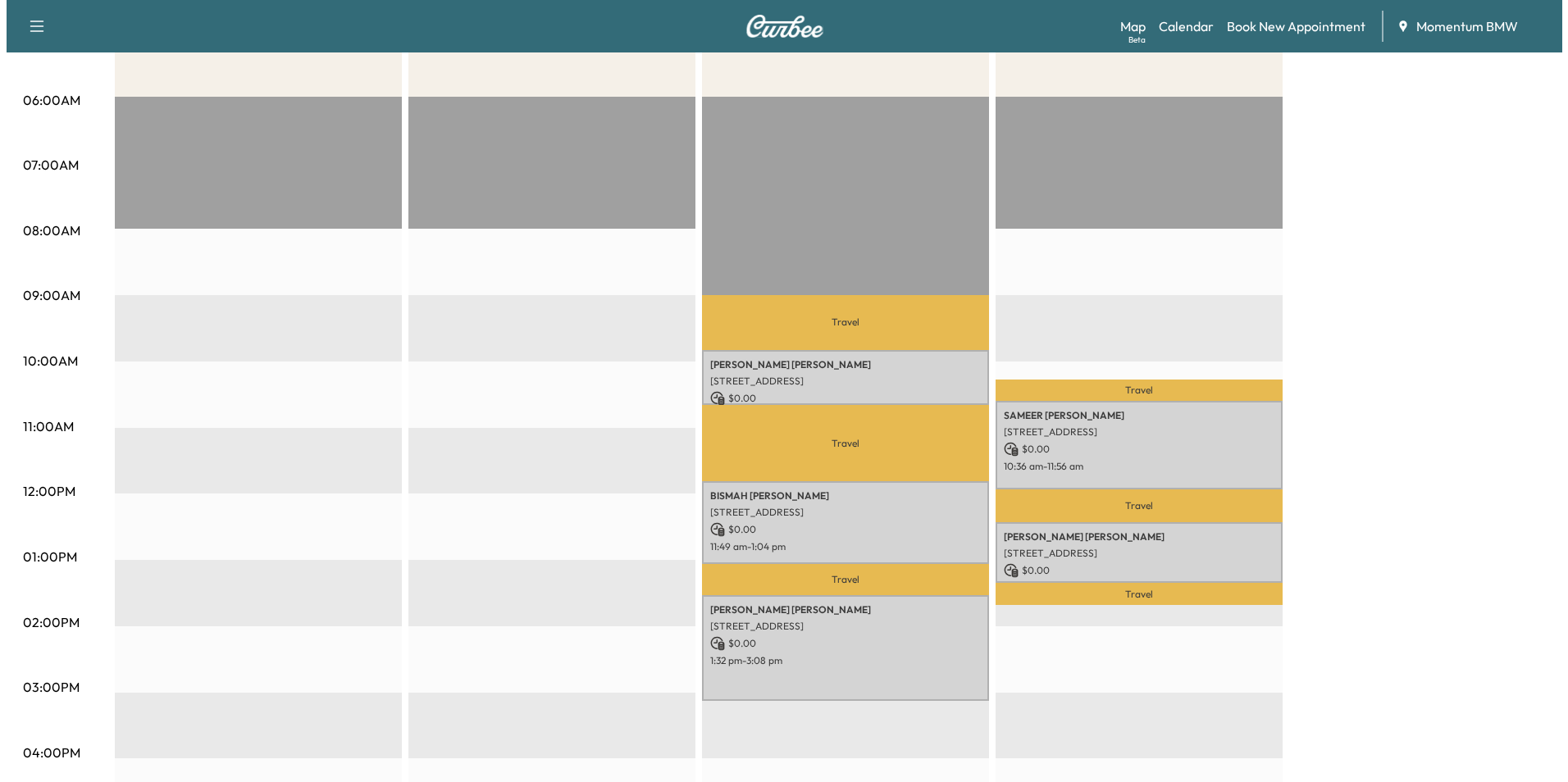
scroll to position [328, 0]
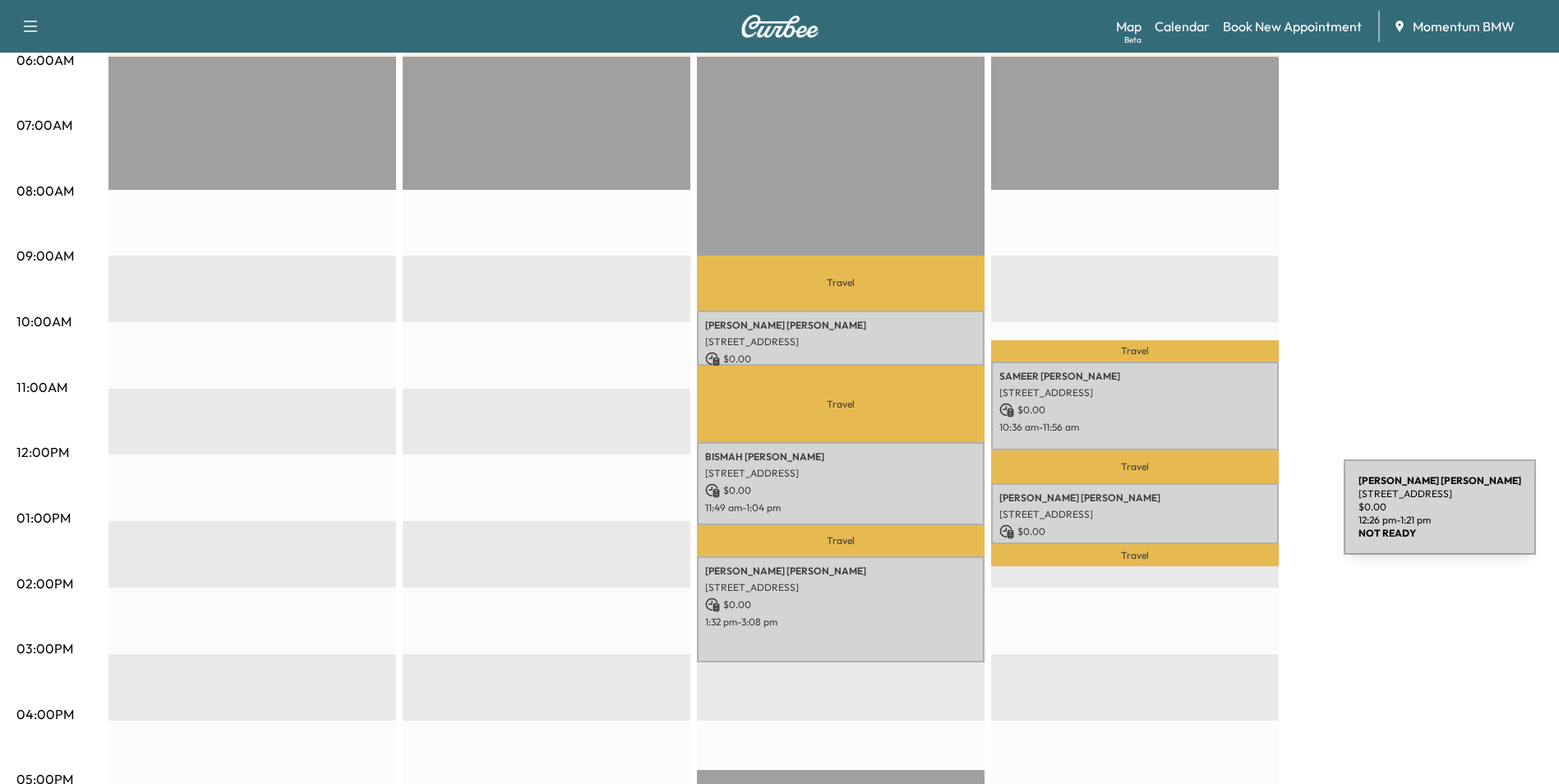
click at [1221, 517] on div "[PERSON_NAME] [STREET_ADDRESS] $ 0.00 12:26 pm - 1:21 pm" at bounding box center [1135, 514] width 288 height 61
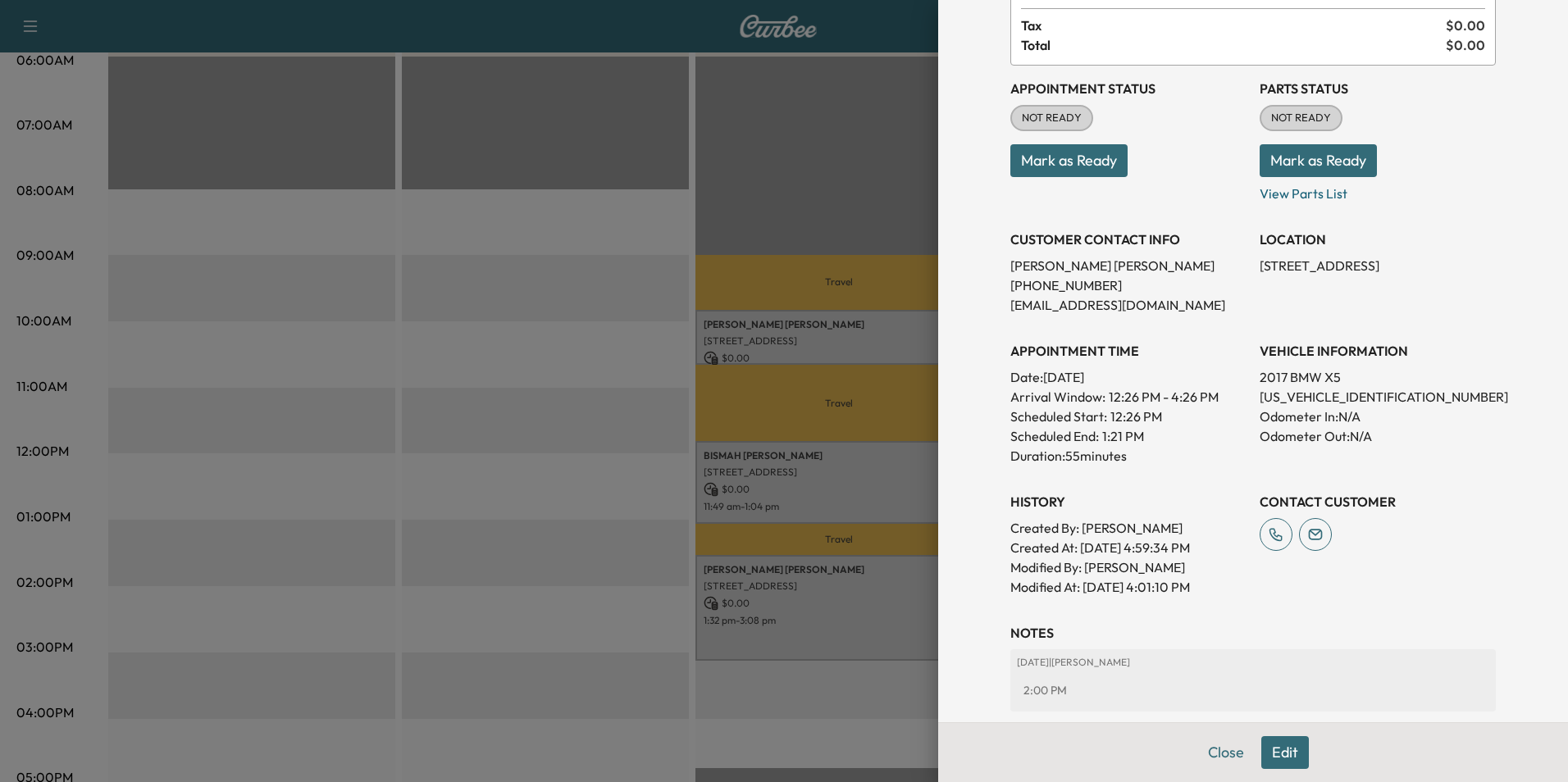
scroll to position [164, 0]
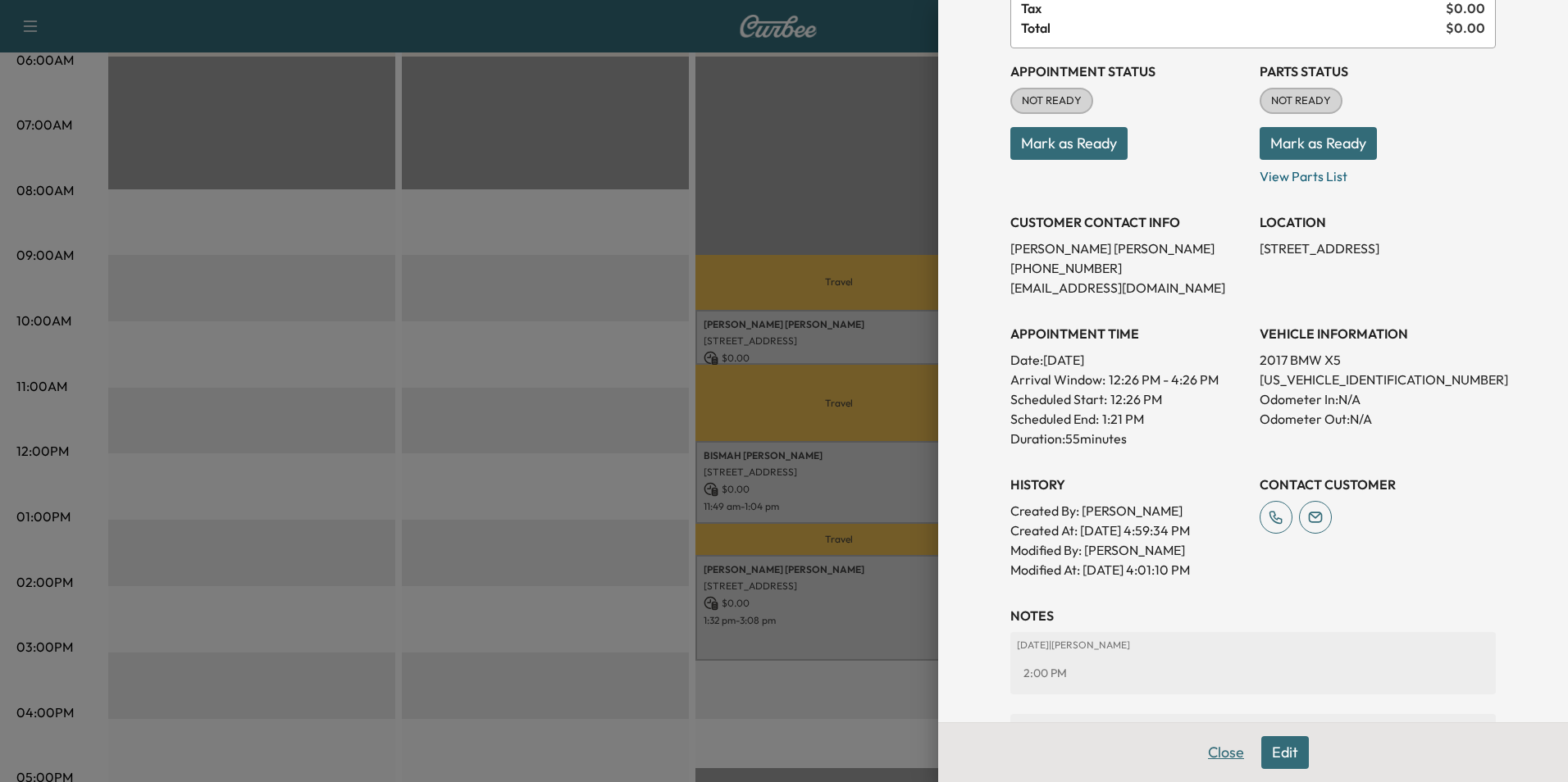
click at [1234, 751] on button "Close" at bounding box center [1225, 752] width 57 height 33
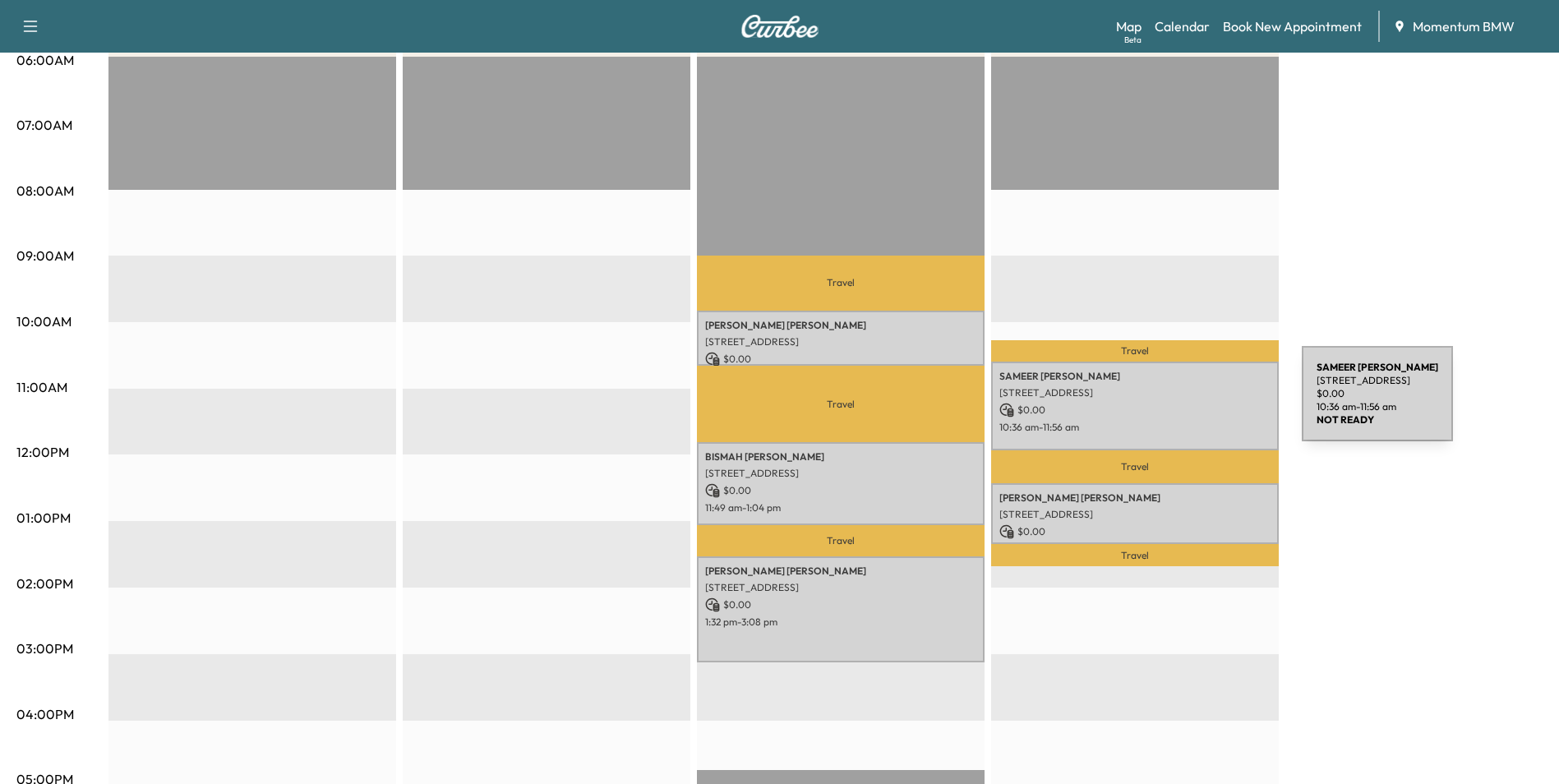
click at [1178, 404] on p "$ 0.00" at bounding box center [1136, 410] width 271 height 15
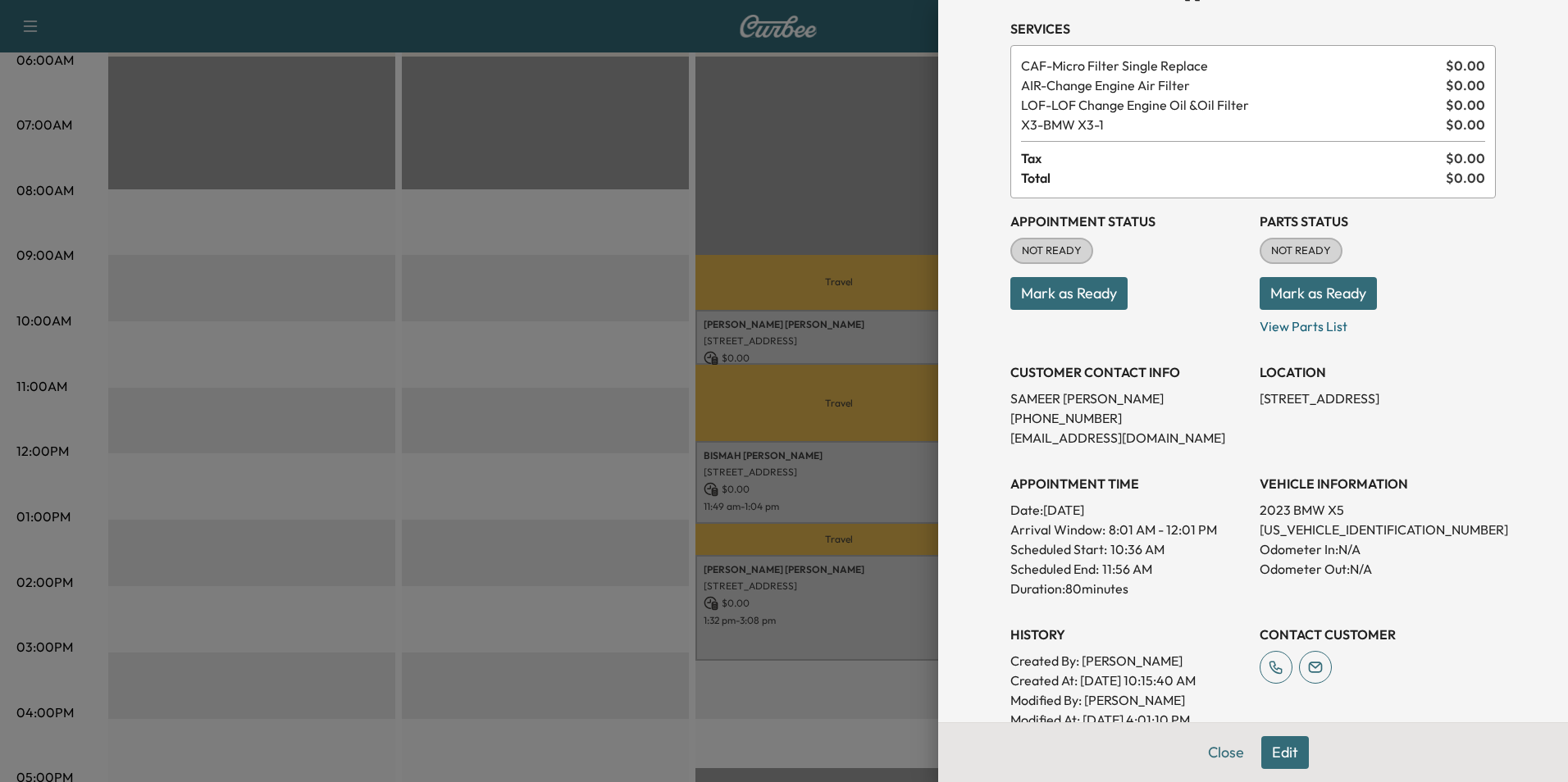
scroll to position [0, 0]
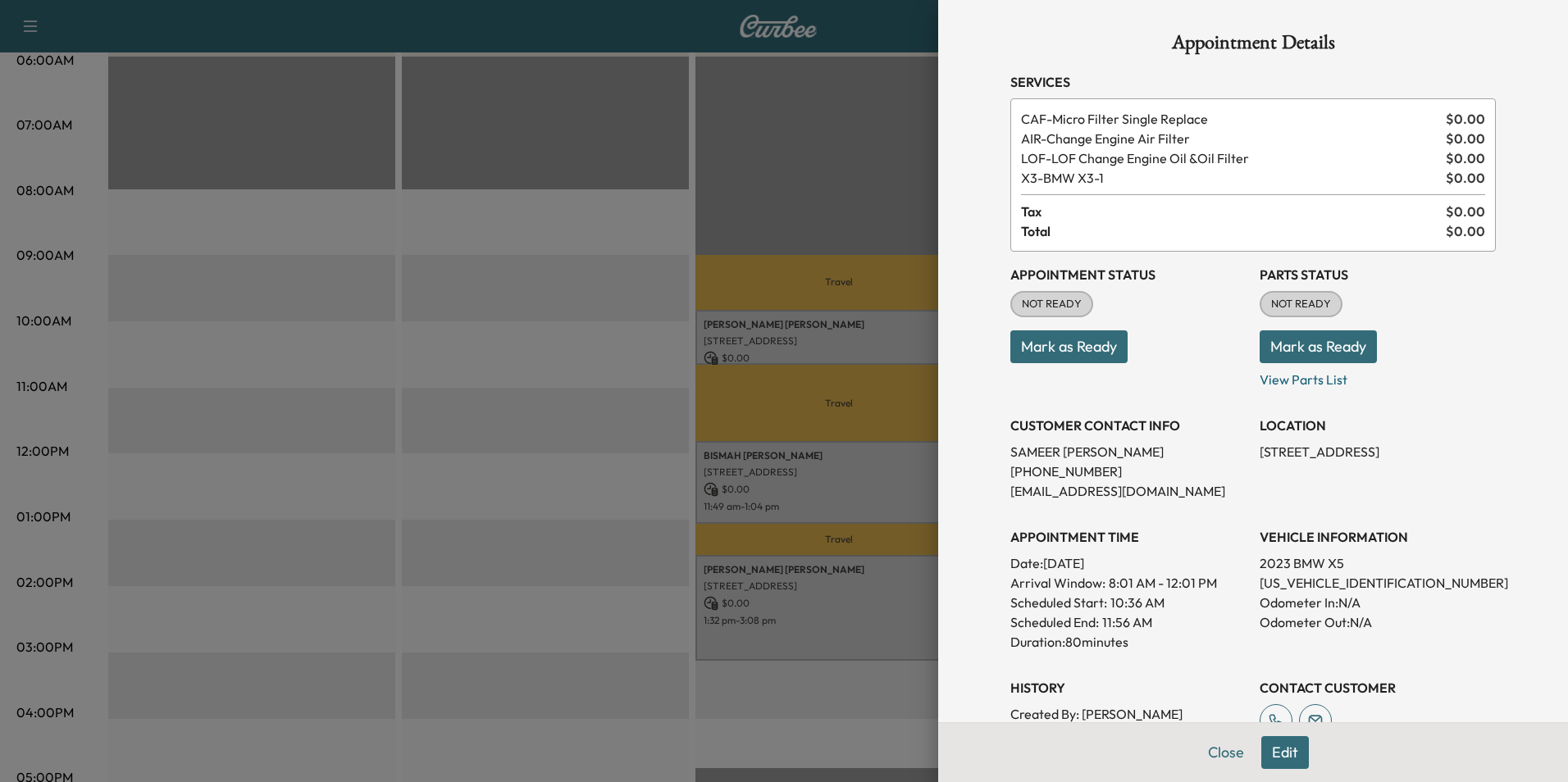
click at [1290, 582] on p "[US_VEHICLE_IDENTIFICATION_NUMBER]" at bounding box center [1378, 582] width 236 height 20
copy p "[US_VEHICLE_IDENTIFICATION_NUMBER]"
click at [1220, 743] on button "Close" at bounding box center [1225, 752] width 57 height 33
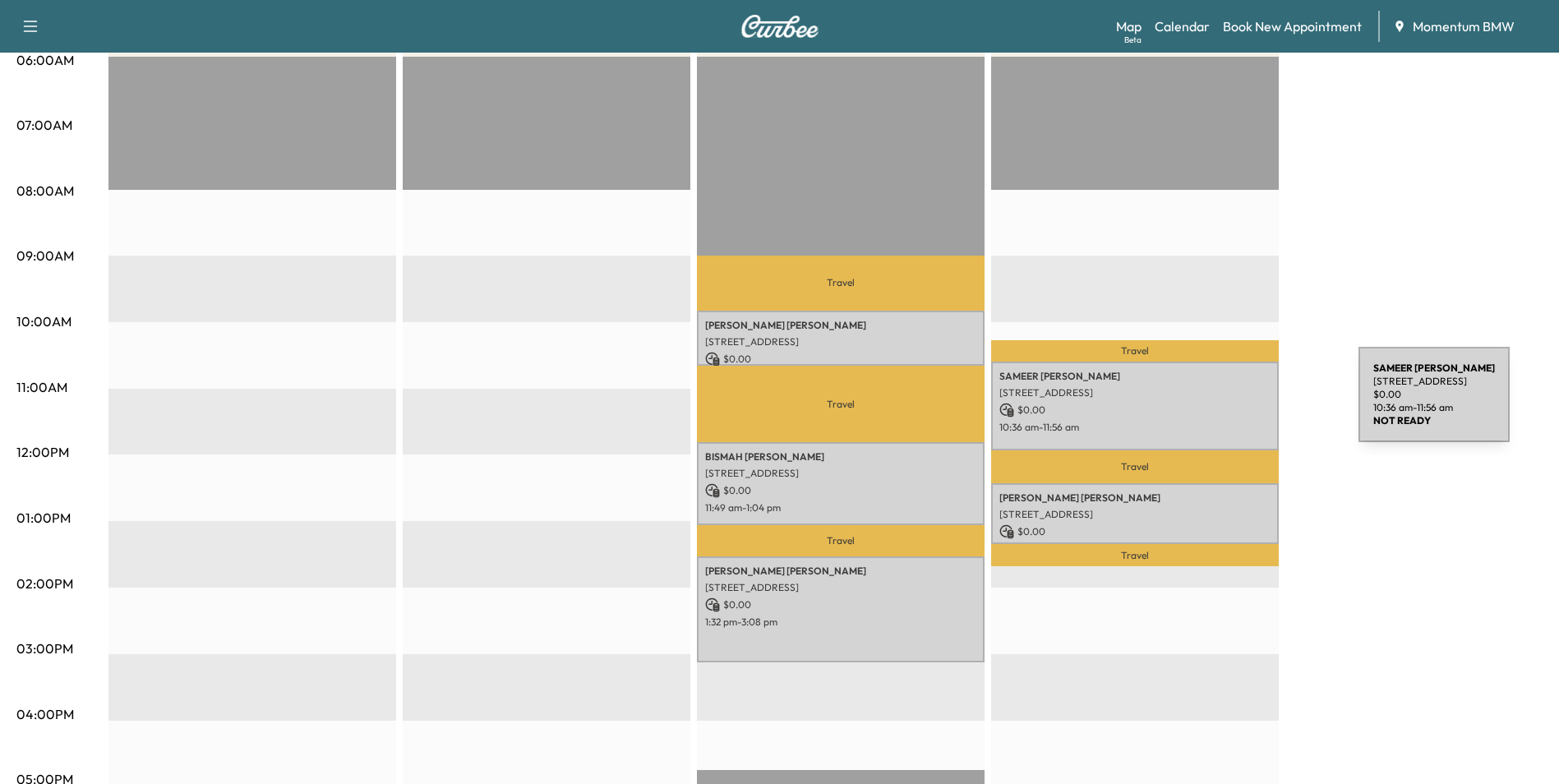
click at [1235, 404] on p "$ 0.00" at bounding box center [1136, 410] width 271 height 15
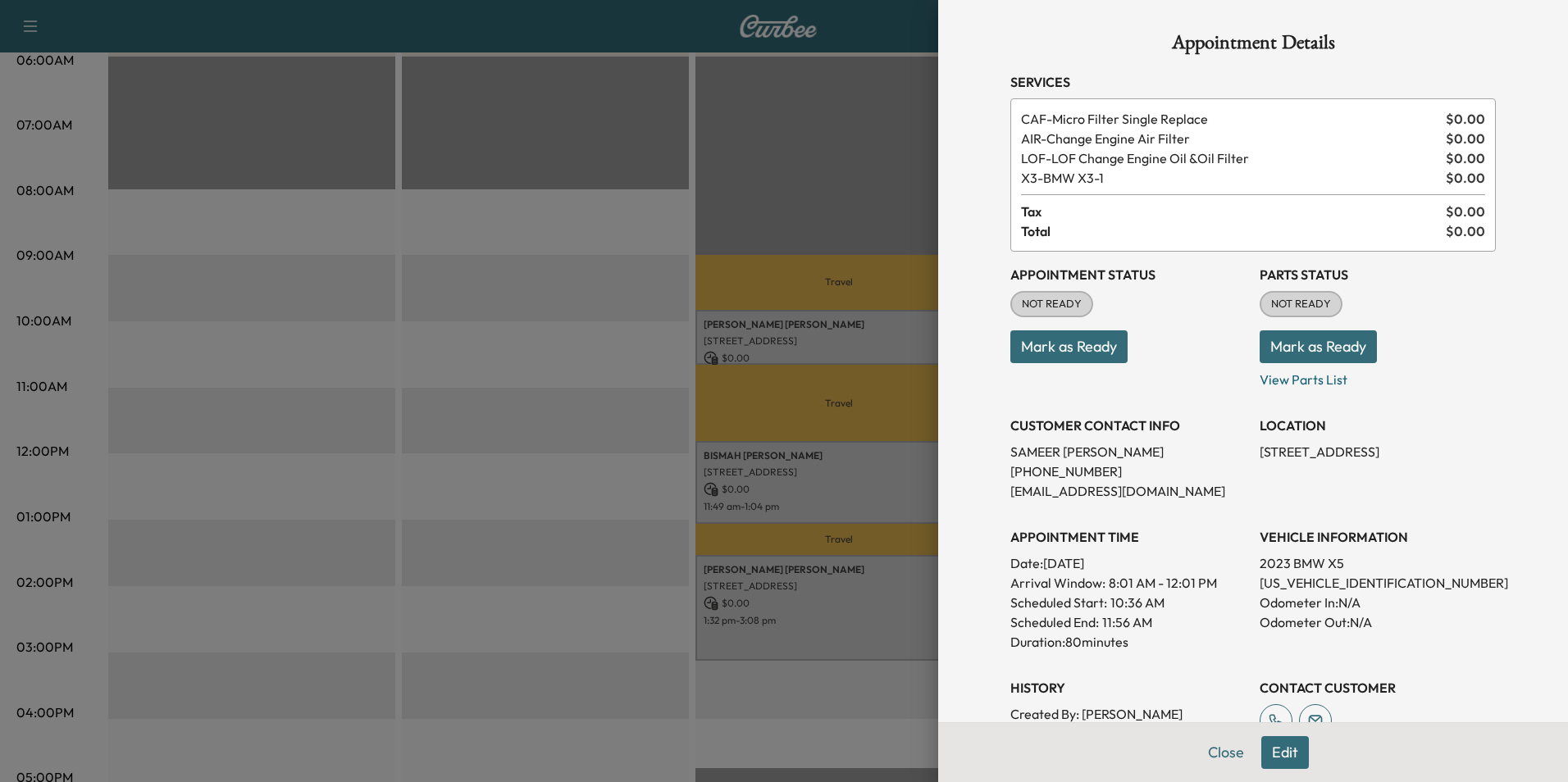
click at [1276, 737] on button "Edit" at bounding box center [1285, 752] width 48 height 33
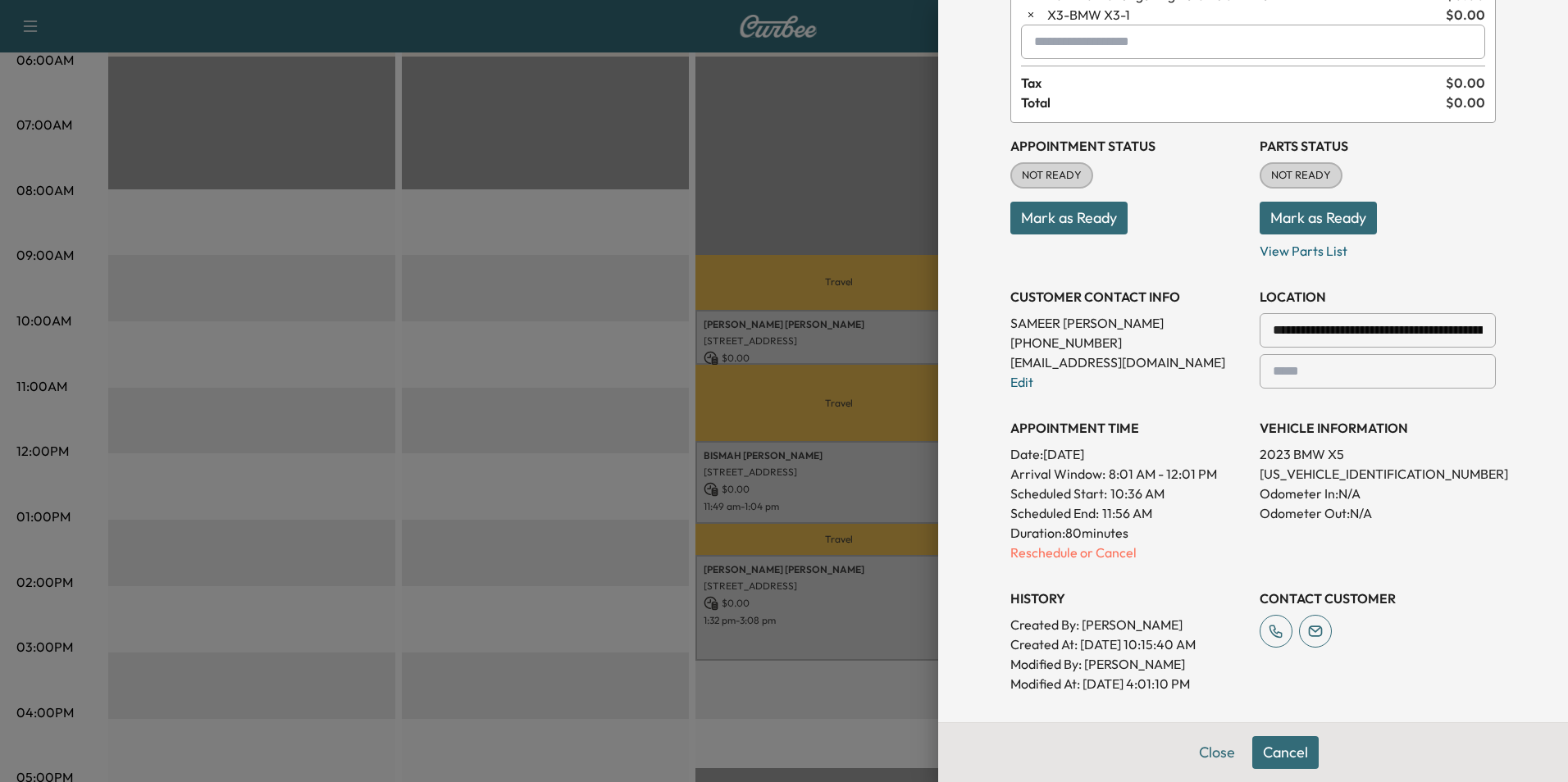
scroll to position [164, 0]
click at [1095, 552] on p "Reschedule or Cancel" at bounding box center [1128, 552] width 236 height 20
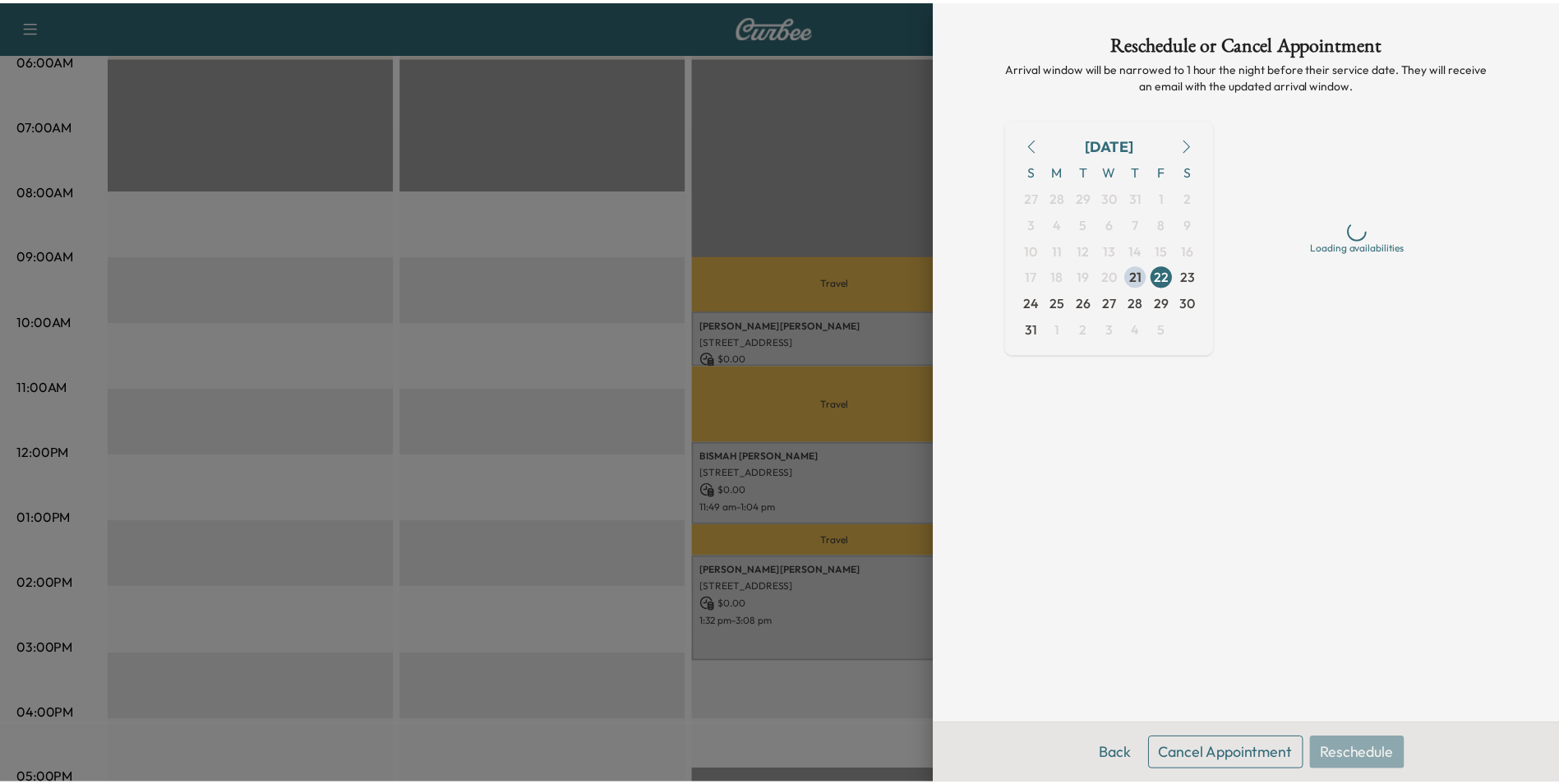
scroll to position [0, 0]
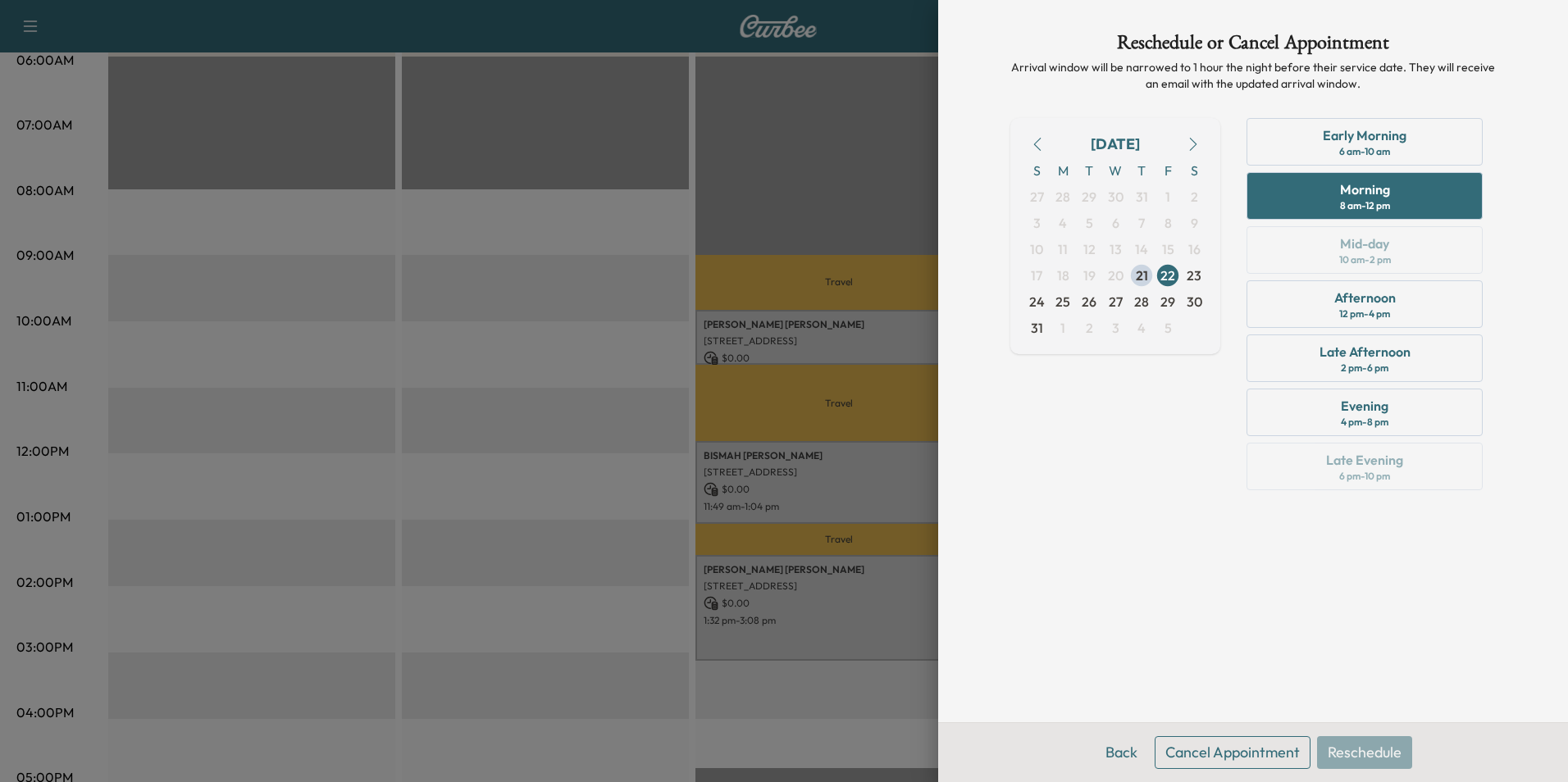
click at [1233, 751] on button "Cancel Appointment" at bounding box center [1232, 752] width 156 height 33
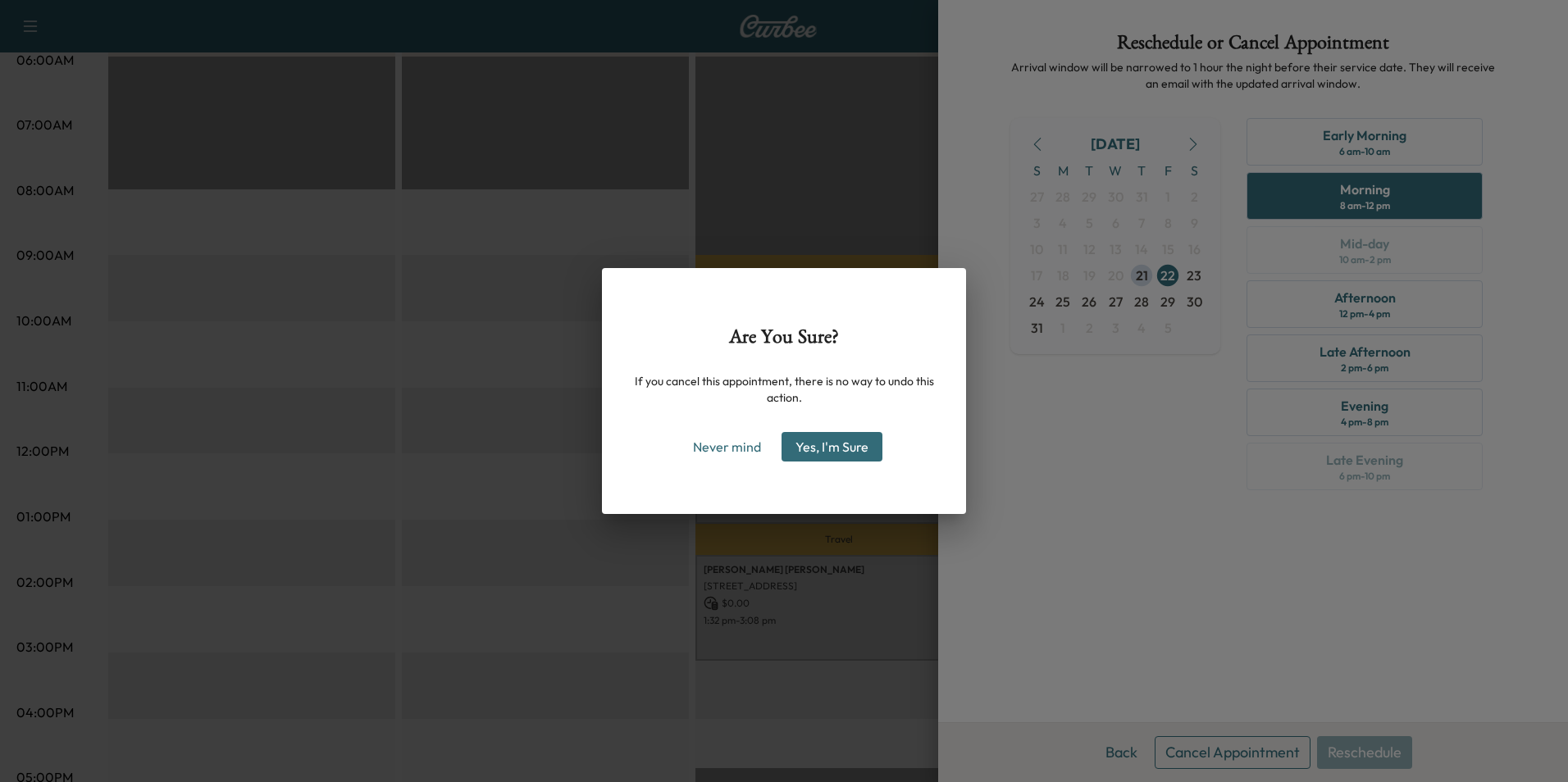
click at [834, 444] on button "Yes, I'm Sure" at bounding box center [832, 446] width 101 height 29
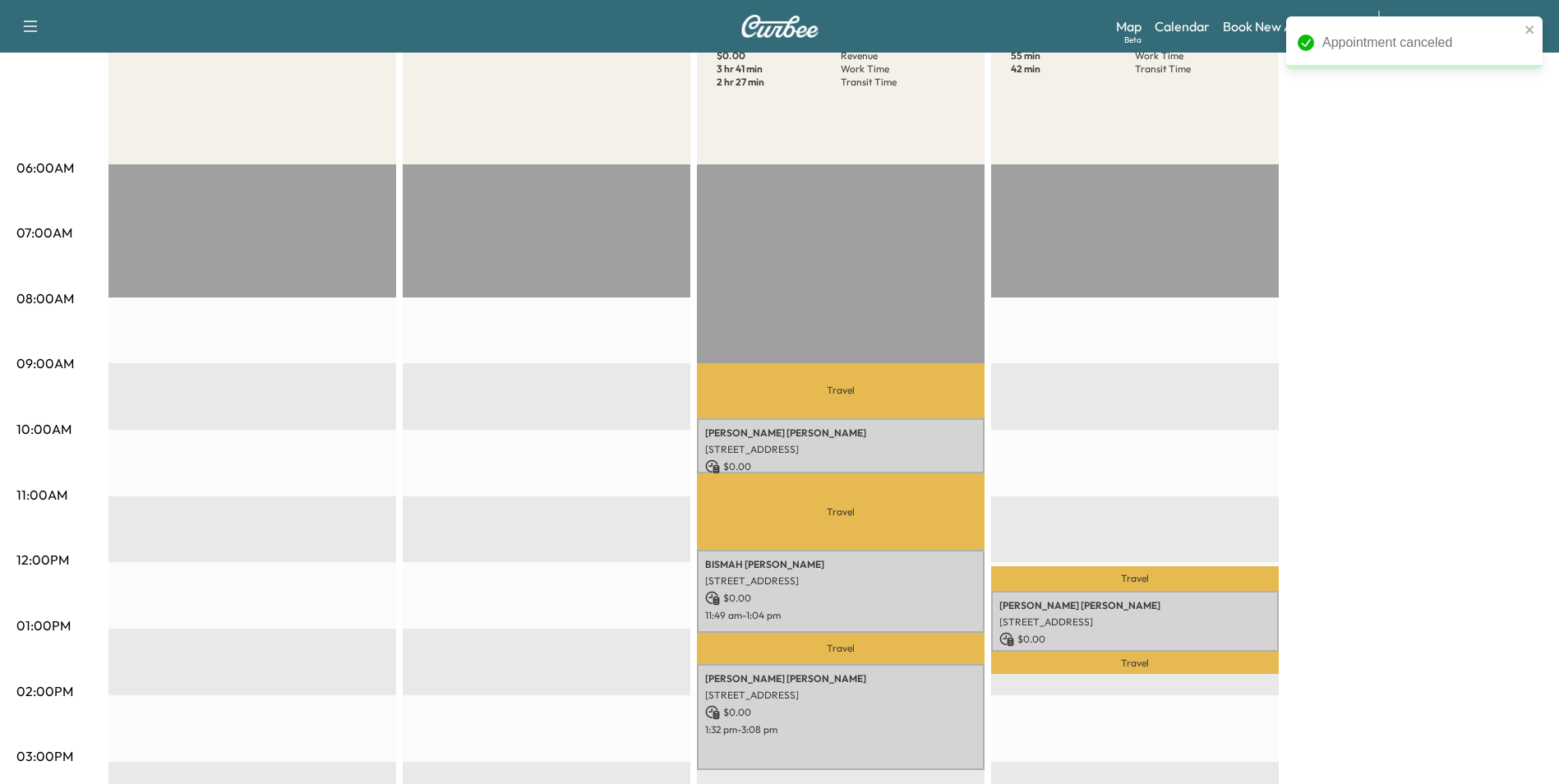
scroll to position [82, 0]
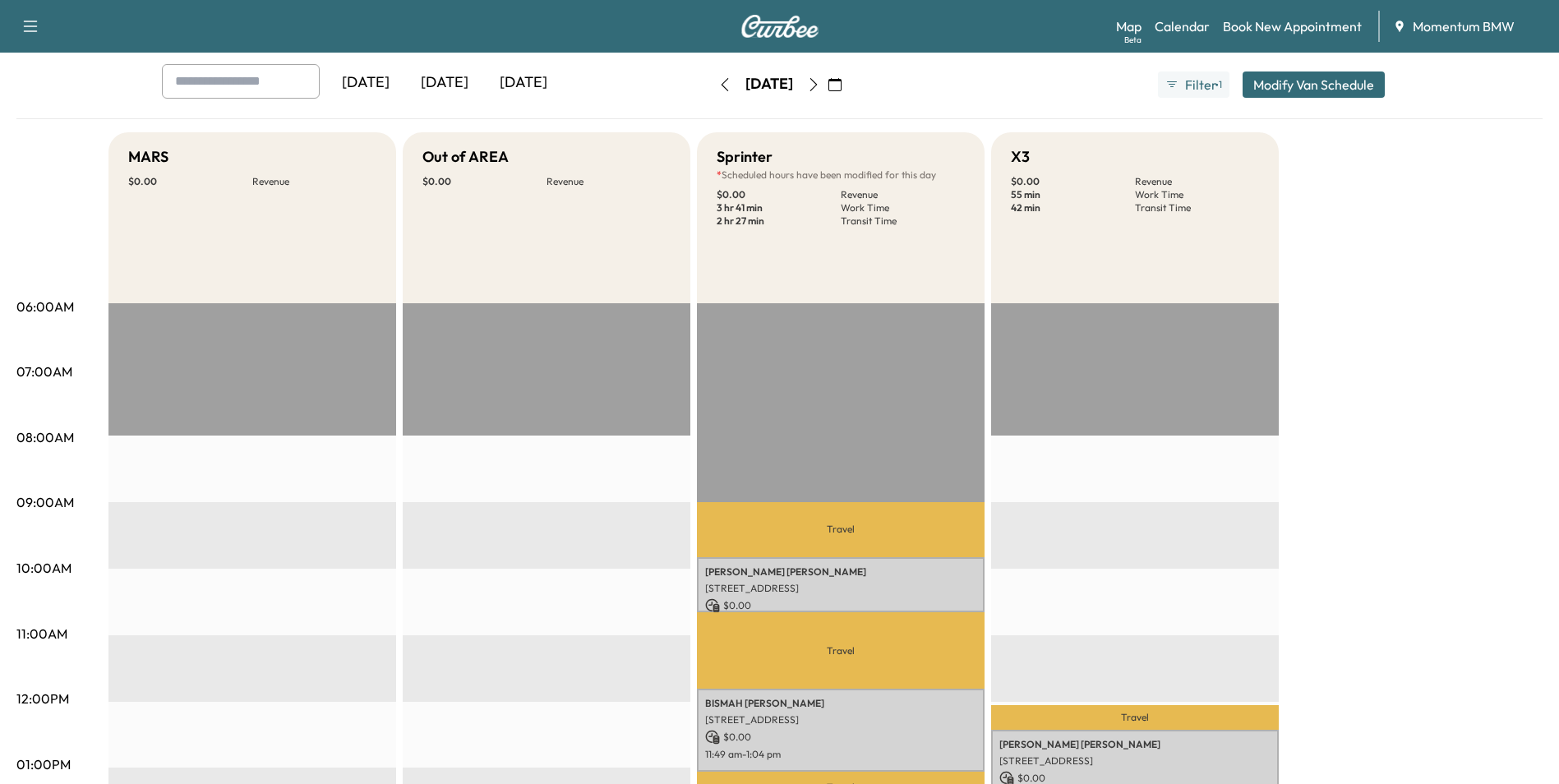
click at [721, 88] on icon "button" at bounding box center [724, 84] width 8 height 13
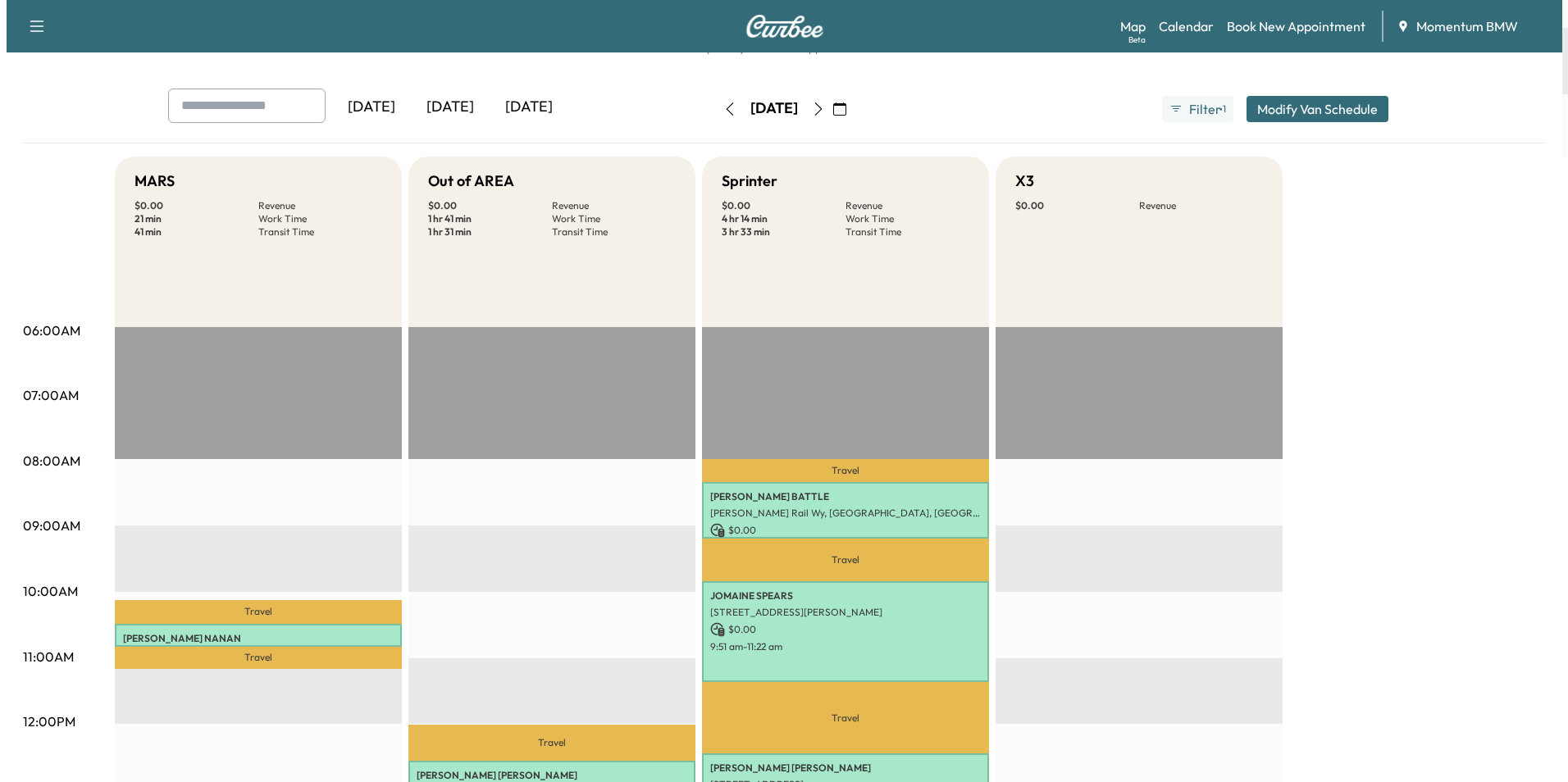
scroll to position [82, 0]
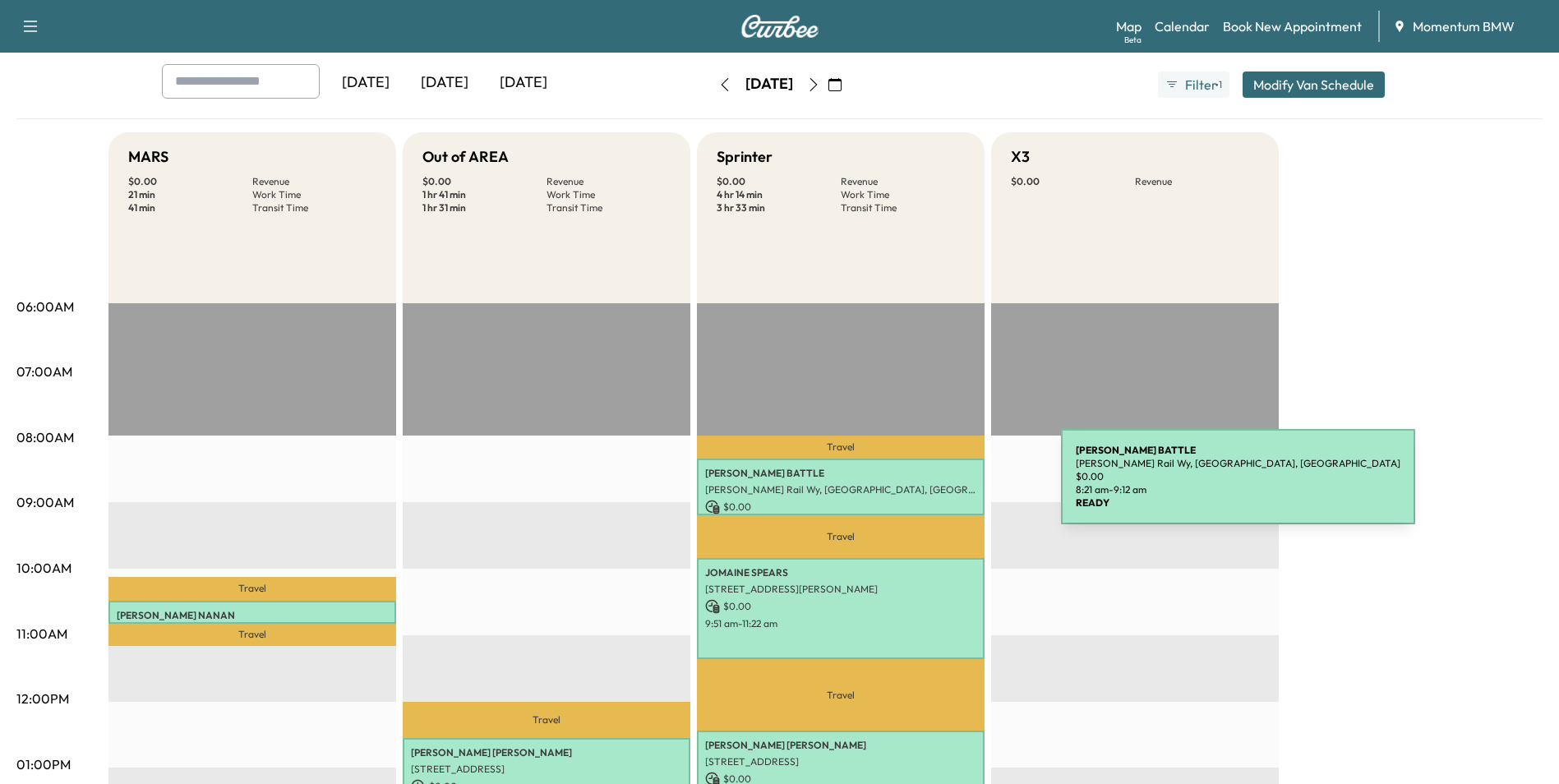
click at [938, 486] on p "[PERSON_NAME] Rail Wy, [GEOGRAPHIC_DATA], [GEOGRAPHIC_DATA]" at bounding box center [841, 489] width 271 height 13
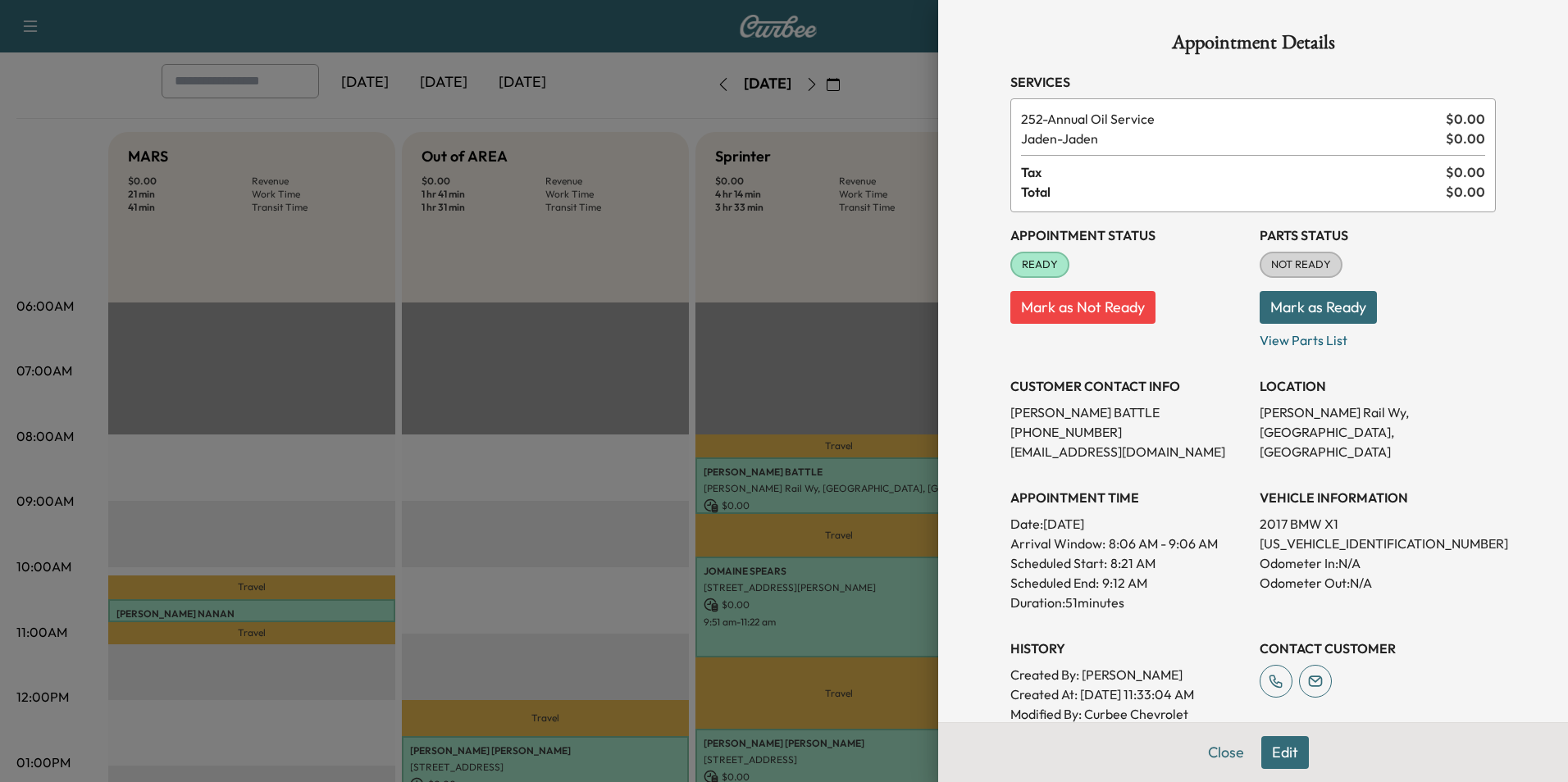
click at [895, 615] on div at bounding box center [784, 391] width 1568 height 782
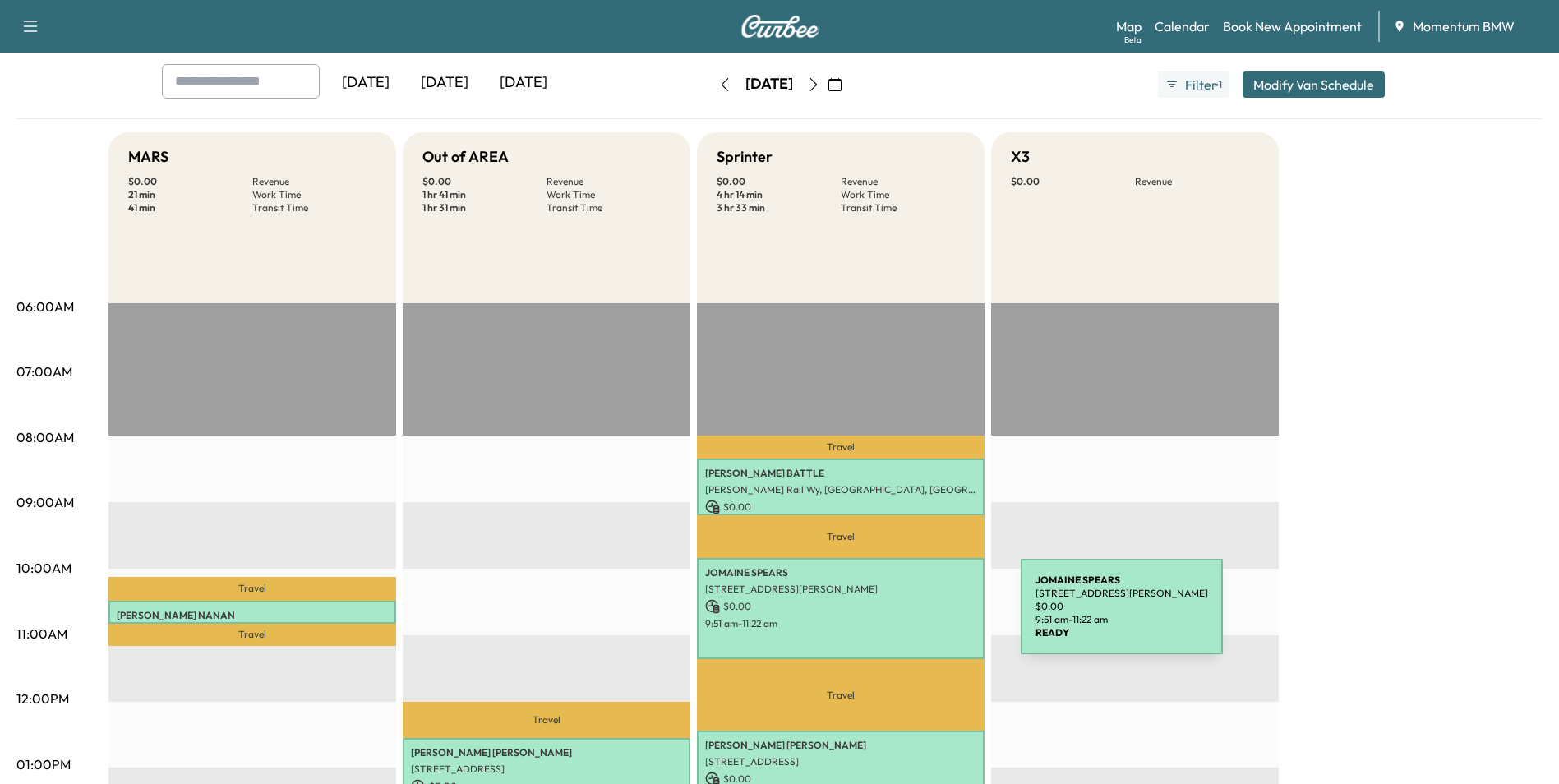
click at [898, 617] on p "9:51 am - 11:22 am" at bounding box center [841, 623] width 271 height 13
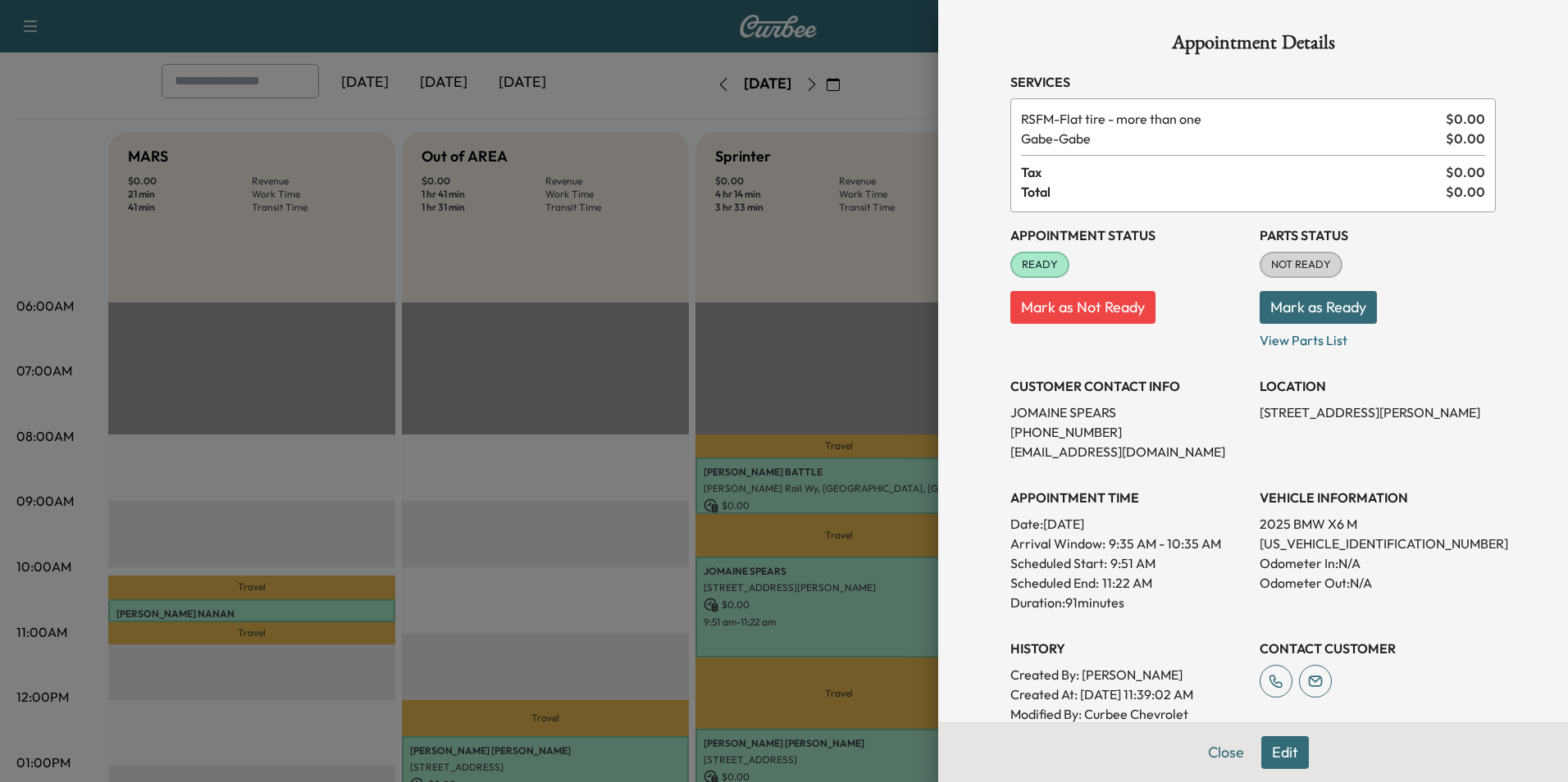
click at [877, 741] on div at bounding box center [784, 391] width 1568 height 782
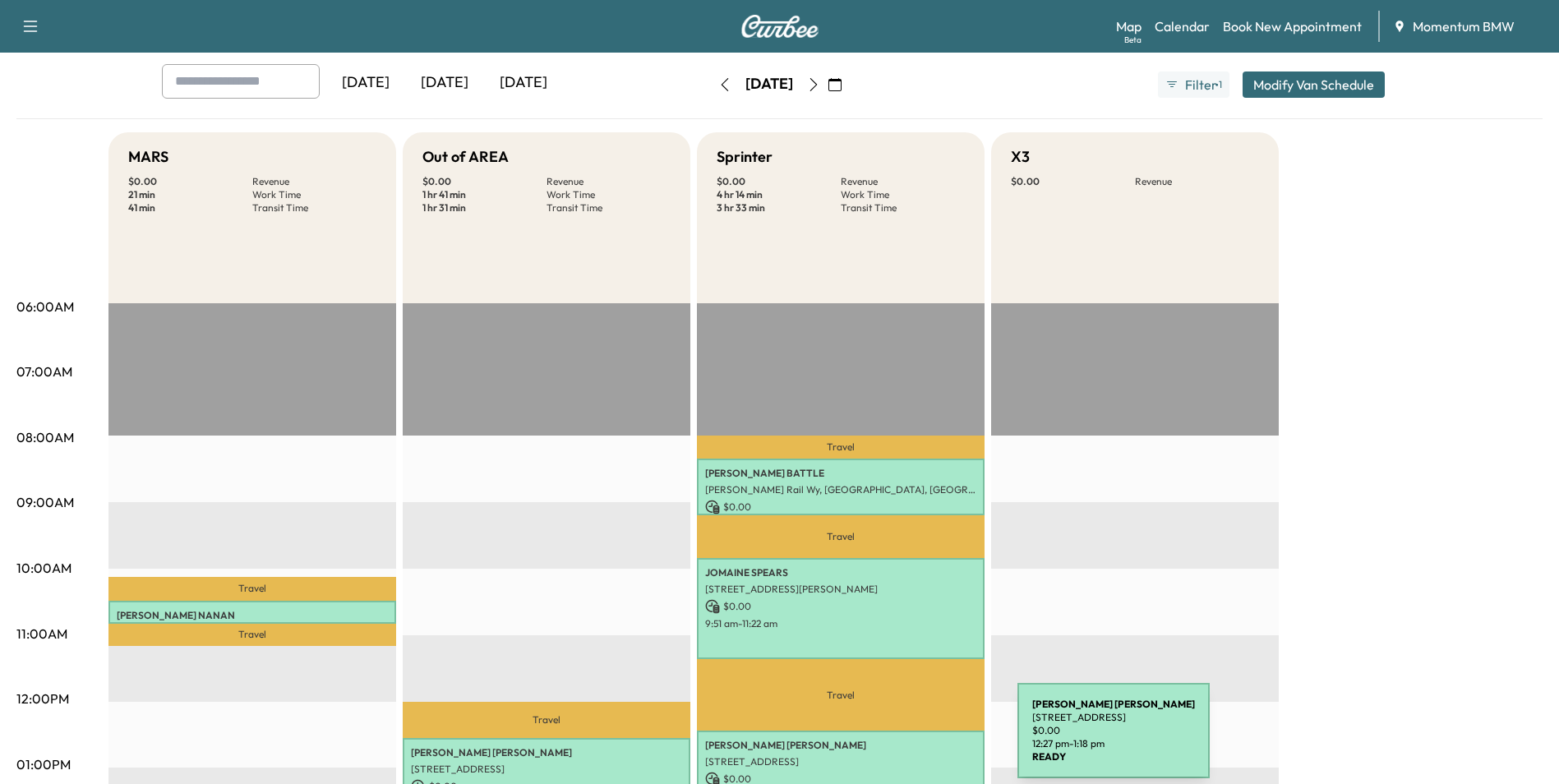
click at [894, 740] on p "[PERSON_NAME]" at bounding box center [841, 744] width 271 height 13
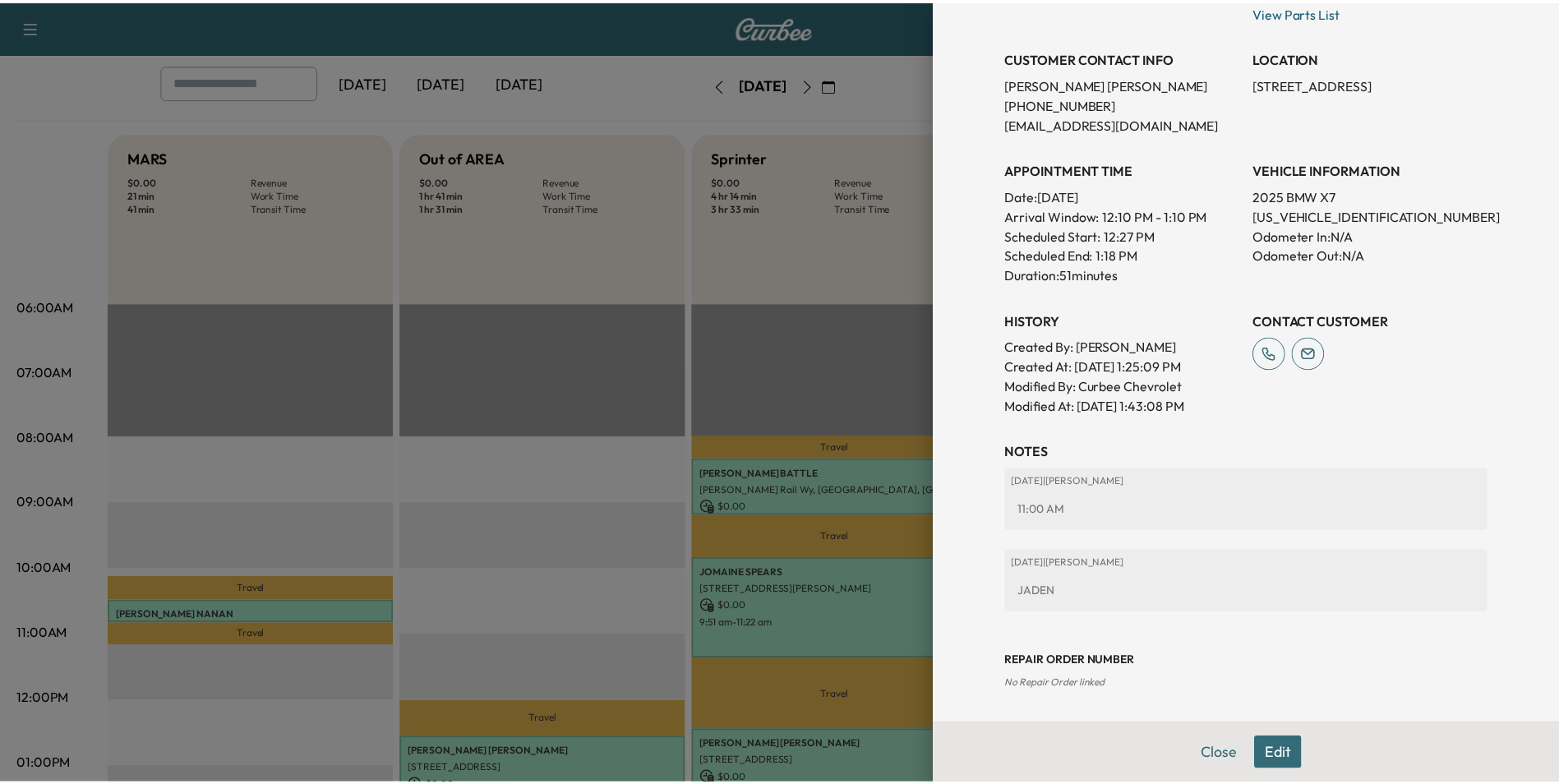
scroll to position [331, 0]
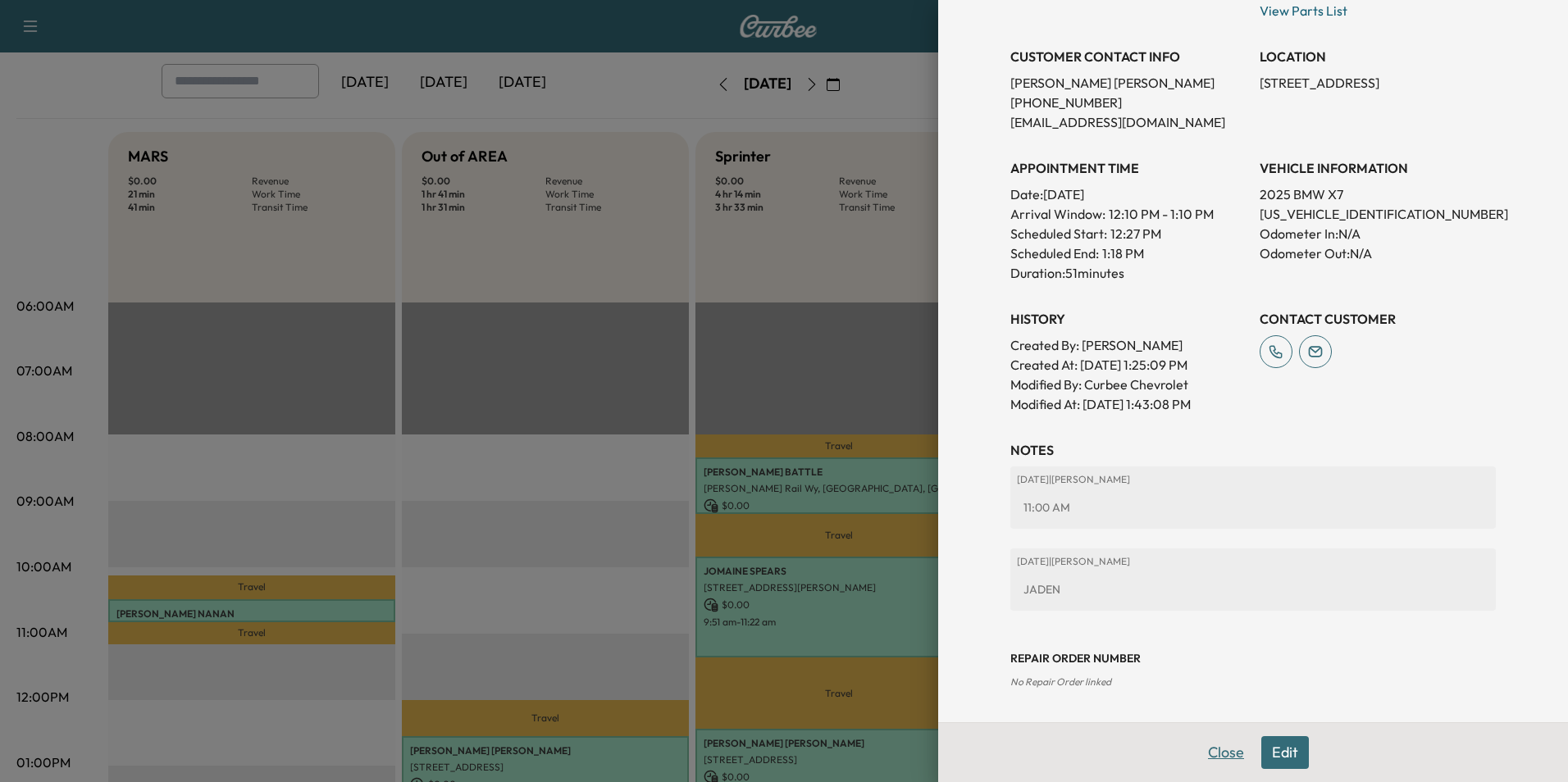
click at [1199, 754] on button "Close" at bounding box center [1225, 752] width 57 height 33
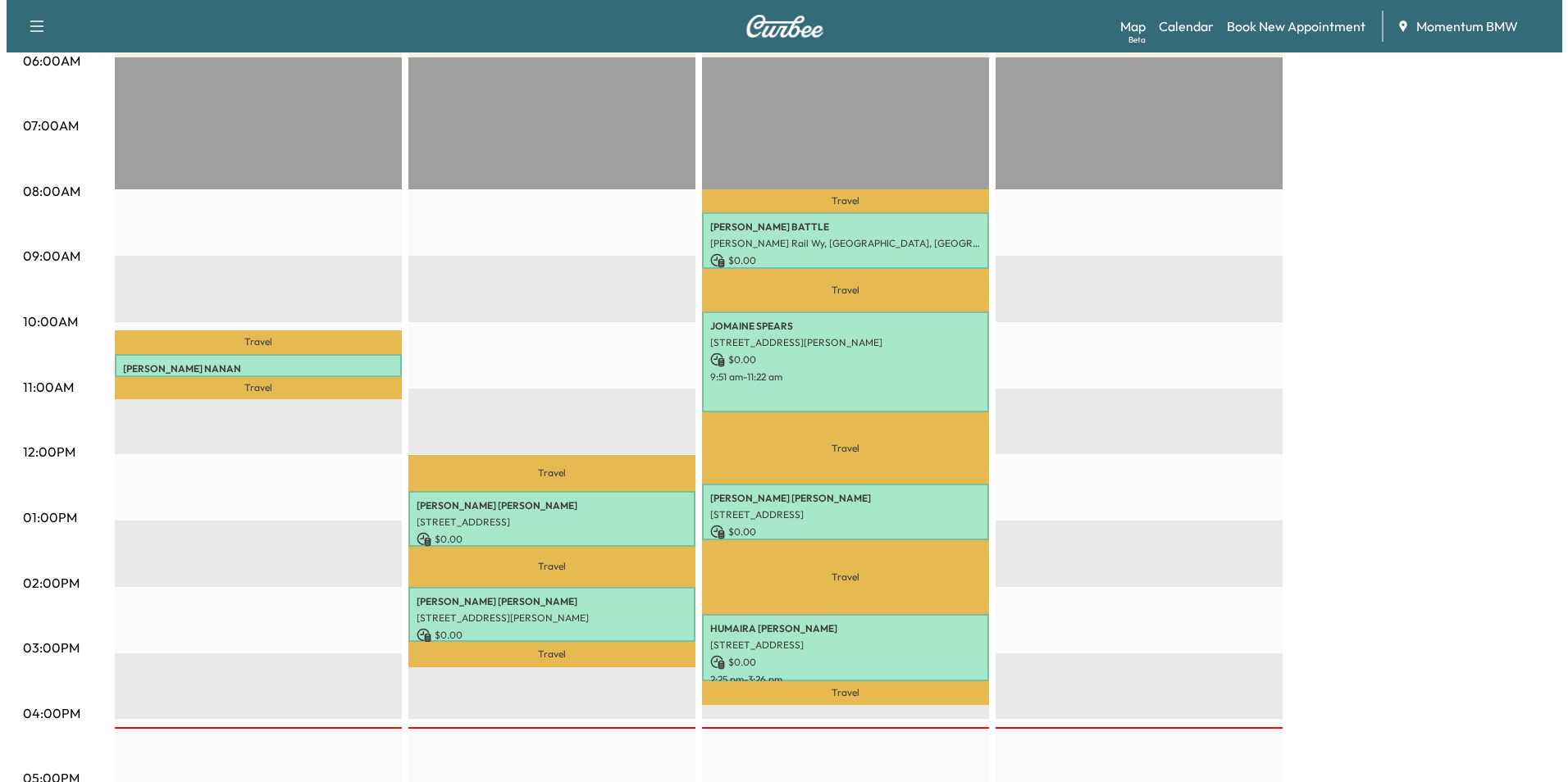
scroll to position [328, 0]
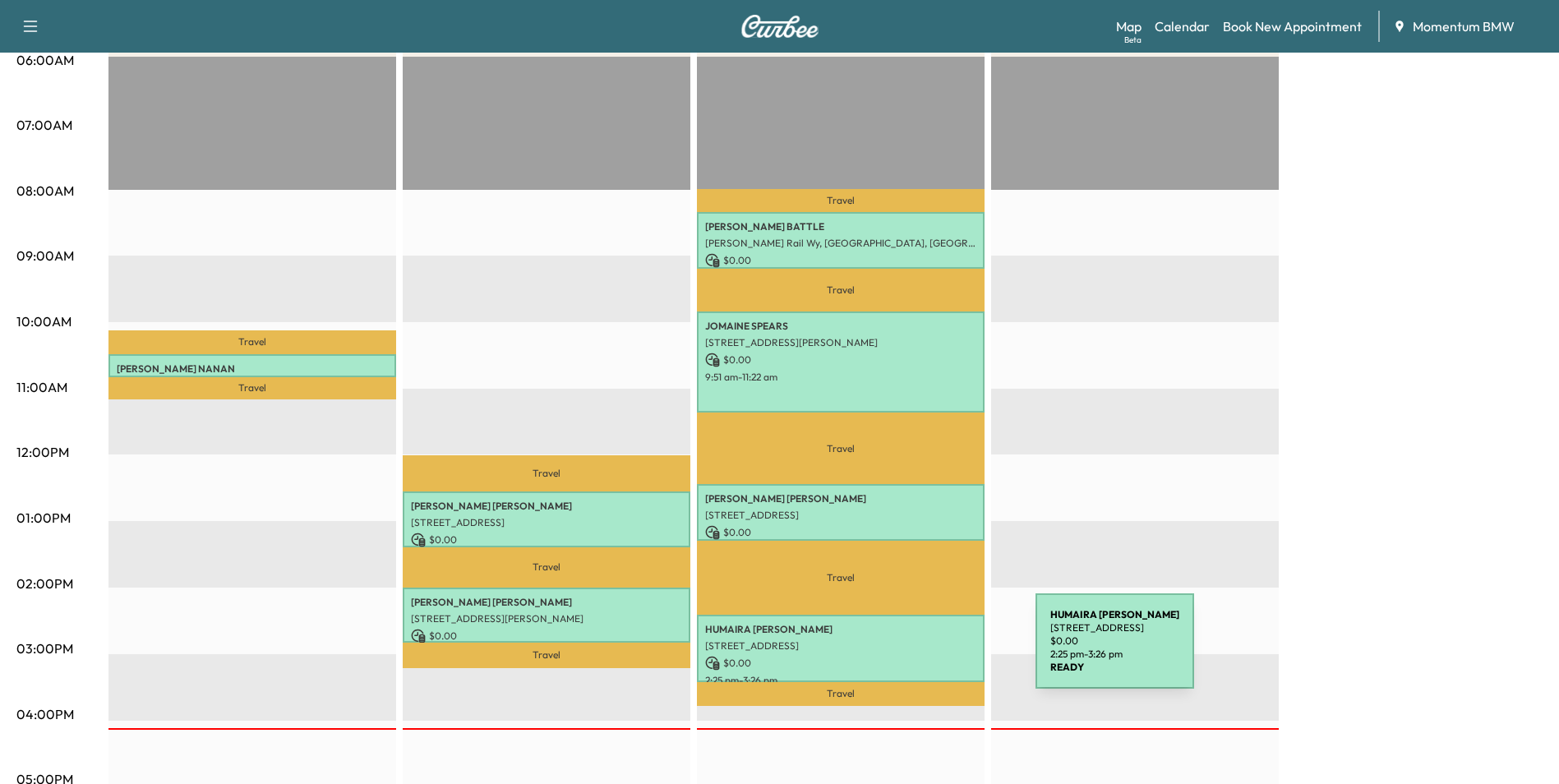
click at [912, 656] on p "$ 0.00" at bounding box center [841, 663] width 271 height 15
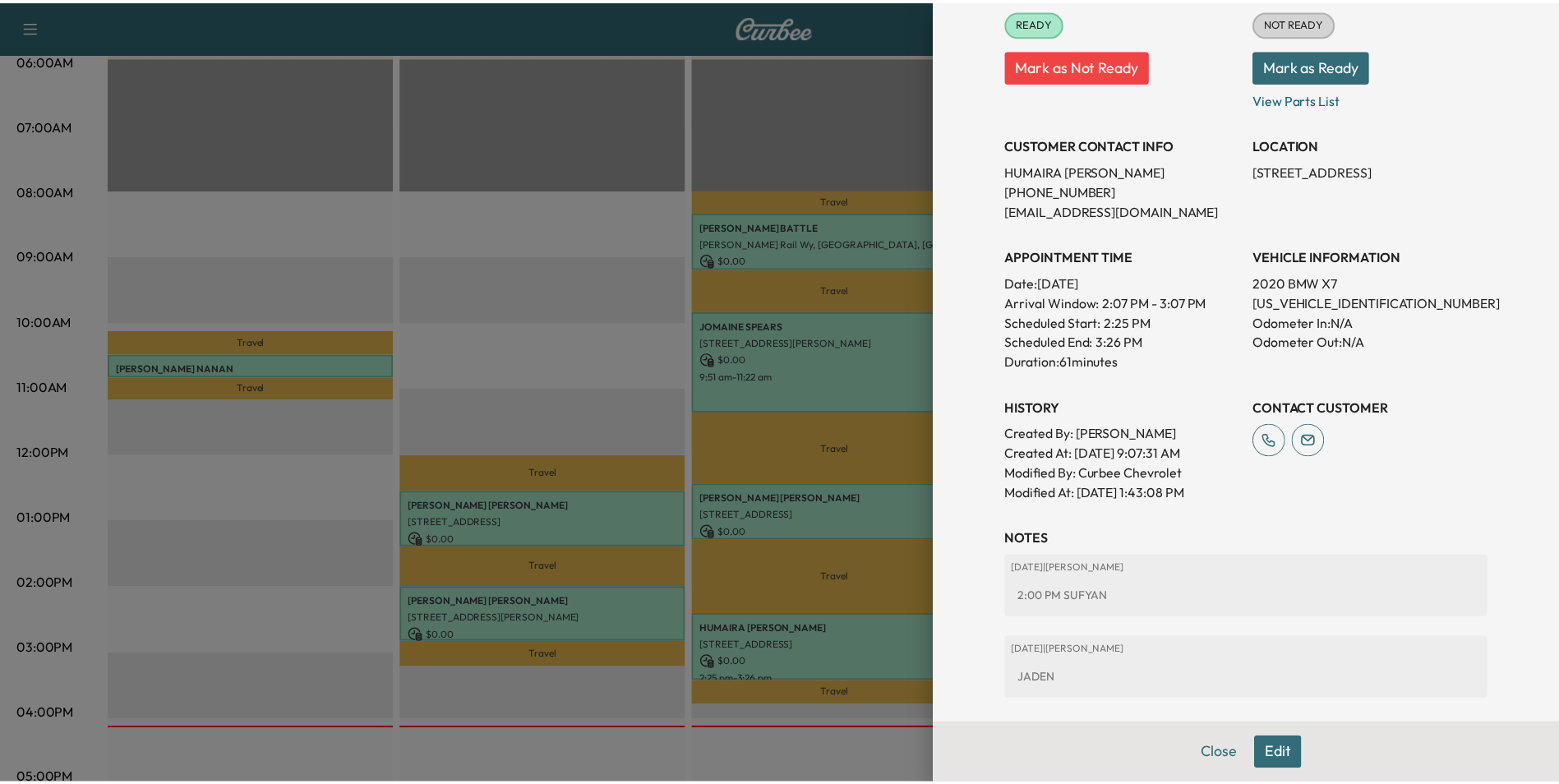
scroll to position [246, 0]
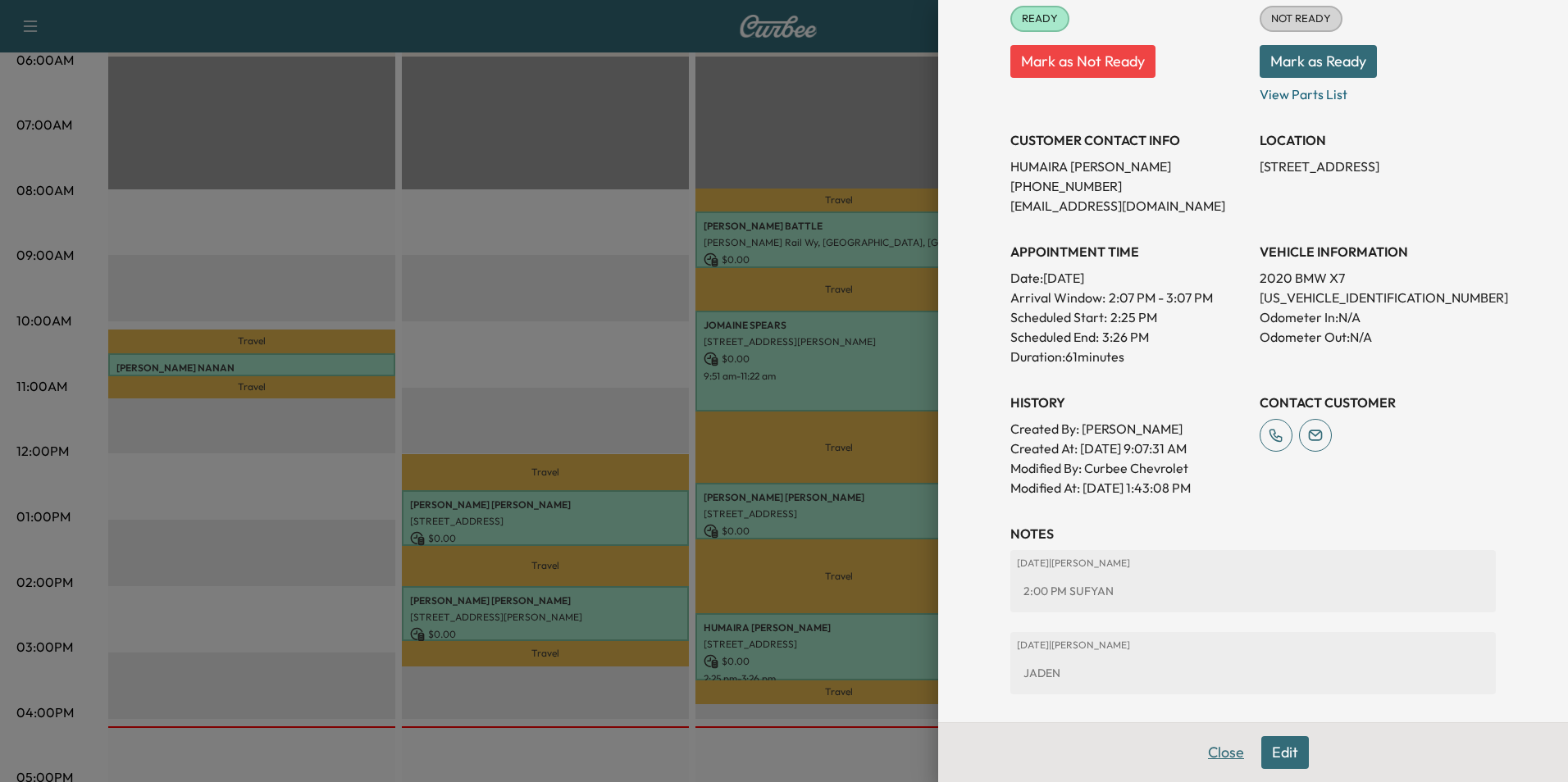
click at [1224, 751] on button "Close" at bounding box center [1225, 752] width 57 height 33
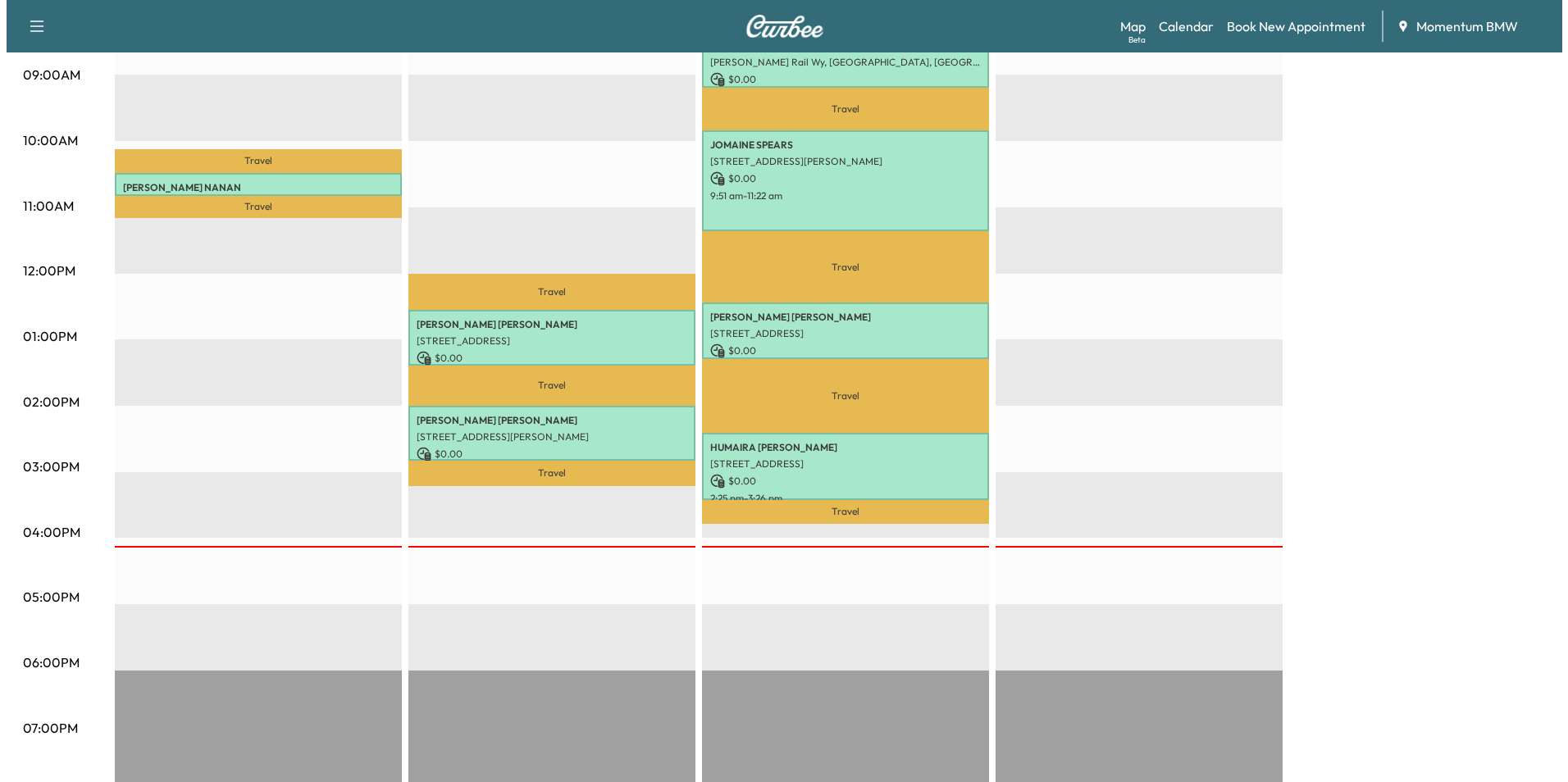
scroll to position [574, 0]
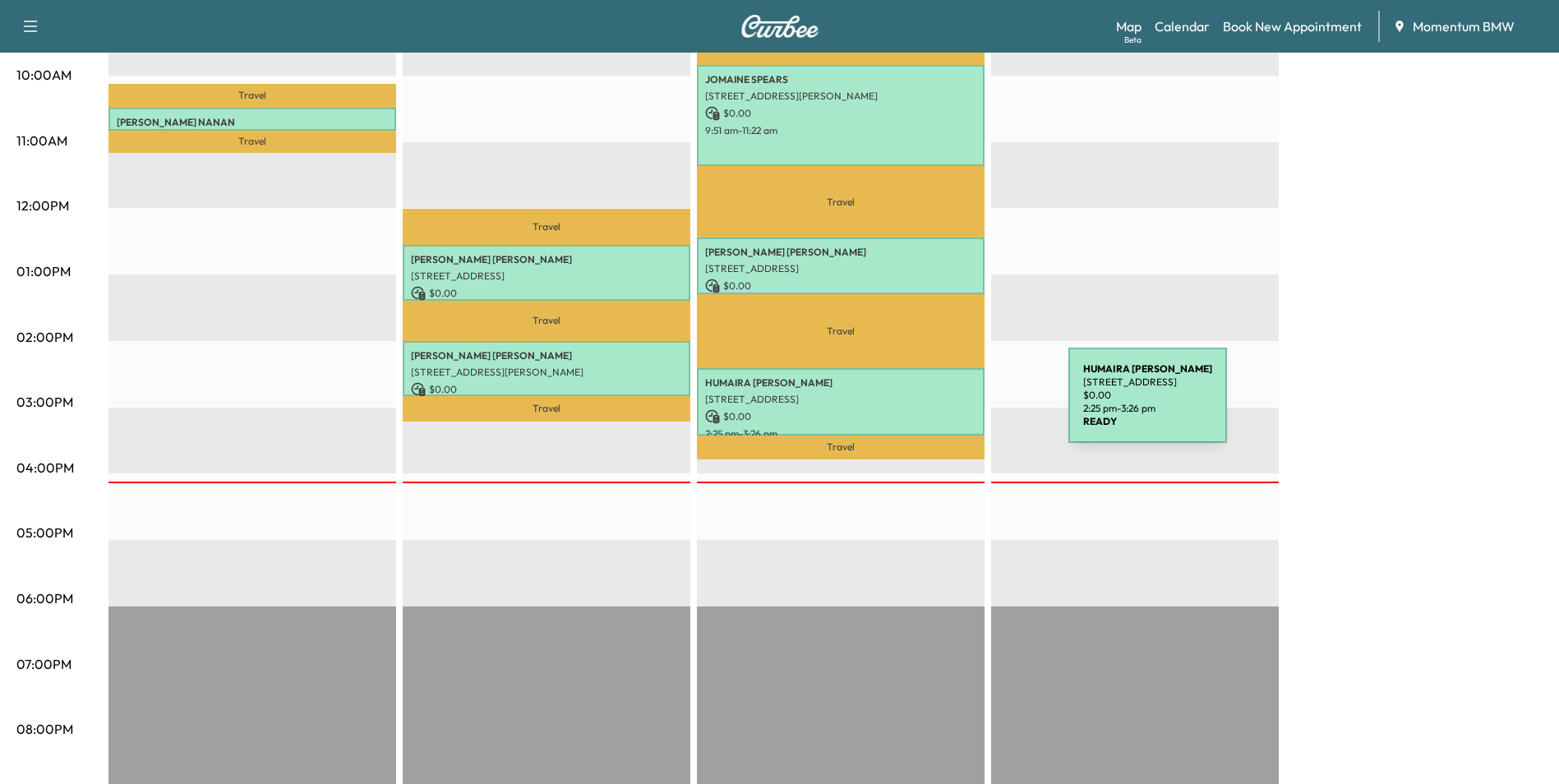
click at [945, 410] on p "$ 0.00" at bounding box center [841, 416] width 271 height 15
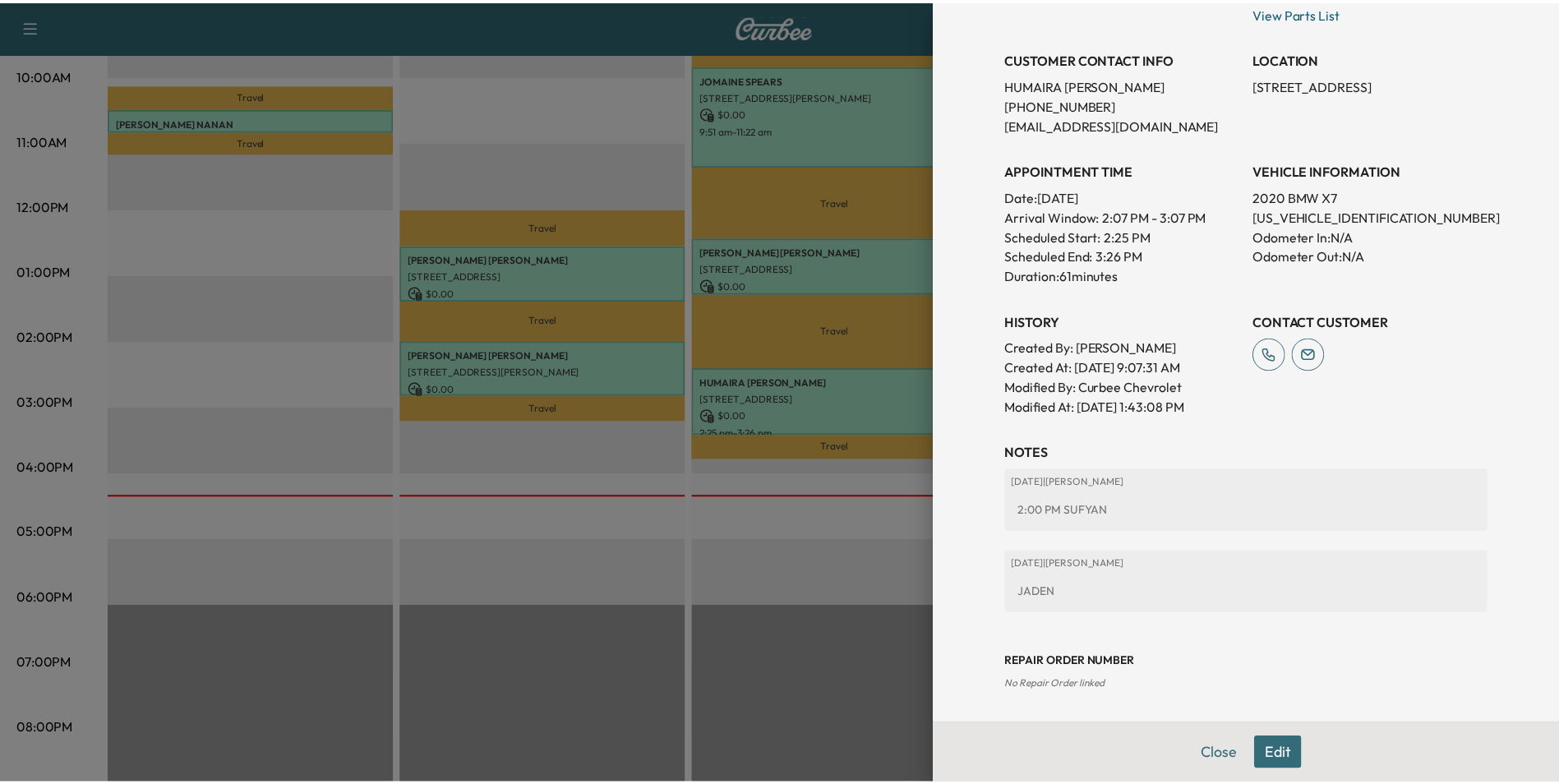
scroll to position [331, 0]
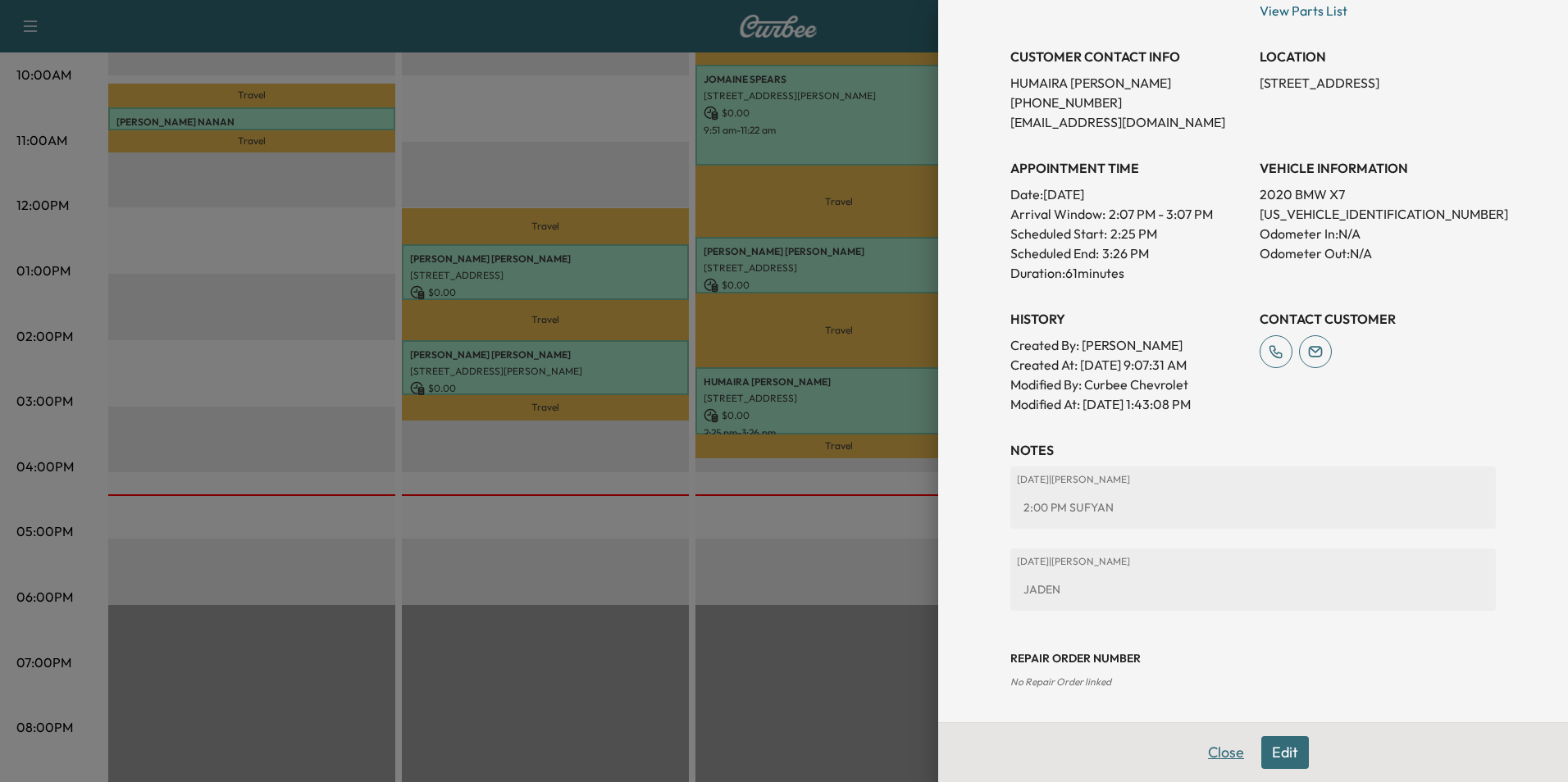
click at [1223, 752] on button "Close" at bounding box center [1225, 752] width 57 height 33
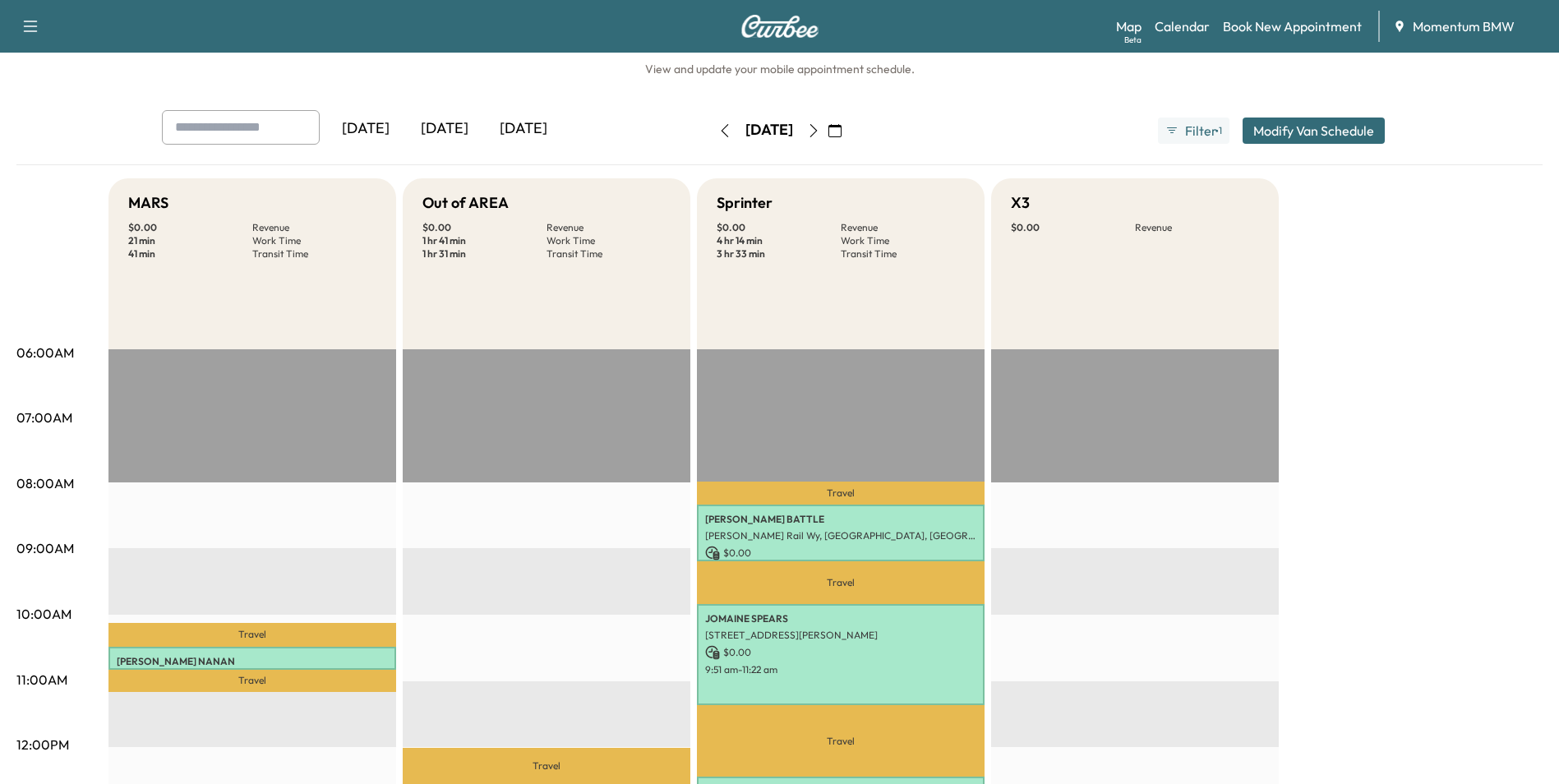
scroll to position [0, 0]
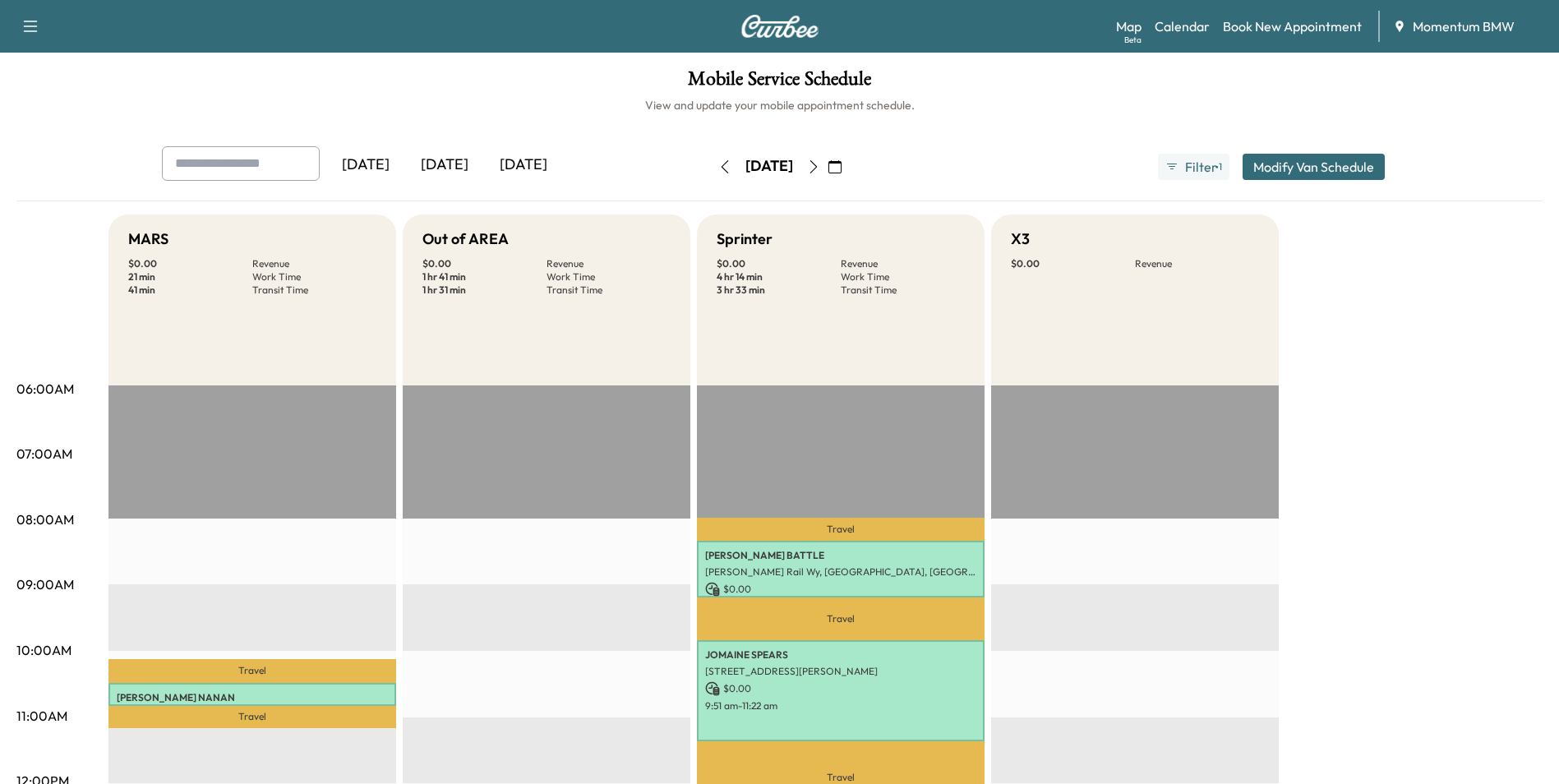
click at [820, 166] on icon "button" at bounding box center [813, 167] width 13 height 13
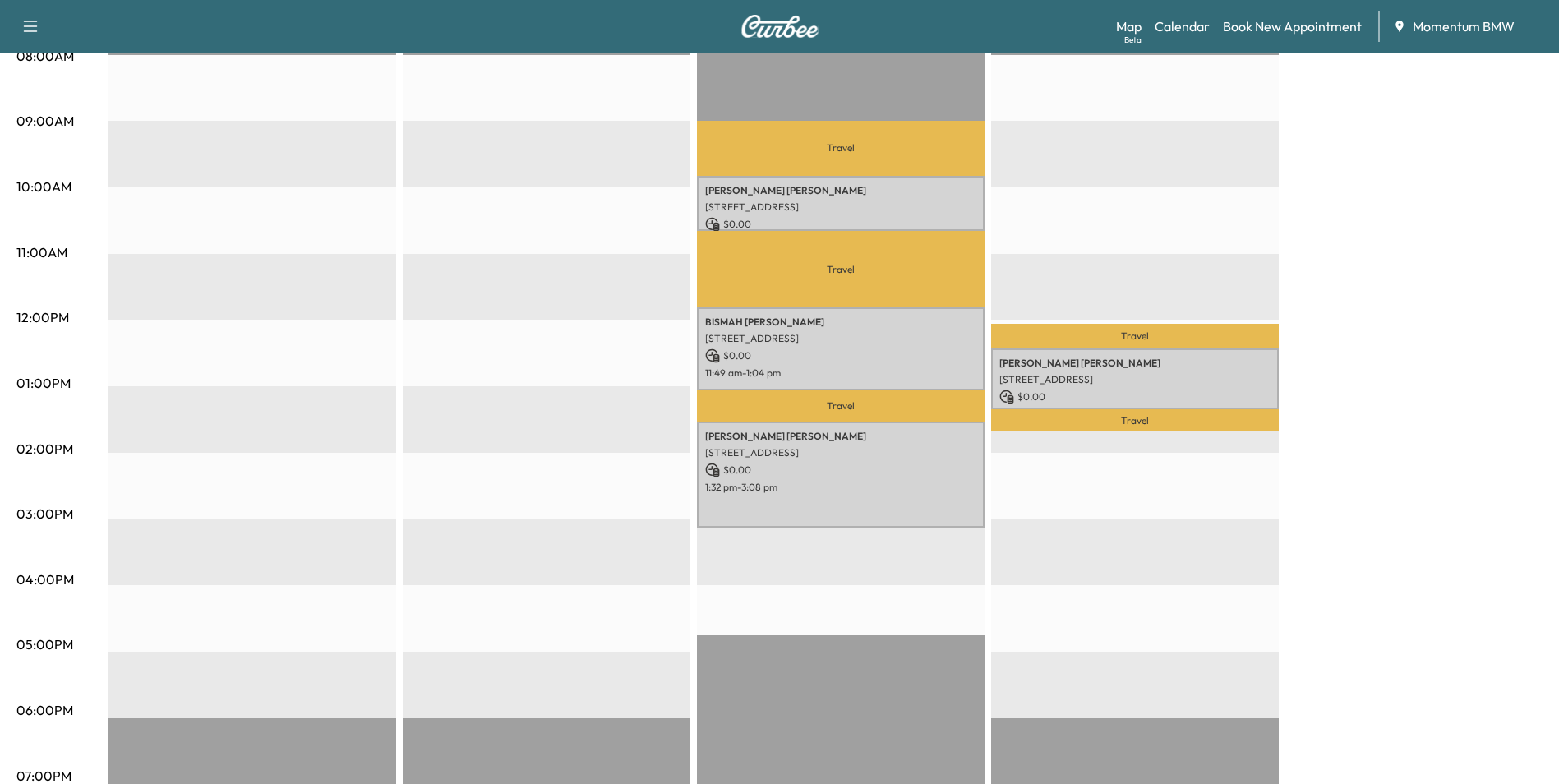
scroll to position [493, 0]
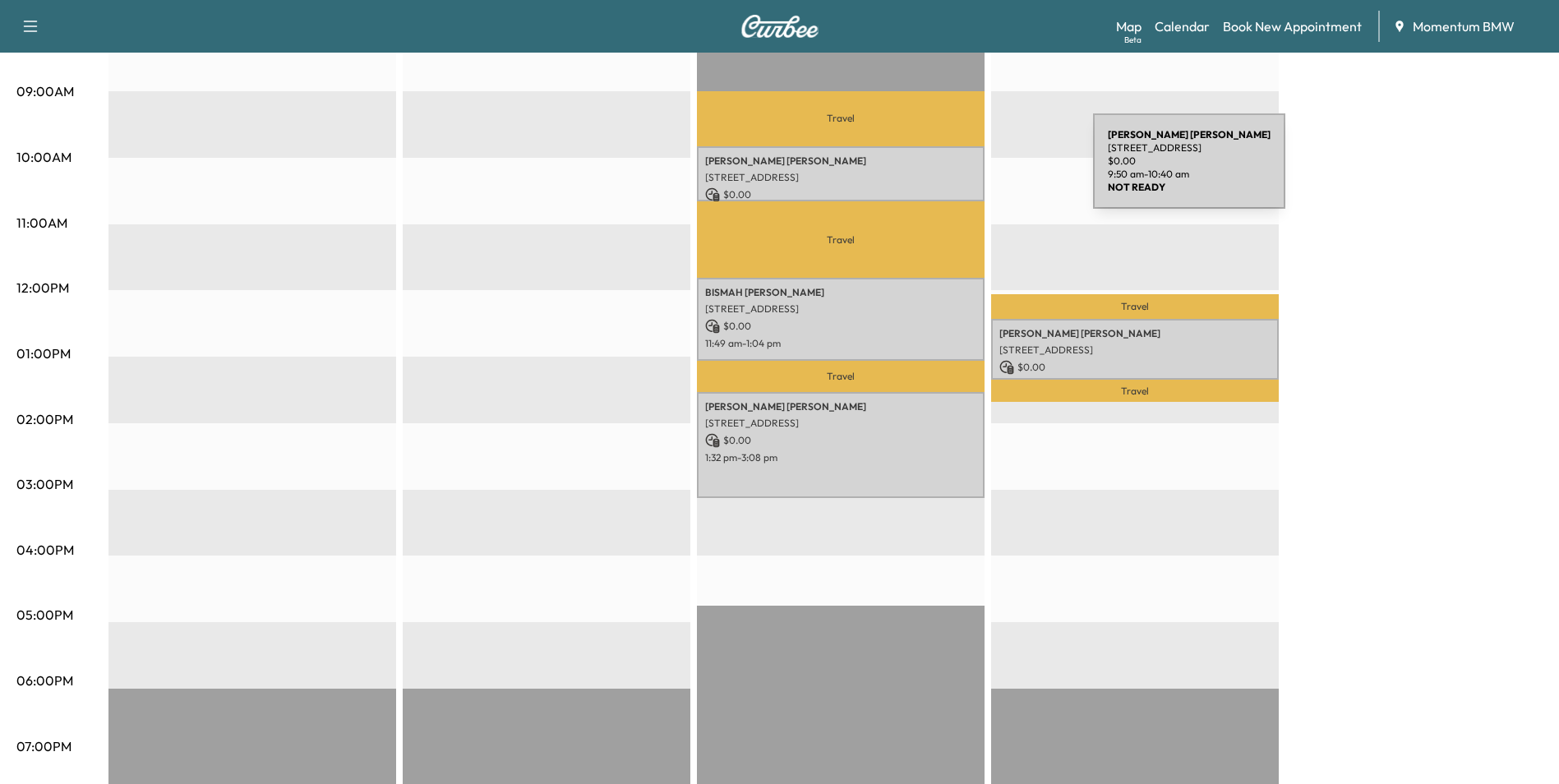
click at [970, 173] on p "[STREET_ADDRESS]" at bounding box center [841, 177] width 271 height 13
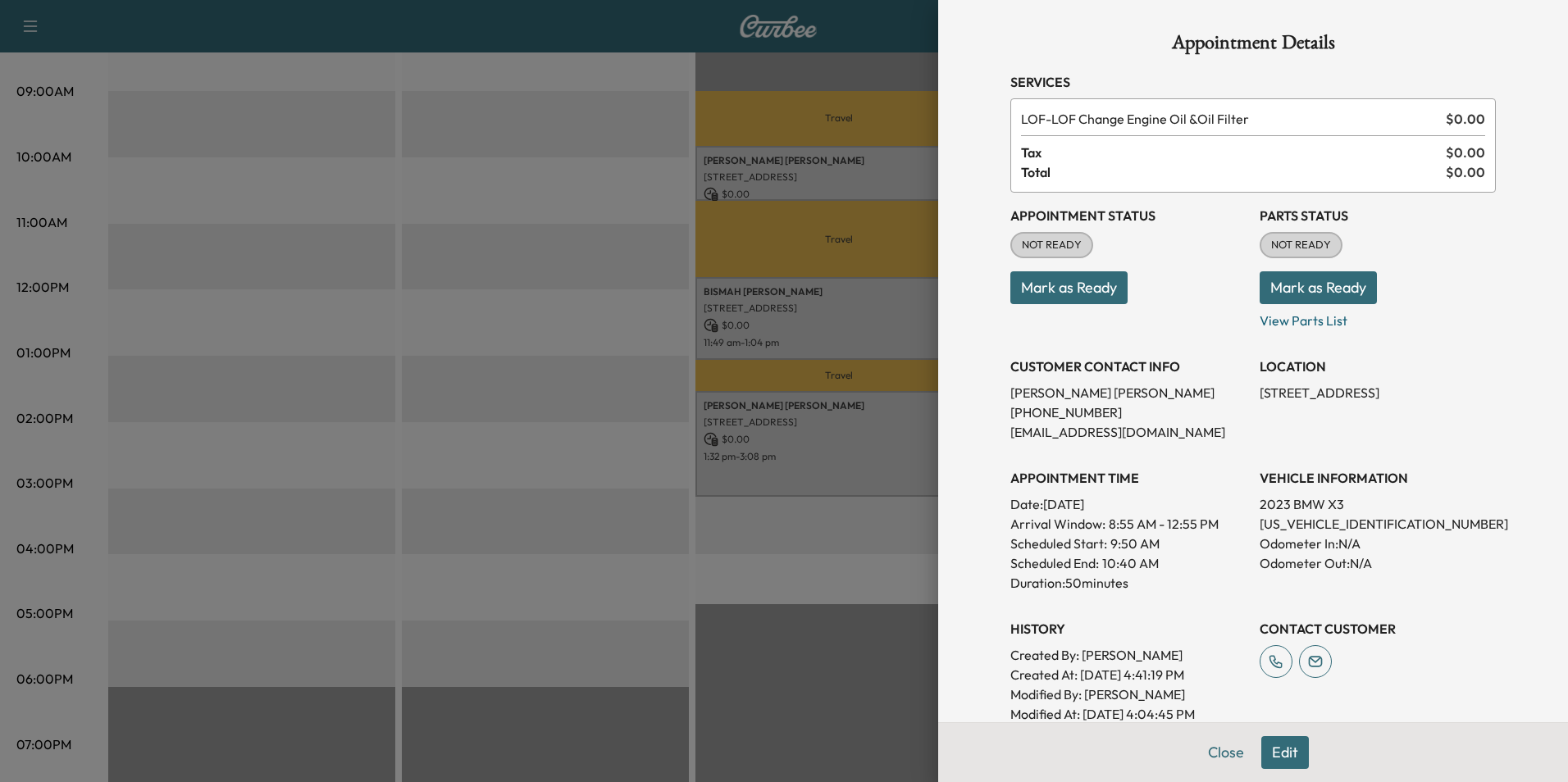
click at [1068, 288] on button "Mark as Ready" at bounding box center [1068, 288] width 117 height 33
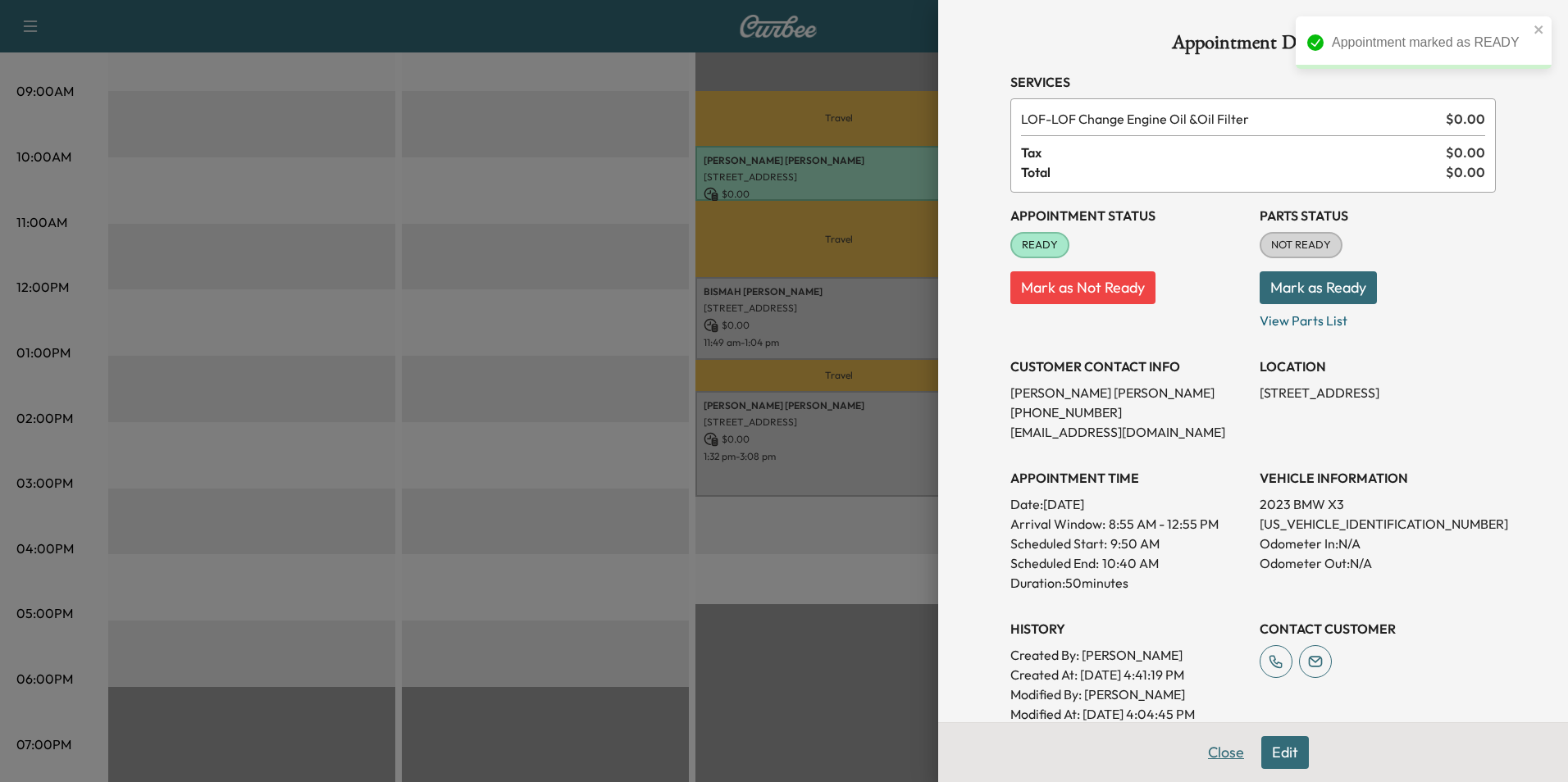
click at [1223, 756] on button "Close" at bounding box center [1225, 752] width 57 height 33
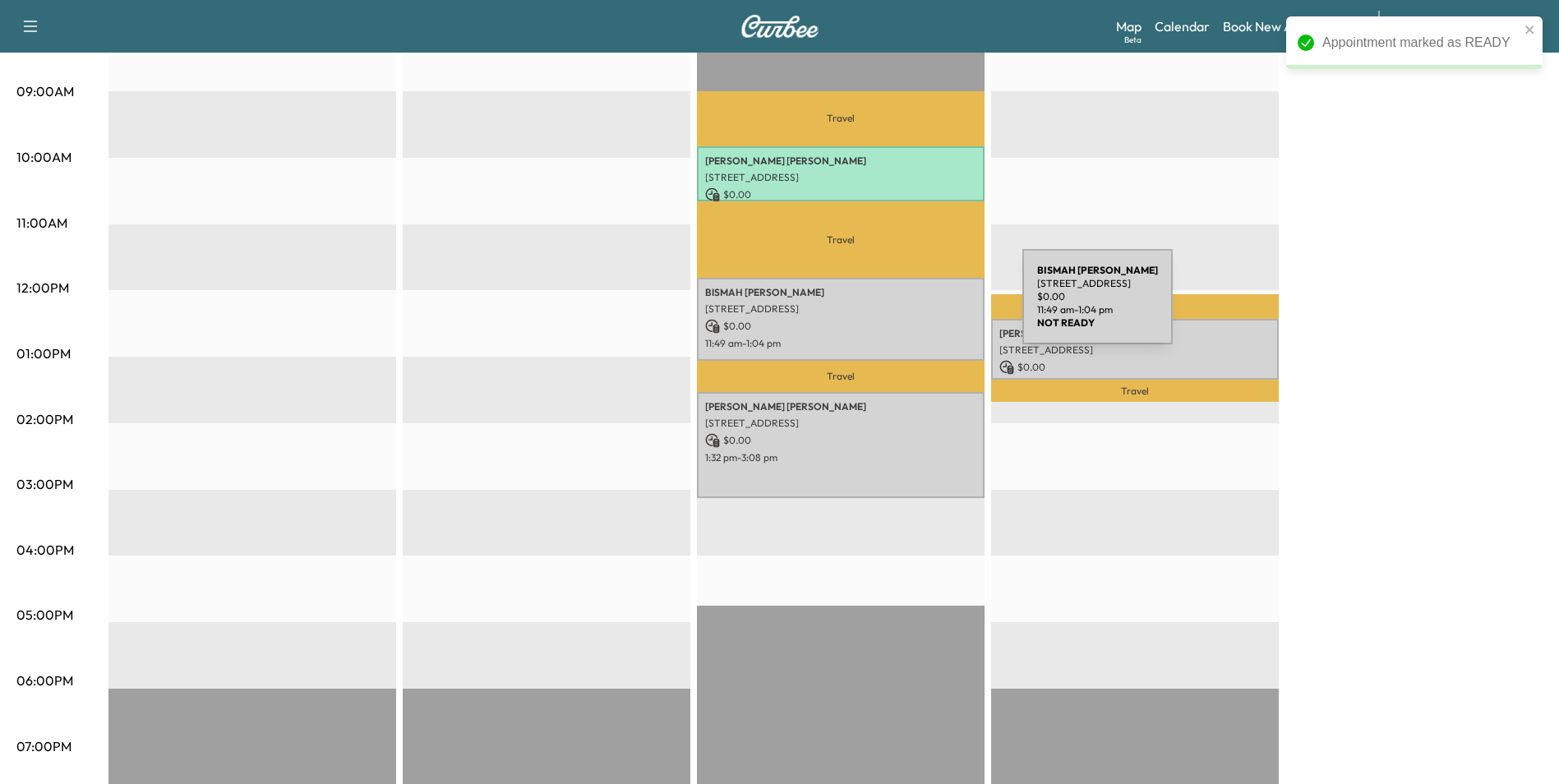
click at [899, 307] on p "[STREET_ADDRESS]" at bounding box center [841, 308] width 271 height 13
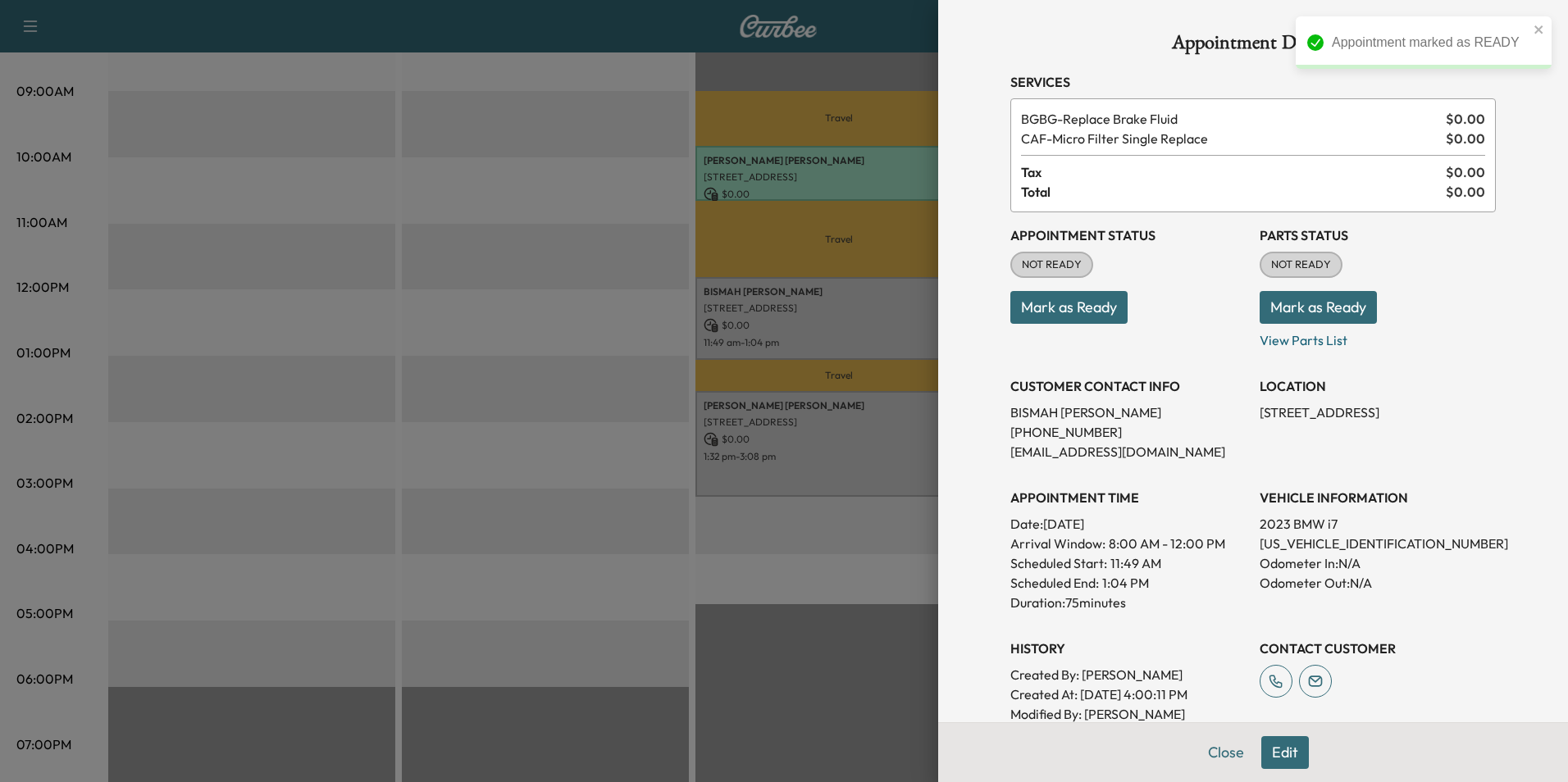
click at [1087, 307] on button "Mark as Ready" at bounding box center [1068, 307] width 117 height 33
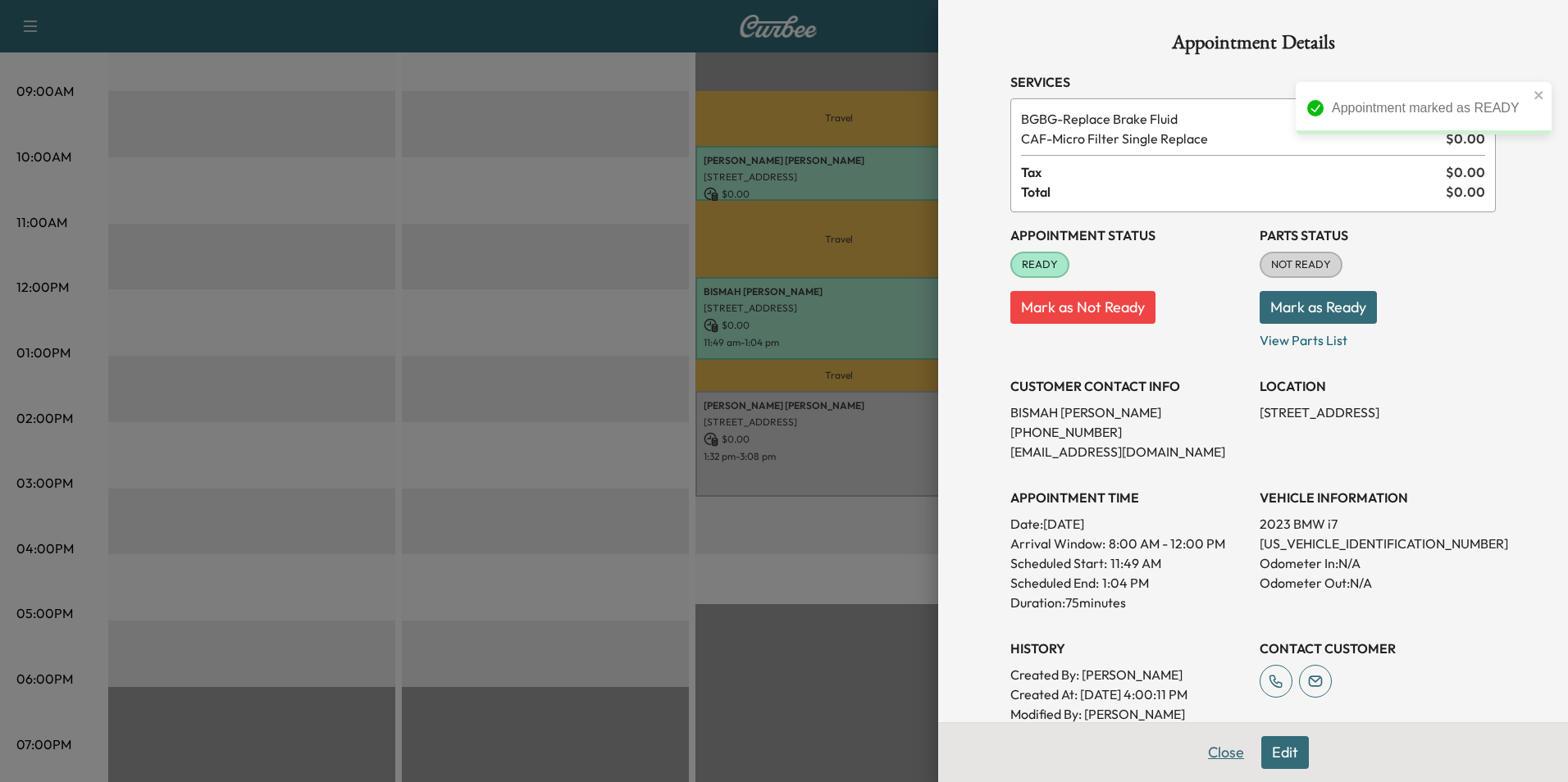
click at [1214, 755] on button "Close" at bounding box center [1225, 752] width 57 height 33
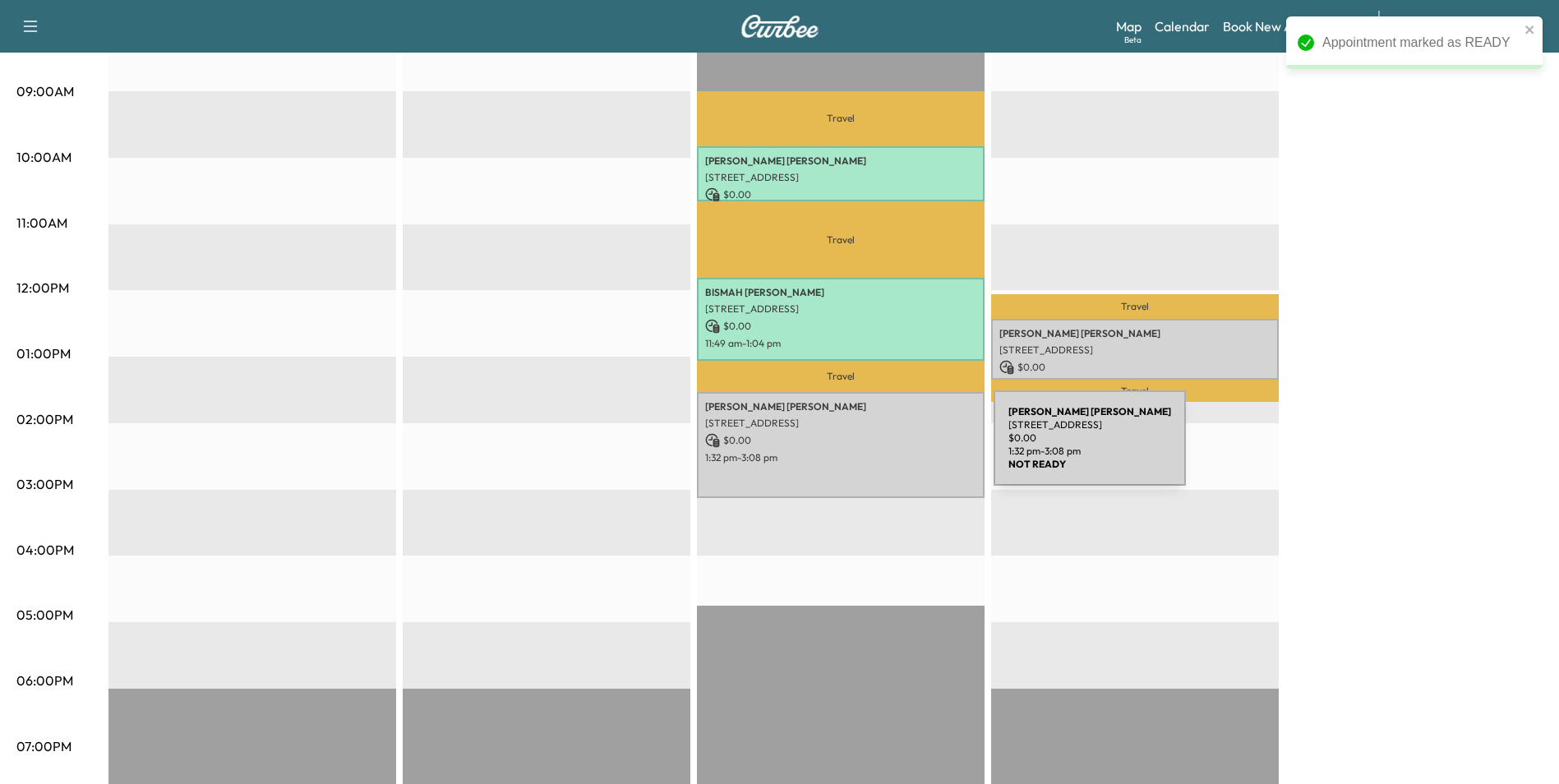
click at [870, 451] on p "1:32 pm - 3:08 pm" at bounding box center [841, 457] width 271 height 13
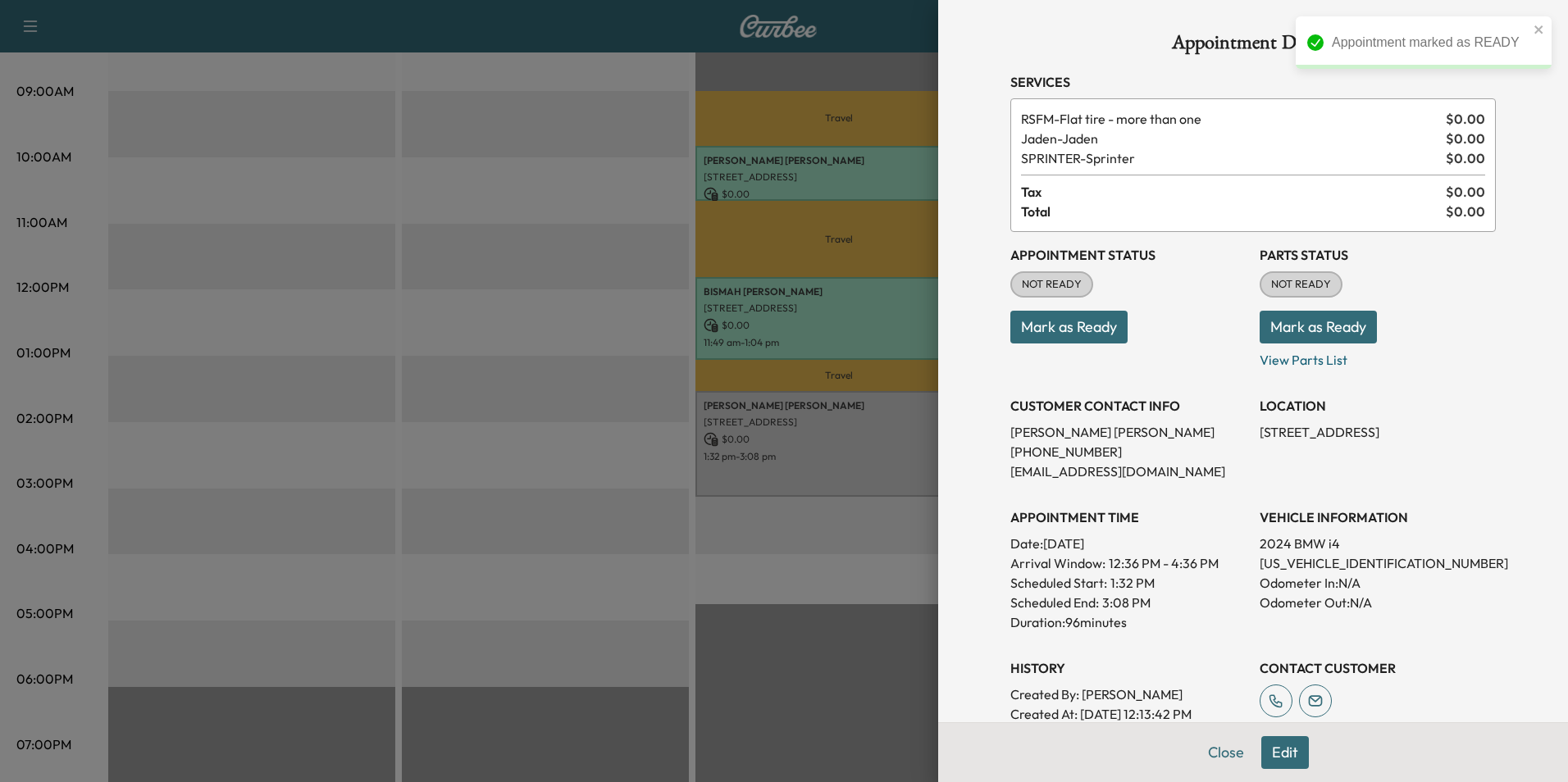
click at [1058, 320] on button "Mark as Ready" at bounding box center [1068, 327] width 117 height 33
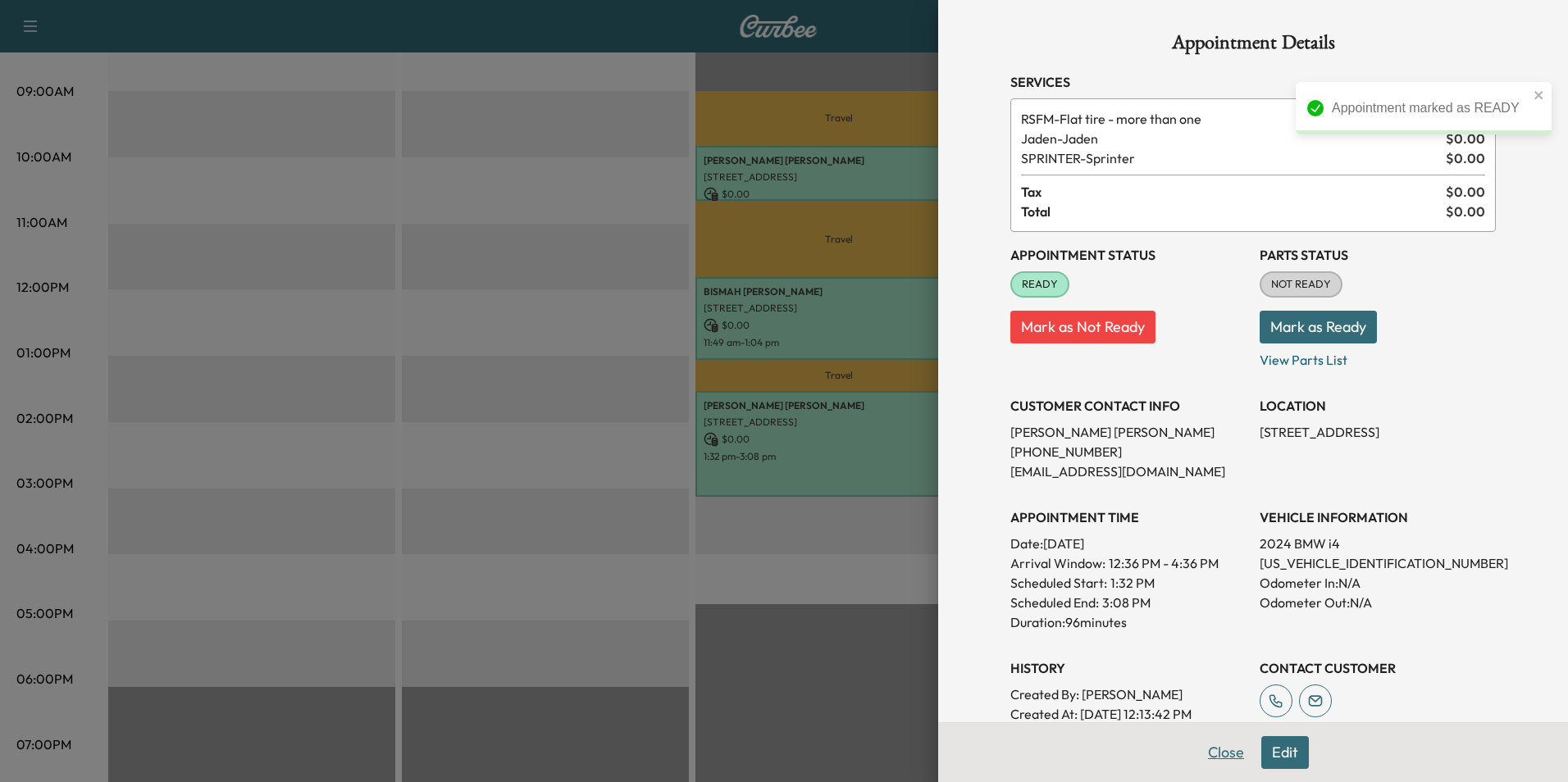
click at [1210, 761] on button "Close" at bounding box center [1225, 752] width 57 height 33
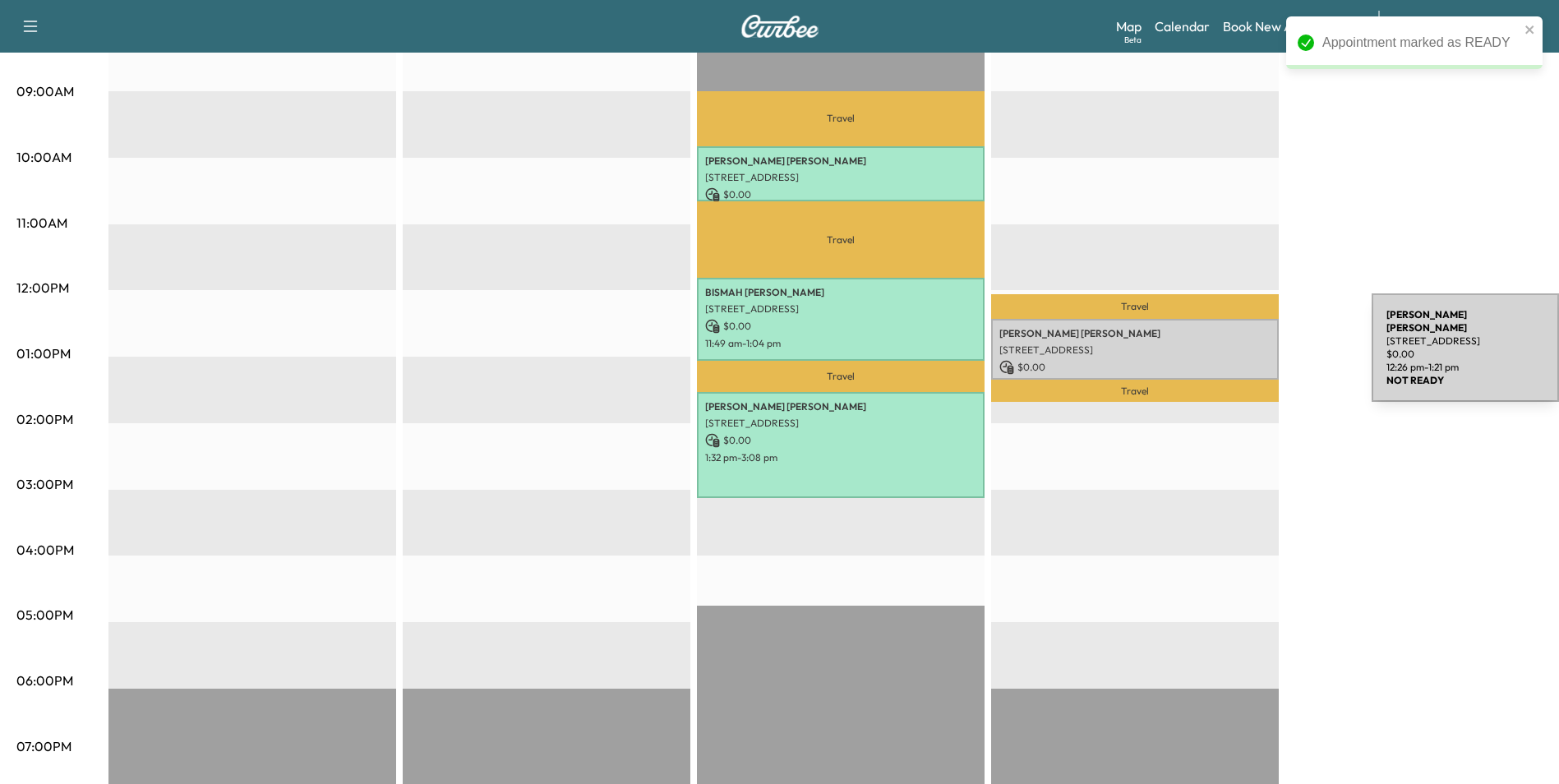
click at [1249, 352] on p "[STREET_ADDRESS]" at bounding box center [1136, 349] width 271 height 13
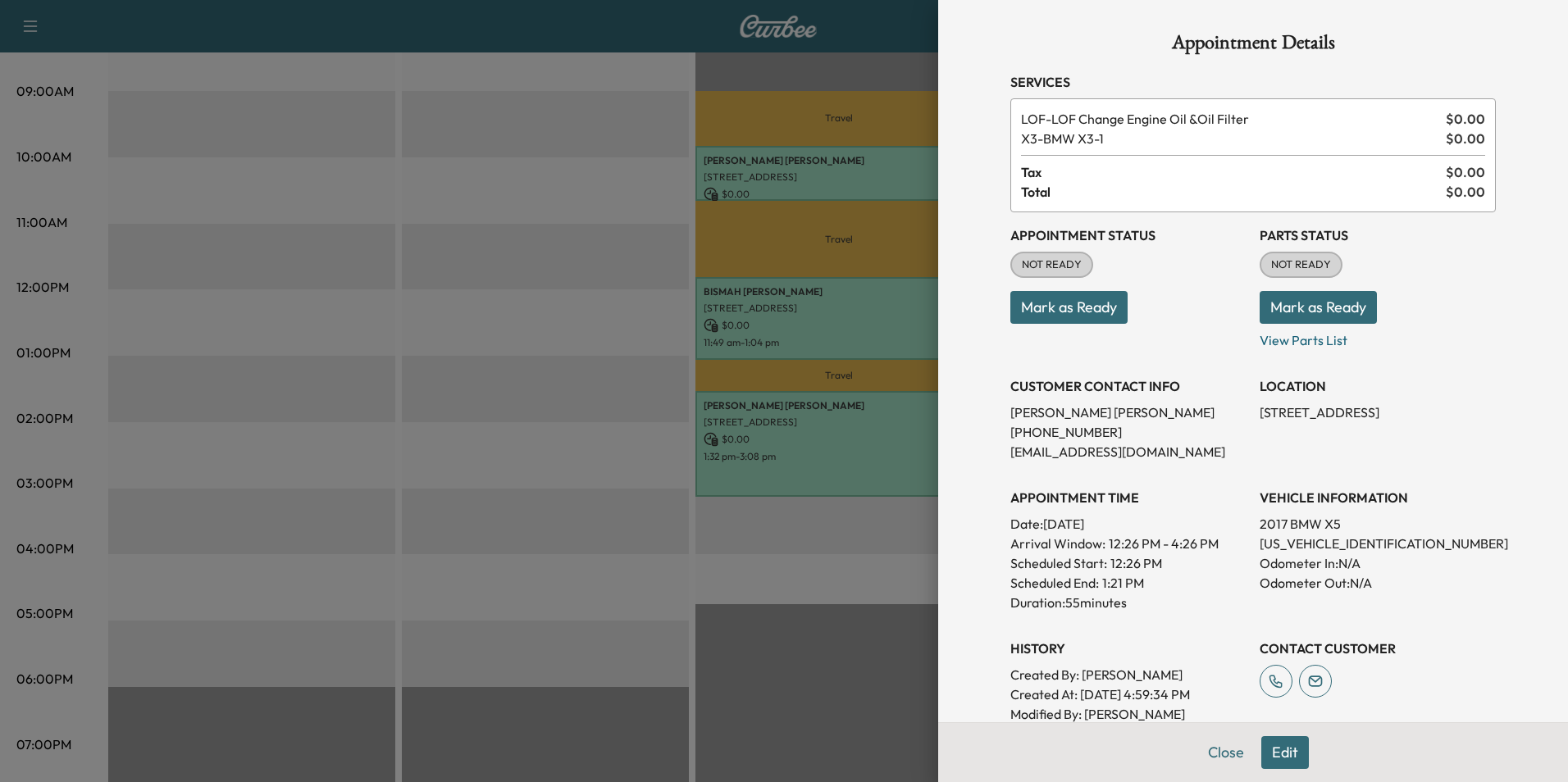
click at [1066, 301] on button "Mark as Ready" at bounding box center [1068, 307] width 117 height 33
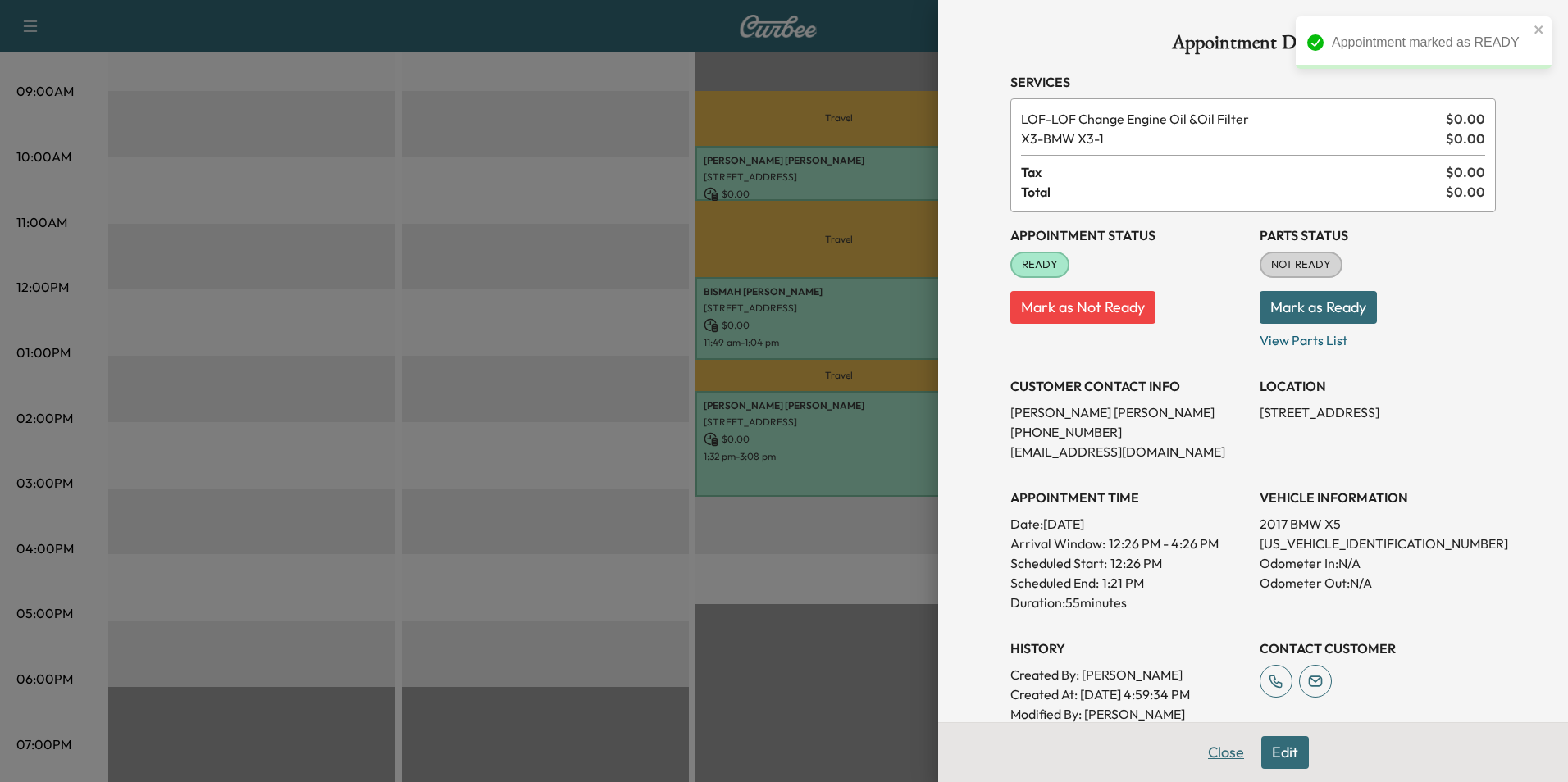
click at [1219, 755] on button "Close" at bounding box center [1225, 752] width 57 height 33
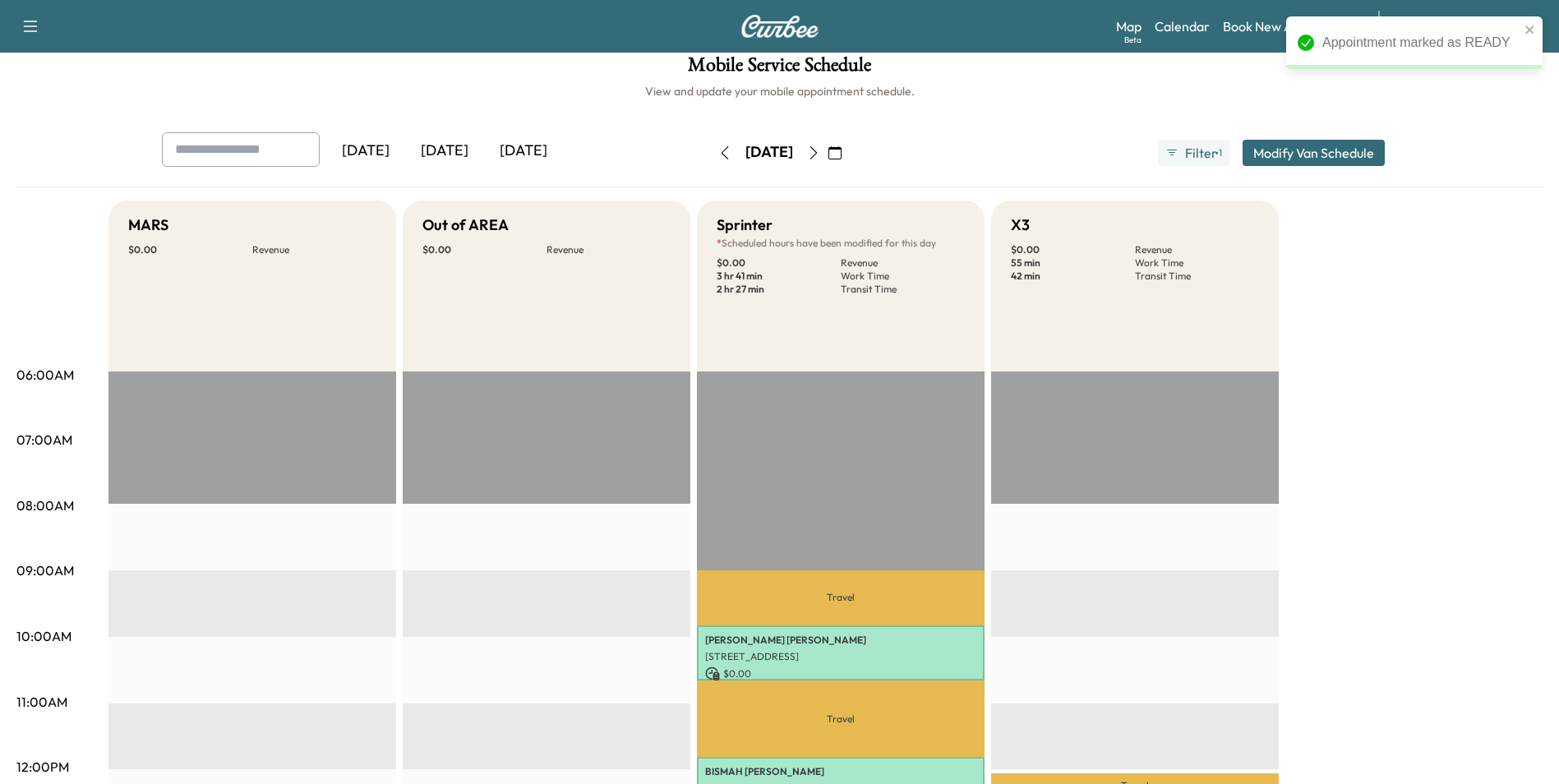
scroll to position [0, 0]
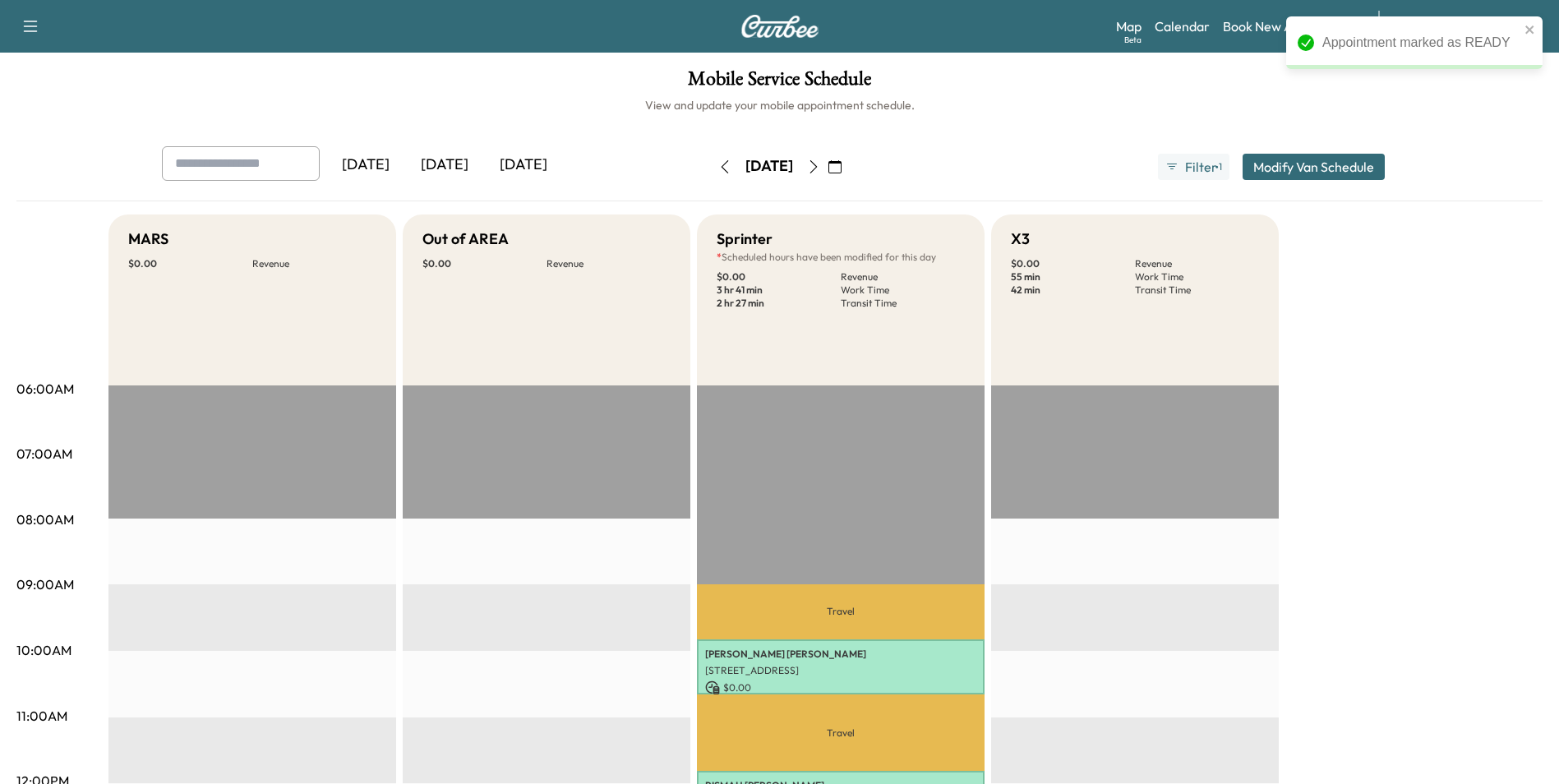
click at [718, 167] on icon "button" at bounding box center [724, 167] width 13 height 13
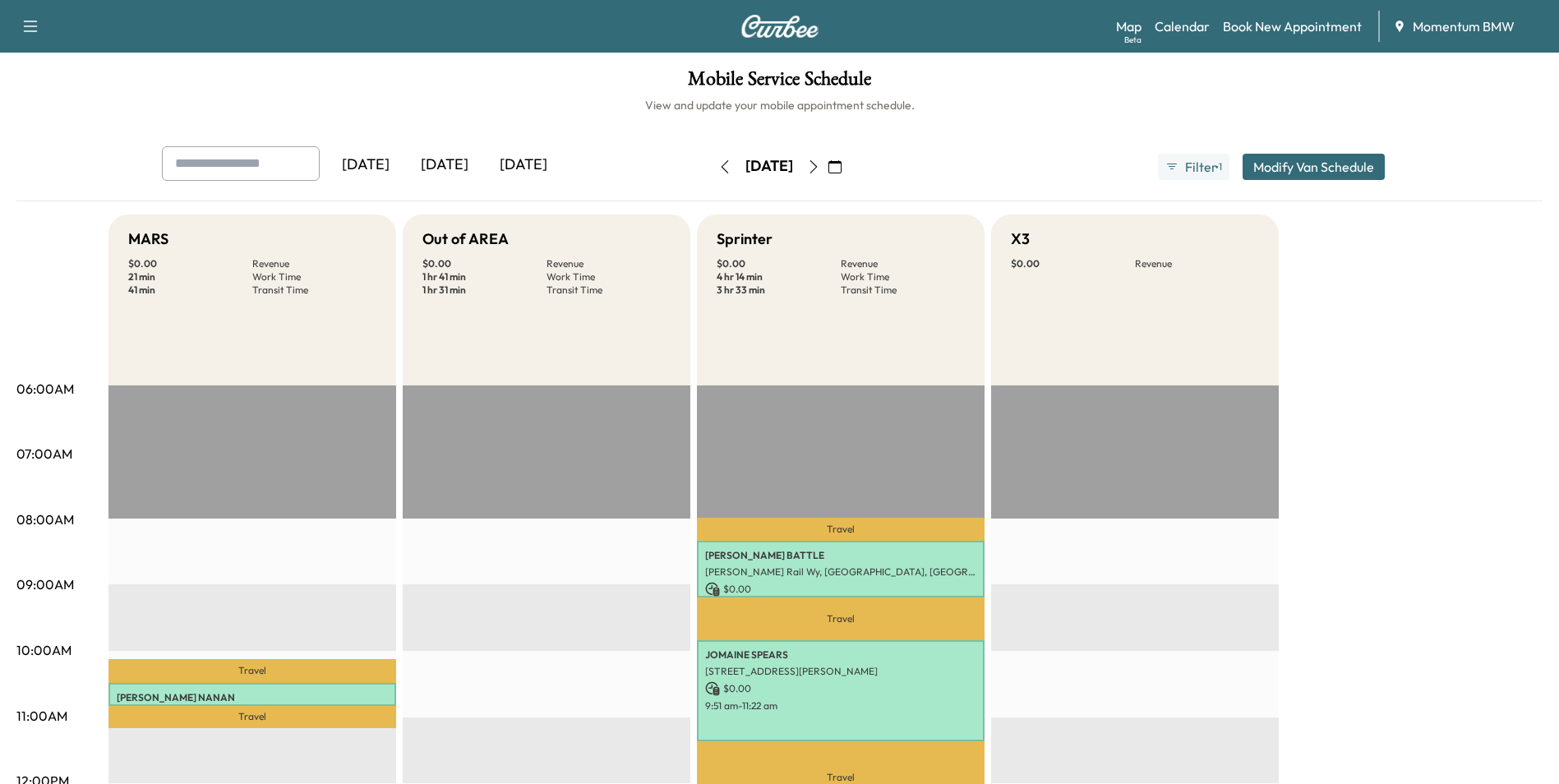
click at [820, 163] on icon "button" at bounding box center [813, 167] width 13 height 13
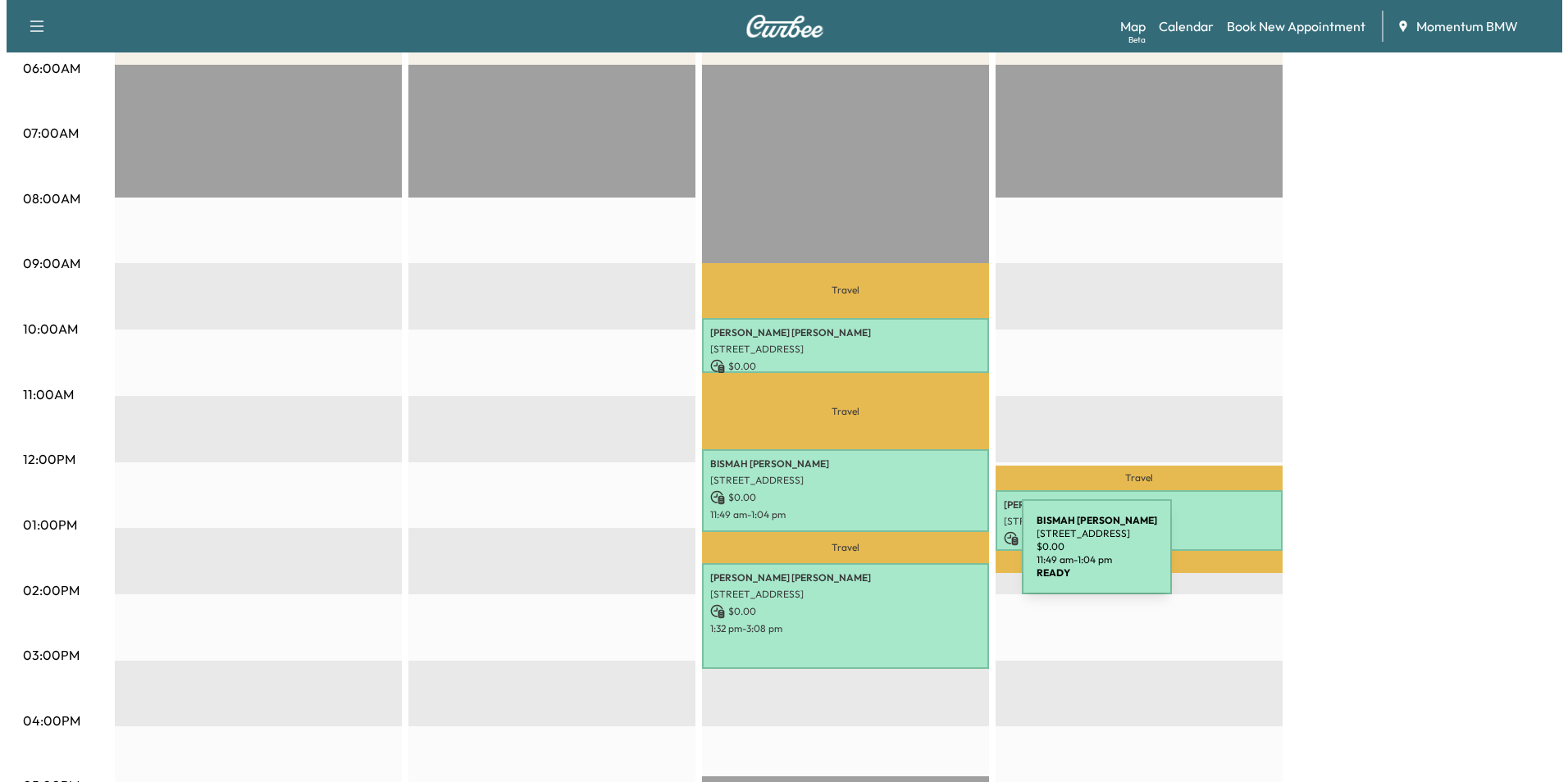
scroll to position [328, 0]
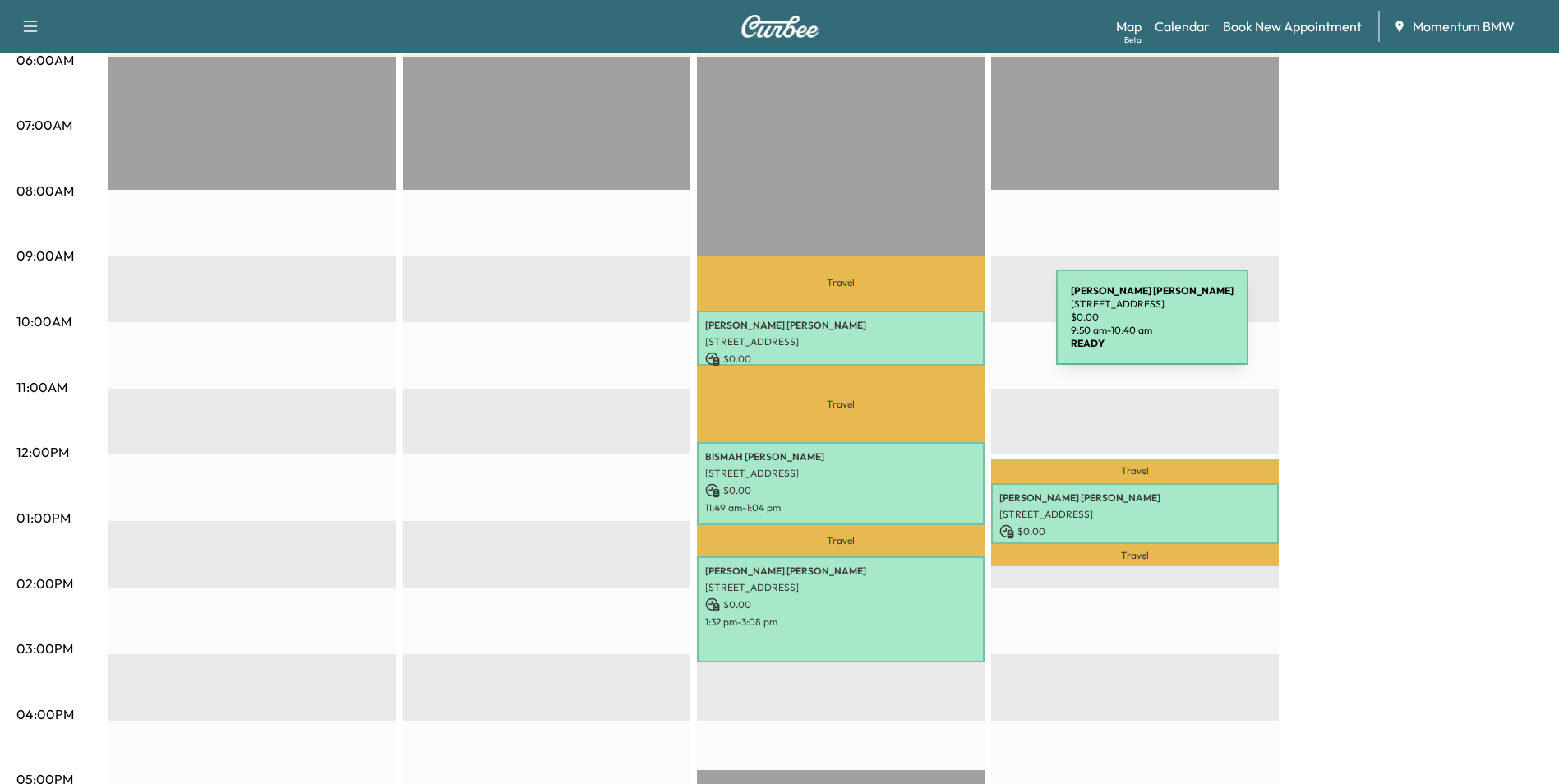
click at [933, 327] on p "[PERSON_NAME]" at bounding box center [841, 325] width 271 height 13
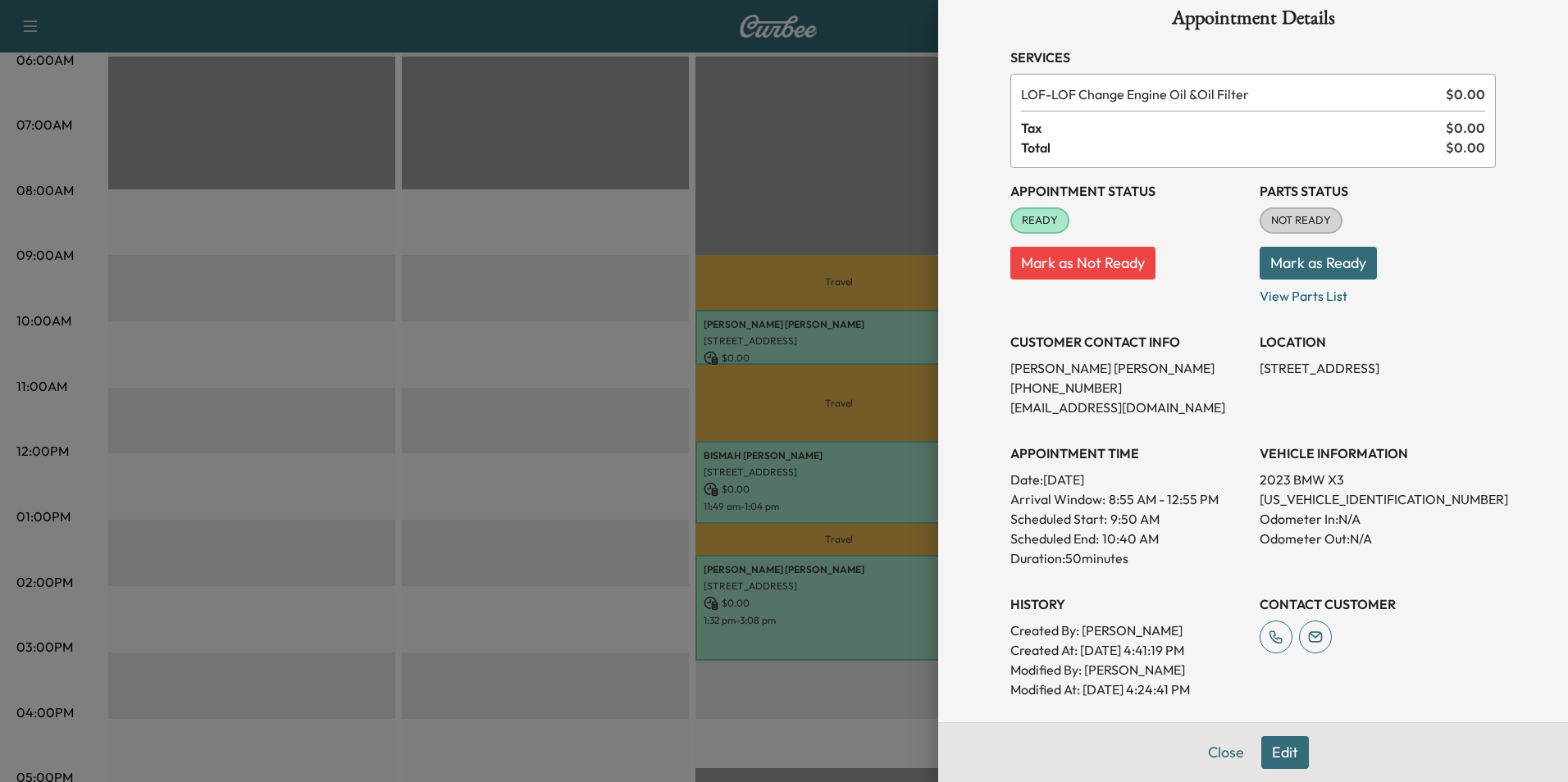
scroll to position [0, 0]
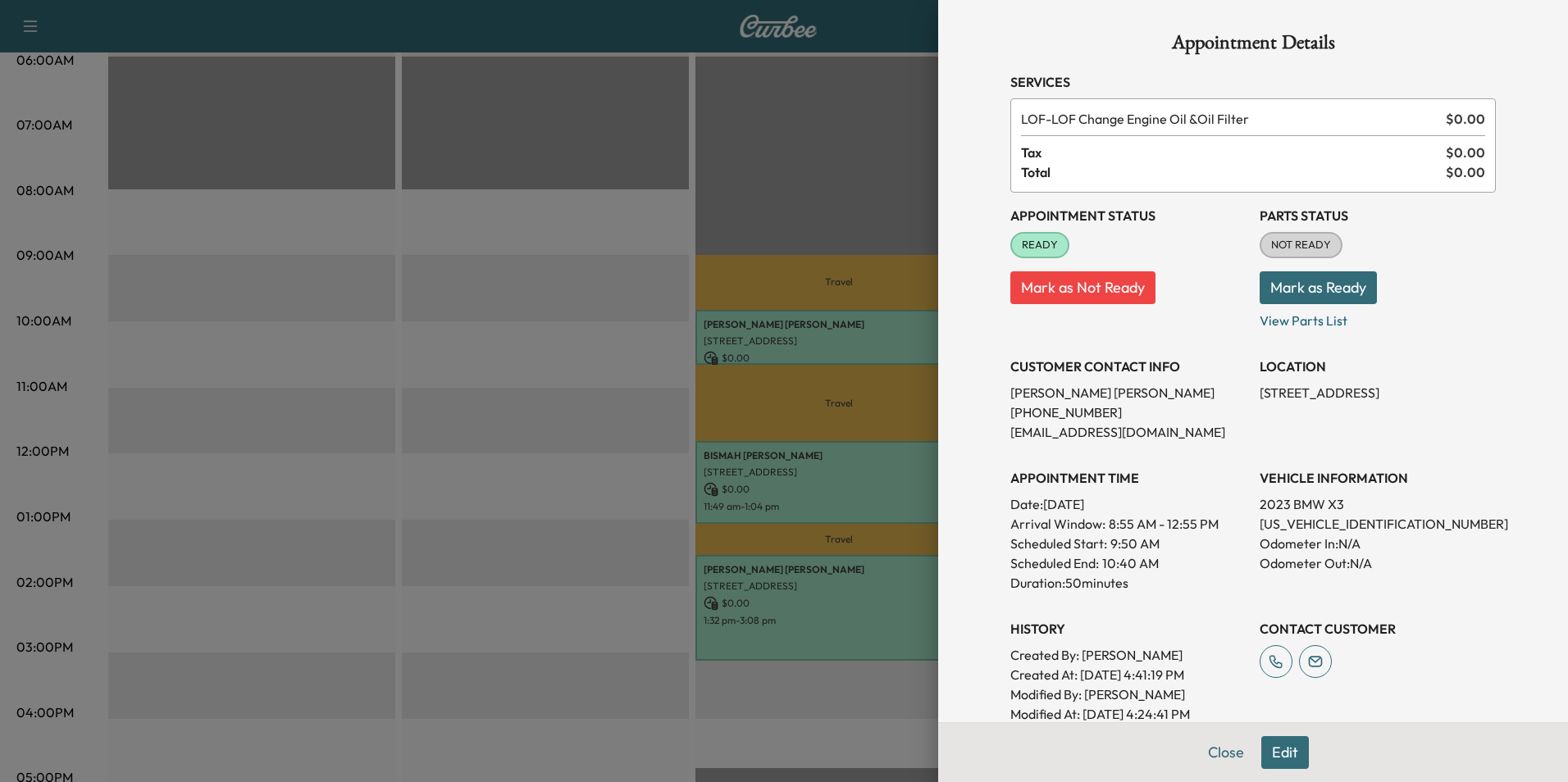
click at [1277, 758] on button "Edit" at bounding box center [1285, 752] width 48 height 33
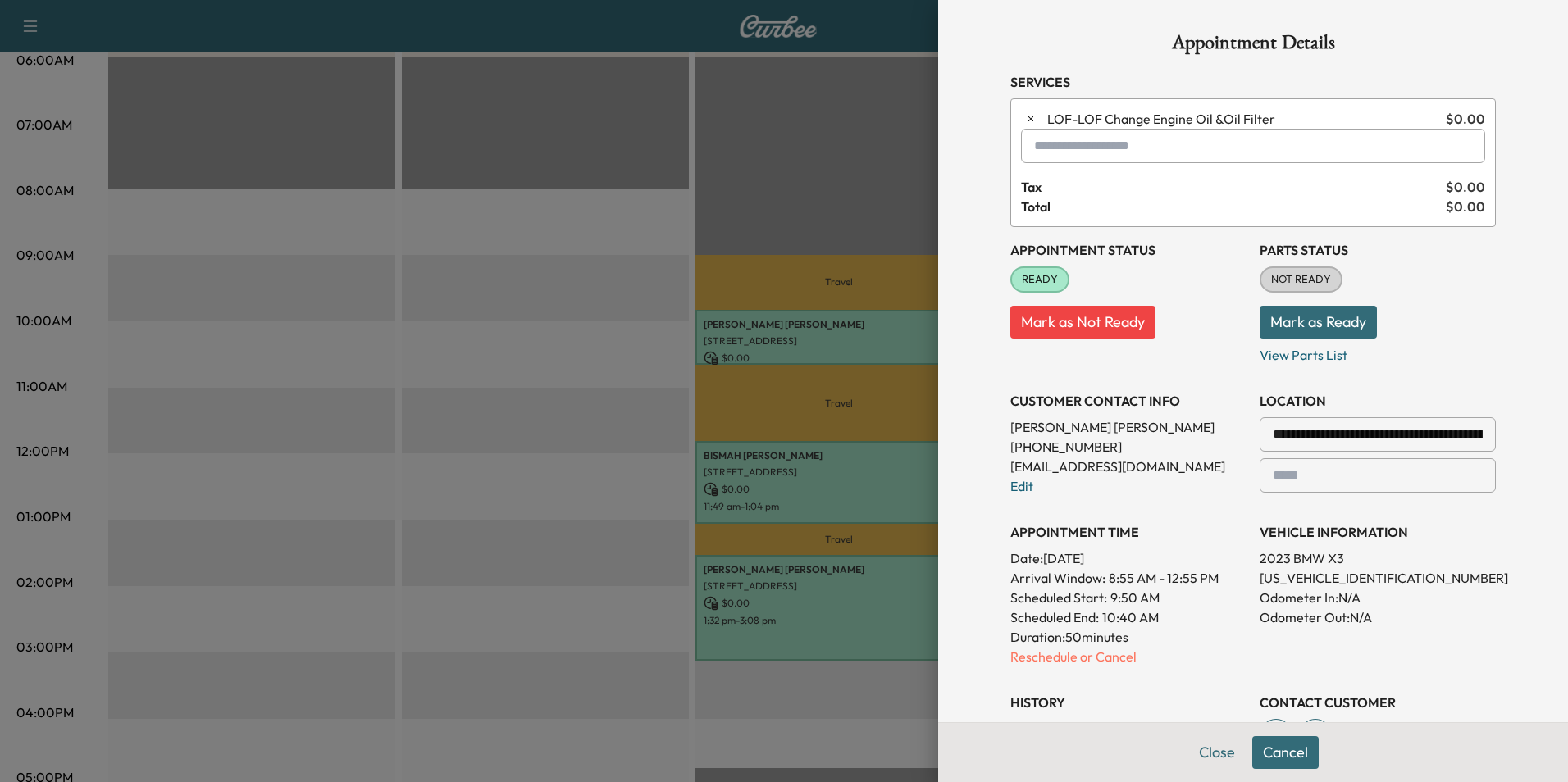
click at [1102, 146] on input "text" at bounding box center [1253, 146] width 464 height 34
click at [1083, 181] on div "No results" at bounding box center [1241, 185] width 463 height 43
click at [1083, 144] on input "*****" at bounding box center [1253, 146] width 464 height 34
click at [1088, 193] on p "X3 - BMW X3-1" at bounding box center [1194, 188] width 357 height 23
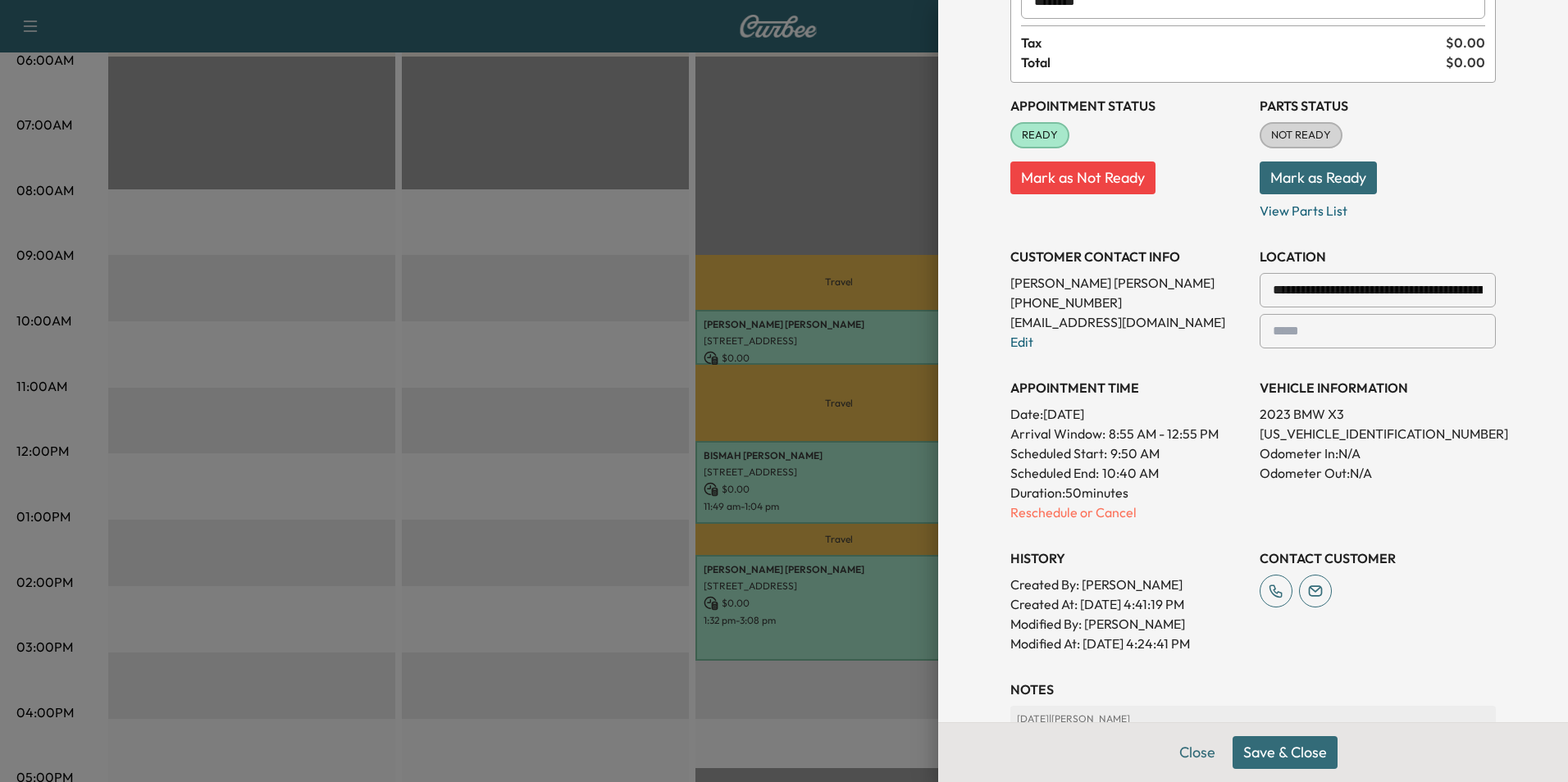
type input "********"
click at [1296, 755] on button "Save & Close" at bounding box center [1284, 752] width 105 height 33
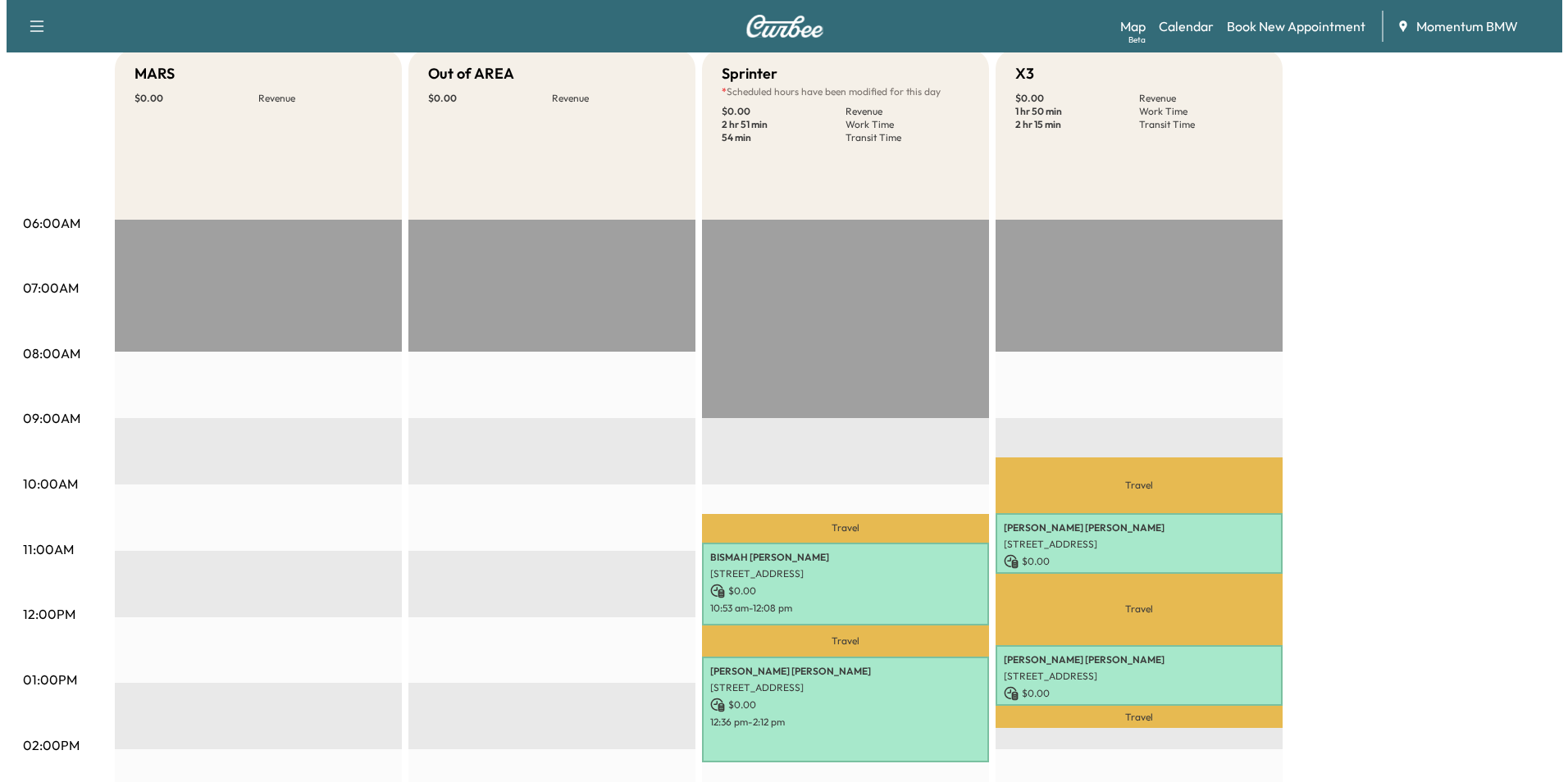
scroll to position [164, 0]
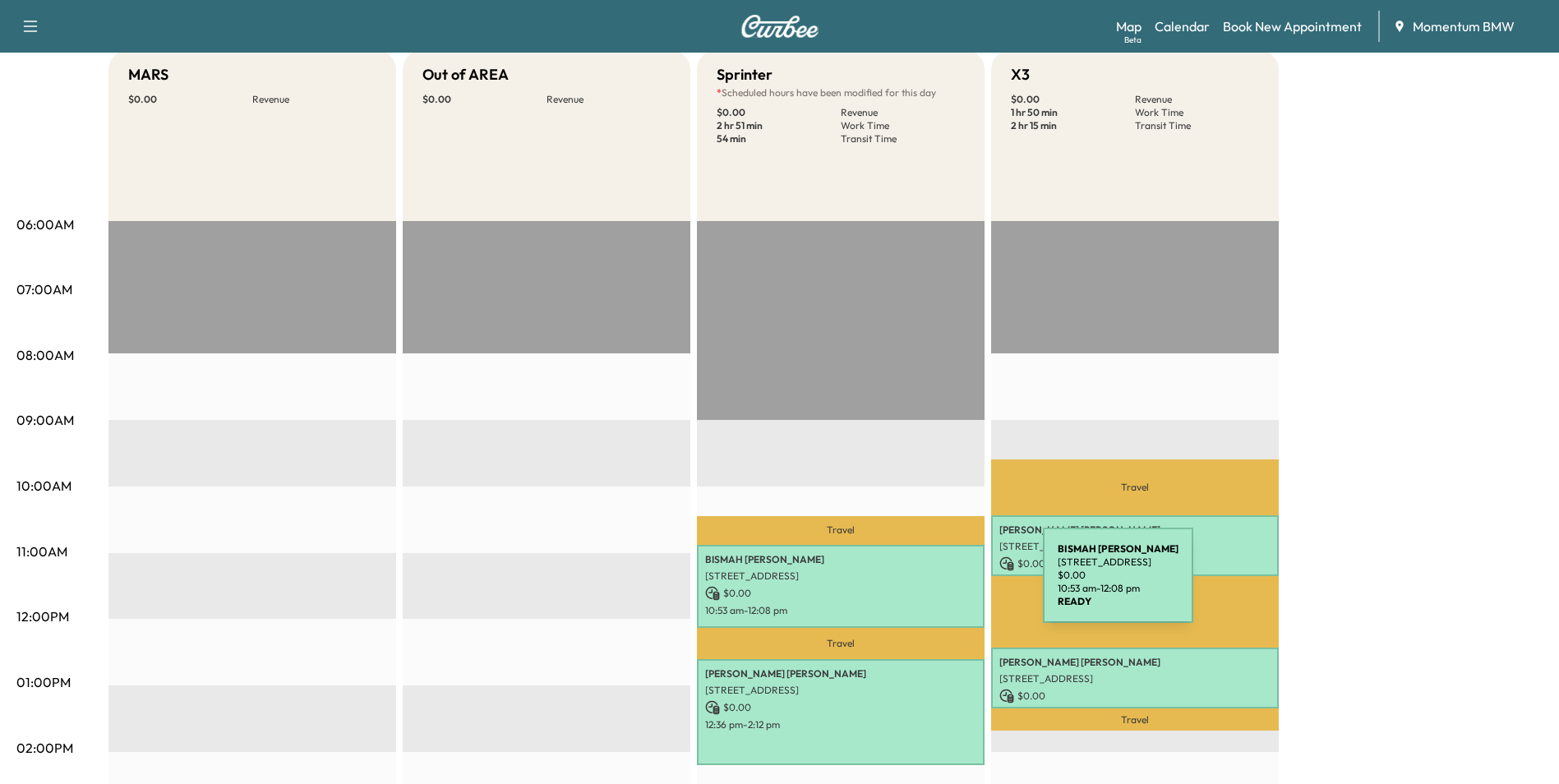
click at [920, 586] on p "$ 0.00" at bounding box center [841, 593] width 271 height 15
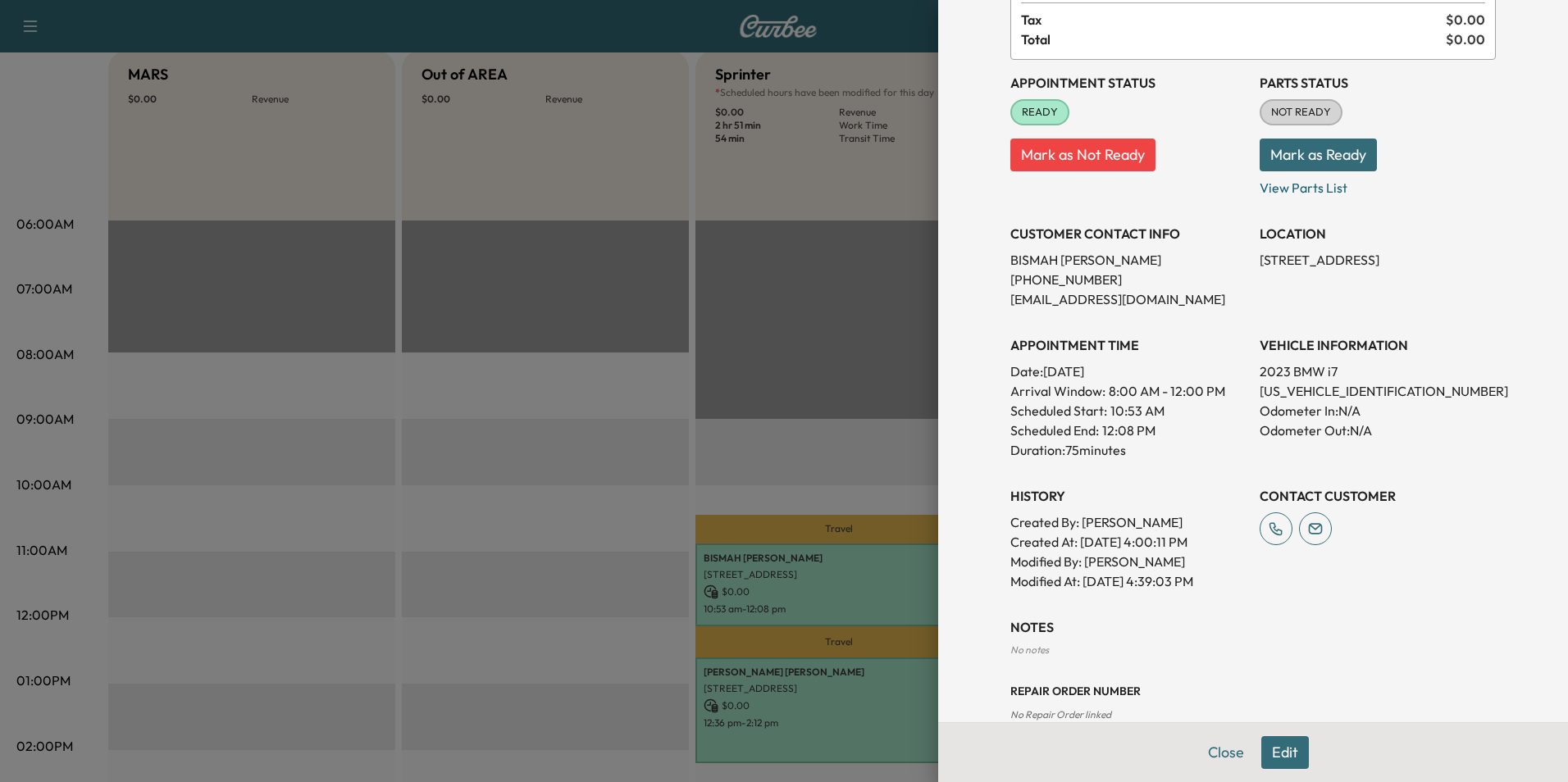
scroll to position [185, 0]
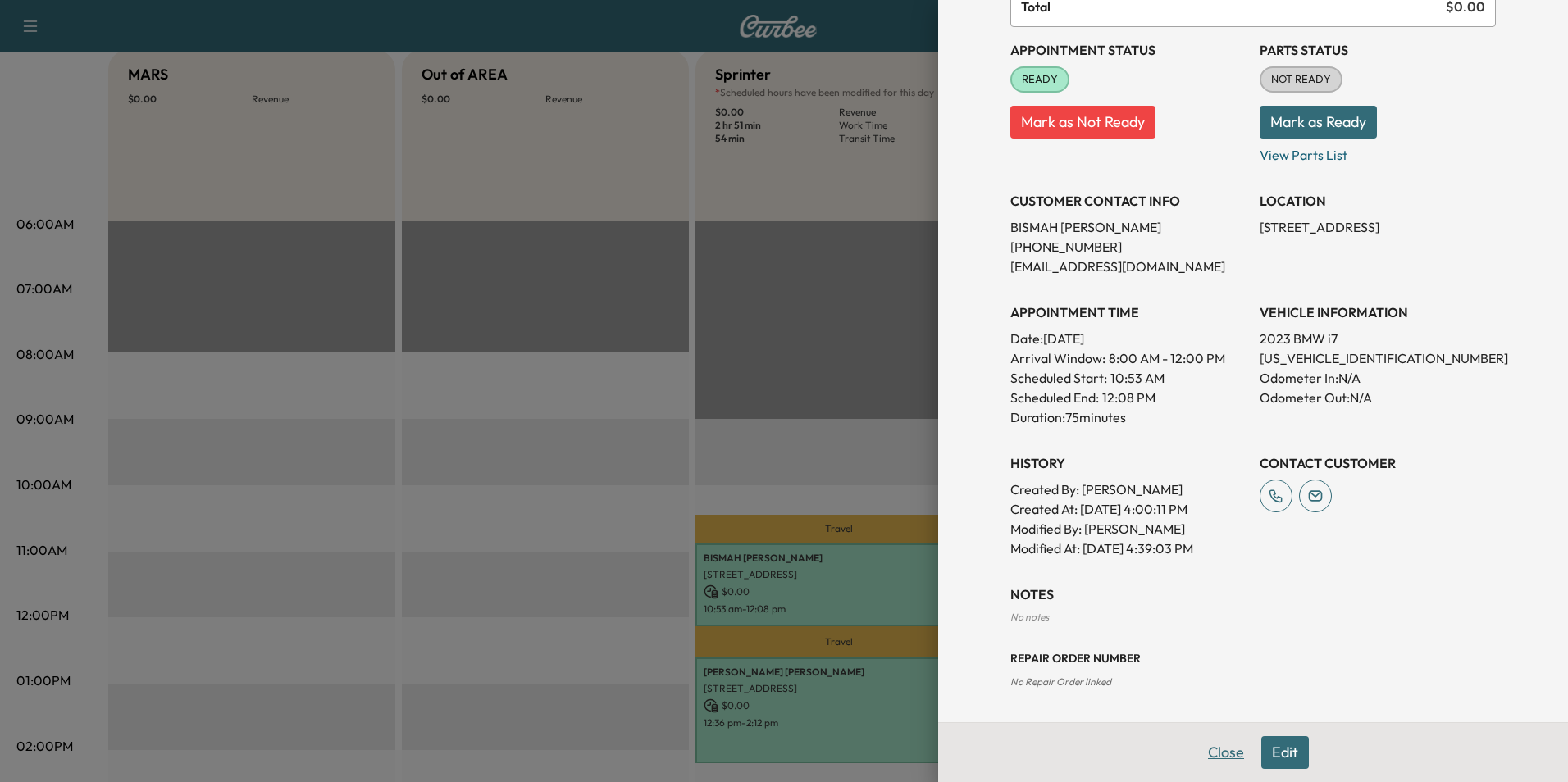
click at [1218, 758] on button "Close" at bounding box center [1225, 752] width 57 height 33
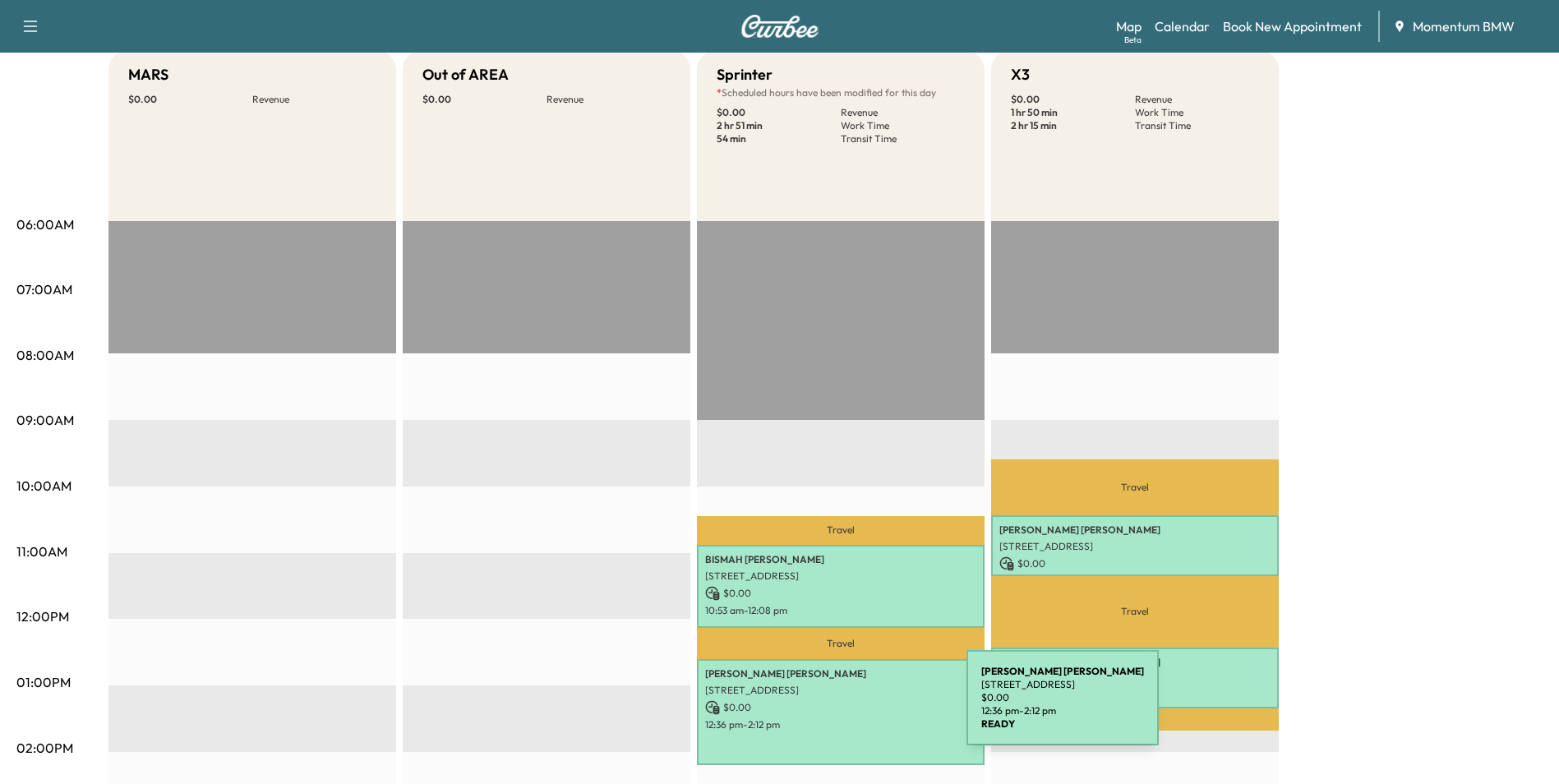
click at [844, 708] on p "$ 0.00" at bounding box center [841, 707] width 271 height 15
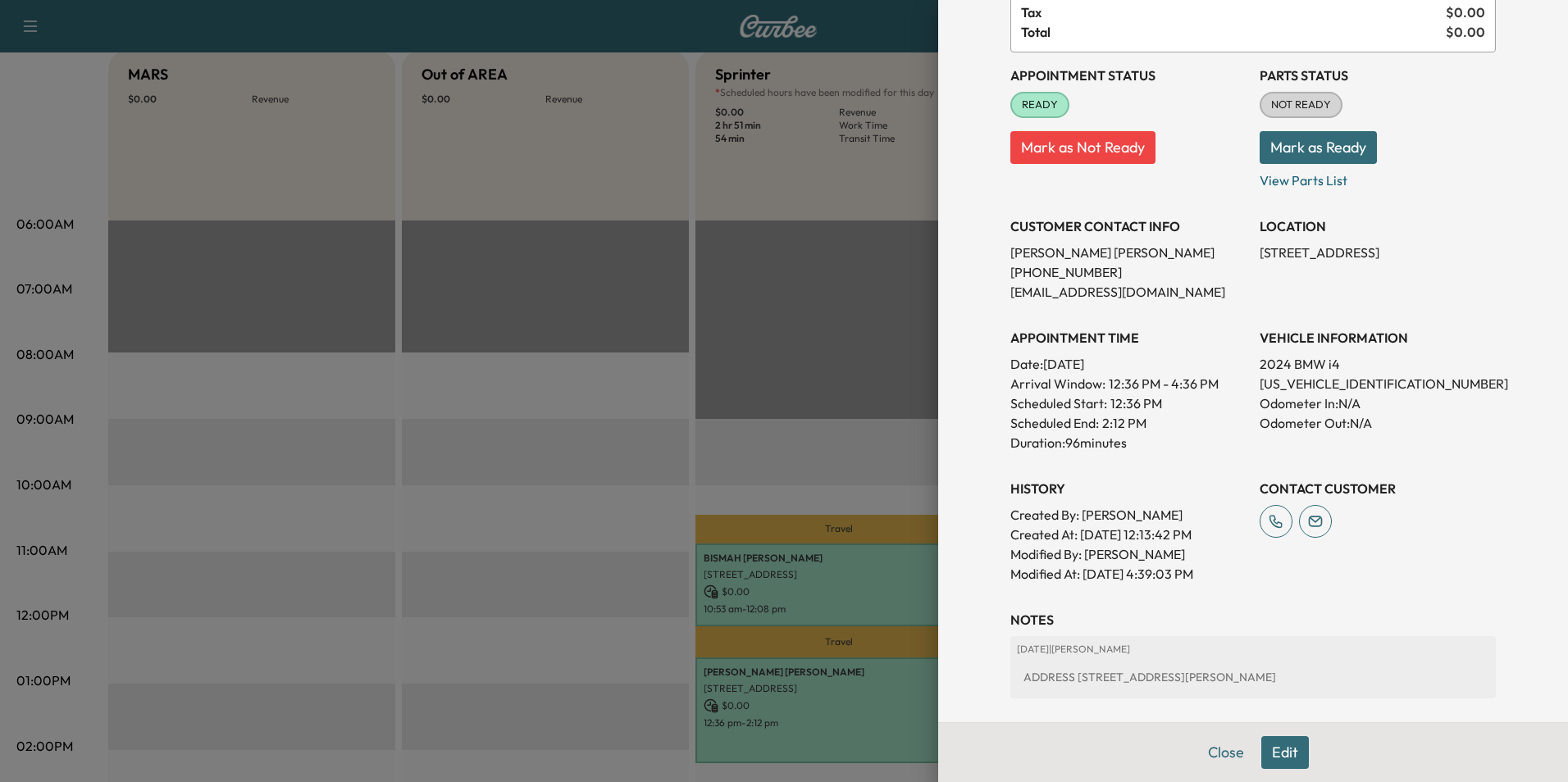
scroll to position [267, 0]
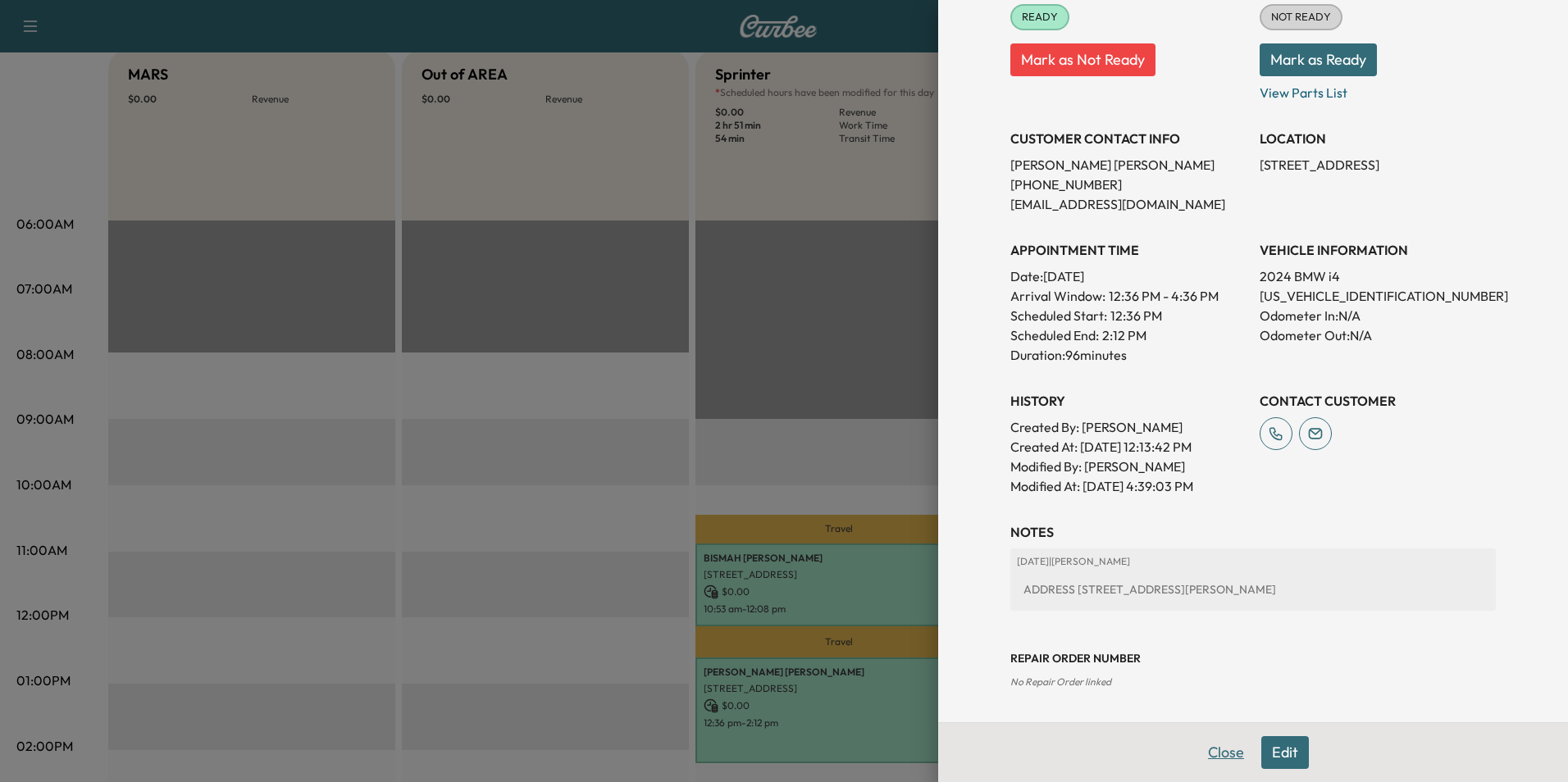
click at [1225, 752] on button "Close" at bounding box center [1225, 752] width 57 height 33
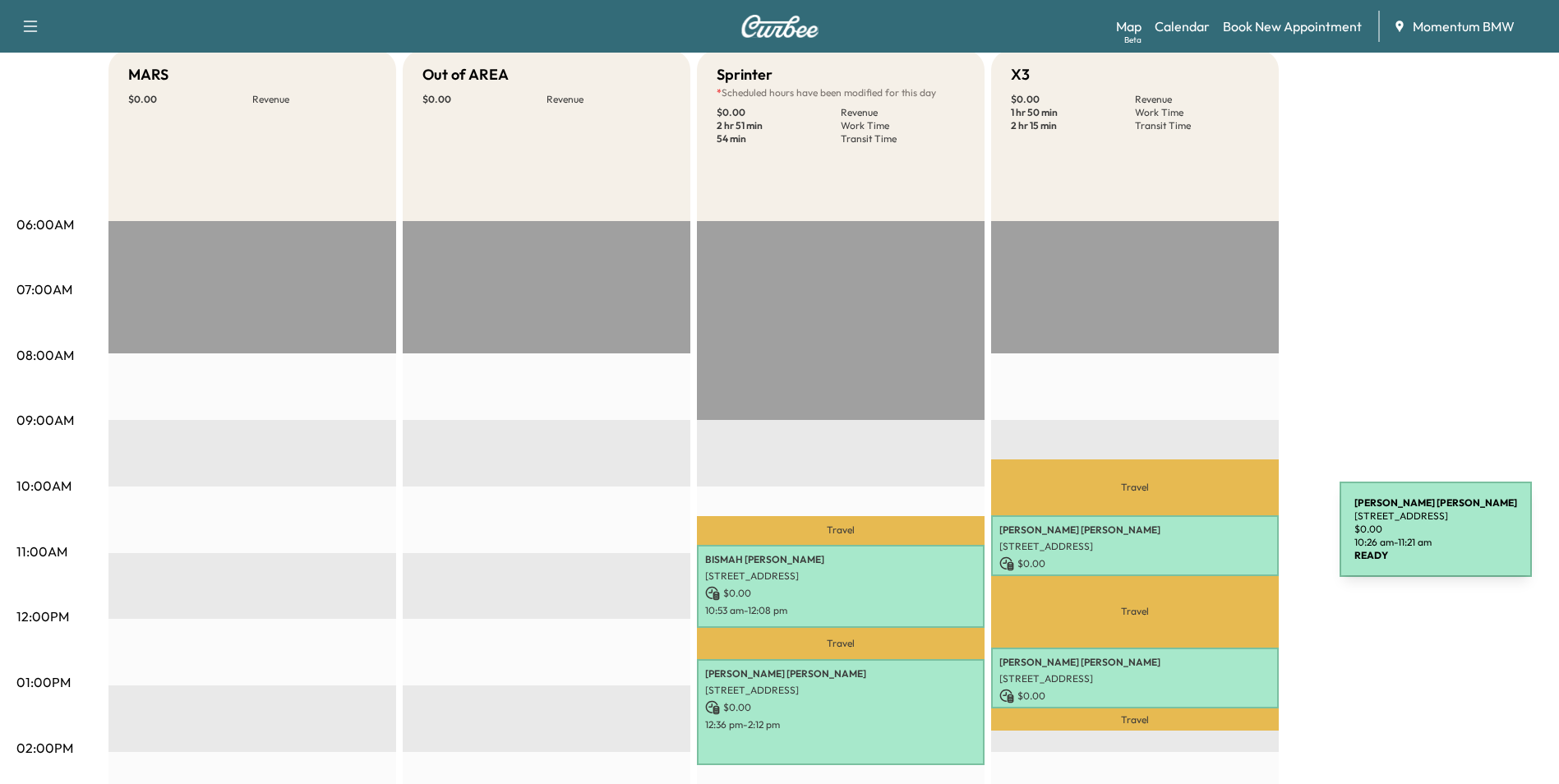
click at [1216, 540] on p "[STREET_ADDRESS]" at bounding box center [1136, 546] width 271 height 13
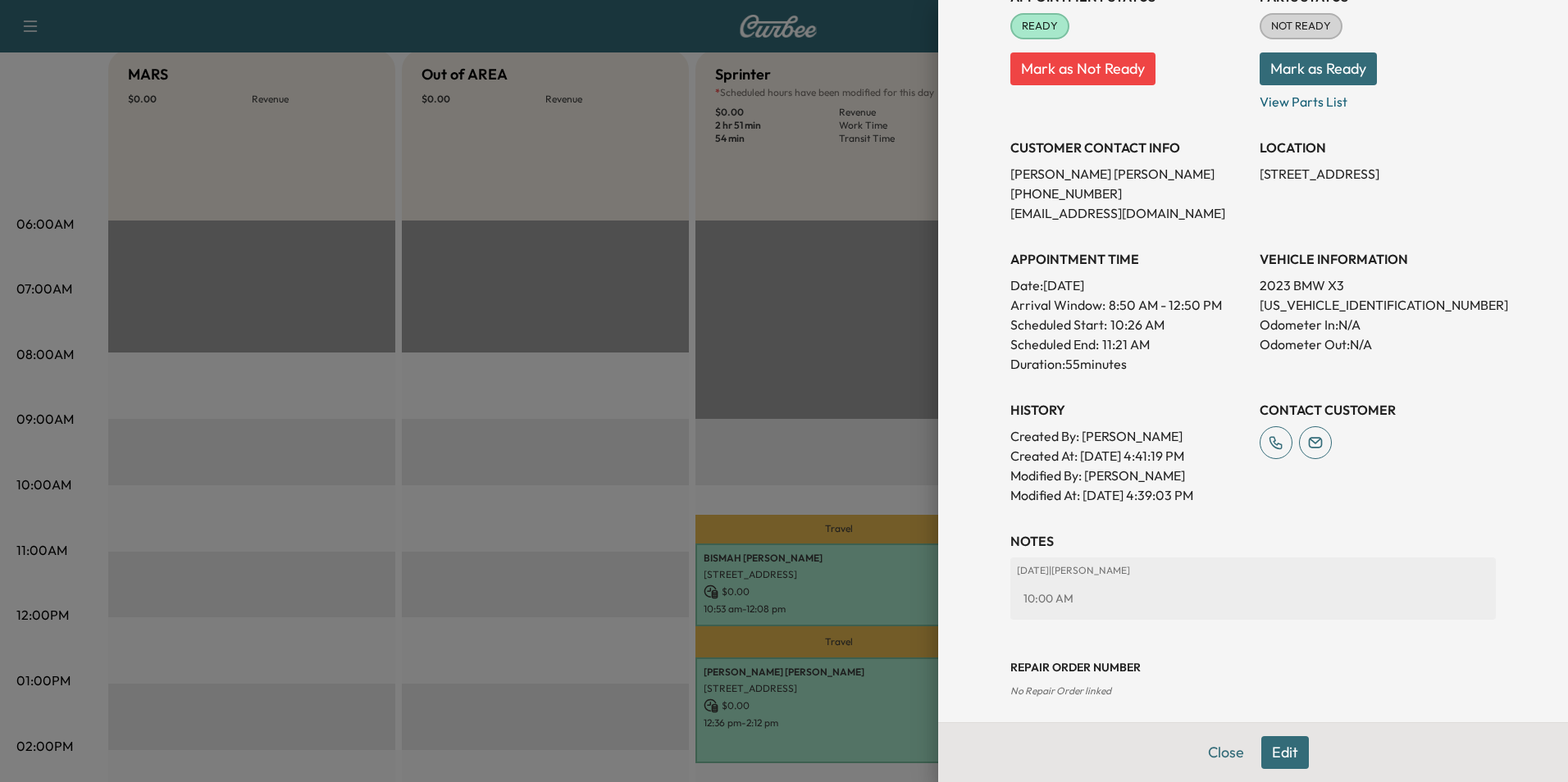
scroll to position [248, 0]
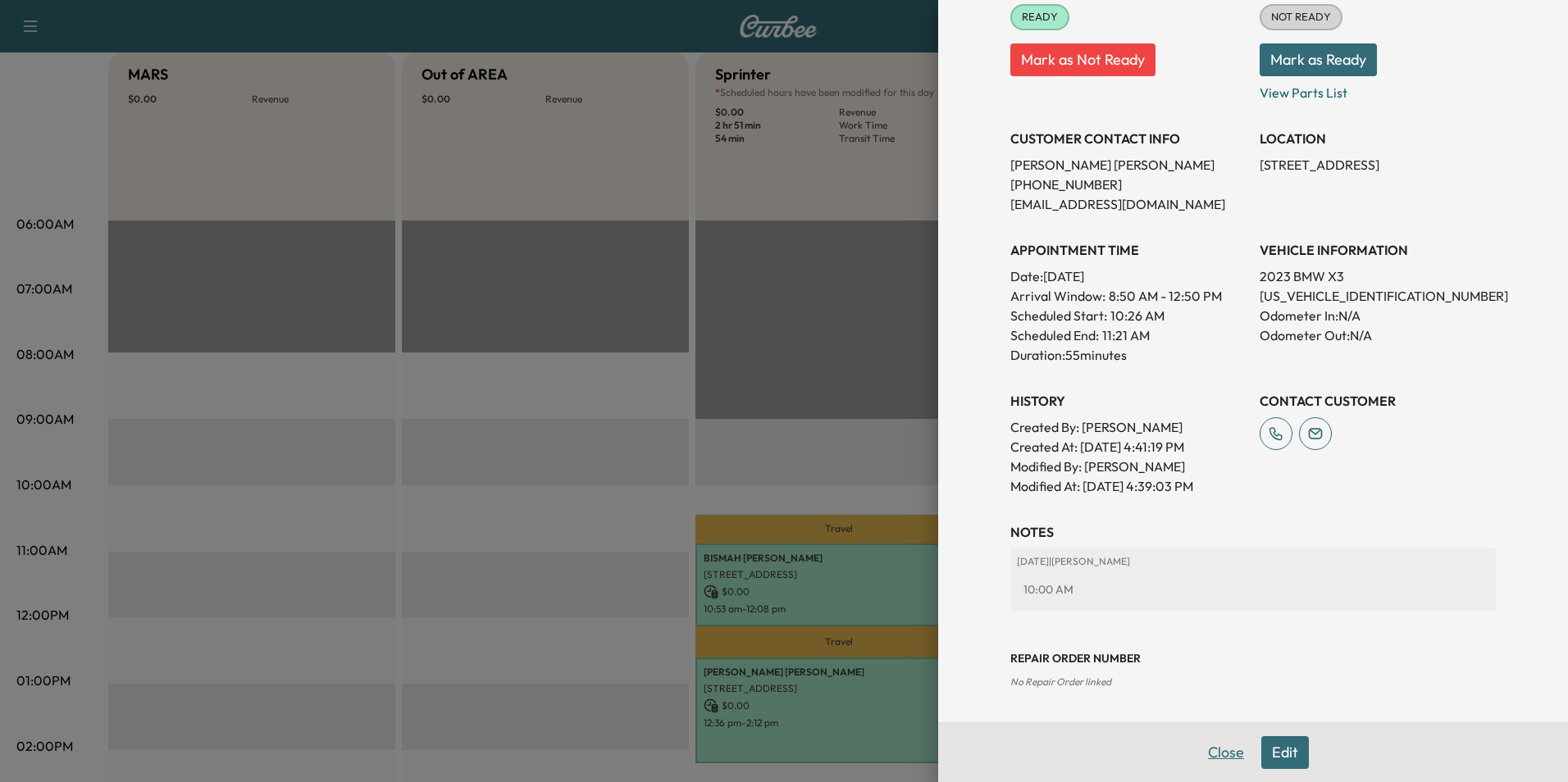
click at [1215, 741] on button "Close" at bounding box center [1225, 752] width 57 height 33
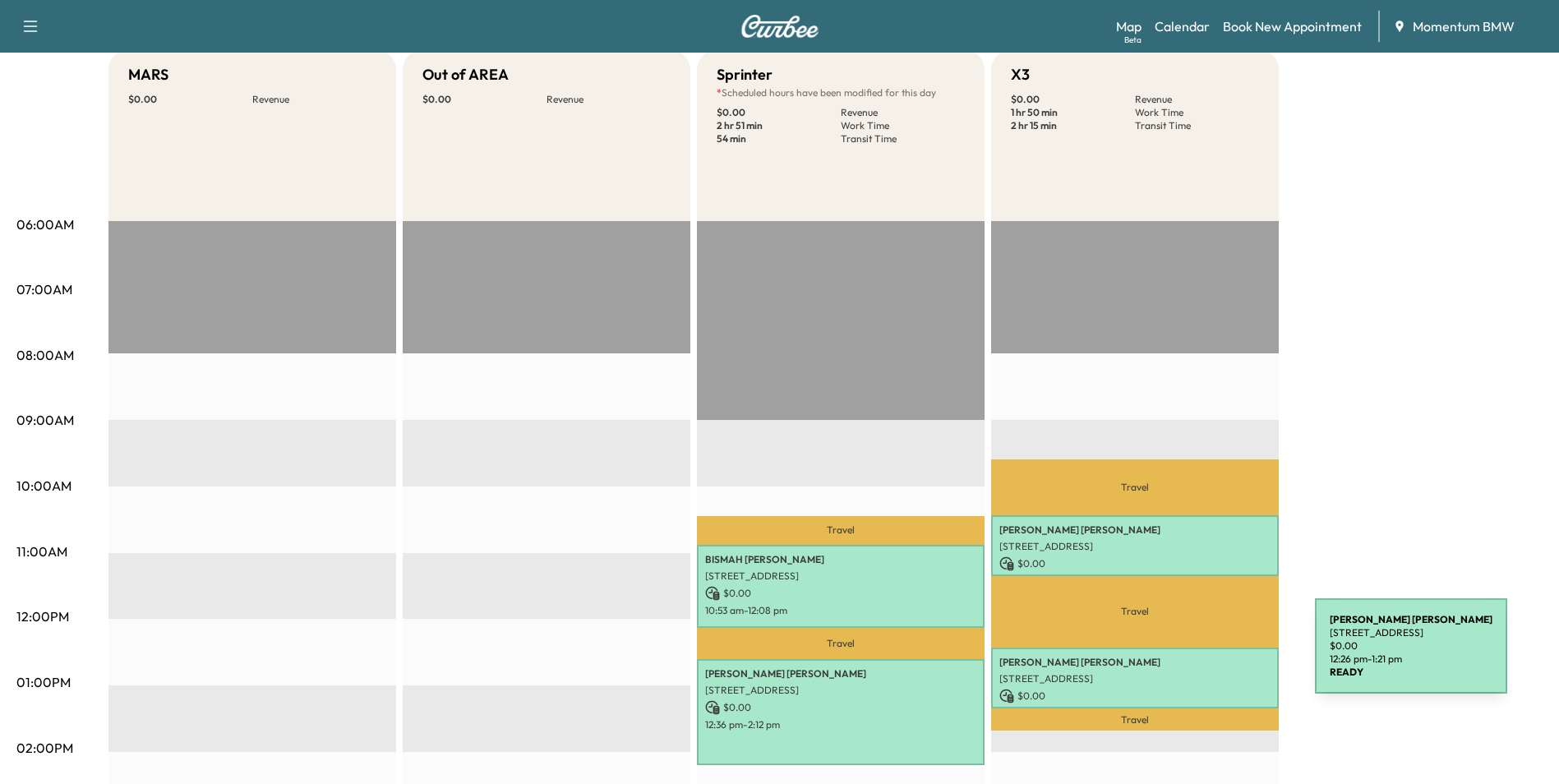
click at [1192, 657] on p "[PERSON_NAME]" at bounding box center [1136, 662] width 271 height 13
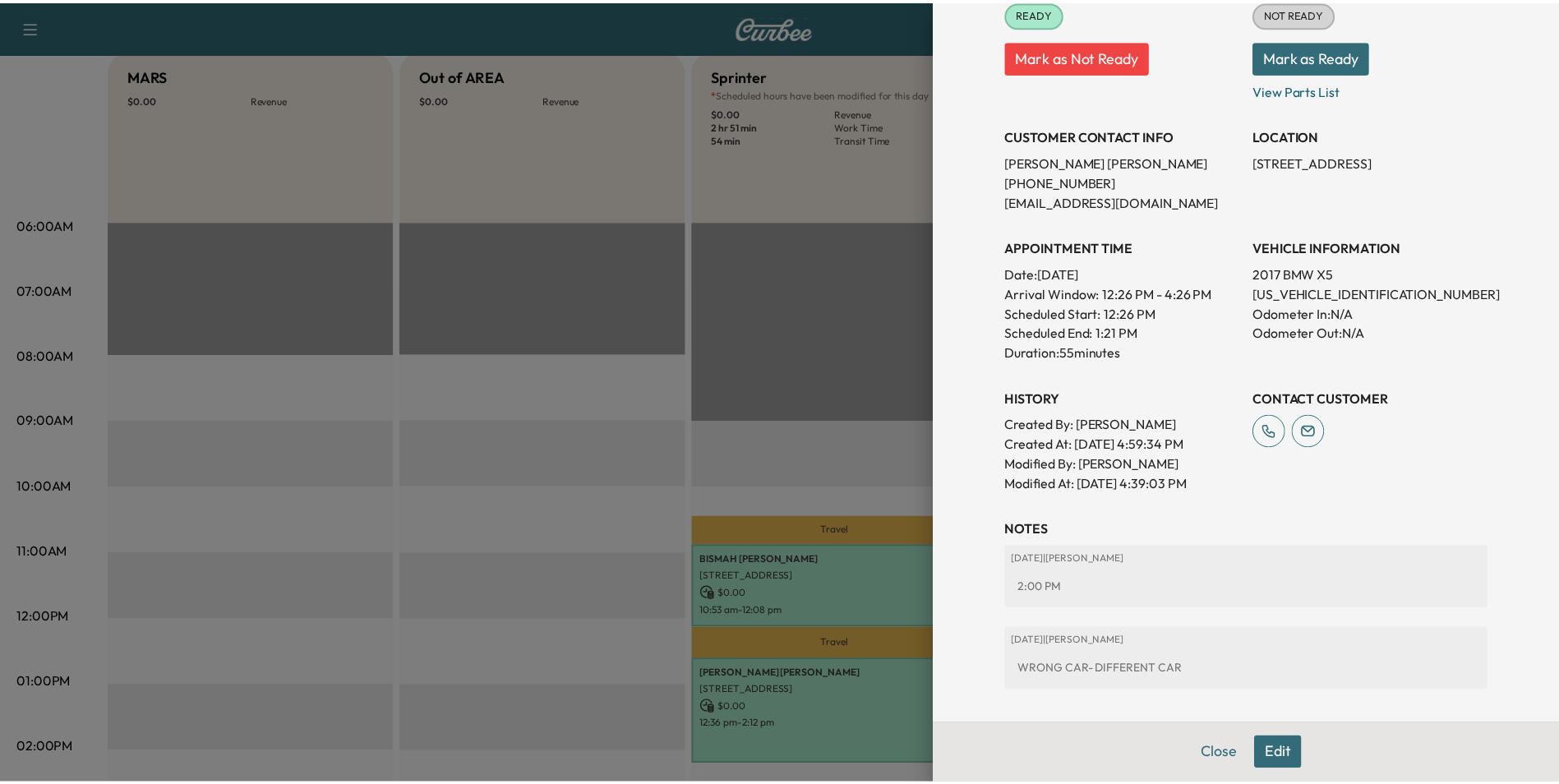
scroll to position [331, 0]
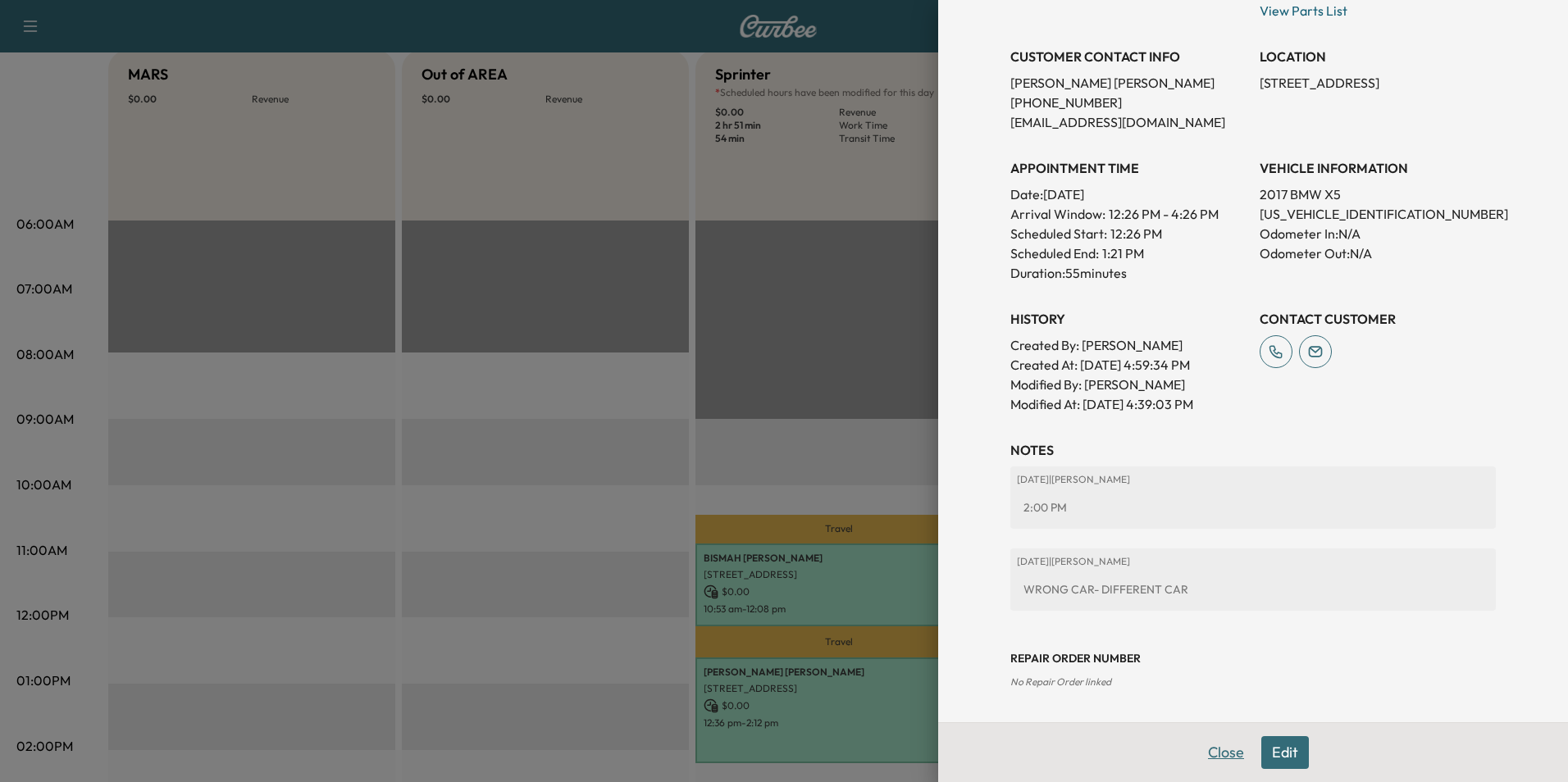
click at [1216, 750] on button "Close" at bounding box center [1225, 752] width 57 height 33
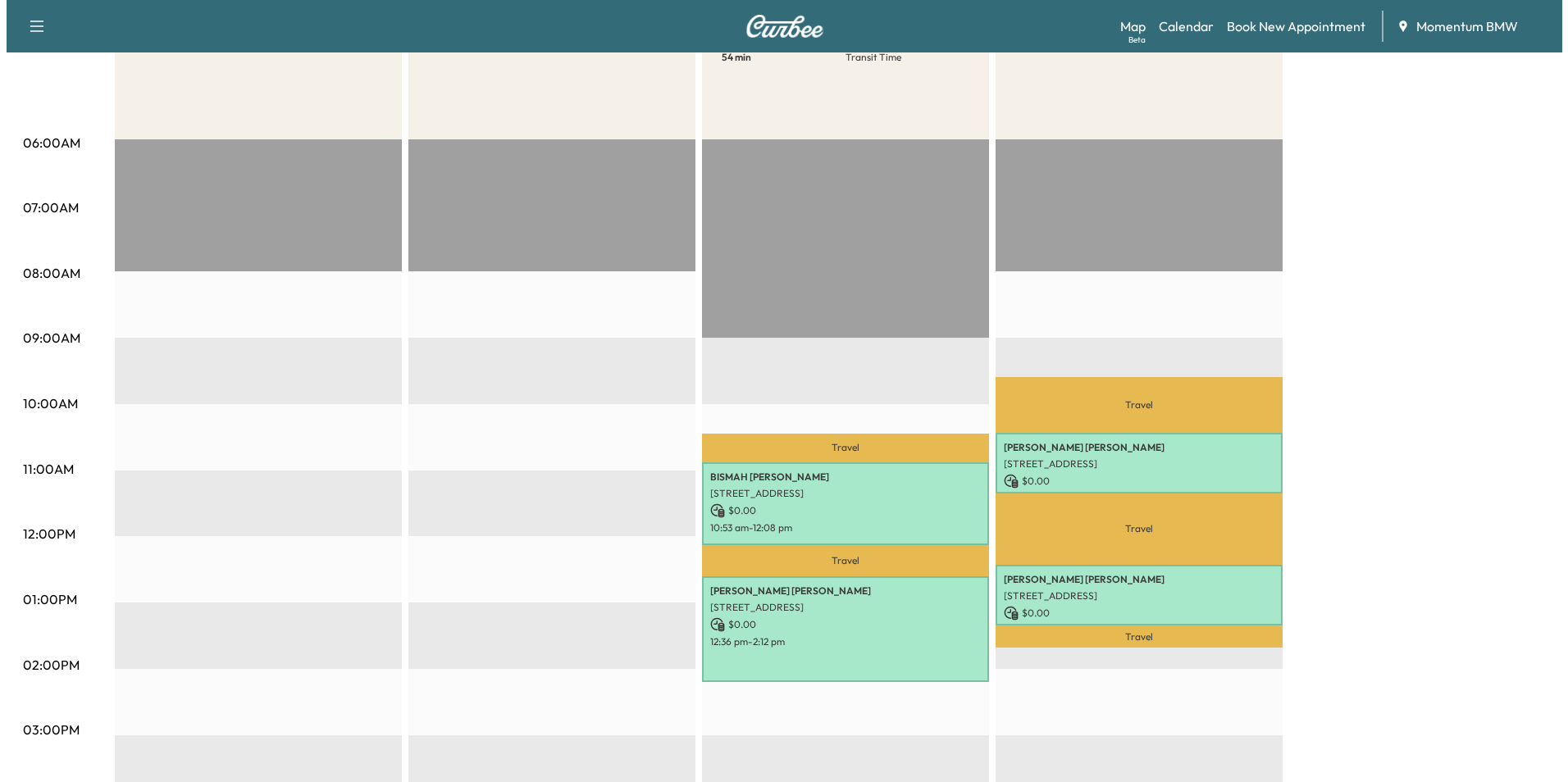
scroll to position [328, 0]
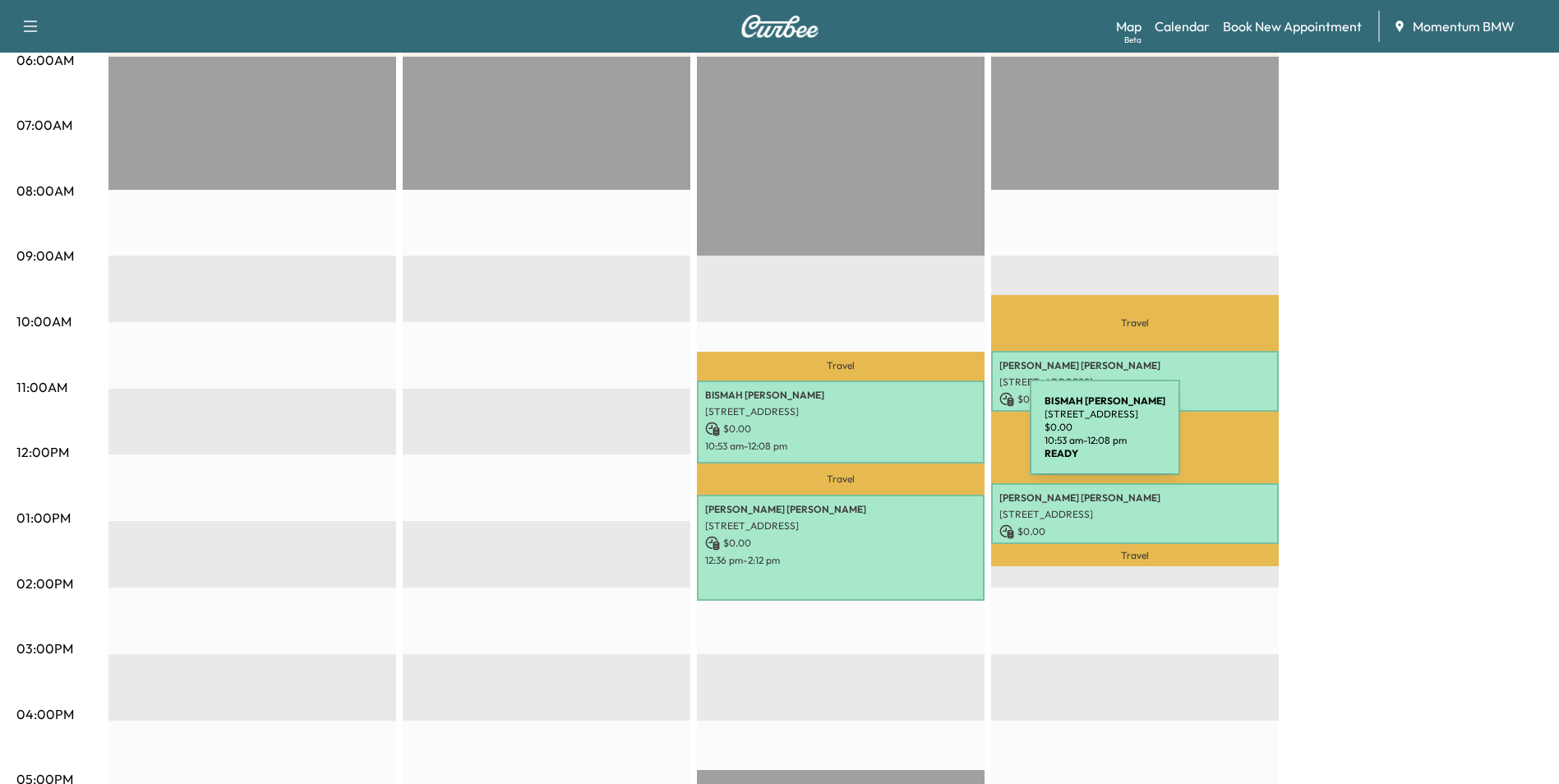
click at [906, 440] on p "10:53 am - 12:08 pm" at bounding box center [841, 446] width 271 height 13
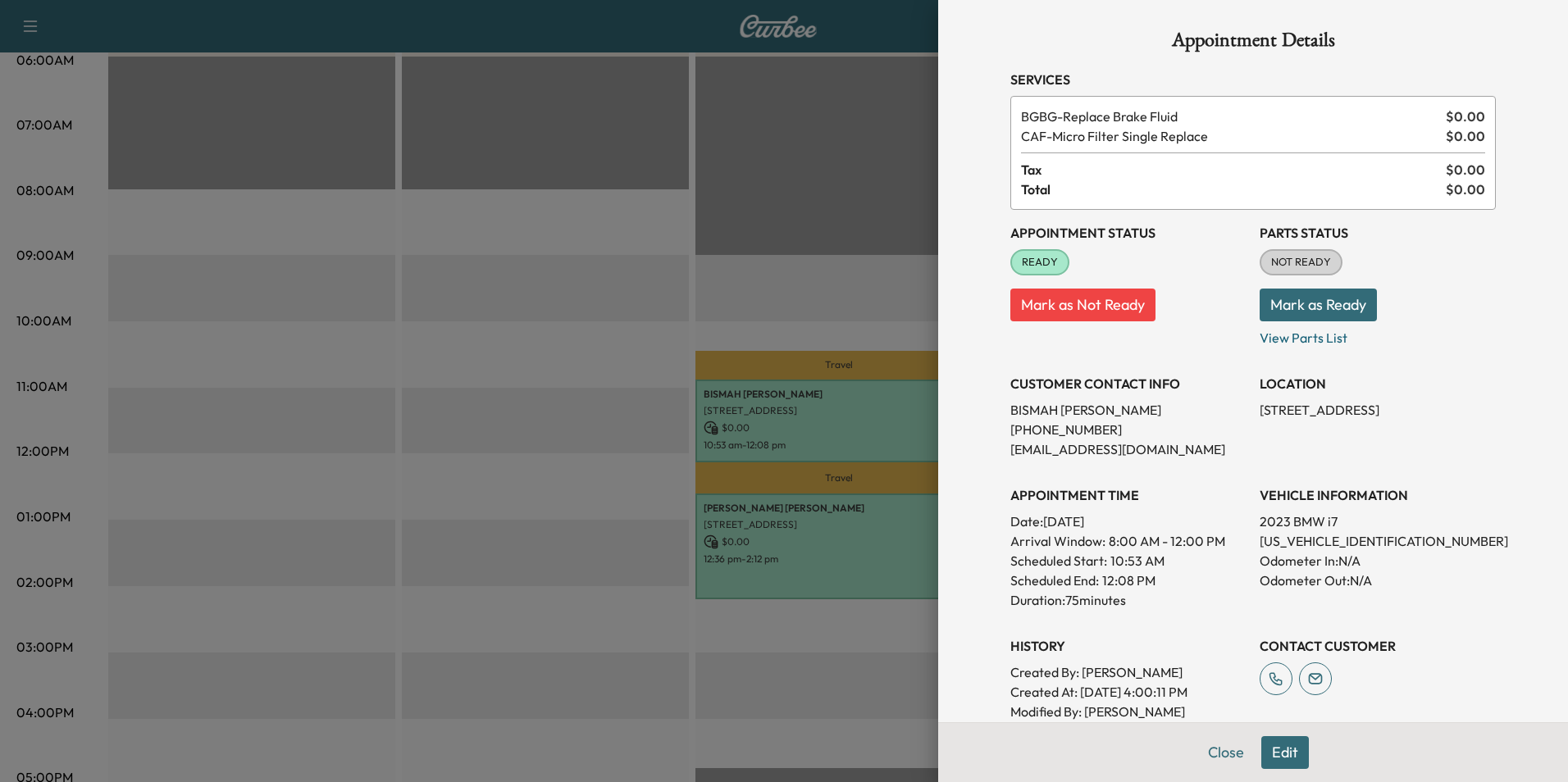
scroll to position [0, 0]
click at [1212, 752] on button "Close" at bounding box center [1225, 752] width 57 height 33
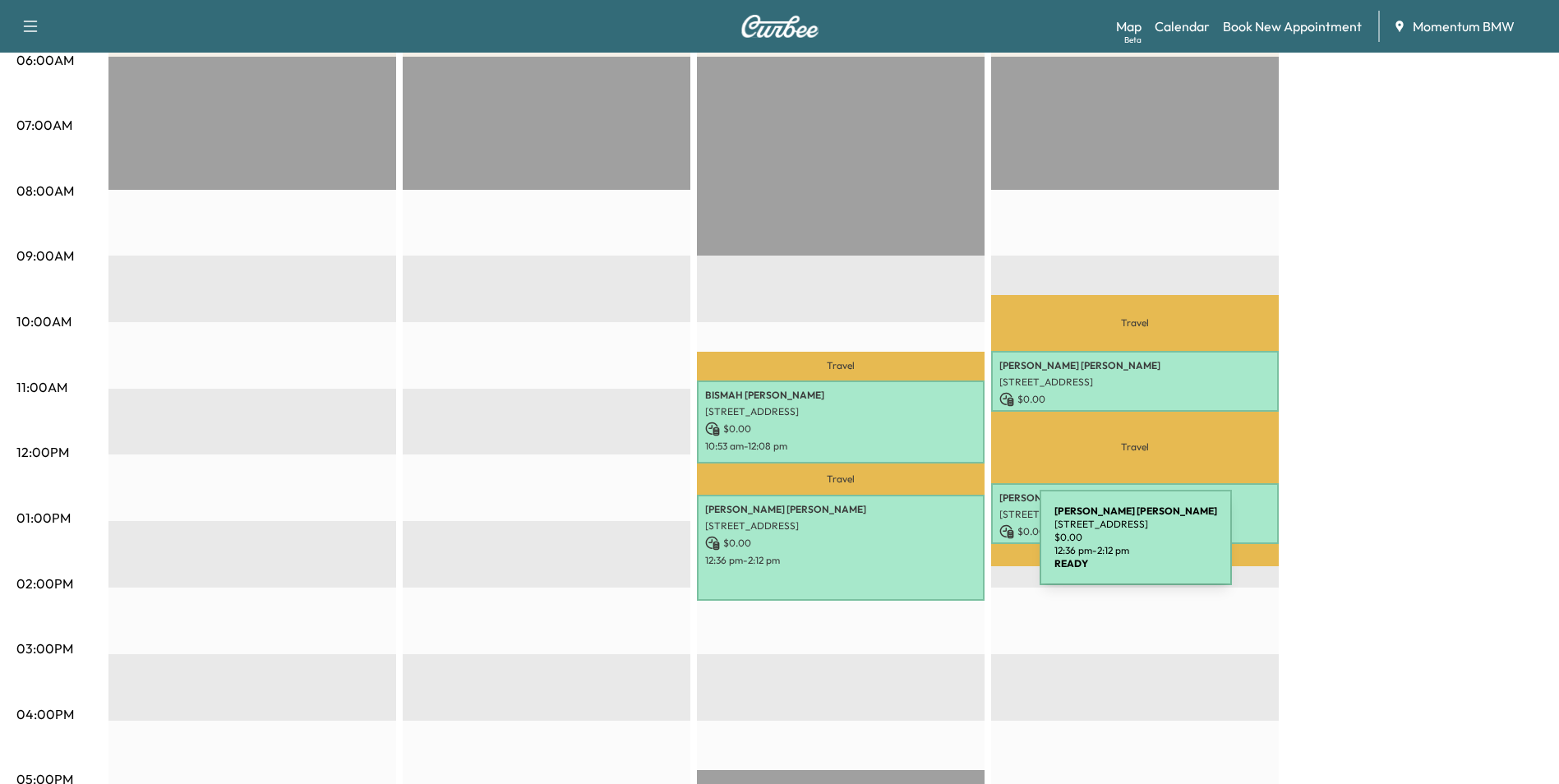
click at [917, 547] on div "[PERSON_NAME] [STREET_ADDRESS] $ 0.00 12:36 pm - 2:12 pm" at bounding box center [840, 547] width 288 height 106
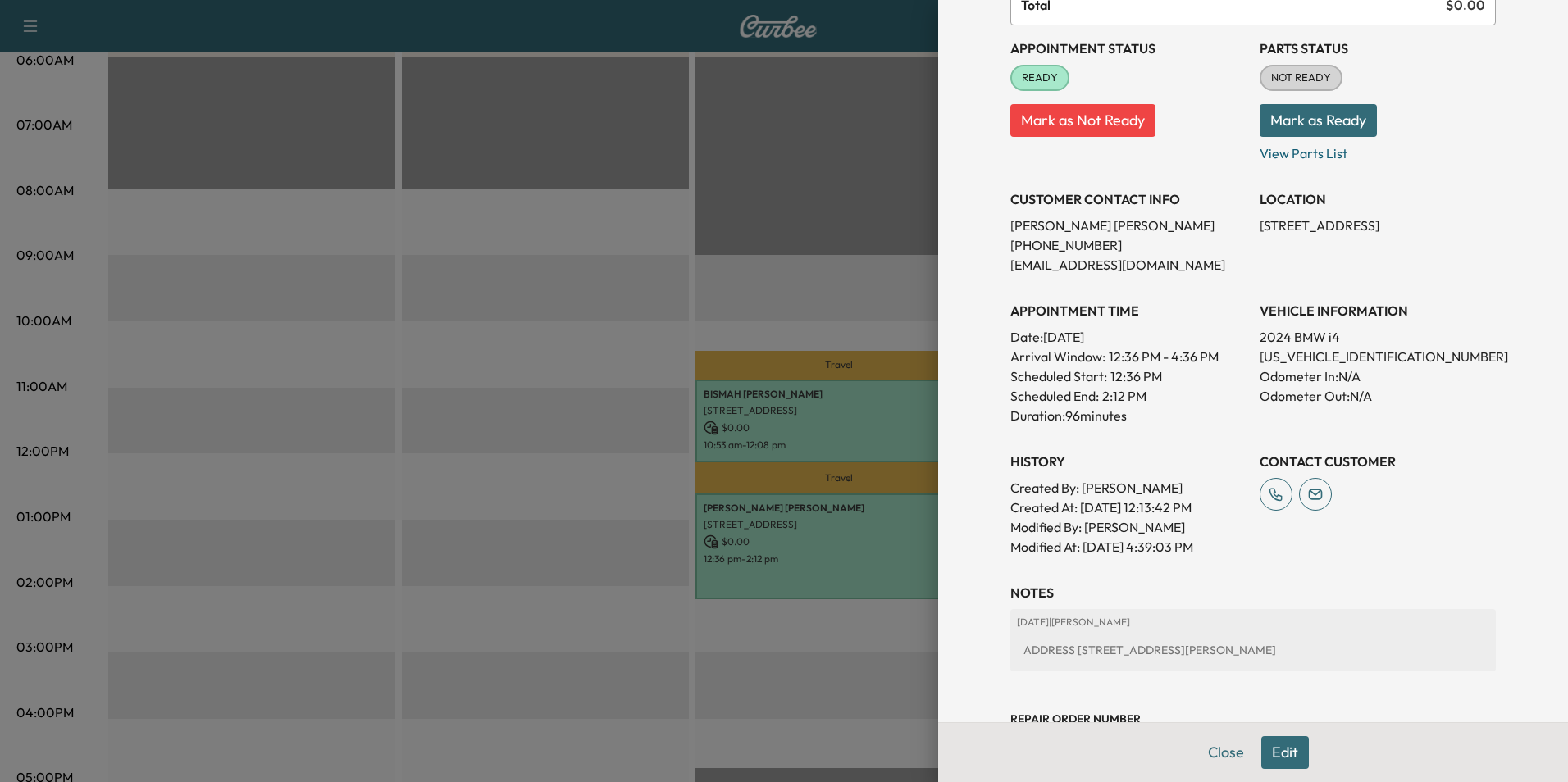
scroll to position [267, 0]
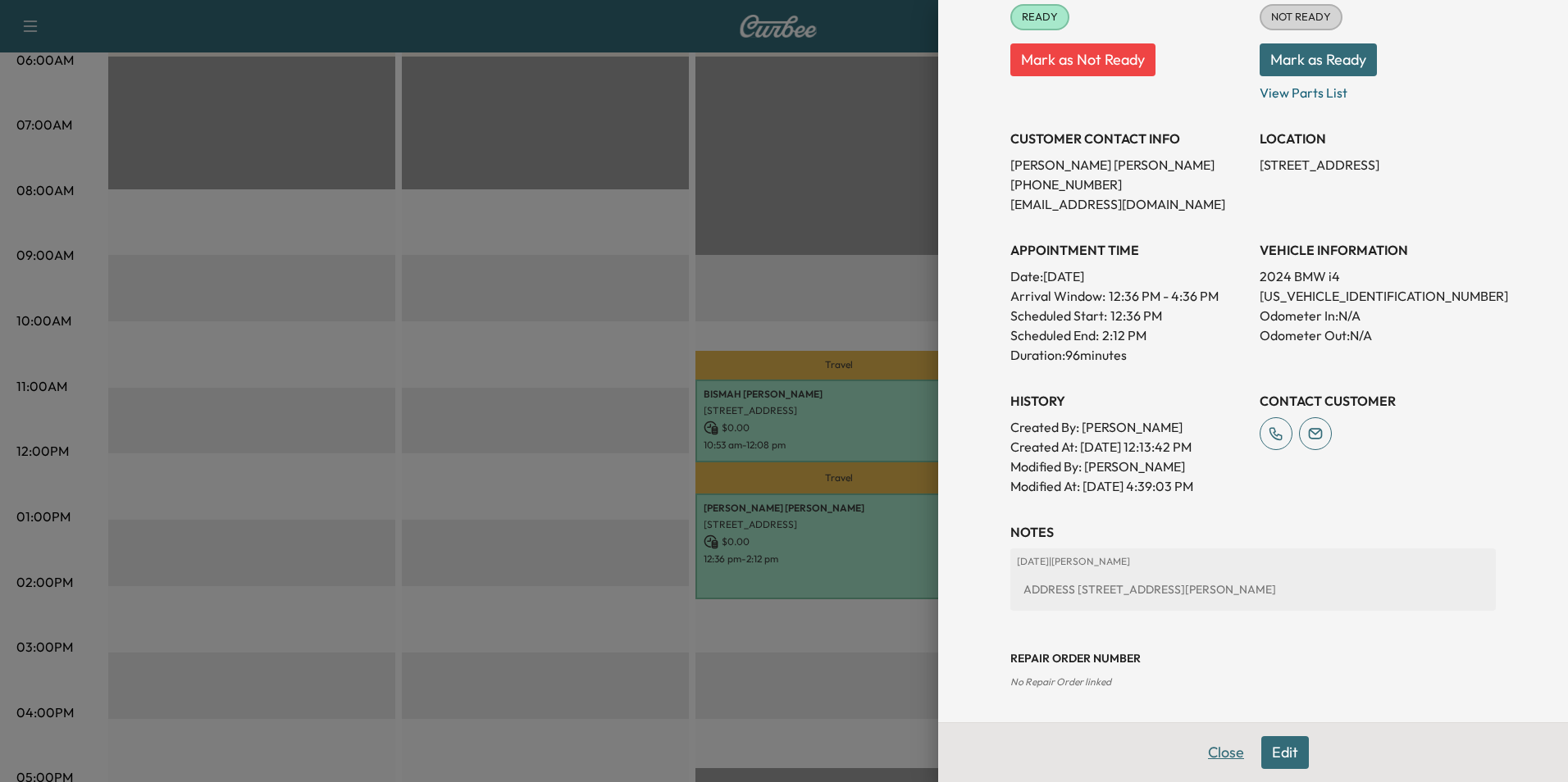
click at [1216, 750] on button "Close" at bounding box center [1225, 752] width 57 height 33
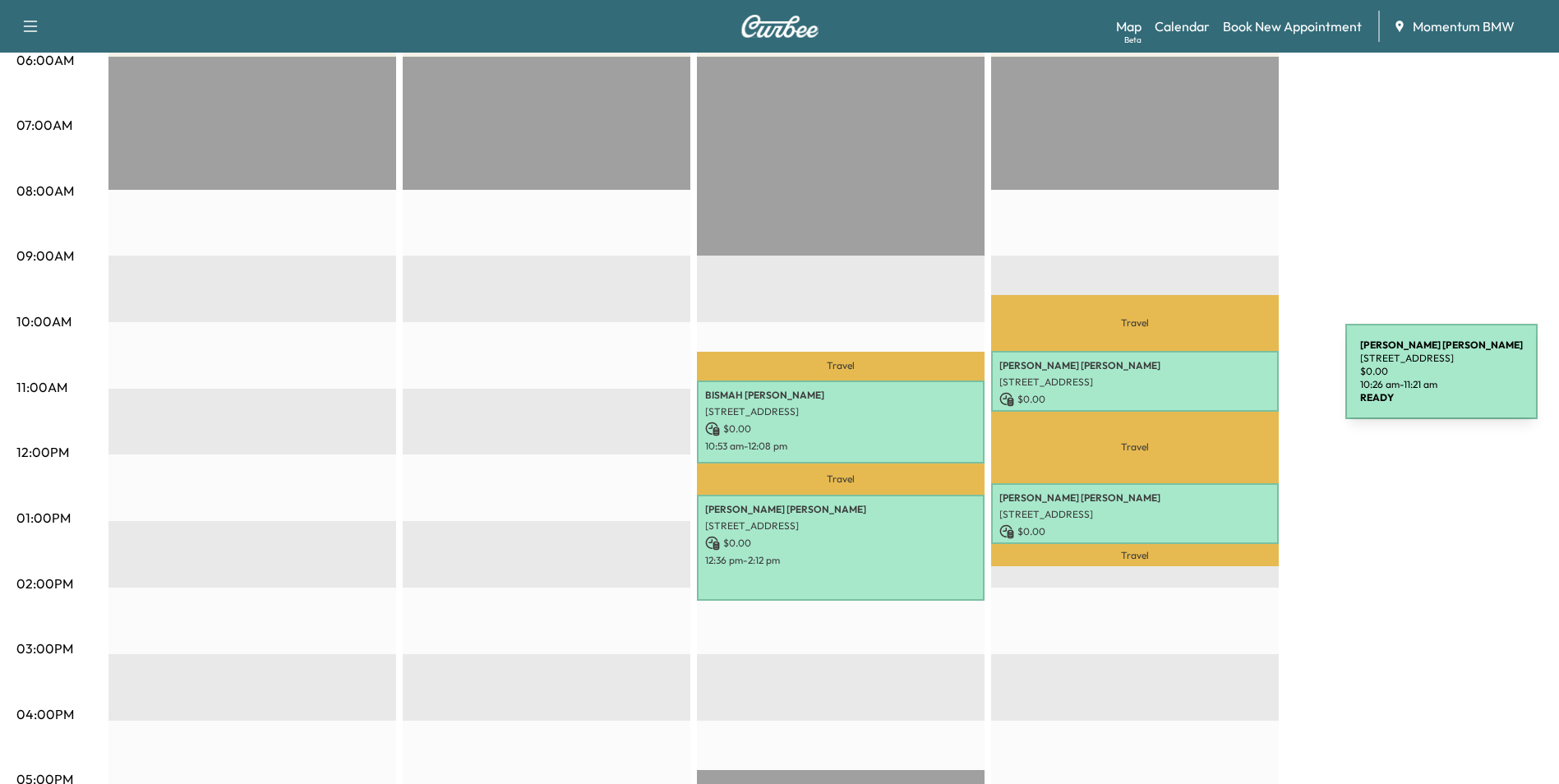
click at [1222, 382] on p "[STREET_ADDRESS]" at bounding box center [1136, 381] width 271 height 13
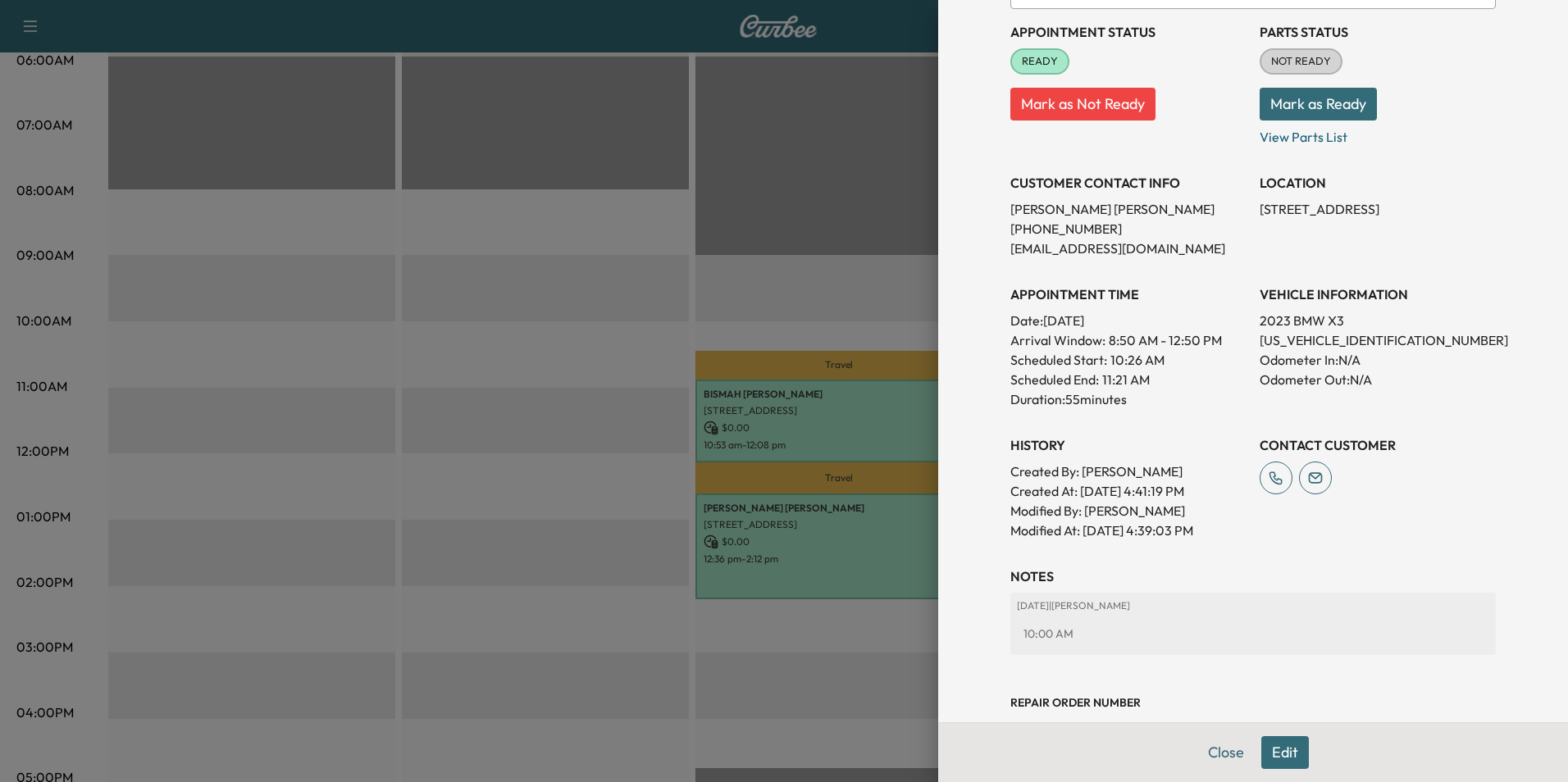
scroll to position [248, 0]
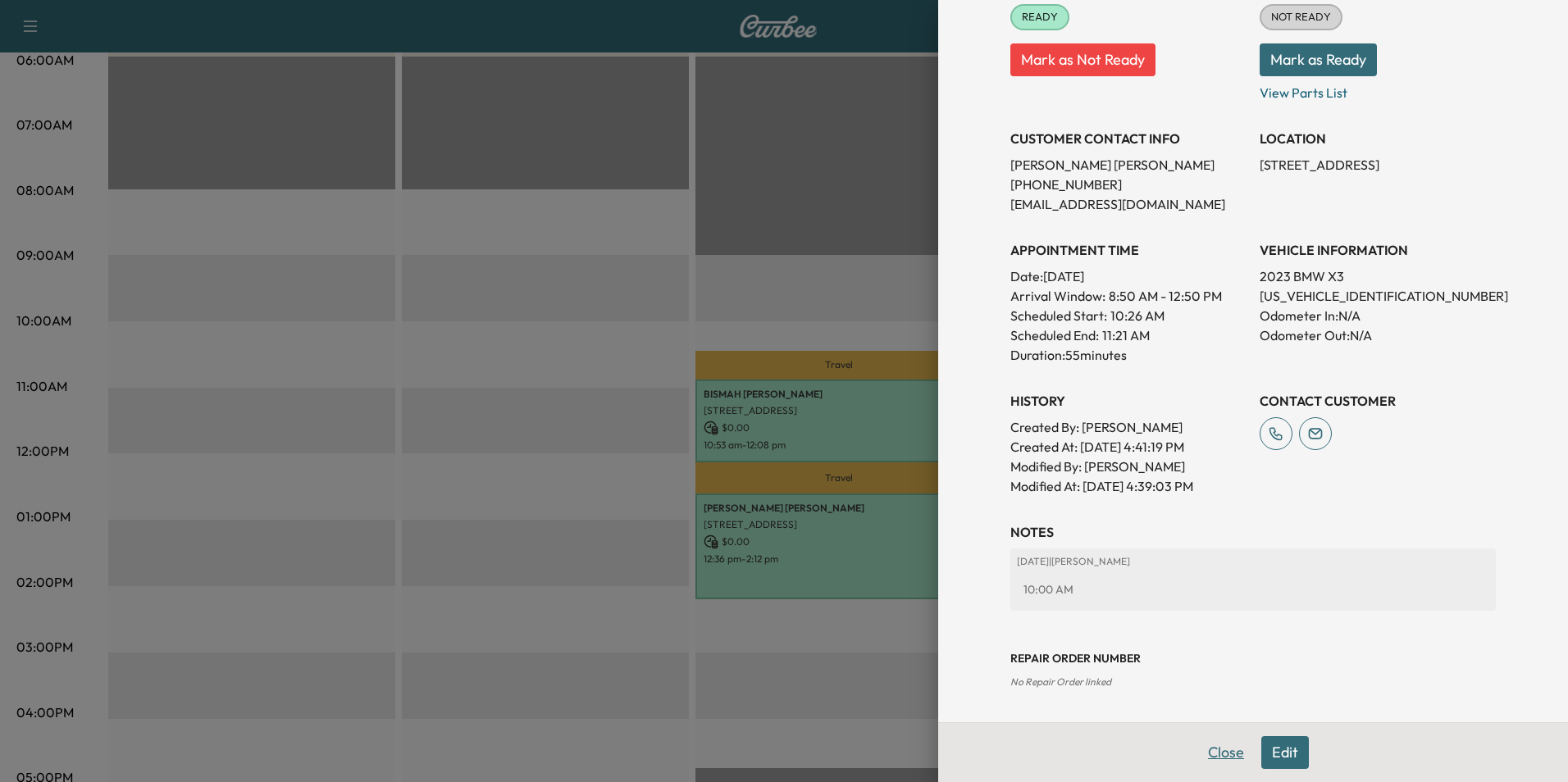
click at [1213, 759] on button "Close" at bounding box center [1225, 752] width 57 height 33
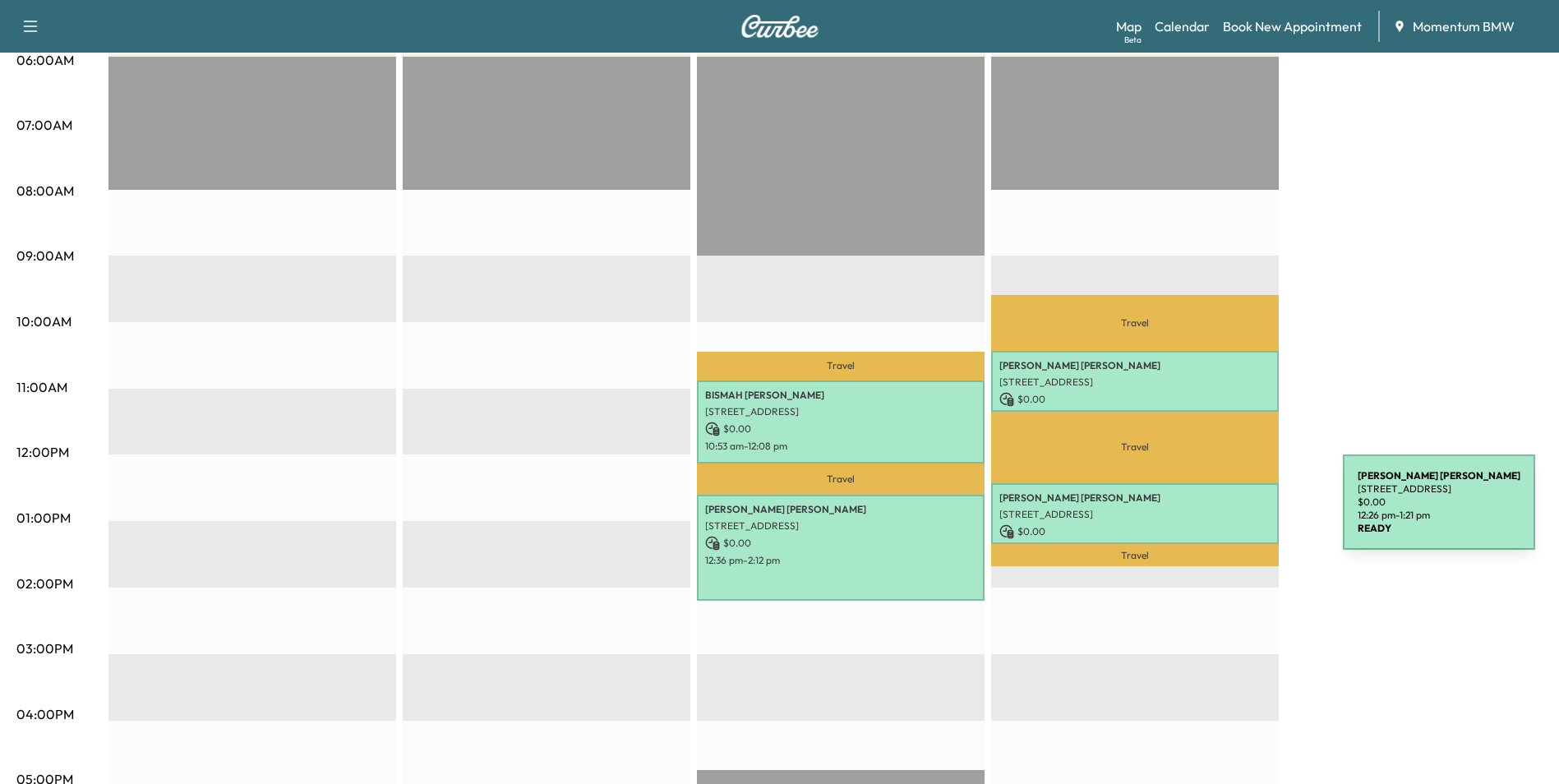
click at [1220, 513] on p "[STREET_ADDRESS]" at bounding box center [1136, 514] width 271 height 13
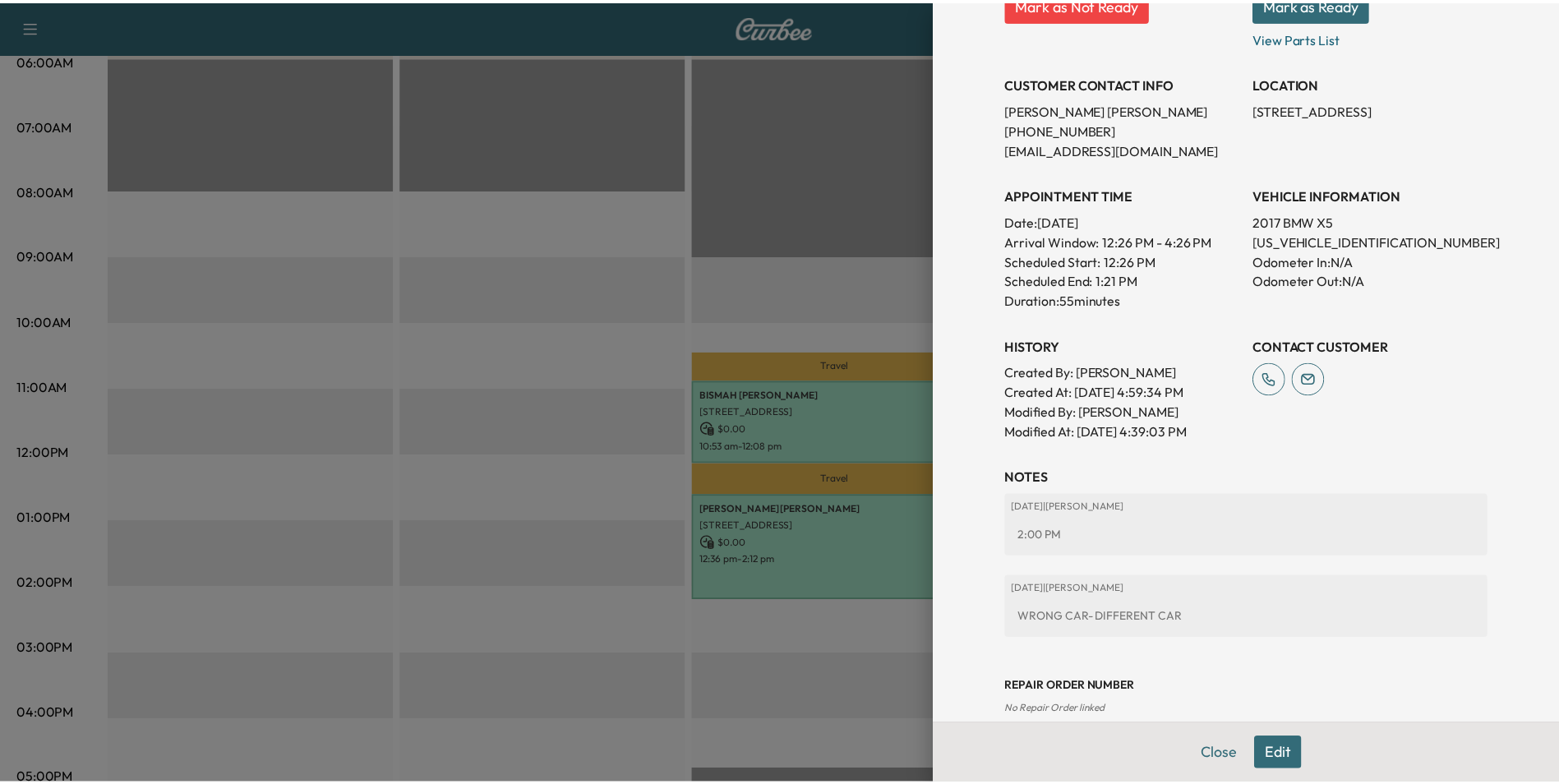
scroll to position [331, 0]
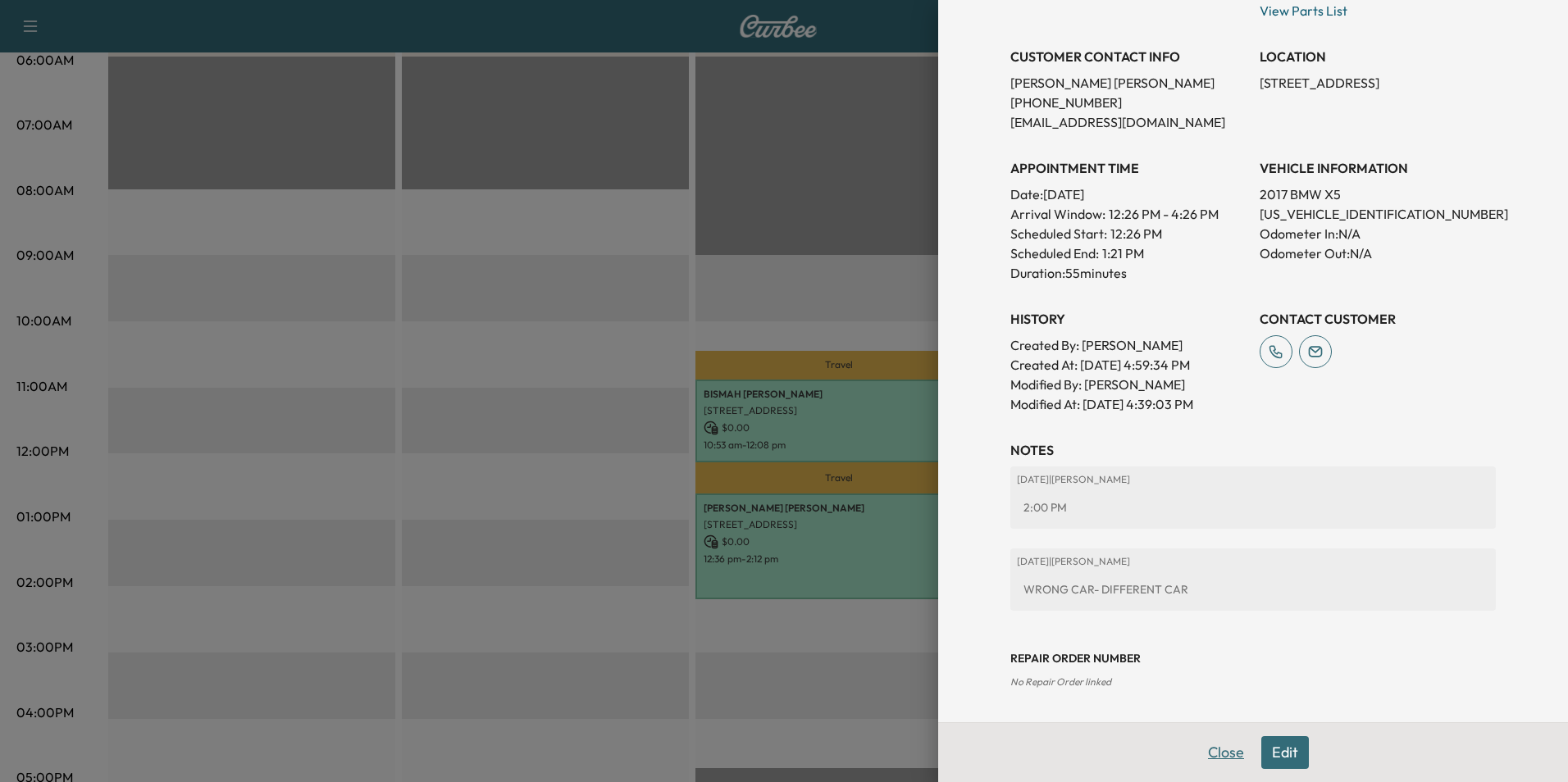
click at [1221, 759] on button "Close" at bounding box center [1225, 752] width 57 height 33
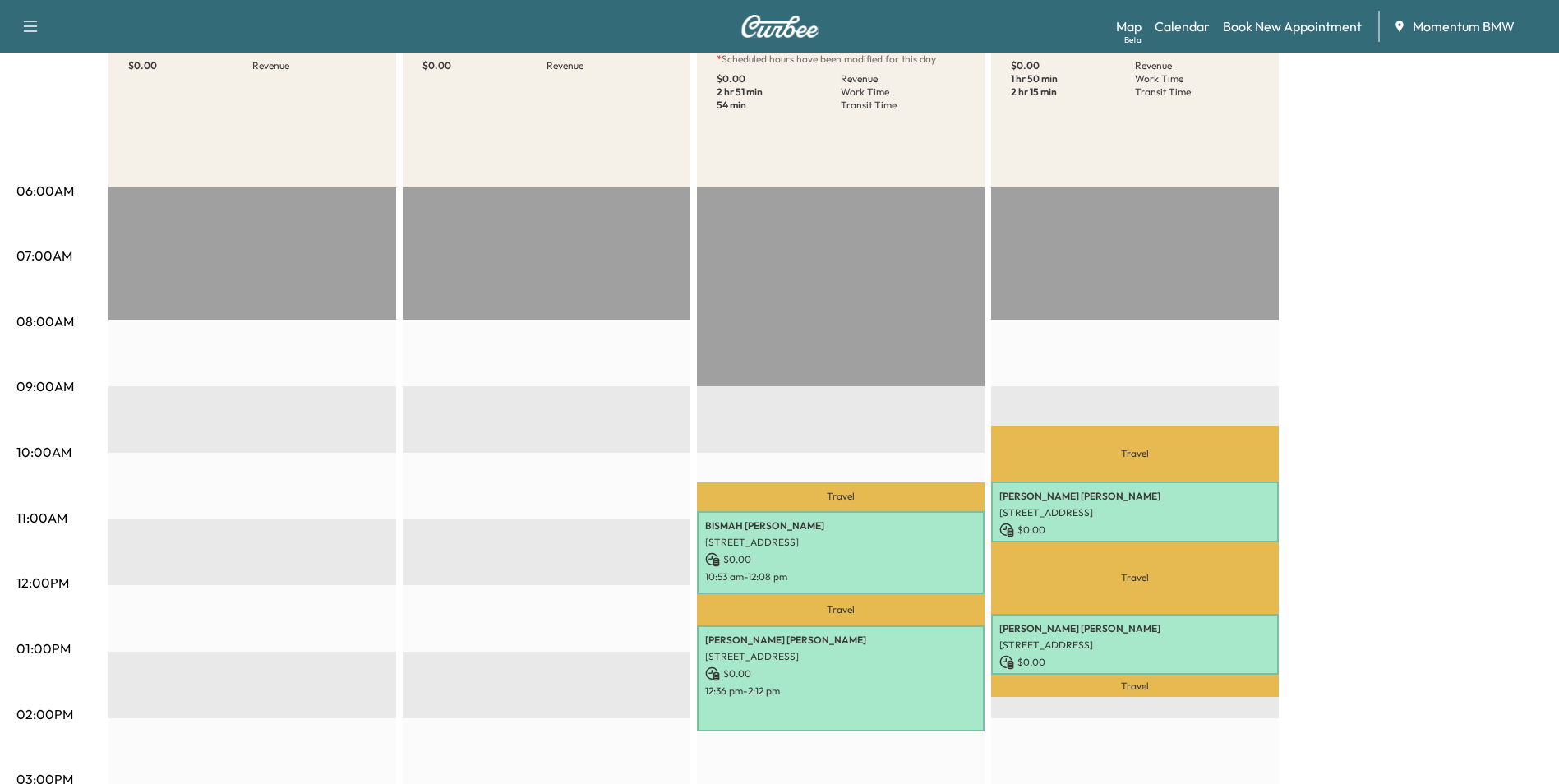
scroll to position [0, 0]
